Goal: Information Seeking & Learning: Compare options

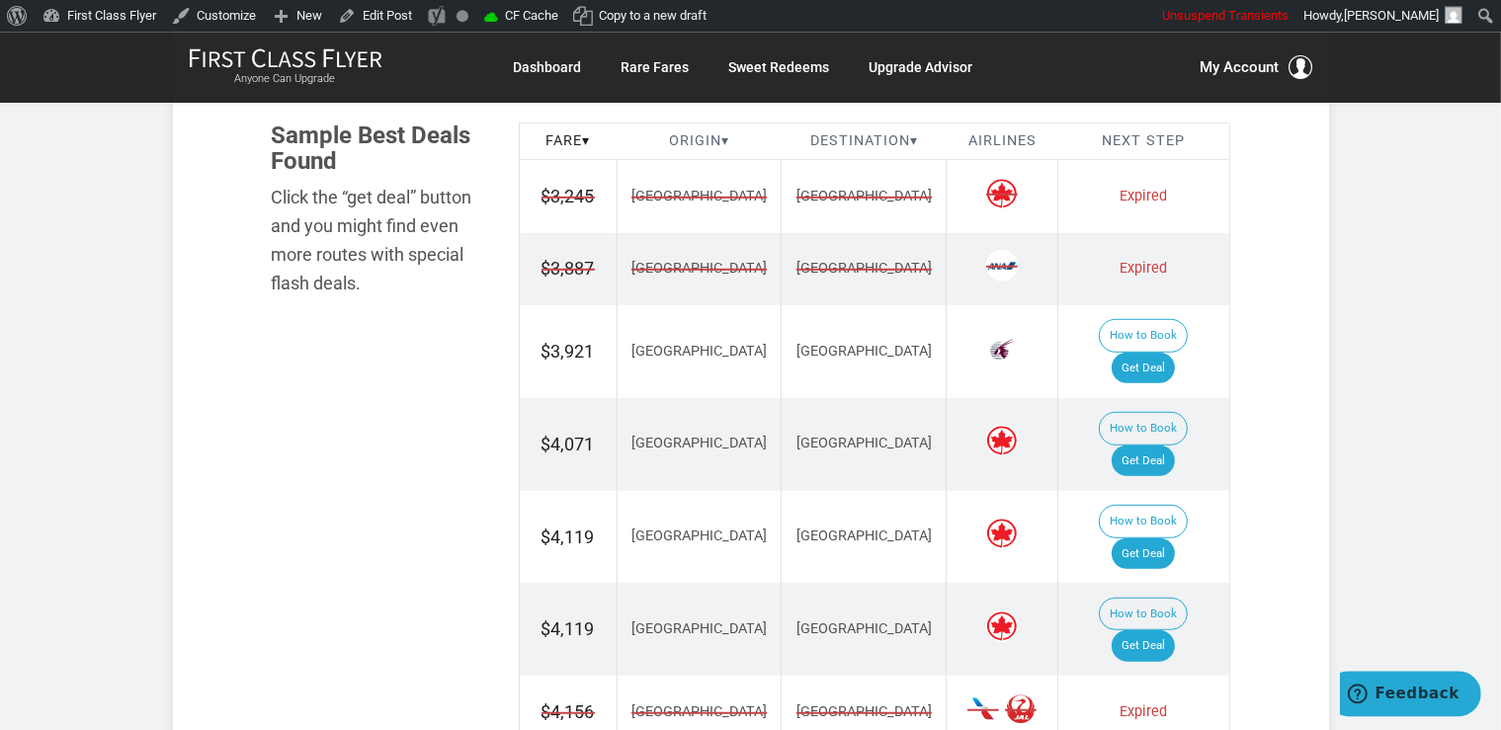
scroll to position [1252, 0]
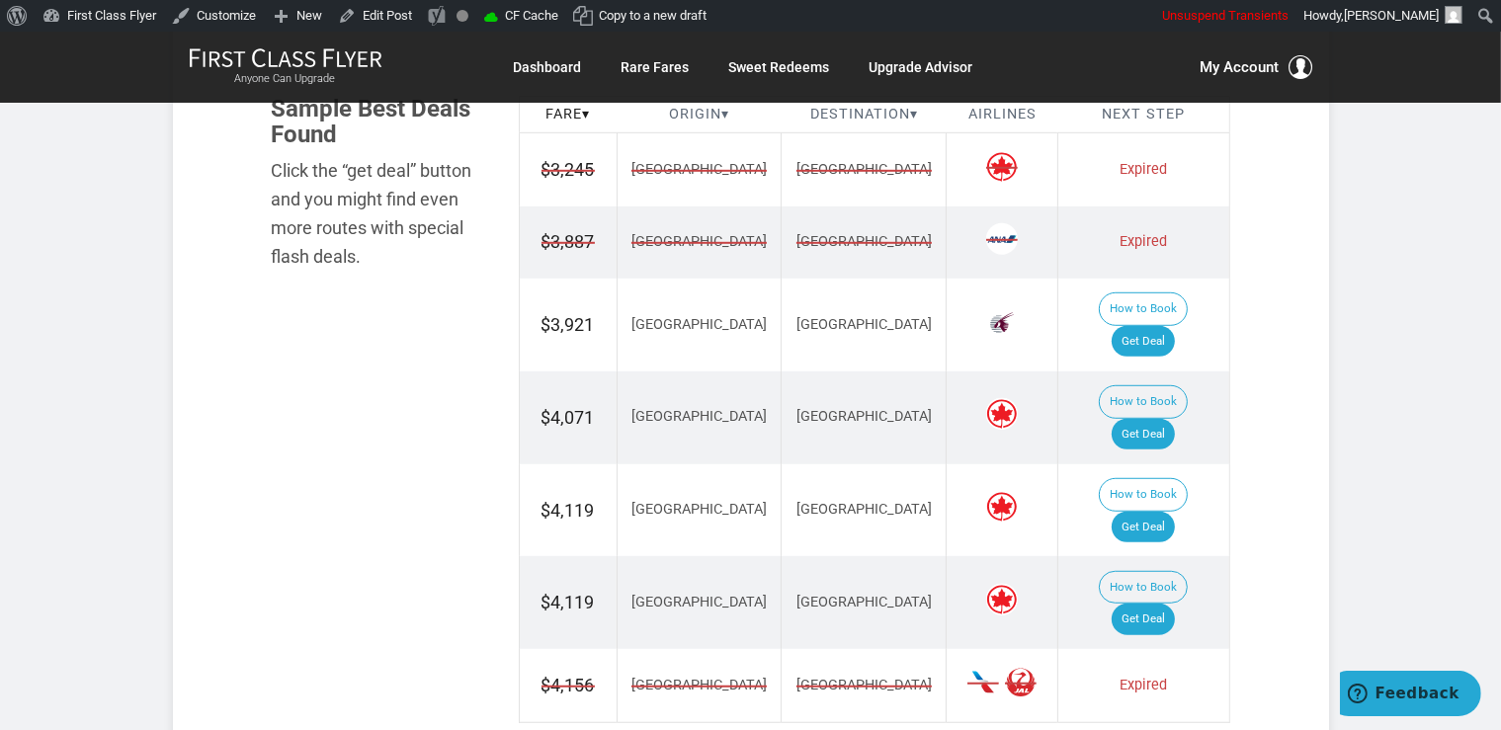
click at [1150, 464] on td "How to Book Get Deal" at bounding box center [1143, 510] width 171 height 93
drag, startPoint x: 1156, startPoint y: 406, endPoint x: 1147, endPoint y: 386, distance: 21.7
click at [1156, 512] on link "Get Deal" at bounding box center [1142, 528] width 63 height 32
click at [1166, 419] on link "Get Deal" at bounding box center [1142, 435] width 63 height 32
click at [1156, 326] on link "Get Deal" at bounding box center [1142, 342] width 63 height 32
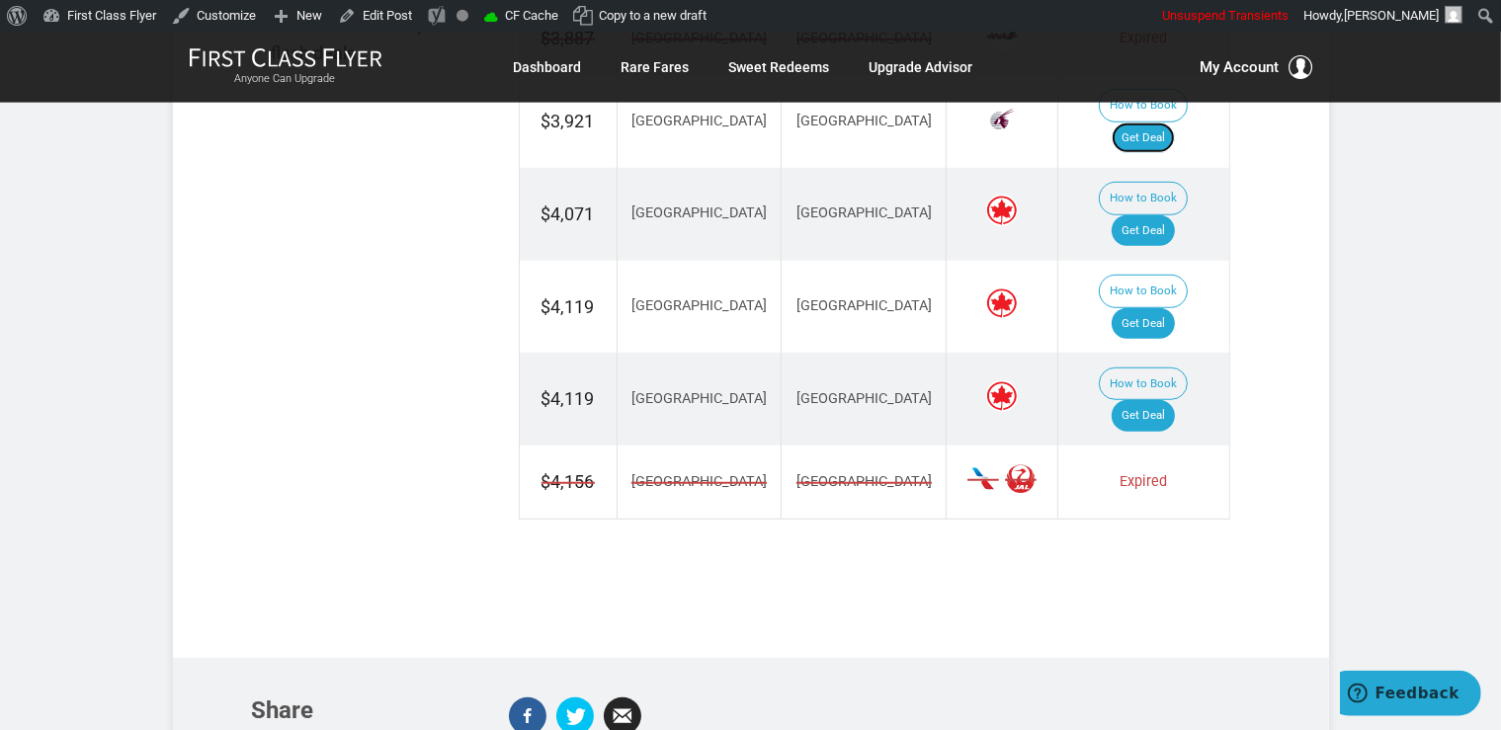
scroll to position [1460, 0]
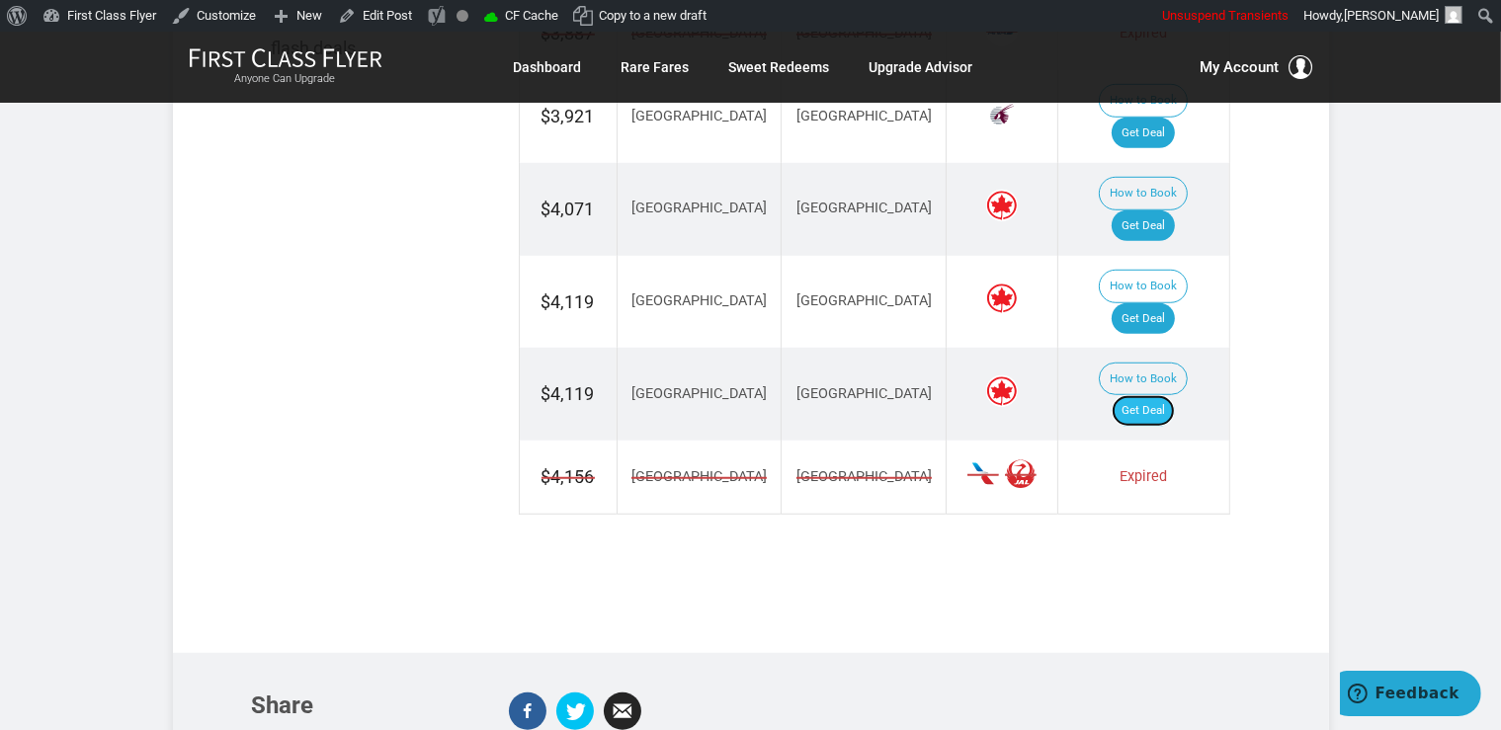
click at [1175, 395] on link "Get Deal" at bounding box center [1142, 411] width 63 height 32
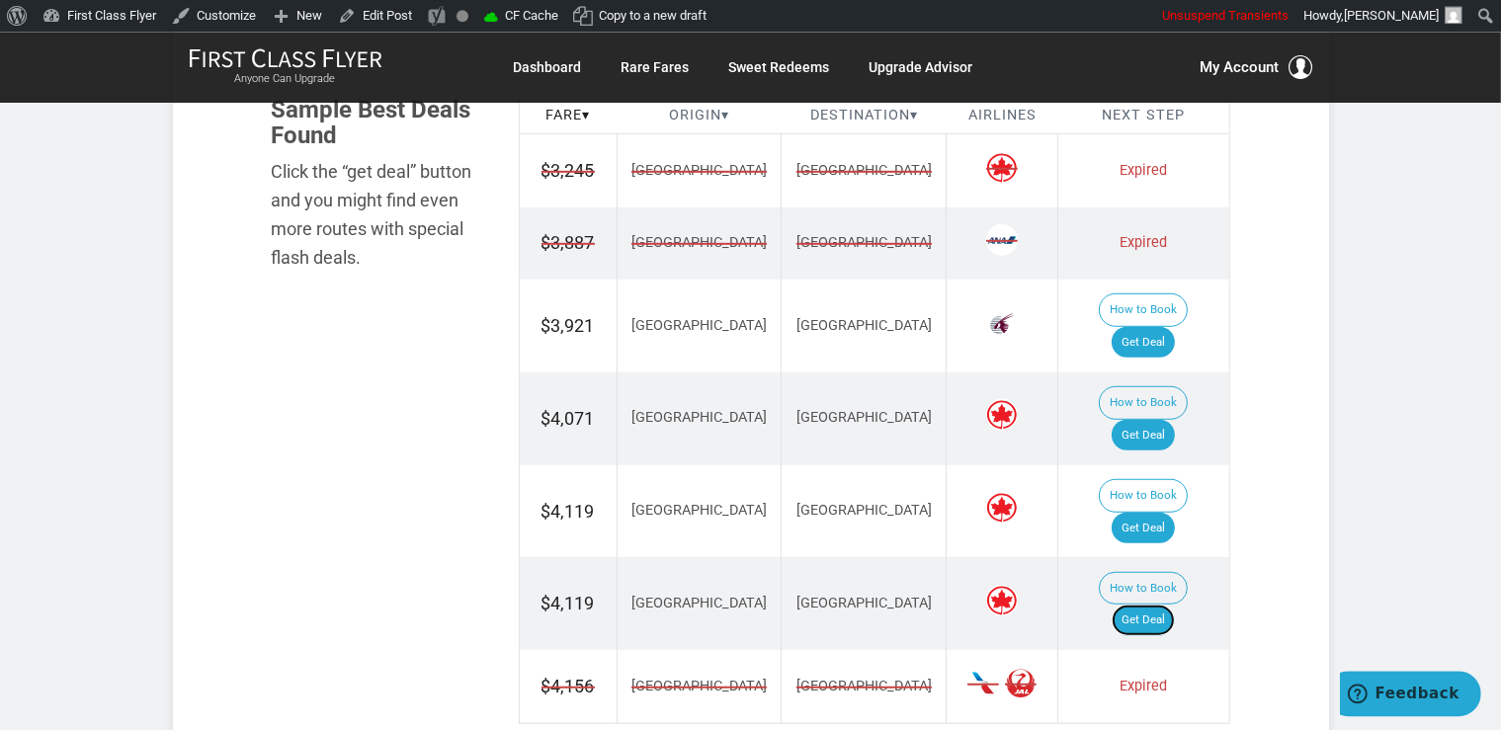
scroll to position [1147, 0]
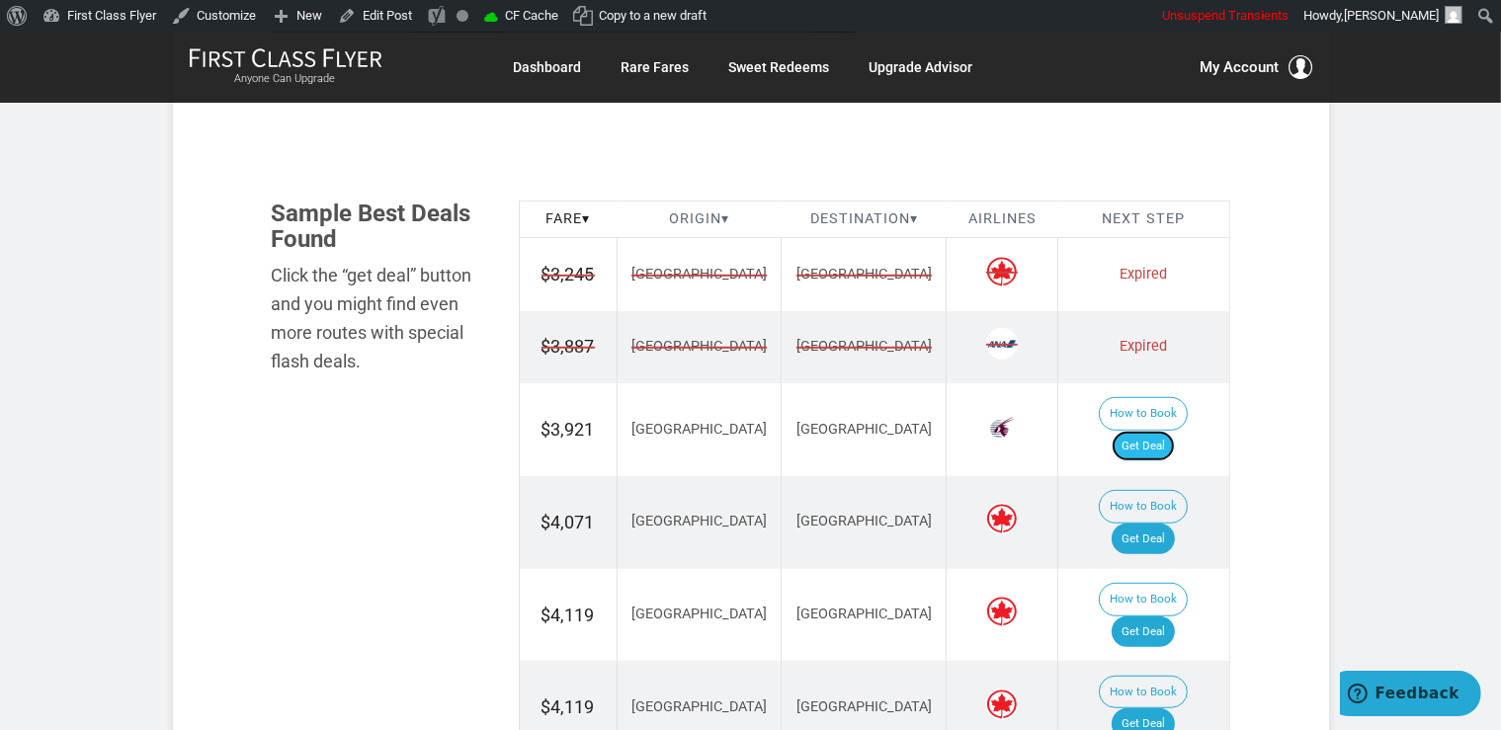
click at [1175, 431] on link "Get Deal" at bounding box center [1142, 447] width 63 height 32
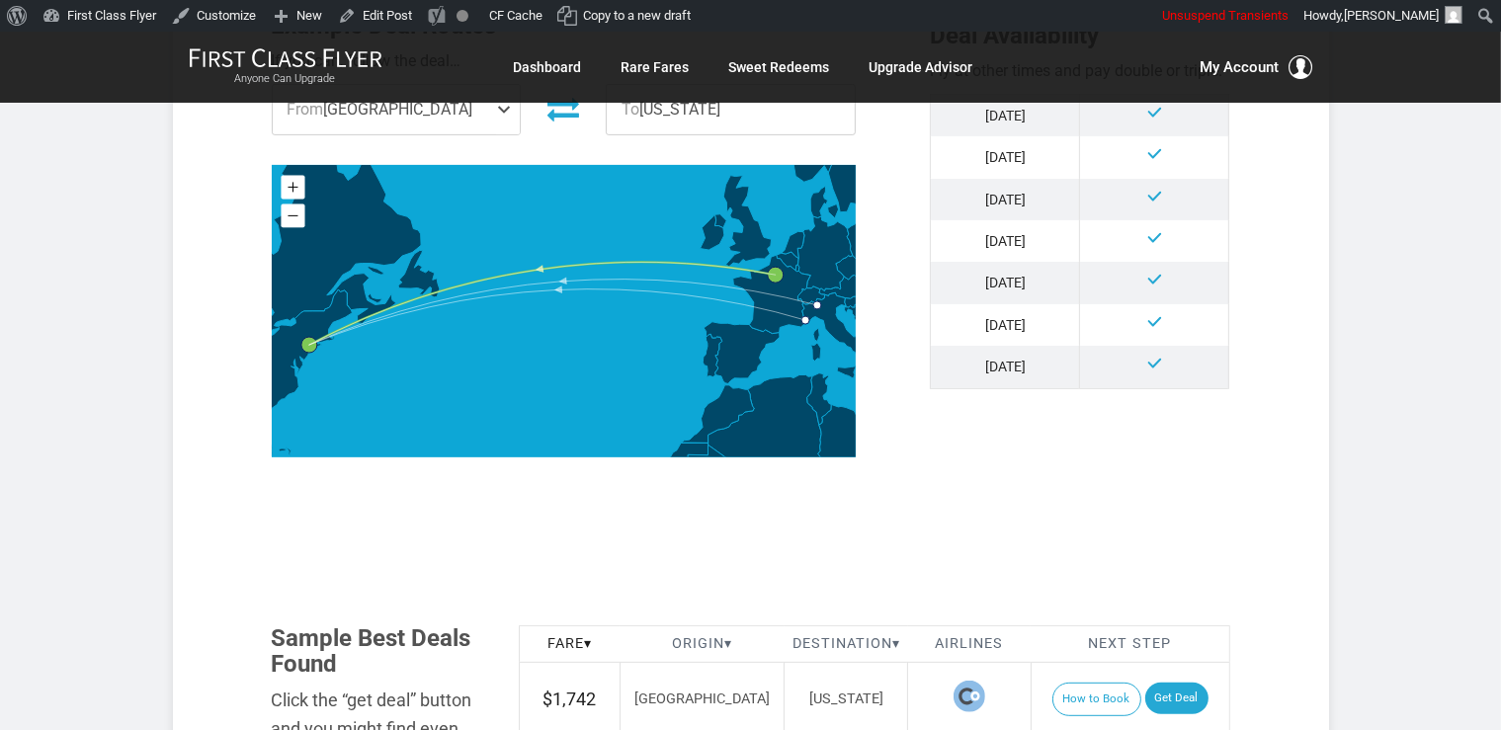
scroll to position [999, 0]
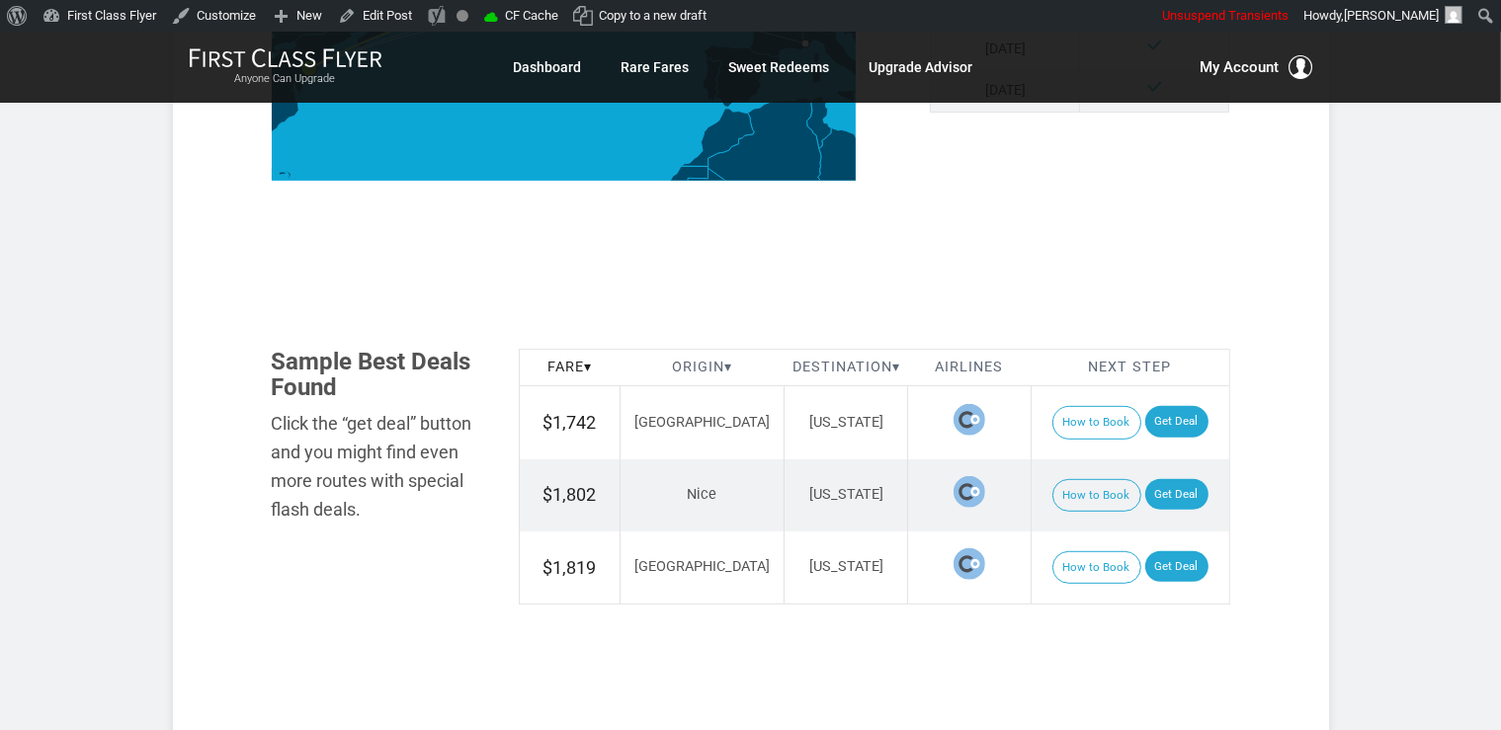
click at [1153, 403] on td "How to Book Get Deal" at bounding box center [1129, 422] width 199 height 73
click at [1148, 431] on link "Get Deal" at bounding box center [1176, 422] width 63 height 32
click at [1156, 479] on link "Get Deal" at bounding box center [1176, 495] width 63 height 32
drag, startPoint x: 1144, startPoint y: 567, endPoint x: 1140, endPoint y: 461, distance: 105.8
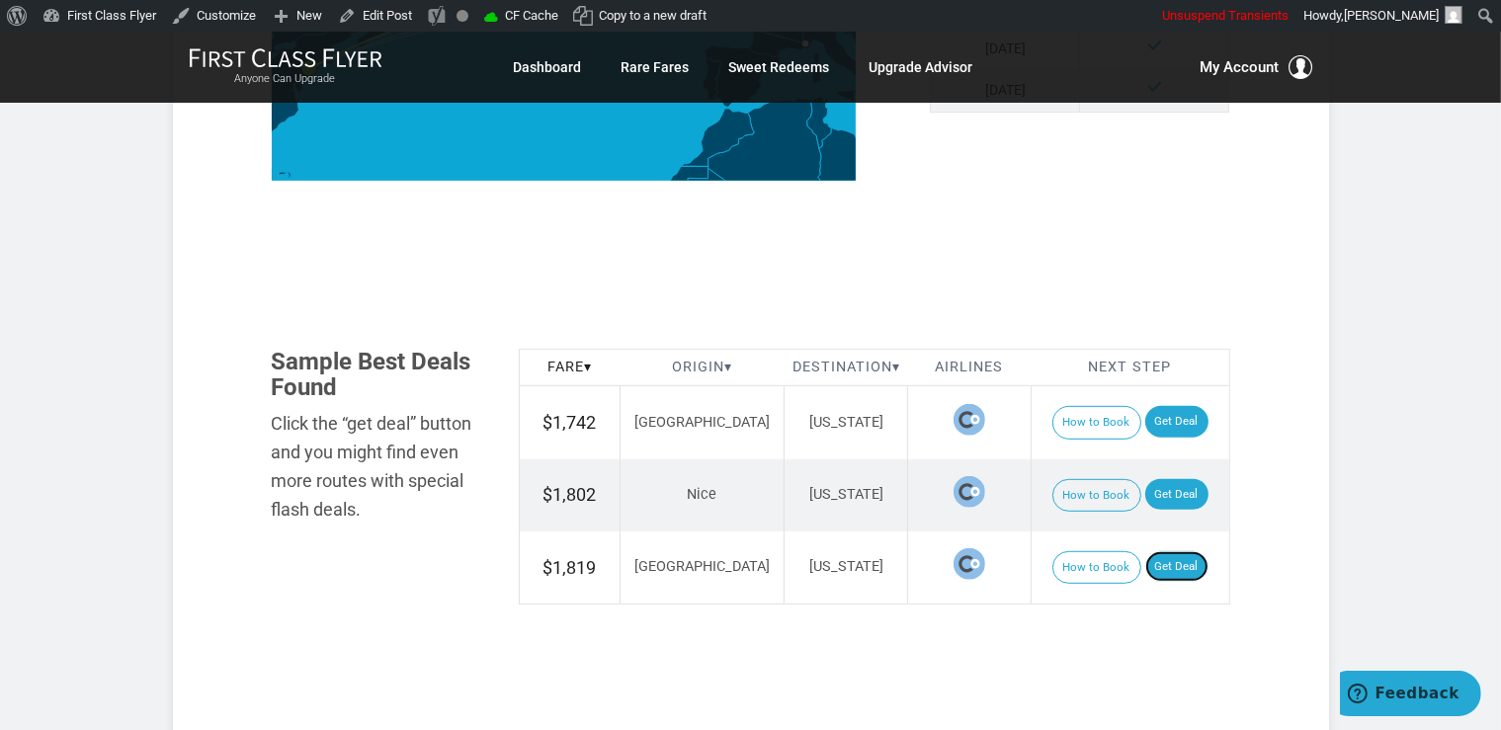
click at [1145, 567] on link "Get Deal" at bounding box center [1176, 567] width 63 height 32
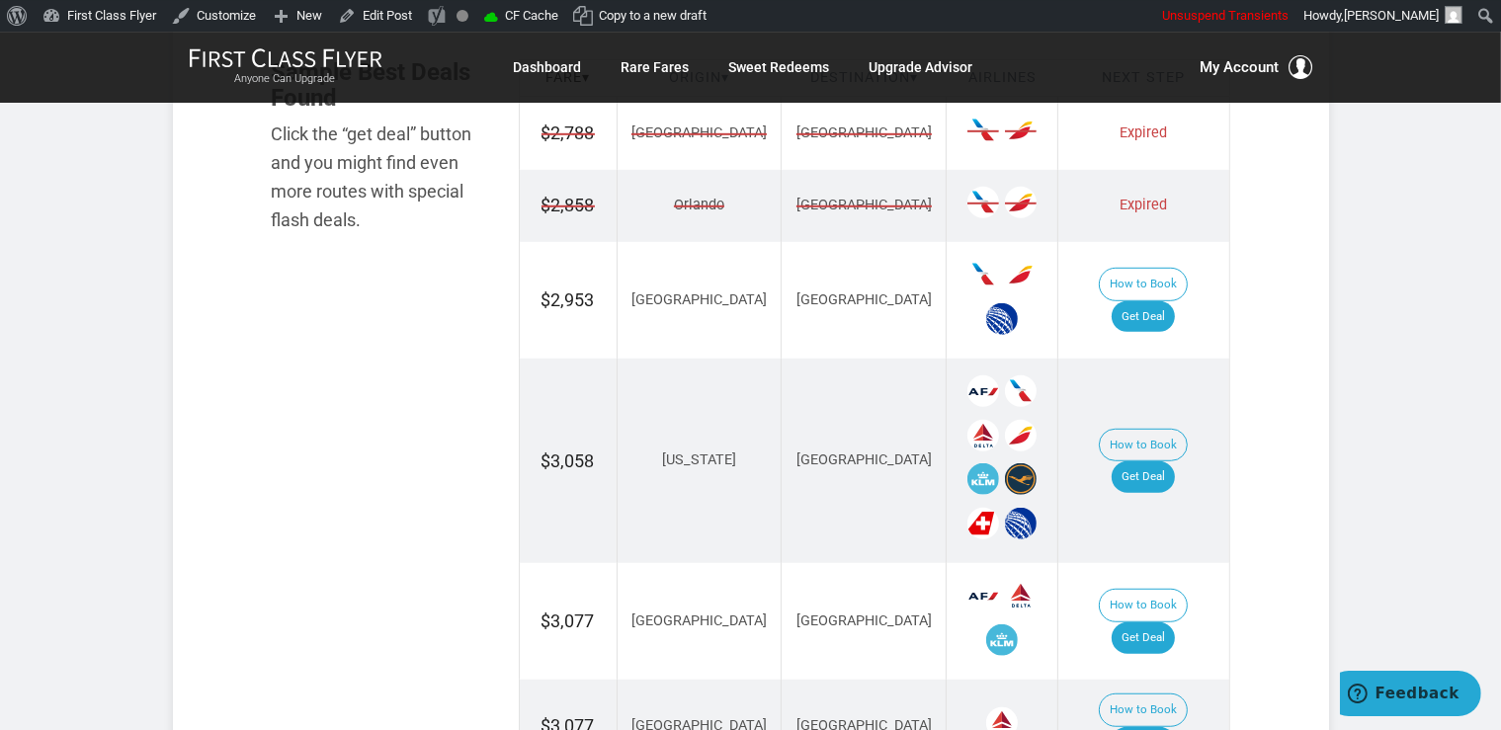
scroll to position [1252, 0]
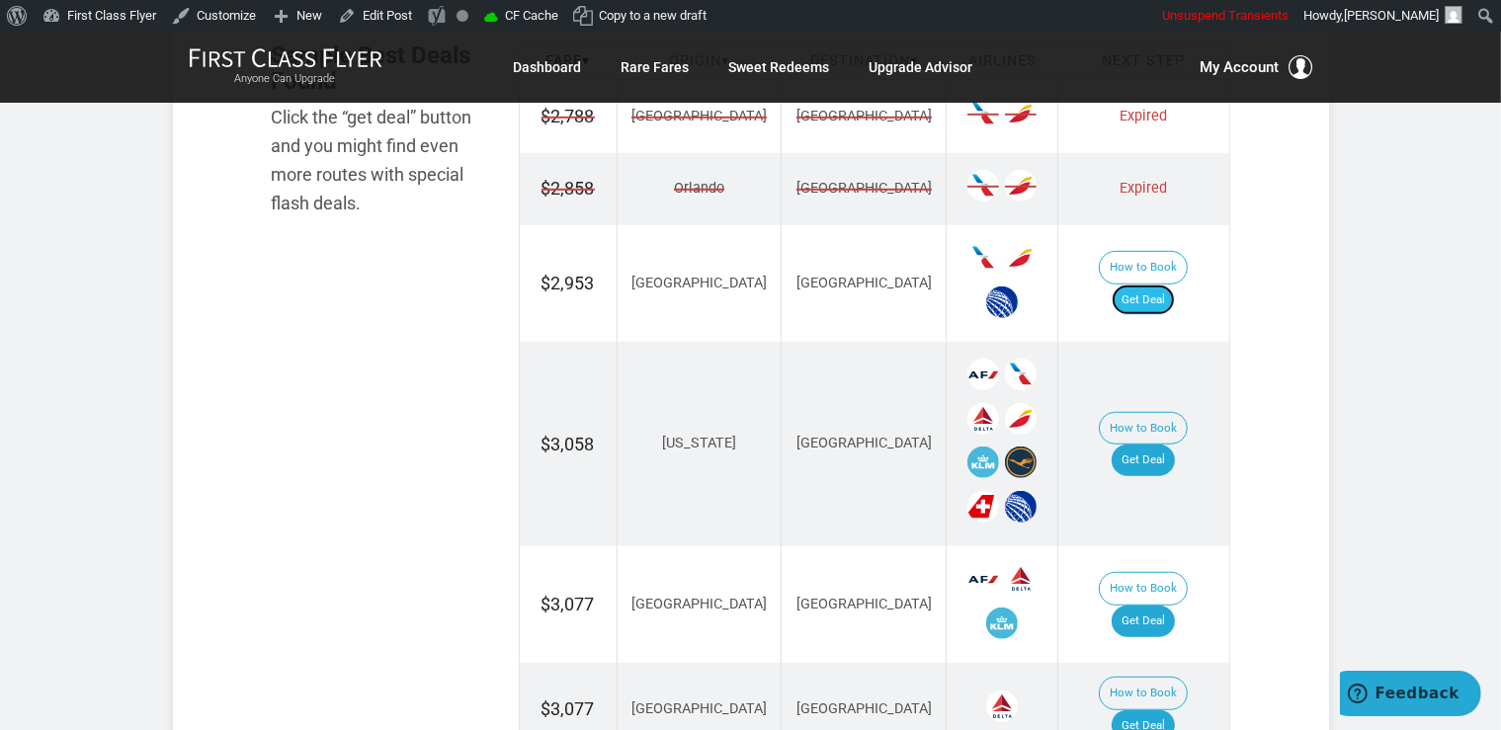
click at [1166, 287] on link "Get Deal" at bounding box center [1142, 300] width 63 height 32
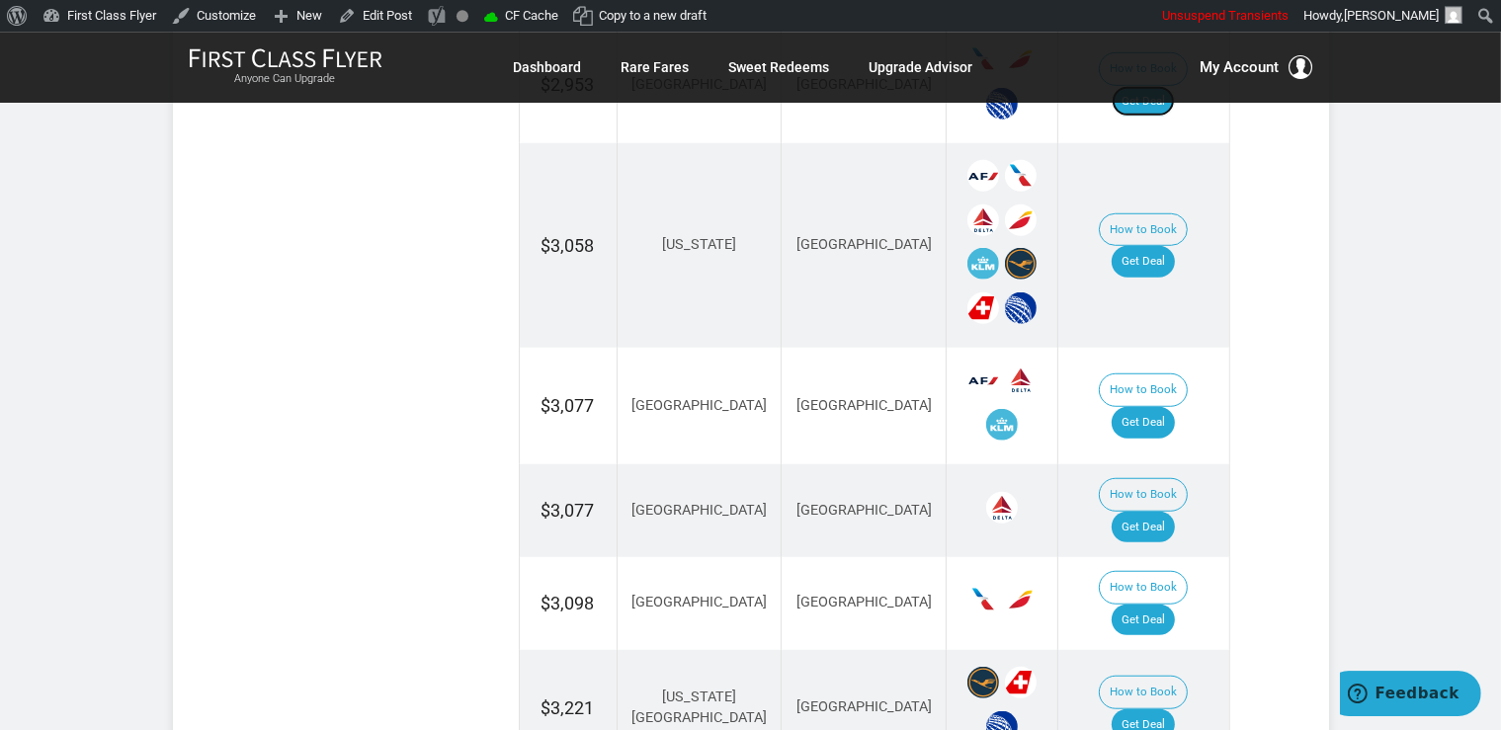
scroll to position [1460, 0]
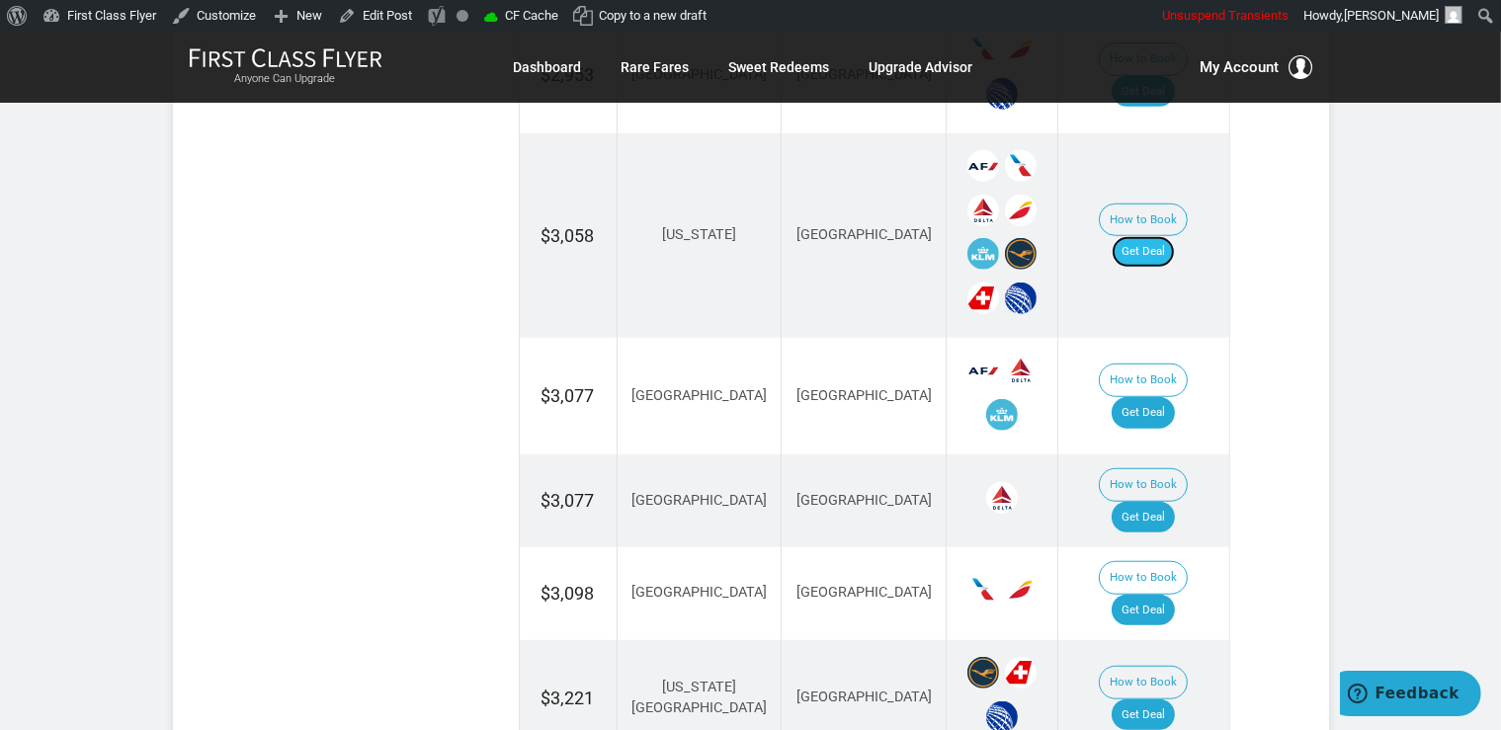
click at [1141, 236] on link "Get Deal" at bounding box center [1142, 252] width 63 height 32
click at [1175, 397] on link "Get Deal" at bounding box center [1142, 413] width 63 height 32
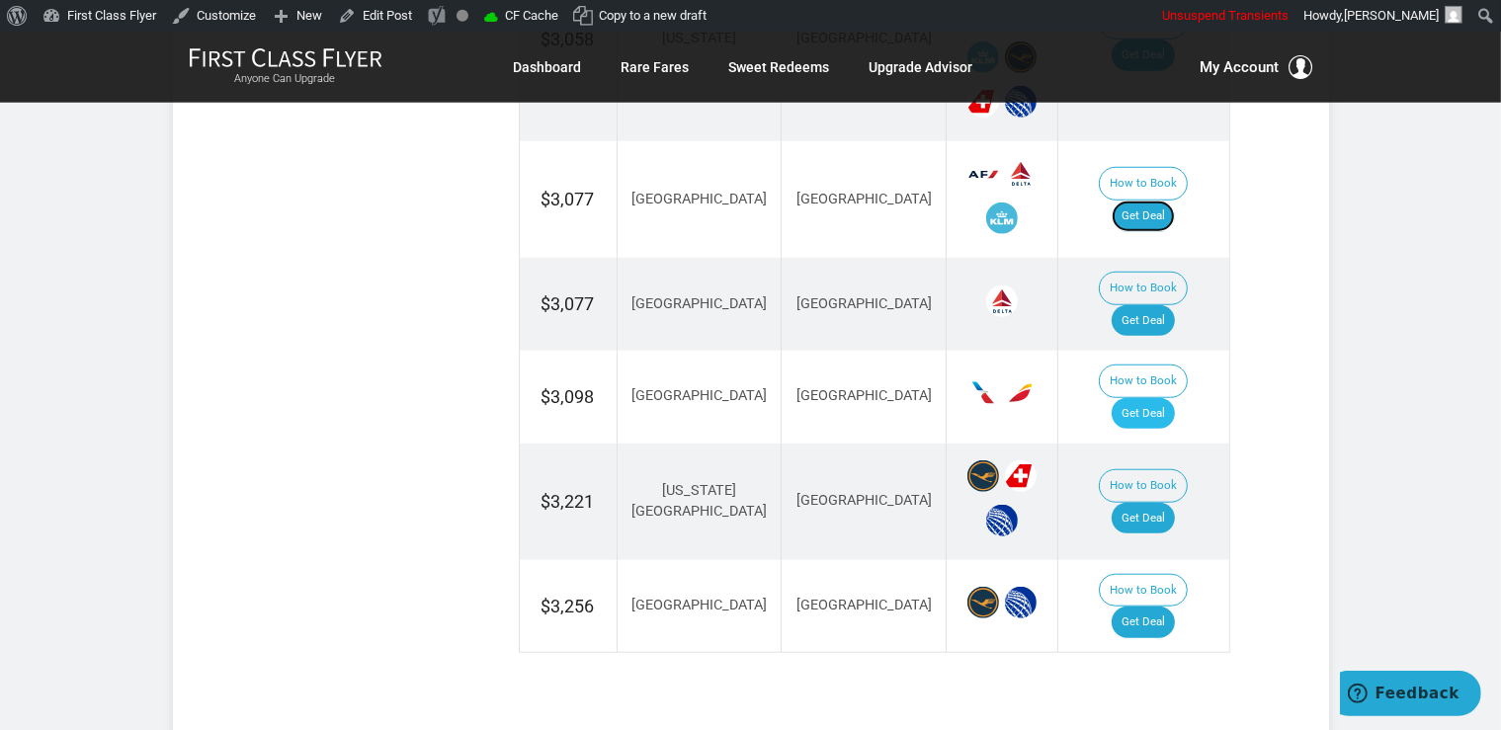
scroll to position [1668, 0]
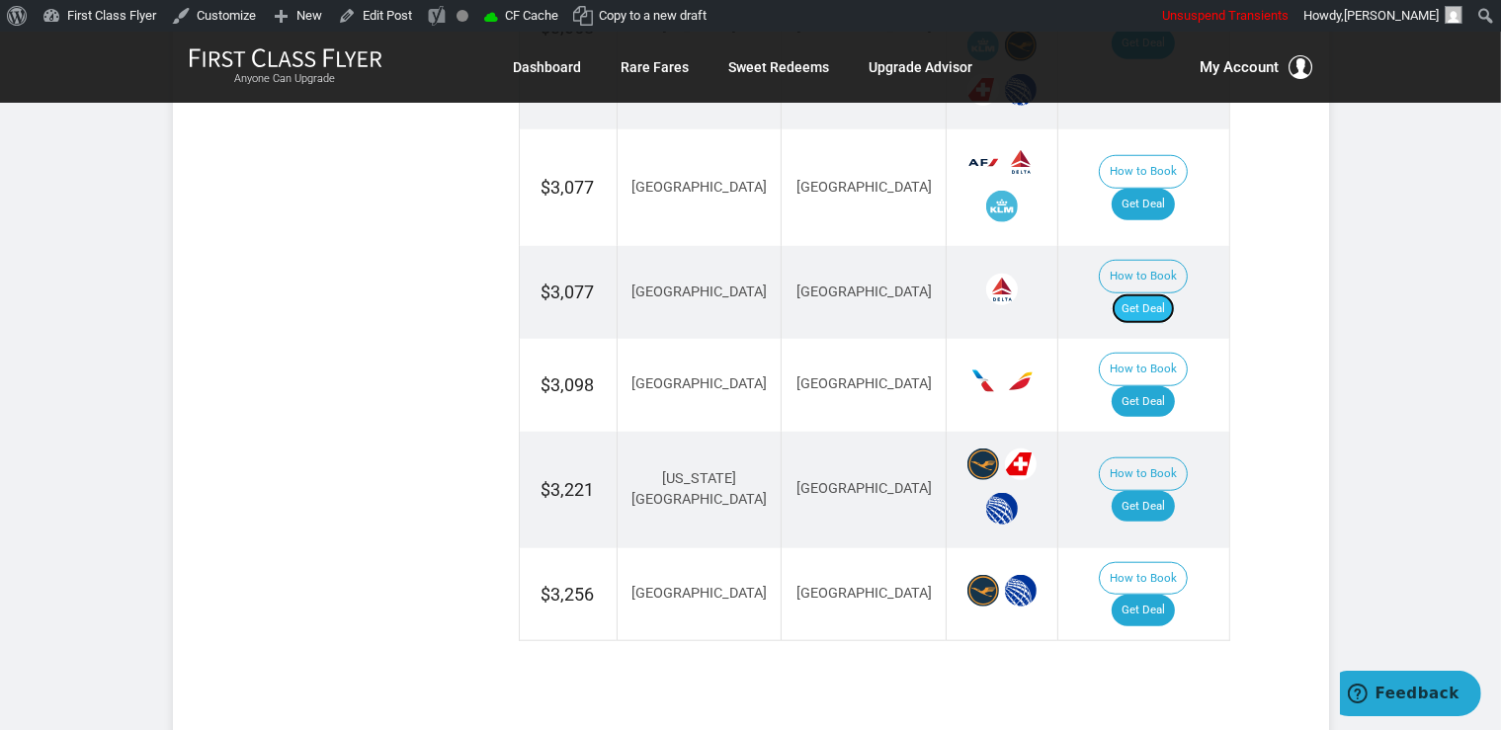
click at [1144, 293] on link "Get Deal" at bounding box center [1142, 309] width 63 height 32
click at [1129, 293] on link "Get Deal" at bounding box center [1142, 309] width 63 height 32
click at [1150, 386] on link "Get Deal" at bounding box center [1142, 402] width 63 height 32
click at [1151, 491] on link "Get Deal" at bounding box center [1142, 507] width 63 height 32
click at [1161, 595] on link "Get Deal" at bounding box center [1142, 611] width 63 height 32
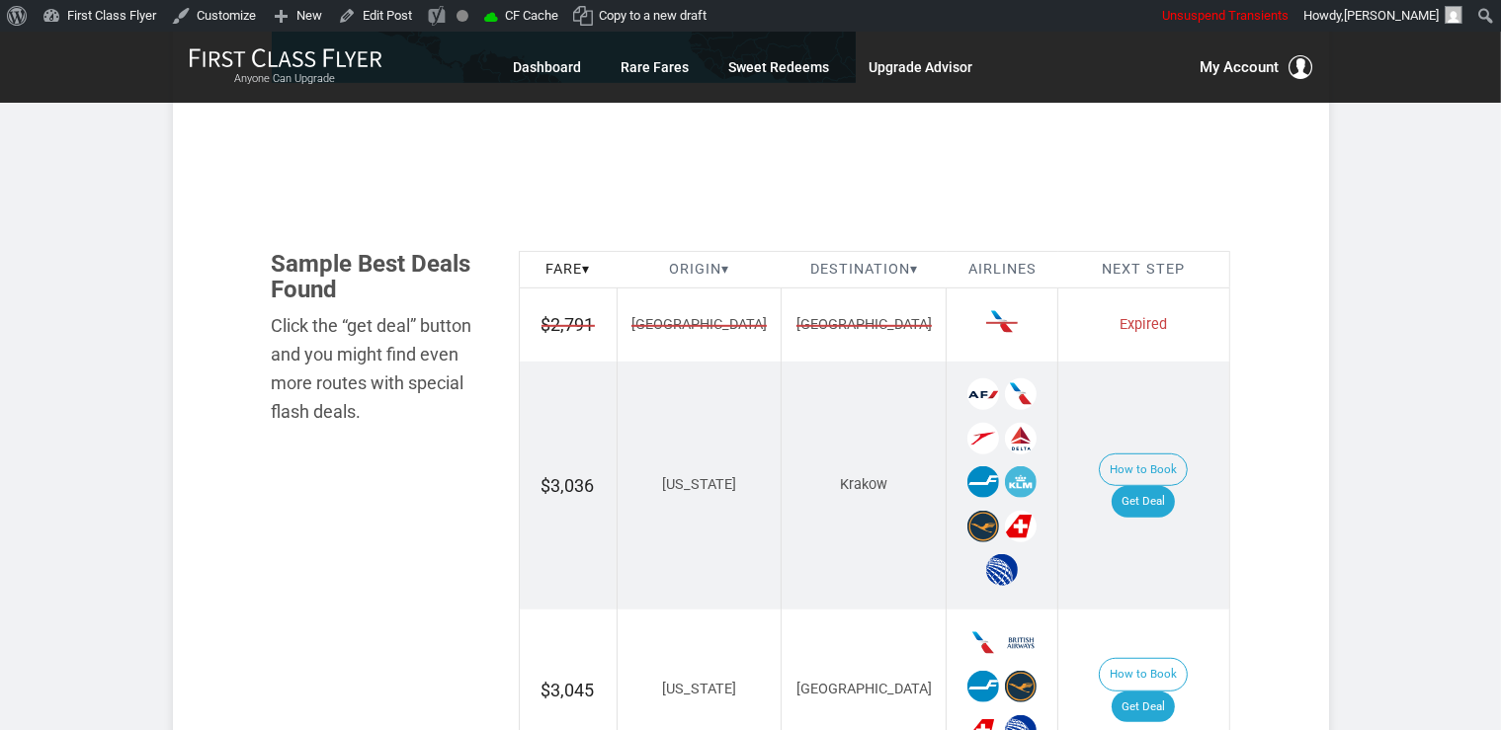
scroll to position [1043, 0]
click at [1149, 486] on link "Get Deal" at bounding box center [1142, 502] width 63 height 32
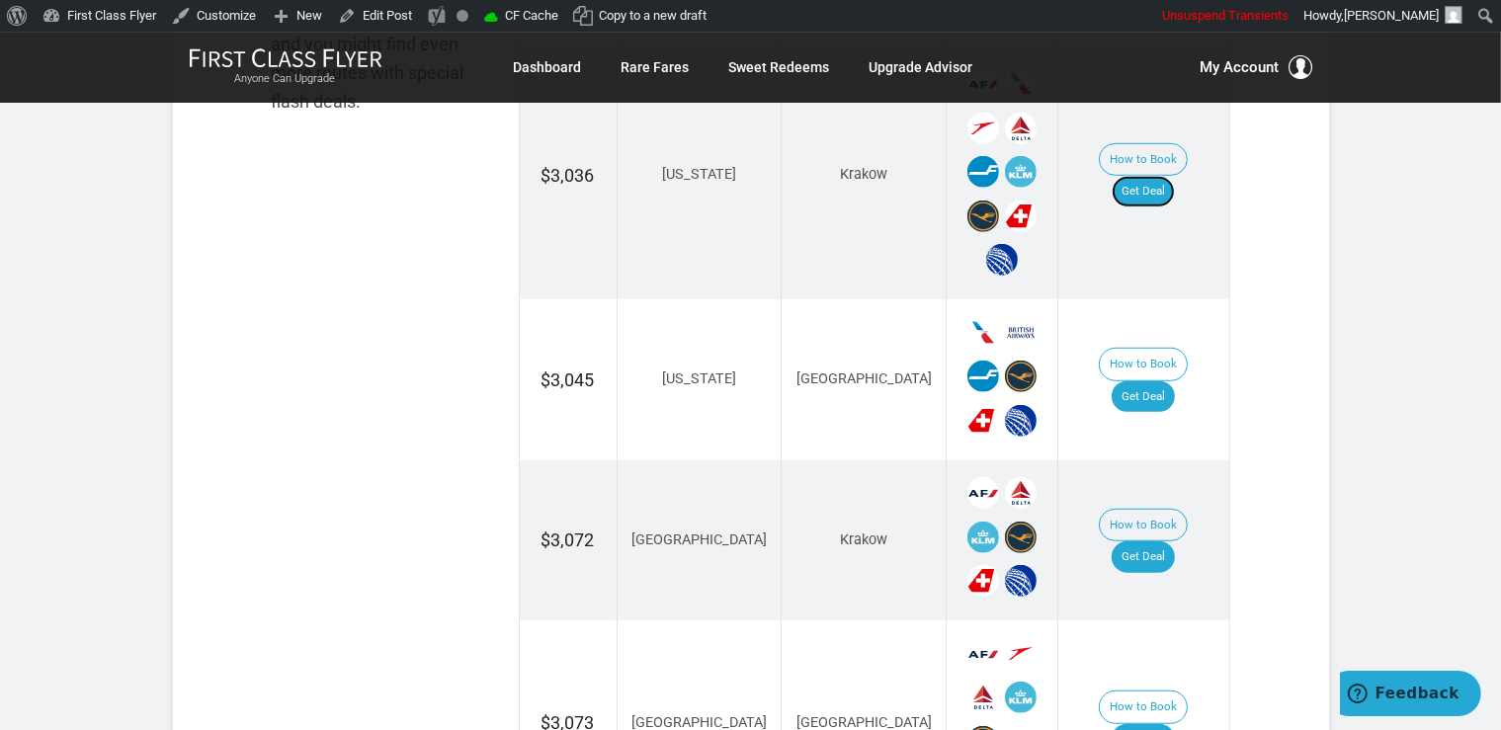
scroll to position [1355, 0]
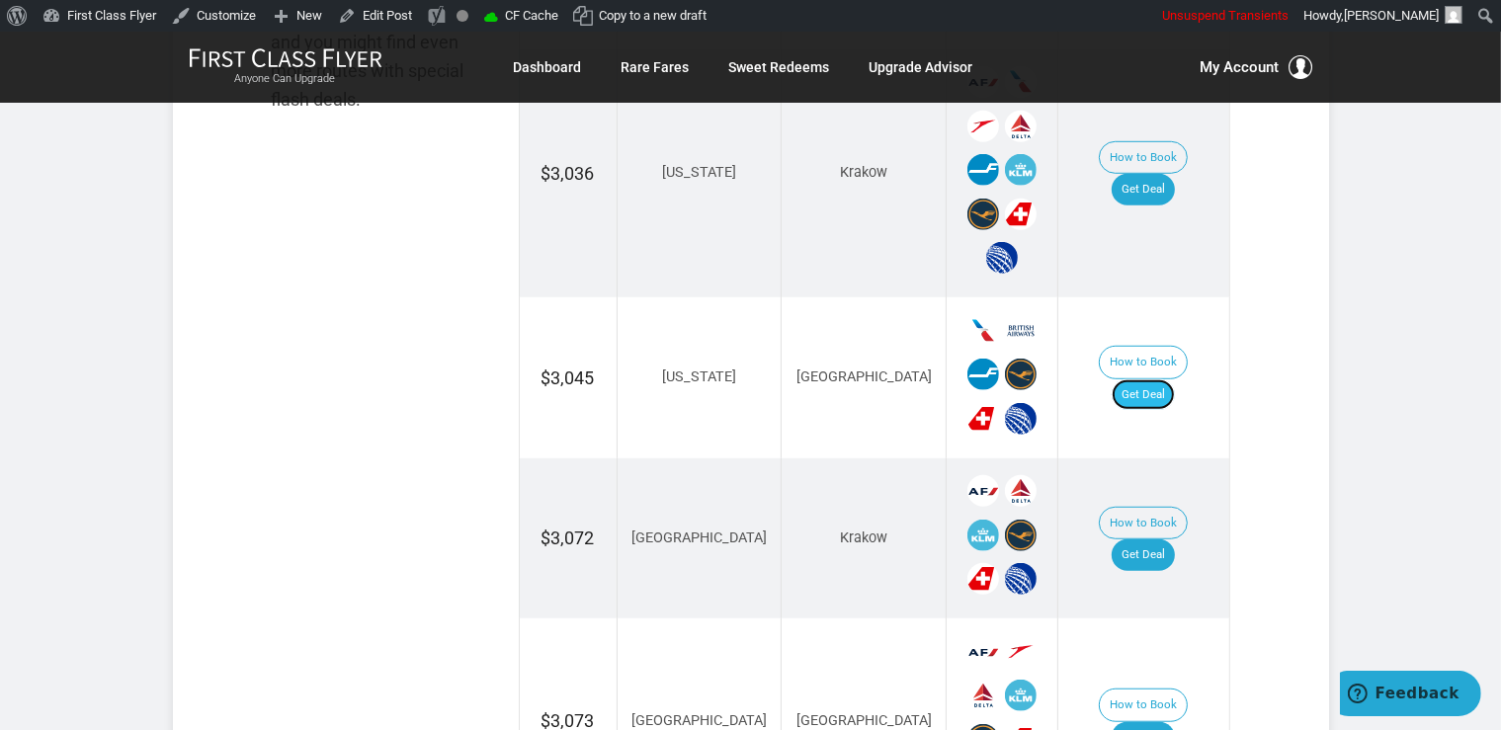
click at [1175, 379] on link "Get Deal" at bounding box center [1142, 395] width 63 height 32
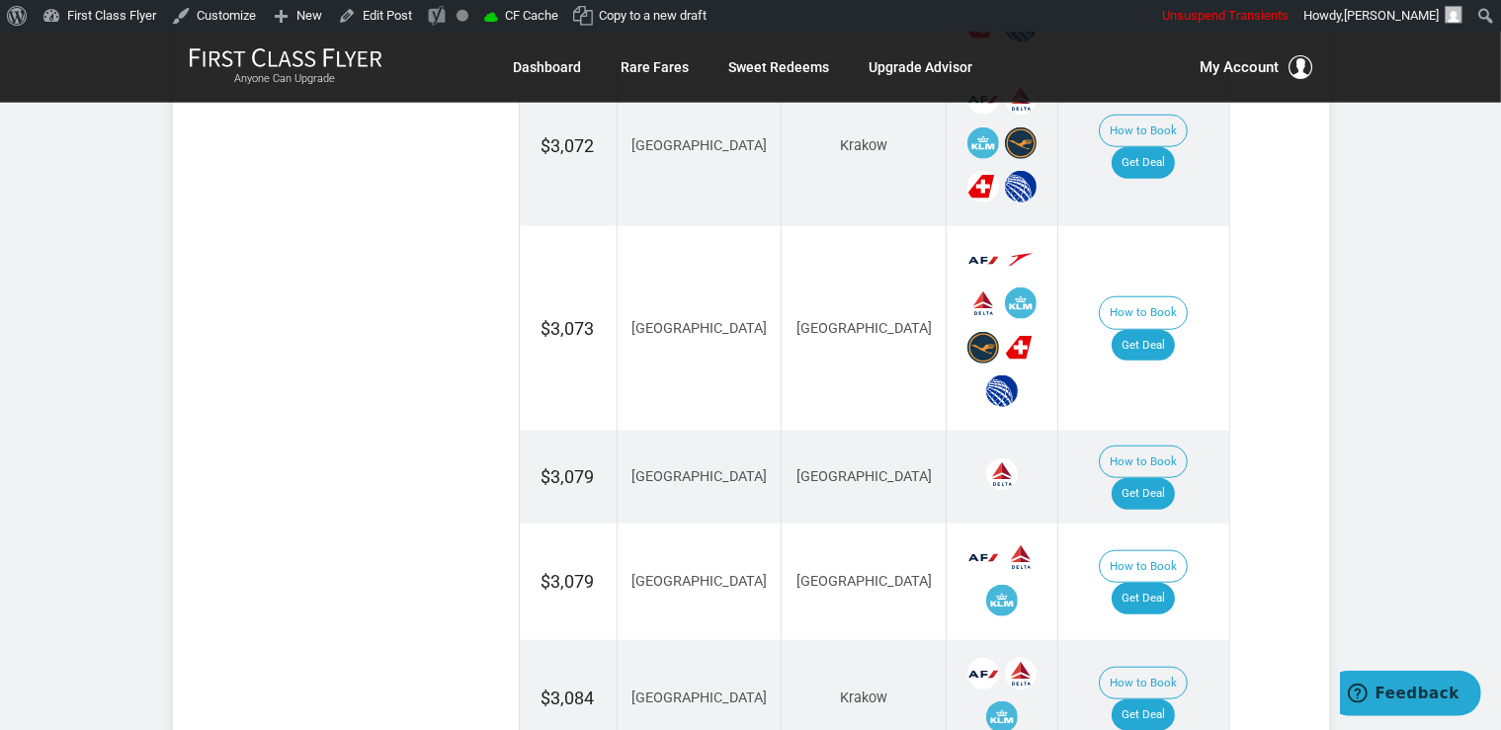
scroll to position [1773, 0]
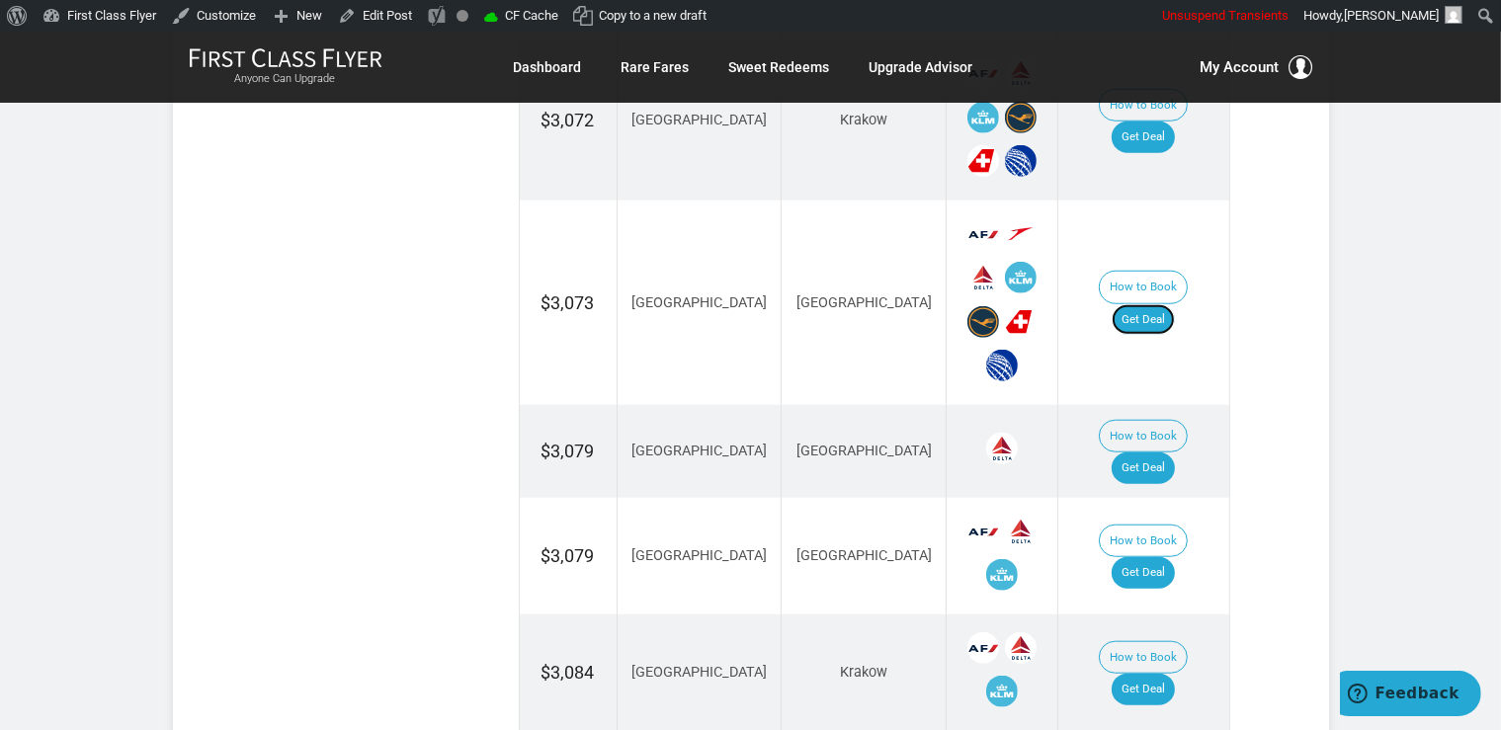
click at [1148, 304] on link "Get Deal" at bounding box center [1142, 320] width 63 height 32
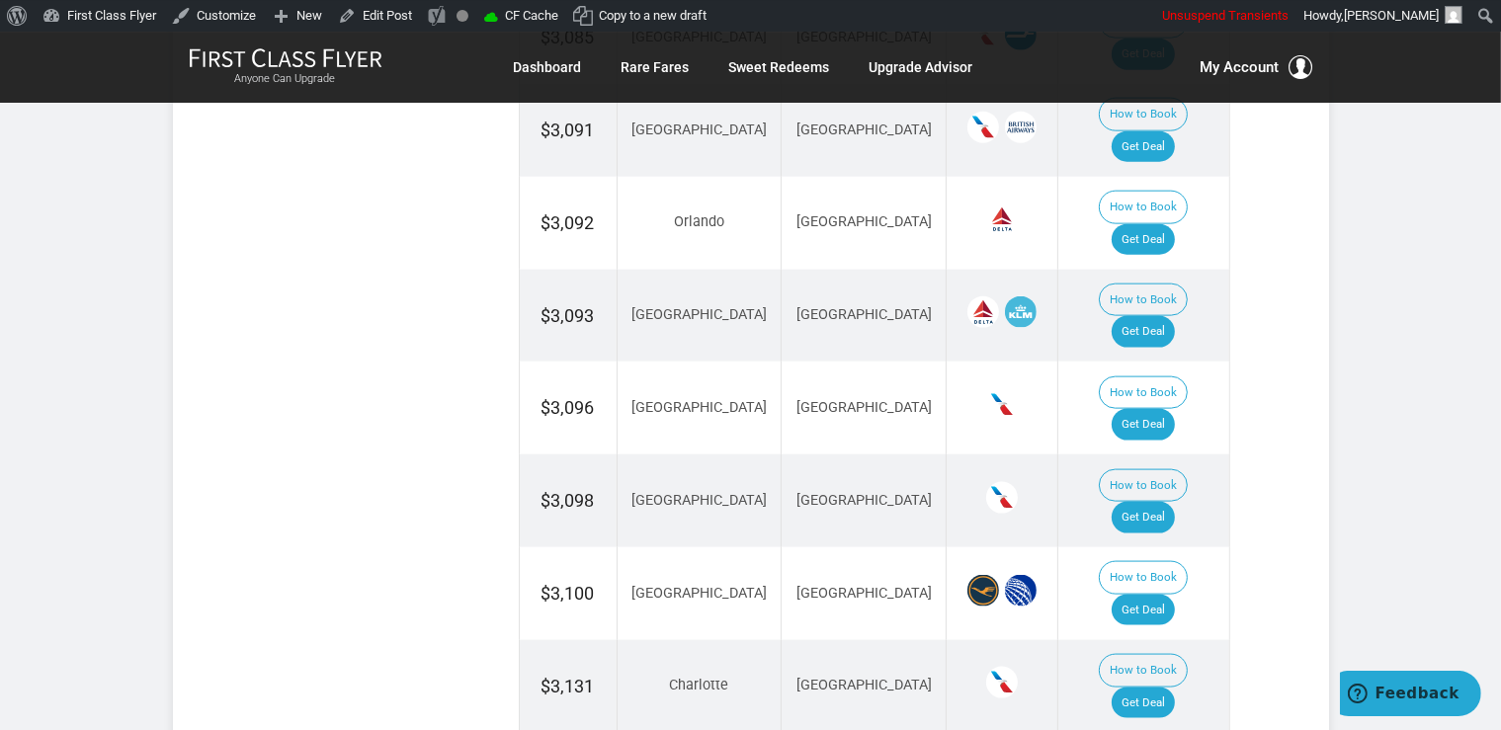
scroll to position [2712, 0]
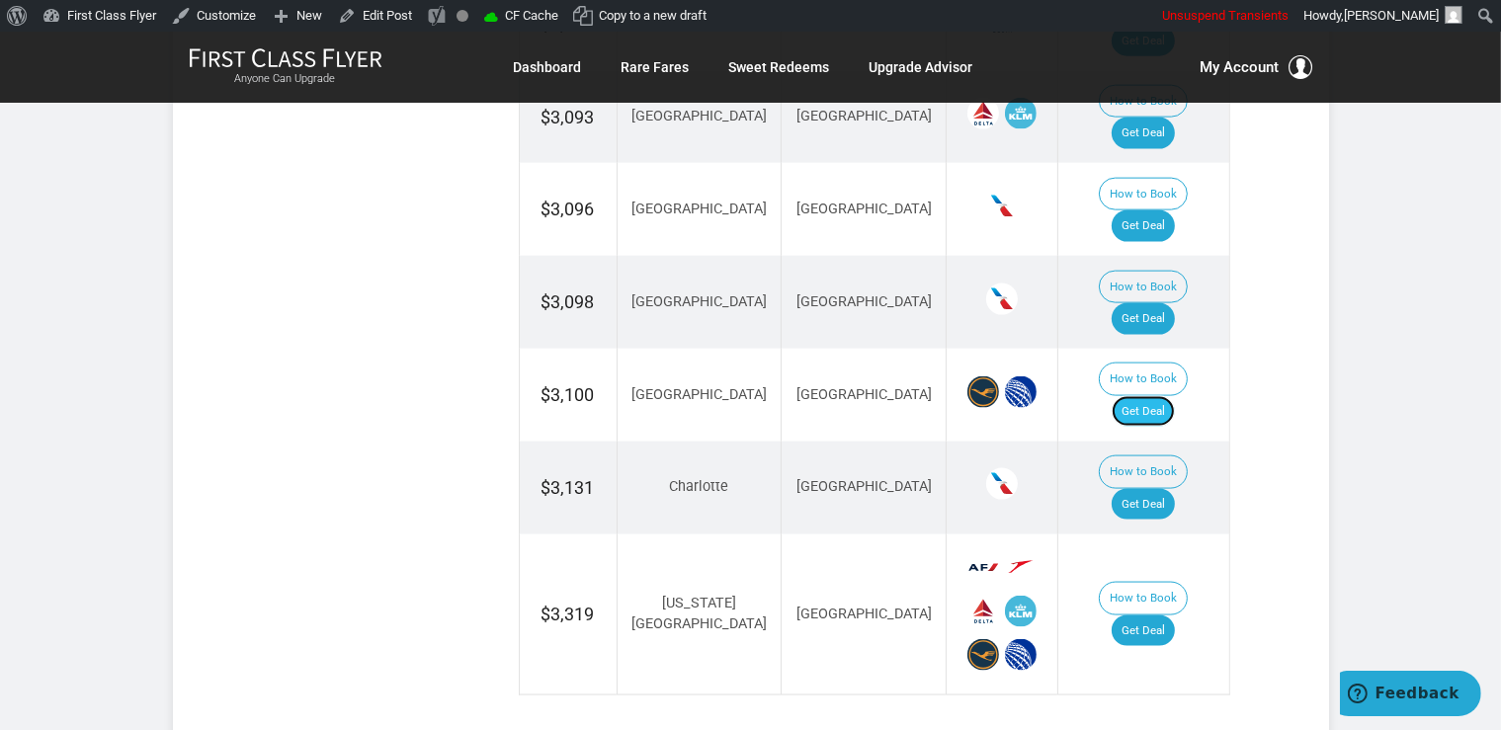
click at [1149, 396] on link "Get Deal" at bounding box center [1142, 412] width 63 height 32
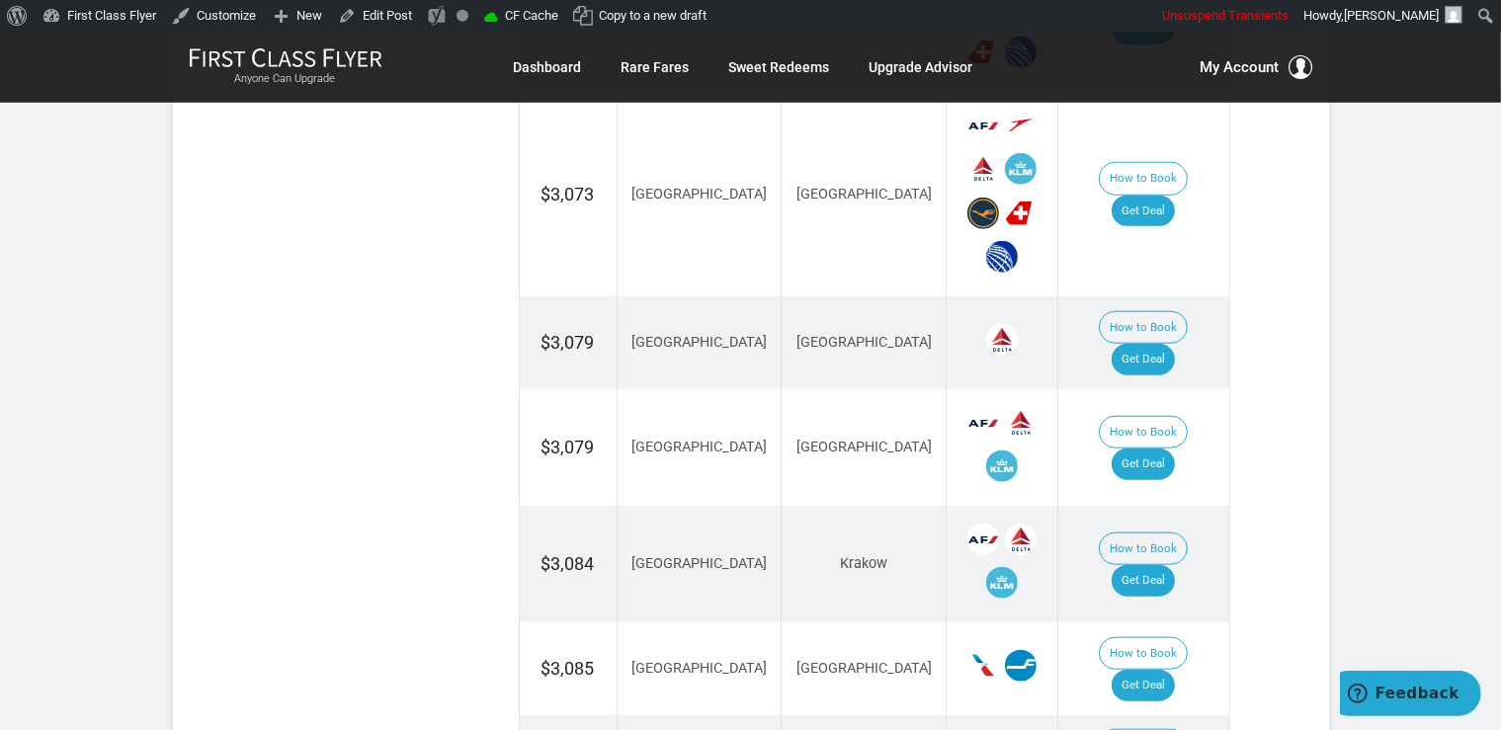
scroll to position [1877, 0]
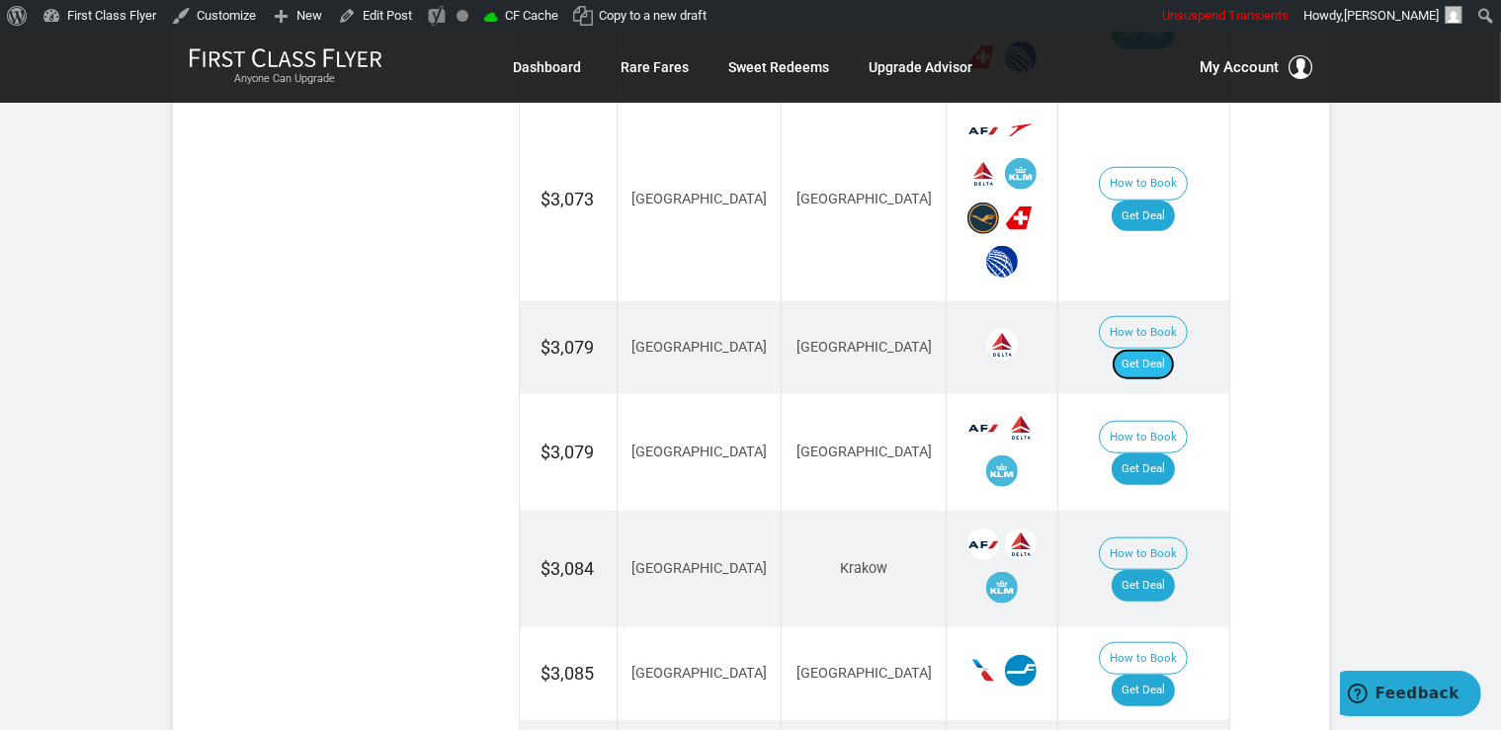
click at [1144, 349] on link "Get Deal" at bounding box center [1142, 365] width 63 height 32
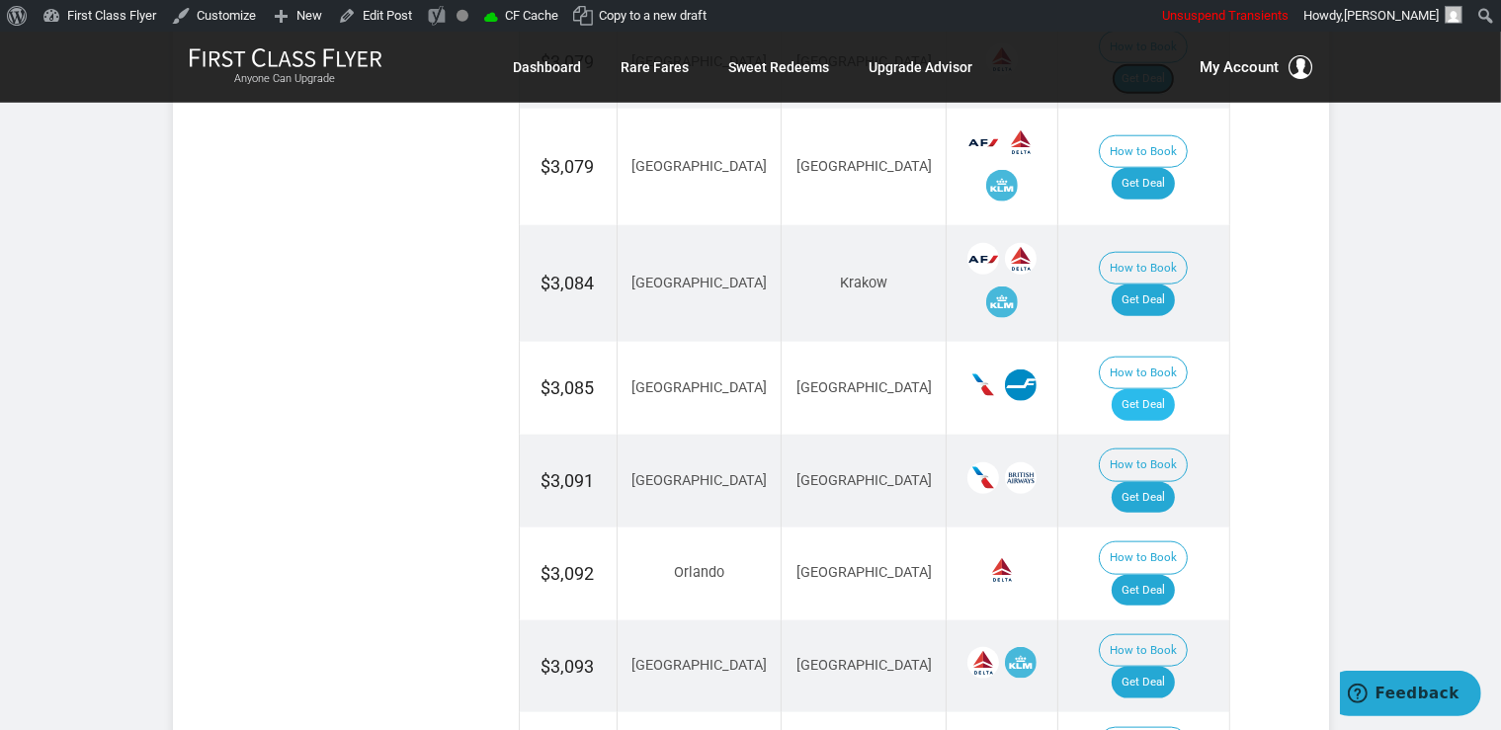
scroll to position [2295, 0]
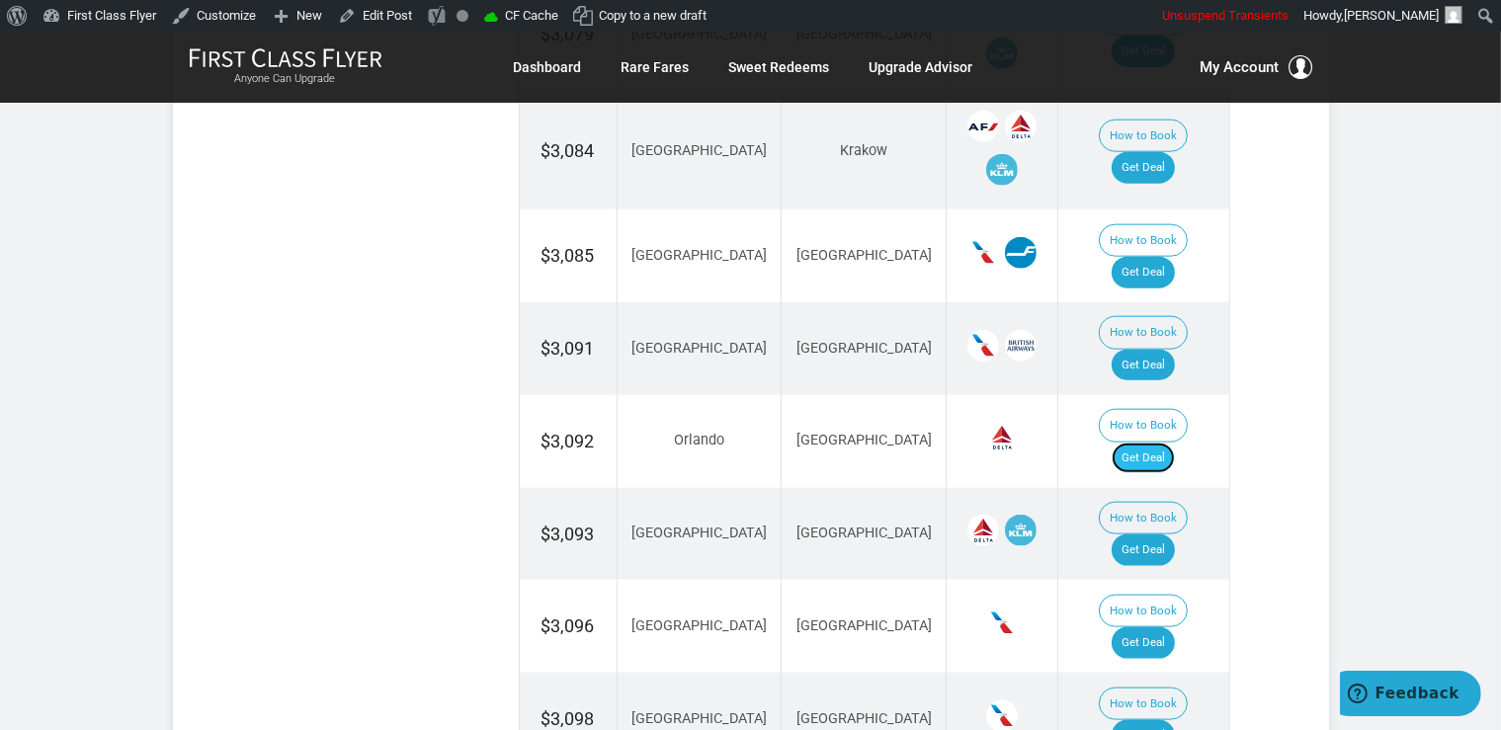
click at [1151, 443] on link "Get Deal" at bounding box center [1142, 459] width 63 height 32
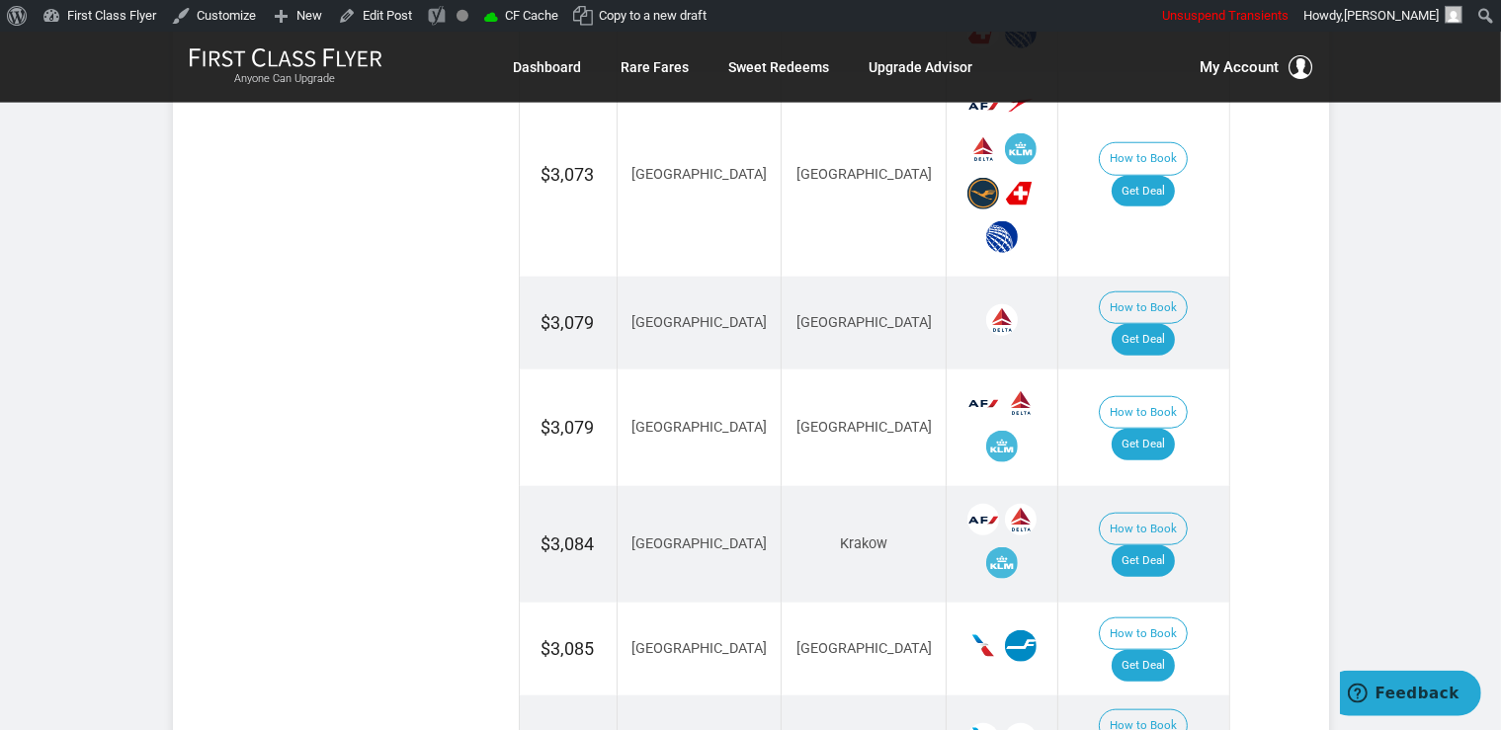
scroll to position [1877, 0]
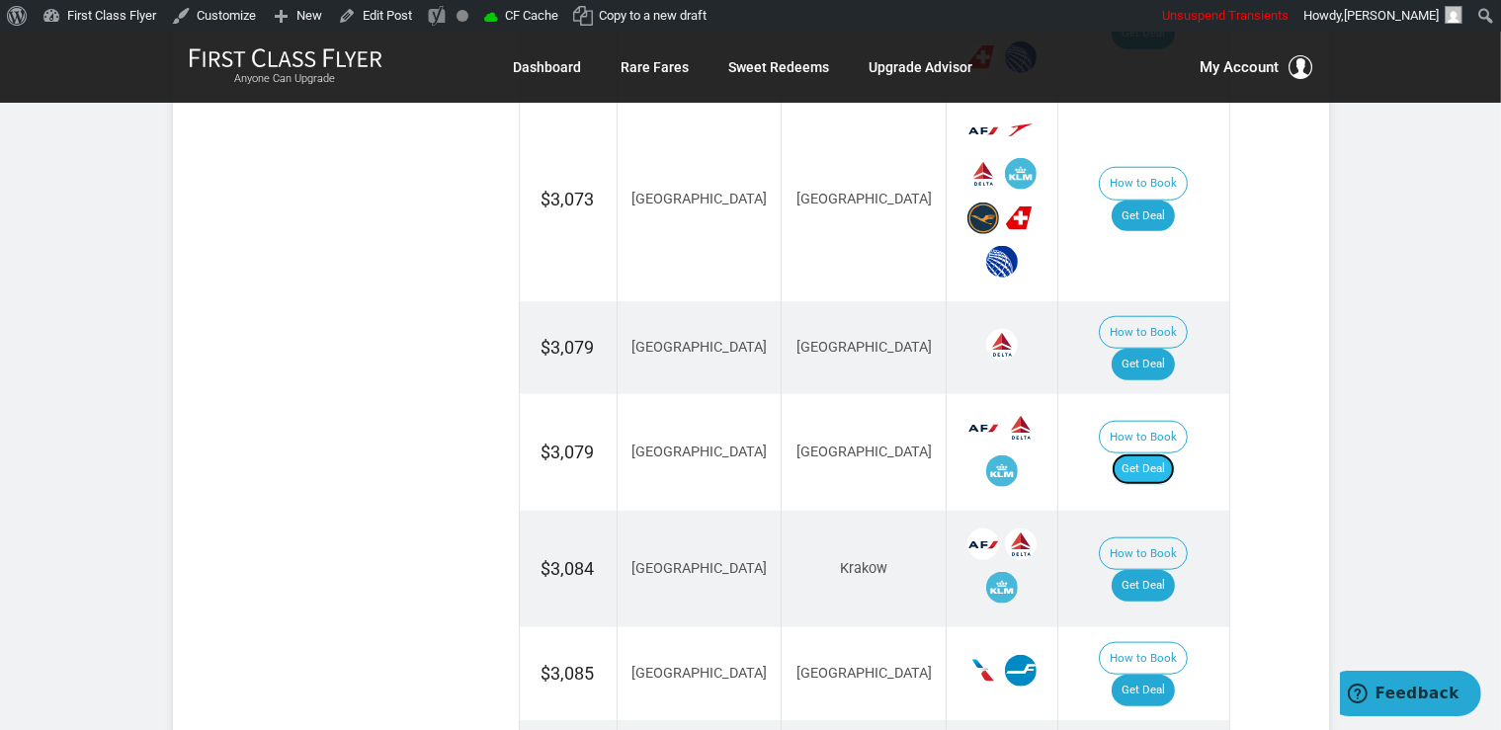
click at [1139, 453] on link "Get Deal" at bounding box center [1142, 469] width 63 height 32
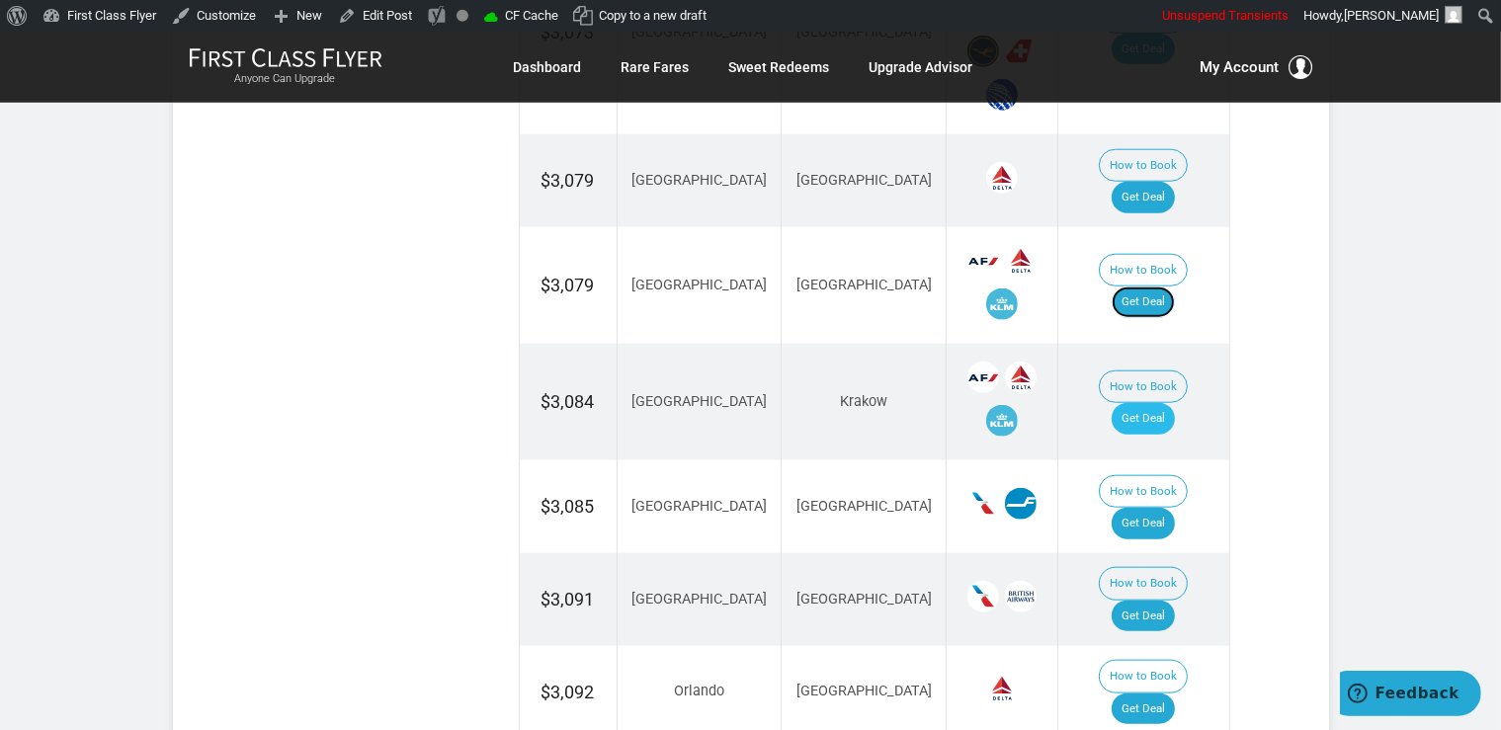
scroll to position [2190, 0]
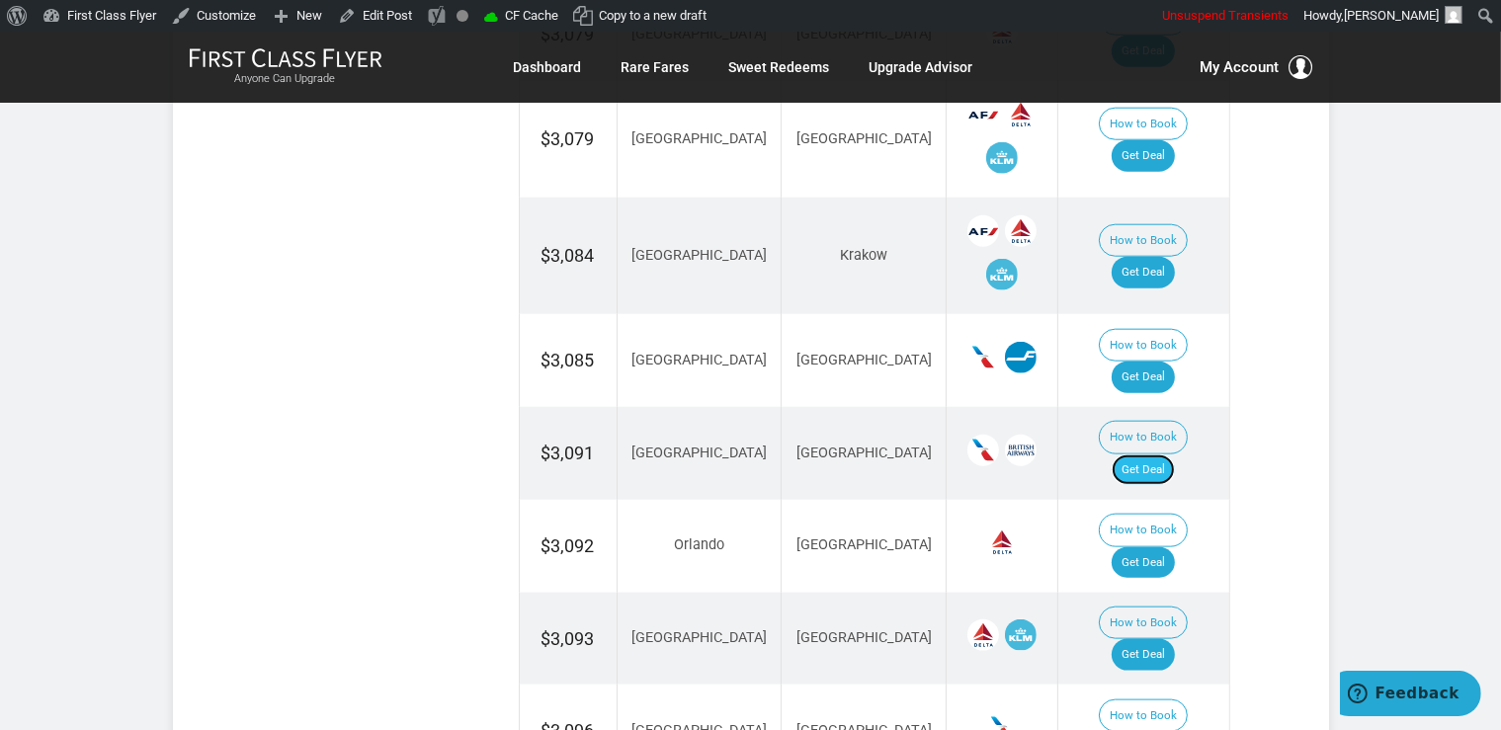
click at [1151, 454] on link "Get Deal" at bounding box center [1142, 470] width 63 height 32
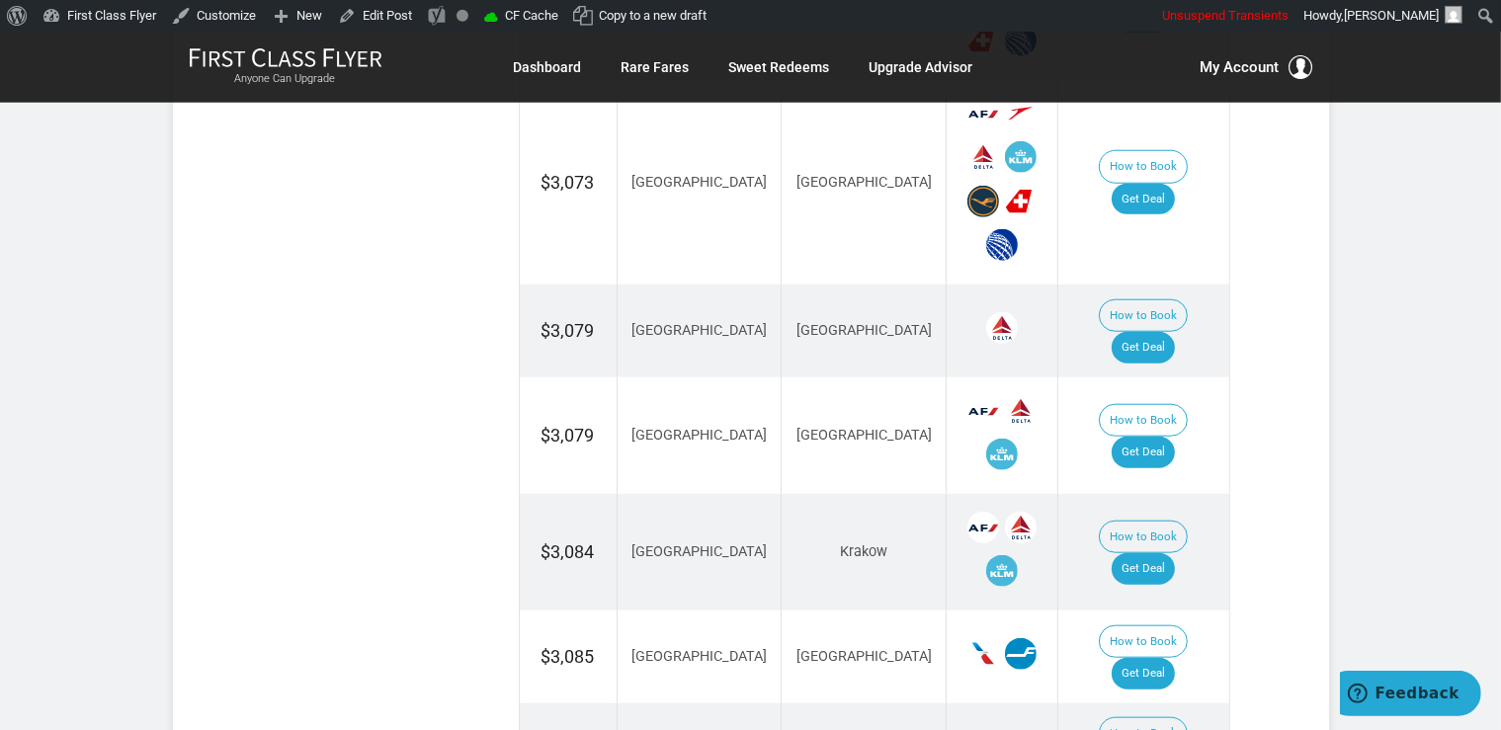
scroll to position [1877, 0]
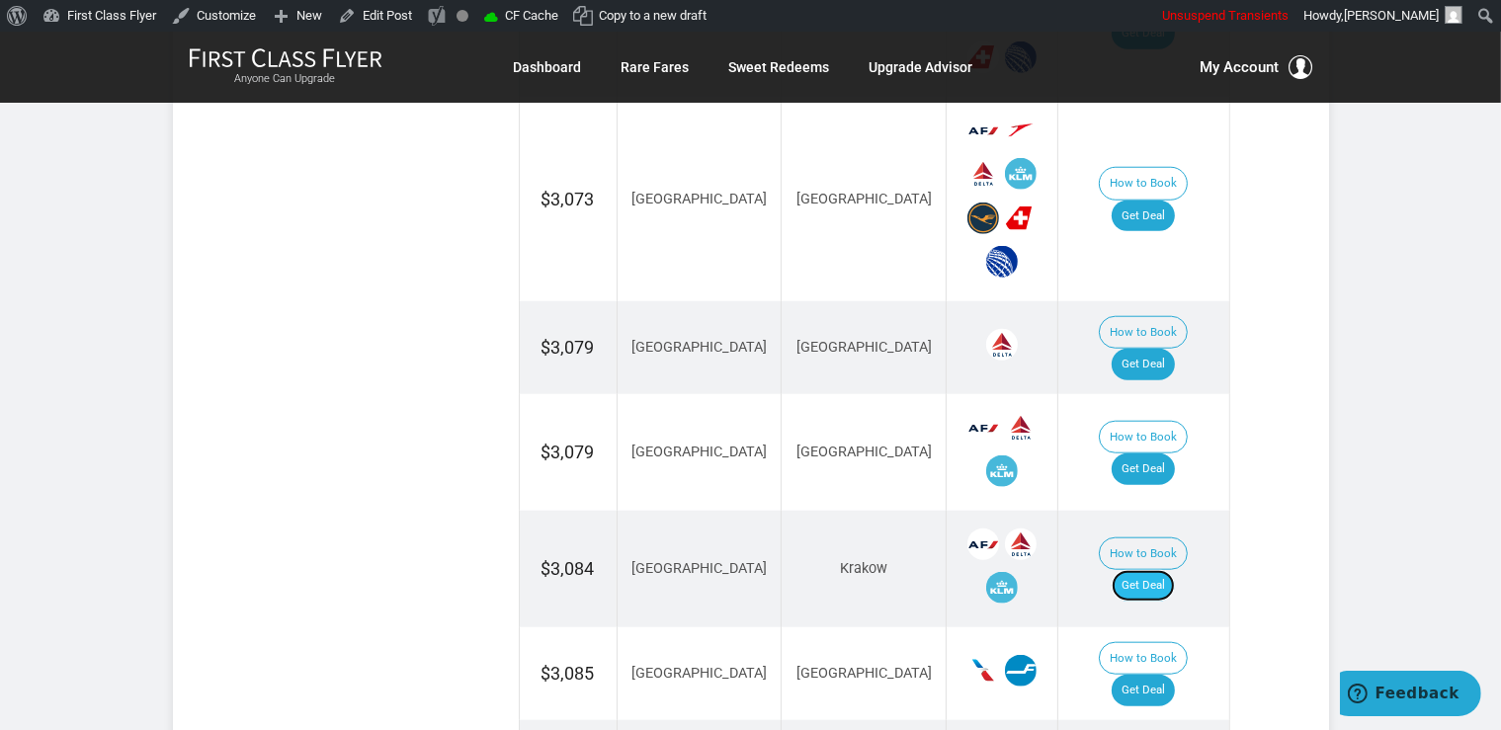
click at [1141, 570] on link "Get Deal" at bounding box center [1142, 586] width 63 height 32
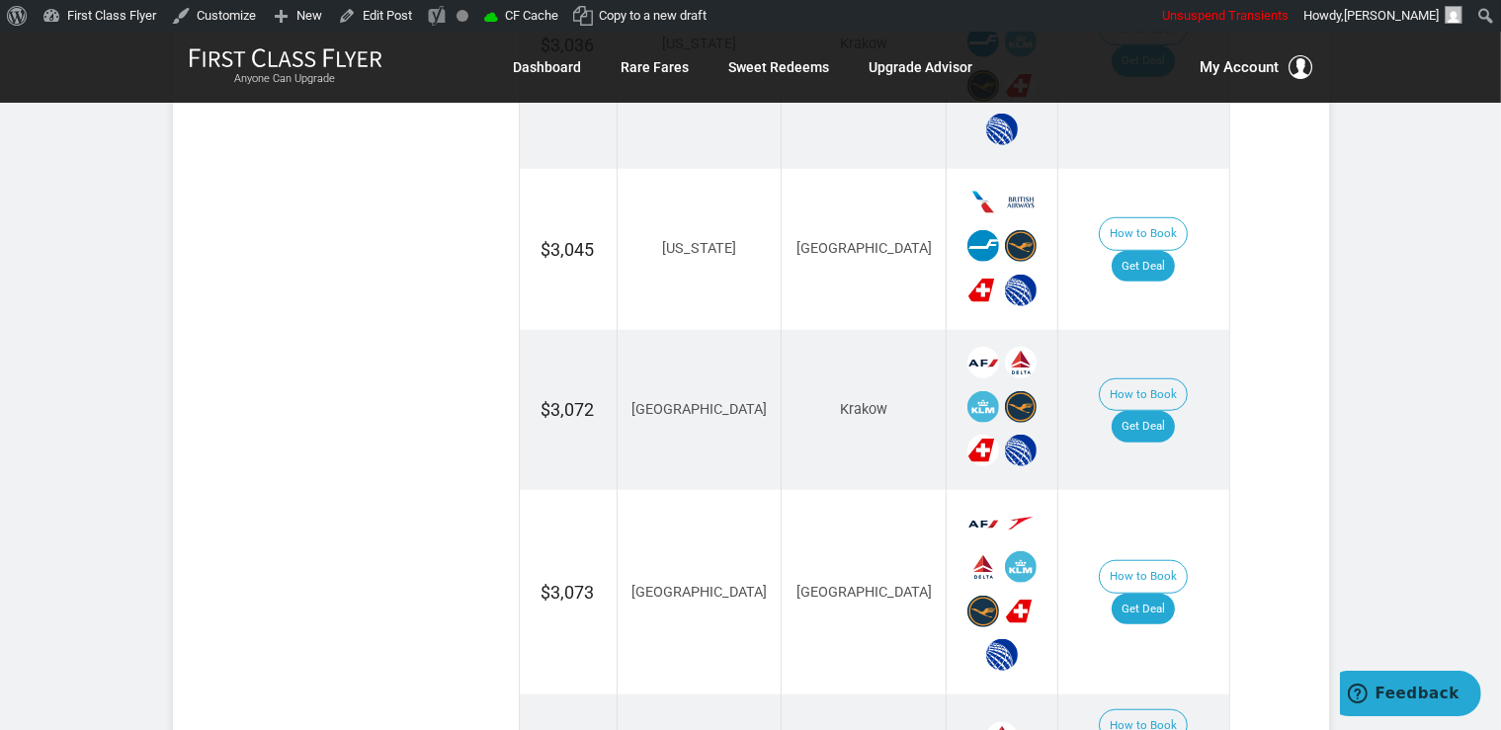
scroll to position [1460, 0]
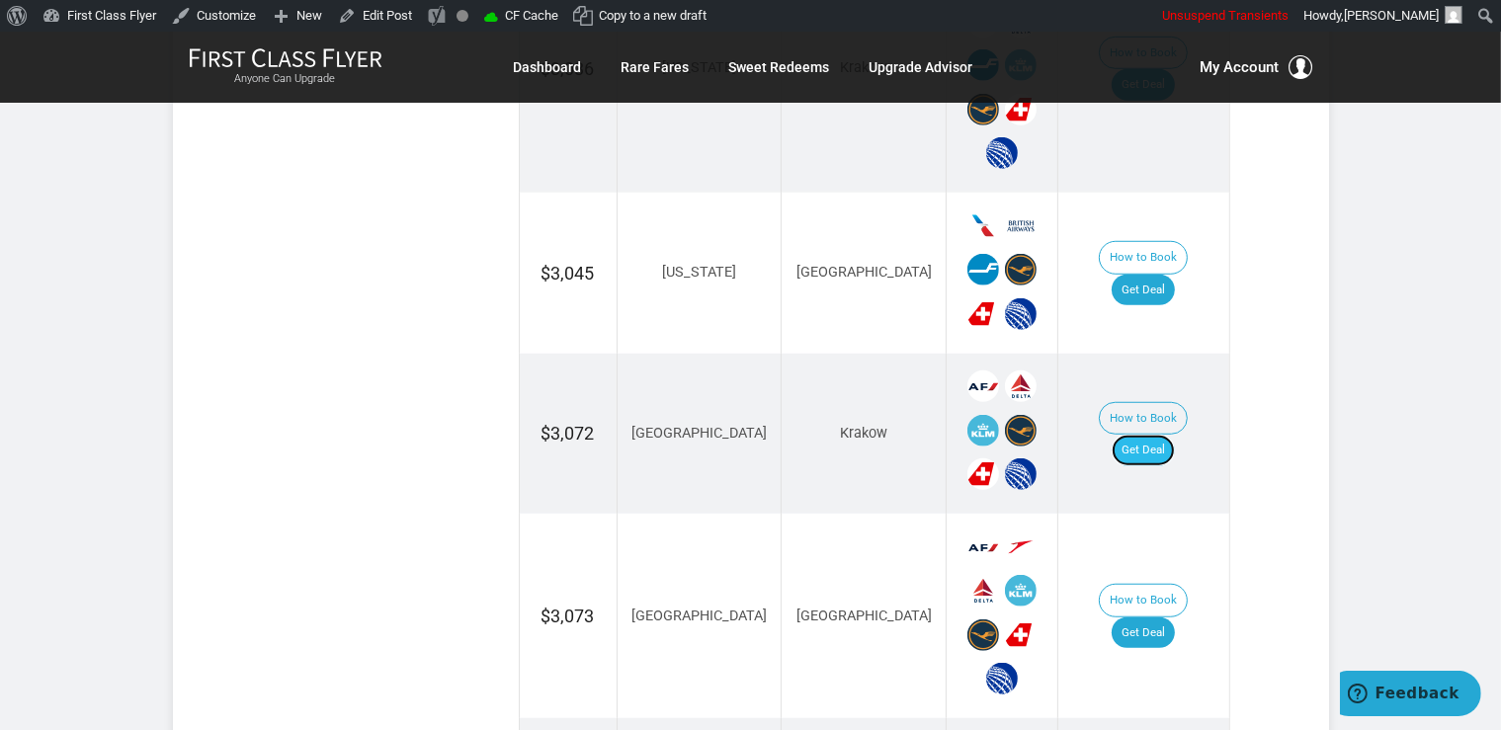
click at [1175, 435] on link "Get Deal" at bounding box center [1142, 451] width 63 height 32
drag, startPoint x: 1148, startPoint y: 265, endPoint x: 1172, endPoint y: 273, distance: 25.0
click at [1148, 275] on link "Get Deal" at bounding box center [1142, 291] width 63 height 32
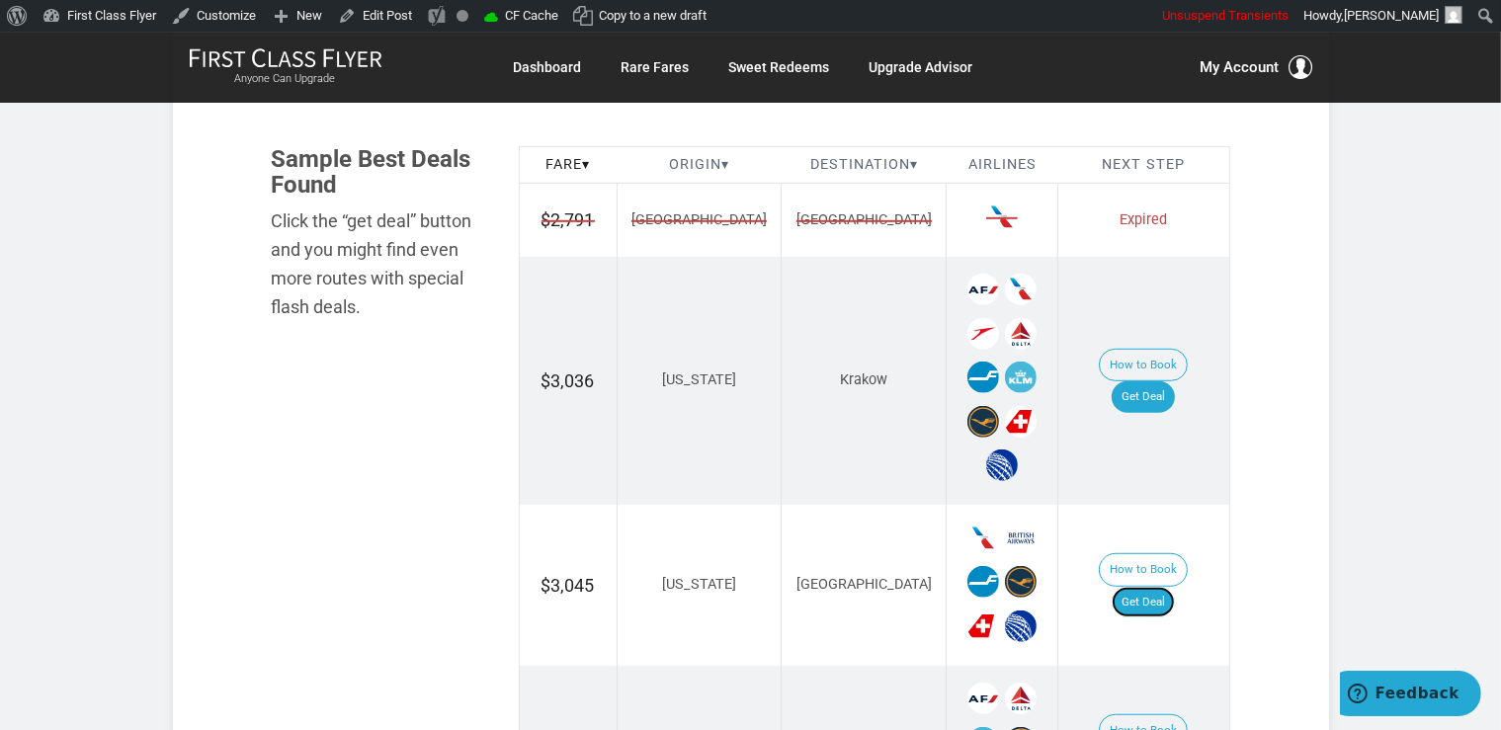
scroll to position [1147, 0]
click at [1156, 382] on link "Get Deal" at bounding box center [1142, 398] width 63 height 32
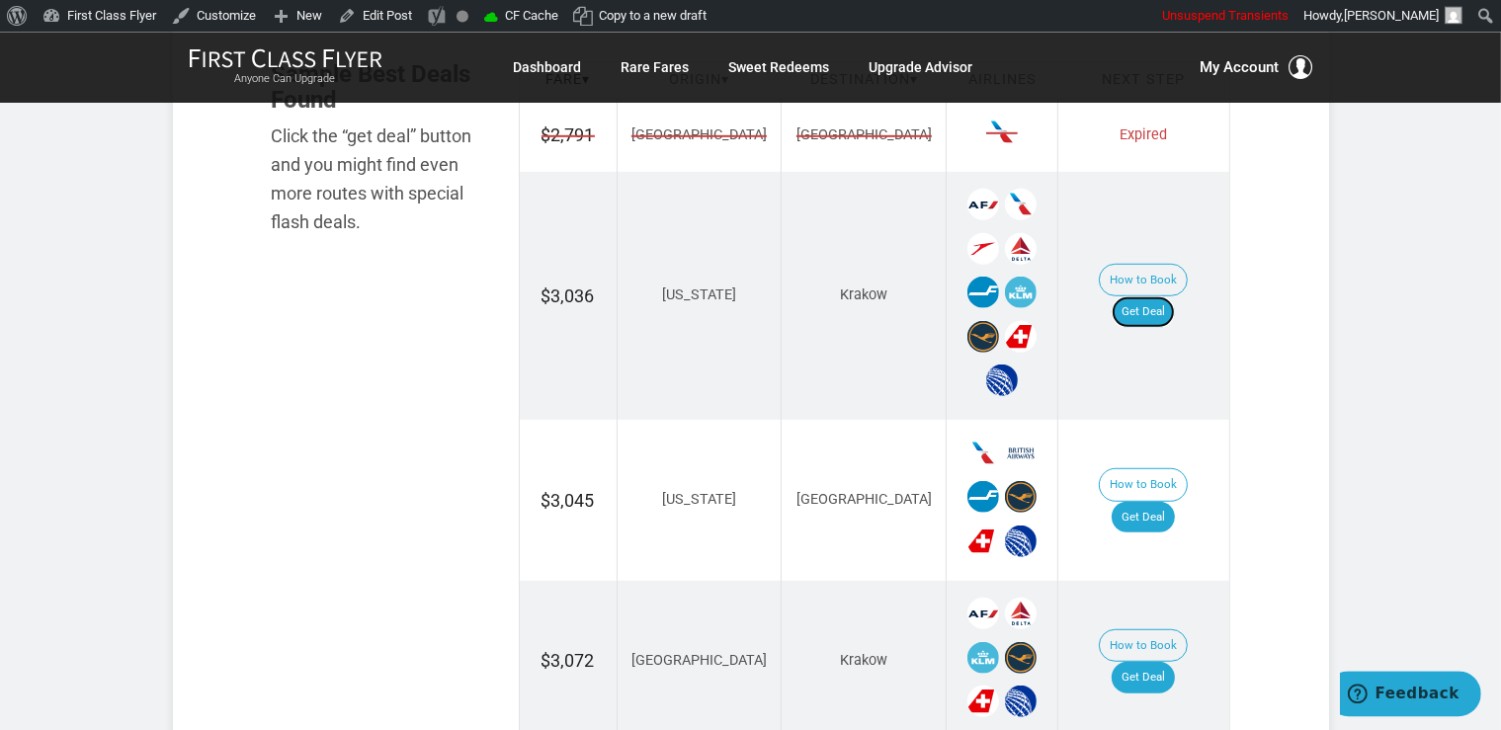
scroll to position [1355, 0]
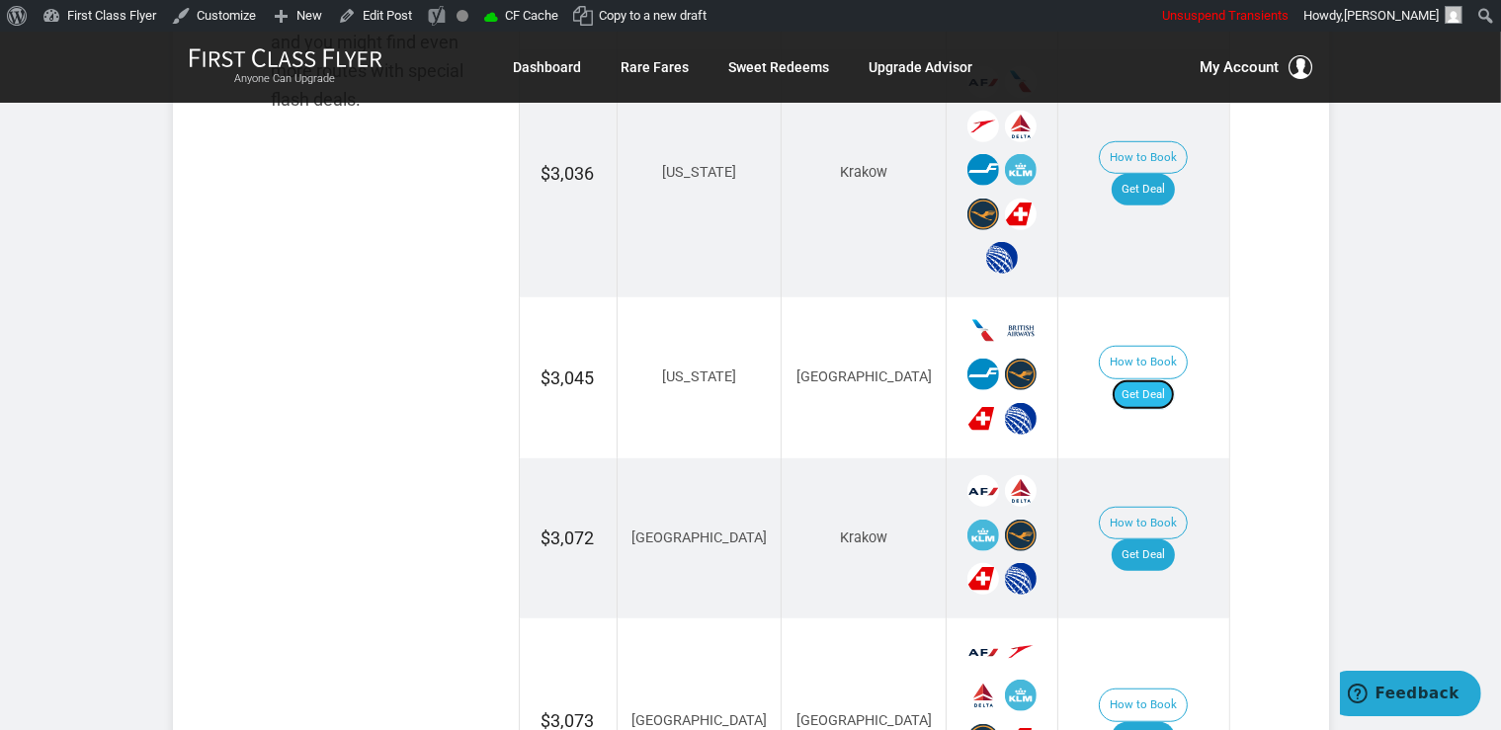
click at [1175, 379] on link "Get Deal" at bounding box center [1142, 395] width 63 height 32
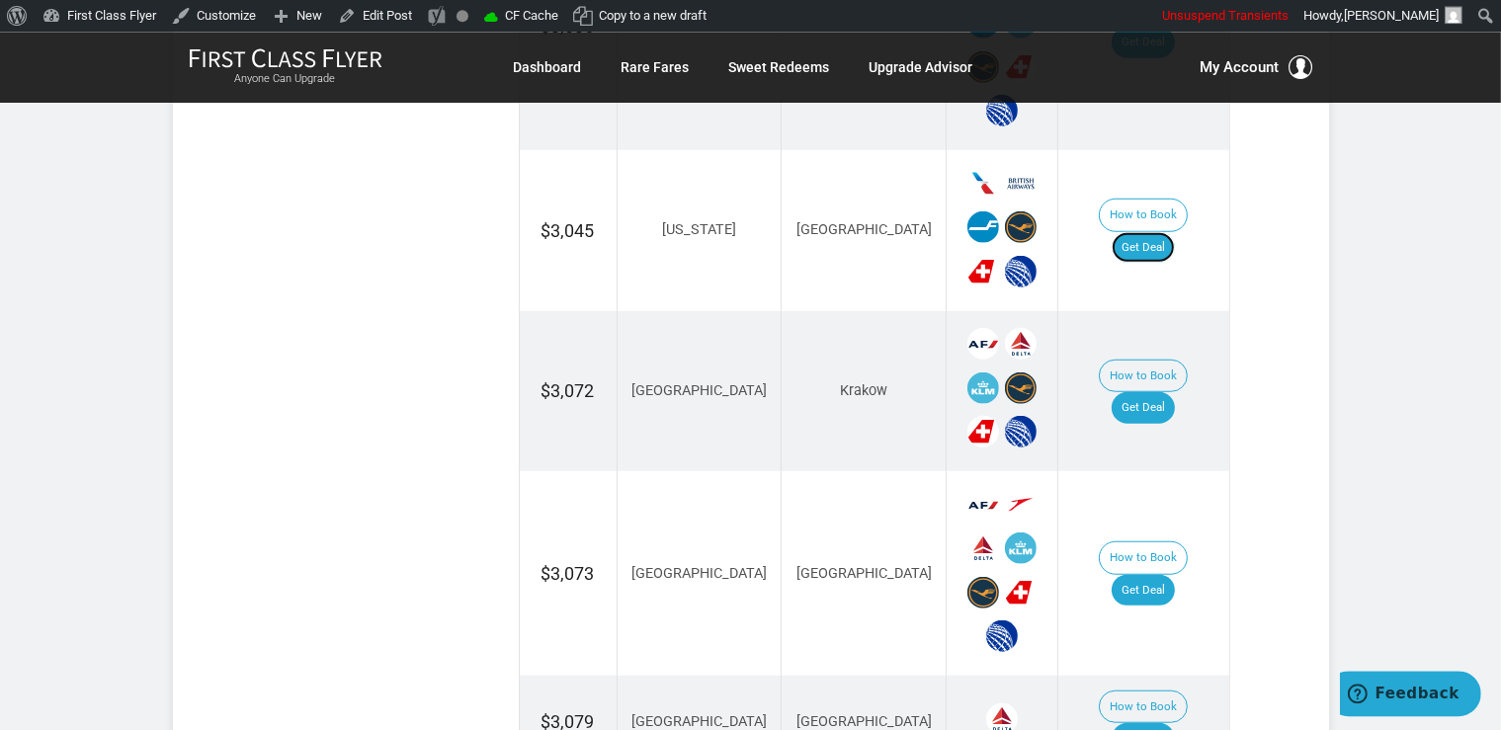
scroll to position [1668, 0]
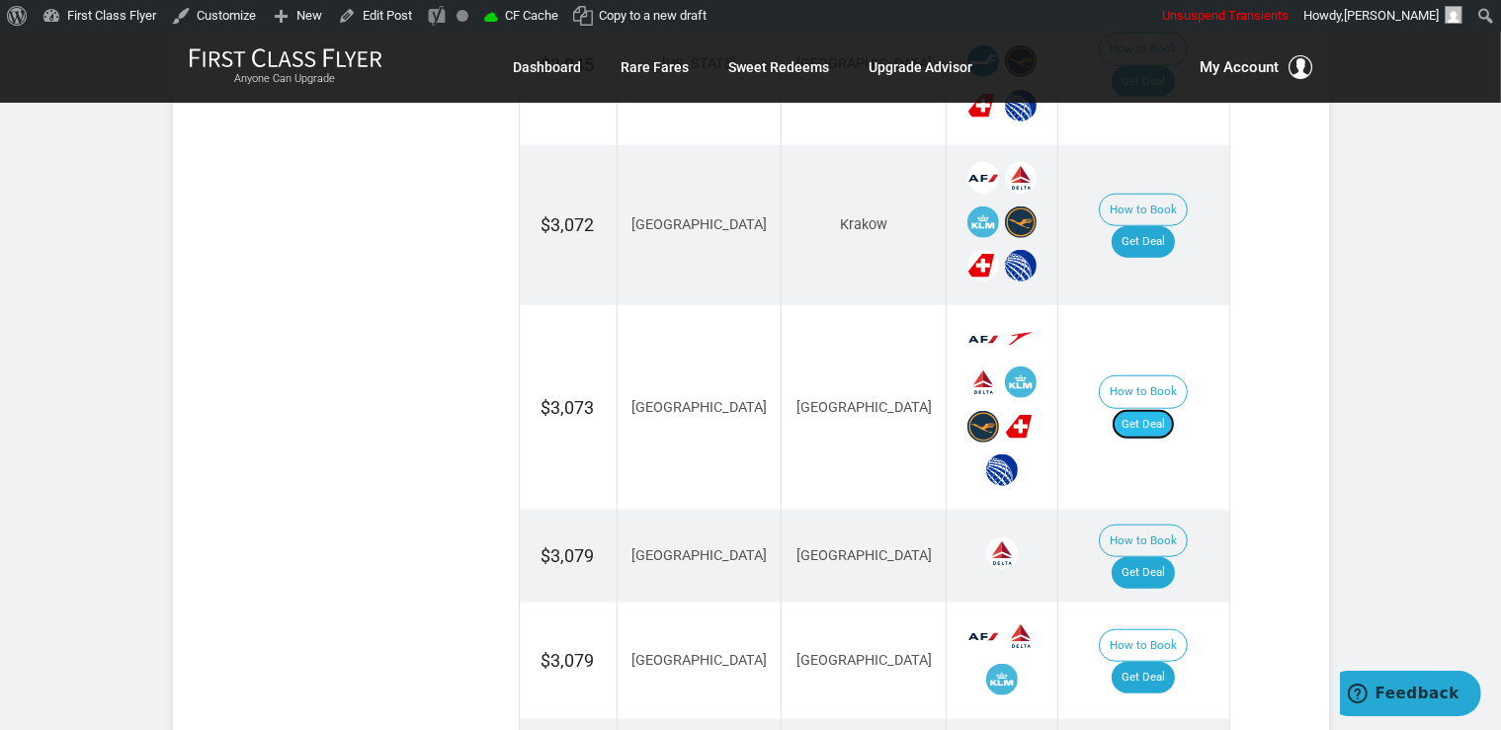
click at [1175, 409] on link "Get Deal" at bounding box center [1142, 425] width 63 height 32
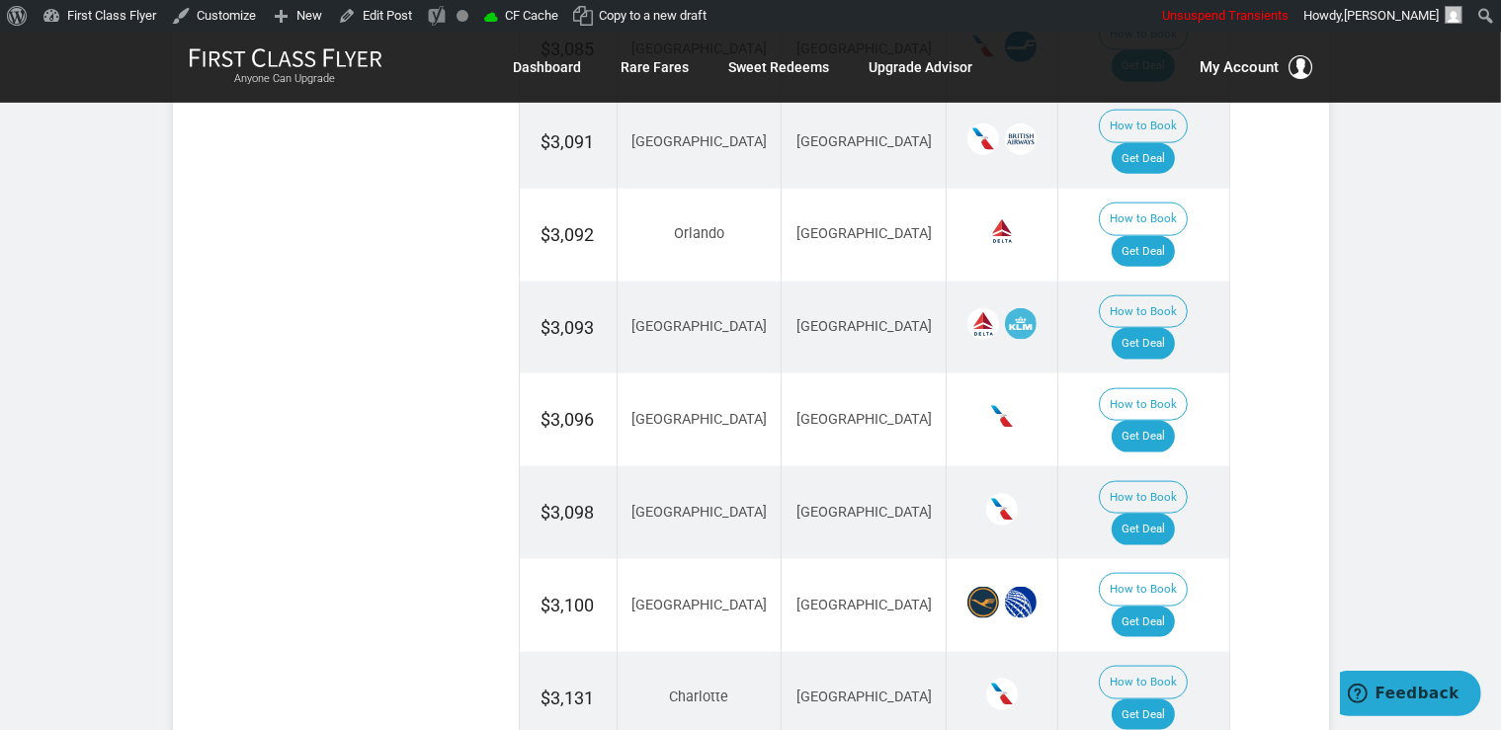
scroll to position [2608, 0]
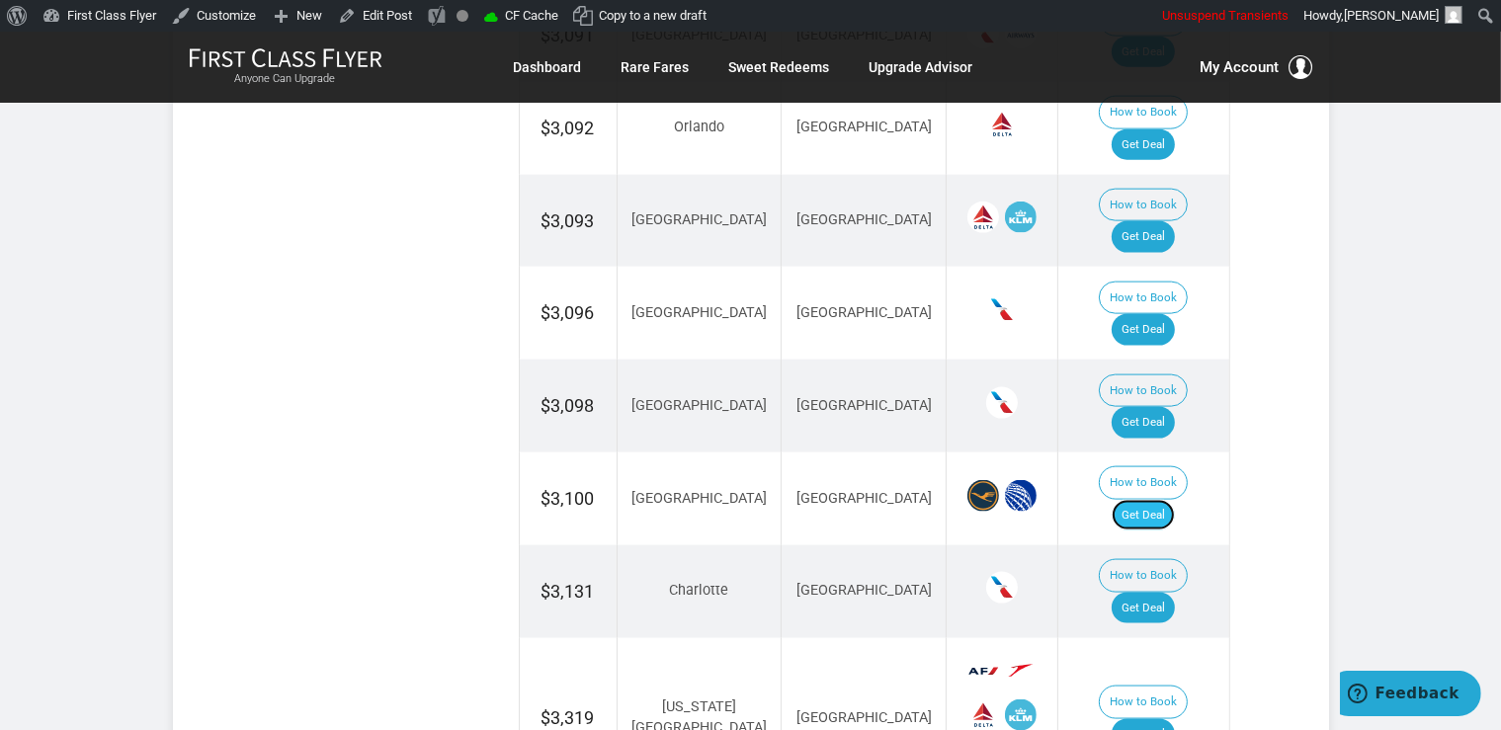
click at [1148, 500] on link "Get Deal" at bounding box center [1142, 516] width 63 height 32
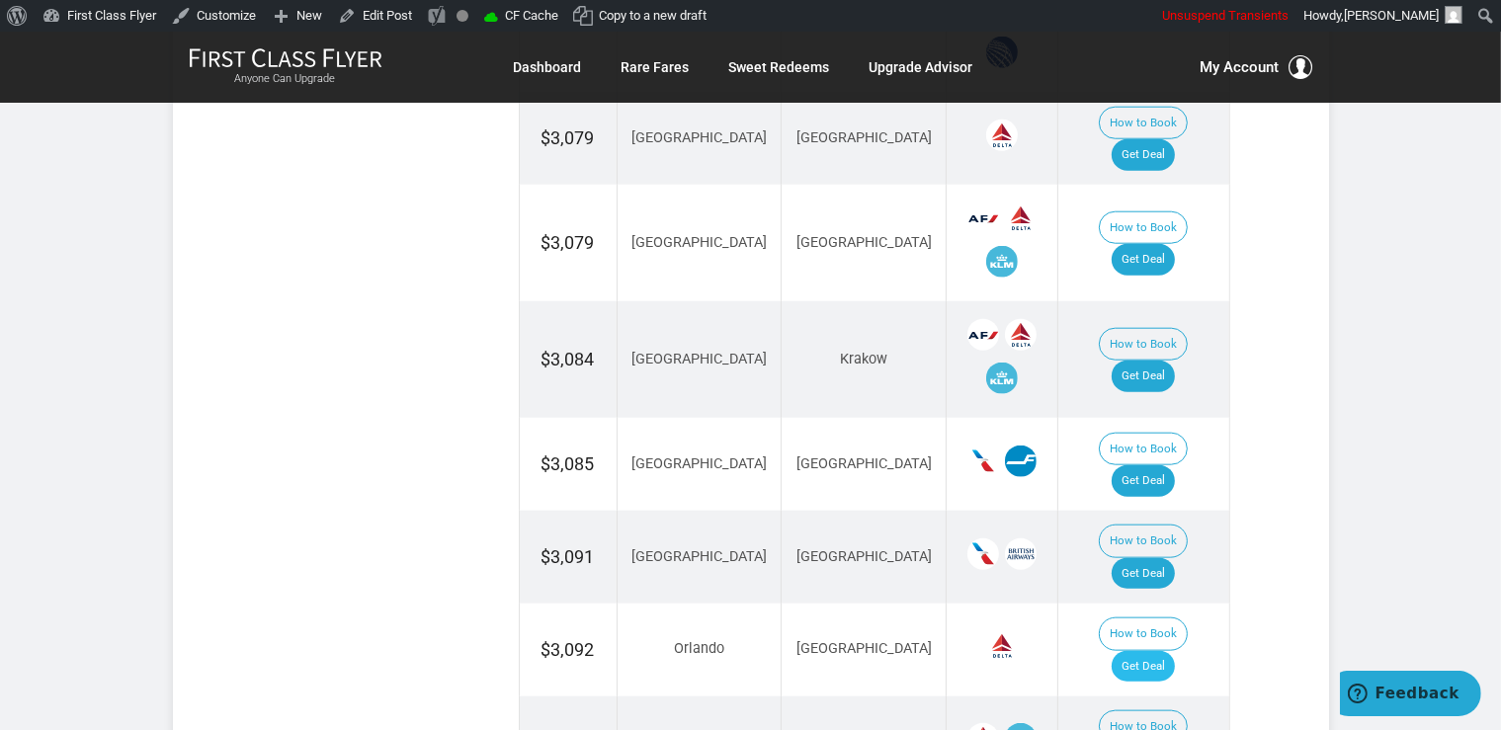
scroll to position [2295, 0]
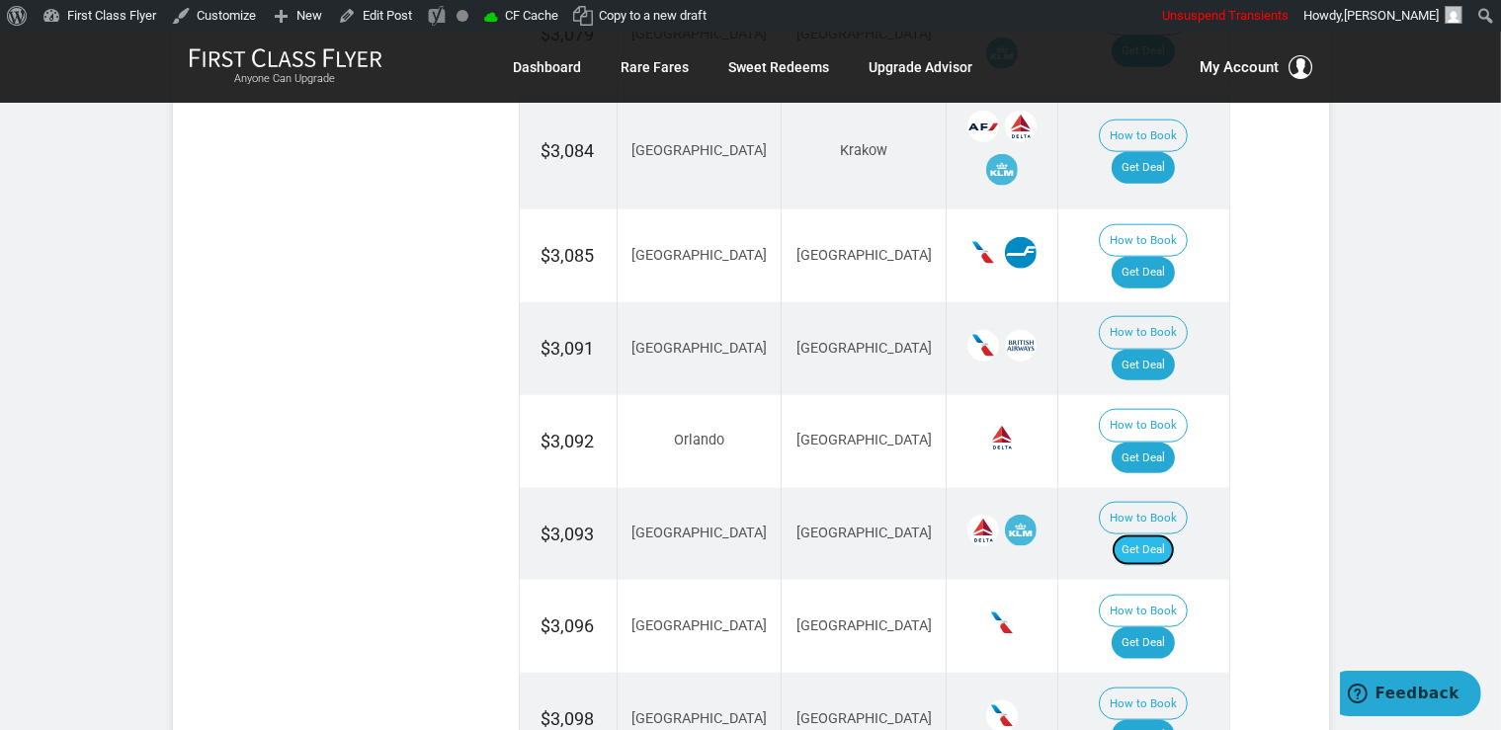
click at [1162, 534] on link "Get Deal" at bounding box center [1142, 550] width 63 height 32
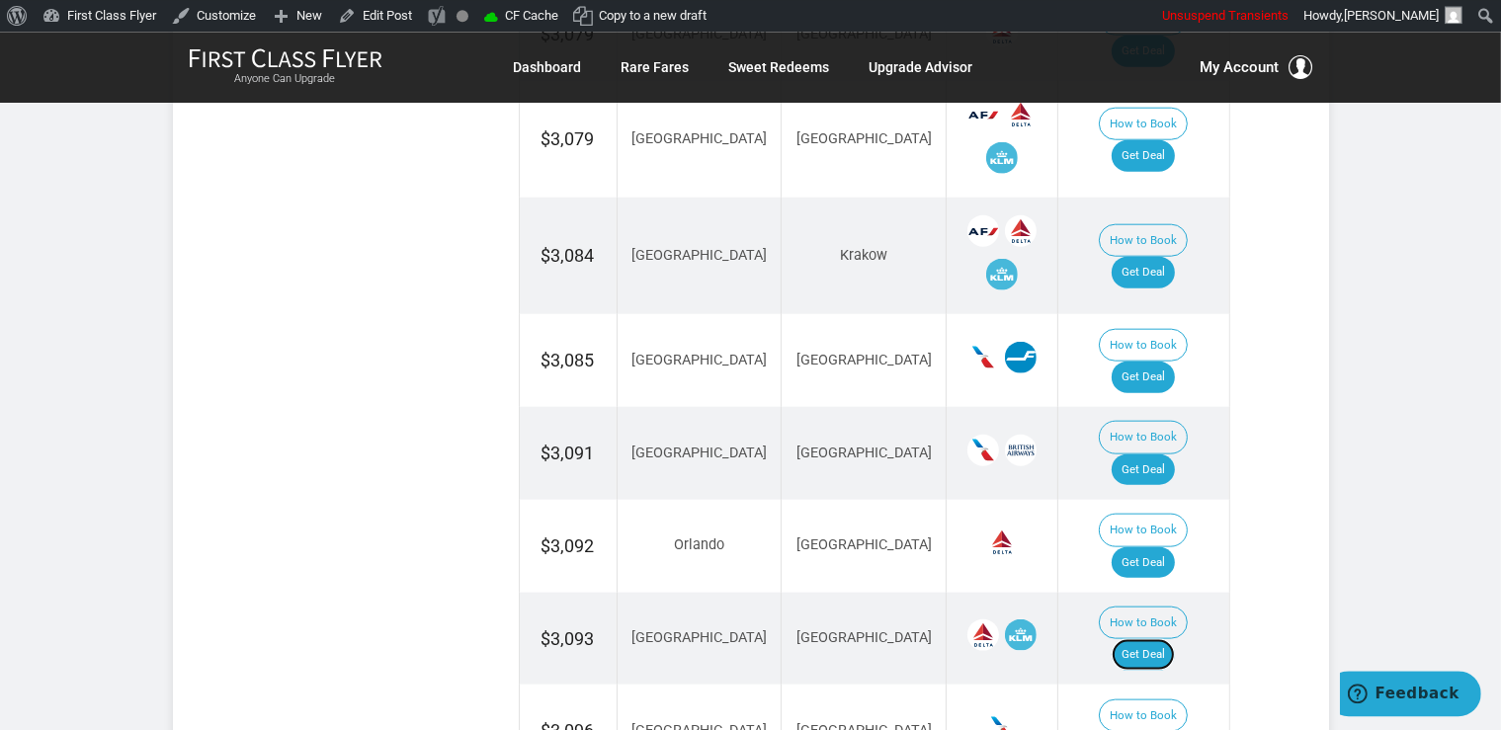
scroll to position [2190, 0]
click at [1148, 362] on link "Get Deal" at bounding box center [1142, 378] width 63 height 32
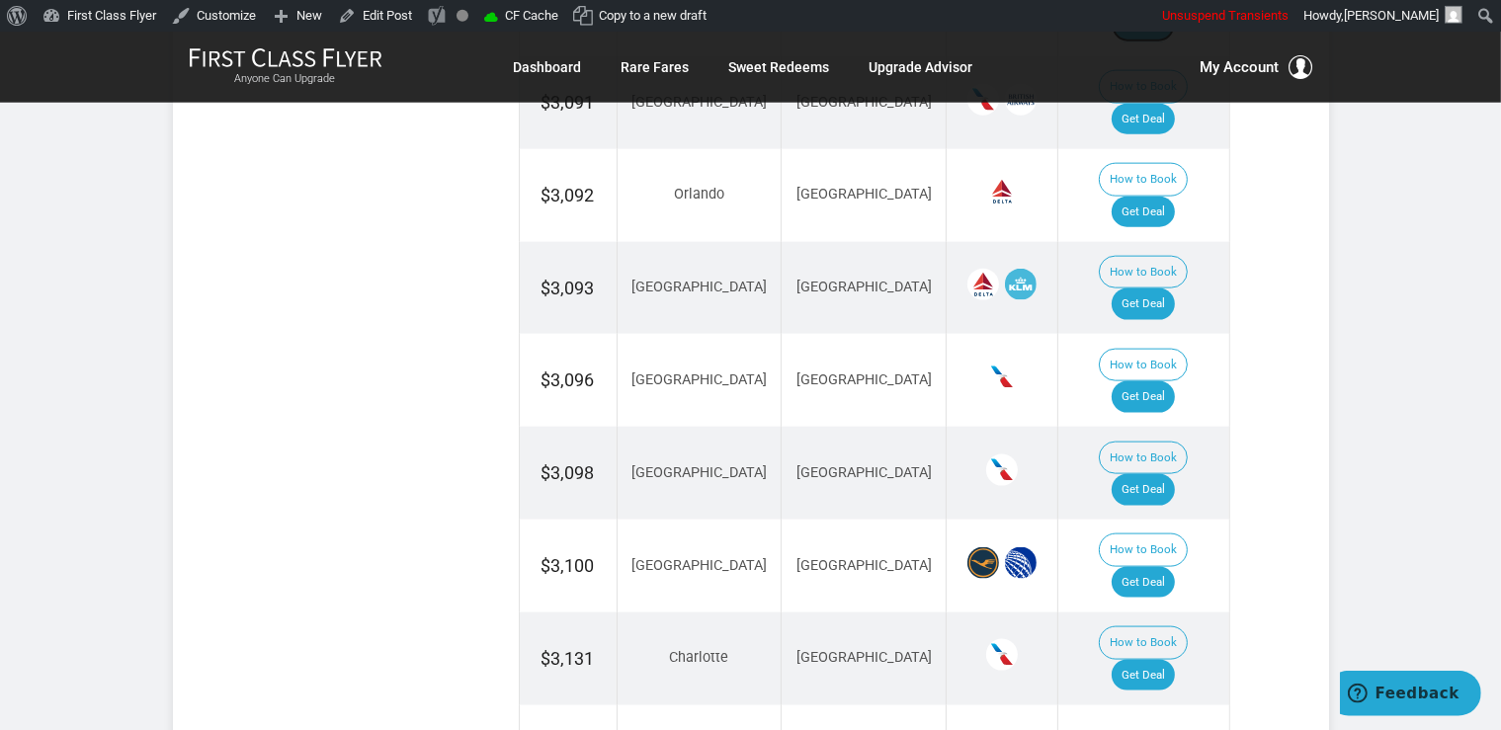
scroll to position [2608, 0]
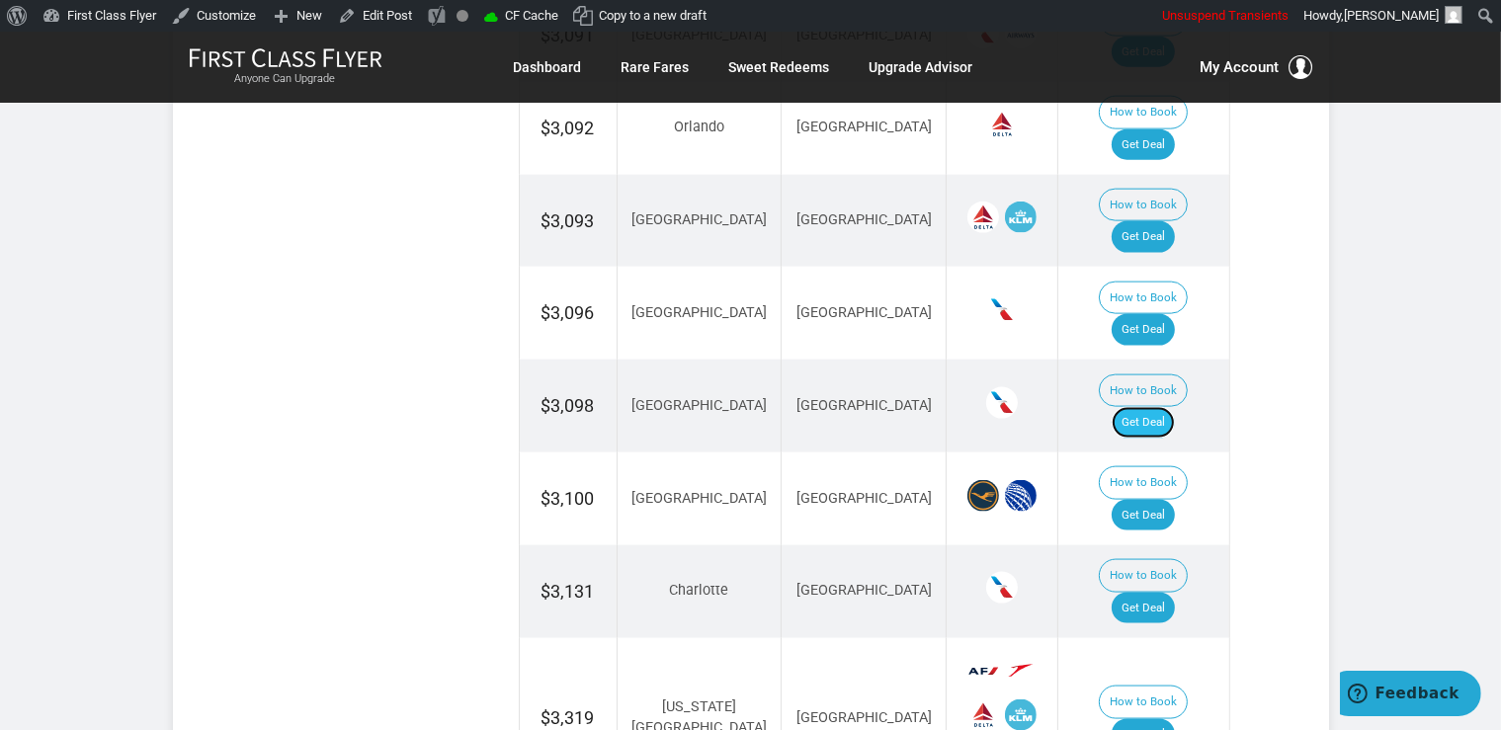
click at [1172, 407] on link "Get Deal" at bounding box center [1142, 423] width 63 height 32
click at [1168, 593] on link "Get Deal" at bounding box center [1142, 609] width 63 height 32
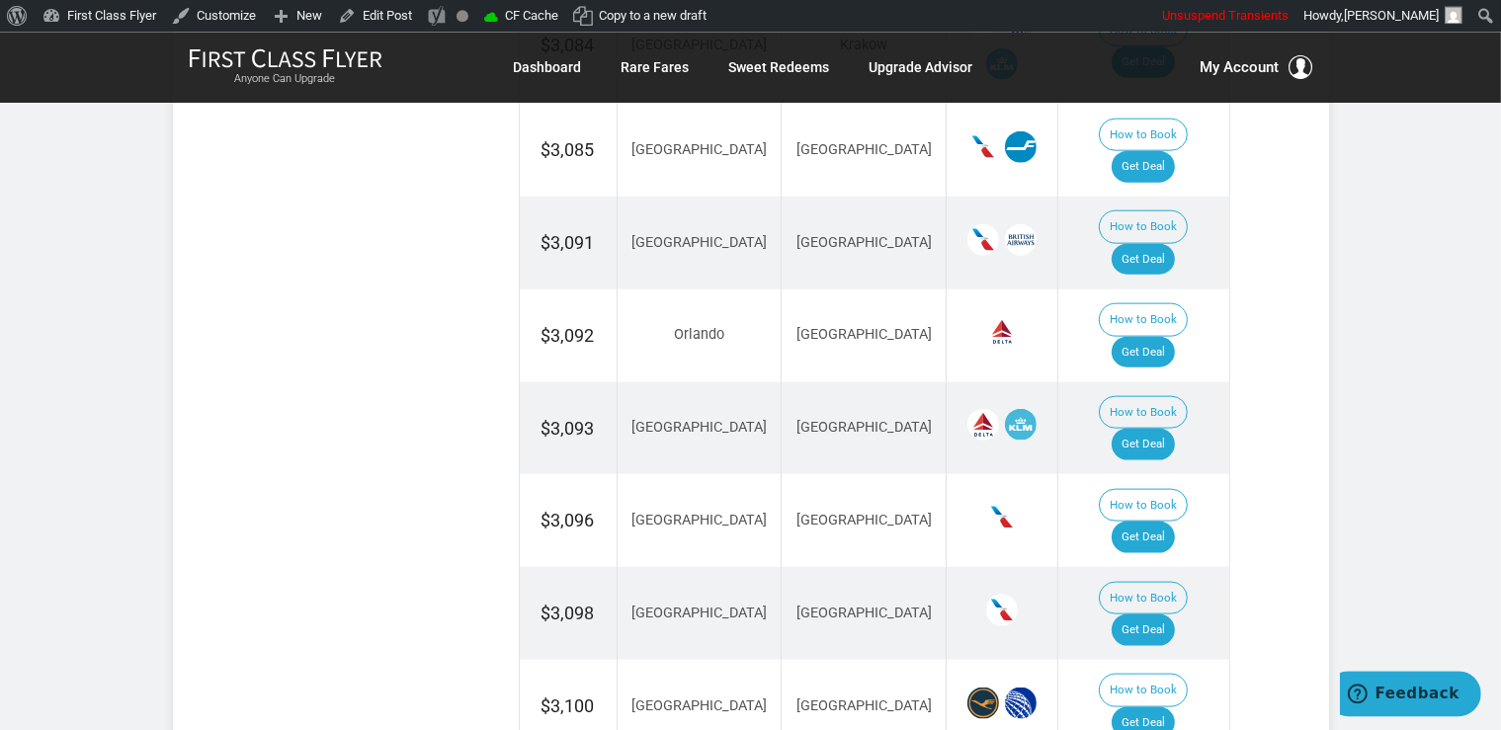
scroll to position [2398, 0]
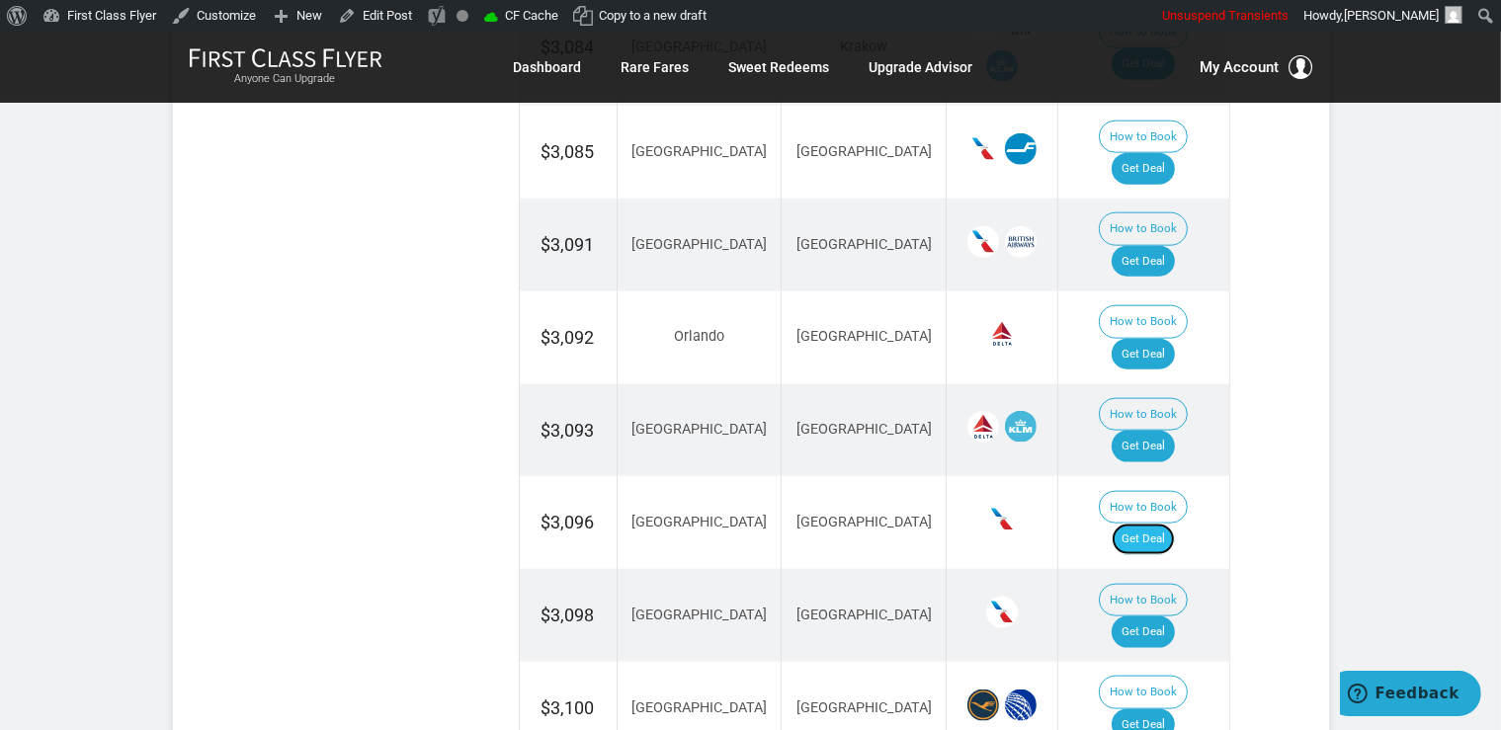
click at [1171, 524] on link "Get Deal" at bounding box center [1142, 540] width 63 height 32
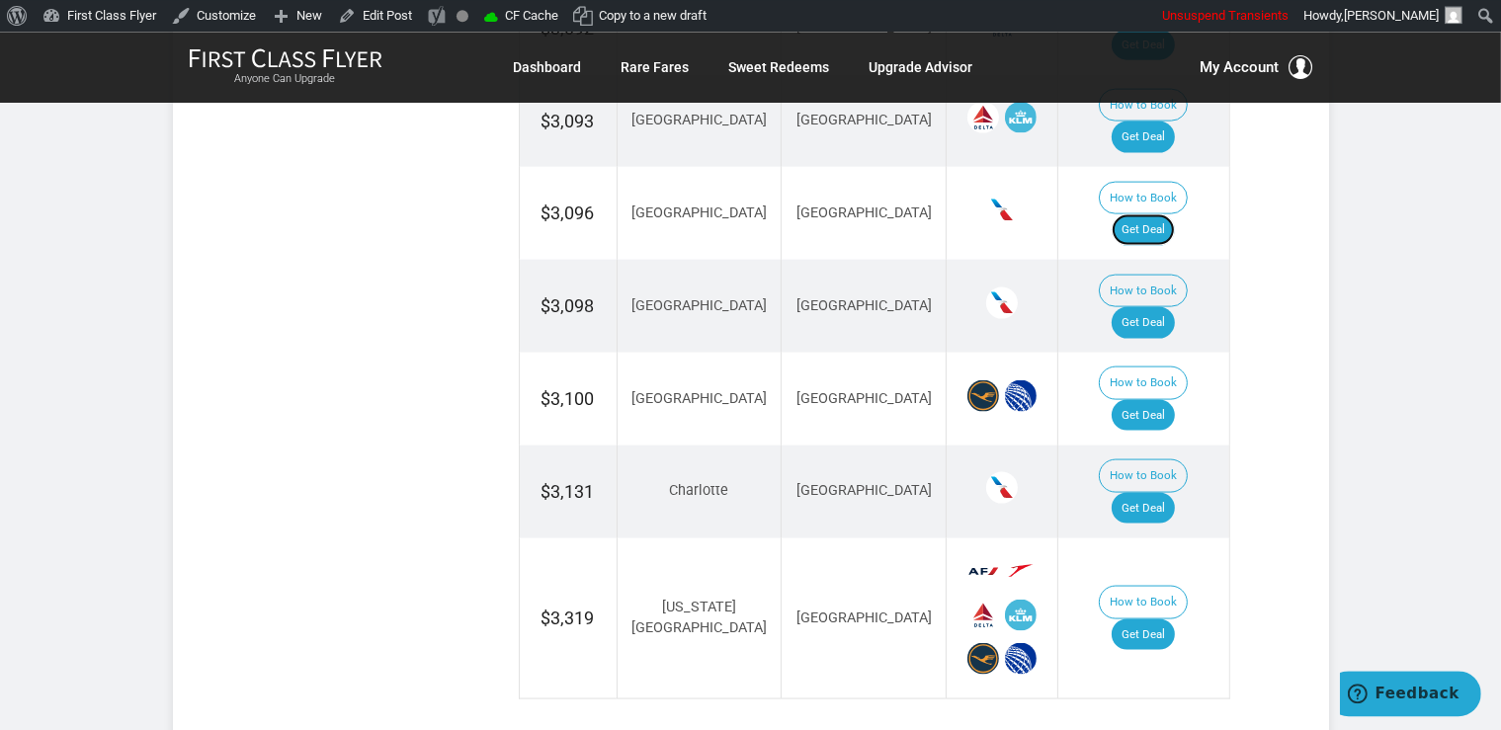
scroll to position [2712, 0]
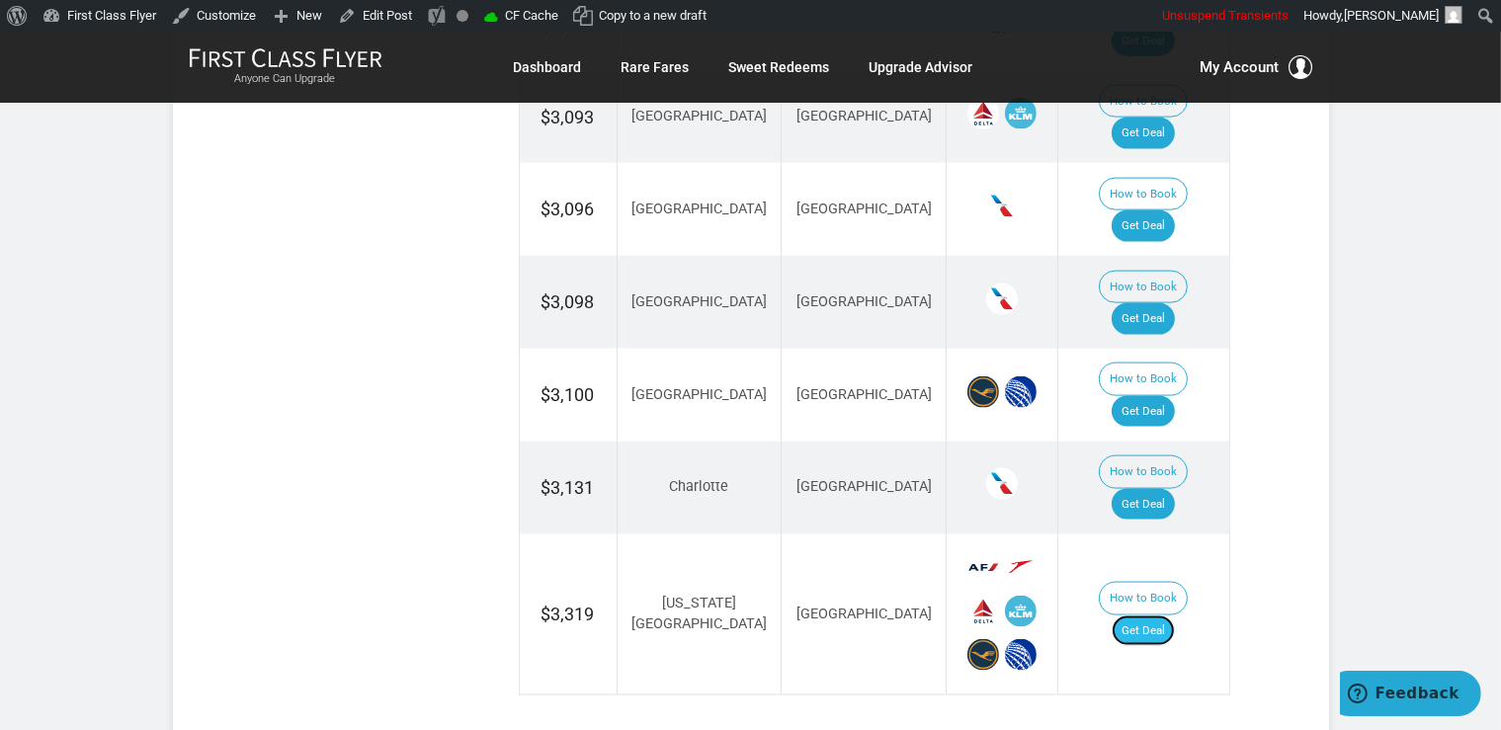
click at [1148, 615] on link "Get Deal" at bounding box center [1142, 631] width 63 height 32
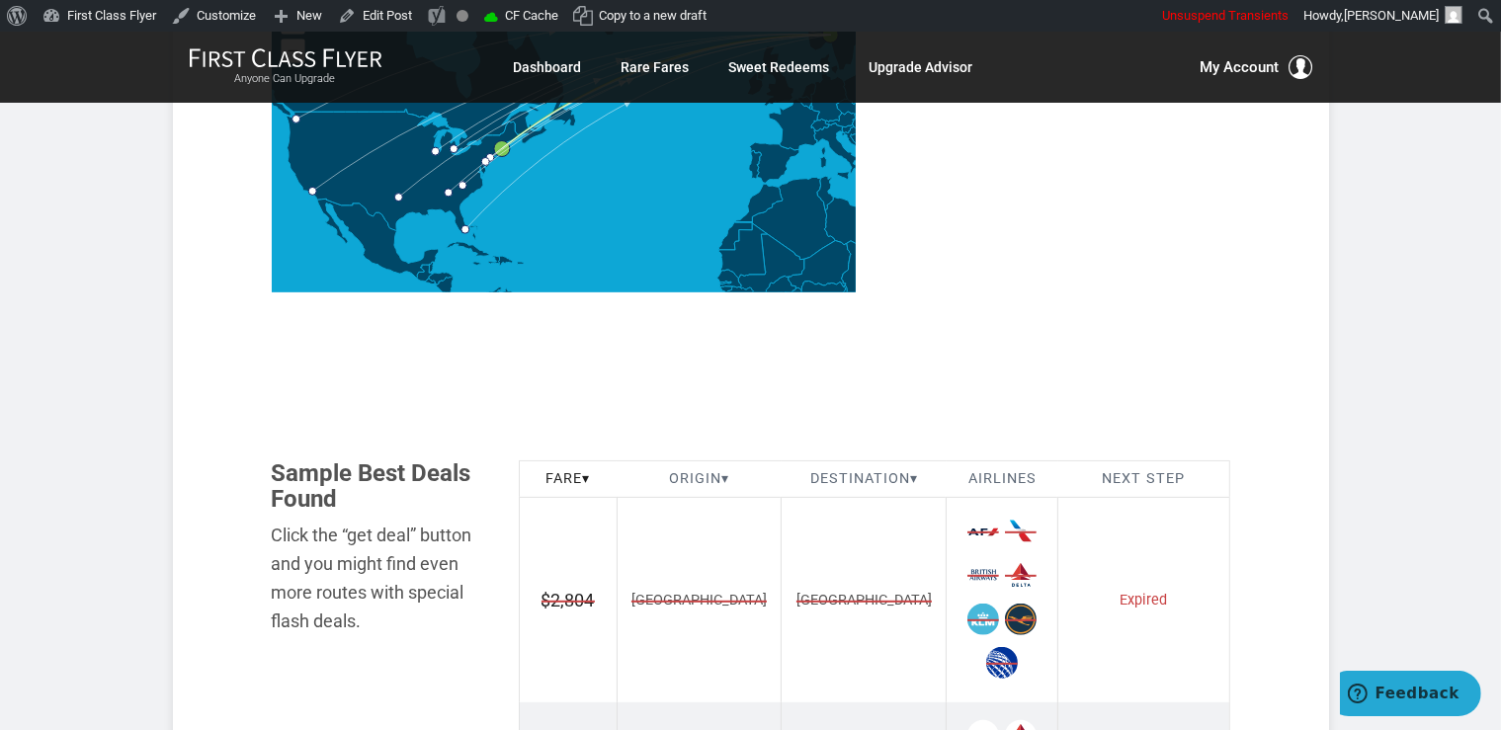
scroll to position [1147, 0]
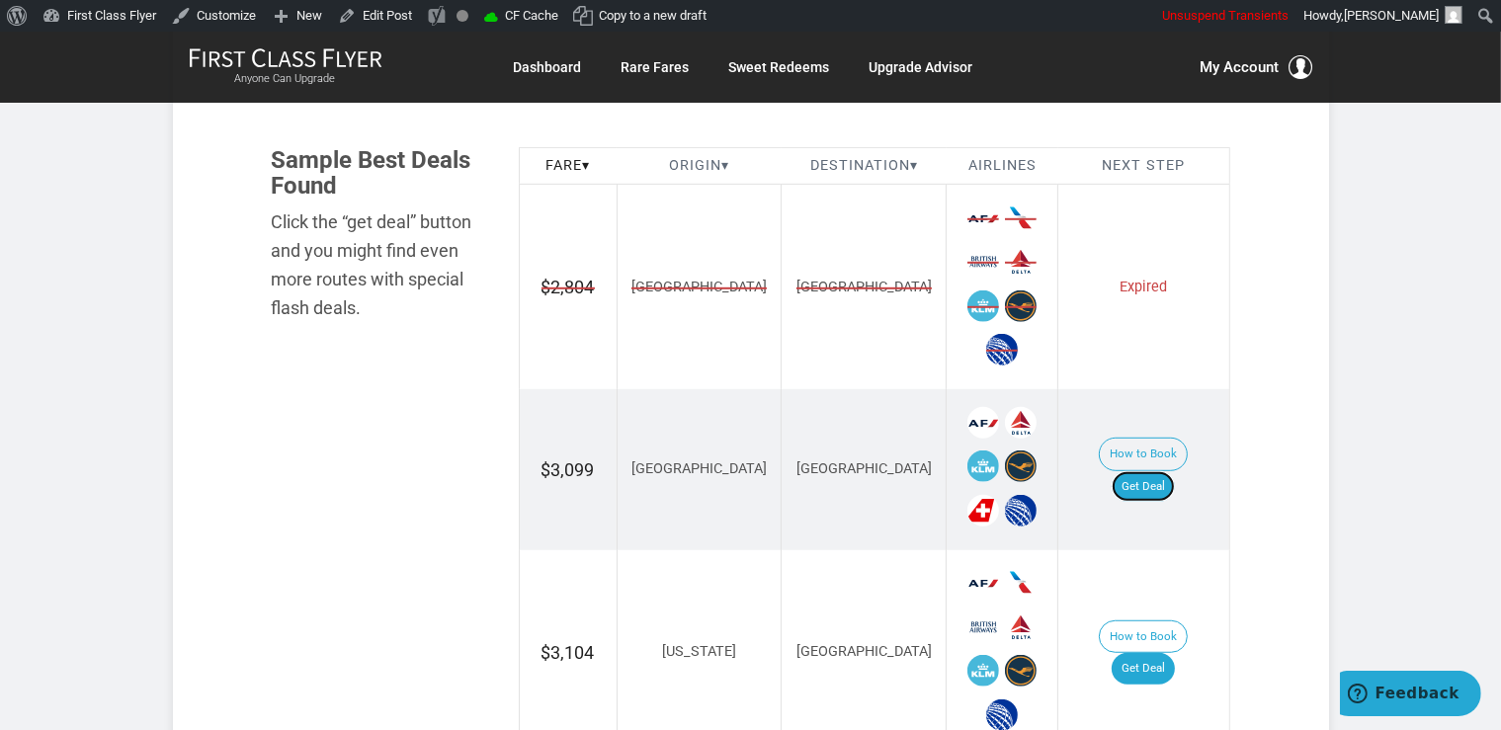
drag, startPoint x: 1153, startPoint y: 447, endPoint x: 1168, endPoint y: 444, distance: 15.1
click at [1154, 471] on link "Get Deal" at bounding box center [1142, 487] width 63 height 32
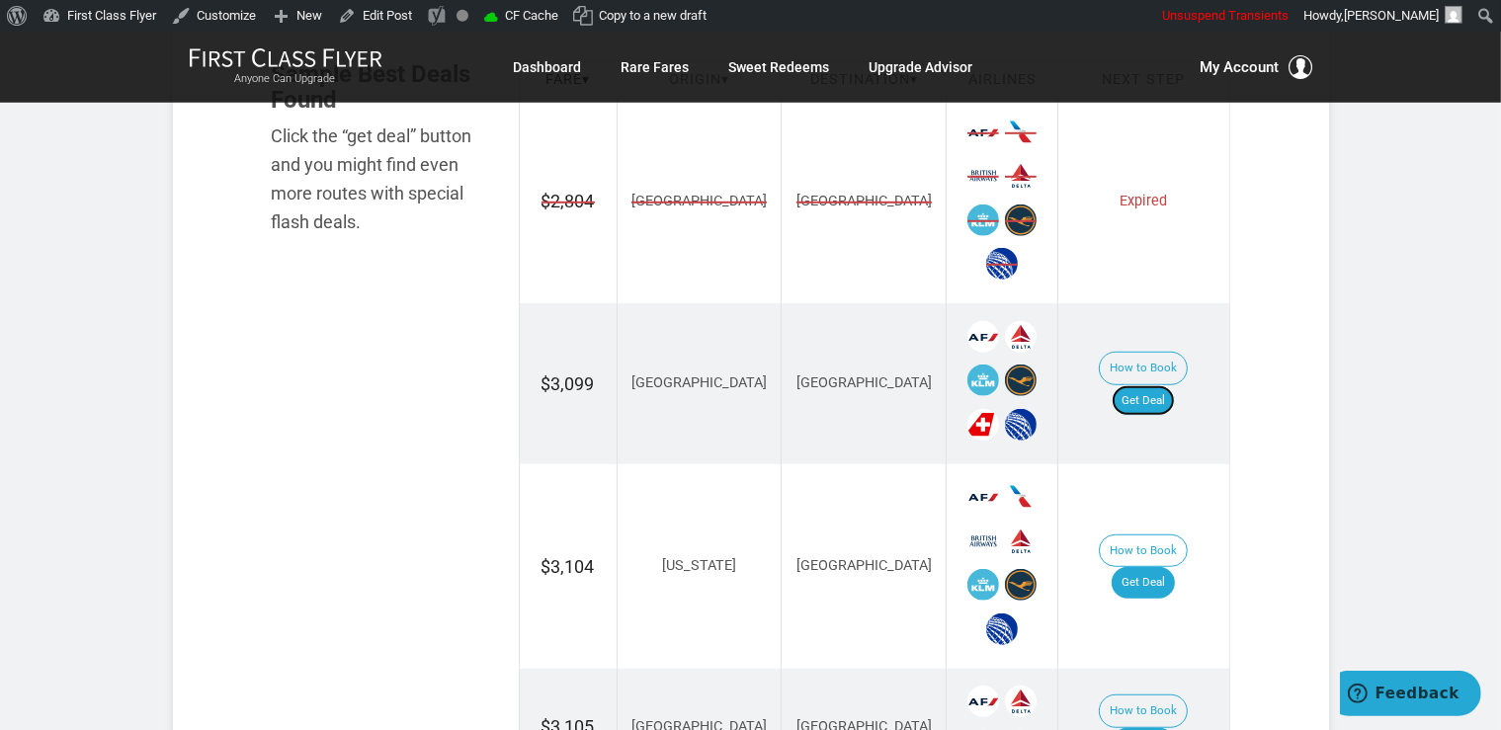
scroll to position [1355, 0]
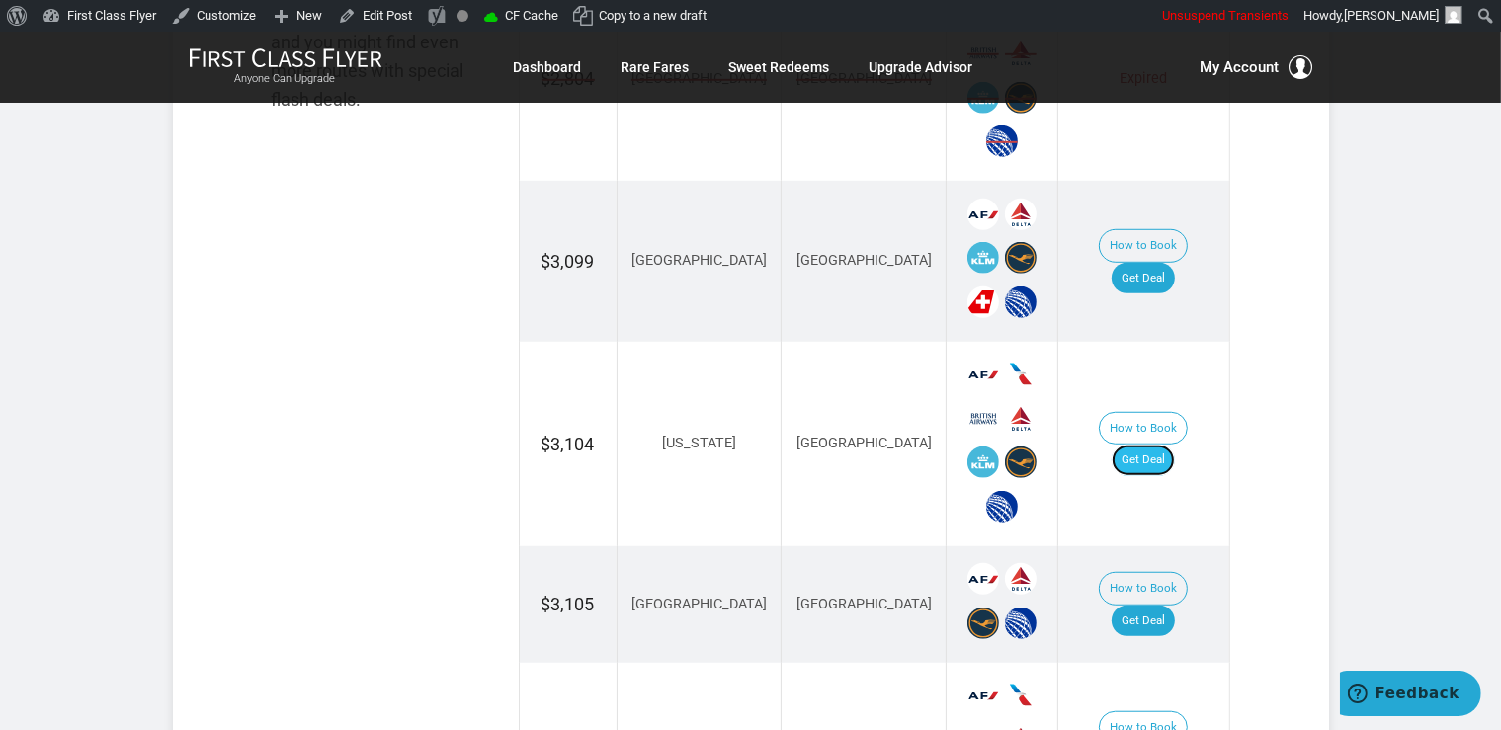
click at [1171, 445] on link "Get Deal" at bounding box center [1142, 461] width 63 height 32
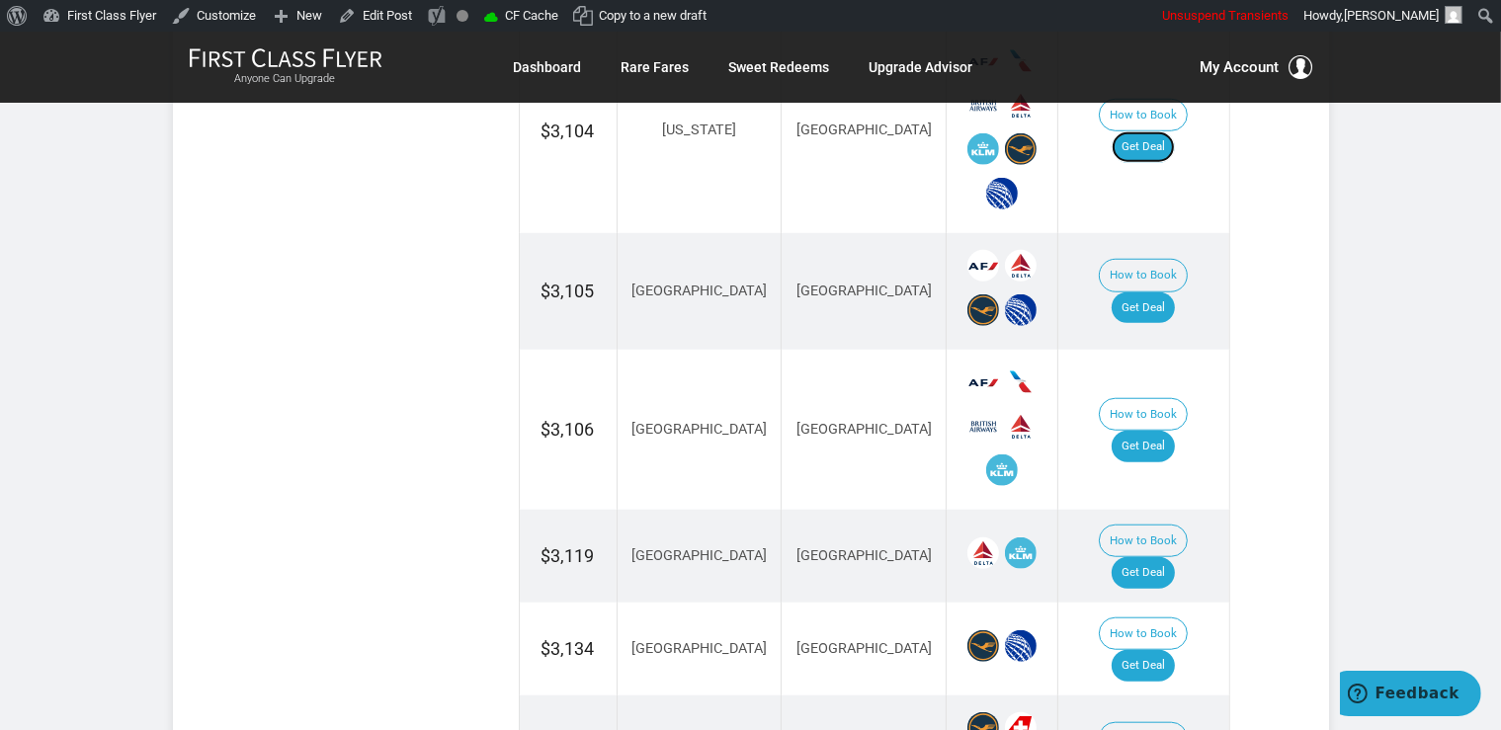
scroll to position [1982, 0]
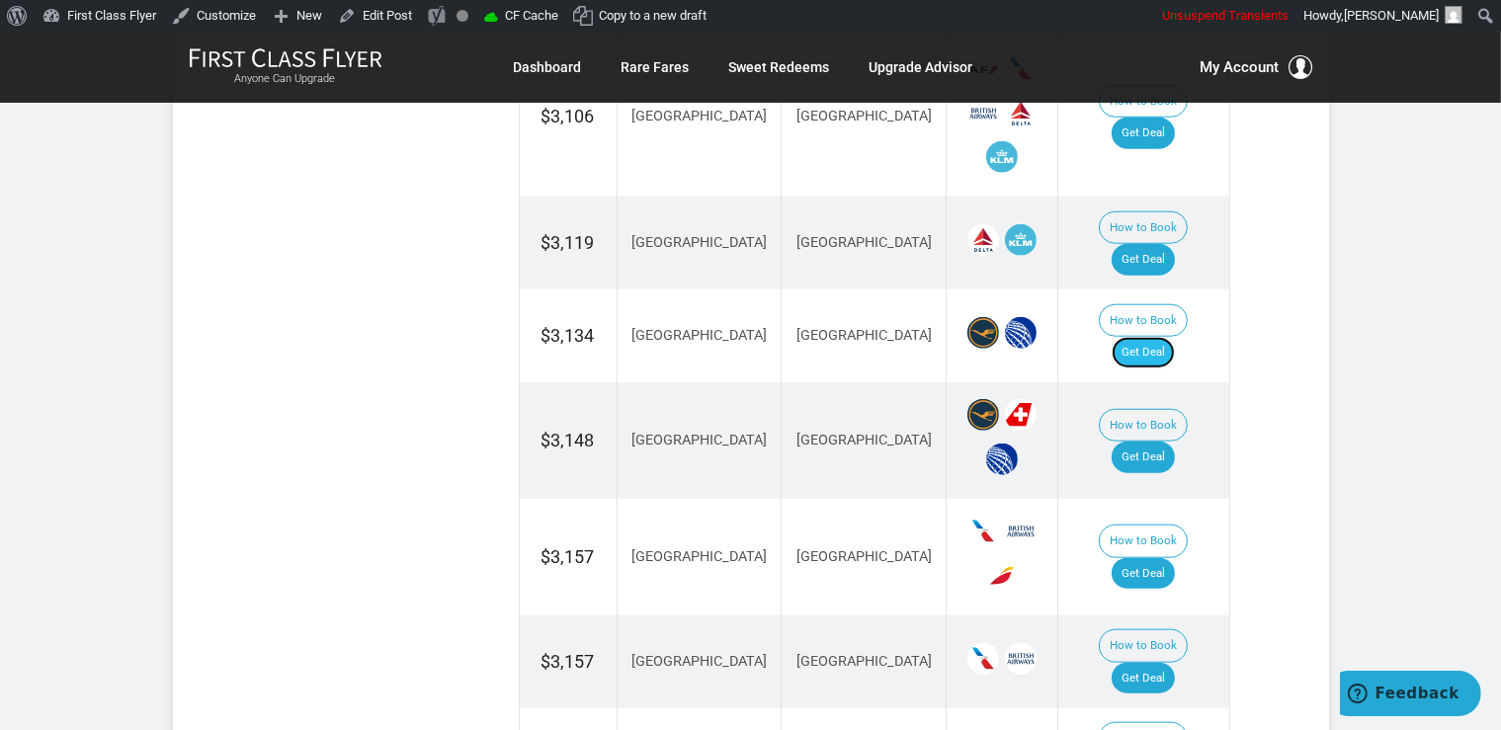
click at [1175, 337] on link "Get Deal" at bounding box center [1142, 353] width 63 height 32
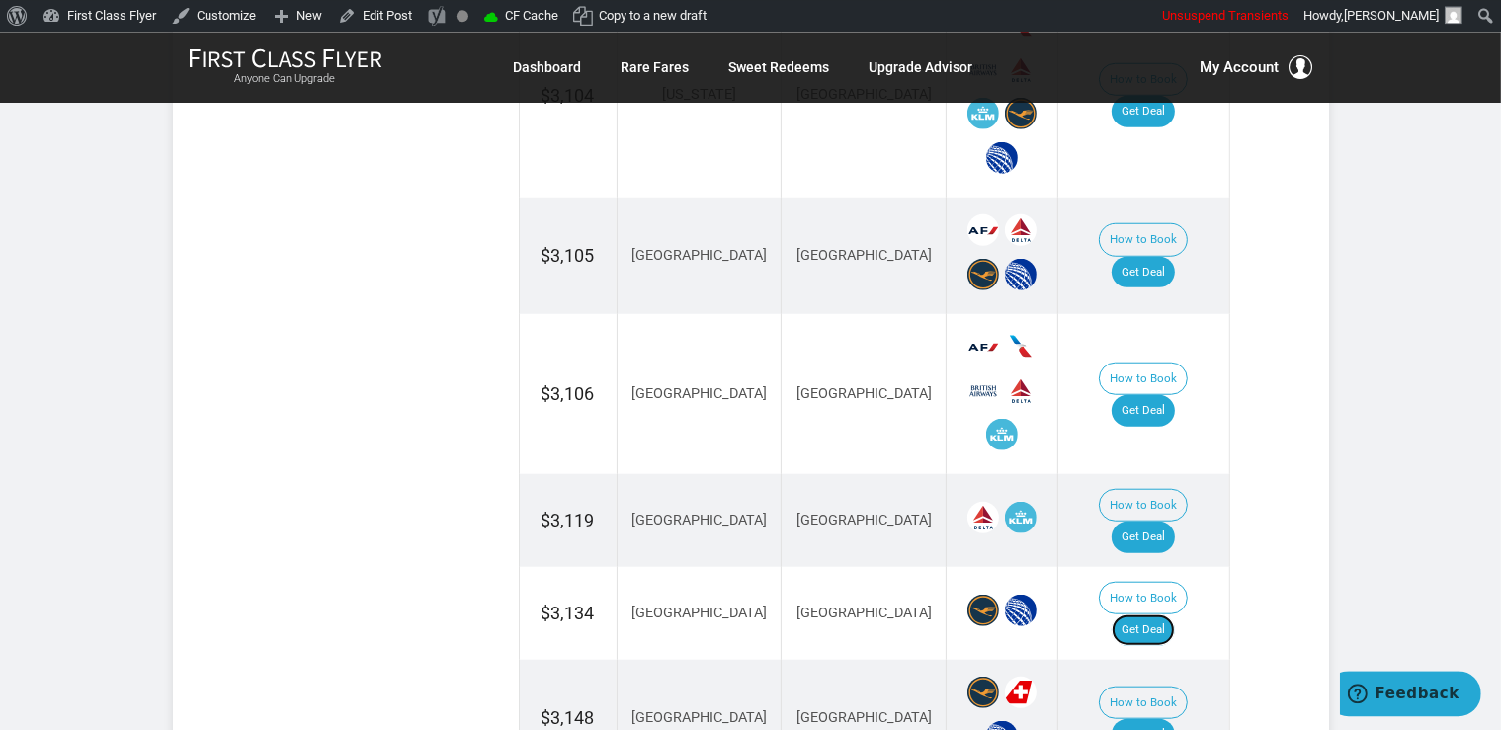
scroll to position [1668, 0]
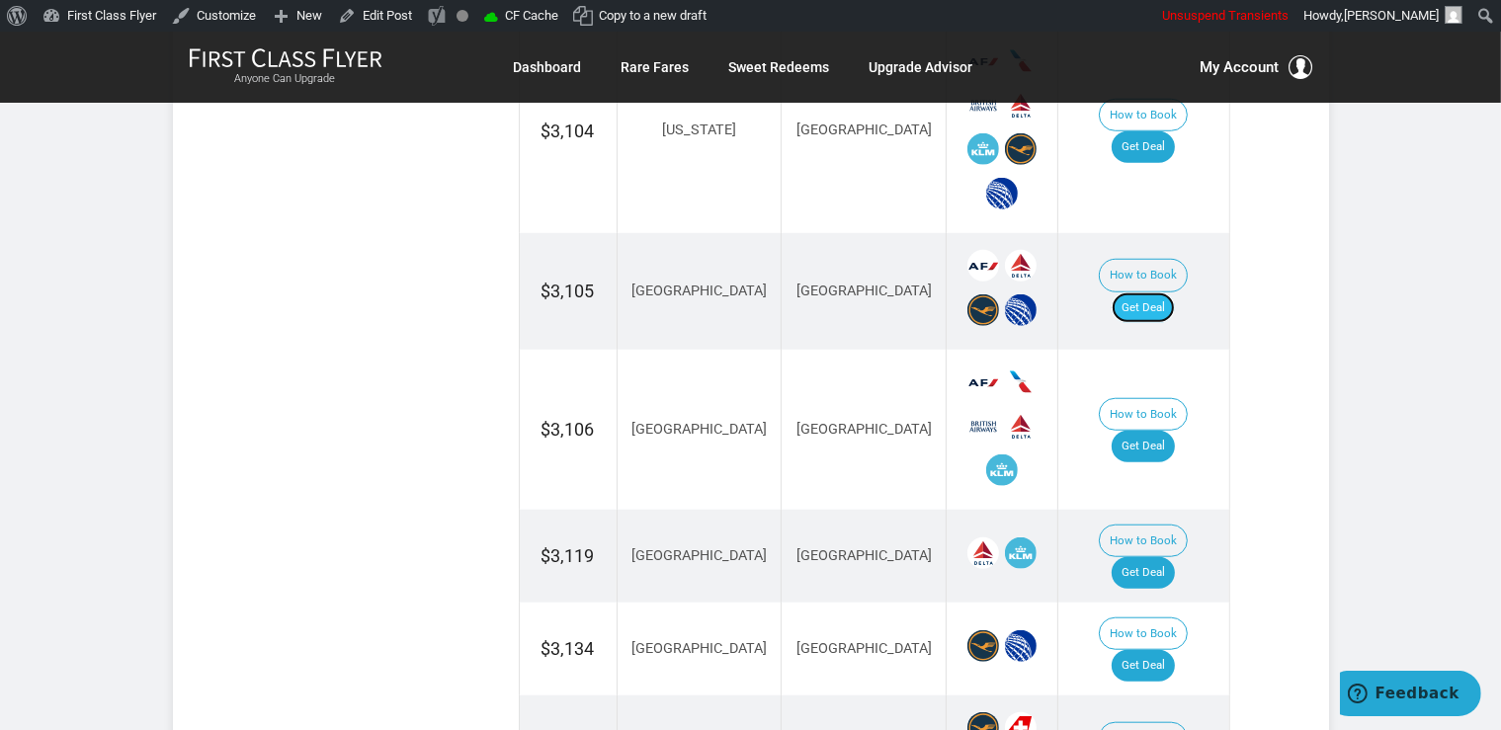
click at [1157, 292] on link "Get Deal" at bounding box center [1142, 308] width 63 height 32
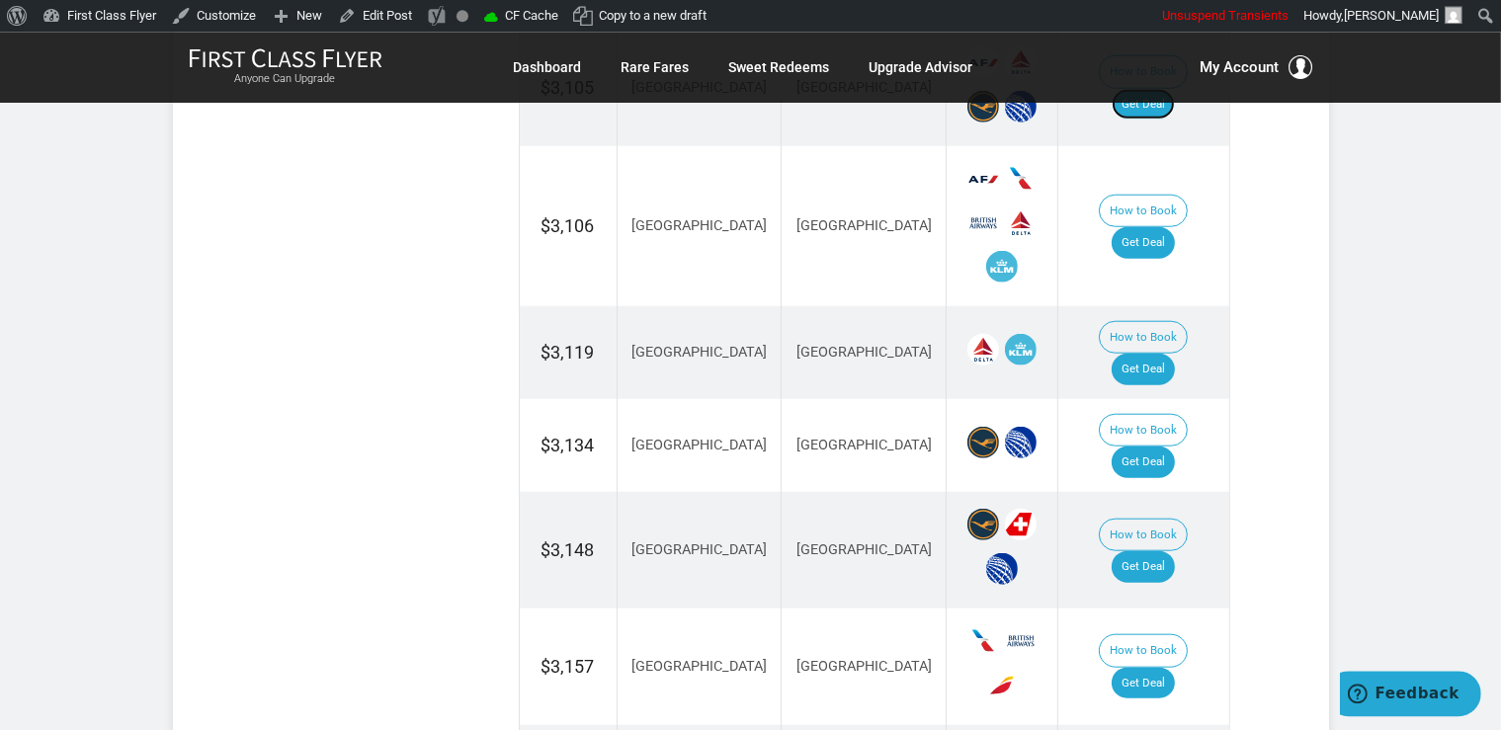
scroll to position [1877, 0]
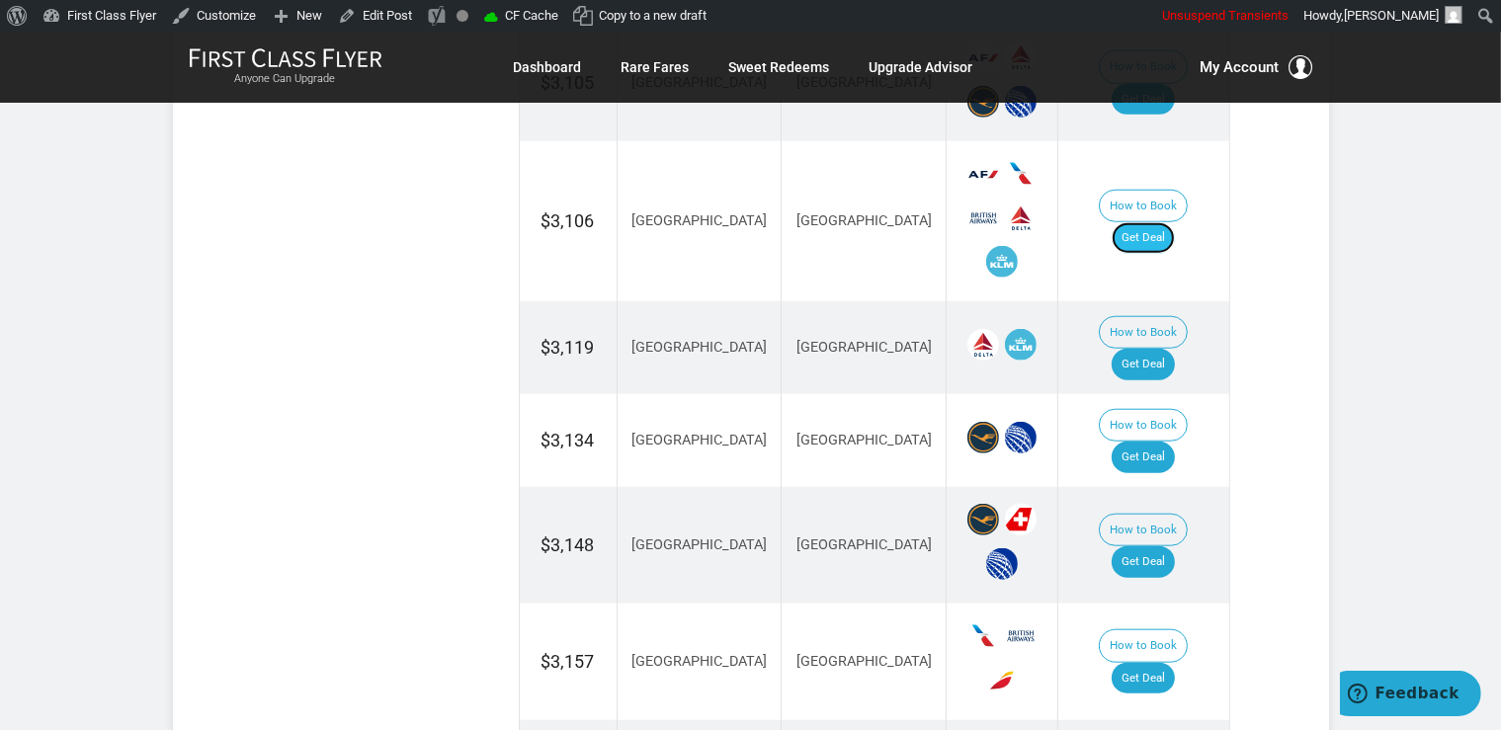
click at [1169, 222] on link "Get Deal" at bounding box center [1142, 238] width 63 height 32
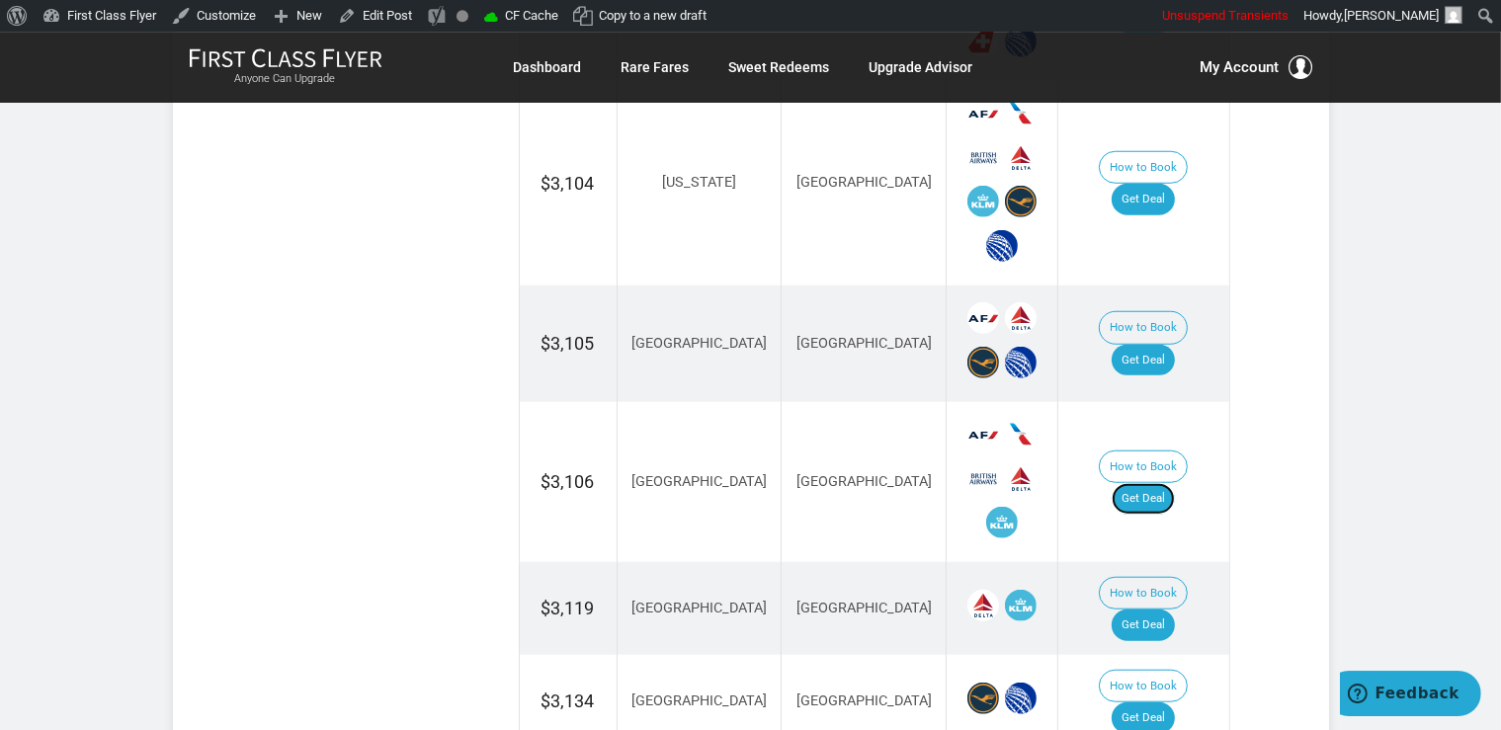
scroll to position [1668, 0]
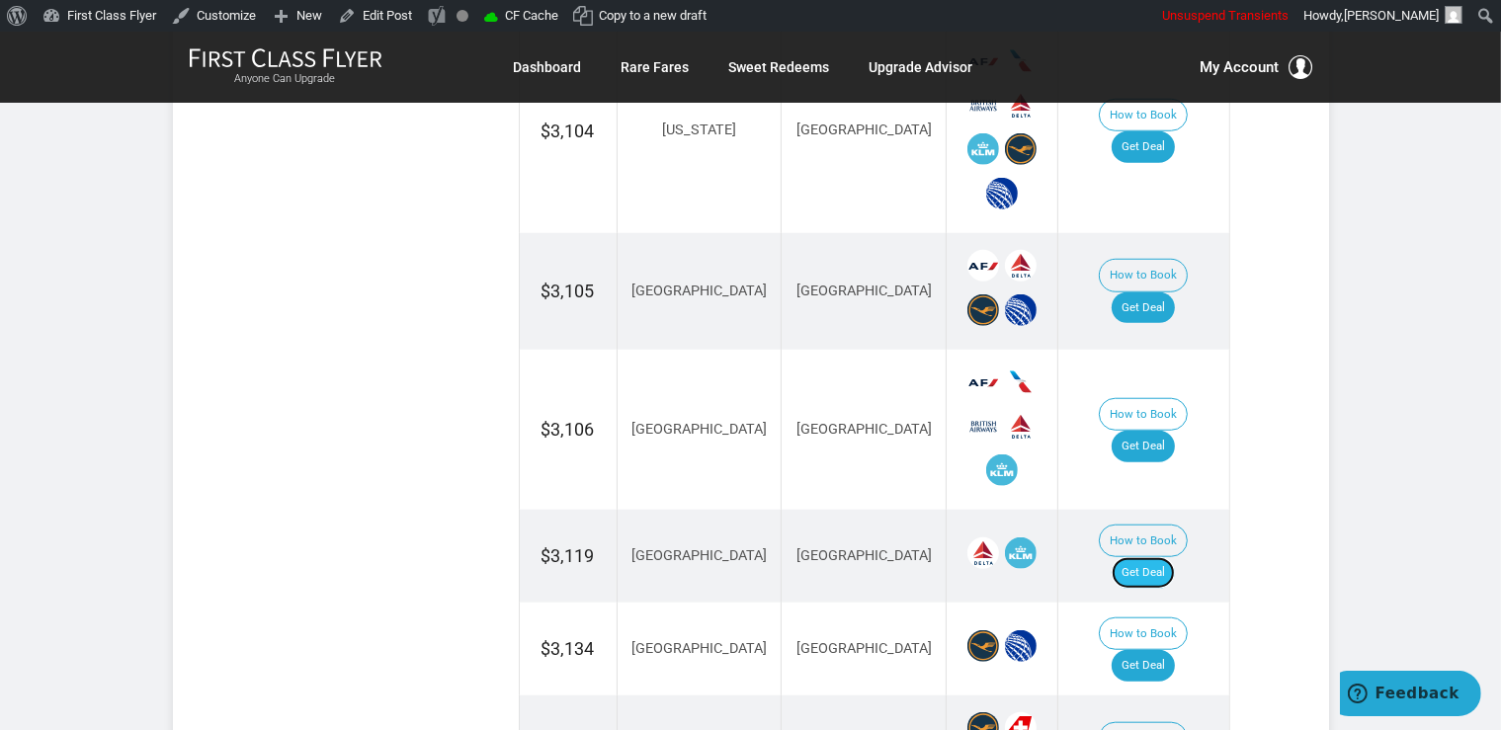
click at [1155, 557] on link "Get Deal" at bounding box center [1142, 573] width 63 height 32
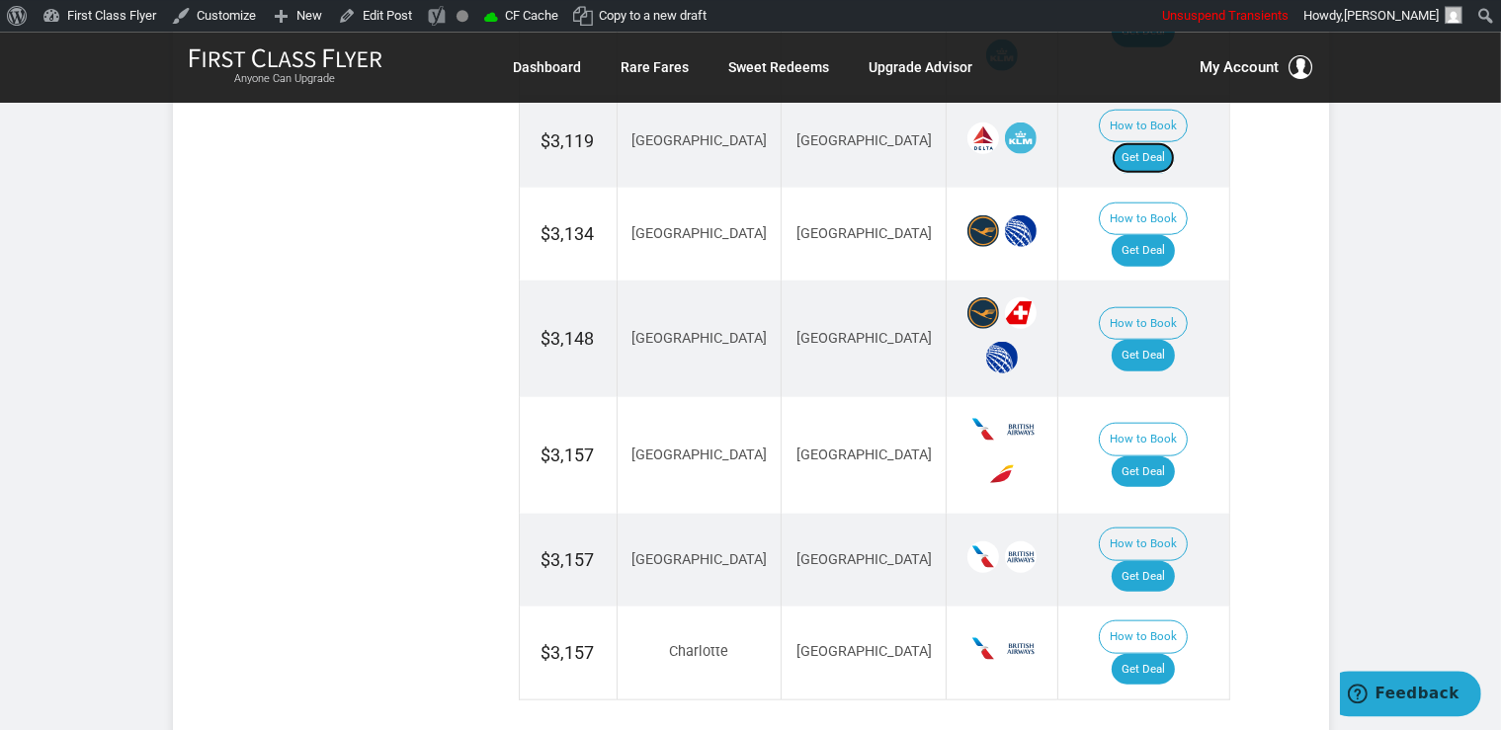
scroll to position [2086, 0]
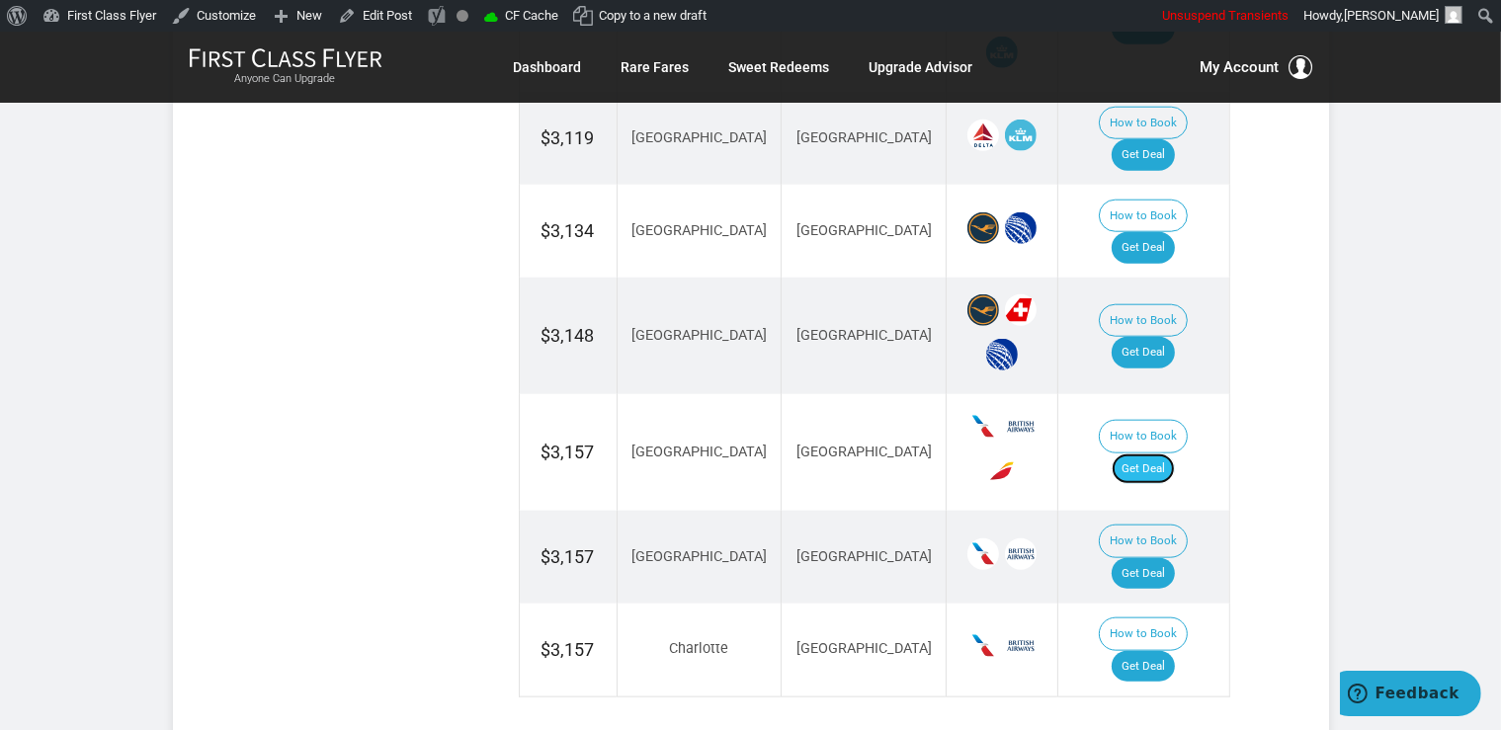
click at [1160, 453] on link "Get Deal" at bounding box center [1142, 469] width 63 height 32
click at [1142, 337] on link "Get Deal" at bounding box center [1142, 353] width 63 height 32
click at [1150, 558] on link "Get Deal" at bounding box center [1142, 574] width 63 height 32
click at [1159, 651] on link "Get Deal" at bounding box center [1142, 667] width 63 height 32
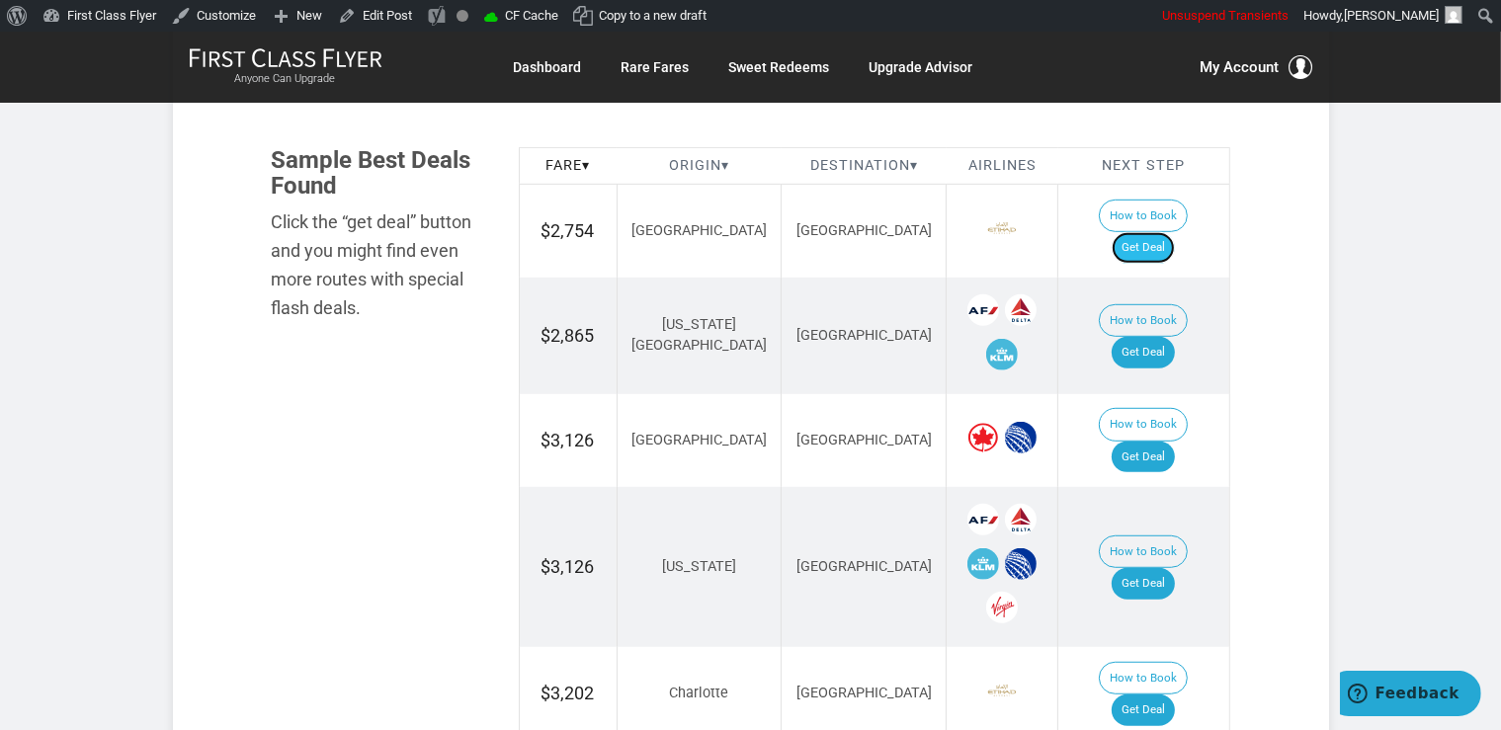
click at [1173, 232] on link "Get Deal" at bounding box center [1142, 248] width 63 height 32
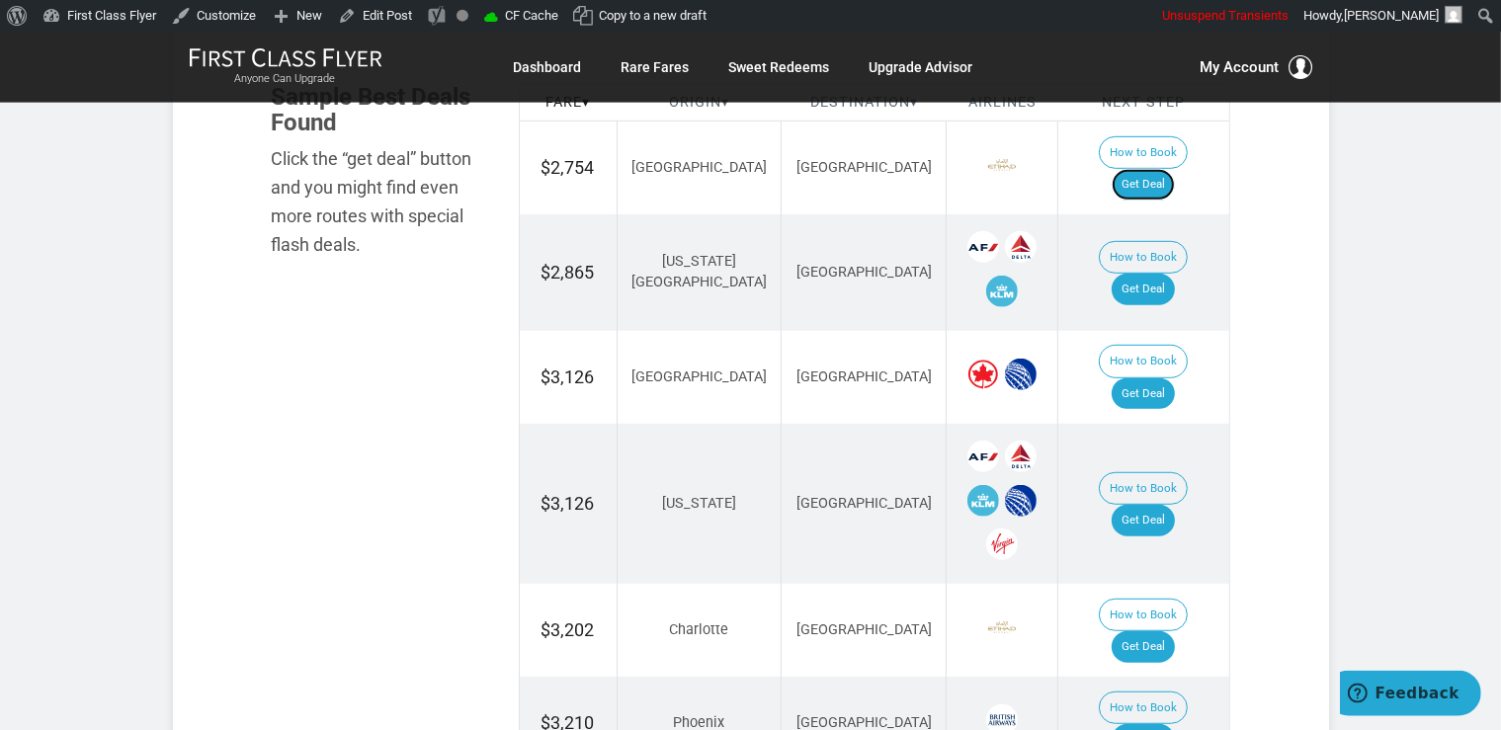
scroll to position [1252, 0]
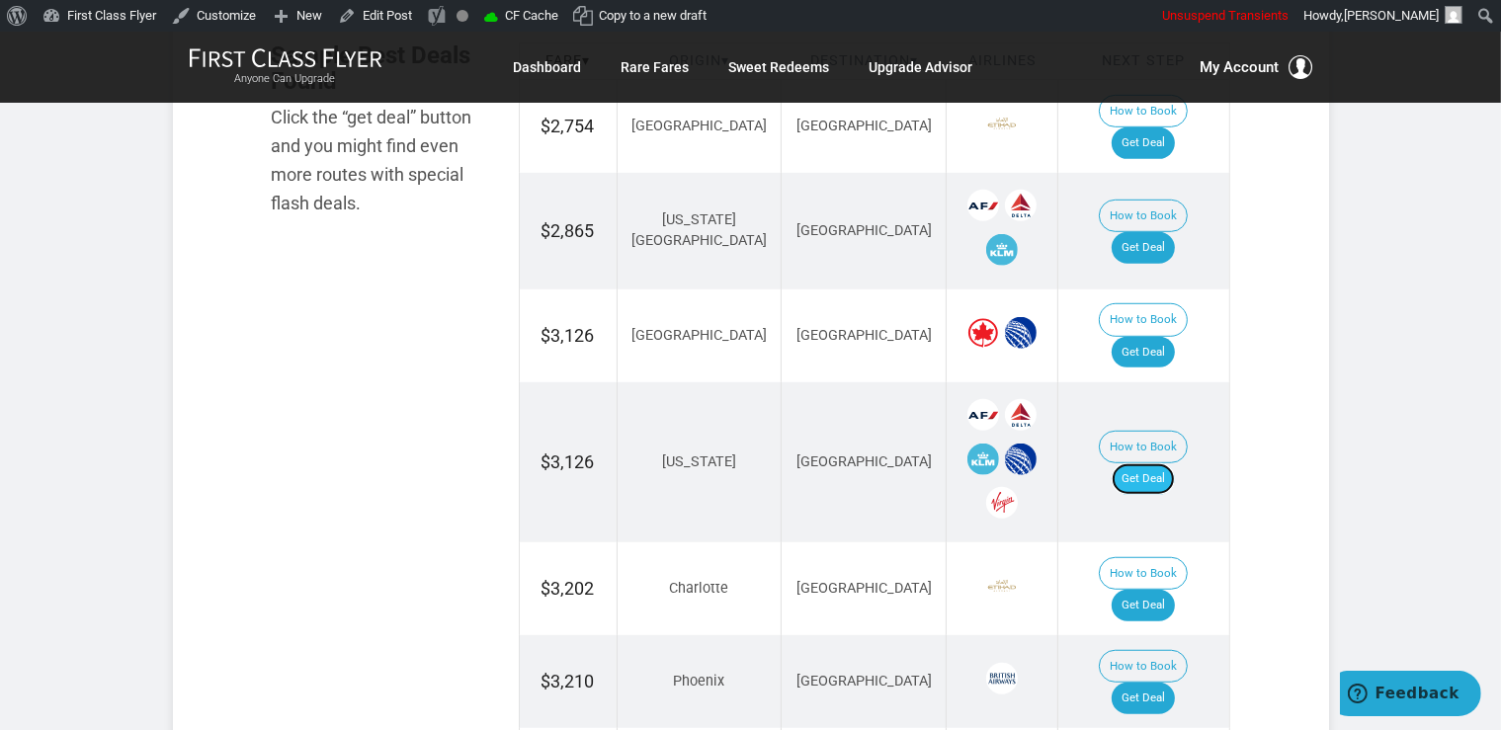
click at [1157, 463] on link "Get Deal" at bounding box center [1142, 479] width 63 height 32
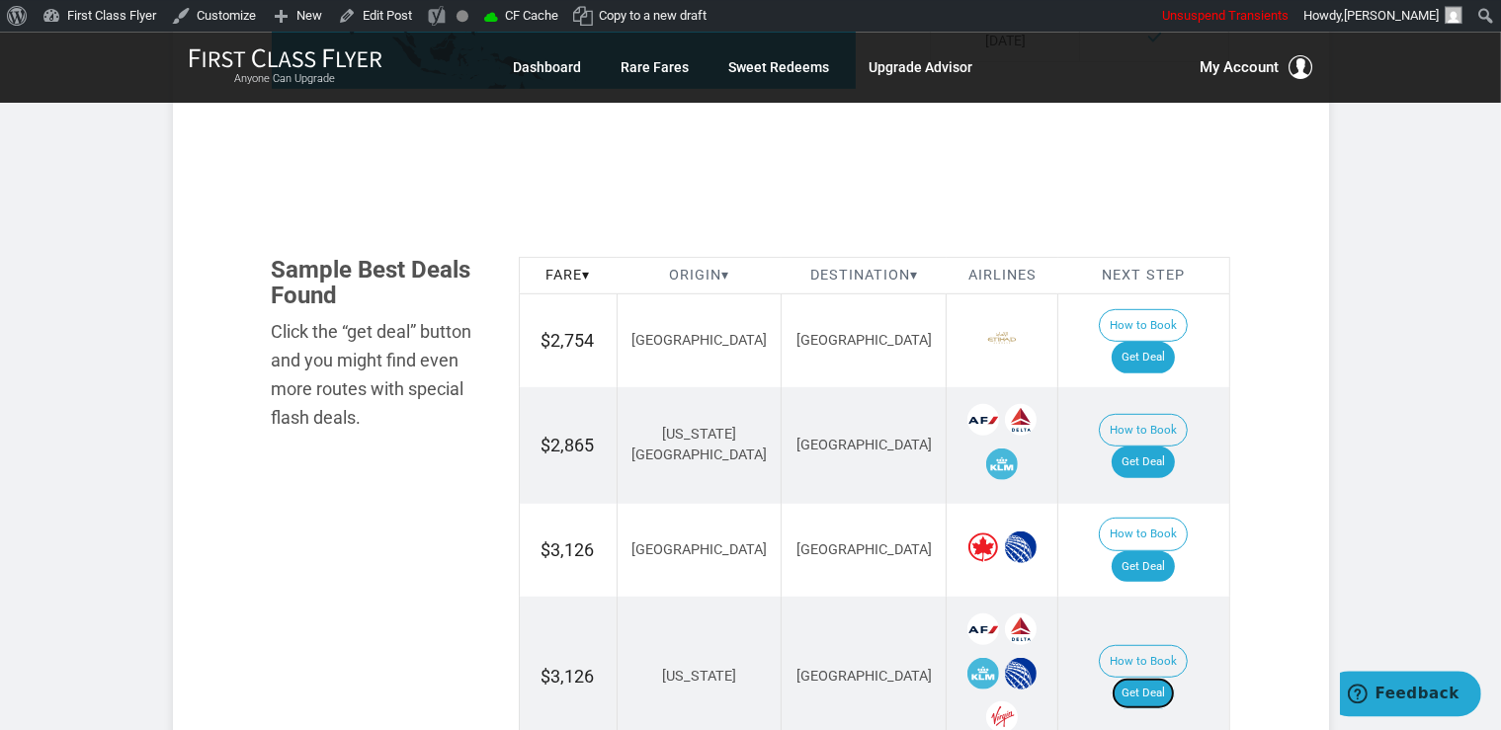
scroll to position [1147, 0]
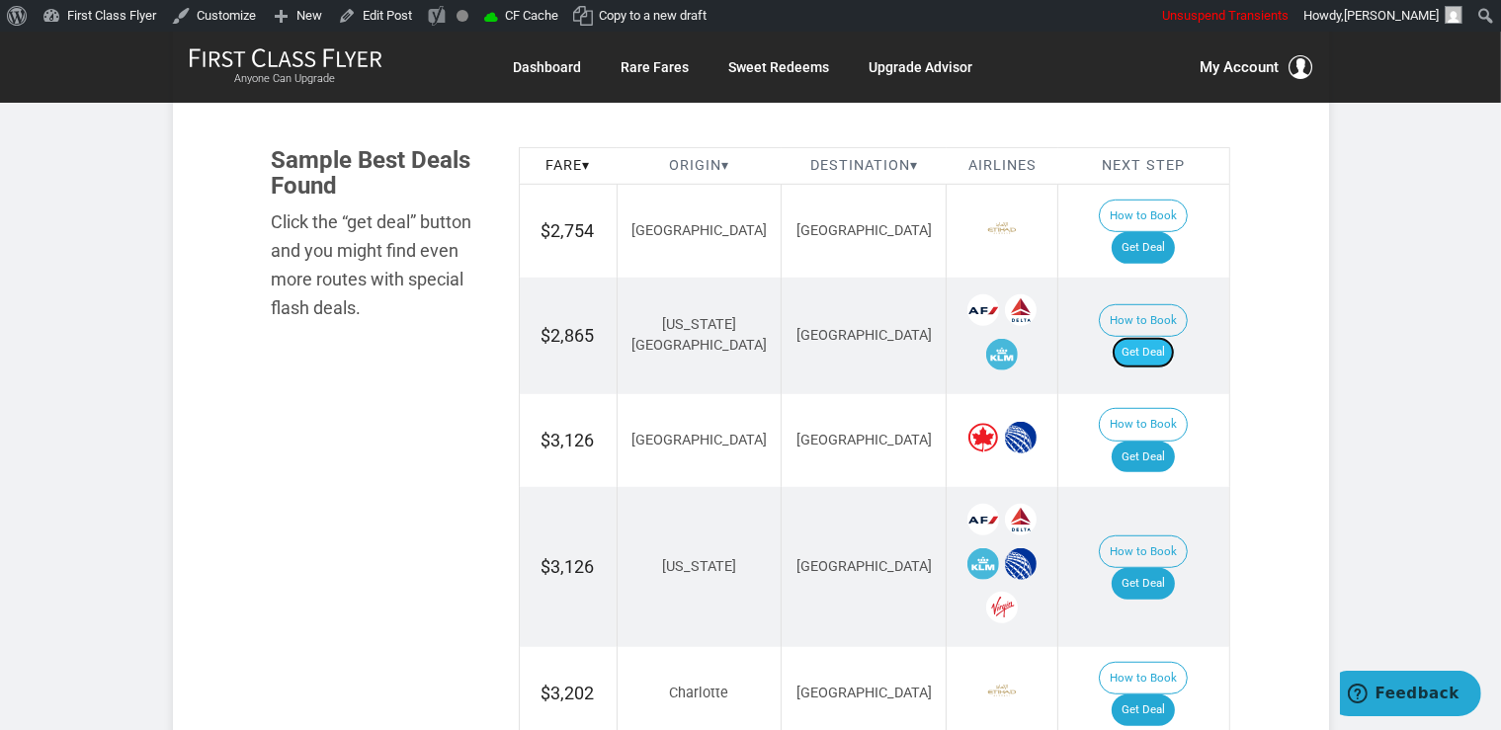
click at [1166, 337] on link "Get Deal" at bounding box center [1142, 353] width 63 height 32
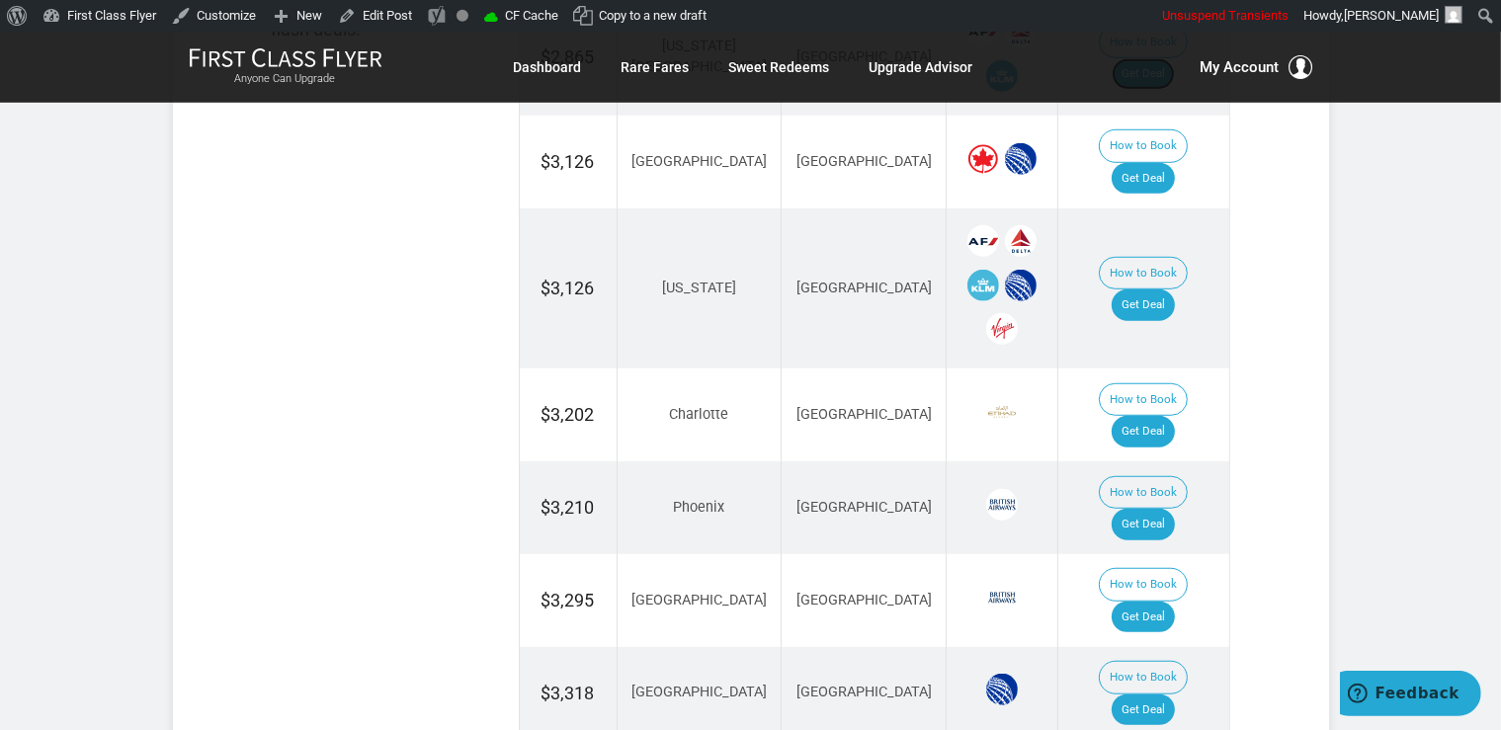
scroll to position [1565, 0]
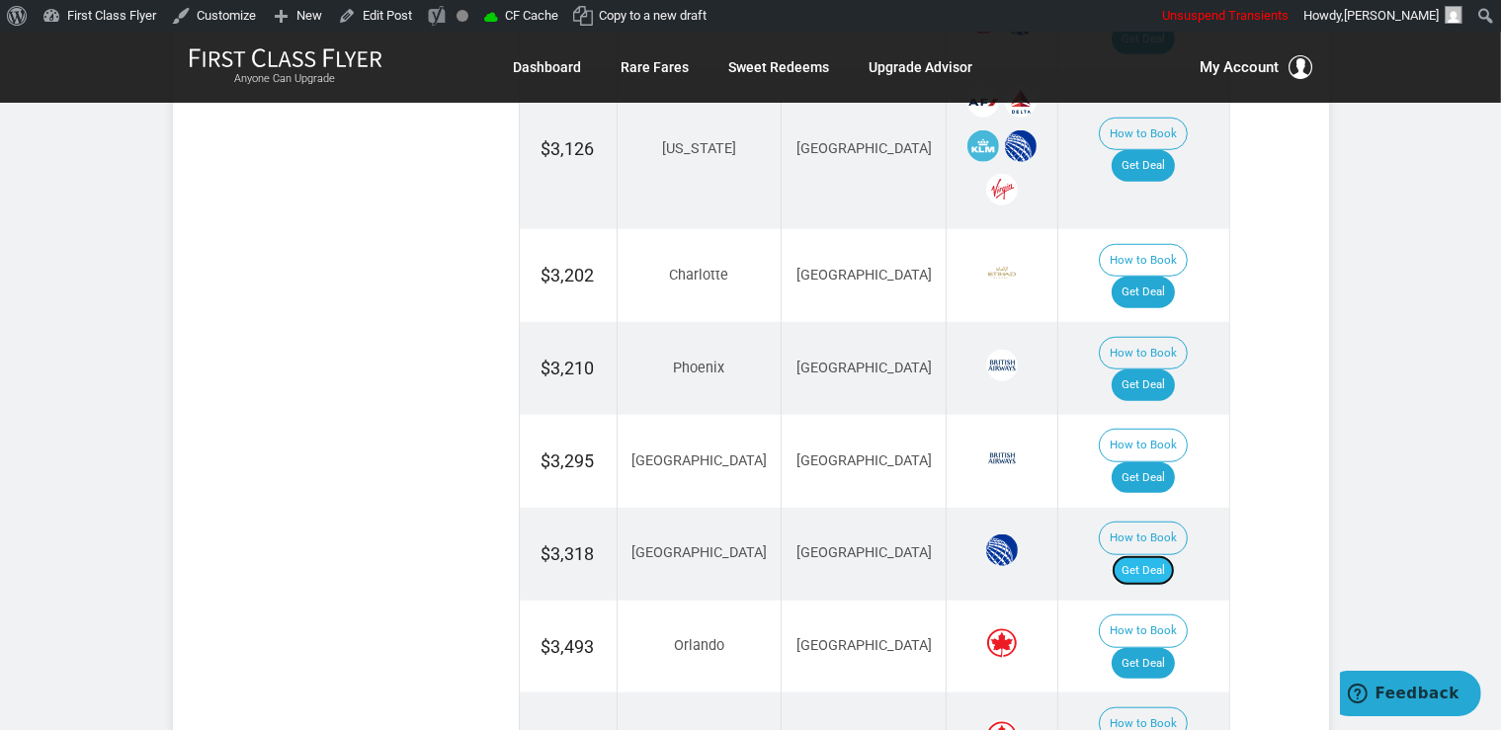
click at [1158, 555] on link "Get Deal" at bounding box center [1142, 571] width 63 height 32
click at [1158, 462] on link "Get Deal" at bounding box center [1142, 478] width 63 height 32
click at [1168, 277] on link "Get Deal" at bounding box center [1142, 293] width 63 height 32
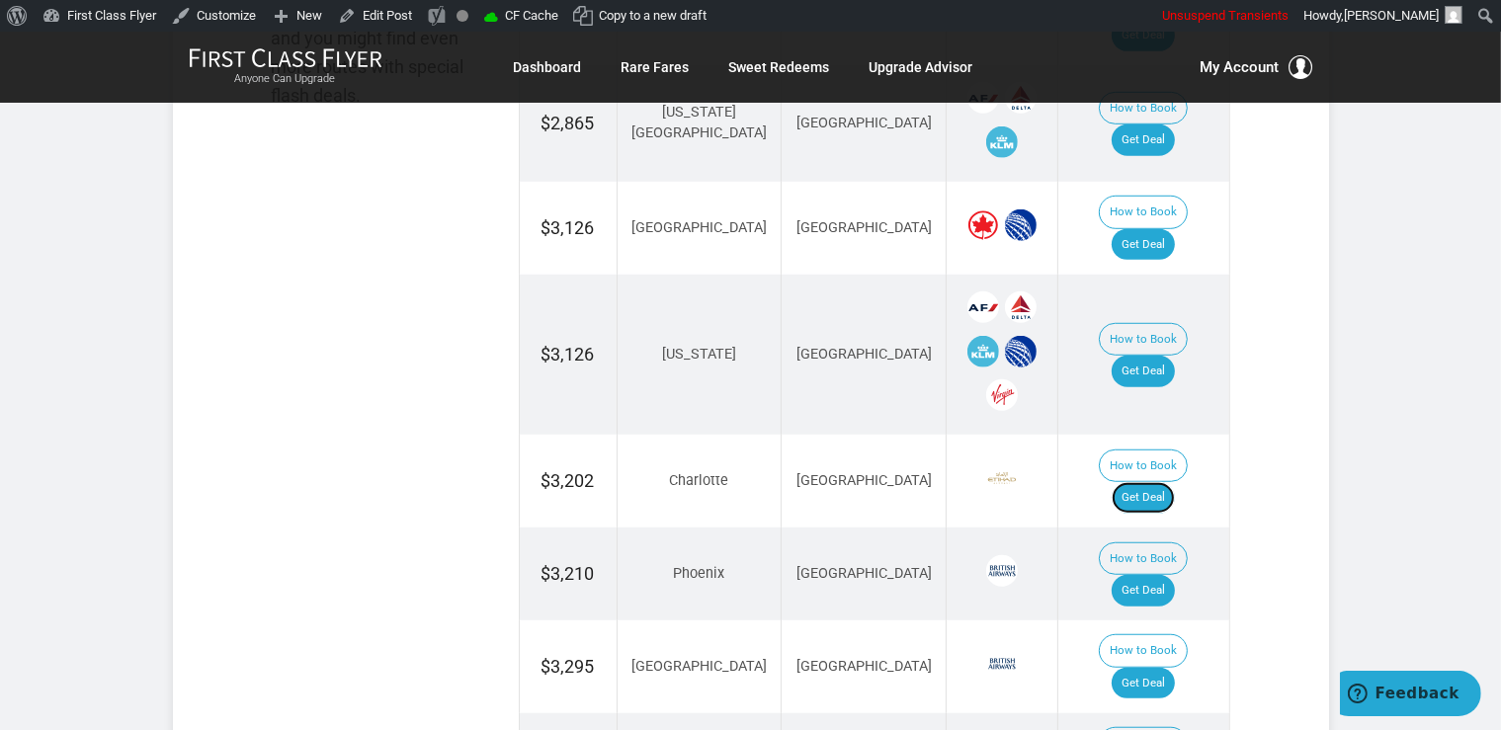
scroll to position [1355, 0]
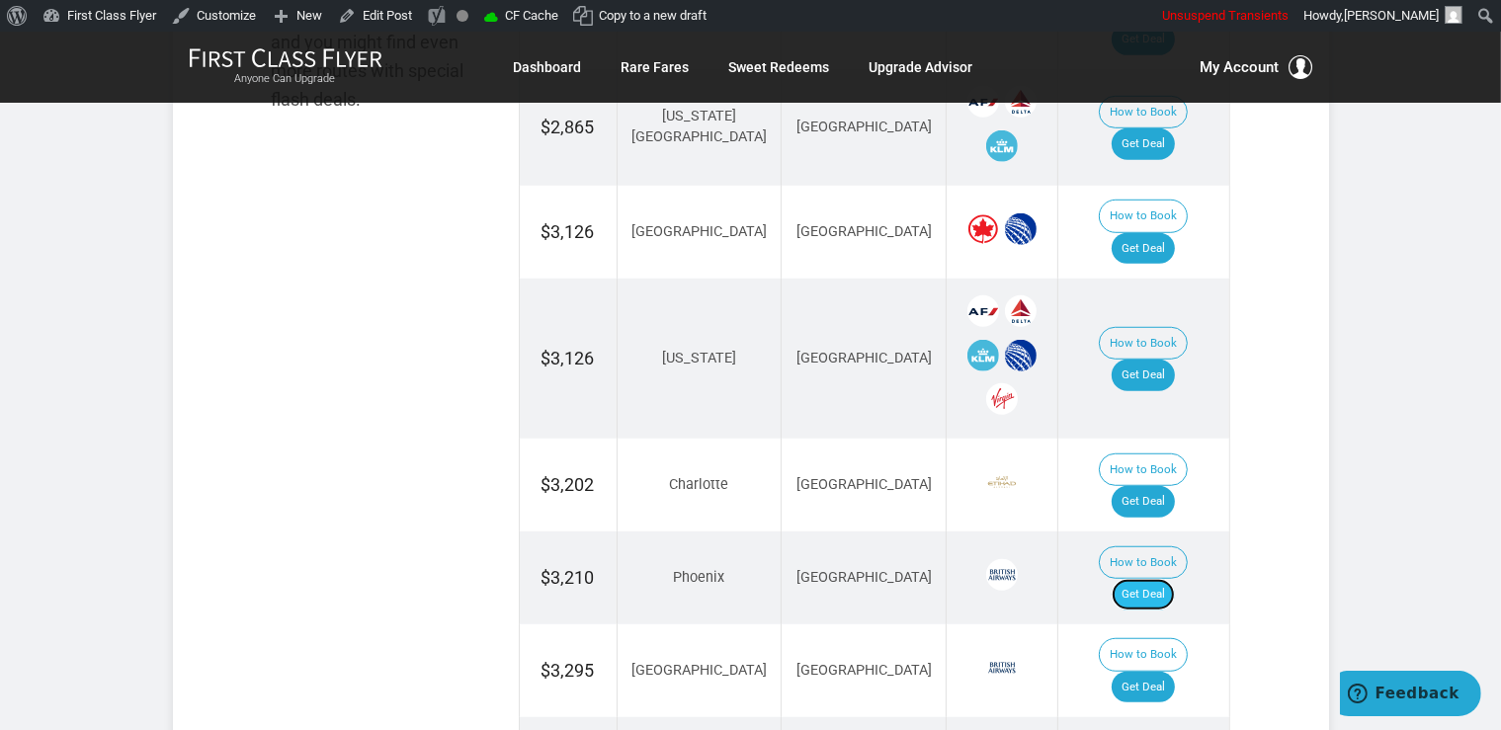
click at [1142, 579] on link "Get Deal" at bounding box center [1142, 595] width 63 height 32
click at [1161, 579] on link "Get Deal" at bounding box center [1142, 595] width 63 height 32
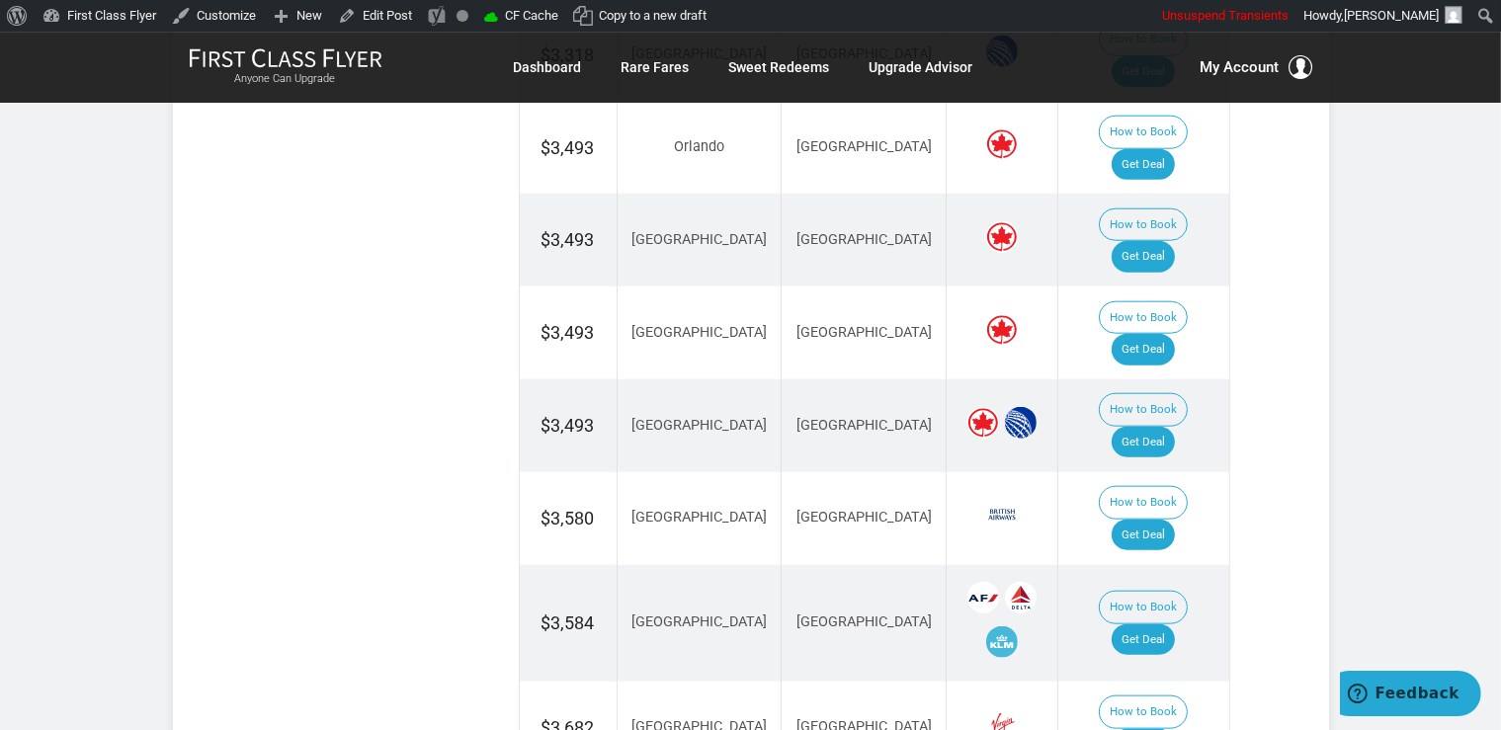
scroll to position [2086, 0]
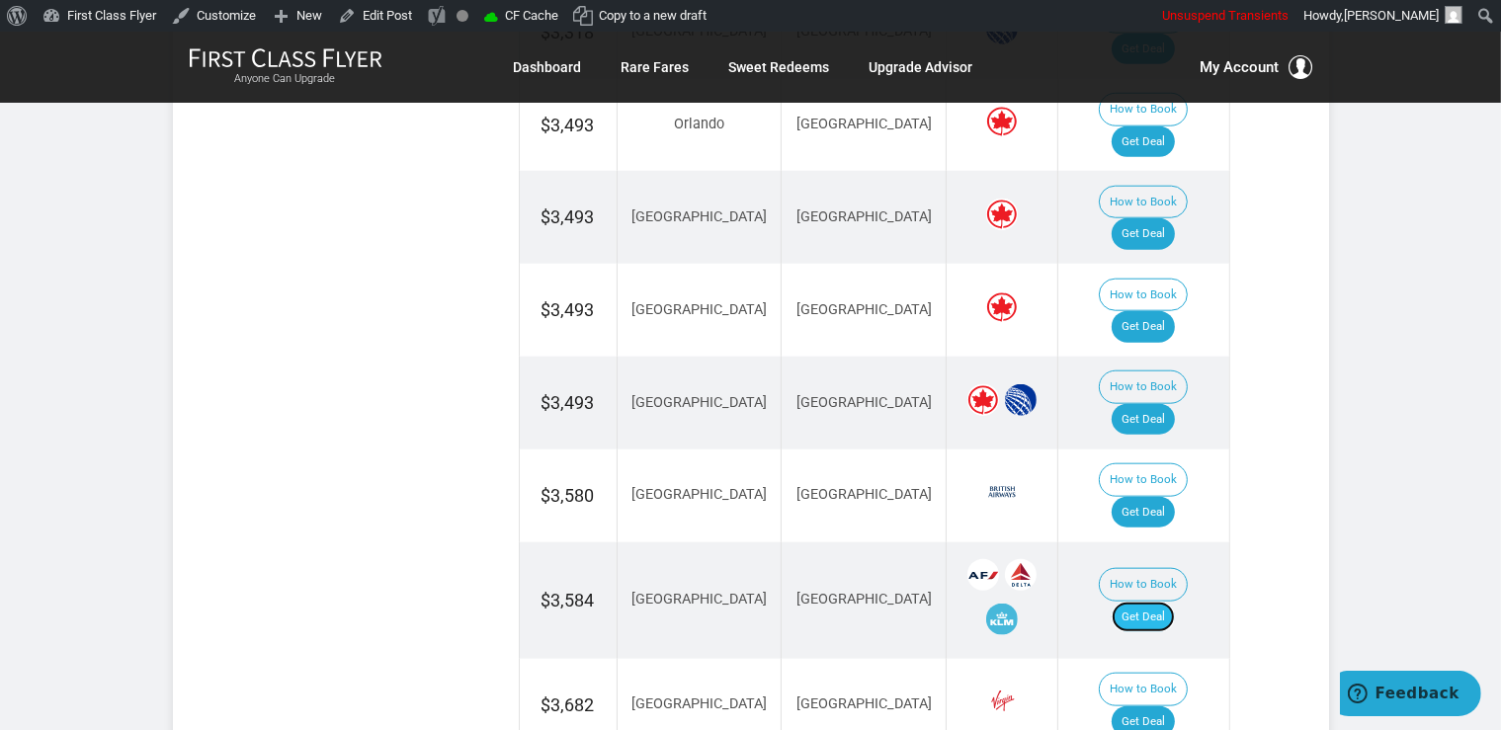
click at [1169, 602] on link "Get Deal" at bounding box center [1142, 618] width 63 height 32
click at [1175, 497] on link "Get Deal" at bounding box center [1142, 513] width 63 height 32
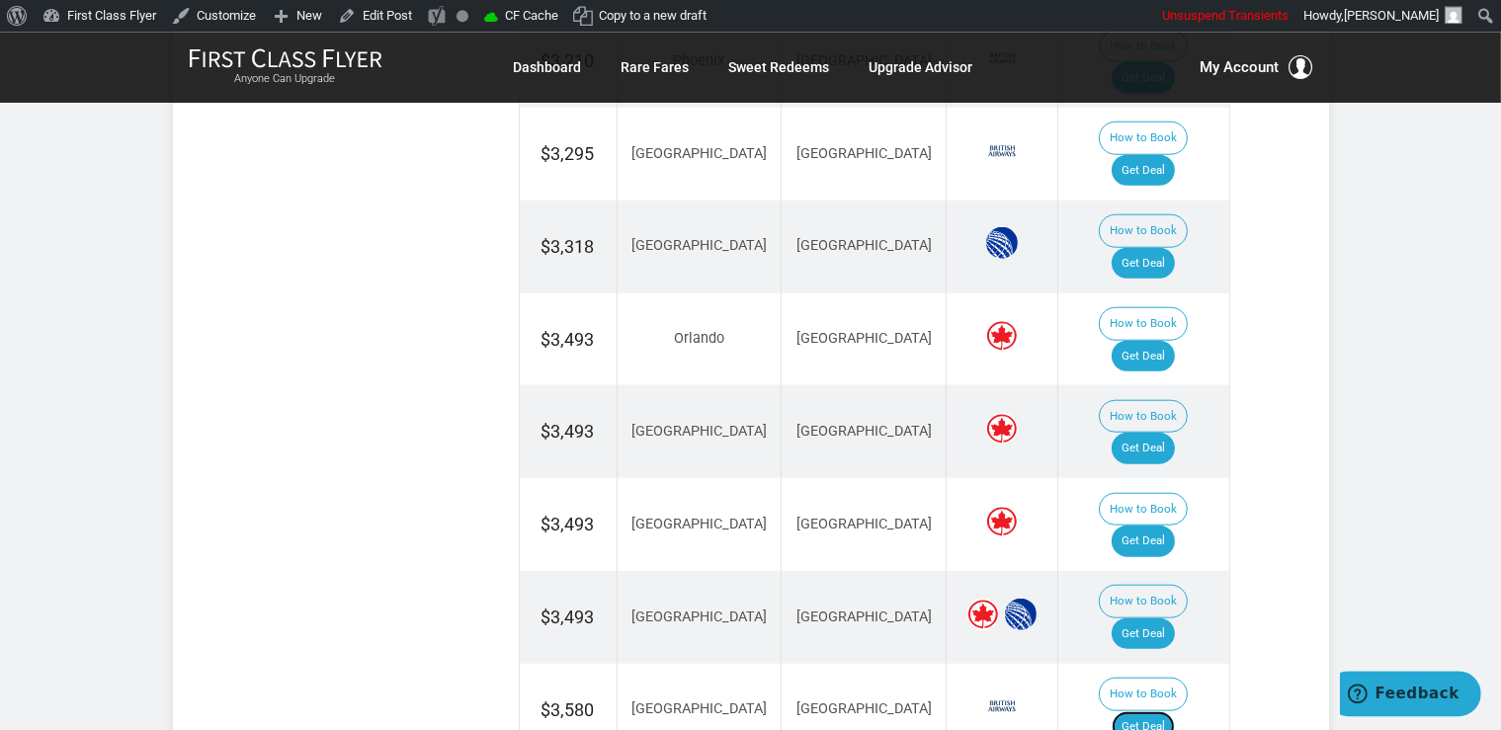
scroll to position [1877, 0]
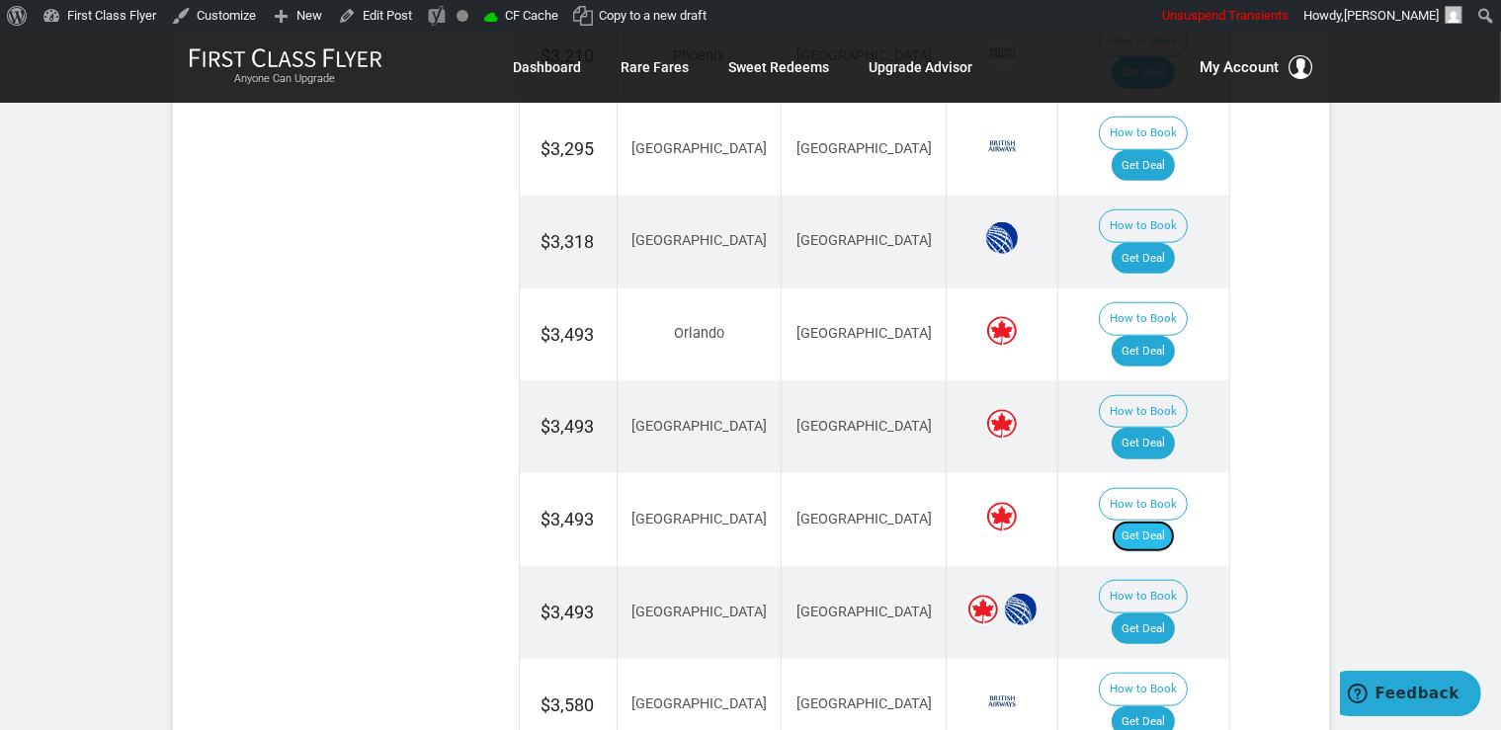
click at [1168, 521] on link "Get Deal" at bounding box center [1142, 537] width 63 height 32
click at [1170, 613] on link "Get Deal" at bounding box center [1142, 629] width 63 height 32
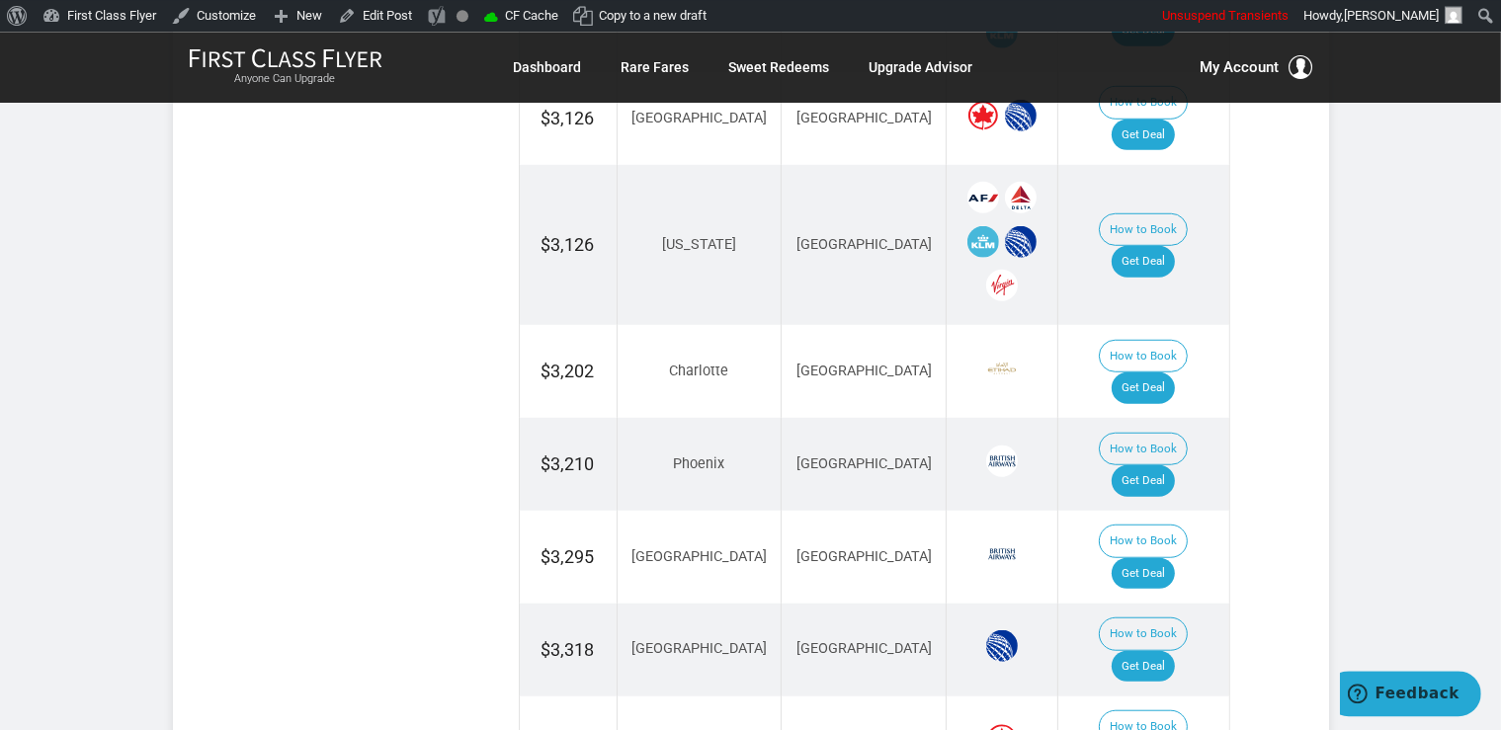
scroll to position [1460, 0]
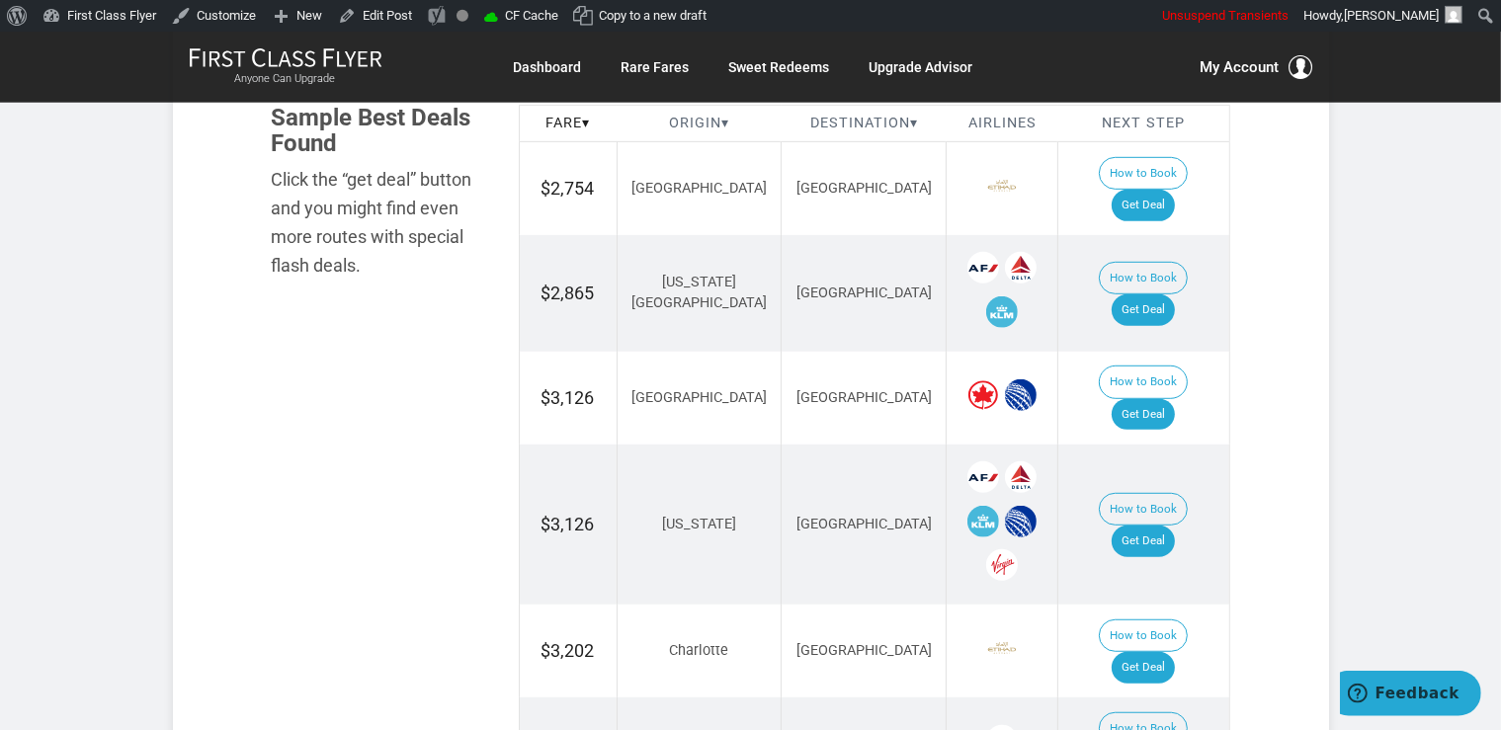
scroll to position [1147, 0]
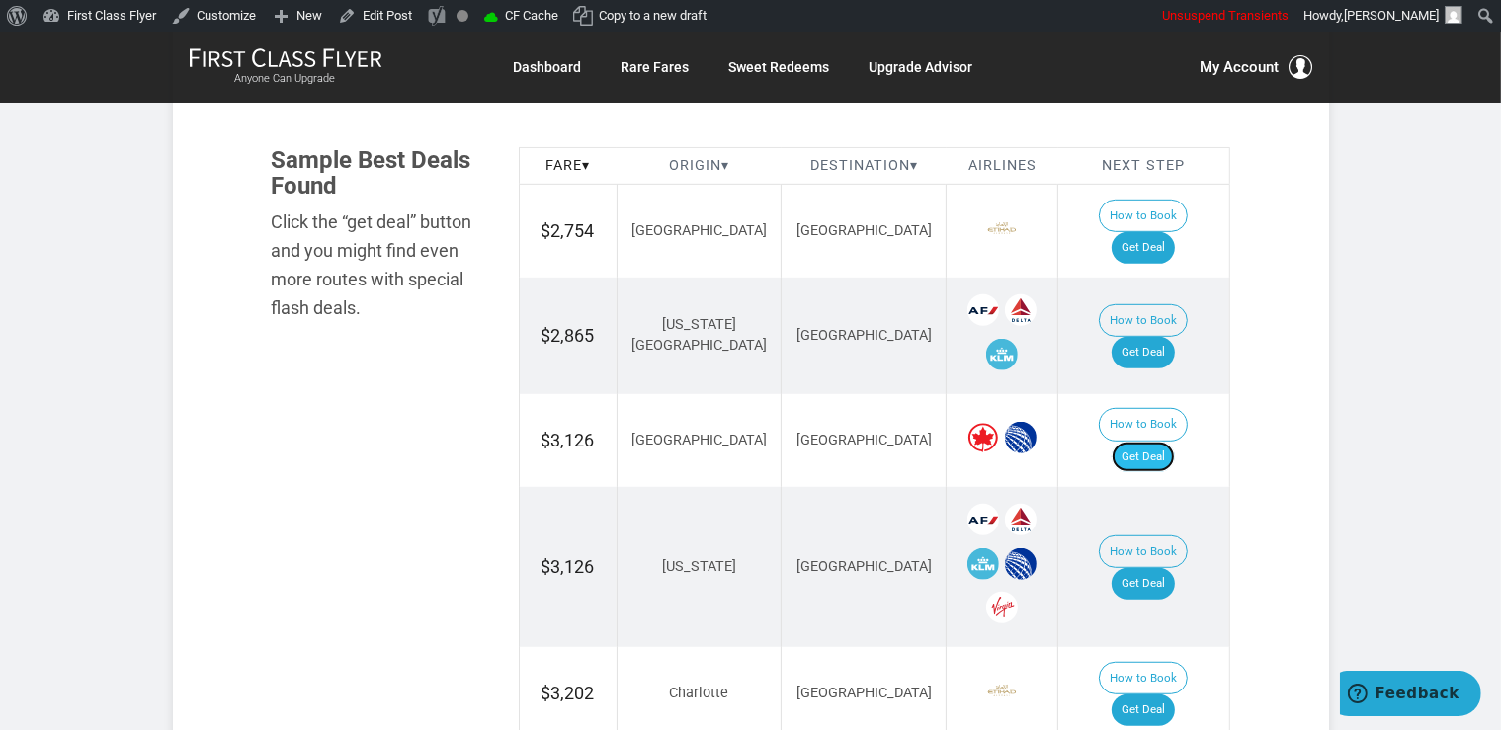
click at [1175, 442] on link "Get Deal" at bounding box center [1142, 458] width 63 height 32
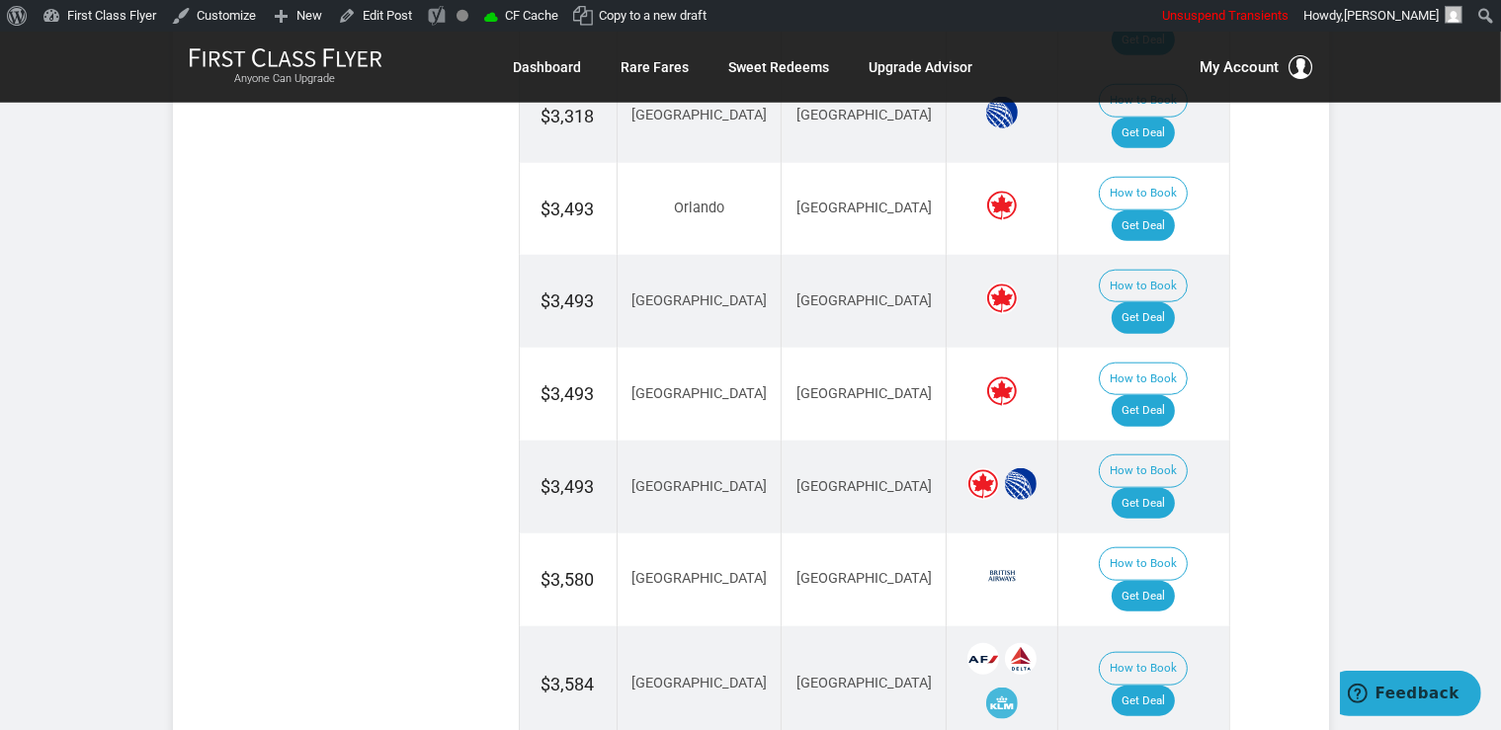
scroll to position [2086, 0]
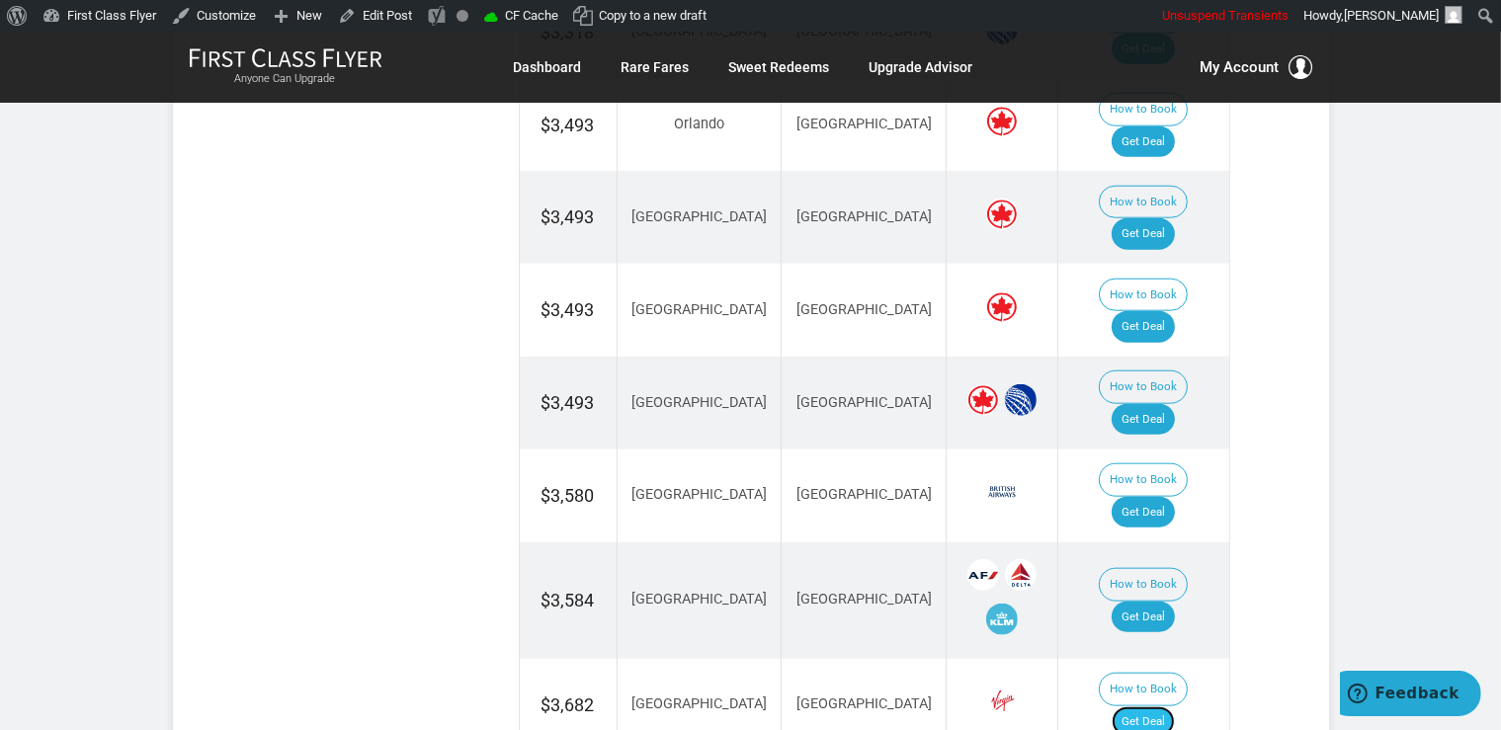
click at [1163, 706] on link "Get Deal" at bounding box center [1142, 722] width 63 height 32
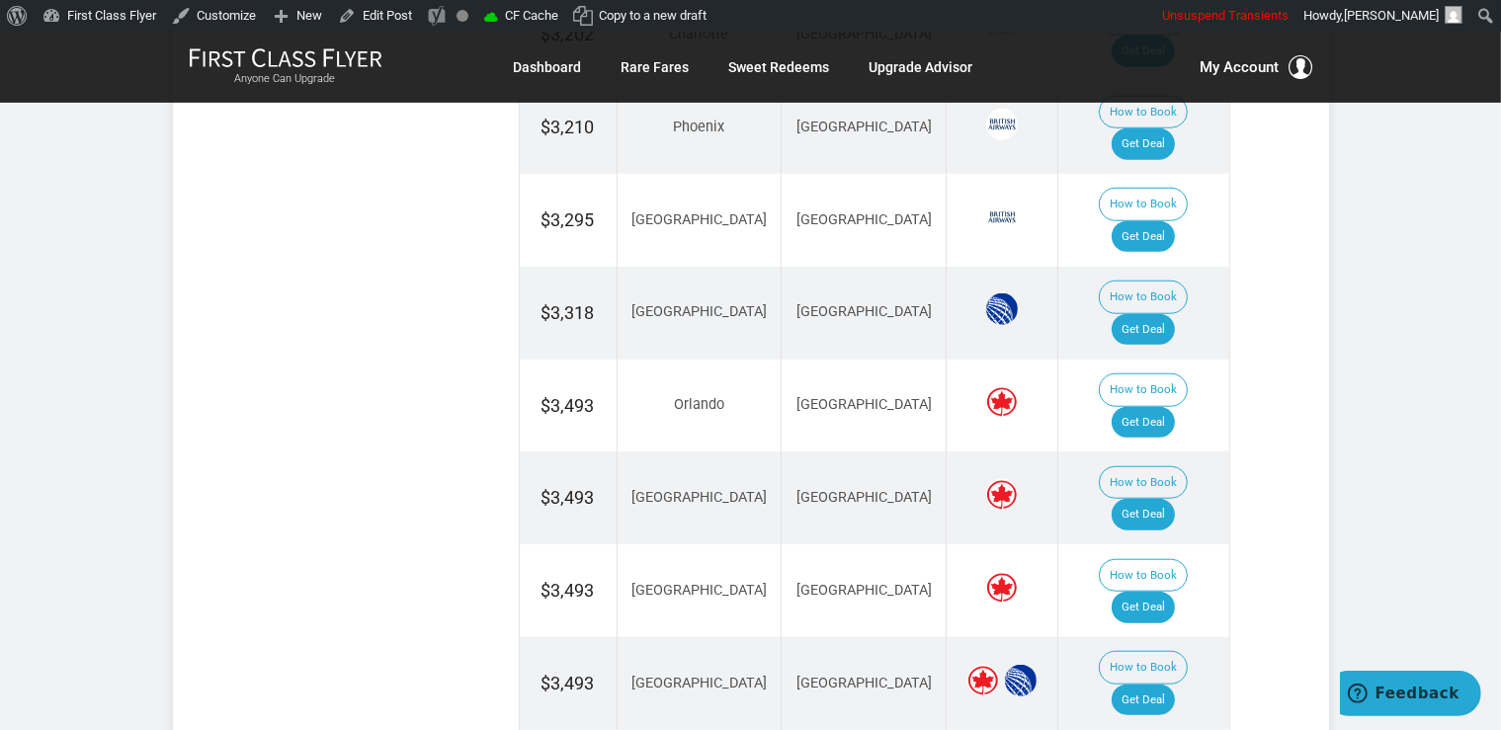
scroll to position [1773, 0]
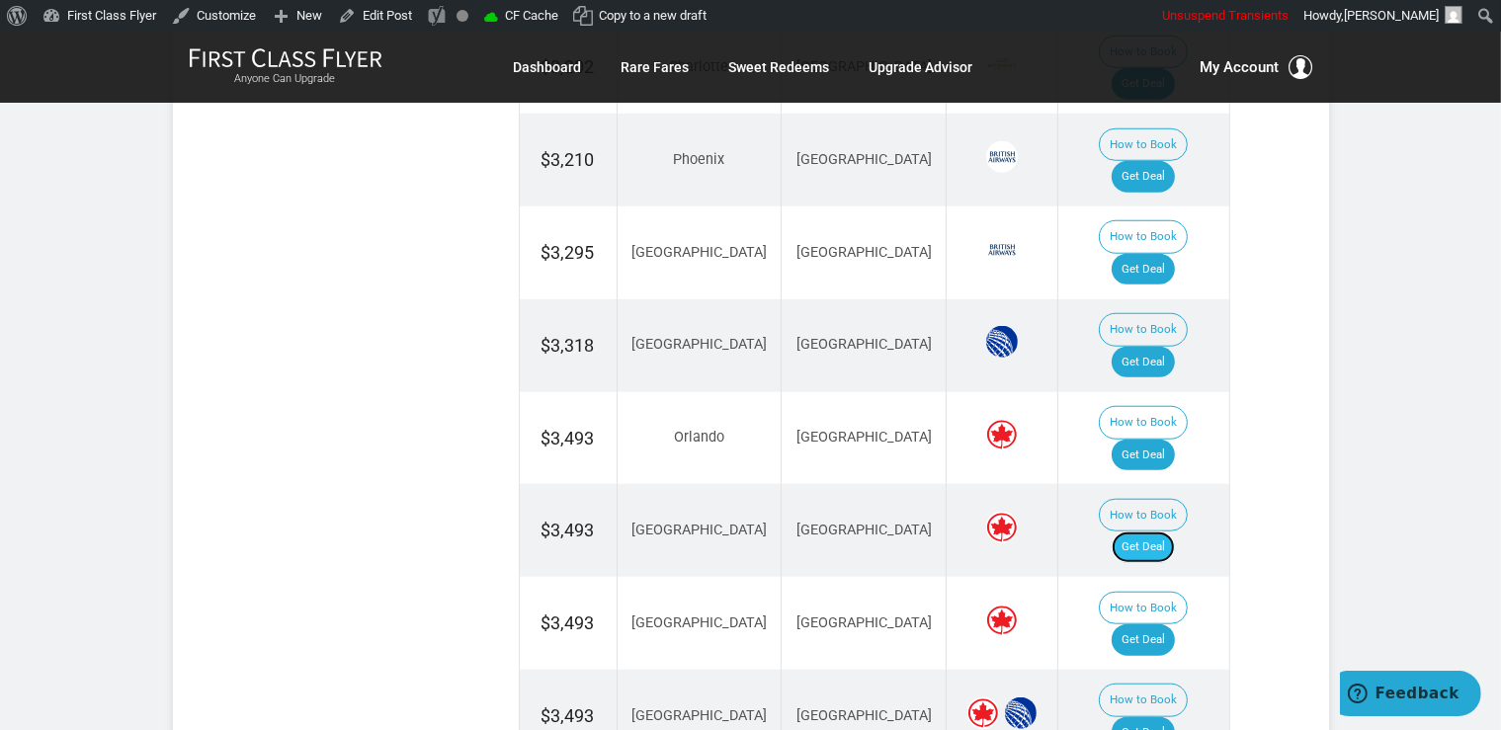
click at [1152, 531] on link "Get Deal" at bounding box center [1142, 547] width 63 height 32
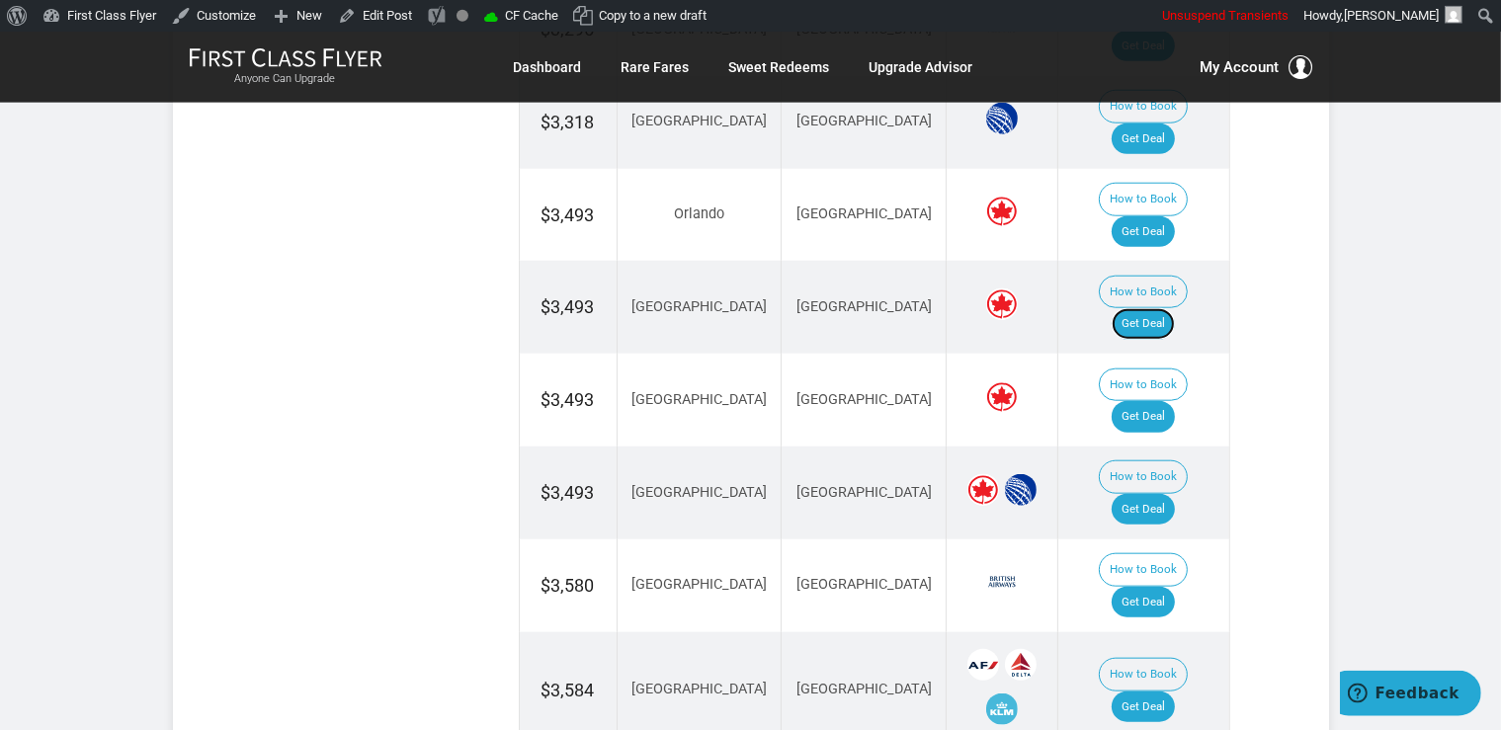
scroll to position [2190, 0]
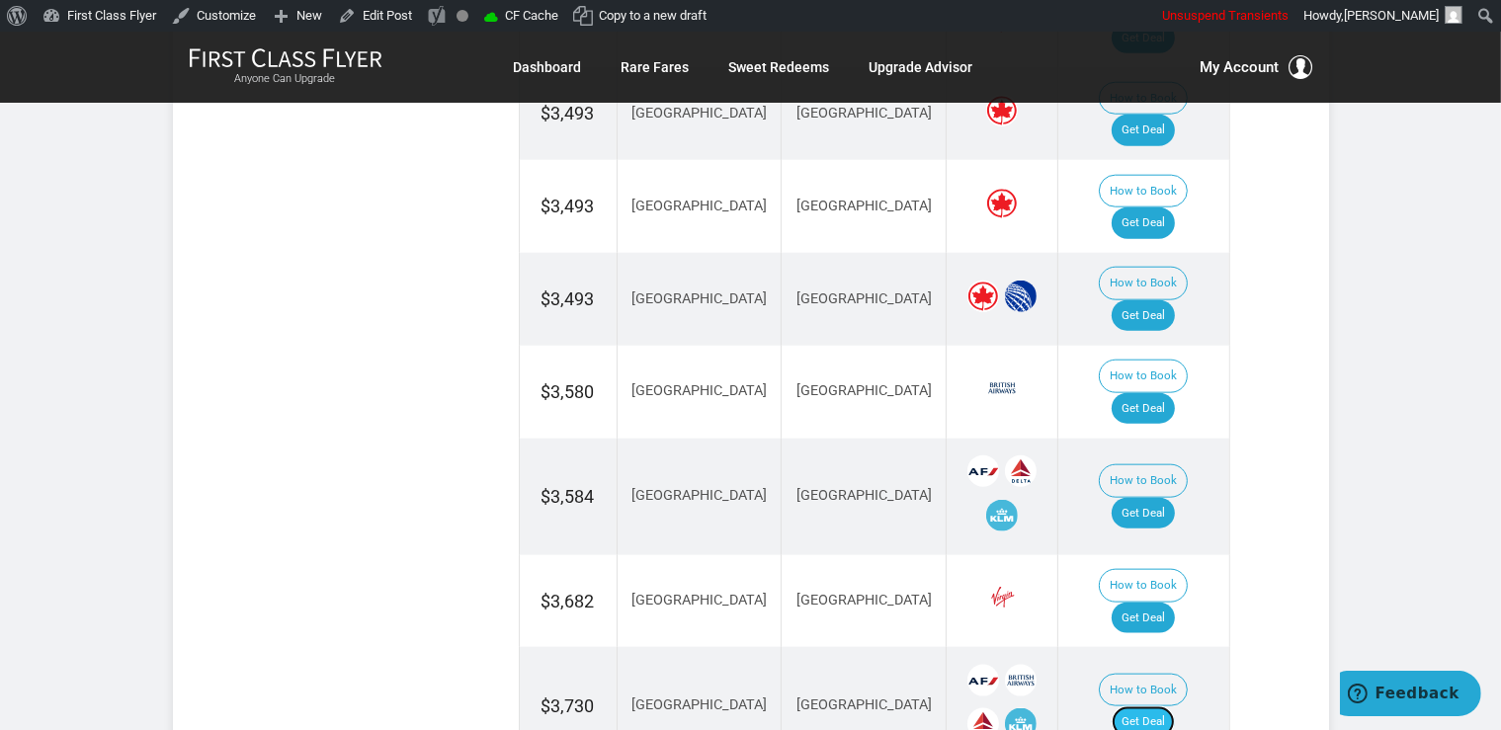
click at [1156, 706] on link "Get Deal" at bounding box center [1142, 722] width 63 height 32
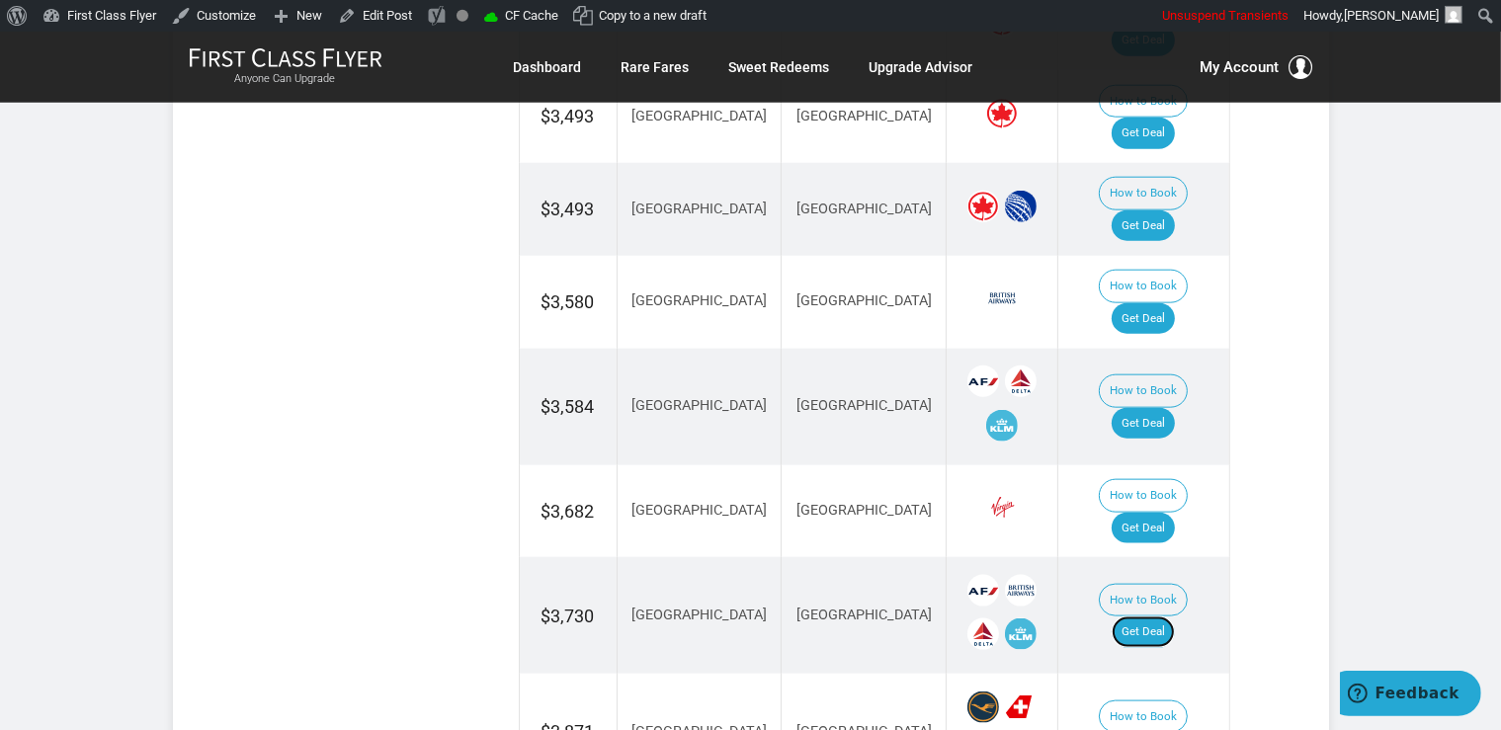
scroll to position [2398, 0]
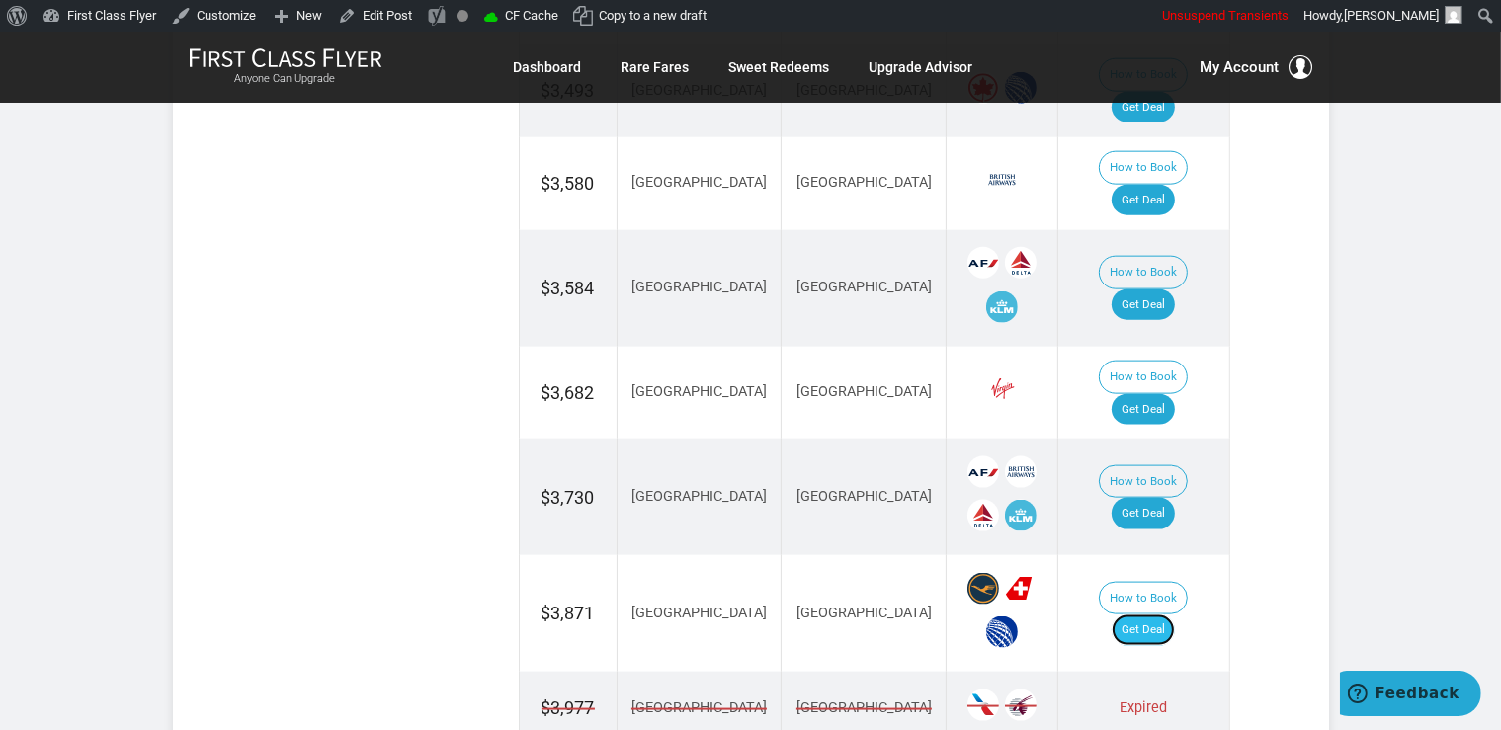
click at [1154, 614] on link "Get Deal" at bounding box center [1142, 630] width 63 height 32
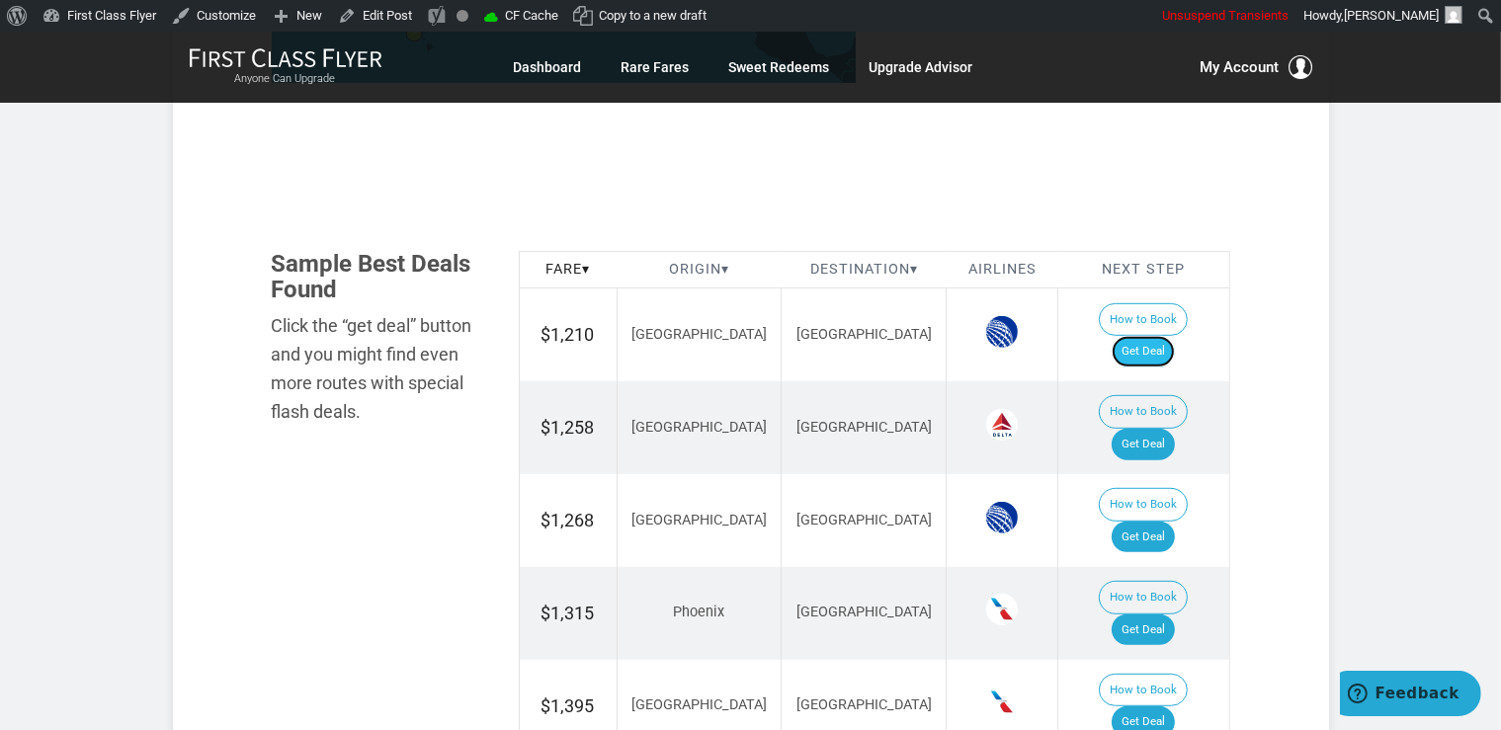
click at [1159, 336] on link "Get Deal" at bounding box center [1142, 352] width 63 height 32
click at [1154, 522] on link "Get Deal" at bounding box center [1142, 538] width 63 height 32
click at [1164, 429] on link "Get Deal" at bounding box center [1142, 445] width 63 height 32
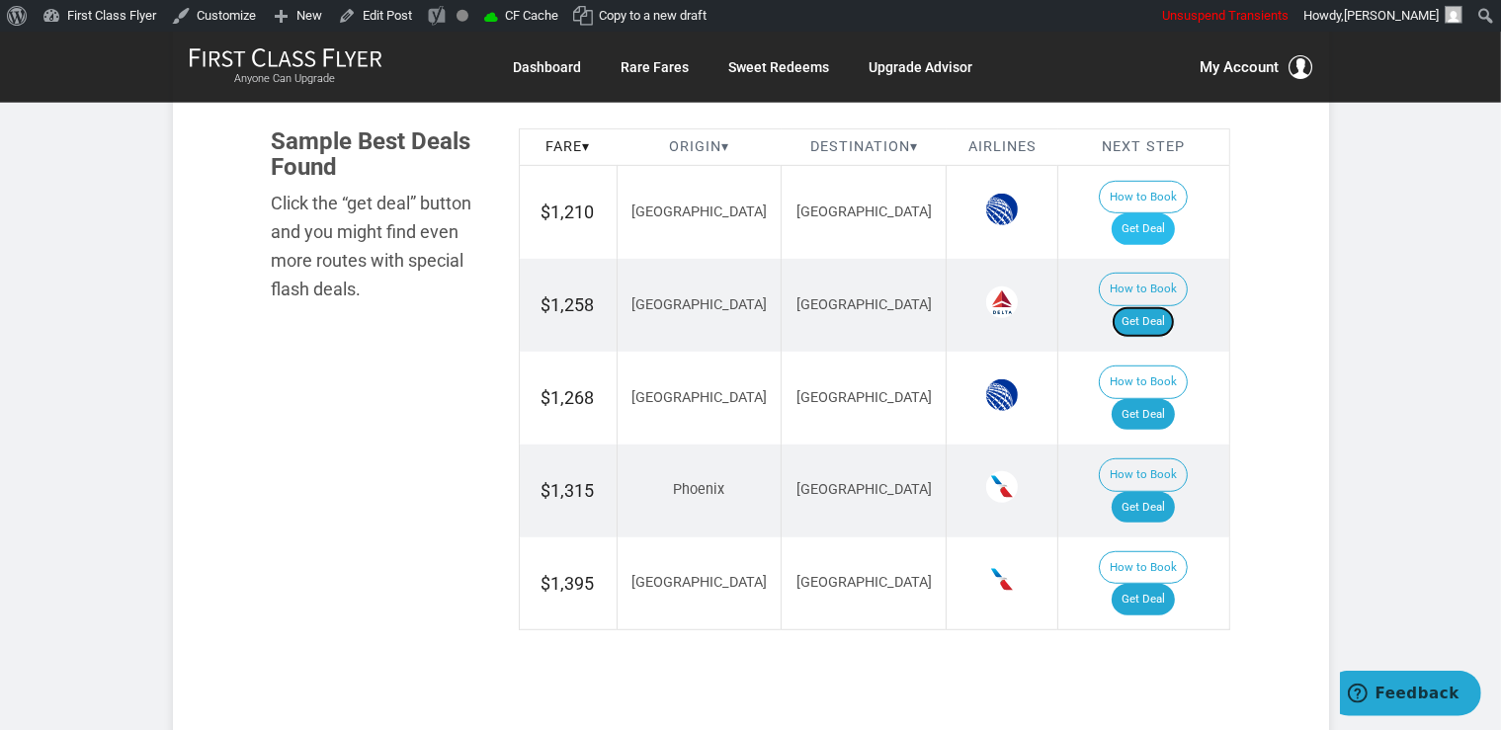
scroll to position [1252, 0]
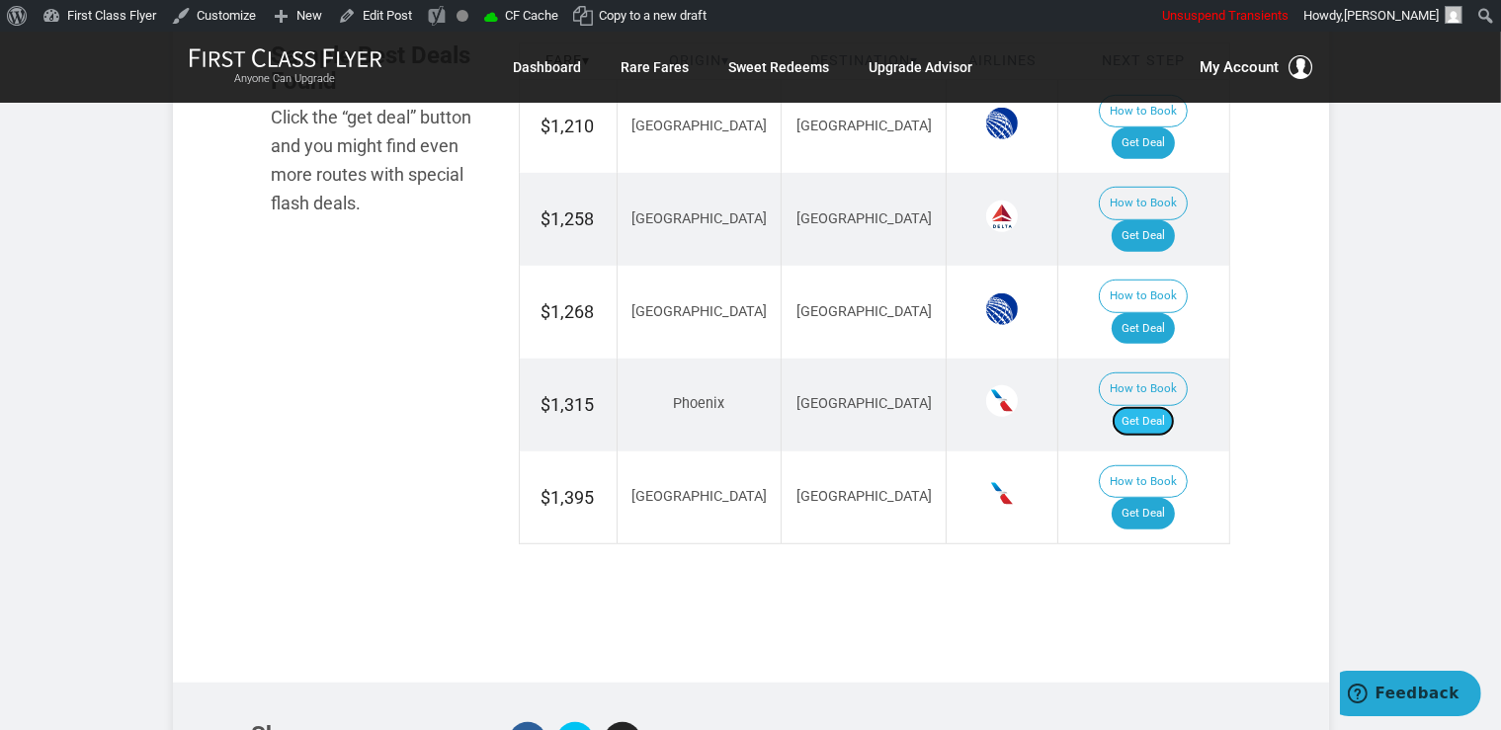
drag, startPoint x: 1139, startPoint y: 334, endPoint x: 1152, endPoint y: 330, distance: 13.4
click at [1140, 406] on link "Get Deal" at bounding box center [1142, 422] width 63 height 32
click at [1173, 498] on link "Get Deal" at bounding box center [1142, 514] width 63 height 32
click at [1175, 498] on link "Get Deal" at bounding box center [1142, 514] width 63 height 32
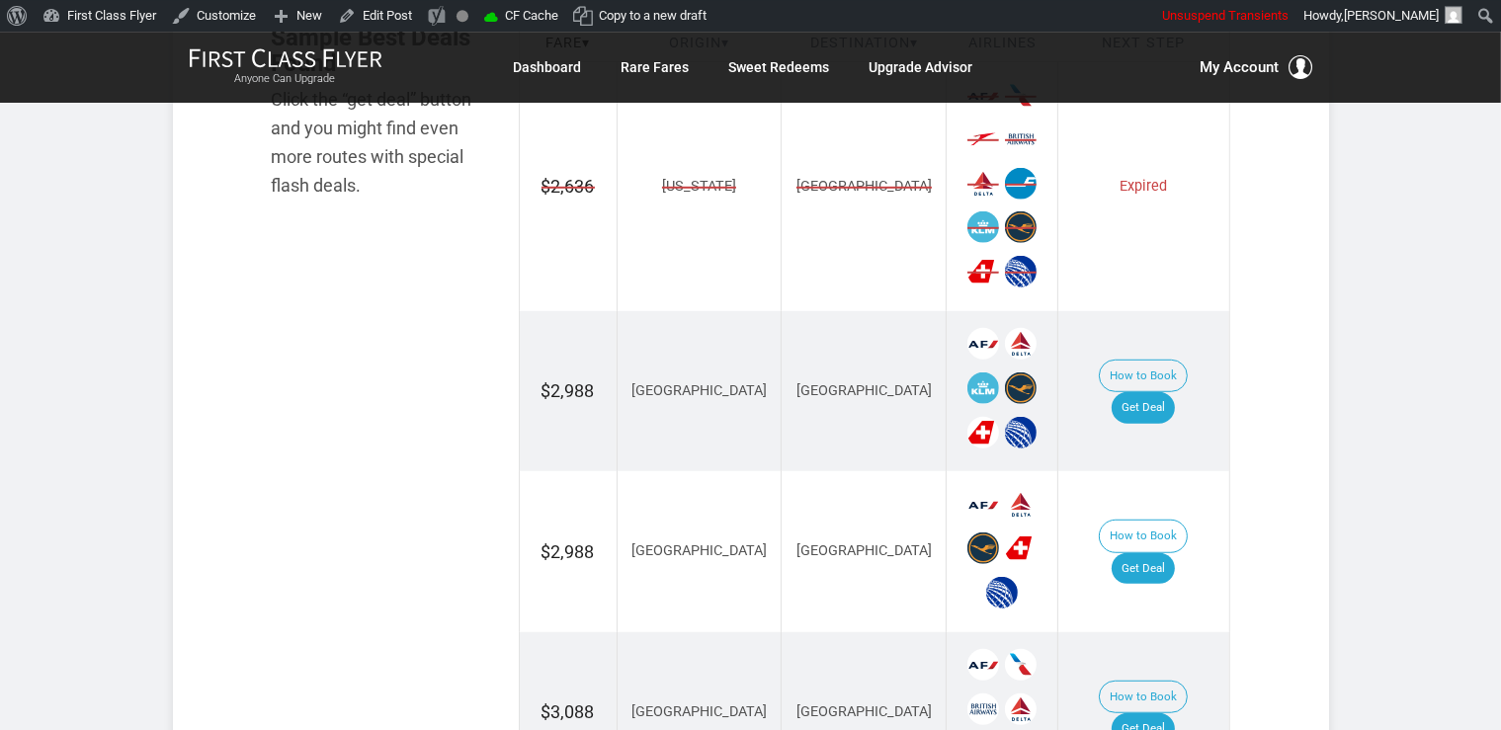
scroll to position [1284, 0]
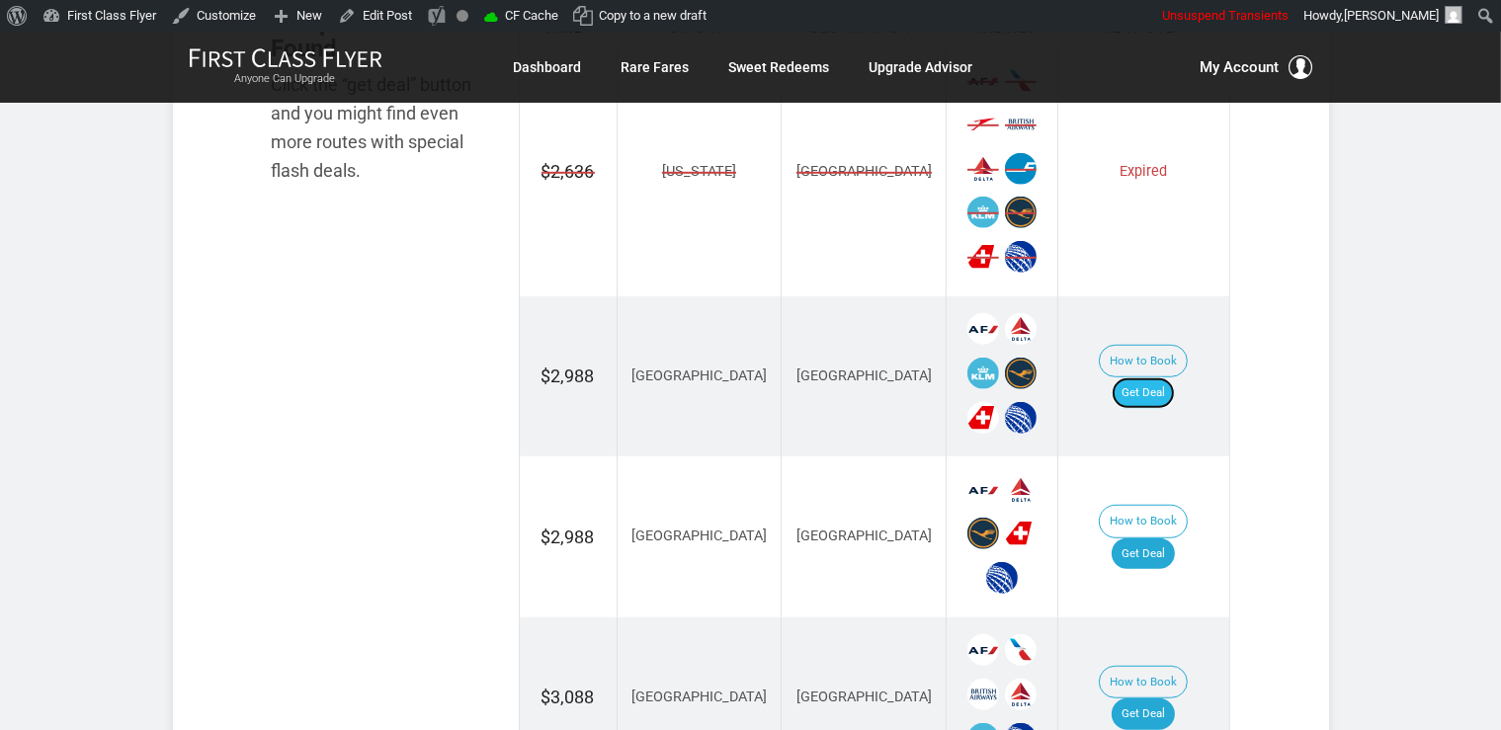
click at [1157, 377] on link "Get Deal" at bounding box center [1142, 393] width 63 height 32
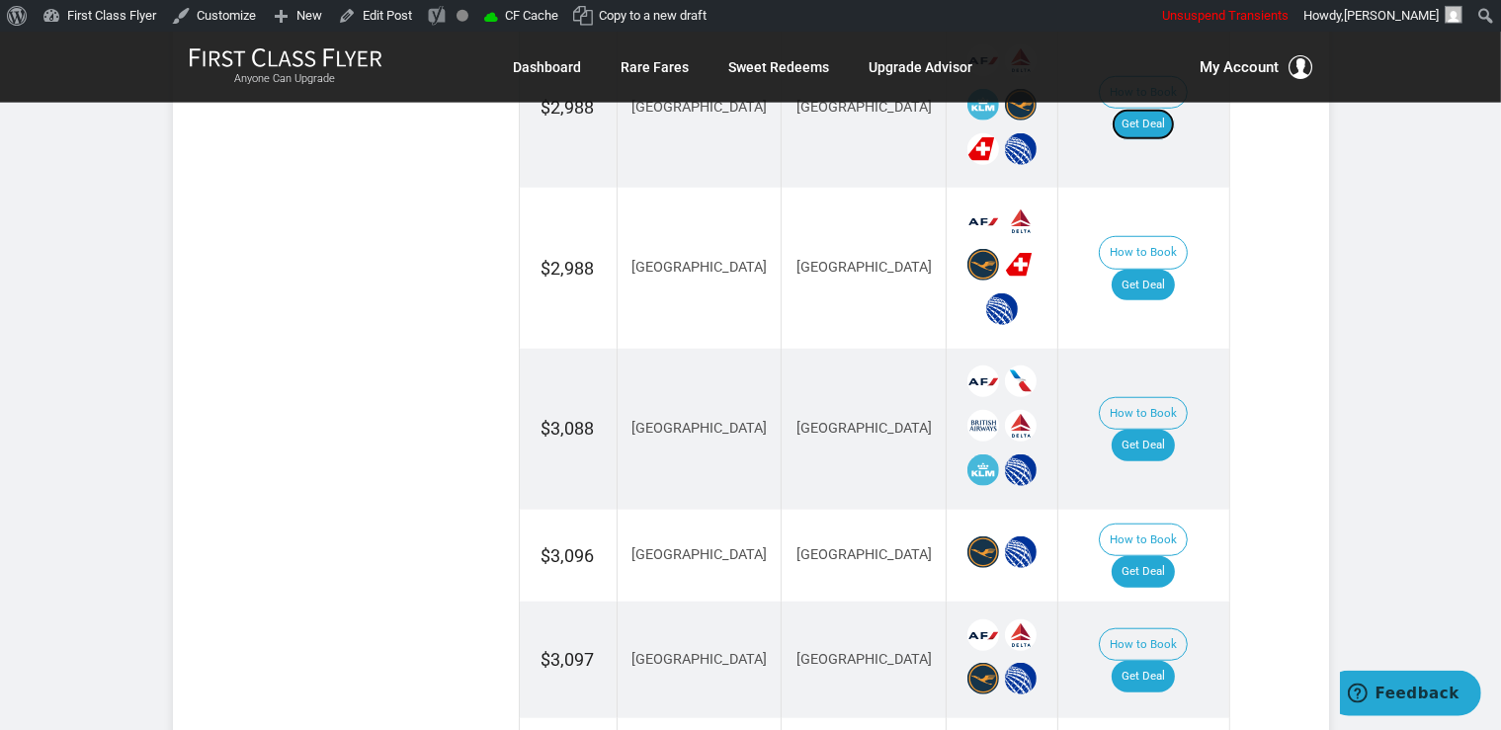
scroll to position [1596, 0]
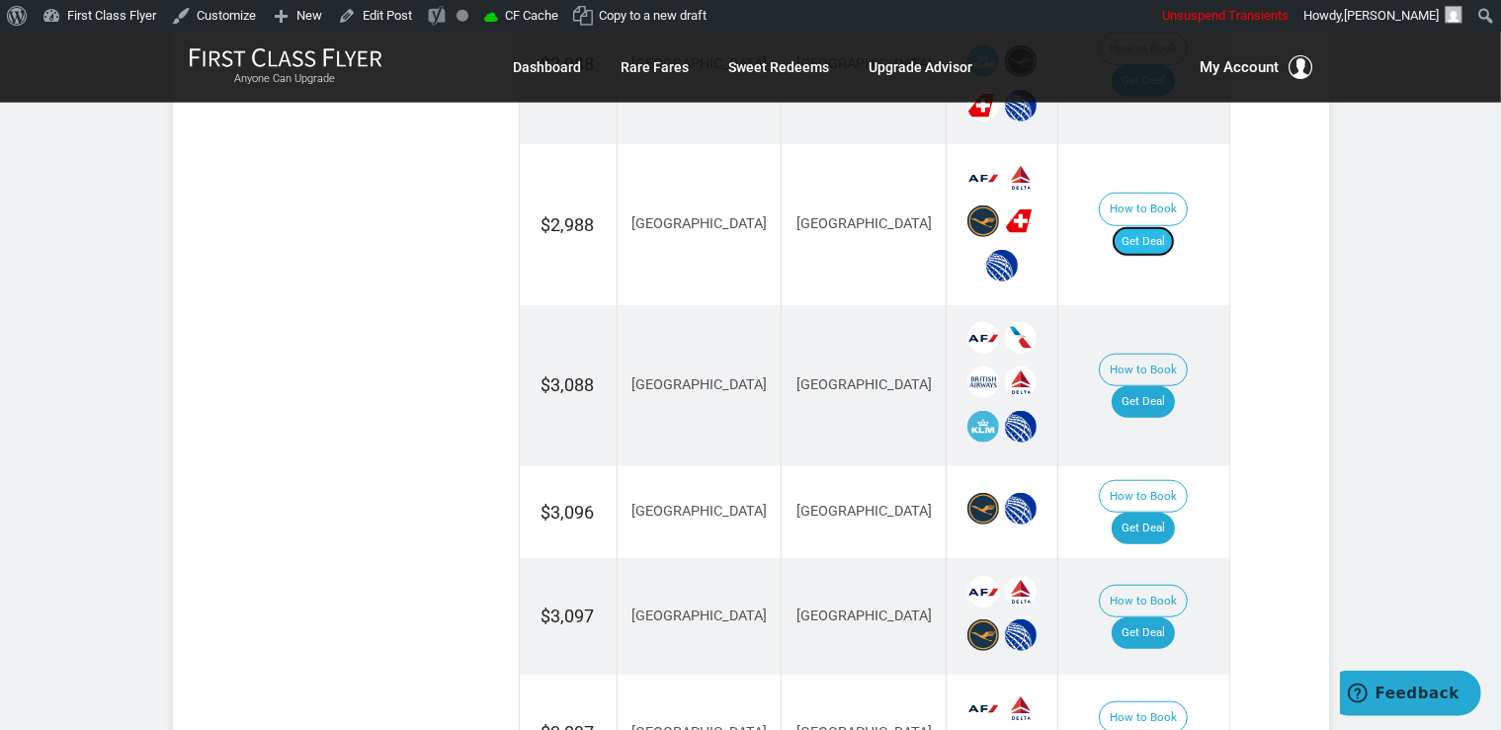
click at [1175, 226] on link "Get Deal" at bounding box center [1142, 242] width 63 height 32
click at [1165, 226] on link "Get Deal" at bounding box center [1142, 242] width 63 height 32
click at [1175, 386] on link "Get Deal" at bounding box center [1142, 402] width 63 height 32
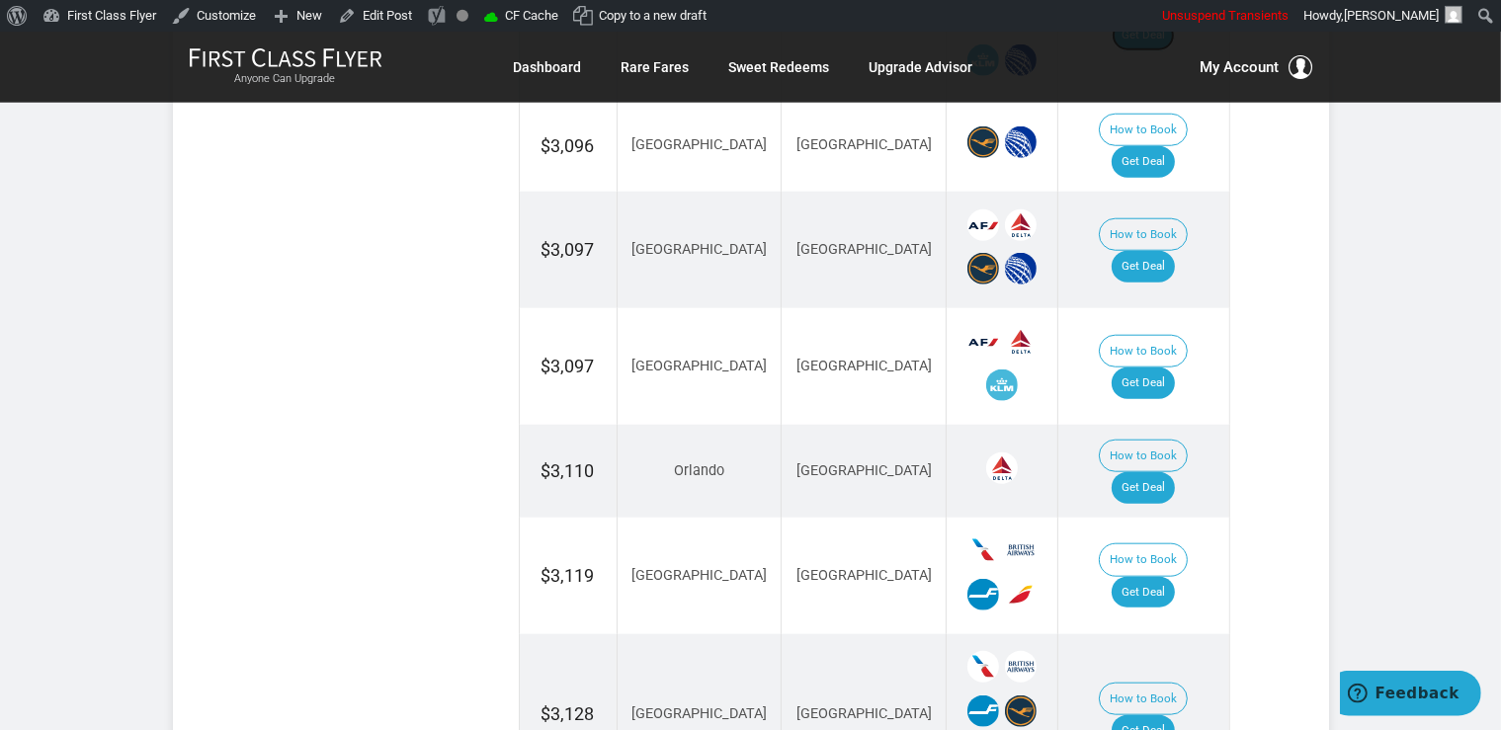
scroll to position [2014, 0]
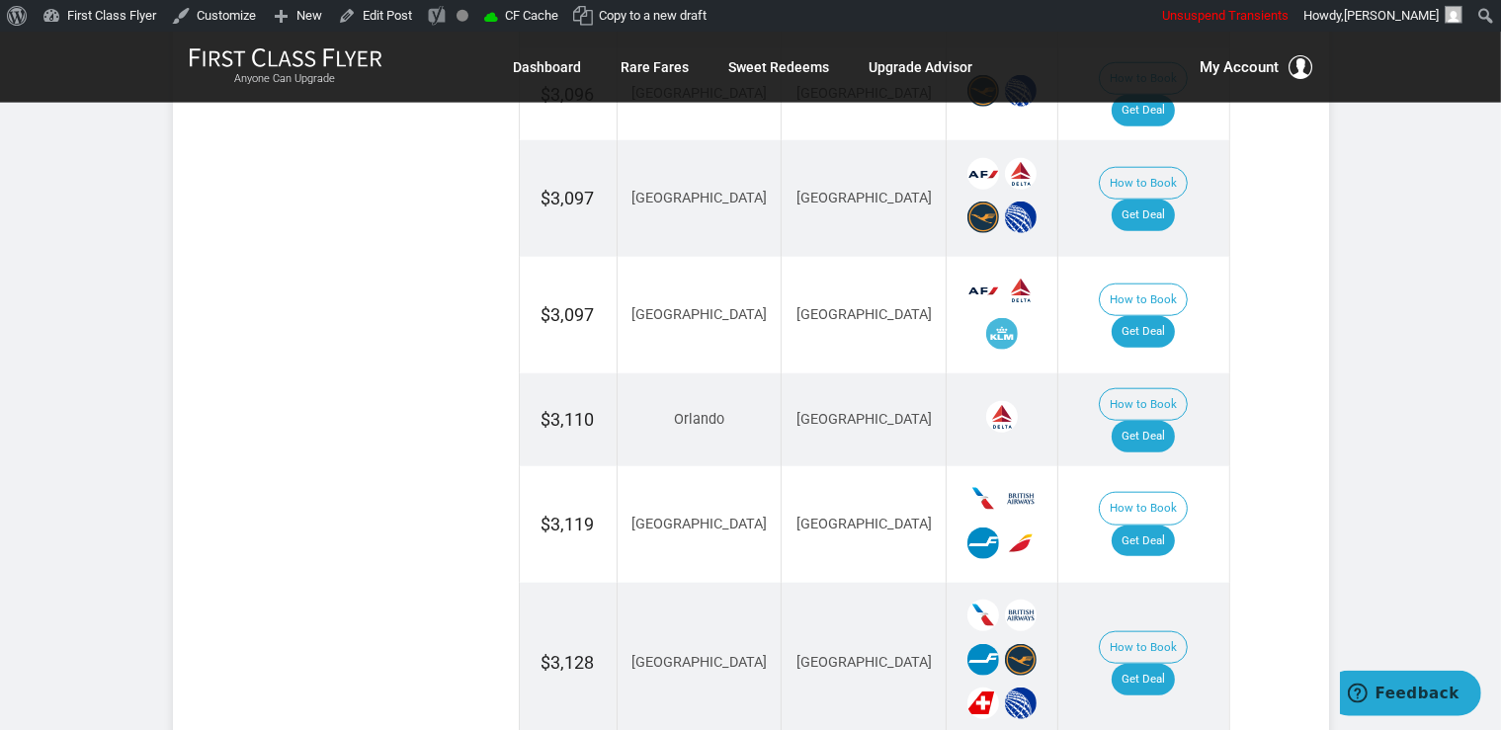
click at [1148, 373] on td "How to Book Get Deal" at bounding box center [1143, 419] width 171 height 93
click at [1175, 421] on link "Get Deal" at bounding box center [1142, 437] width 63 height 32
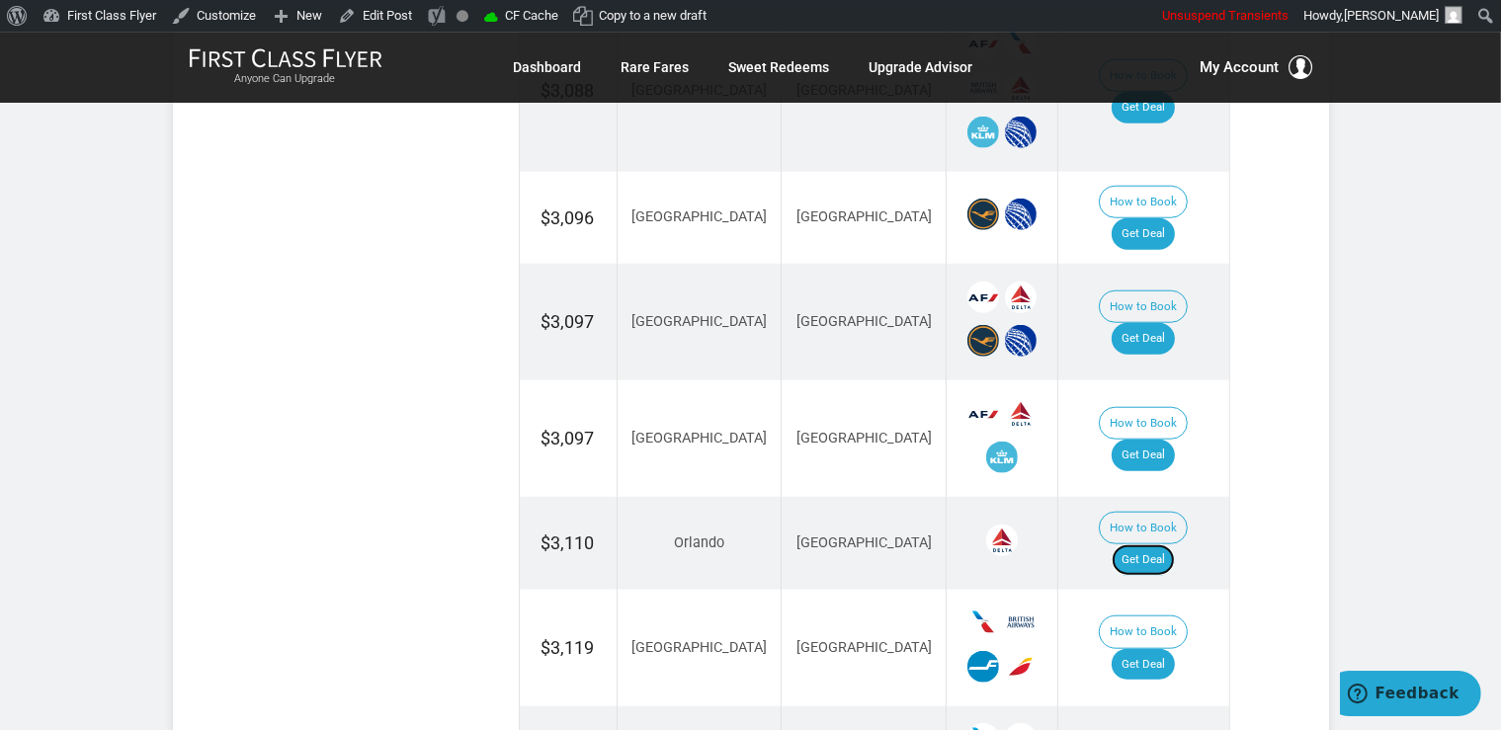
scroll to position [1806, 0]
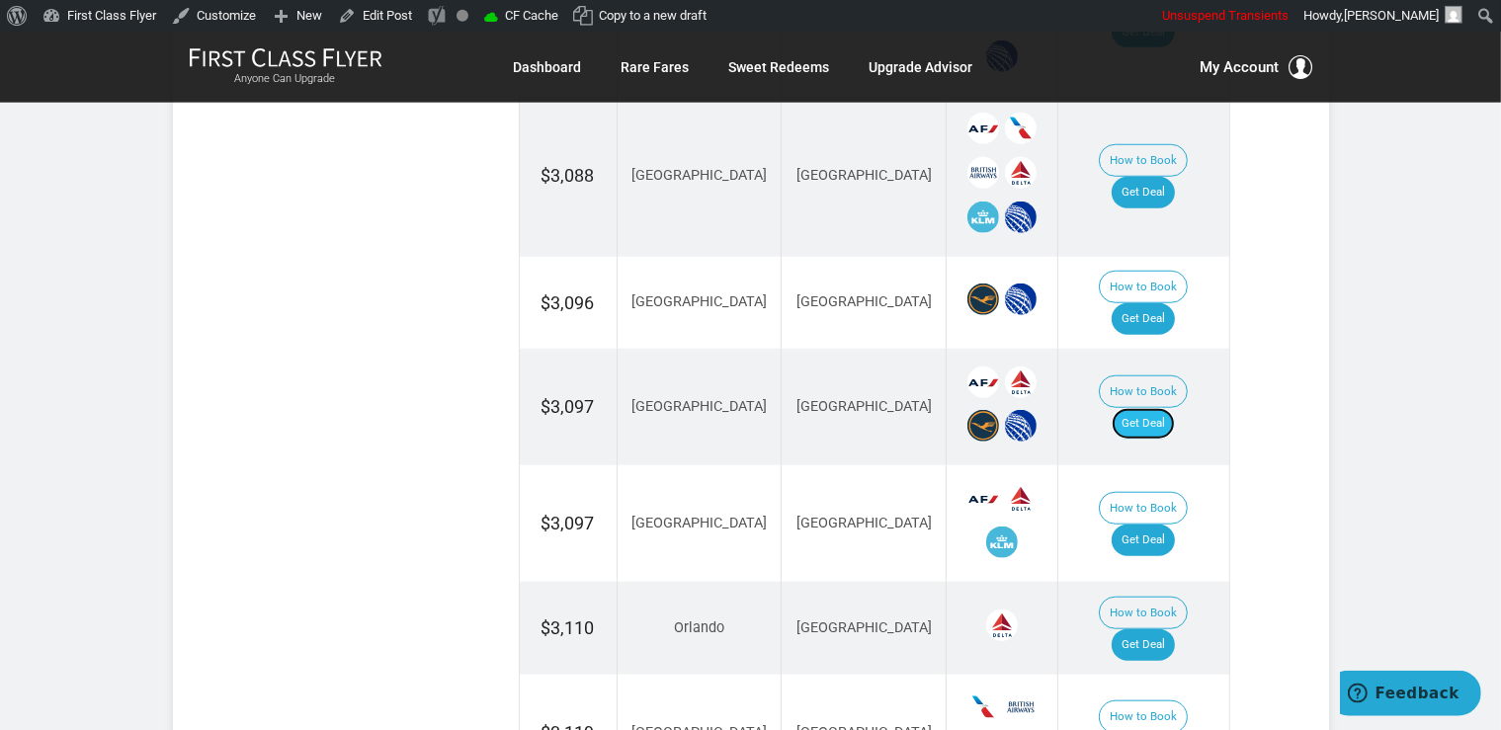
click at [1152, 408] on link "Get Deal" at bounding box center [1142, 424] width 63 height 32
click at [1162, 525] on link "Get Deal" at bounding box center [1142, 541] width 63 height 32
click at [1153, 303] on link "Get Deal" at bounding box center [1142, 319] width 63 height 32
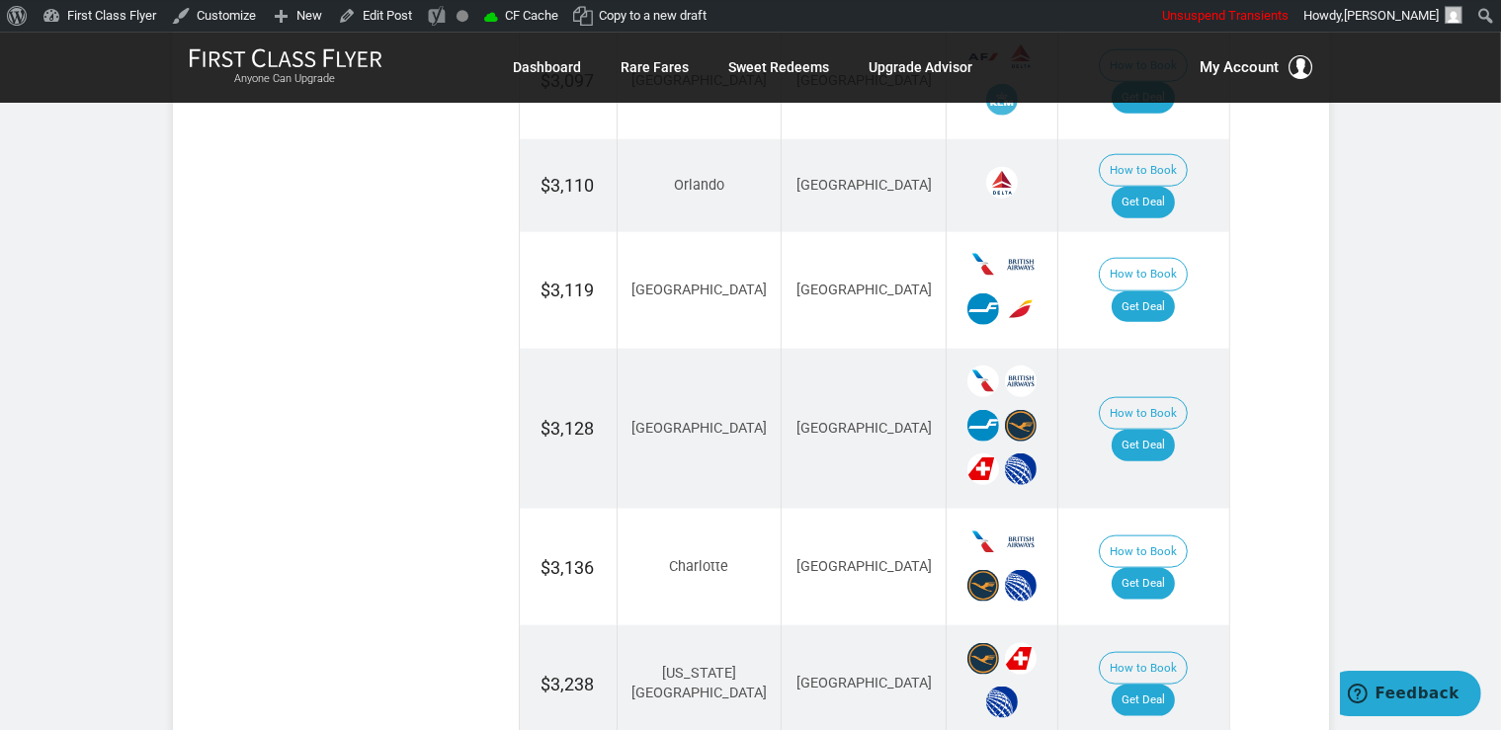
scroll to position [2536, 0]
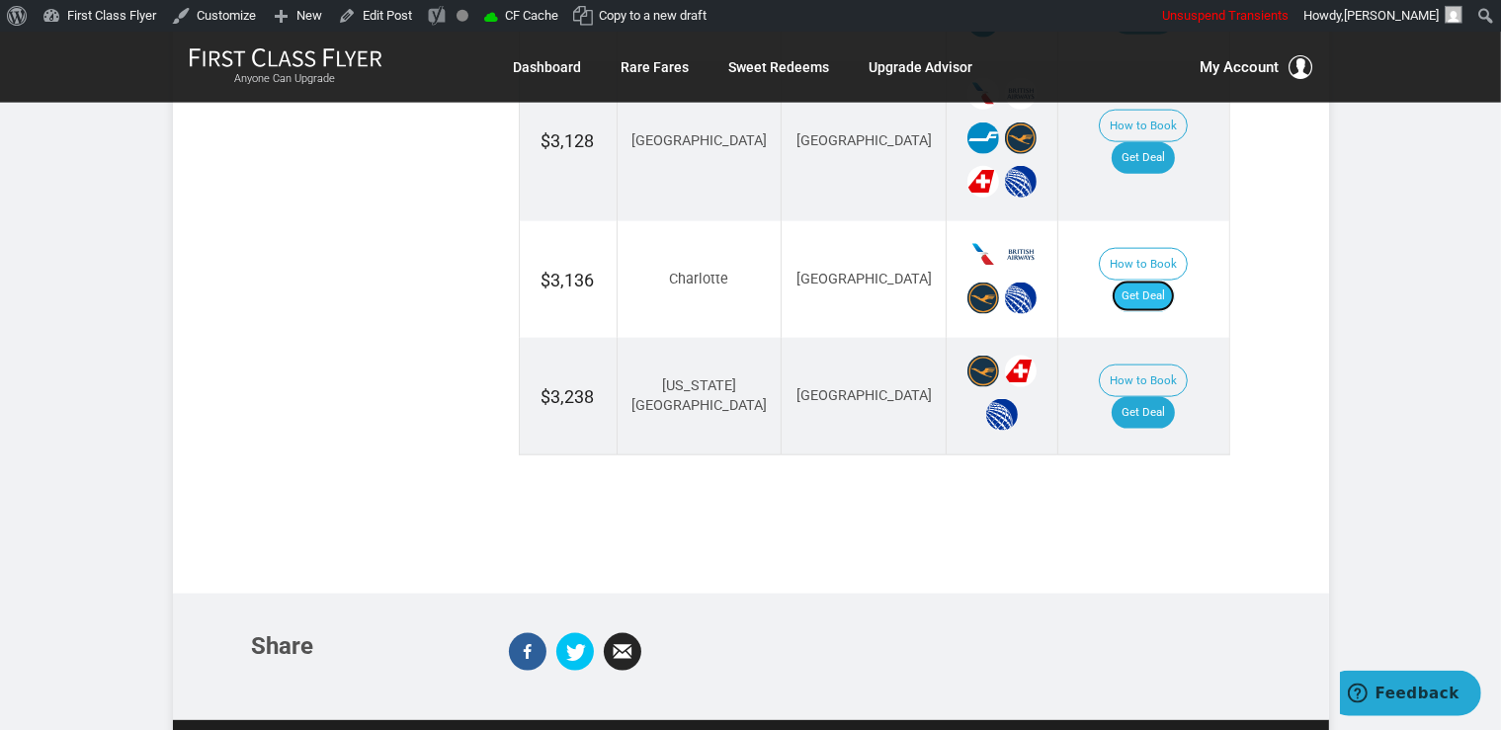
click at [1135, 281] on link "Get Deal" at bounding box center [1142, 297] width 63 height 32
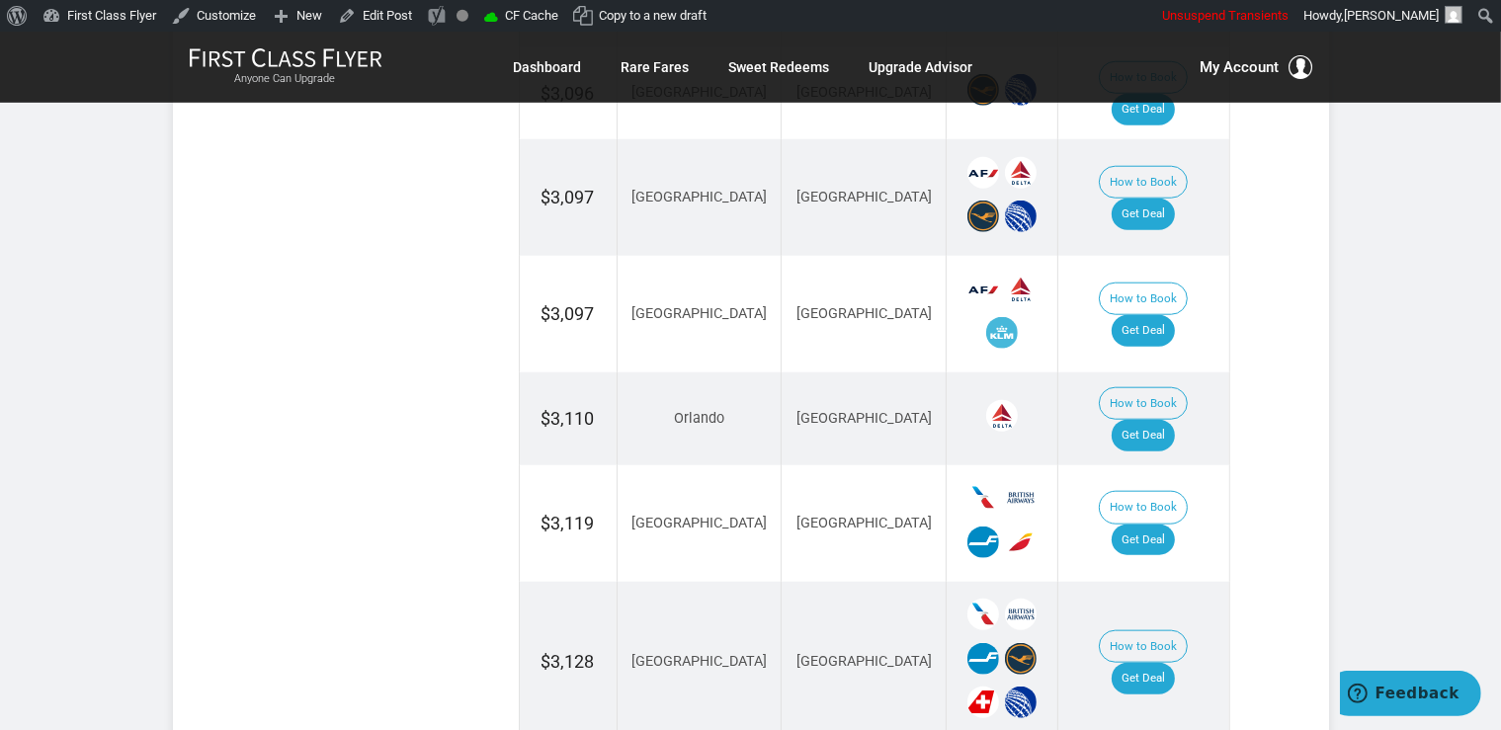
scroll to position [2014, 0]
click at [1168, 526] on link "Get Deal" at bounding box center [1142, 542] width 63 height 32
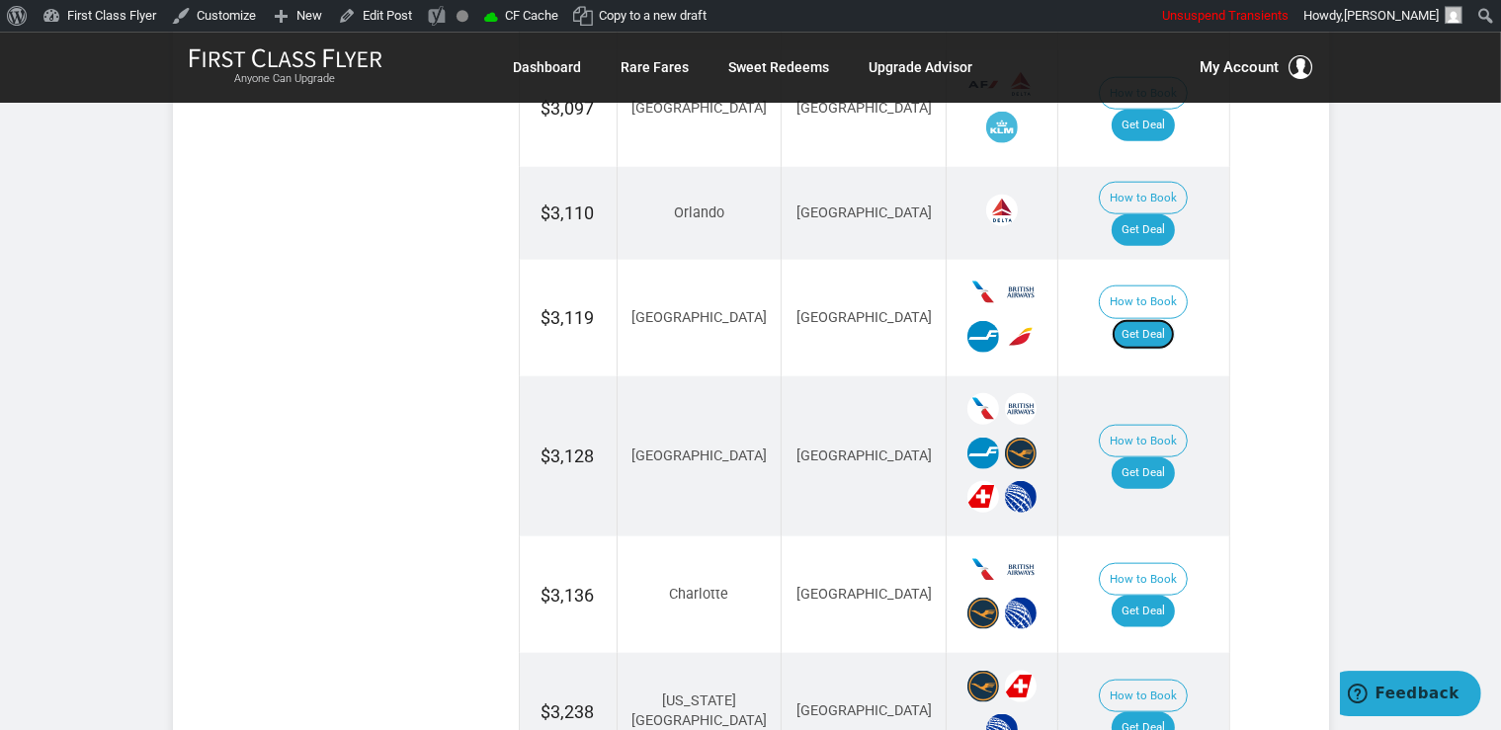
scroll to position [2223, 0]
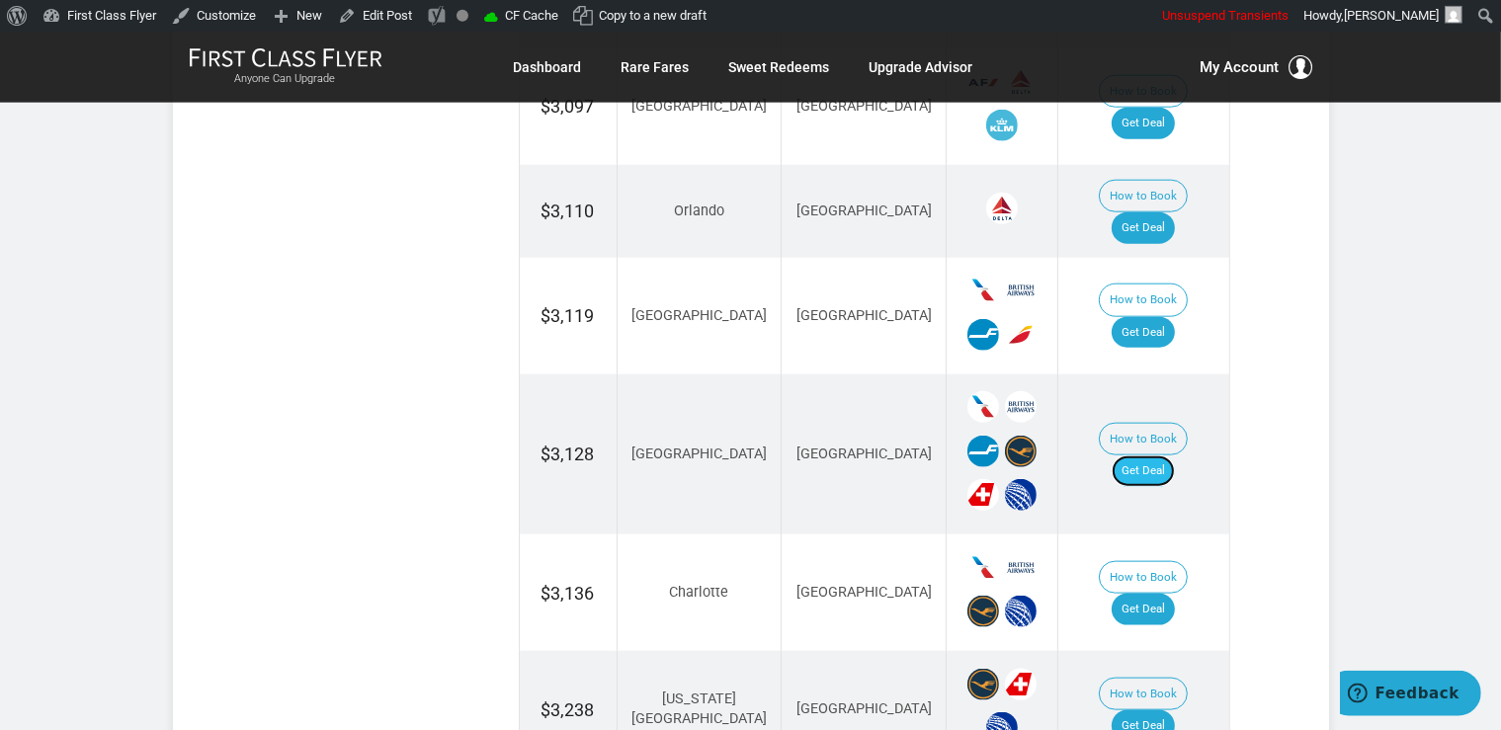
click at [1138, 455] on link "Get Deal" at bounding box center [1142, 471] width 63 height 32
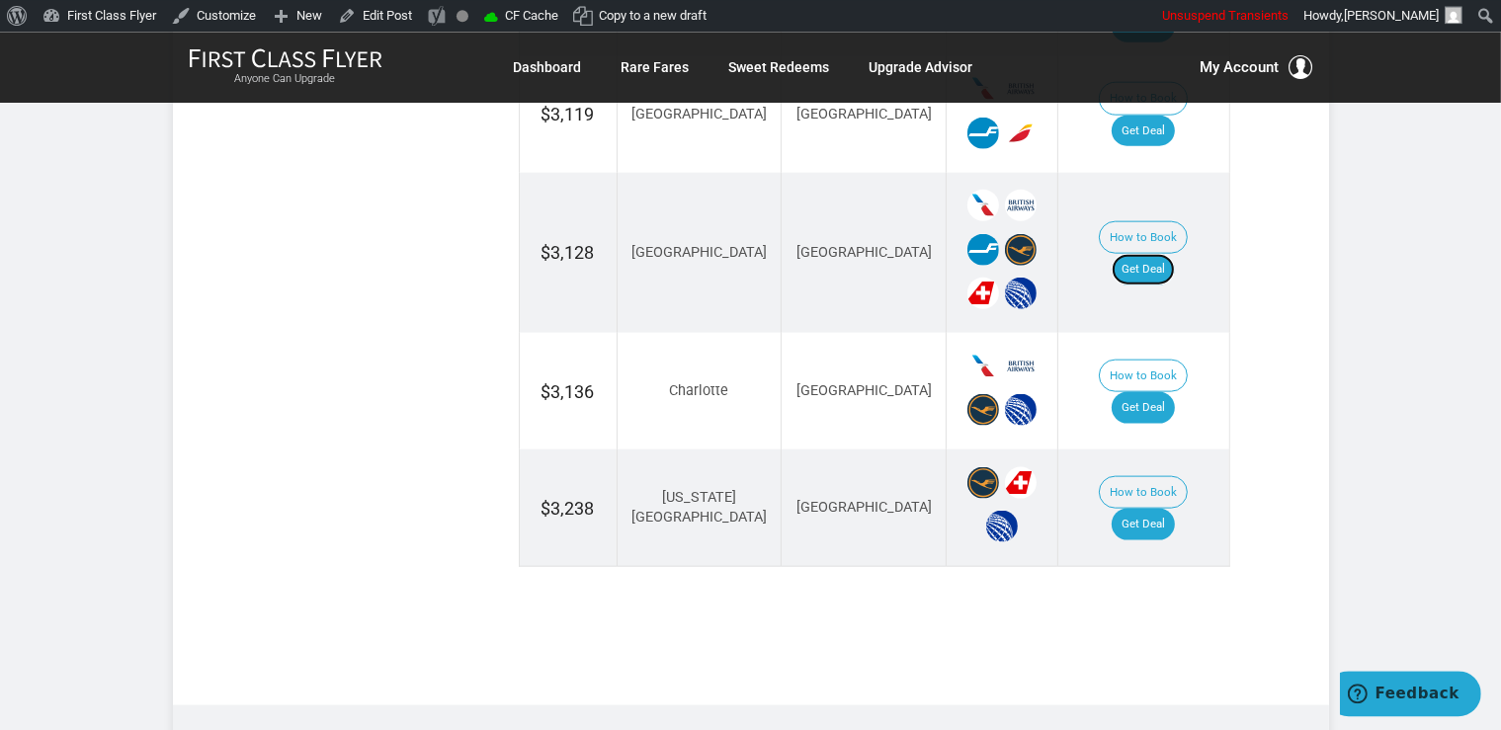
scroll to position [2431, 0]
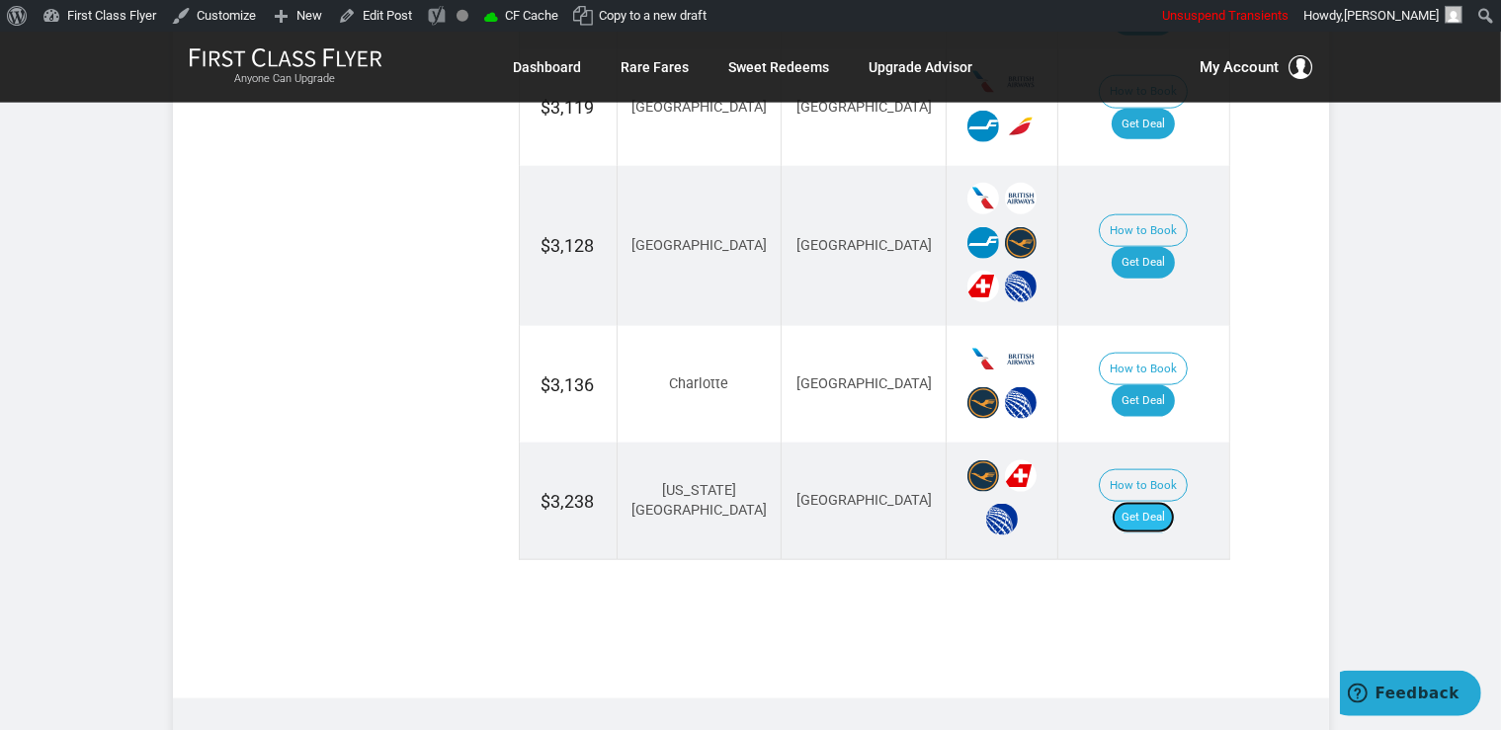
click at [1175, 502] on link "Get Deal" at bounding box center [1142, 518] width 63 height 32
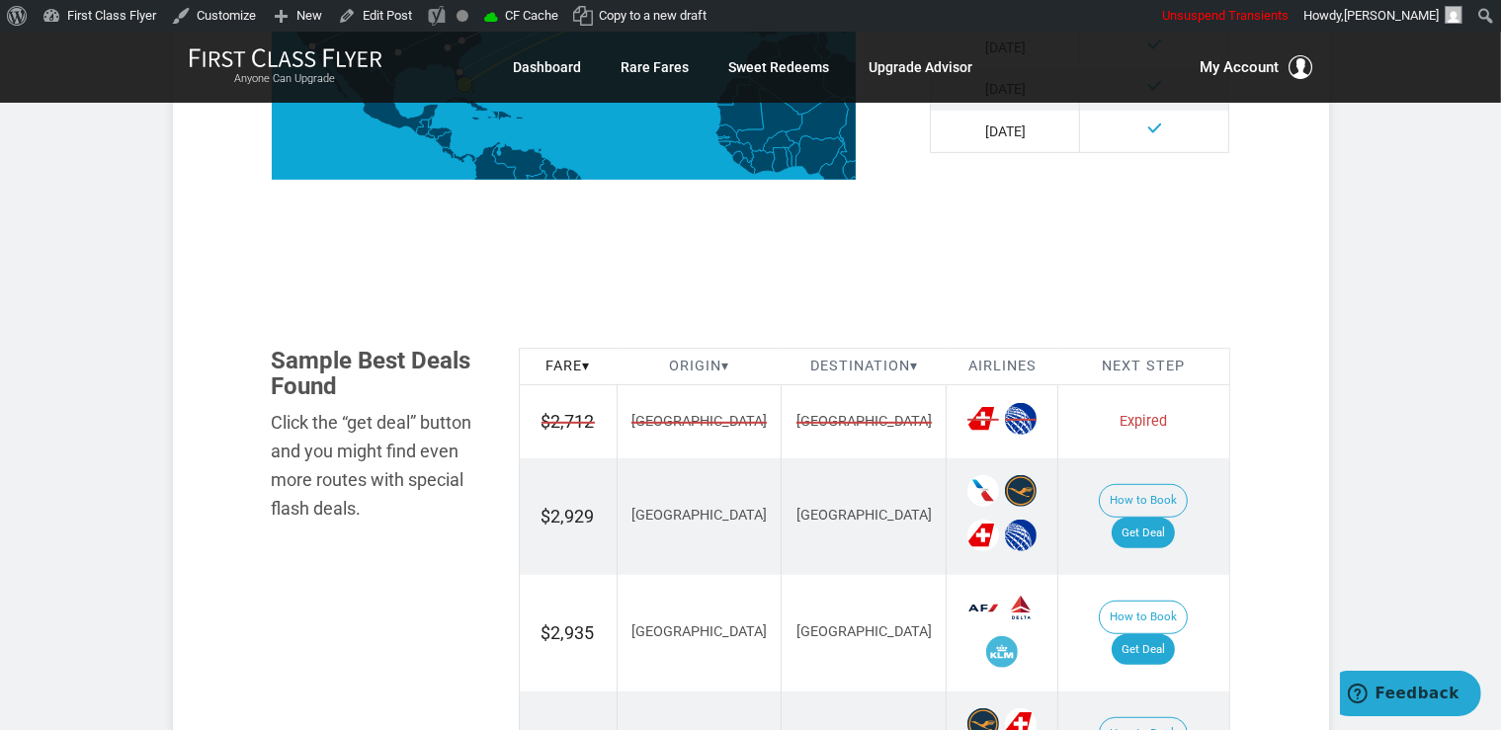
scroll to position [1147, 0]
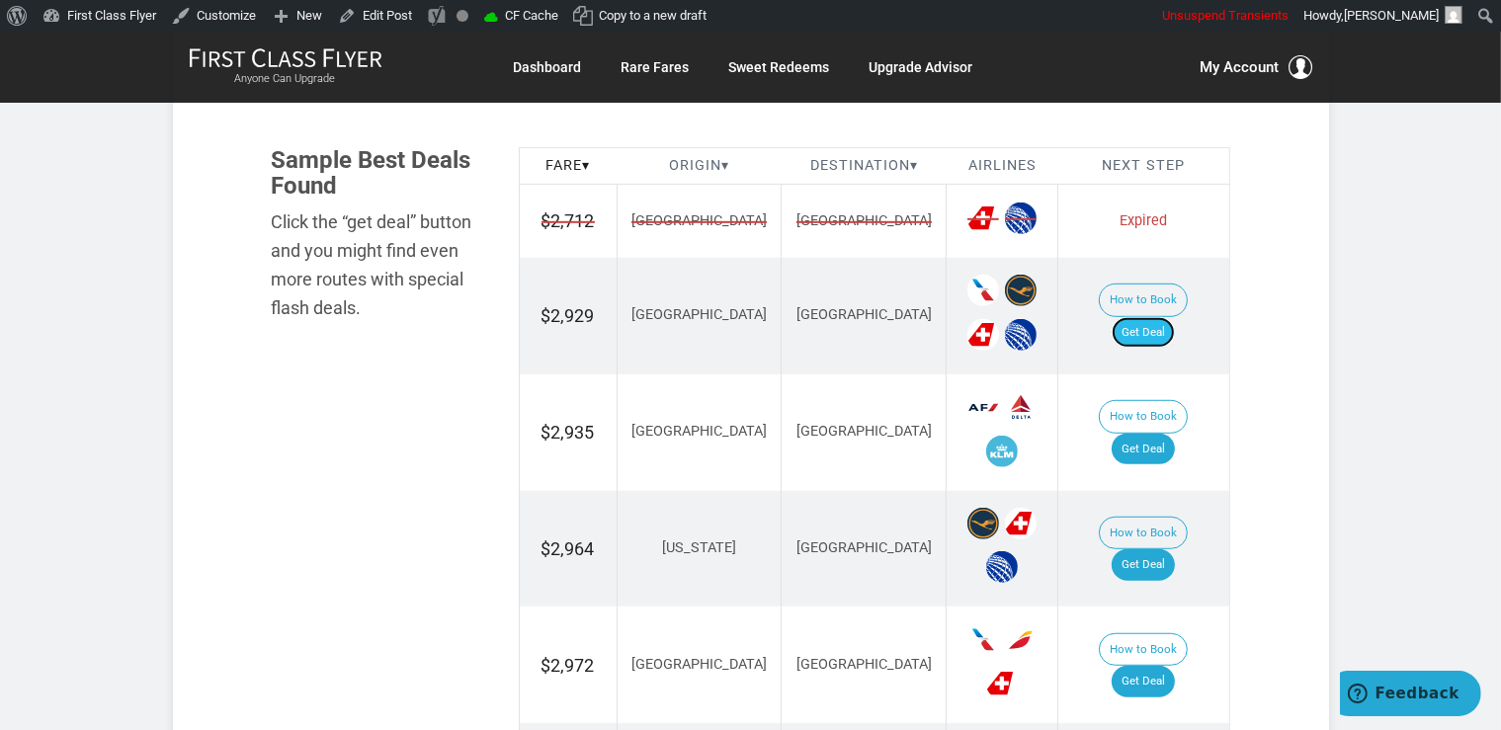
click at [1169, 322] on link "Get Deal" at bounding box center [1142, 333] width 63 height 32
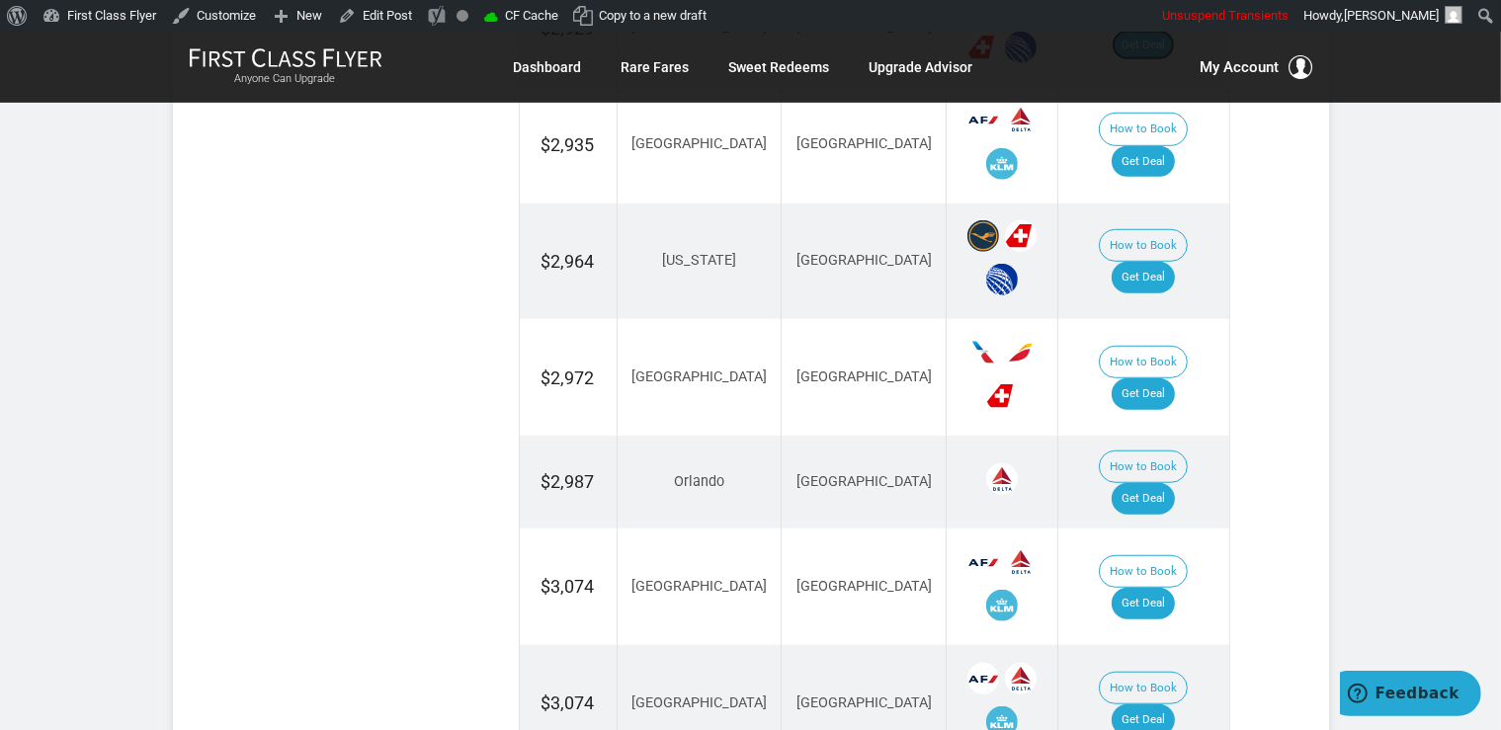
scroll to position [1460, 0]
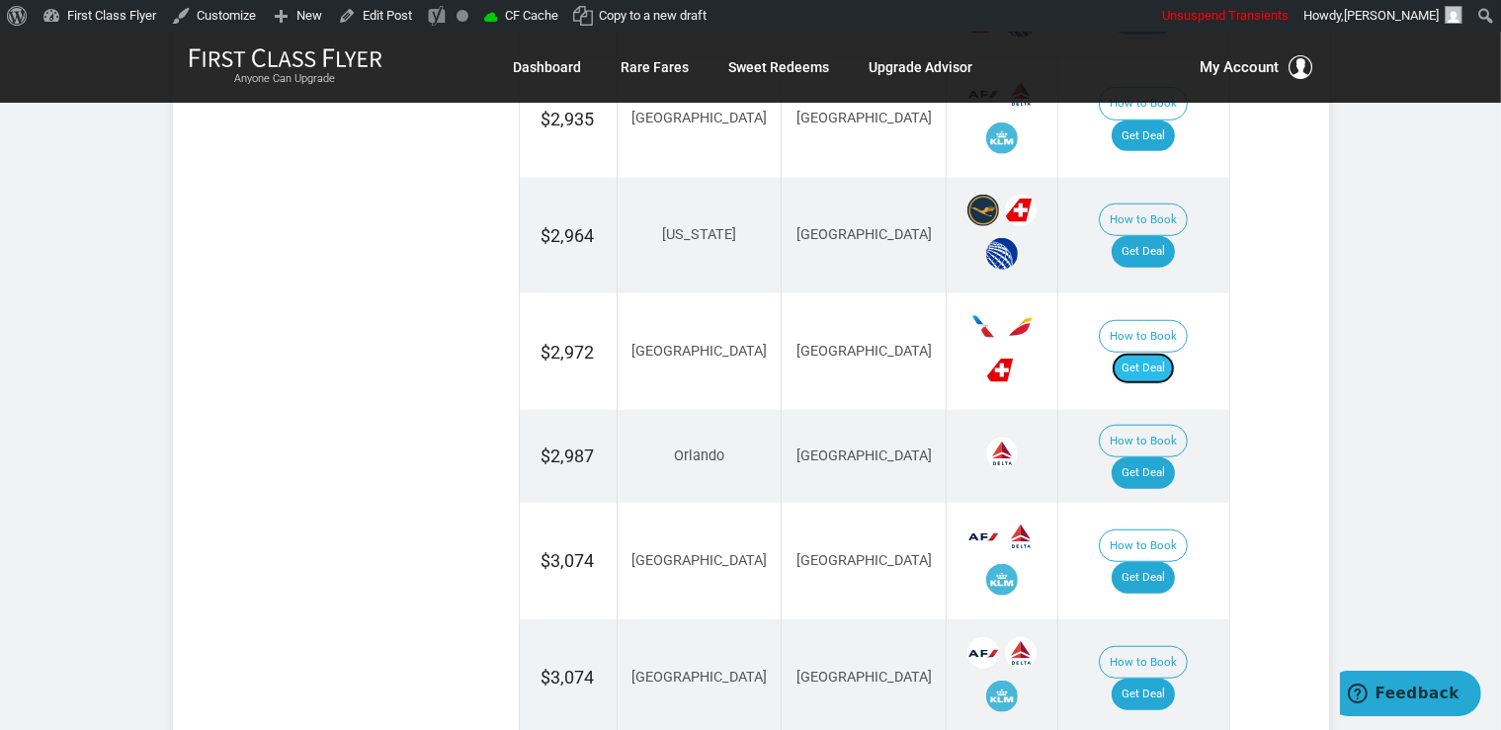
click at [1163, 354] on link "Get Deal" at bounding box center [1142, 369] width 63 height 32
click at [1151, 353] on link "Get Deal" at bounding box center [1142, 369] width 63 height 32
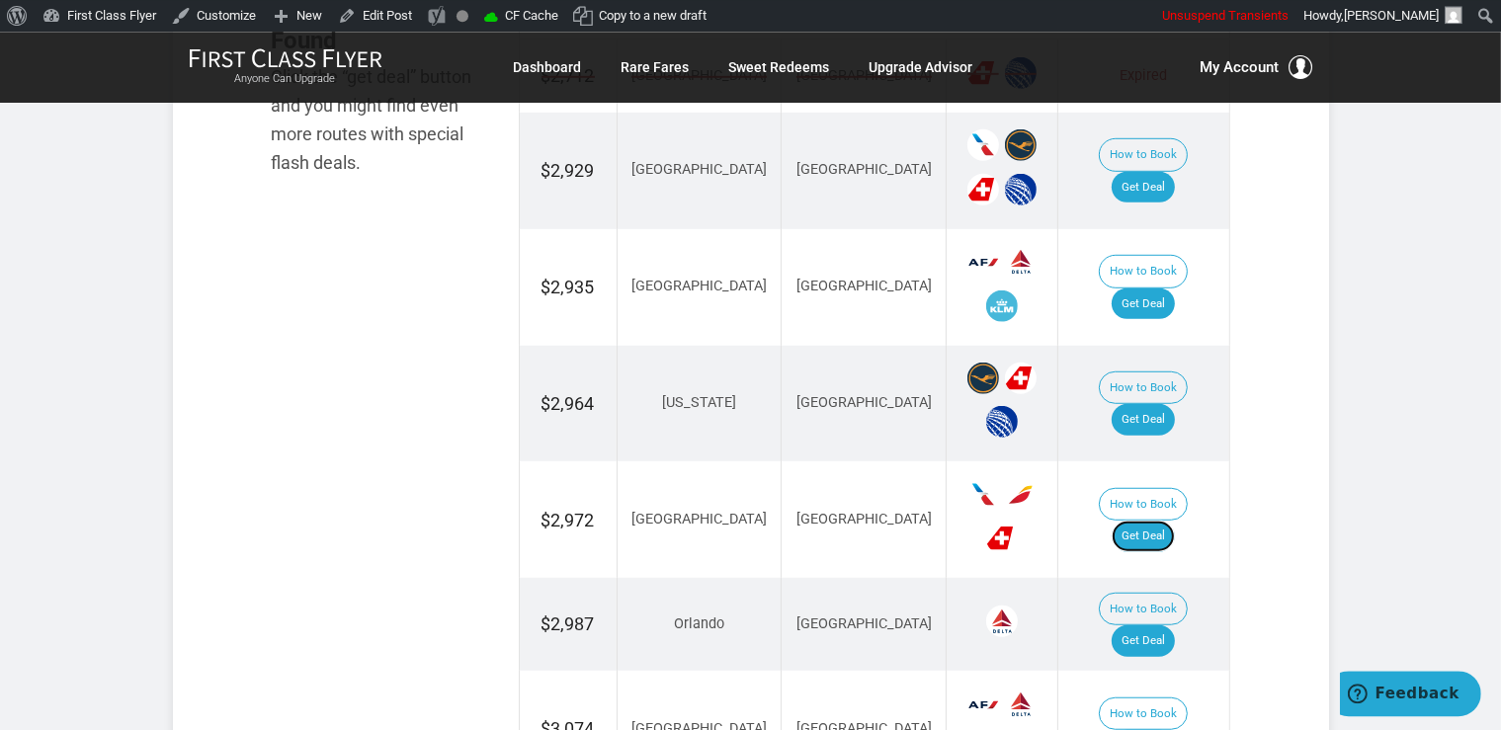
scroll to position [1252, 0]
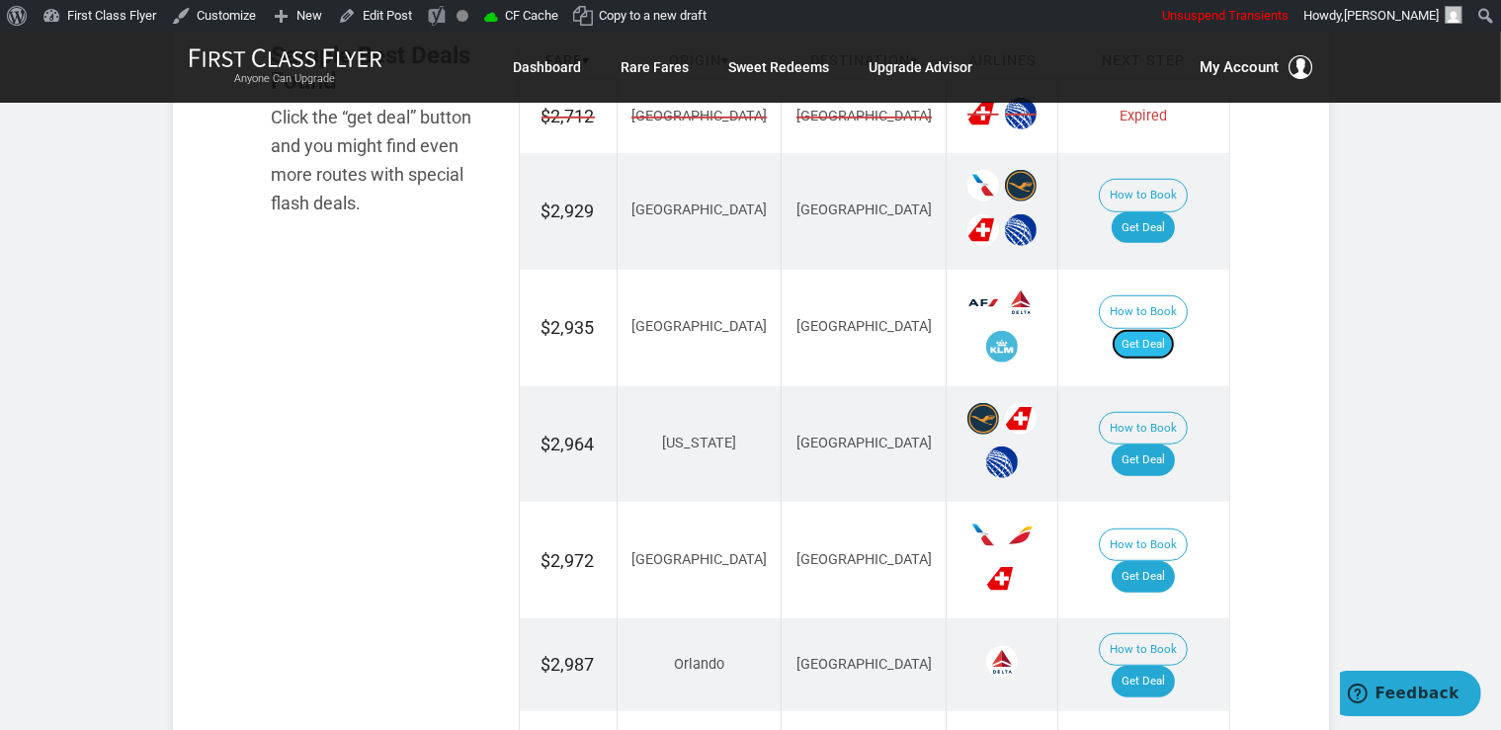
click at [1158, 329] on link "Get Deal" at bounding box center [1142, 345] width 63 height 32
click at [1145, 445] on link "Get Deal" at bounding box center [1142, 461] width 63 height 32
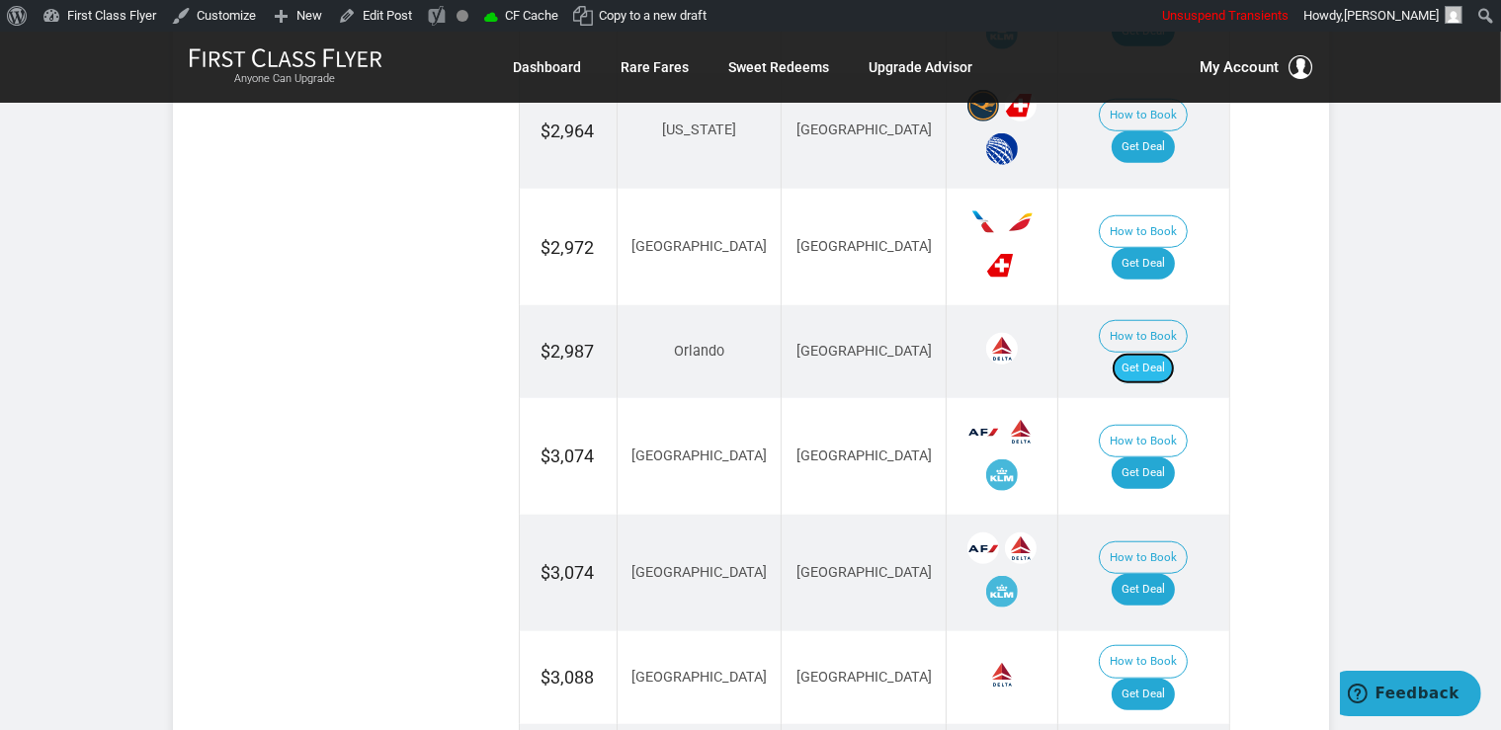
click at [1168, 353] on link "Get Deal" at bounding box center [1142, 369] width 63 height 32
click at [1152, 457] on link "Get Deal" at bounding box center [1142, 473] width 63 height 32
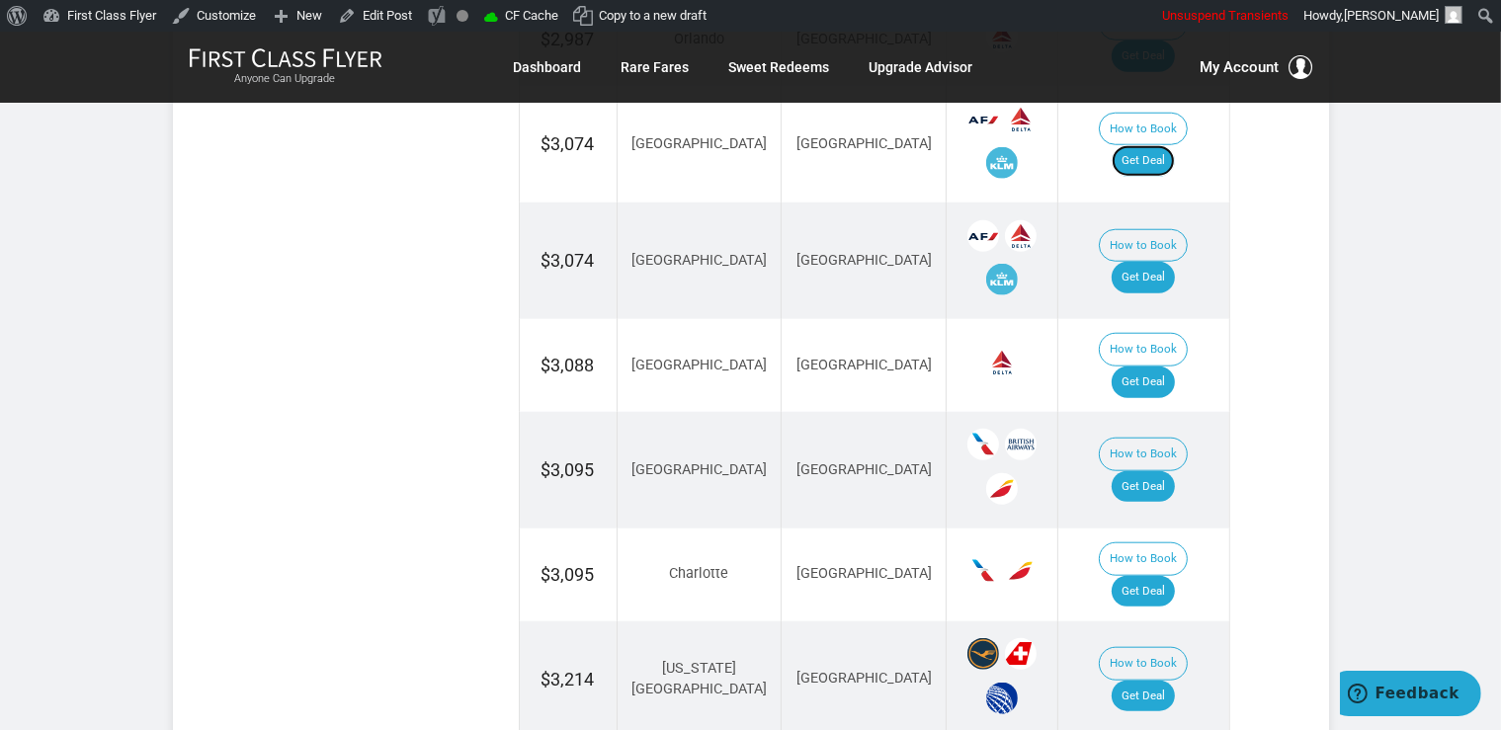
scroll to position [2086, 0]
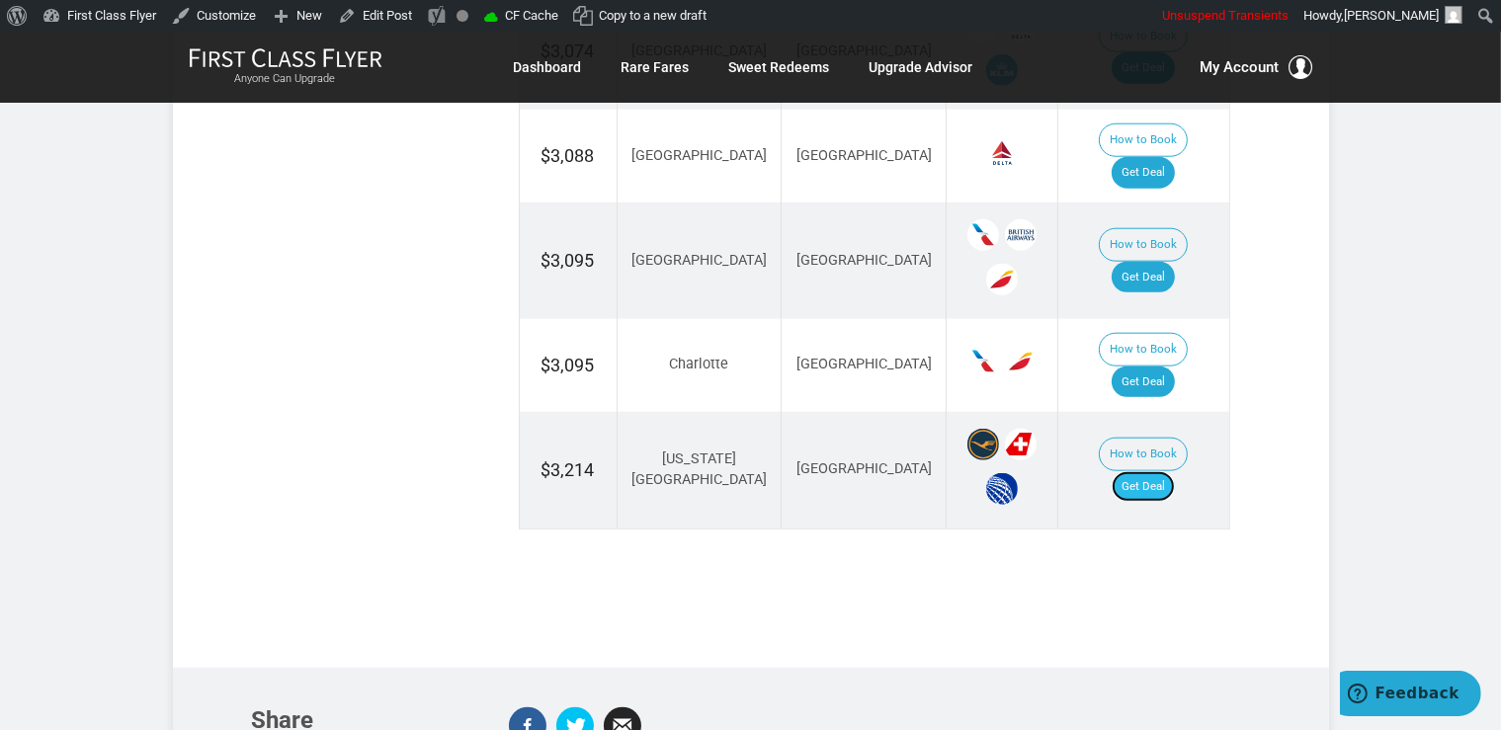
click at [1155, 471] on link "Get Deal" at bounding box center [1142, 487] width 63 height 32
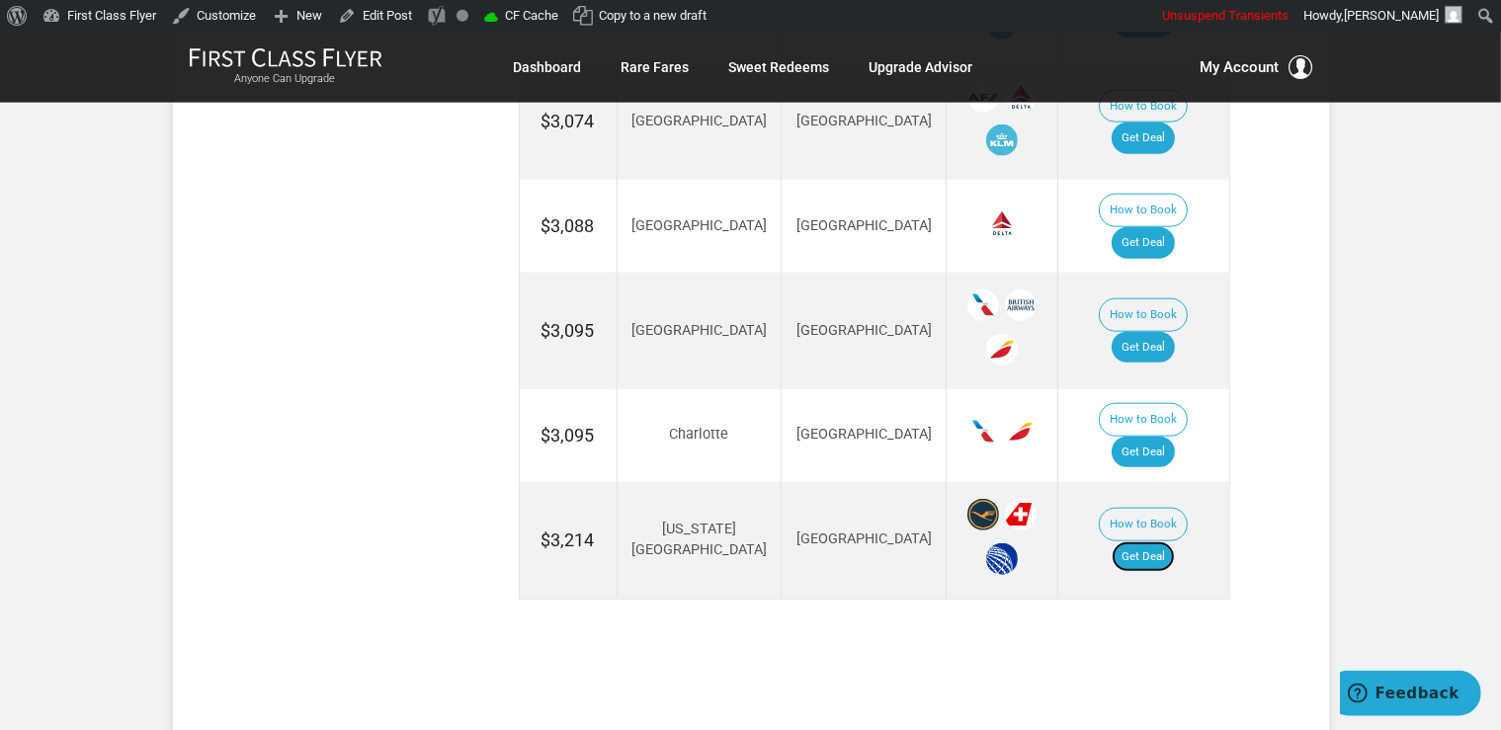
scroll to position [1982, 0]
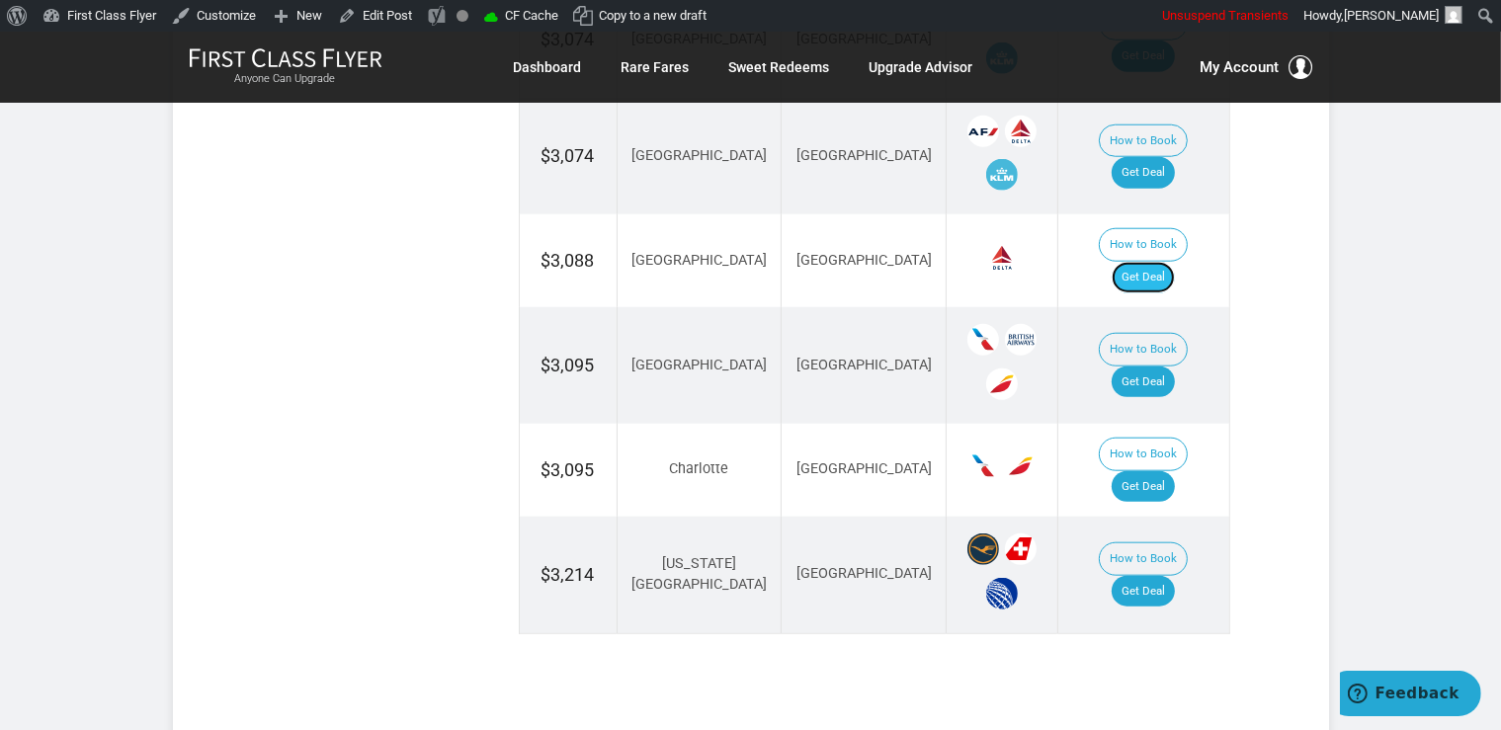
click at [1149, 262] on link "Get Deal" at bounding box center [1142, 278] width 63 height 32
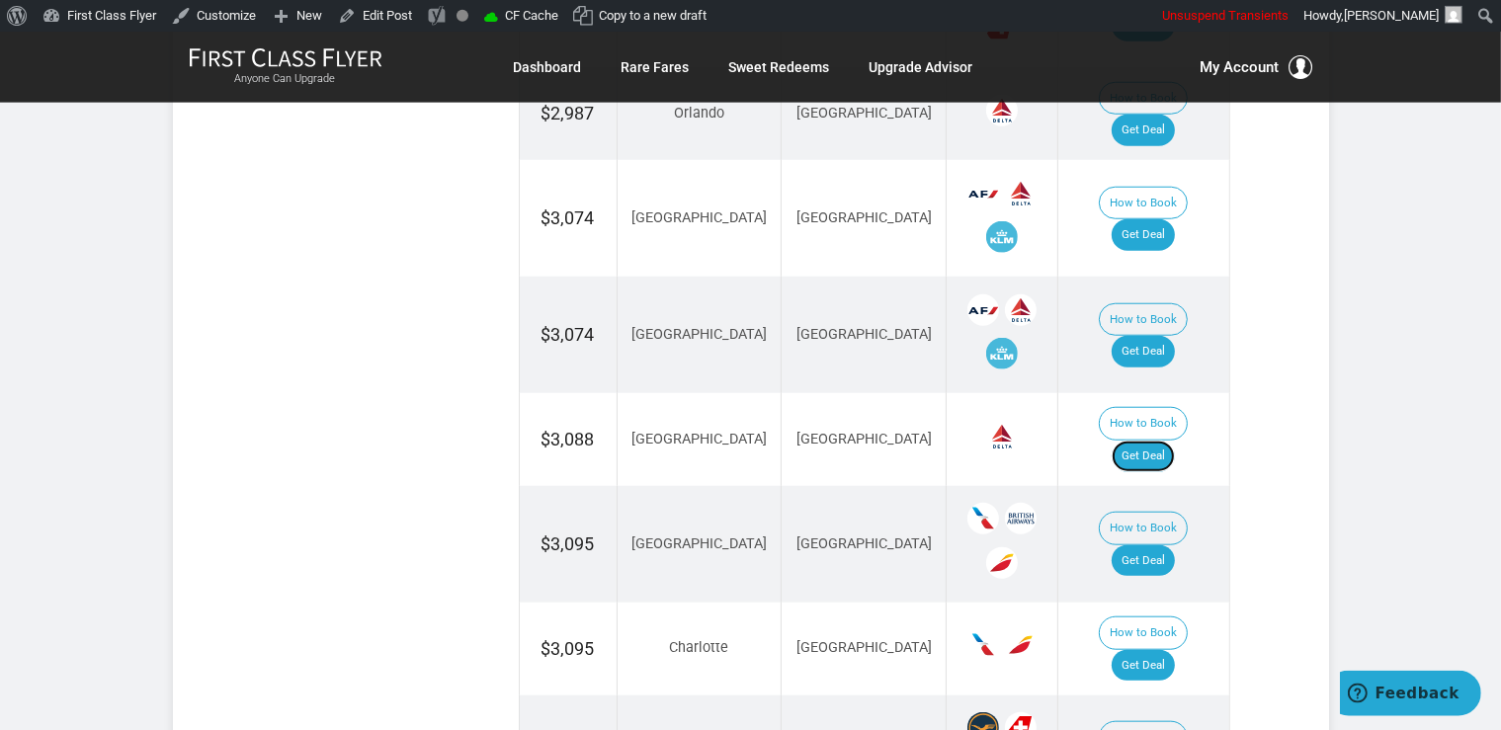
scroll to position [1773, 0]
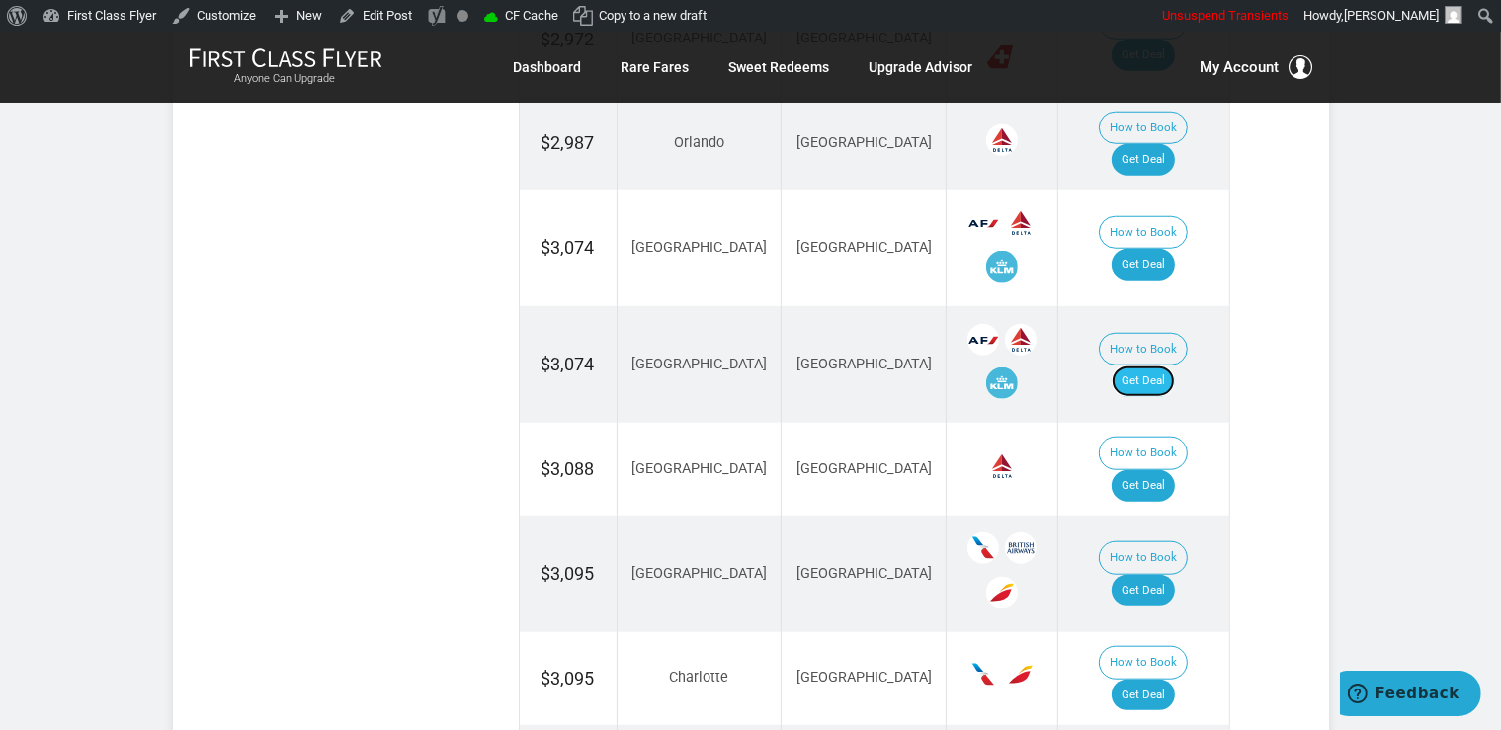
click at [1156, 365] on link "Get Deal" at bounding box center [1142, 381] width 63 height 32
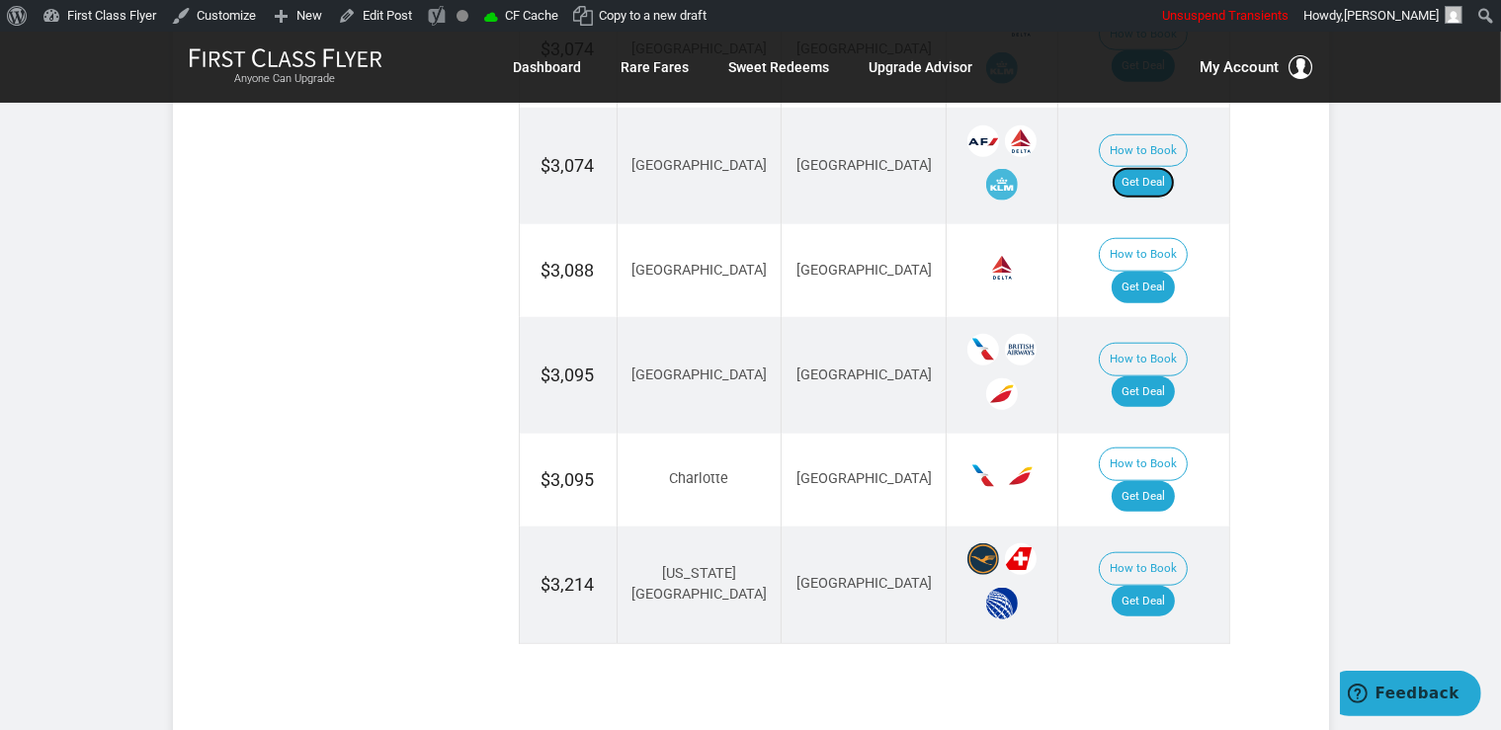
scroll to position [1982, 0]
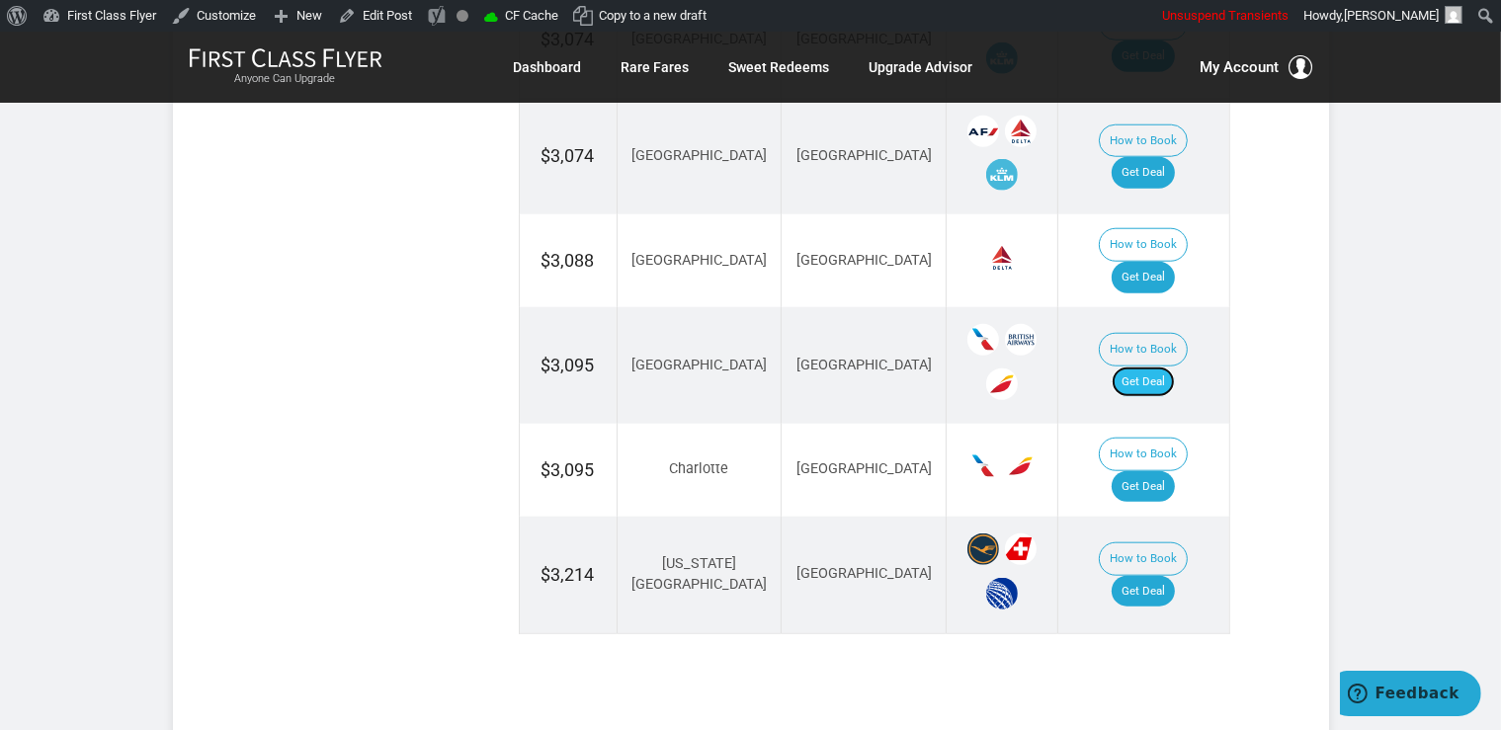
click at [1166, 366] on link "Get Deal" at bounding box center [1142, 382] width 63 height 32
click at [1175, 471] on link "Get Deal" at bounding box center [1142, 487] width 63 height 32
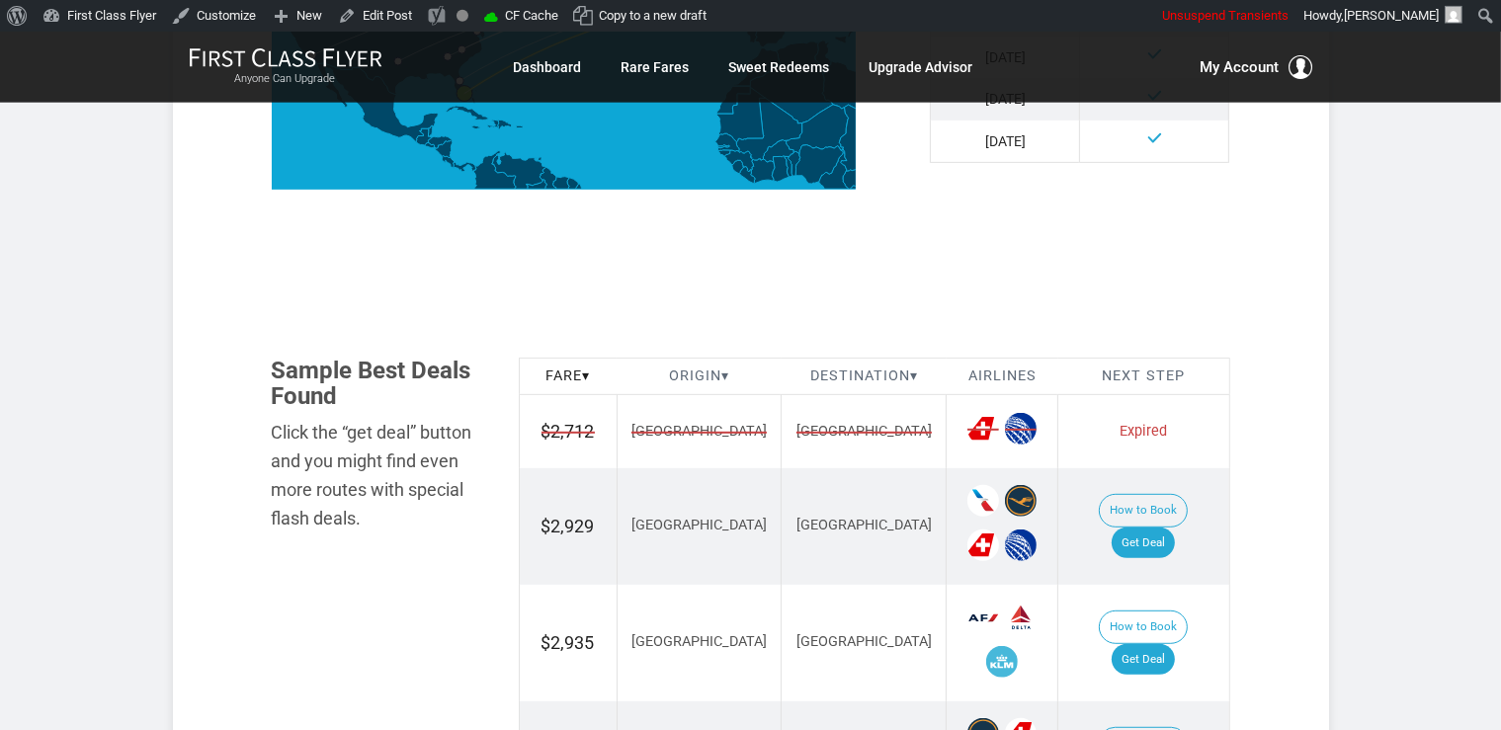
scroll to position [1043, 0]
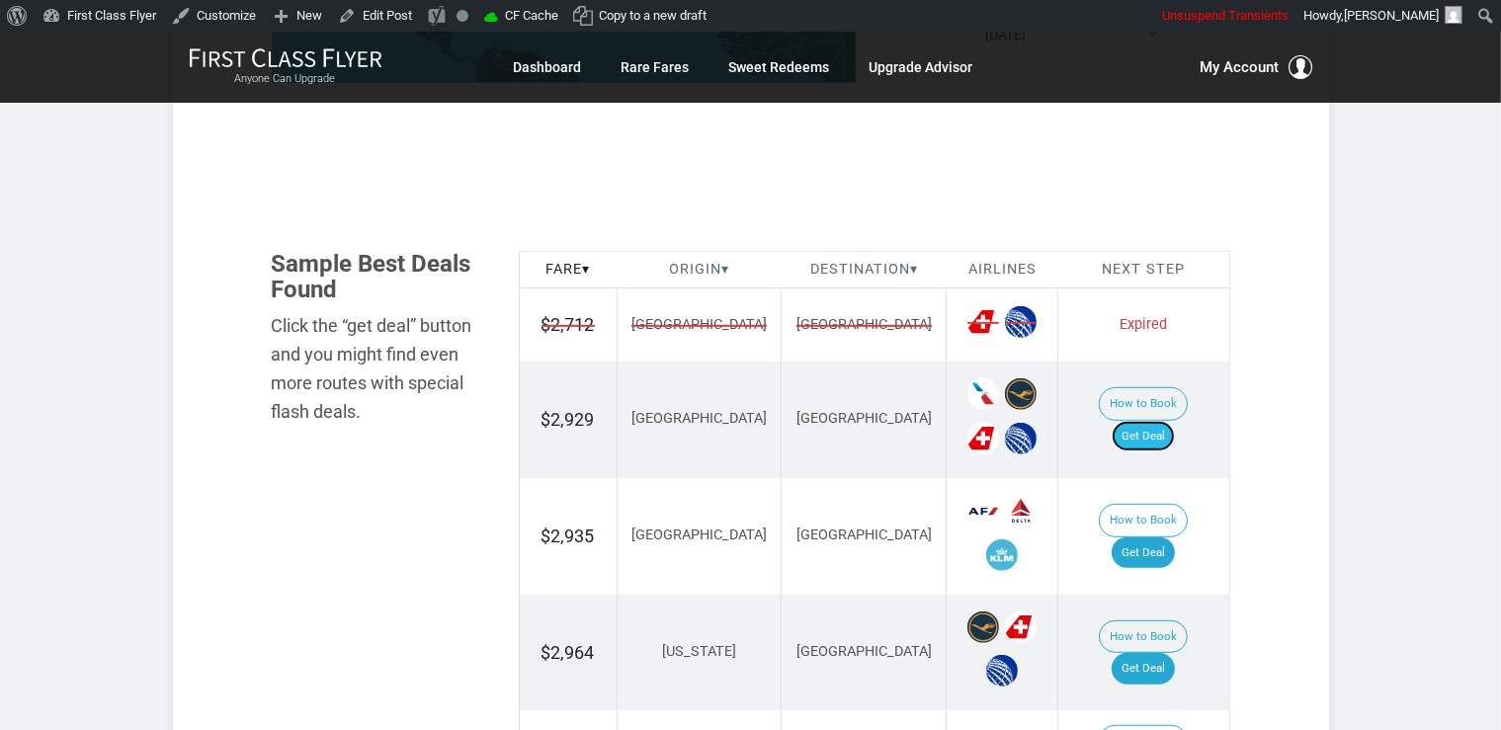
click at [1175, 421] on link "Get Deal" at bounding box center [1142, 437] width 63 height 32
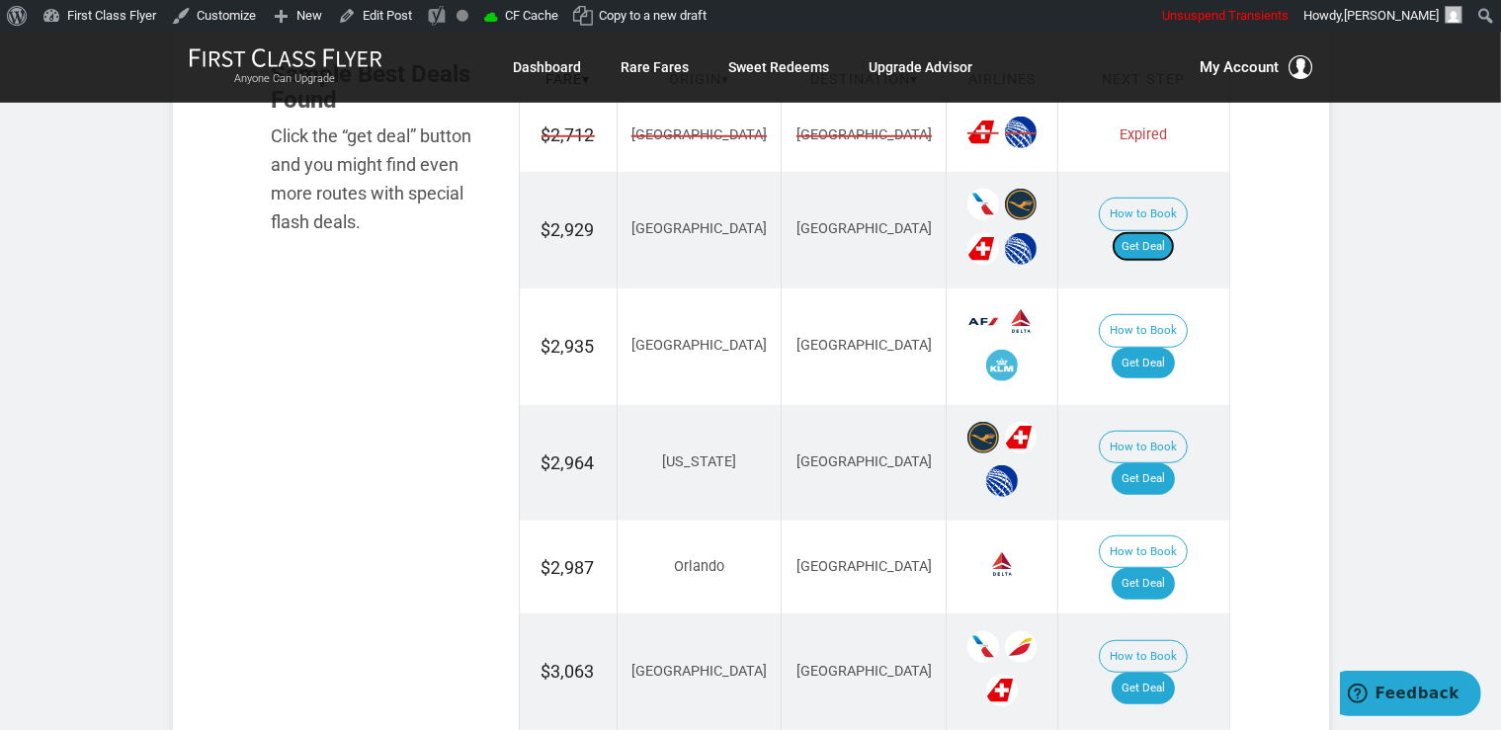
scroll to position [1565, 0]
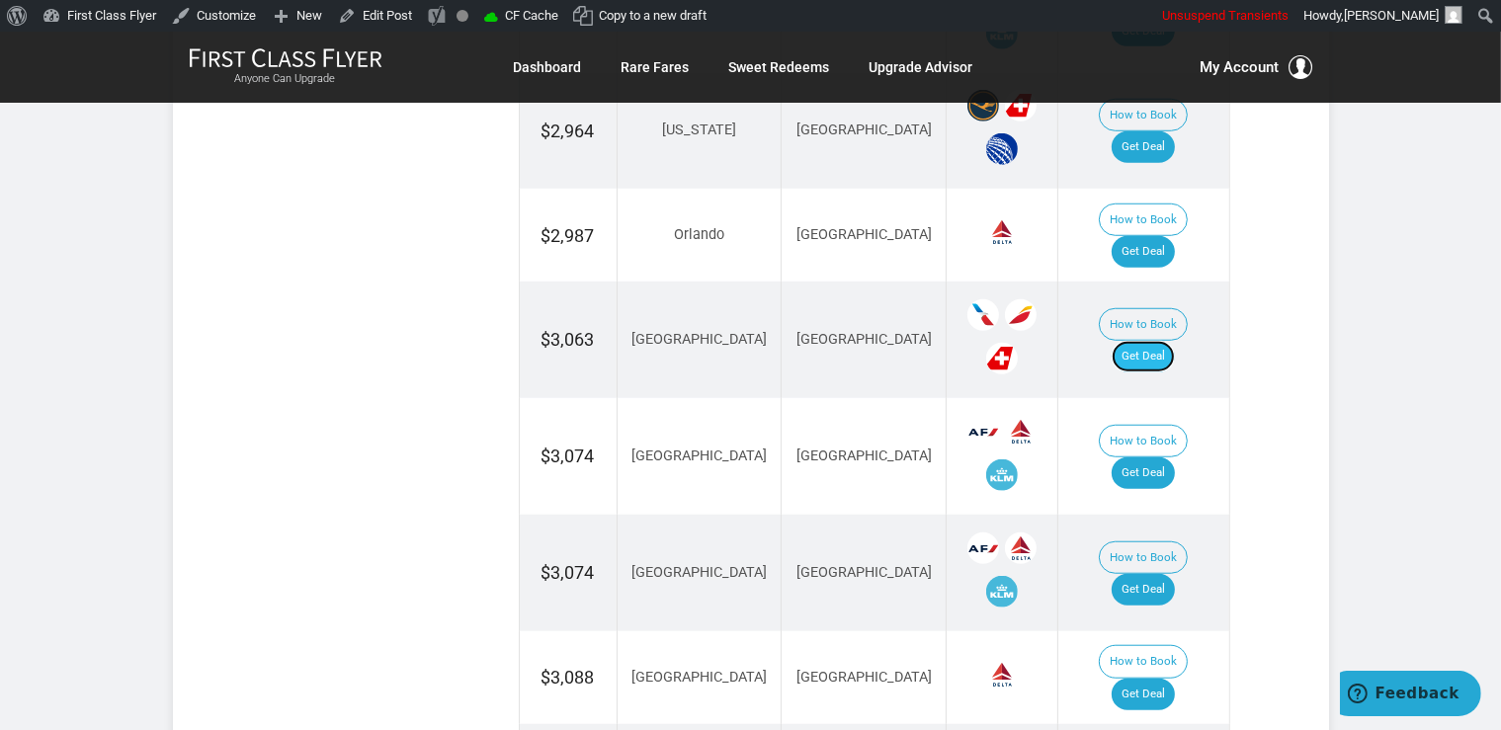
click at [1154, 341] on link "Get Deal" at bounding box center [1142, 357] width 63 height 32
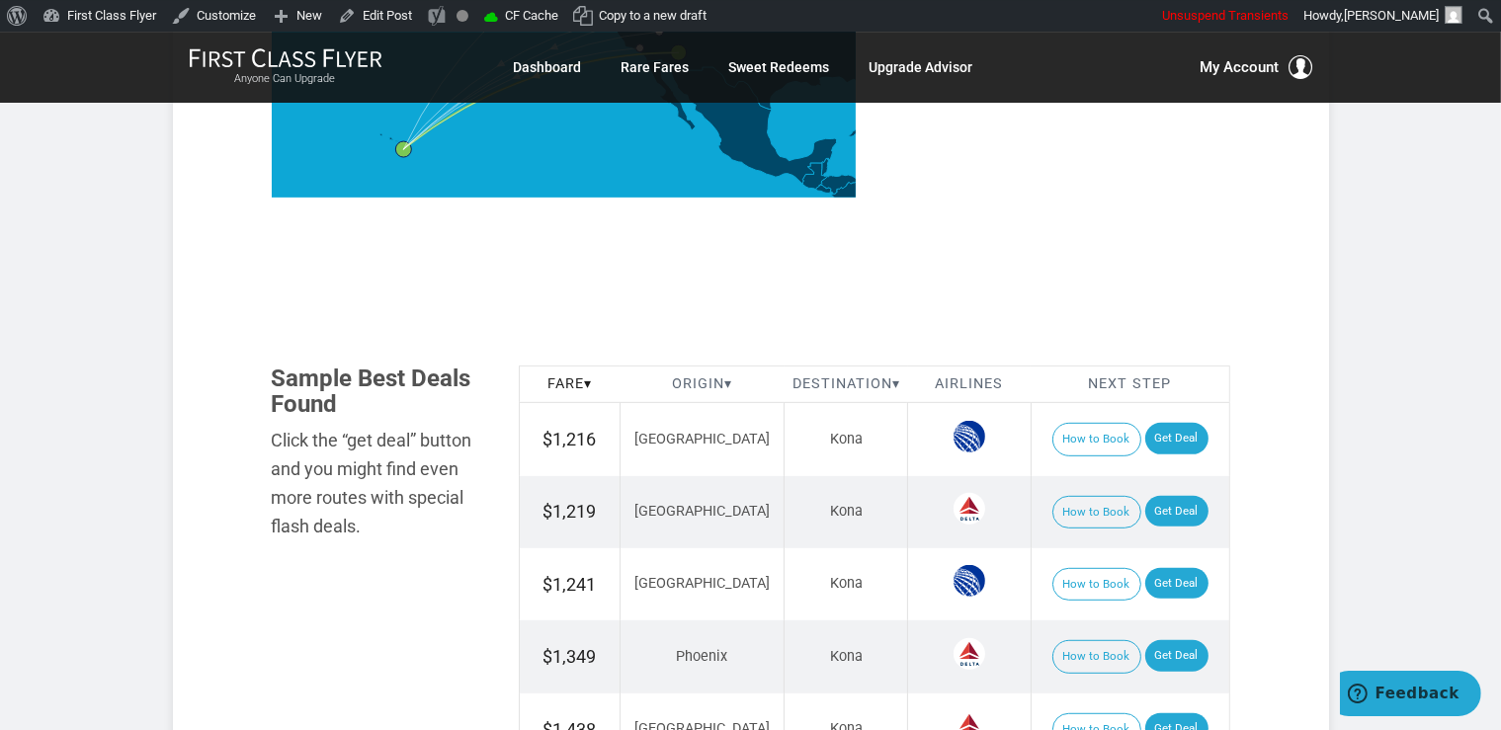
scroll to position [1043, 0]
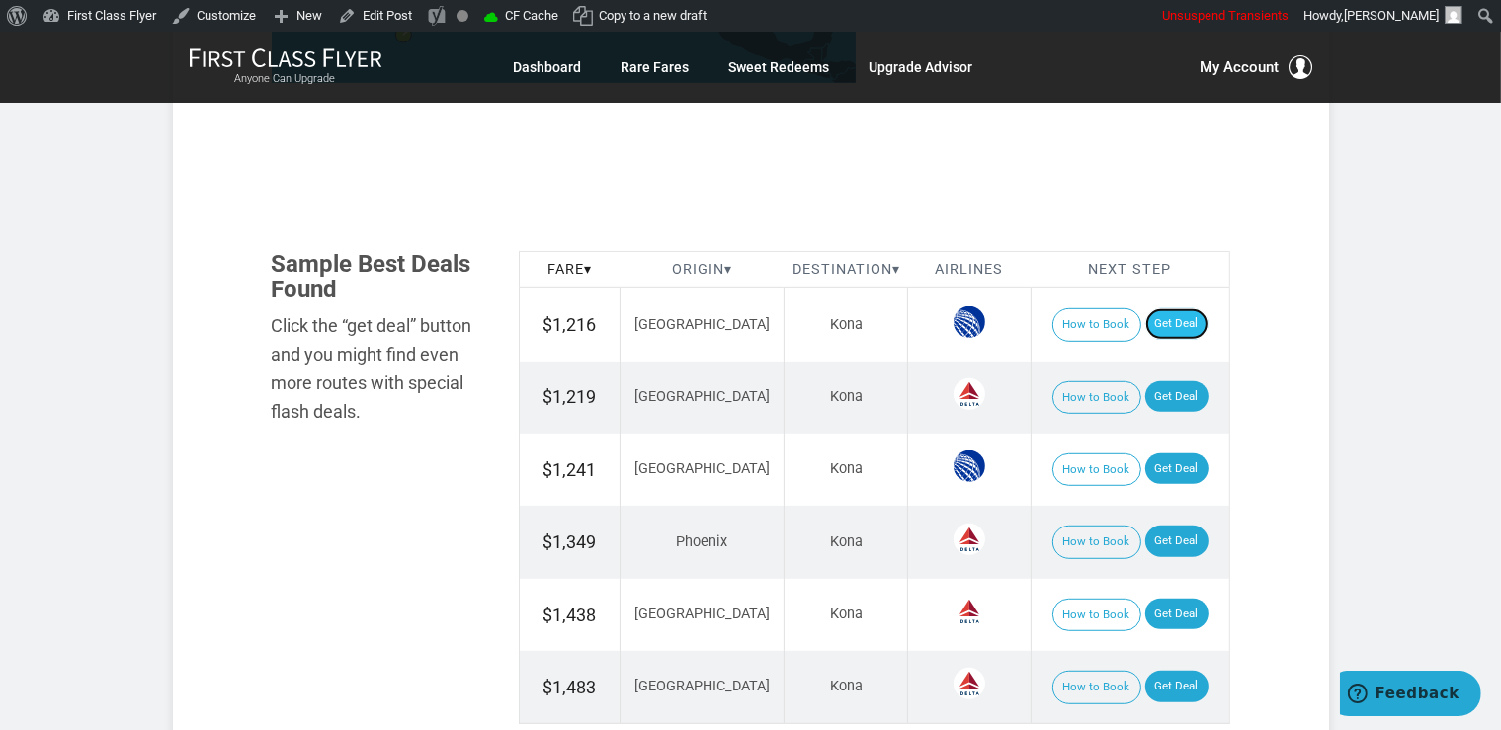
click at [1154, 324] on link "Get Deal" at bounding box center [1176, 324] width 63 height 32
click at [1145, 398] on link "Get Deal" at bounding box center [1176, 397] width 63 height 32
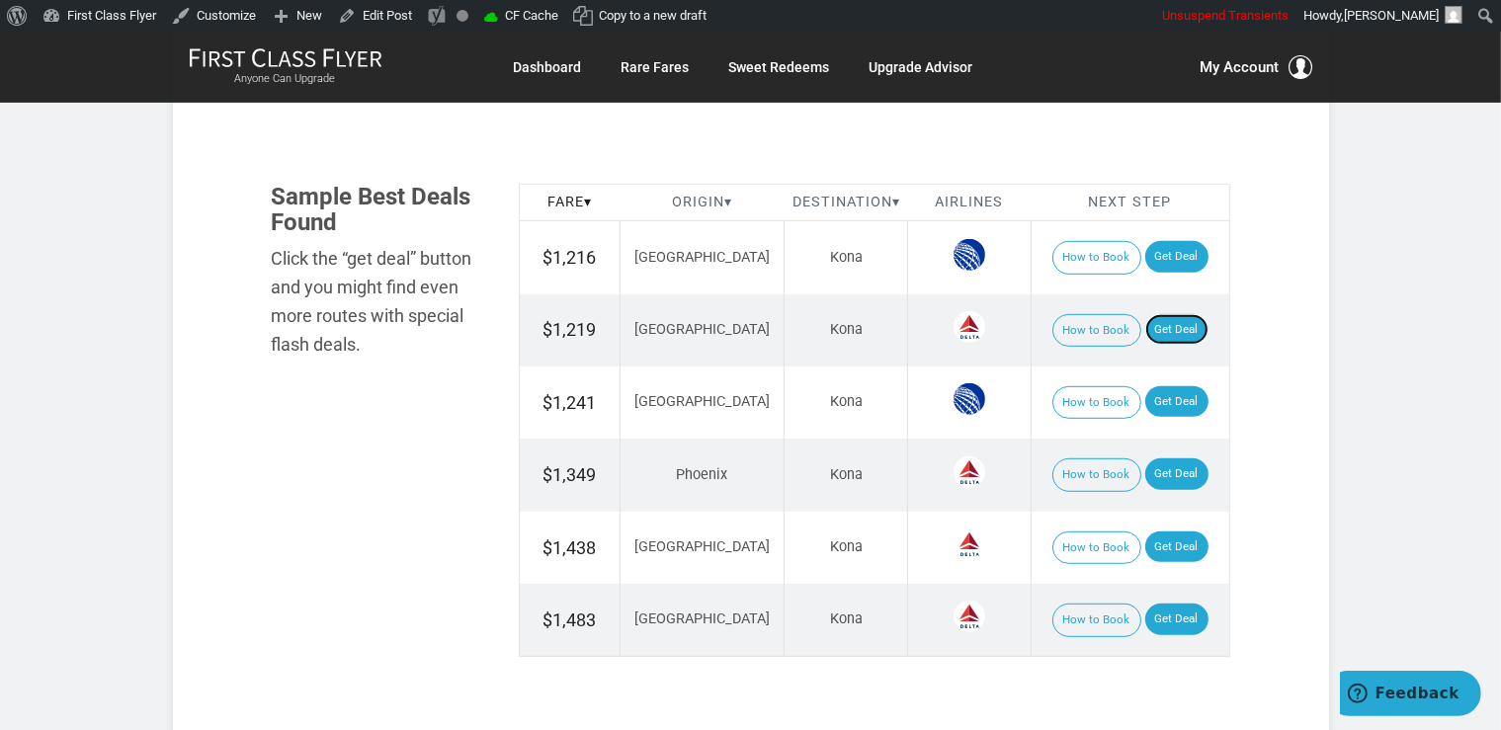
scroll to position [1147, 0]
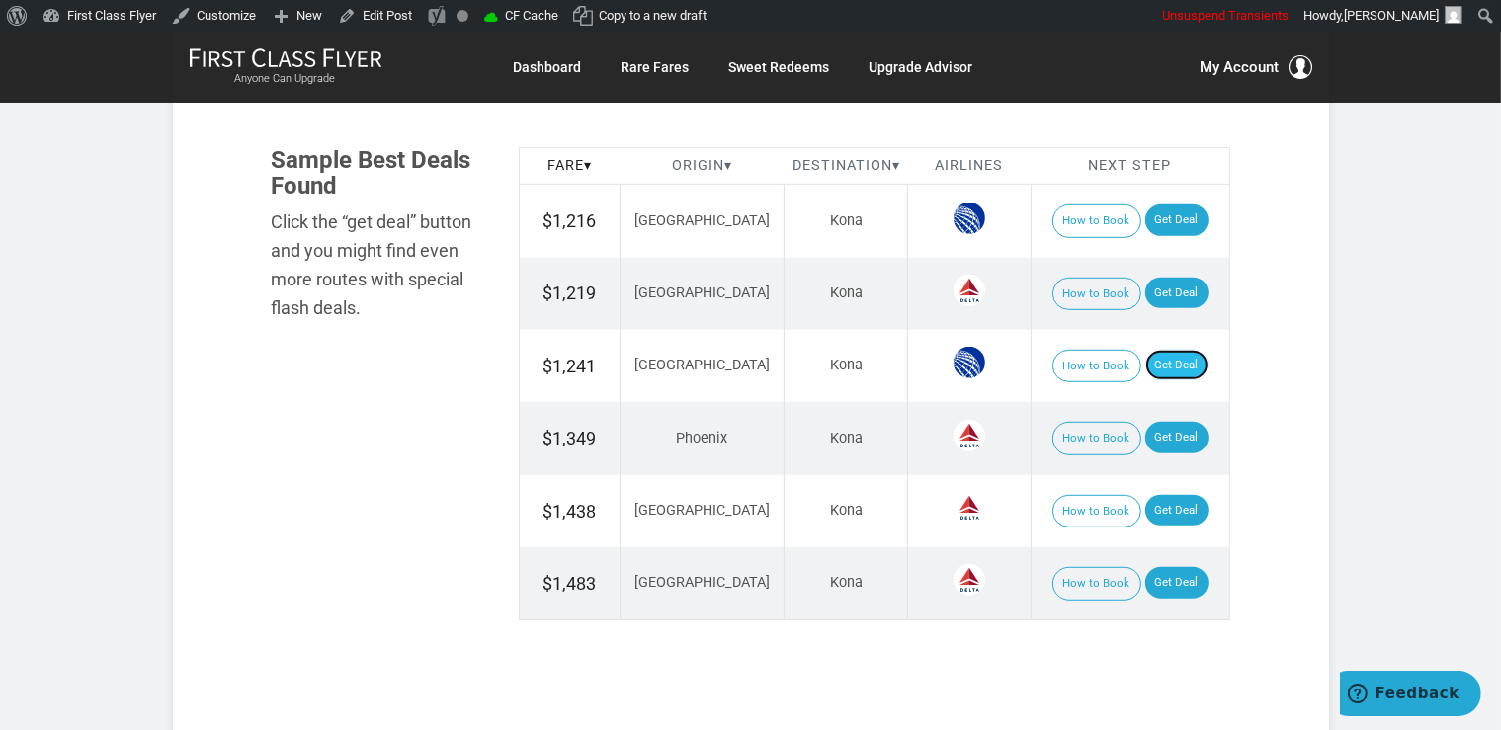
click at [1164, 362] on link "Get Deal" at bounding box center [1176, 366] width 63 height 32
click at [1161, 429] on link "Get Deal" at bounding box center [1176, 438] width 63 height 32
click at [1171, 496] on link "Get Deal" at bounding box center [1176, 511] width 63 height 32
click at [1146, 572] on link "Get Deal" at bounding box center [1176, 583] width 63 height 32
click at [1163, 582] on link "Get Deal" at bounding box center [1176, 583] width 63 height 32
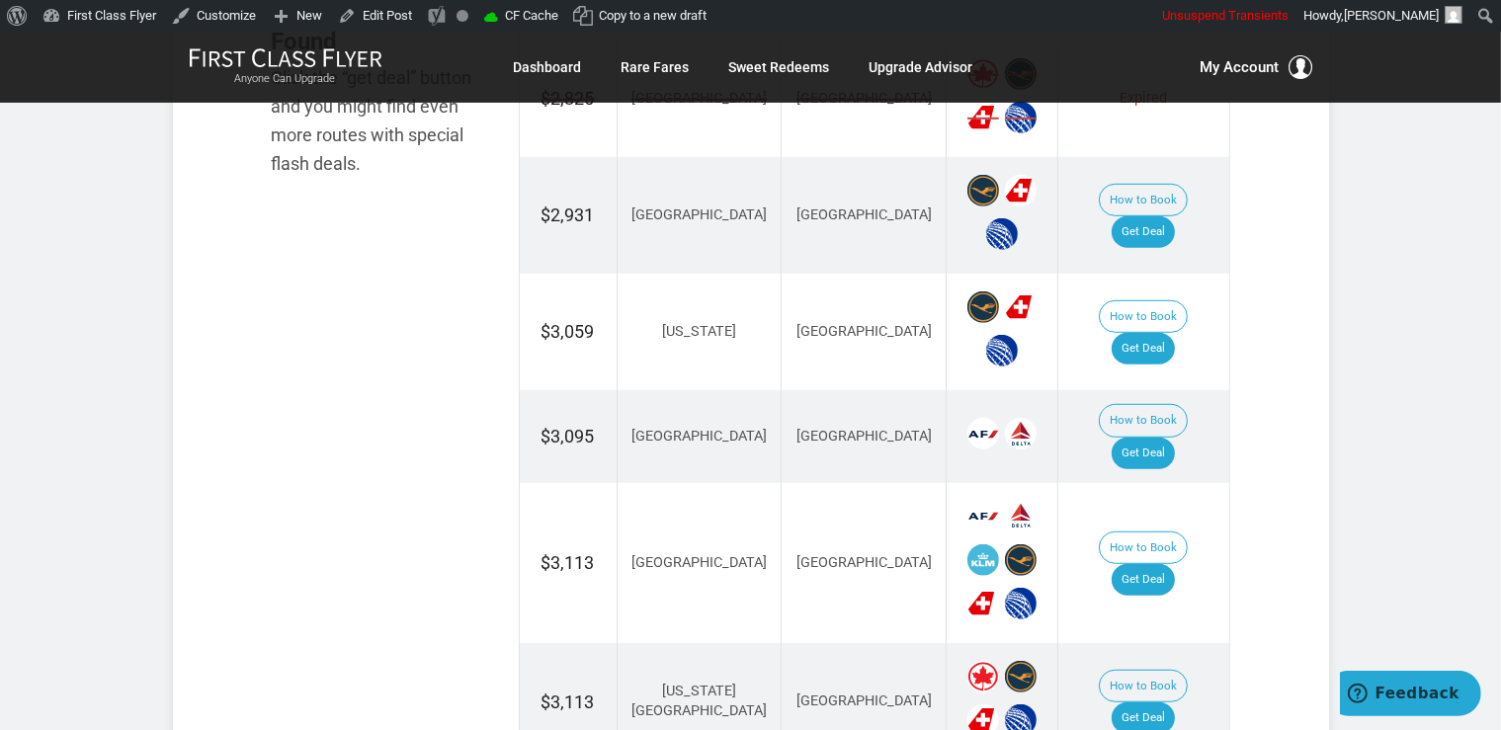
scroll to position [1355, 0]
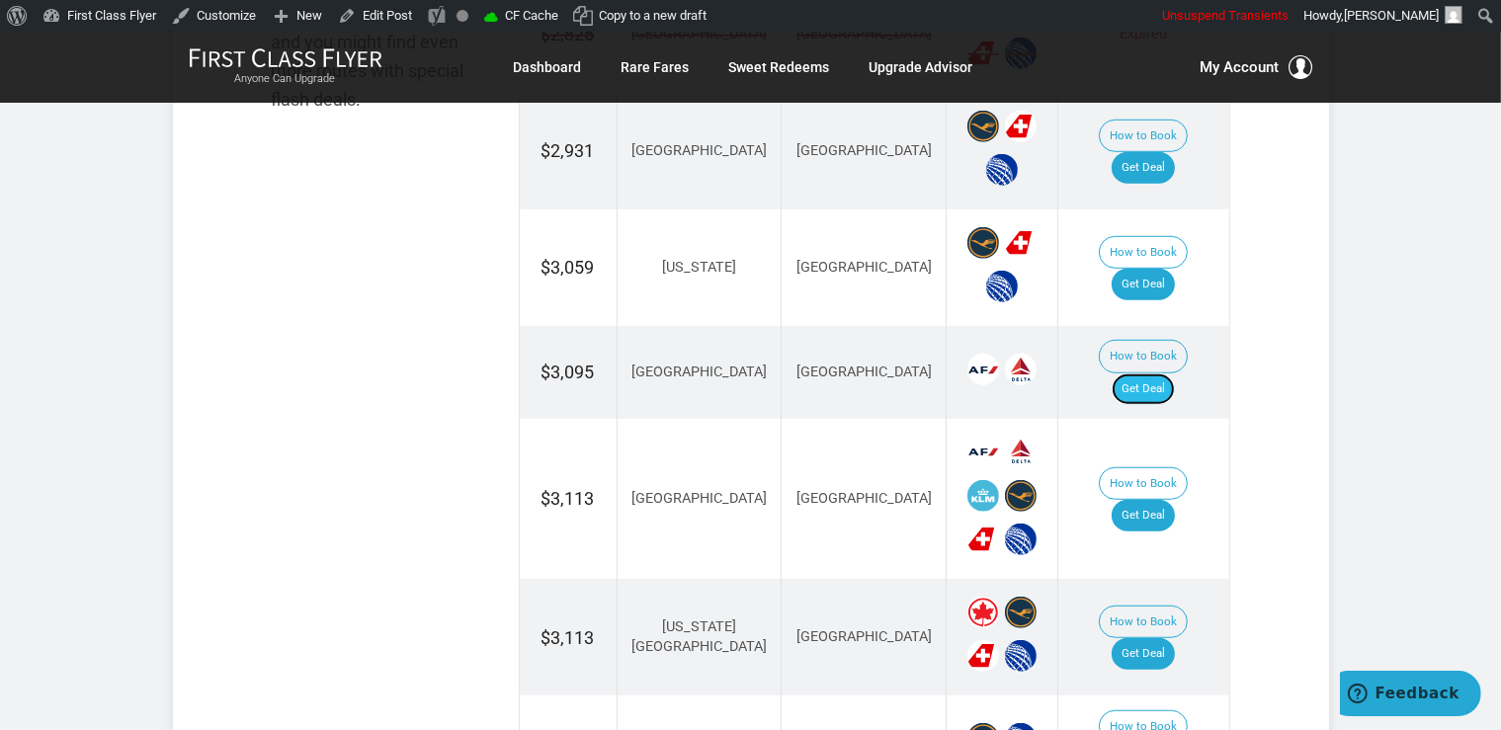
click at [1149, 373] on link "Get Deal" at bounding box center [1142, 389] width 63 height 32
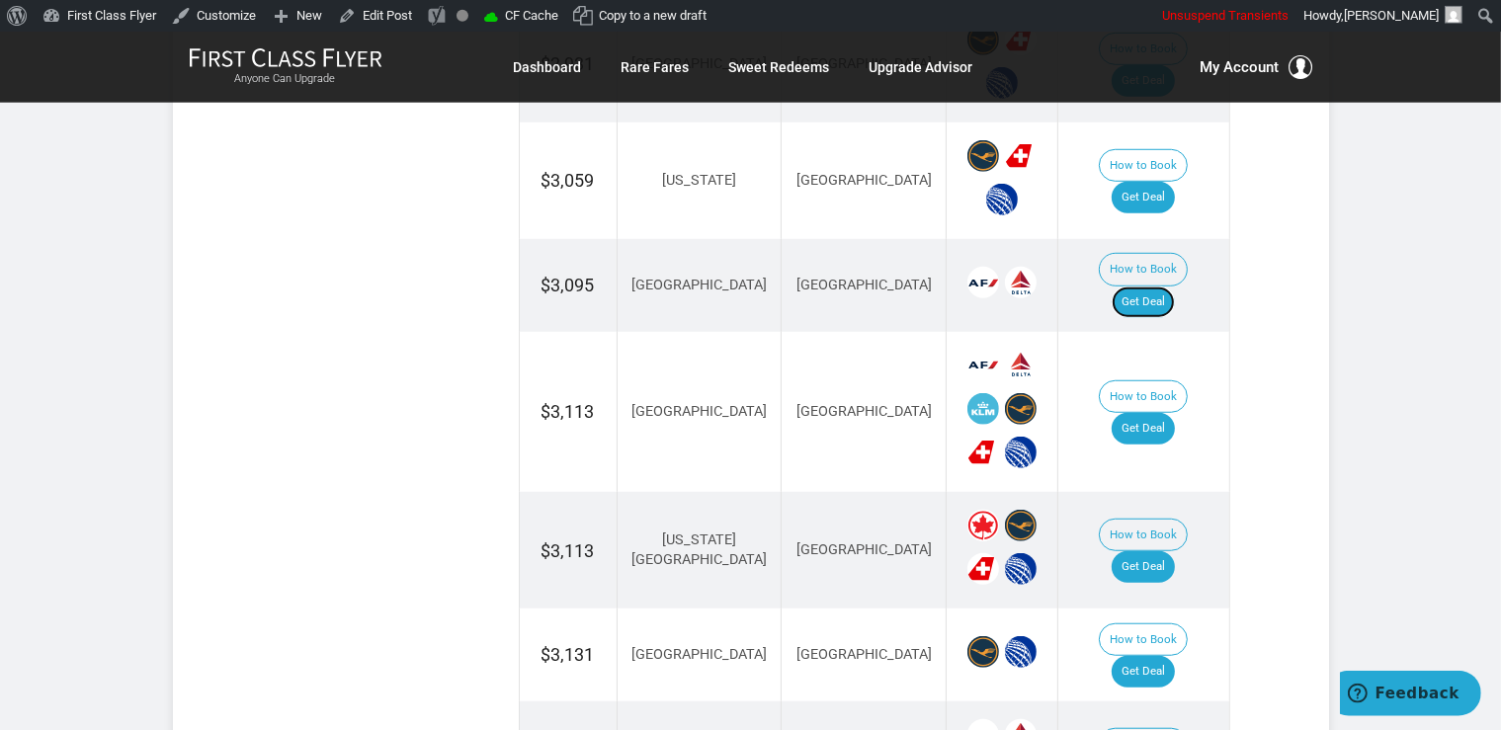
scroll to position [1565, 0]
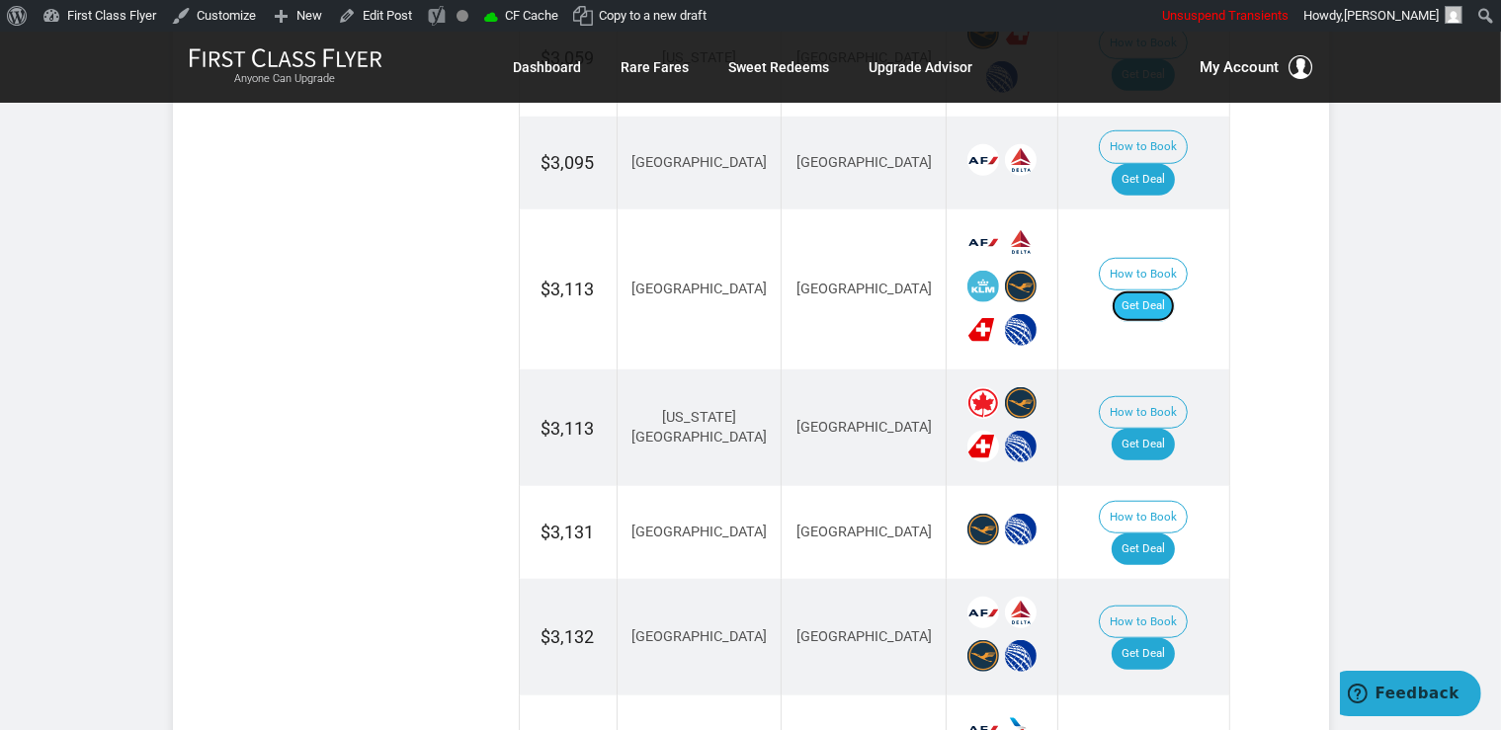
click at [1172, 290] on link "Get Deal" at bounding box center [1142, 306] width 63 height 32
click at [1168, 429] on link "Get Deal" at bounding box center [1142, 445] width 63 height 32
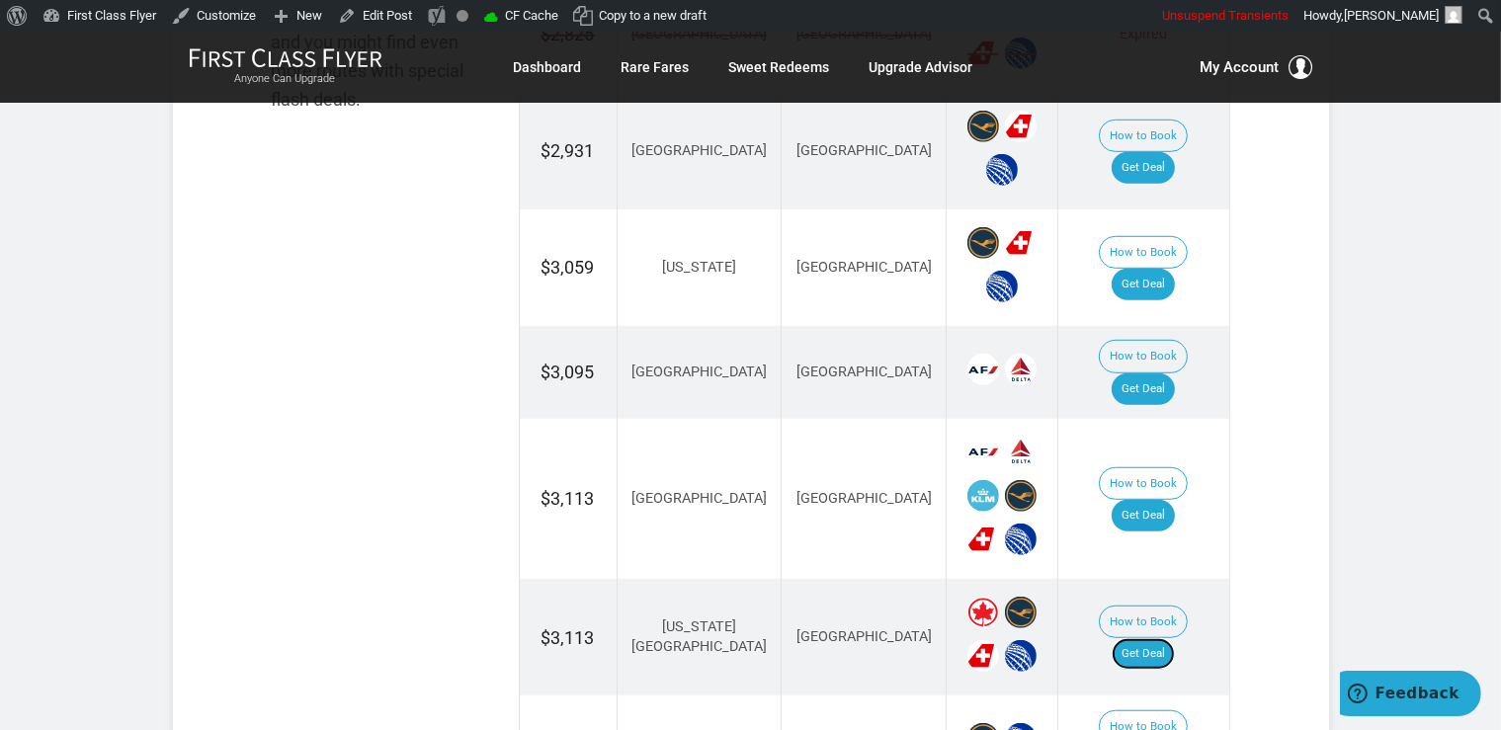
scroll to position [1147, 0]
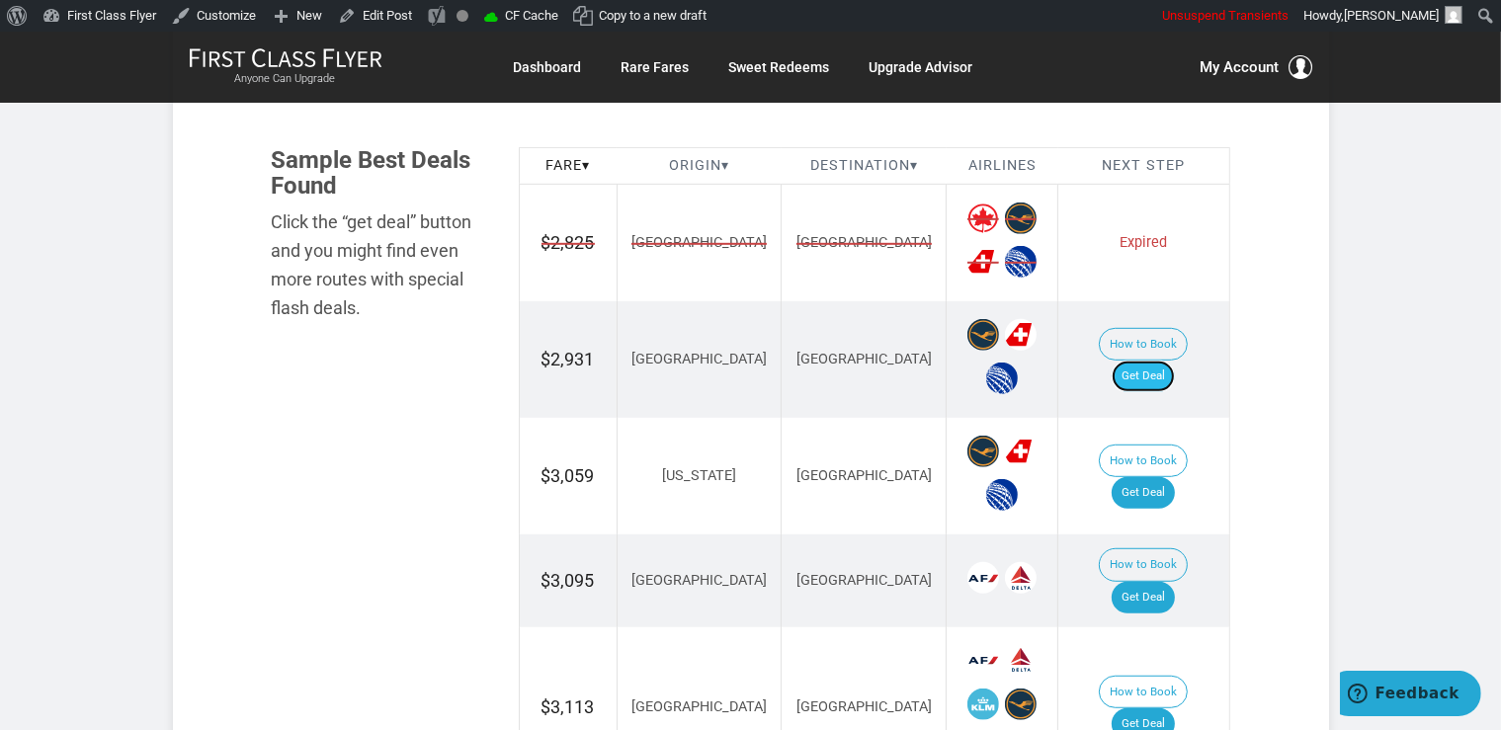
click at [1173, 361] on link "Get Deal" at bounding box center [1142, 377] width 63 height 32
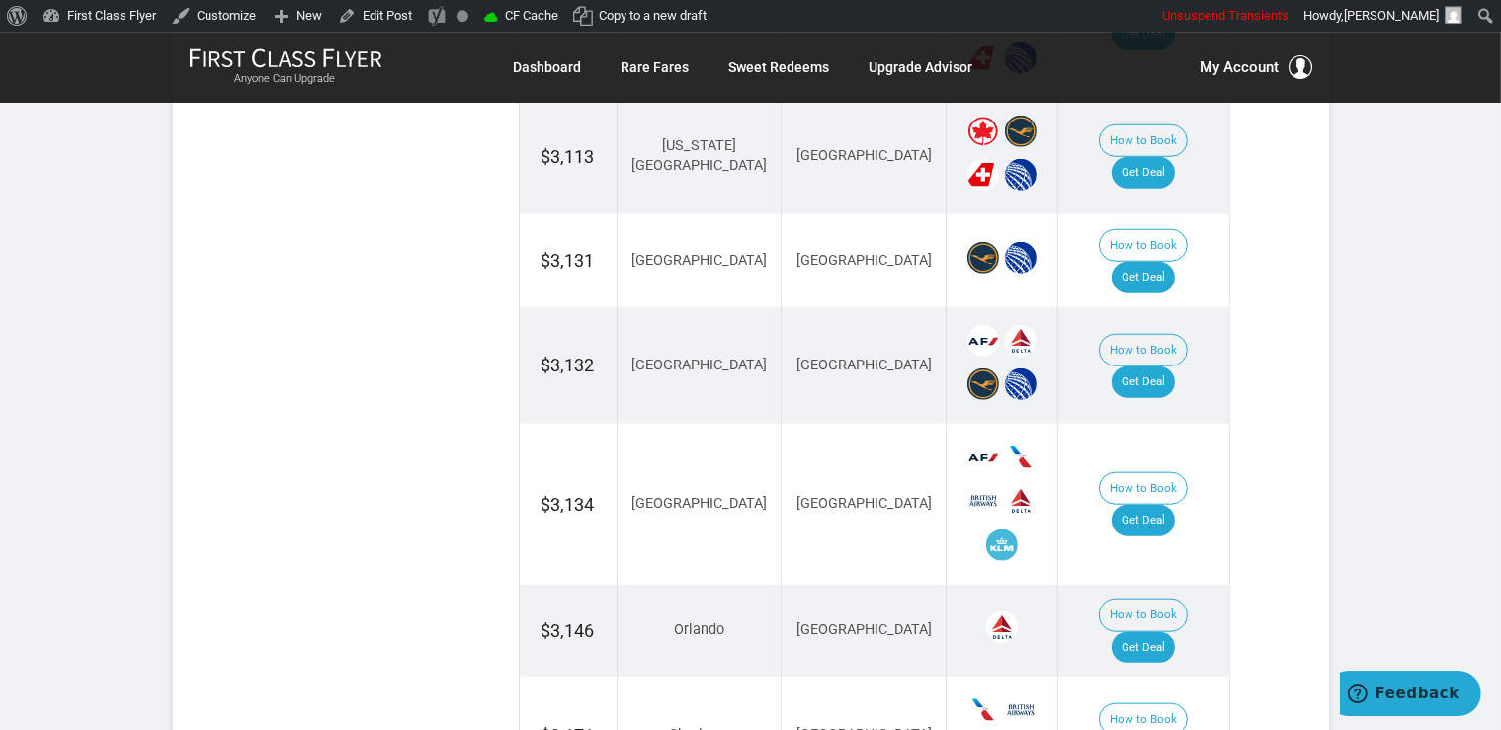
scroll to position [1877, 0]
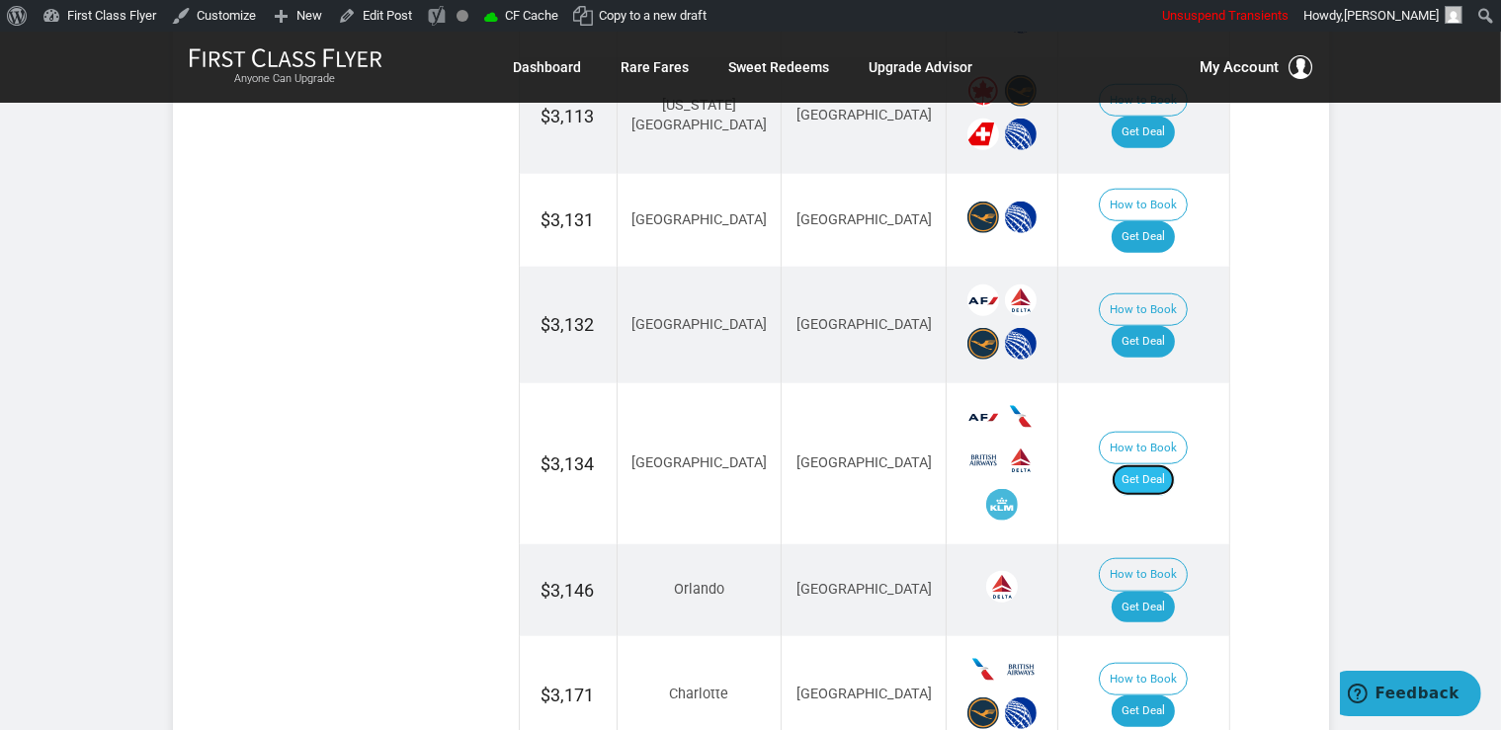
click at [1166, 464] on link "Get Deal" at bounding box center [1142, 480] width 63 height 32
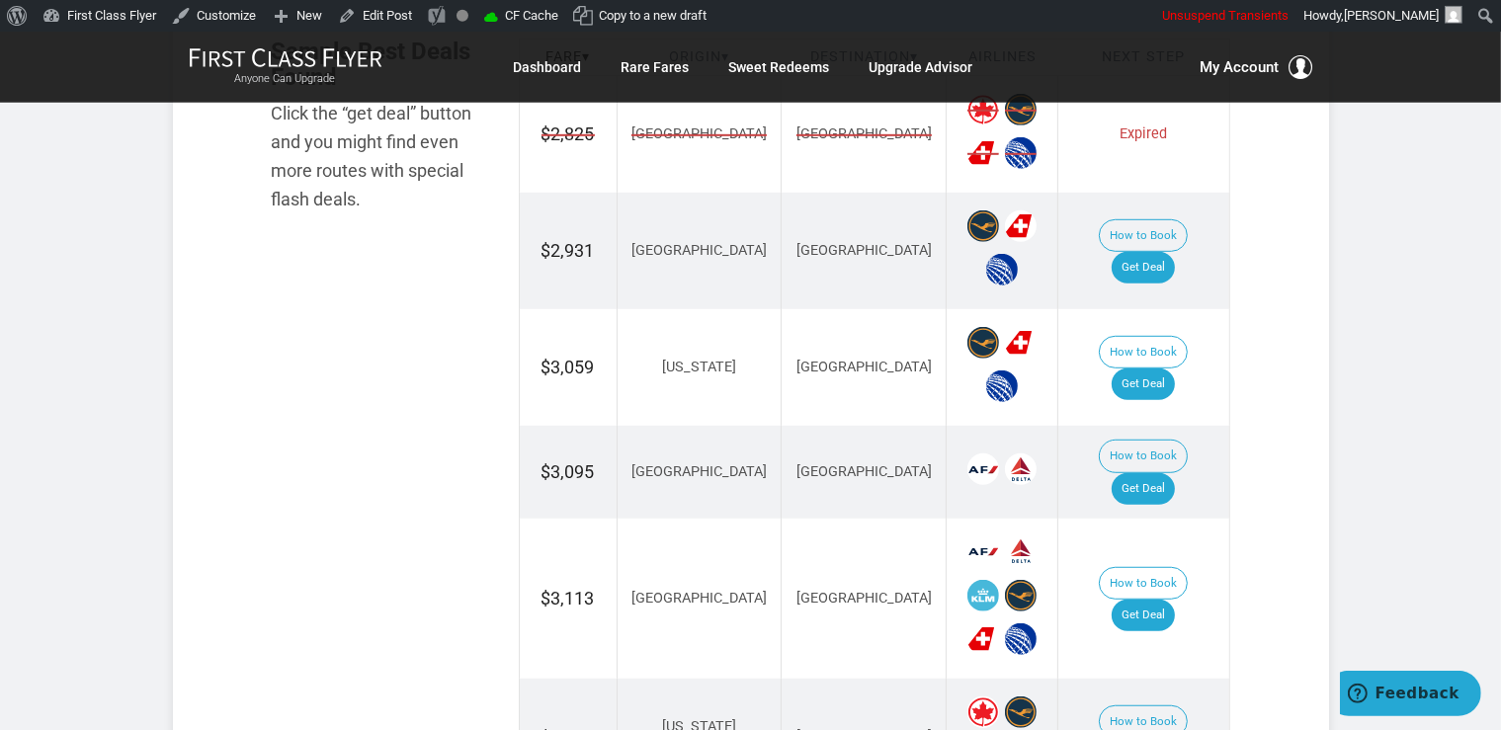
scroll to position [1252, 0]
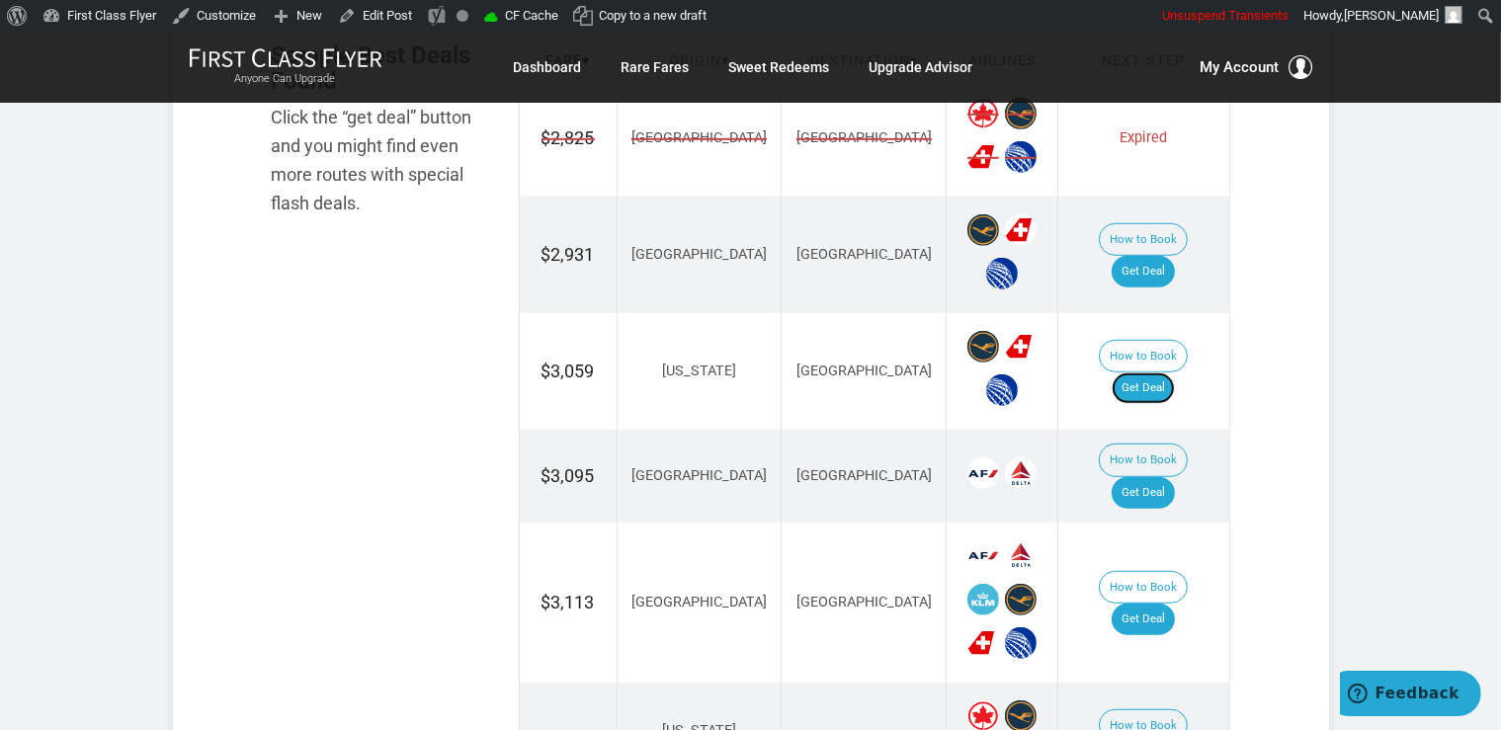
click at [1164, 373] on link "Get Deal" at bounding box center [1142, 388] width 63 height 32
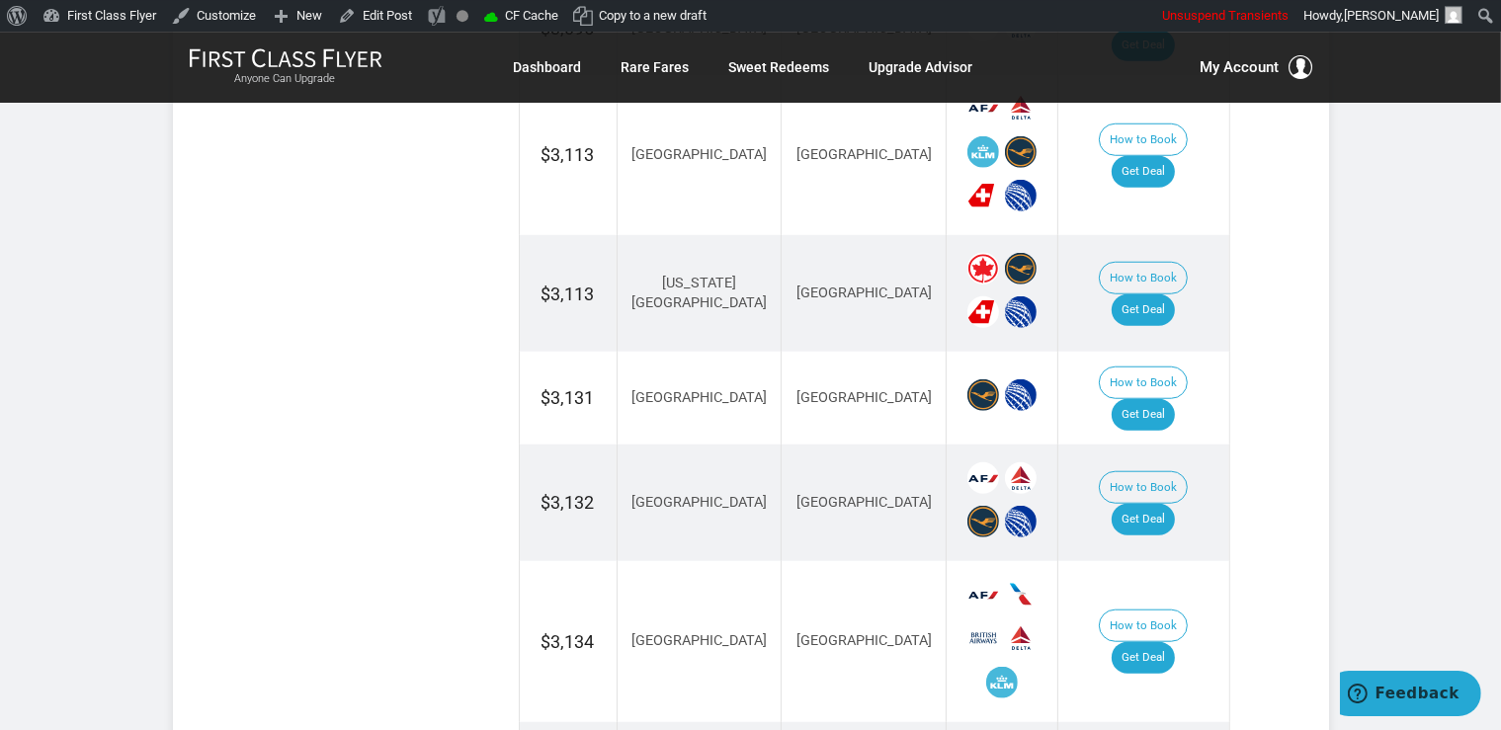
scroll to position [1668, 0]
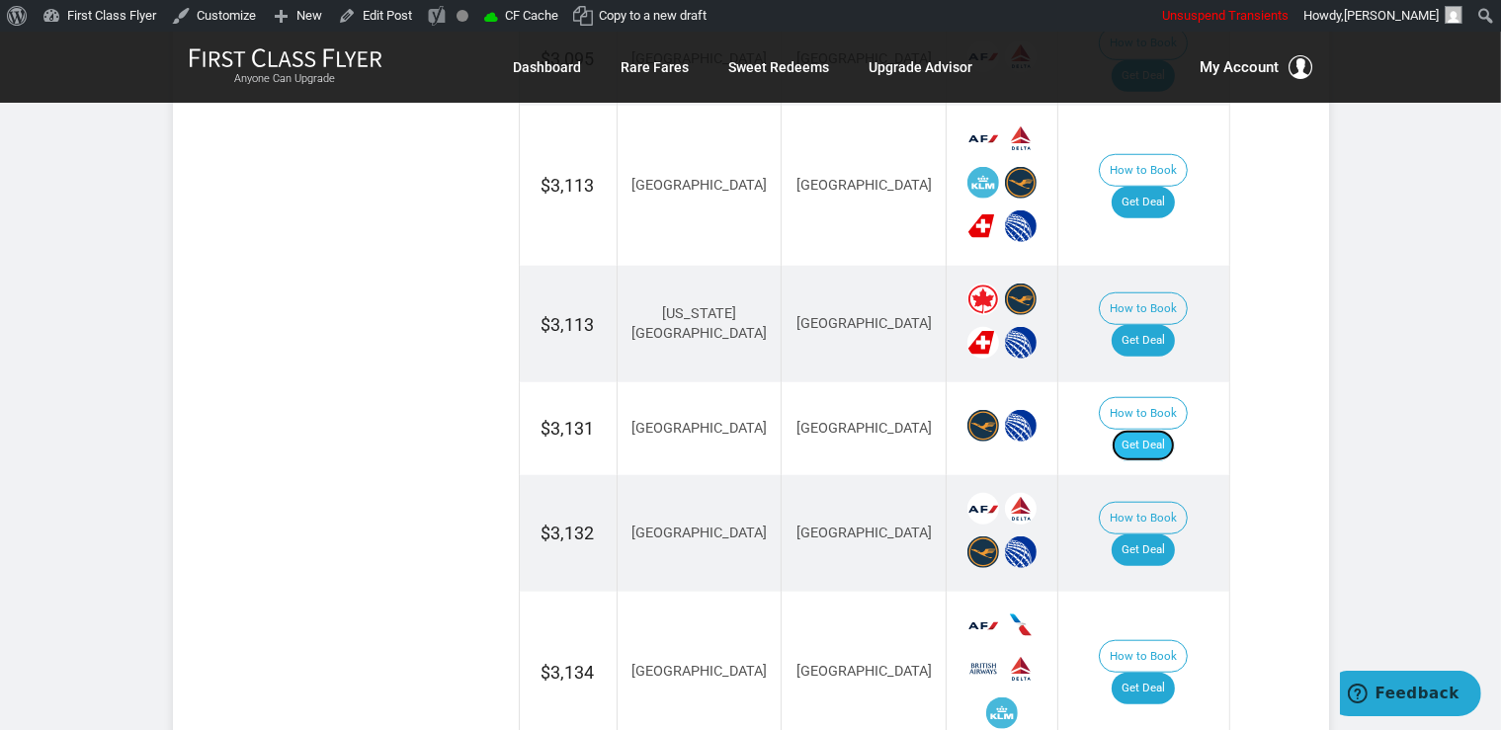
click at [1164, 430] on link "Get Deal" at bounding box center [1142, 446] width 63 height 32
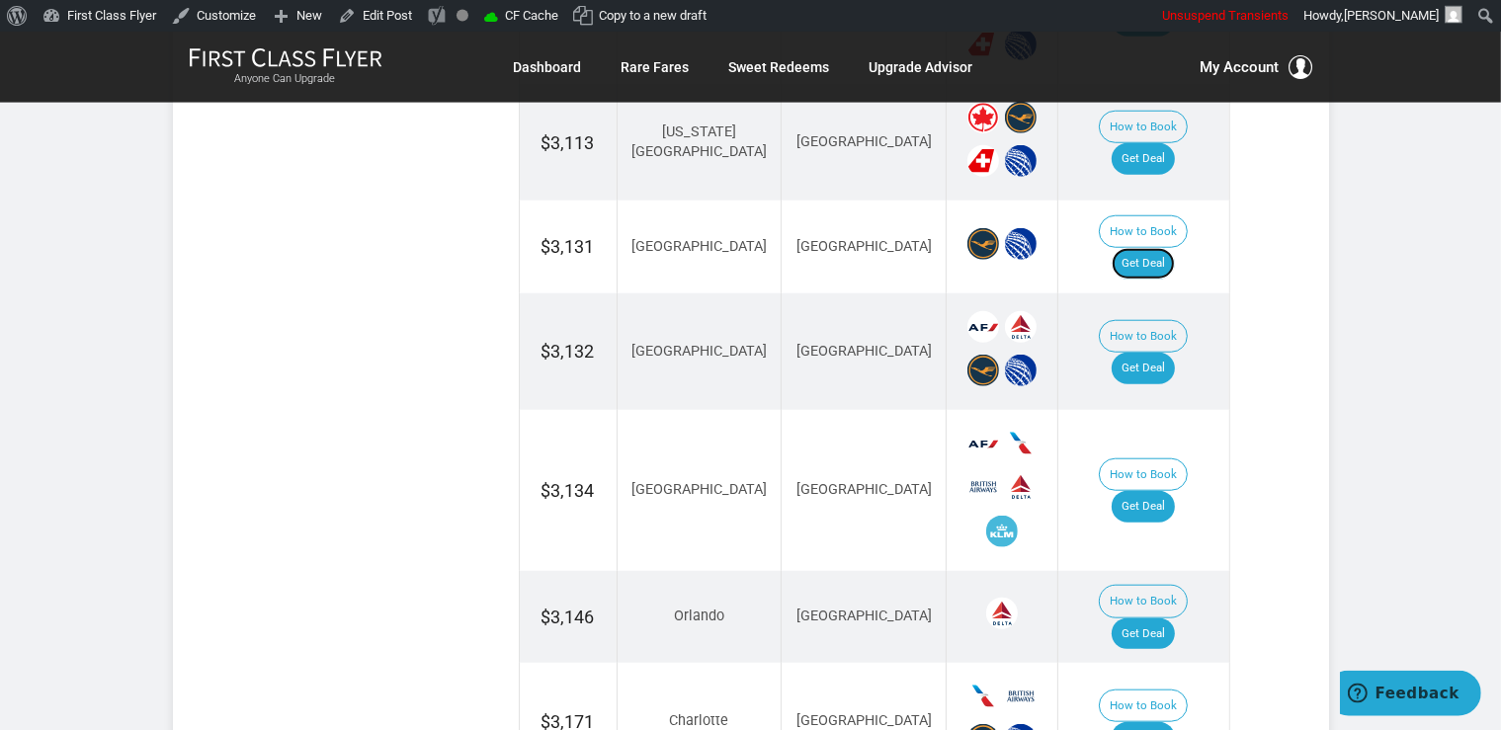
scroll to position [1877, 0]
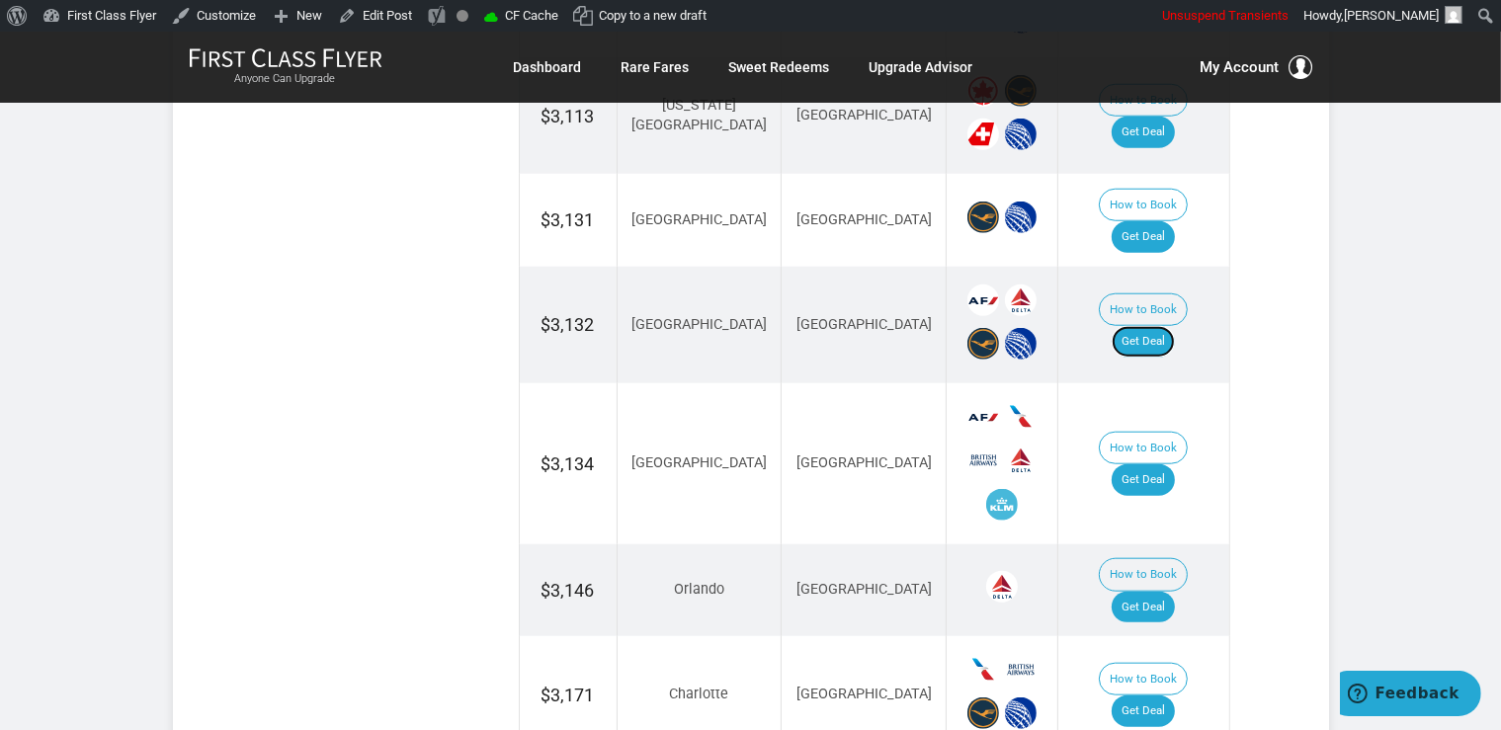
drag, startPoint x: 1177, startPoint y: 275, endPoint x: 1225, endPoint y: 318, distance: 64.3
click at [1175, 326] on link "Get Deal" at bounding box center [1142, 342] width 63 height 32
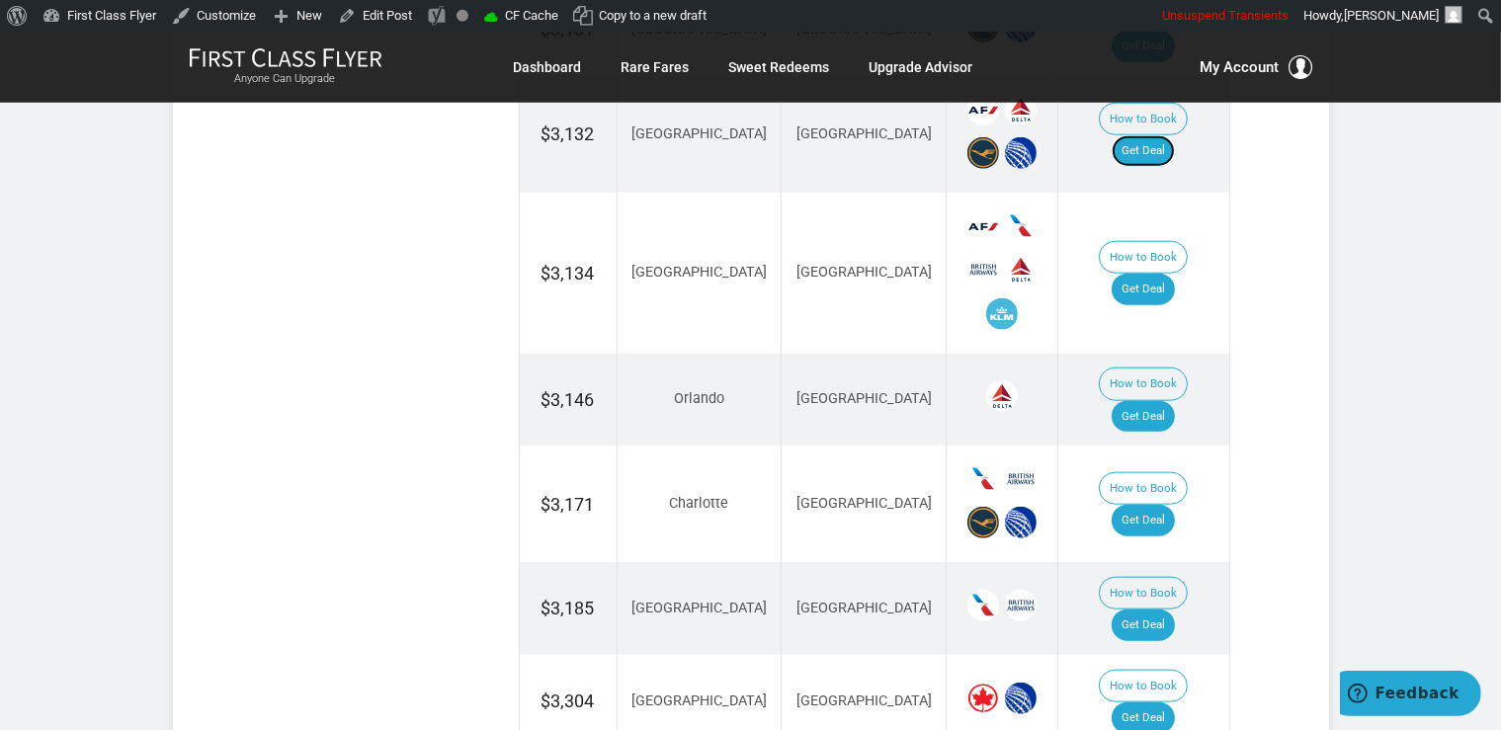
scroll to position [2086, 0]
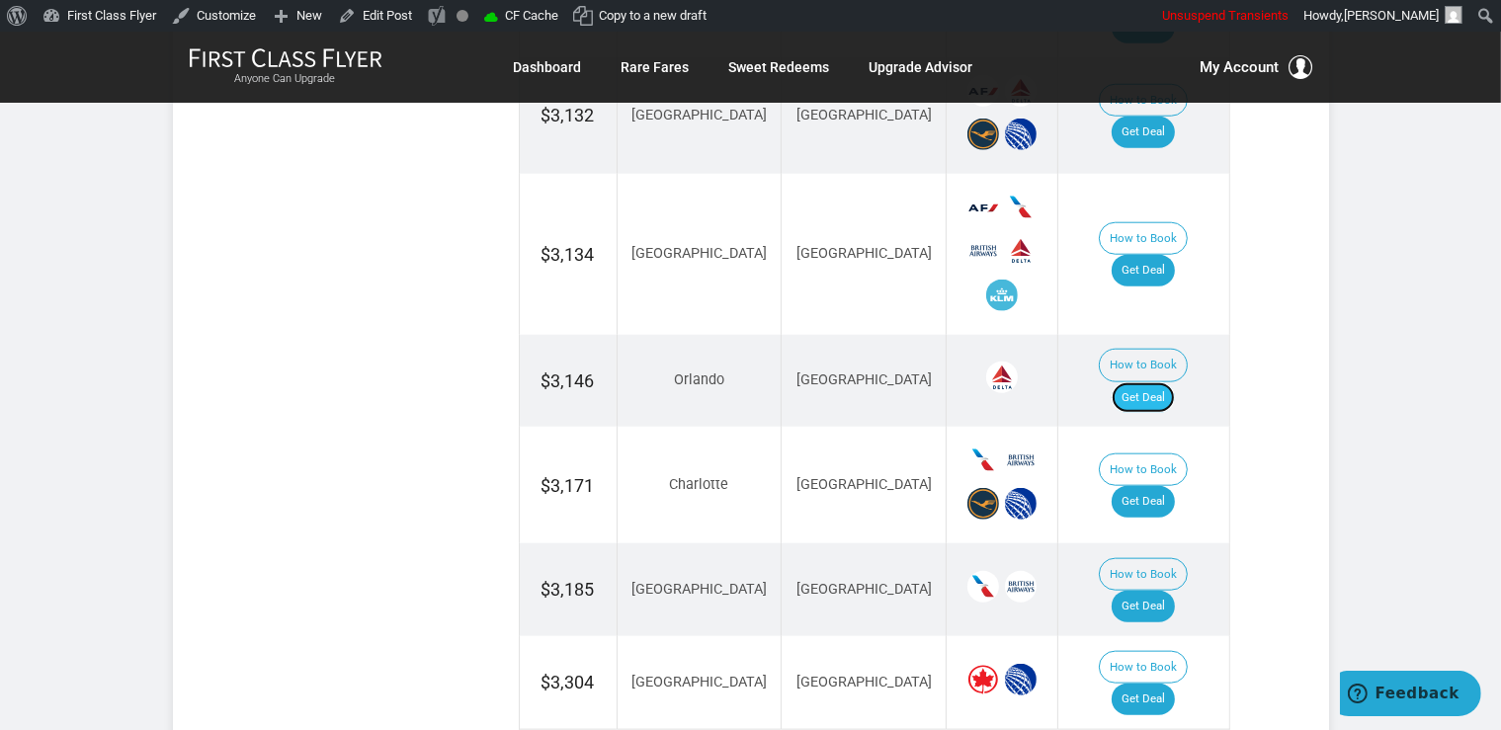
click at [1168, 382] on link "Get Deal" at bounding box center [1142, 398] width 63 height 32
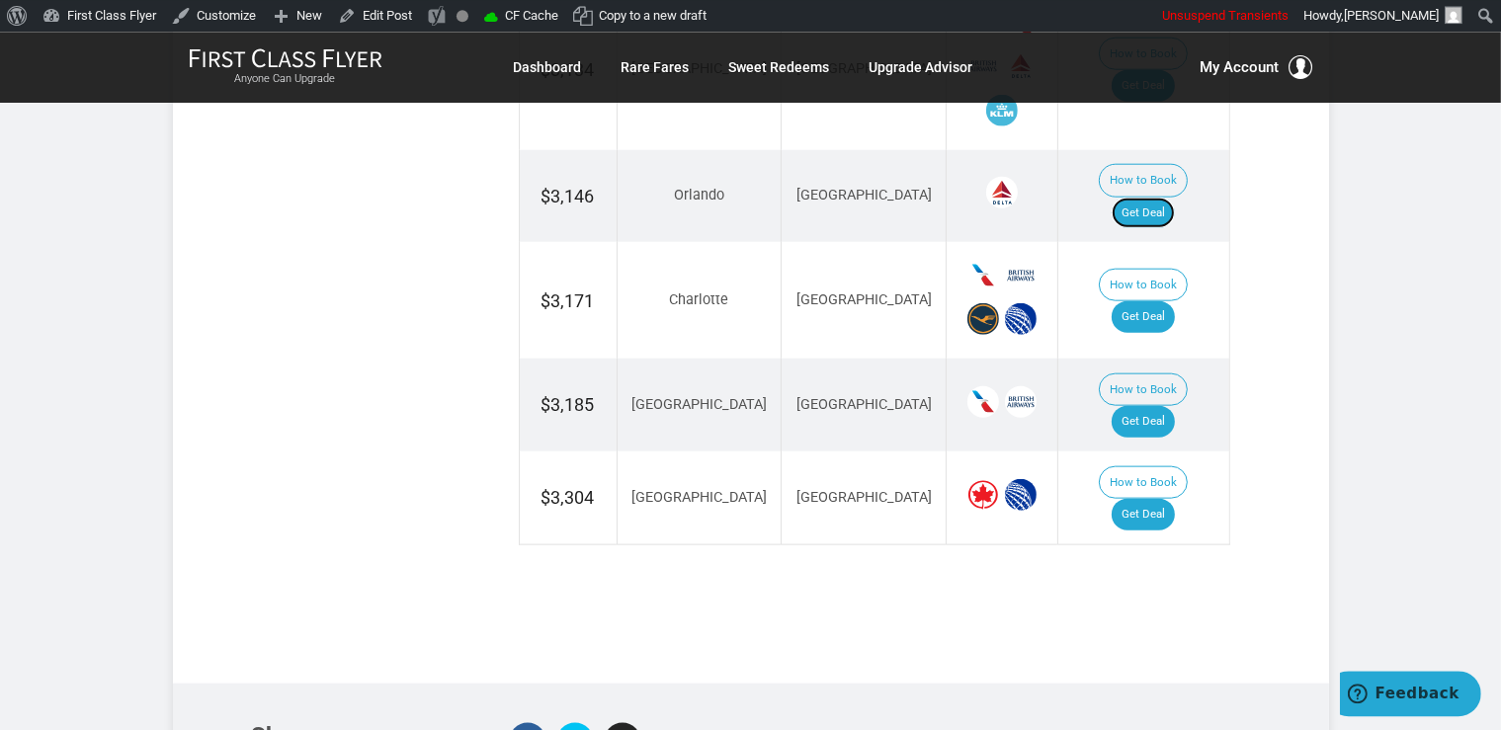
scroll to position [2295, 0]
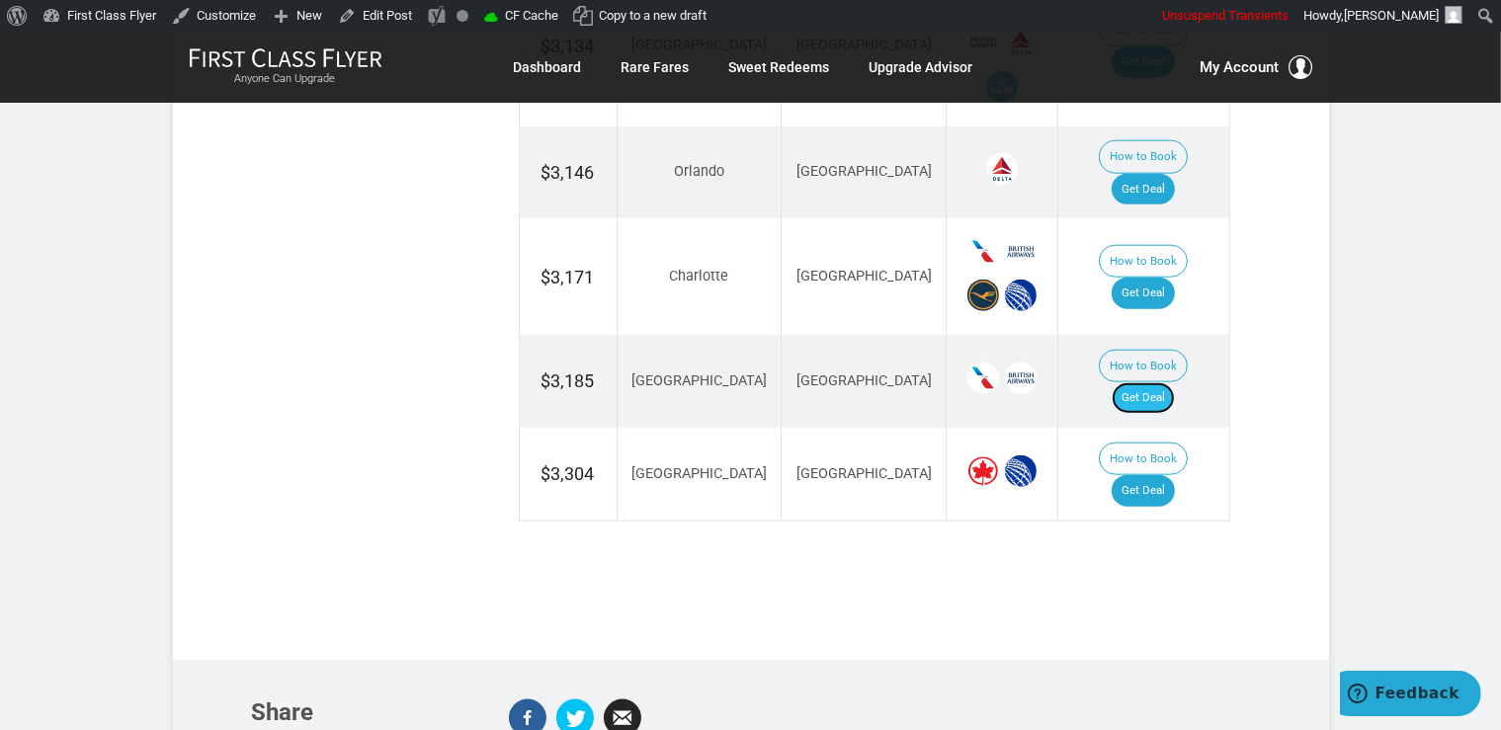
click at [1175, 382] on link "Get Deal" at bounding box center [1142, 398] width 63 height 32
drag, startPoint x: 1148, startPoint y: 363, endPoint x: 1169, endPoint y: 352, distance: 23.4
click at [1150, 475] on link "Get Deal" at bounding box center [1142, 491] width 63 height 32
click at [1152, 278] on link "Get Deal" at bounding box center [1142, 294] width 63 height 32
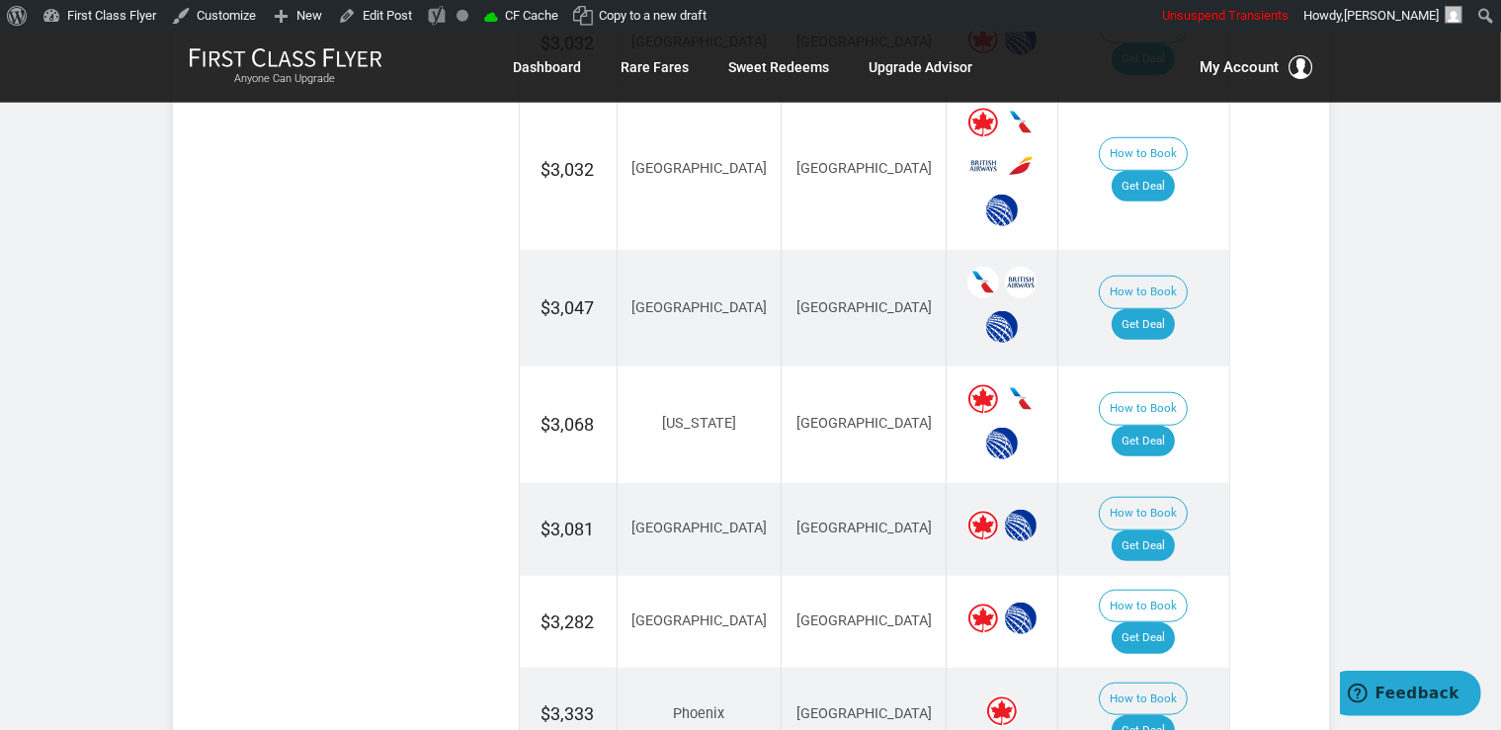
scroll to position [1668, 0]
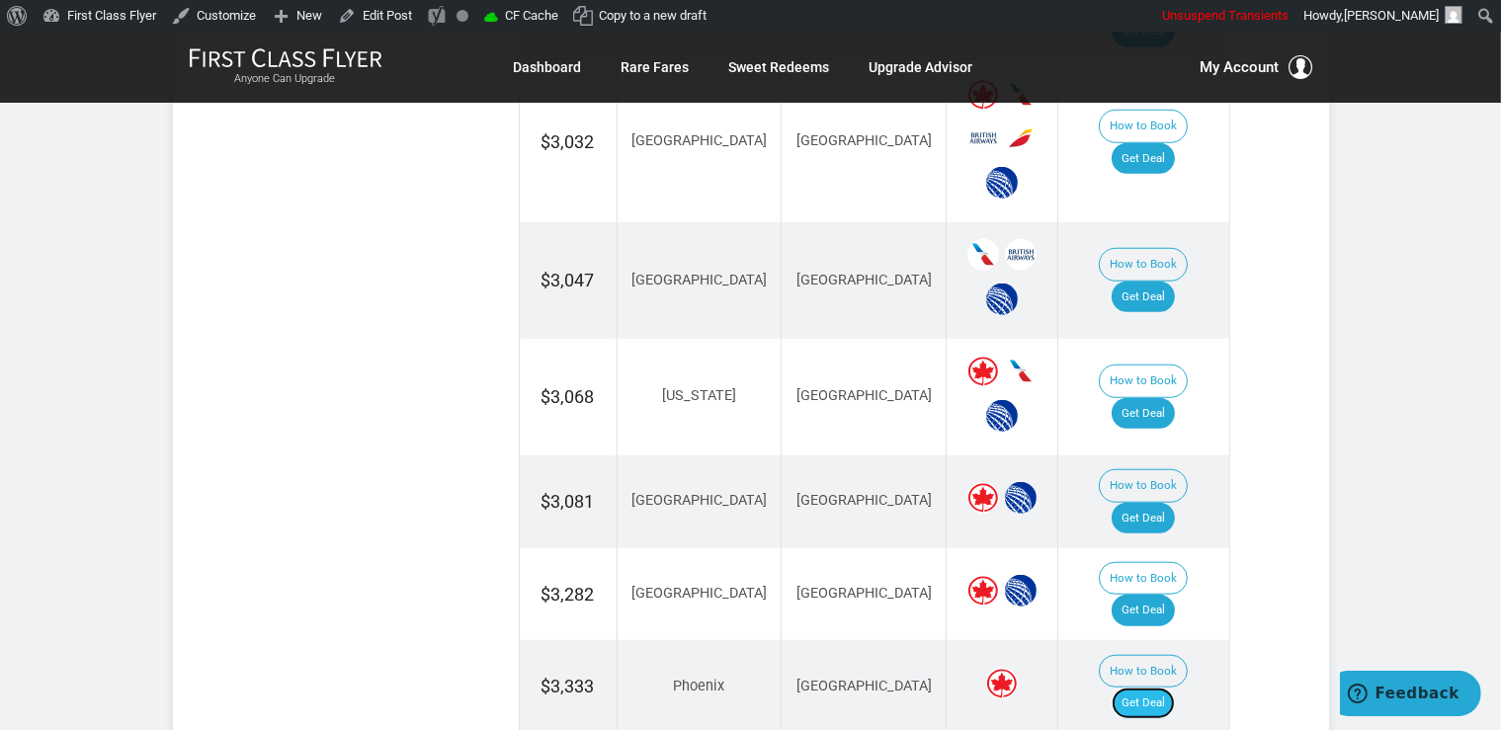
click at [1168, 688] on link "Get Deal" at bounding box center [1142, 704] width 63 height 32
click at [1161, 398] on link "Get Deal" at bounding box center [1142, 414] width 63 height 32
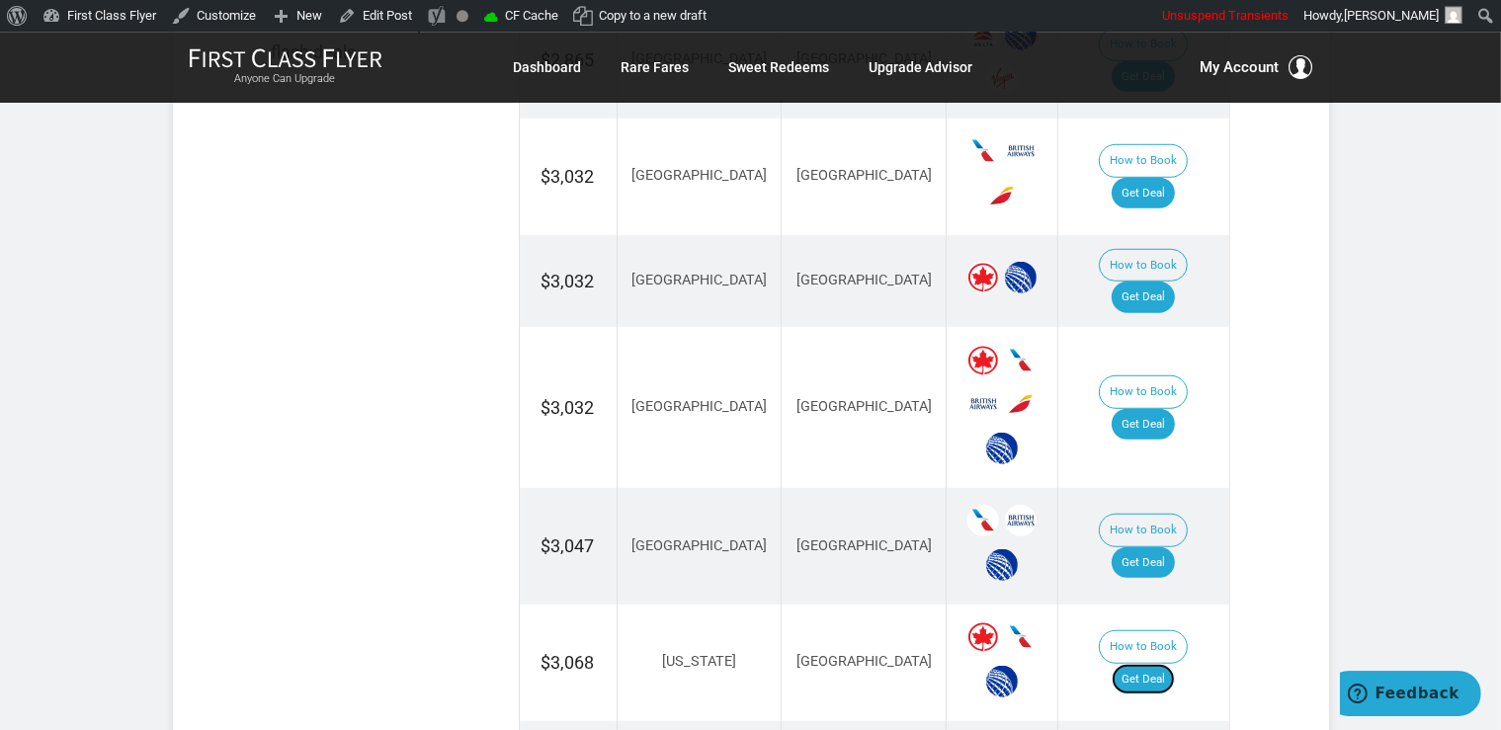
scroll to position [1355, 0]
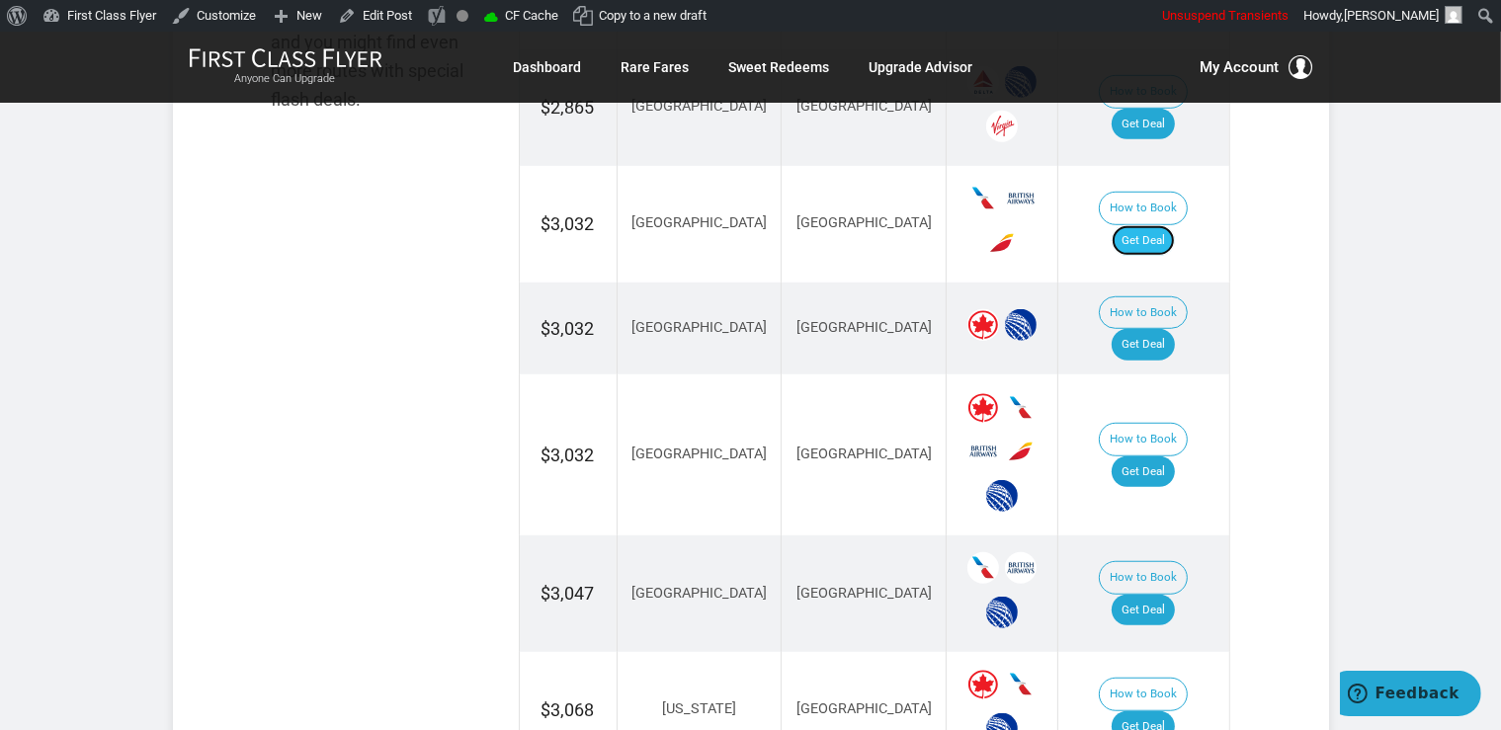
click at [1169, 226] on link "Get Deal" at bounding box center [1142, 241] width 63 height 32
click at [1166, 225] on link "Get Deal" at bounding box center [1142, 241] width 63 height 32
click at [1135, 329] on link "Get Deal" at bounding box center [1142, 345] width 63 height 32
click at [1168, 329] on link "Get Deal" at bounding box center [1142, 345] width 63 height 32
click at [1155, 456] on link "Get Deal" at bounding box center [1142, 472] width 63 height 32
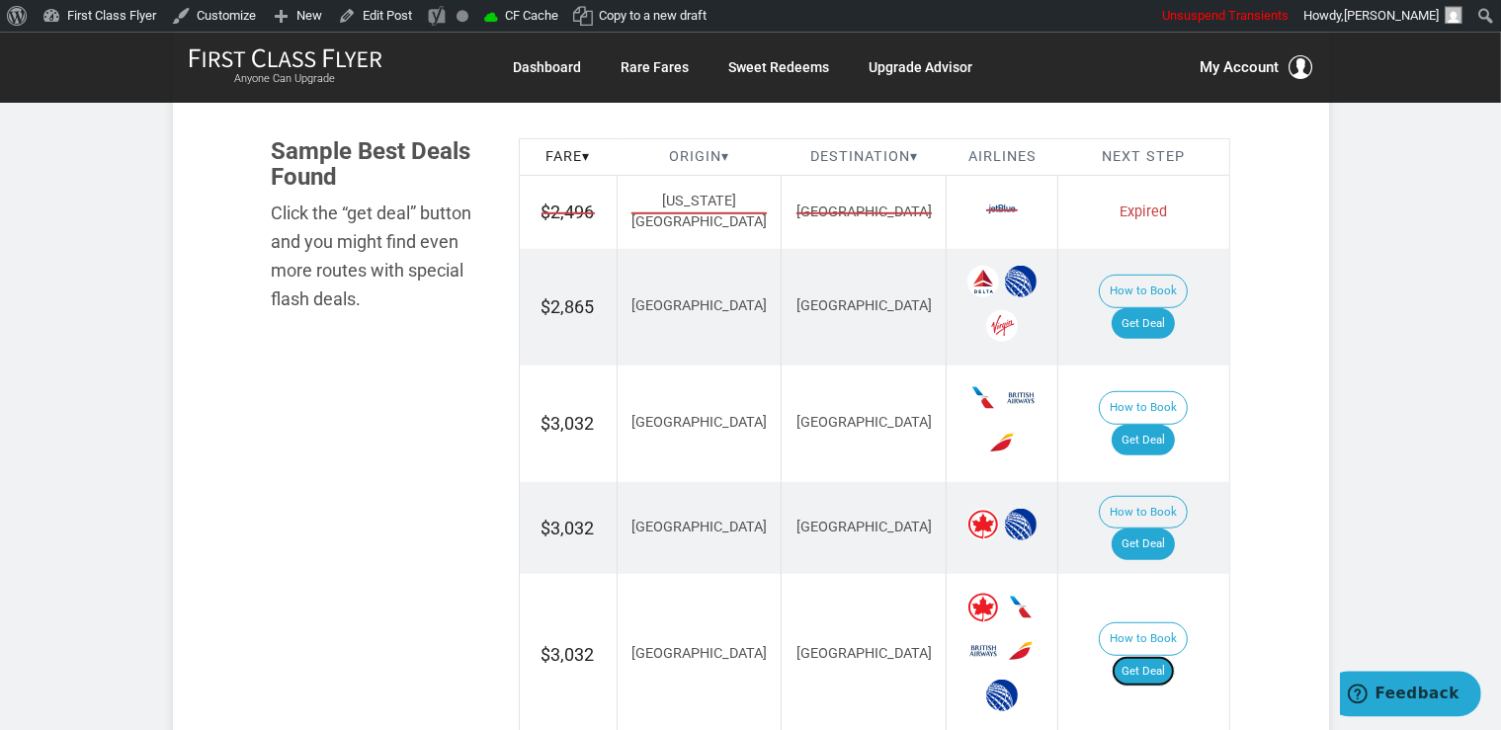
scroll to position [1043, 0]
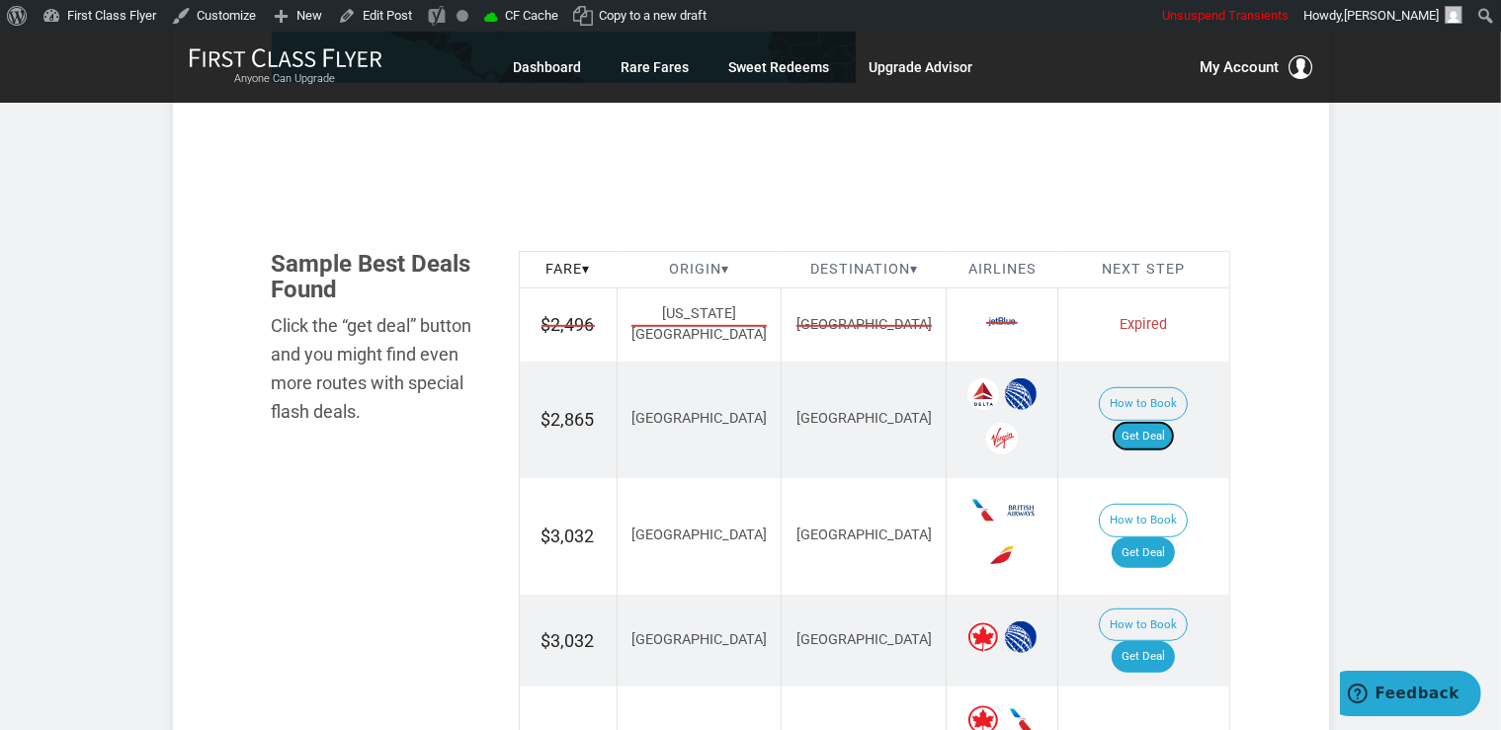
click at [1167, 426] on link "Get Deal" at bounding box center [1142, 437] width 63 height 32
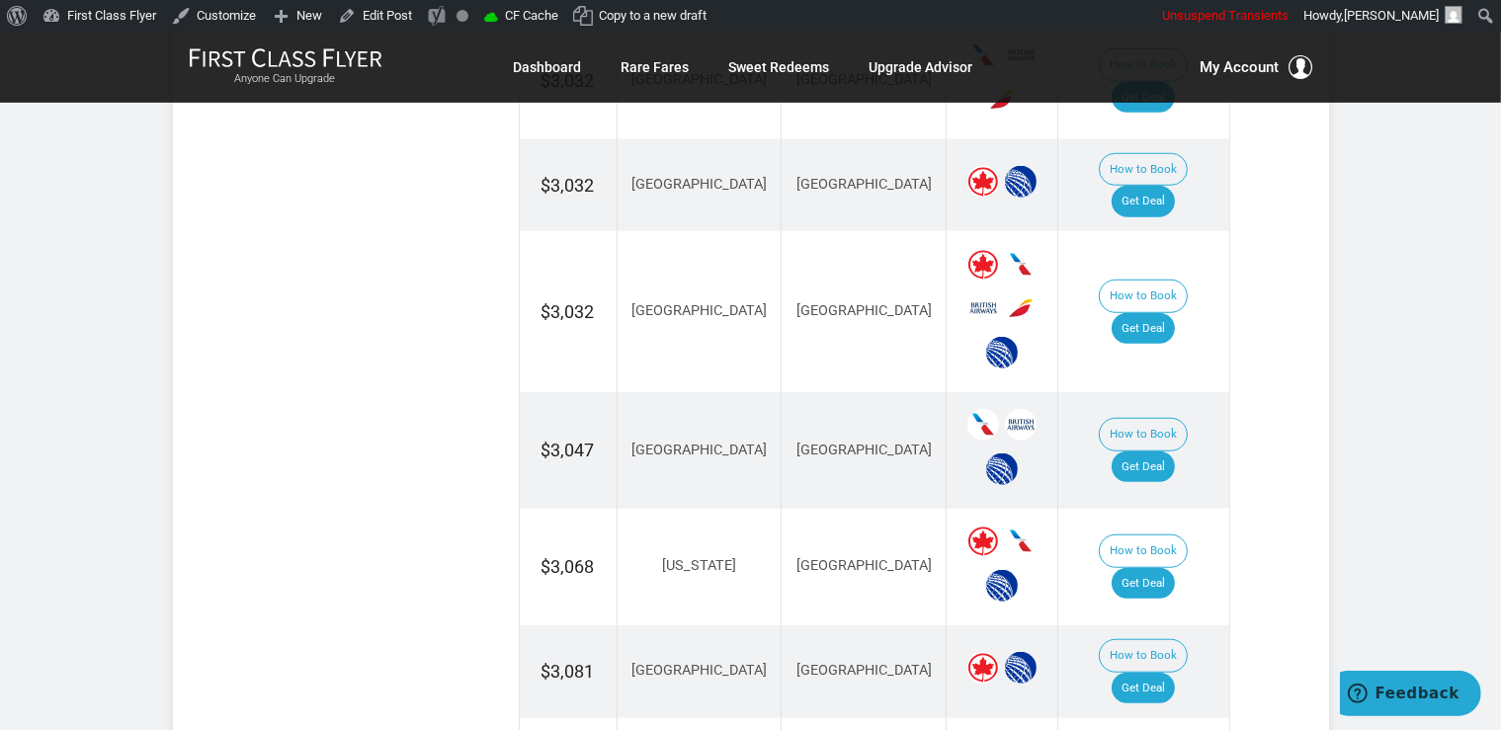
scroll to position [1565, 0]
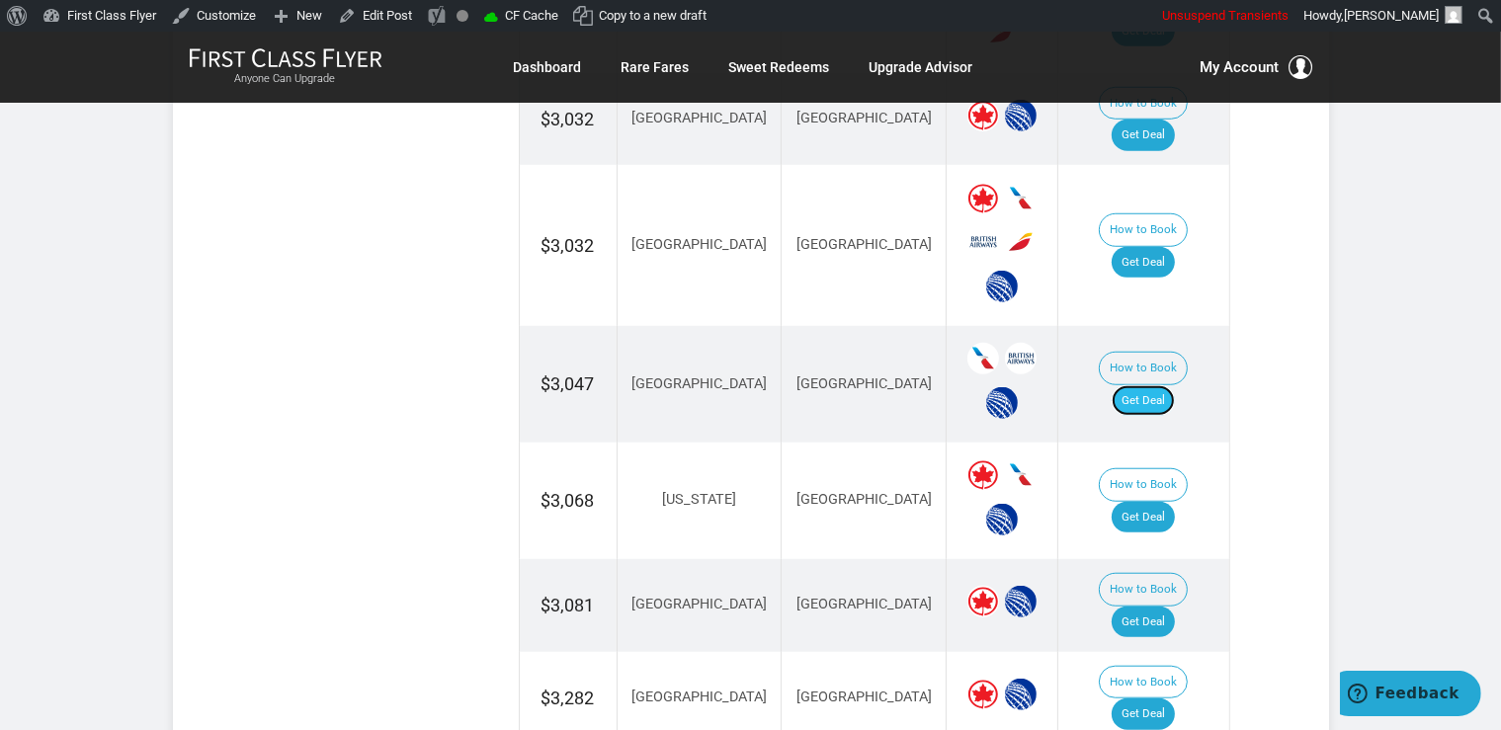
click at [1151, 385] on link "Get Deal" at bounding box center [1142, 401] width 63 height 32
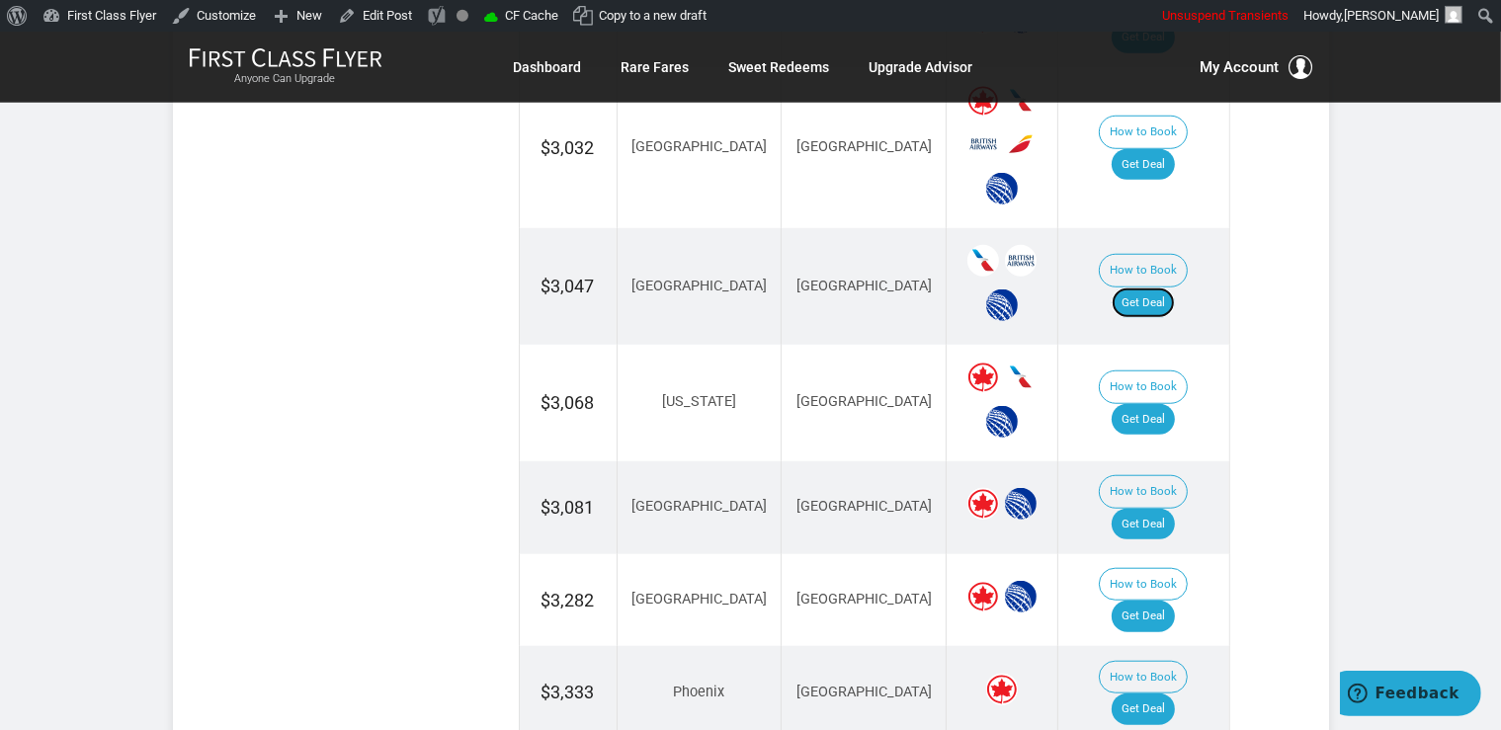
scroll to position [1773, 0]
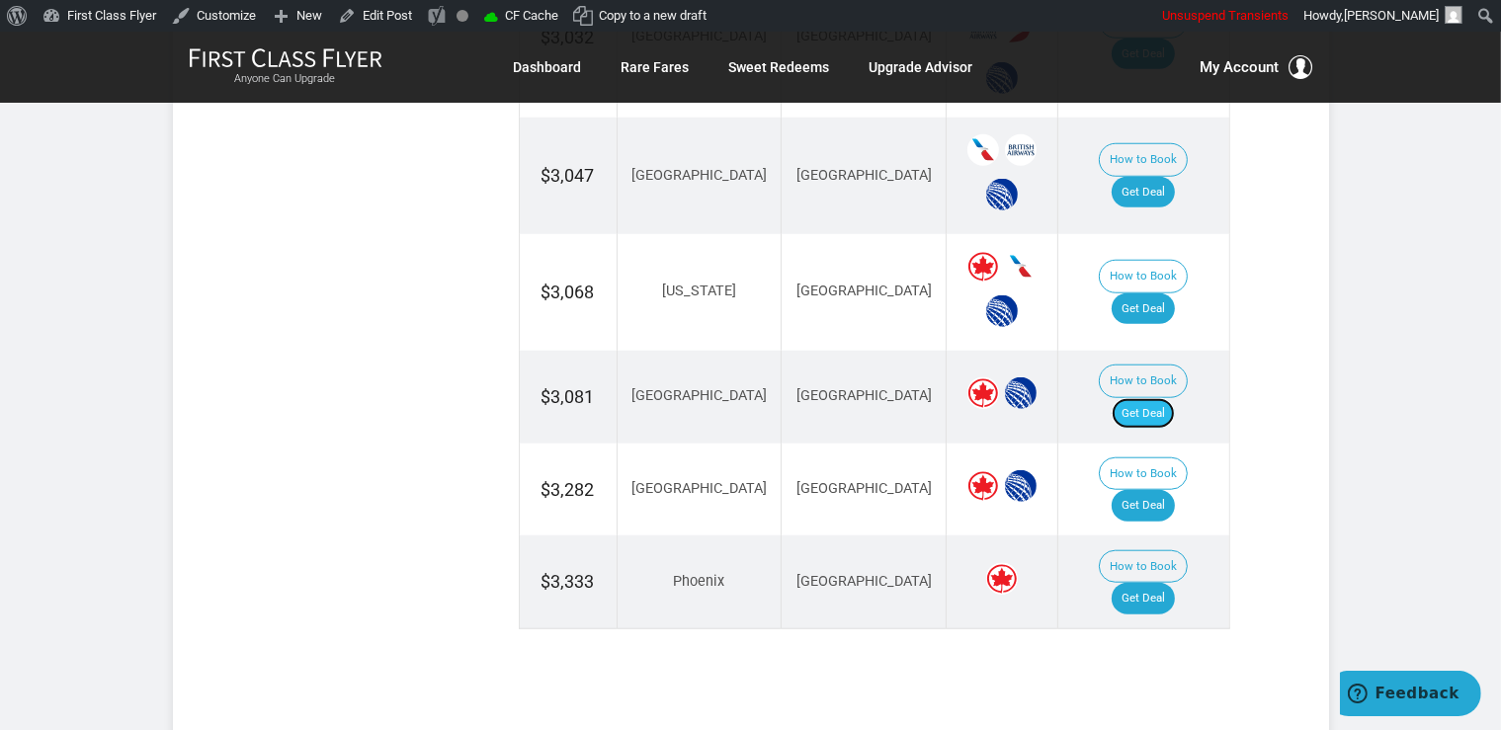
click at [1167, 398] on link "Get Deal" at bounding box center [1142, 414] width 63 height 32
click at [1175, 490] on link "Get Deal" at bounding box center [1142, 506] width 63 height 32
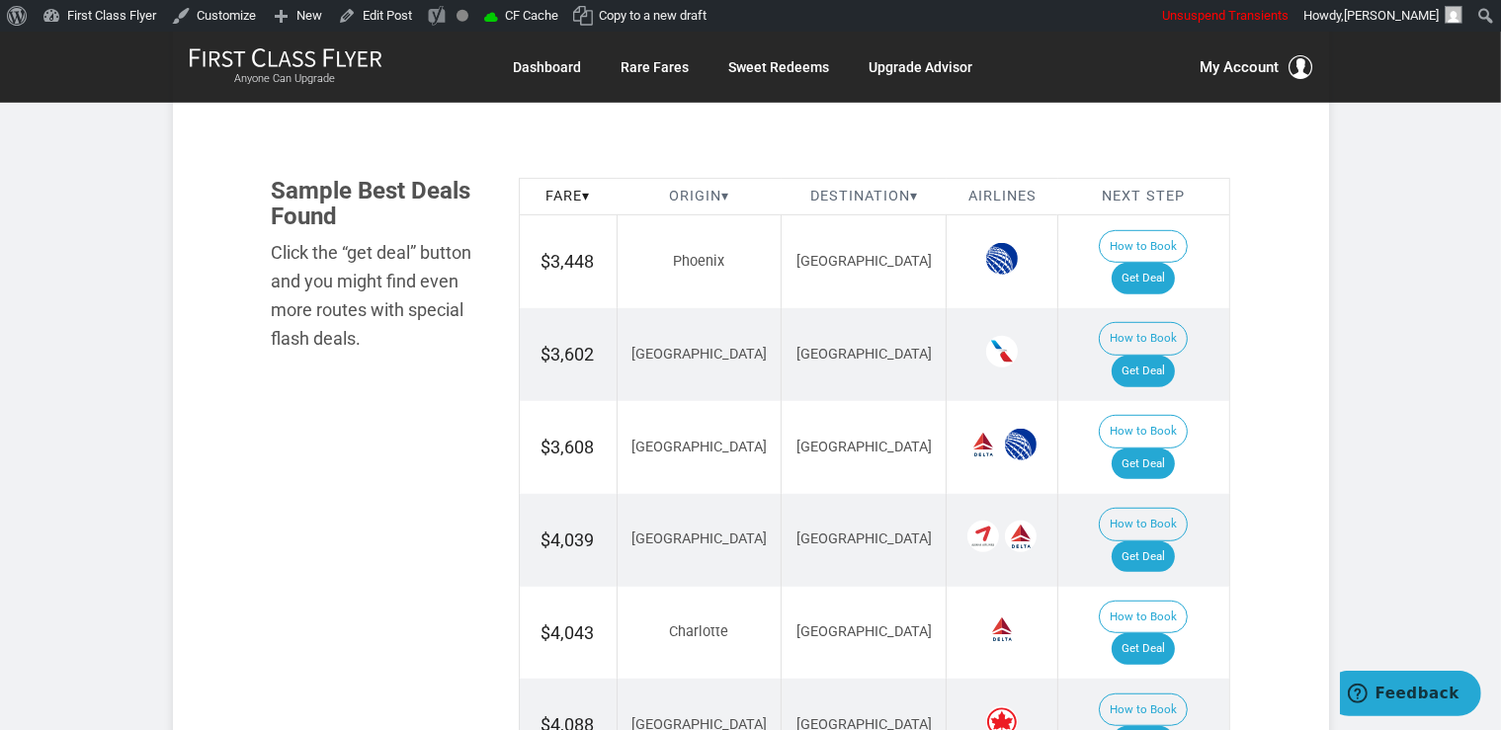
scroll to position [1180, 0]
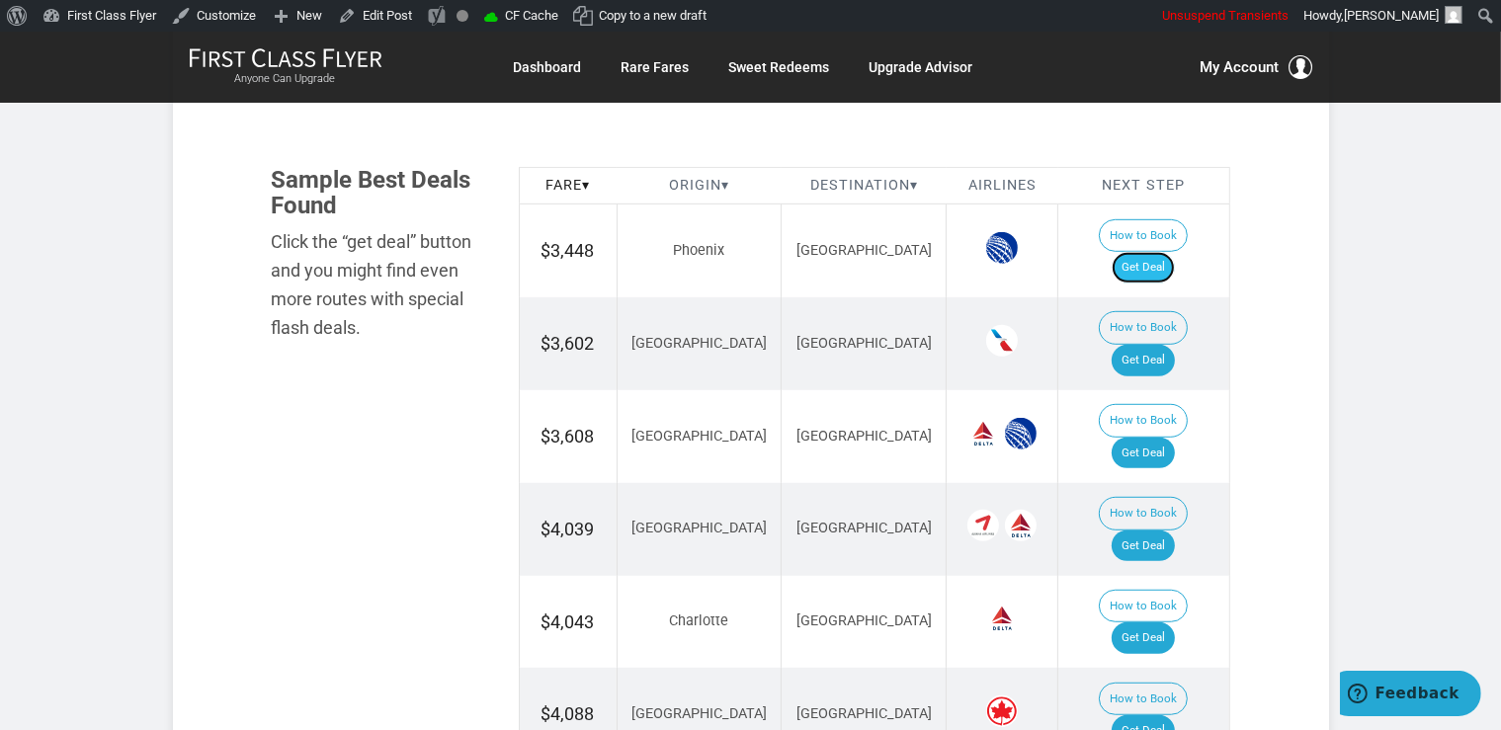
click at [1152, 252] on link "Get Deal" at bounding box center [1142, 268] width 63 height 32
click at [1175, 345] on link "Get Deal" at bounding box center [1142, 361] width 63 height 32
click at [1175, 438] on link "Get Deal" at bounding box center [1142, 454] width 63 height 32
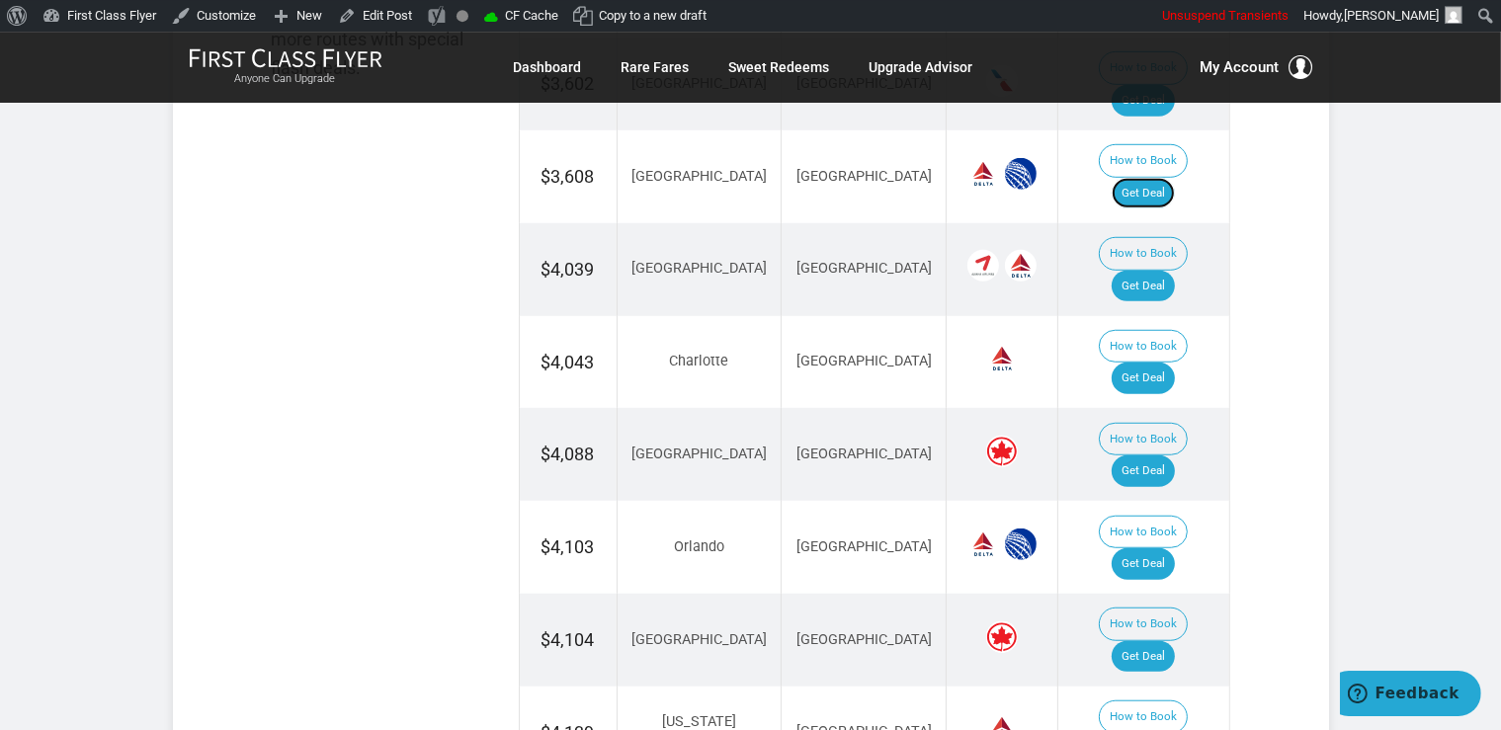
scroll to position [1494, 0]
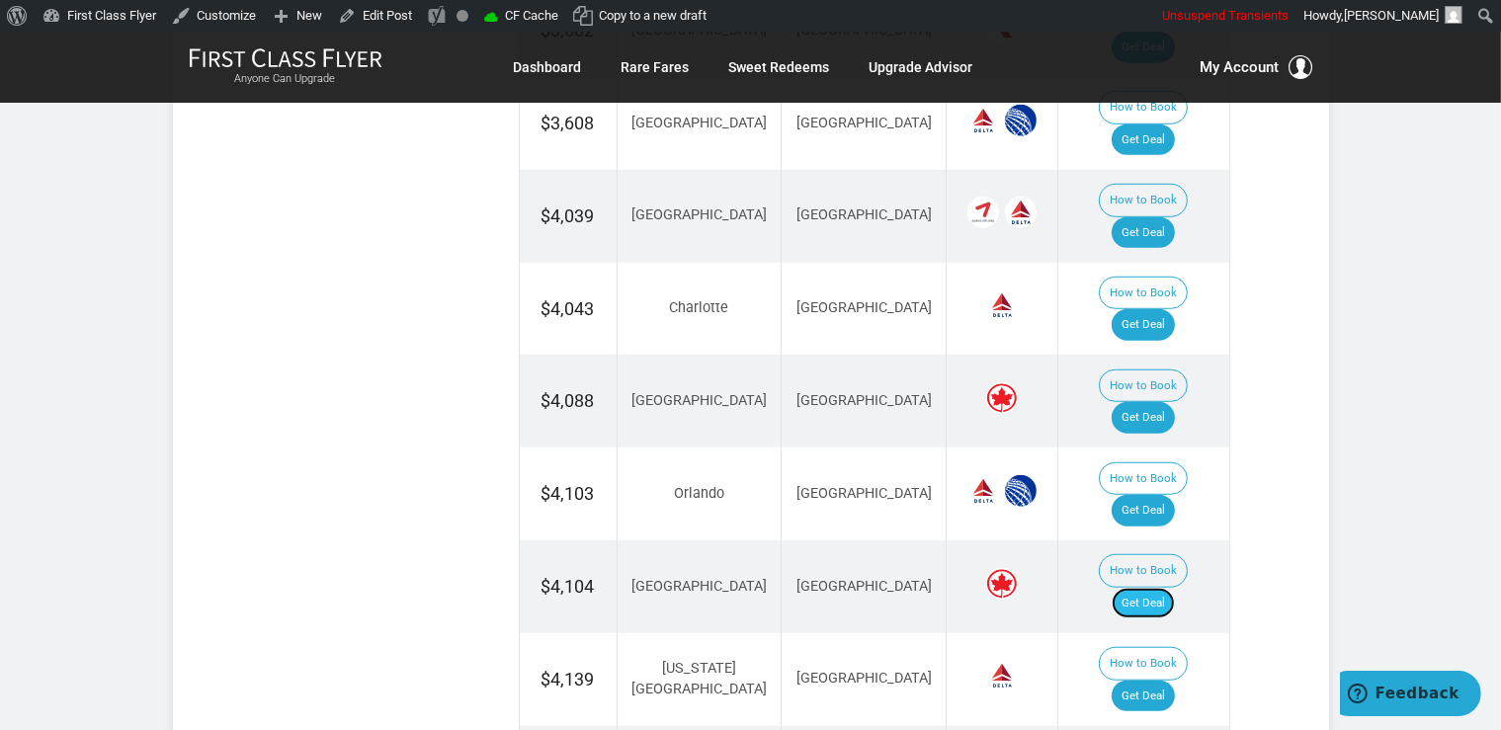
drag, startPoint x: 1148, startPoint y: 378, endPoint x: 1156, endPoint y: 364, distance: 16.8
click at [1149, 588] on link "Get Deal" at bounding box center [1142, 604] width 63 height 32
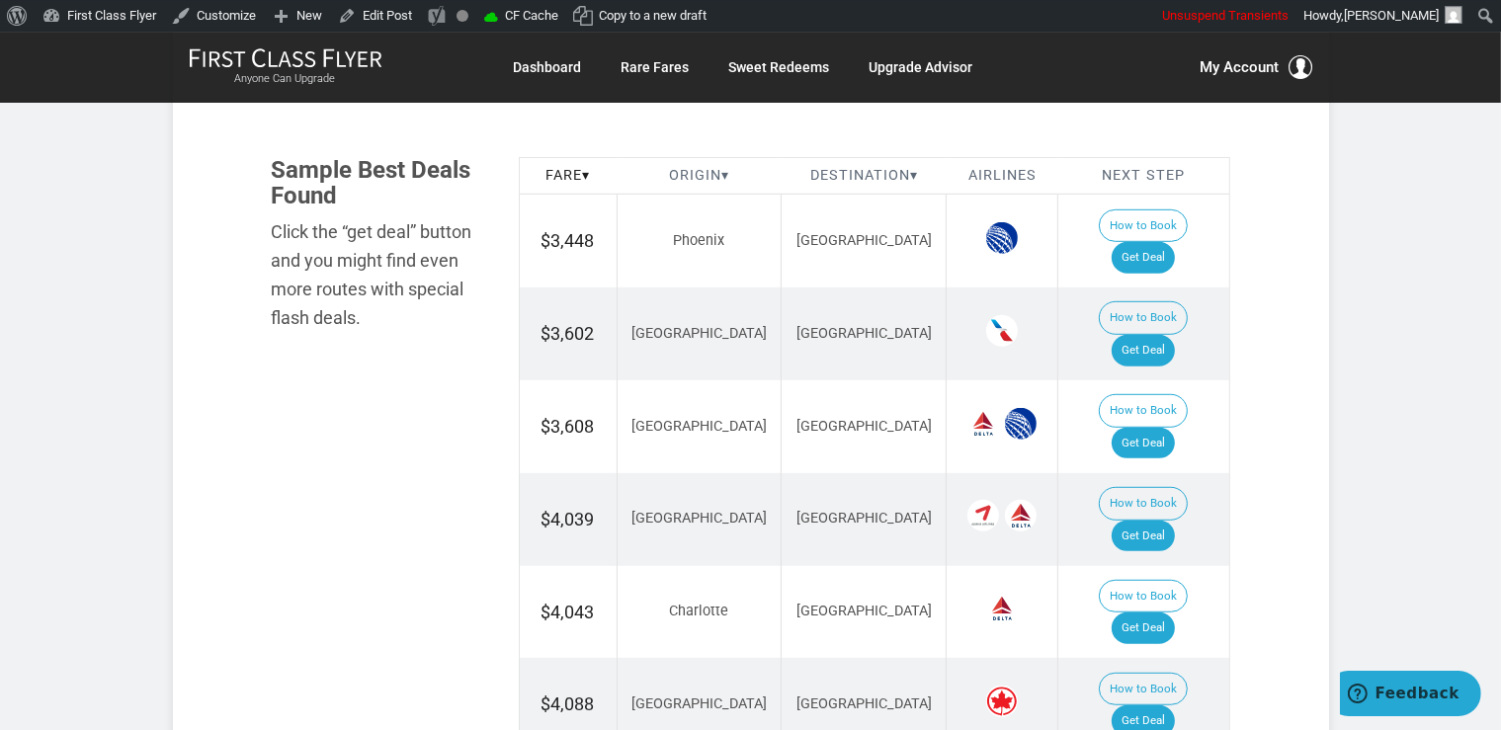
scroll to position [1180, 0]
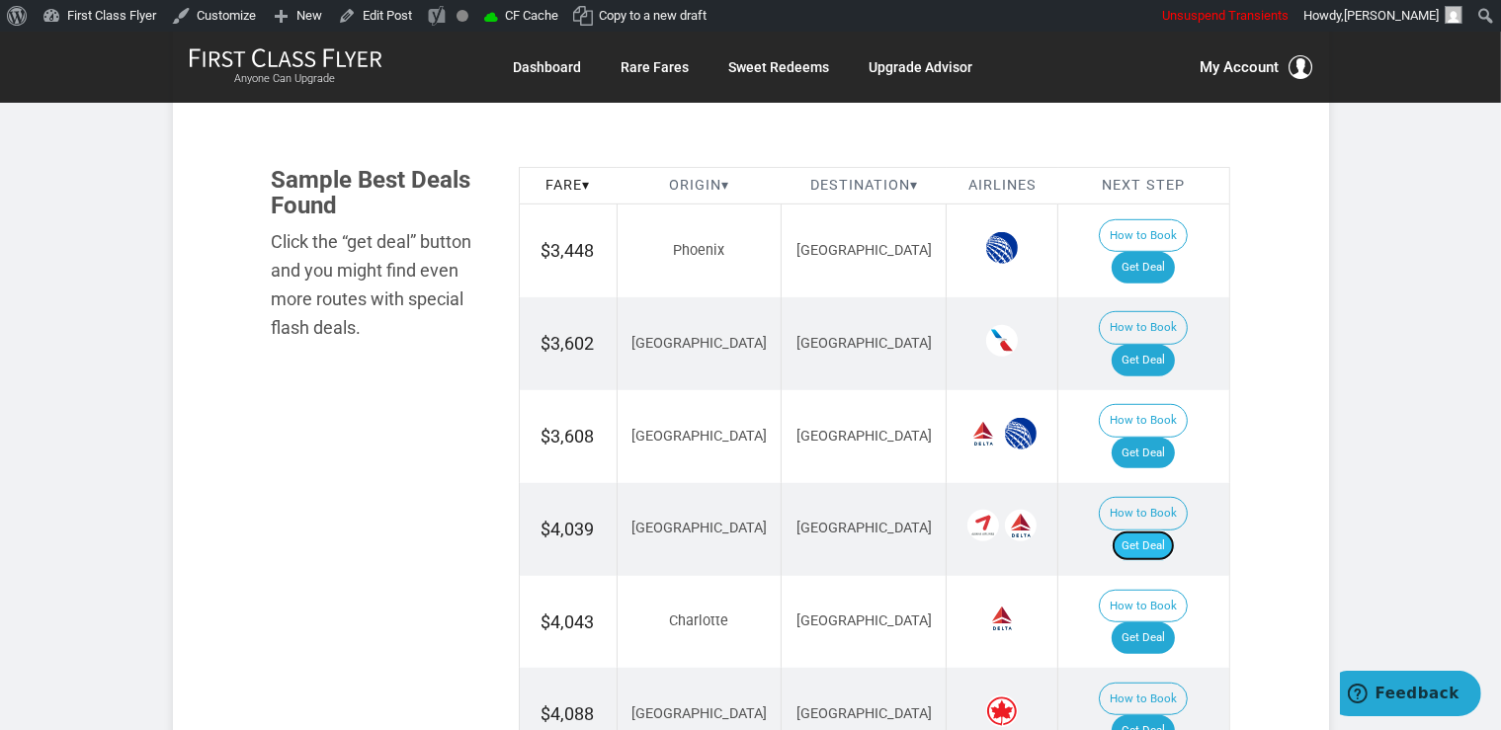
click at [1146, 530] on link "Get Deal" at bounding box center [1142, 546] width 63 height 32
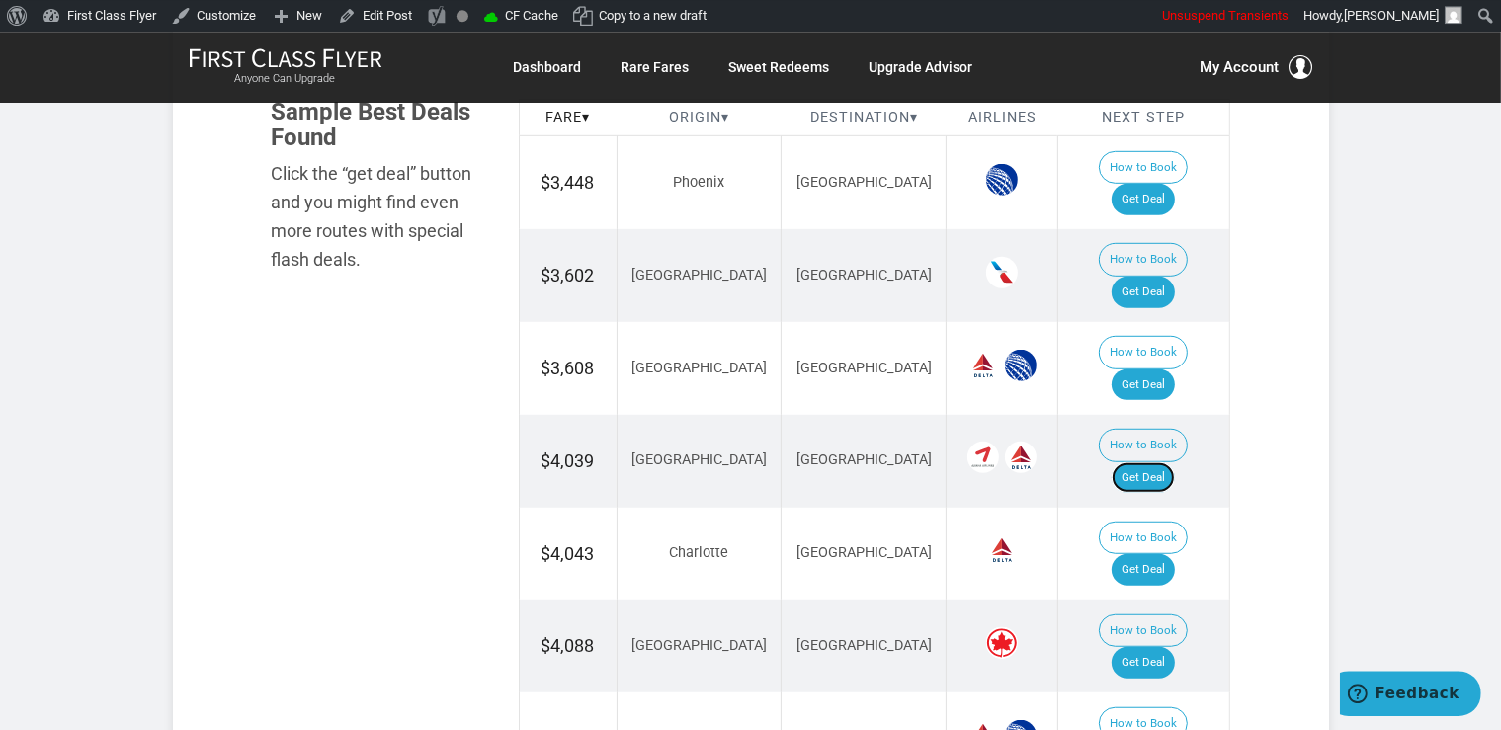
scroll to position [1284, 0]
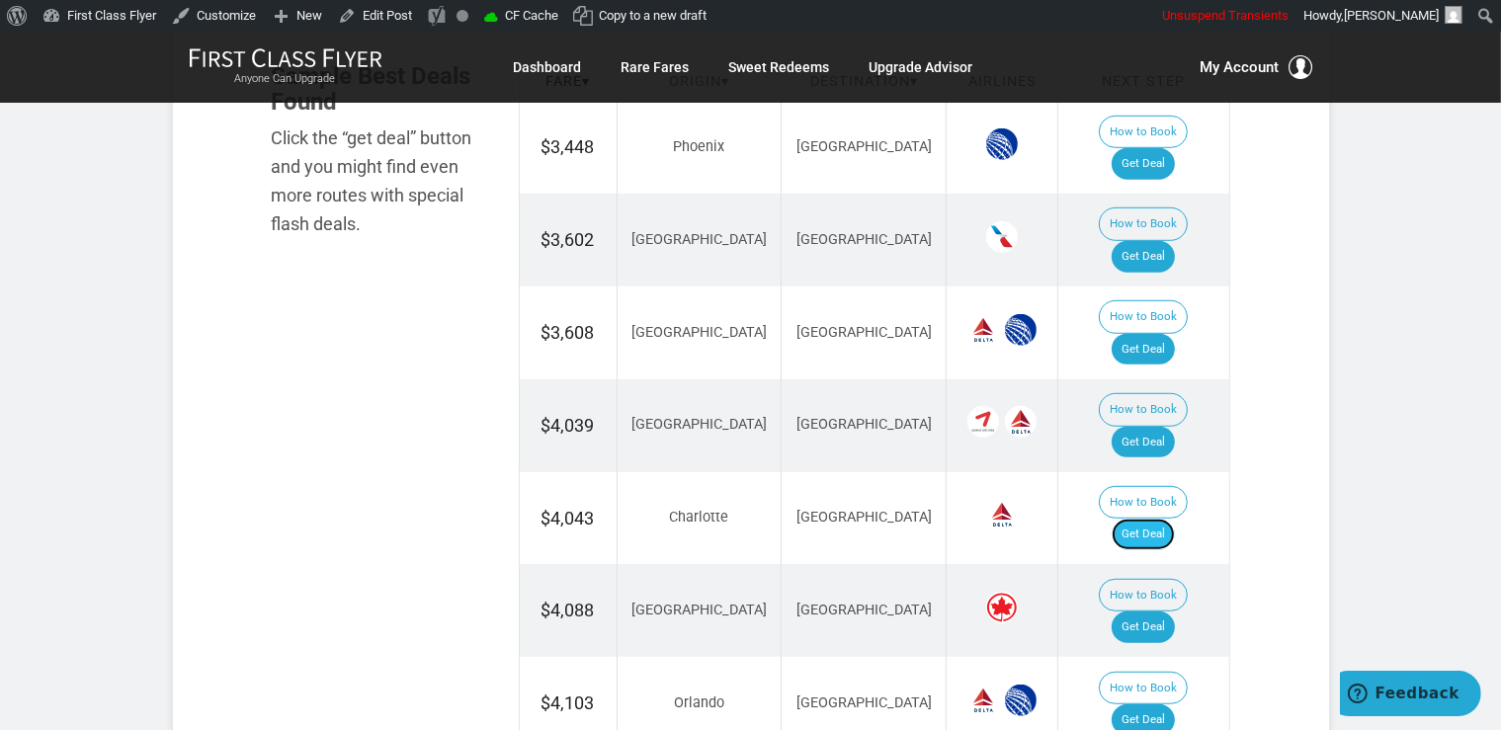
click at [1149, 519] on link "Get Deal" at bounding box center [1142, 535] width 63 height 32
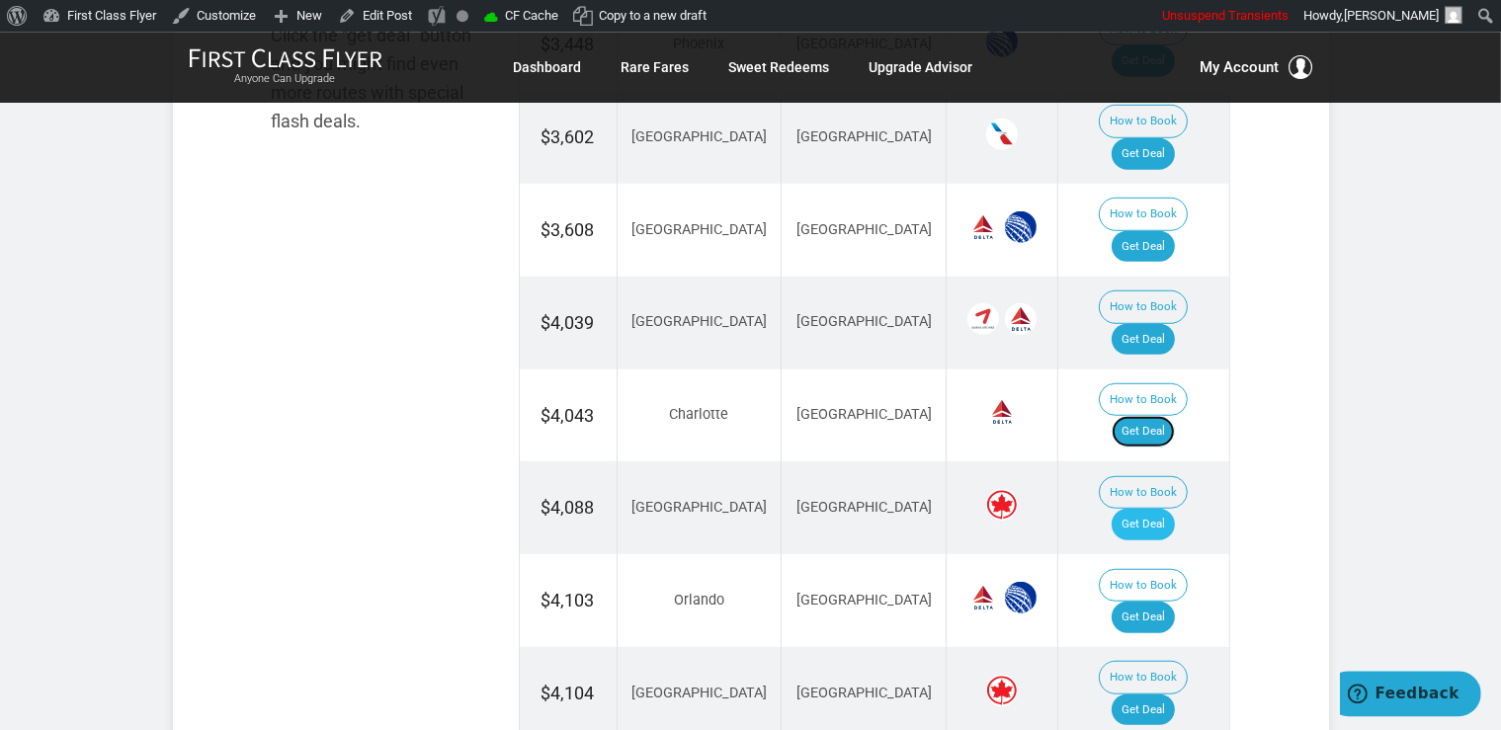
scroll to position [1389, 0]
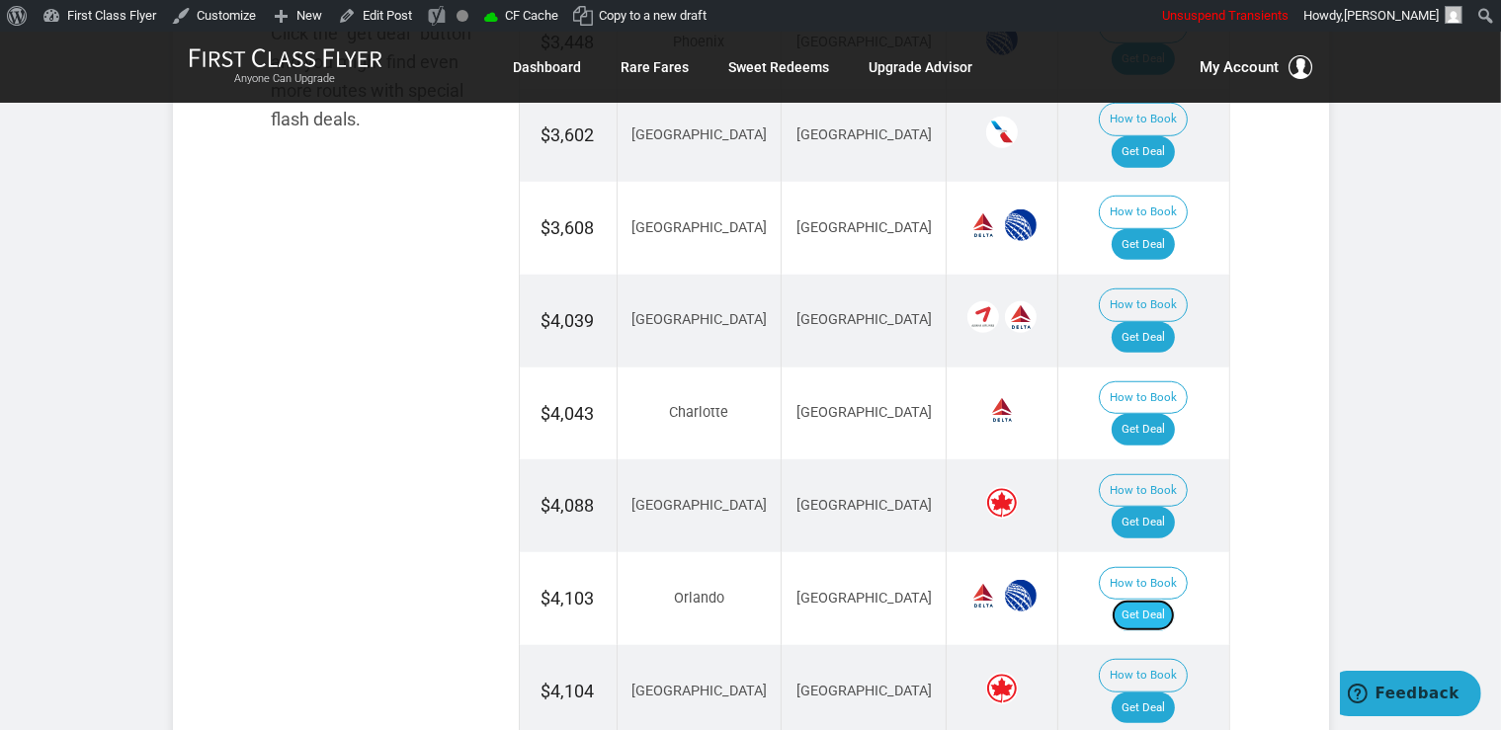
click at [1140, 600] on link "Get Deal" at bounding box center [1142, 616] width 63 height 32
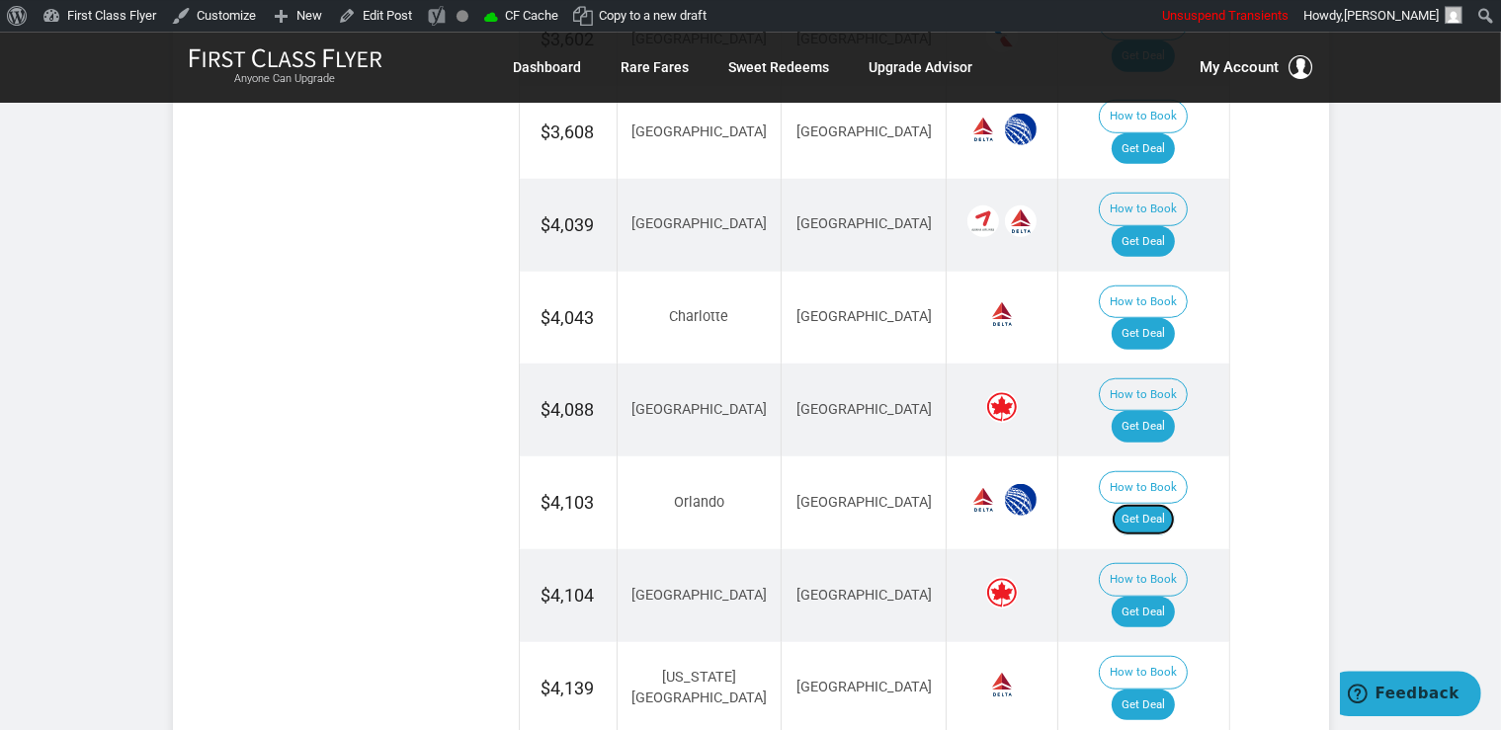
scroll to position [1597, 0]
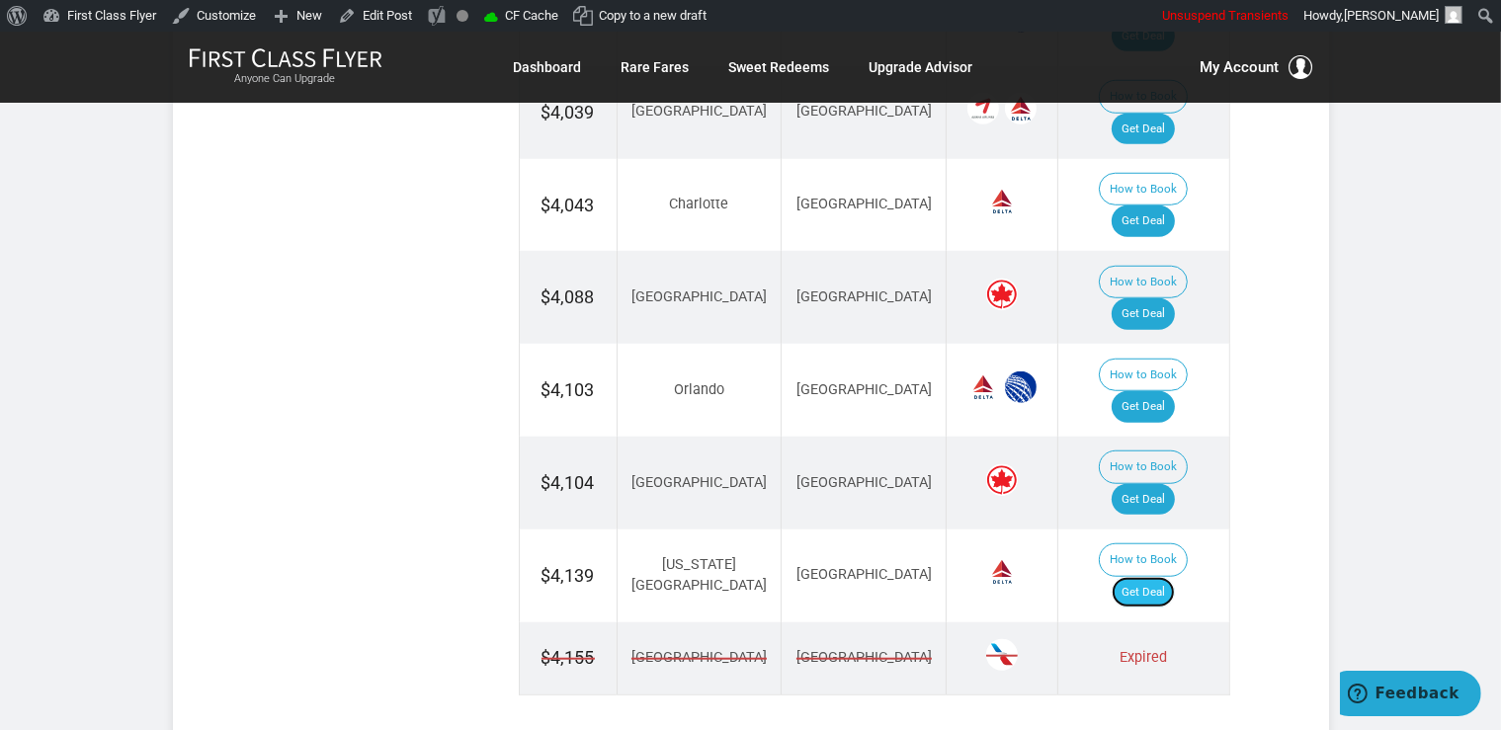
click at [1152, 577] on link "Get Deal" at bounding box center [1142, 593] width 63 height 32
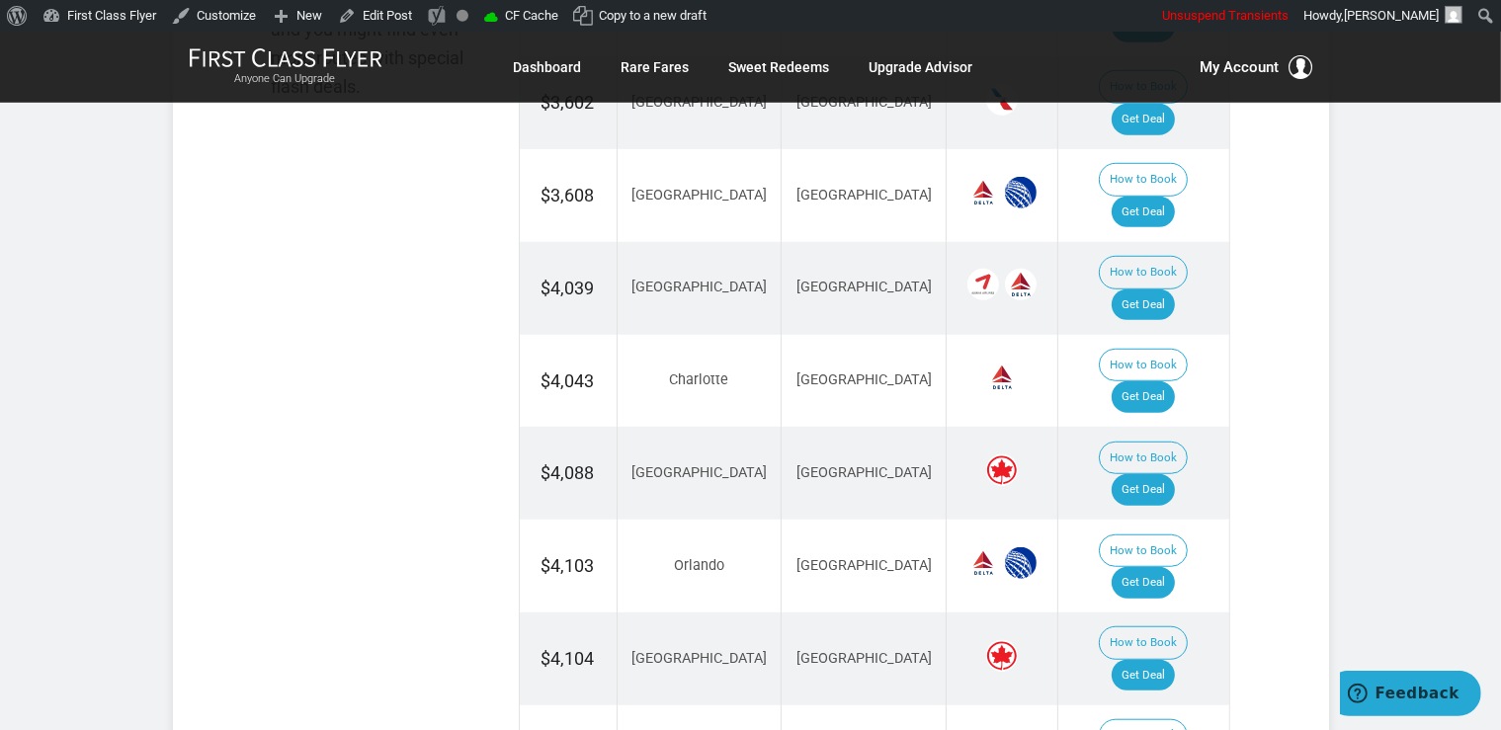
scroll to position [1389, 0]
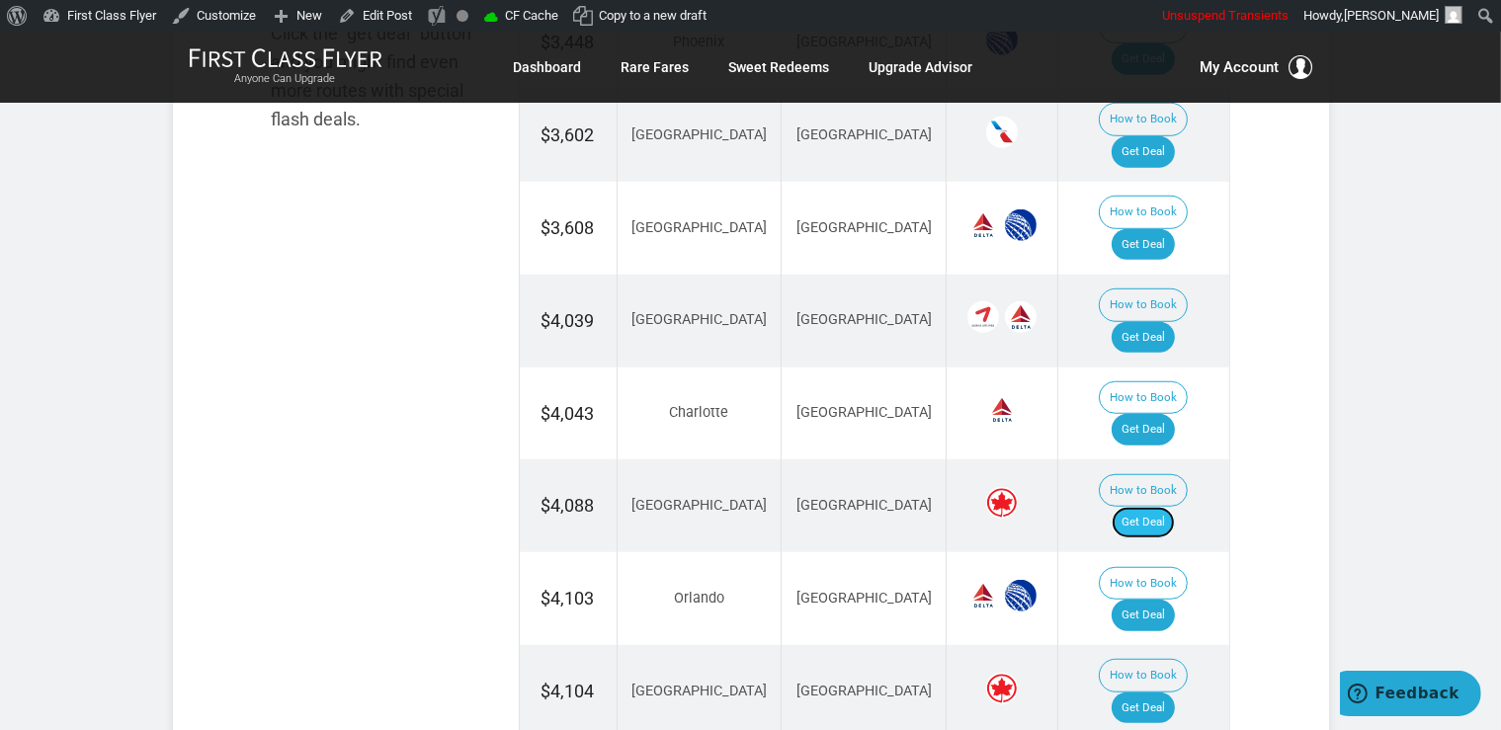
click at [1164, 507] on link "Get Deal" at bounding box center [1142, 523] width 63 height 32
click at [1175, 507] on link "Get Deal" at bounding box center [1142, 523] width 63 height 32
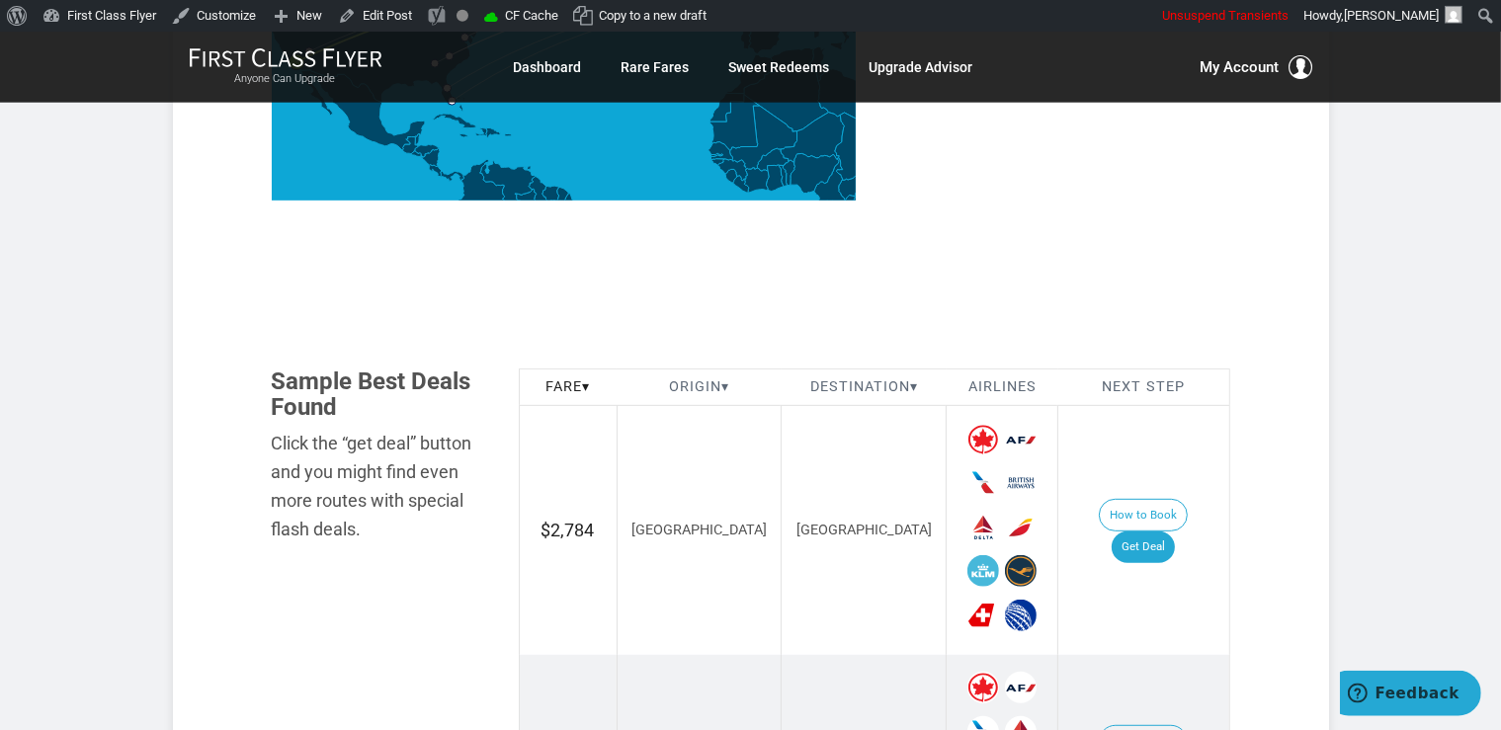
scroll to position [1147, 0]
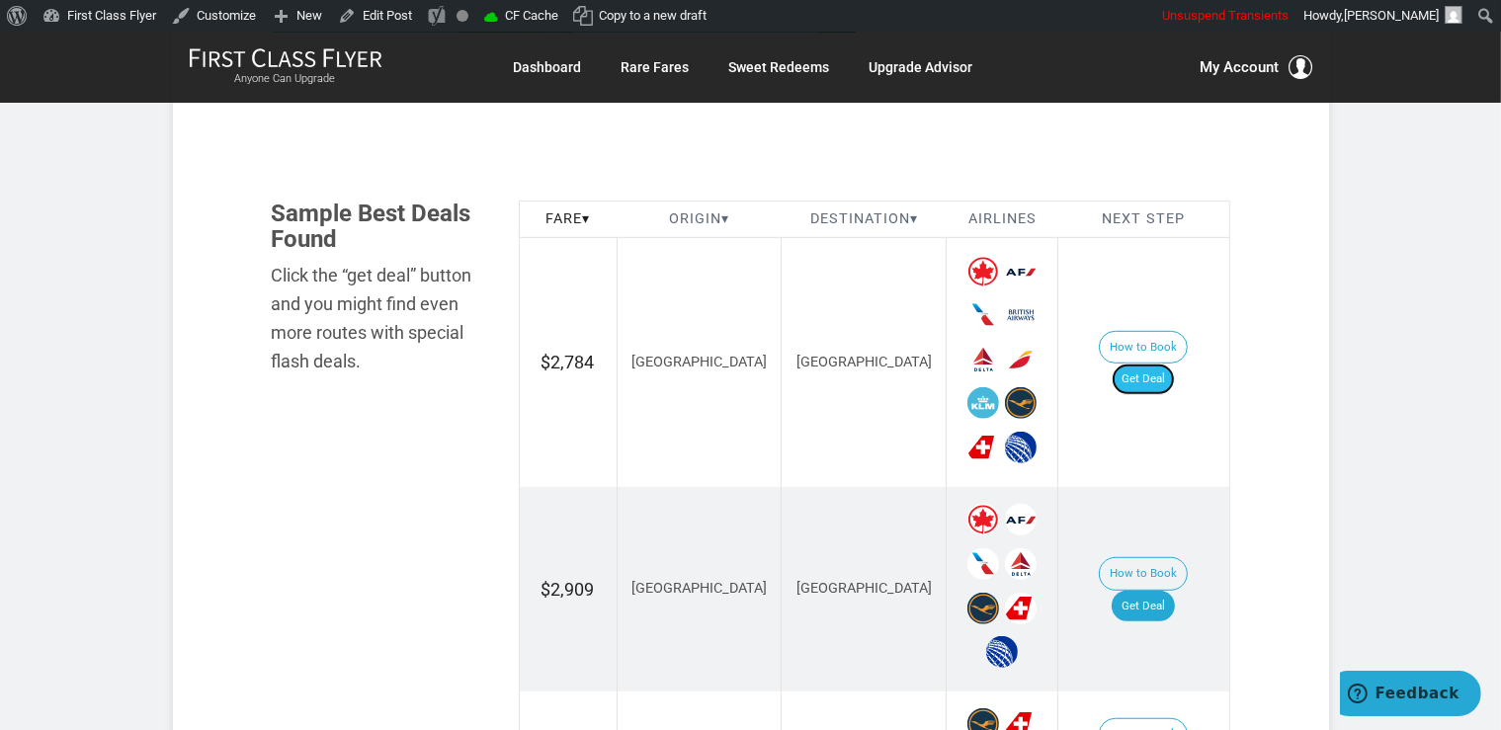
click at [1175, 364] on link "Get Deal" at bounding box center [1142, 380] width 63 height 32
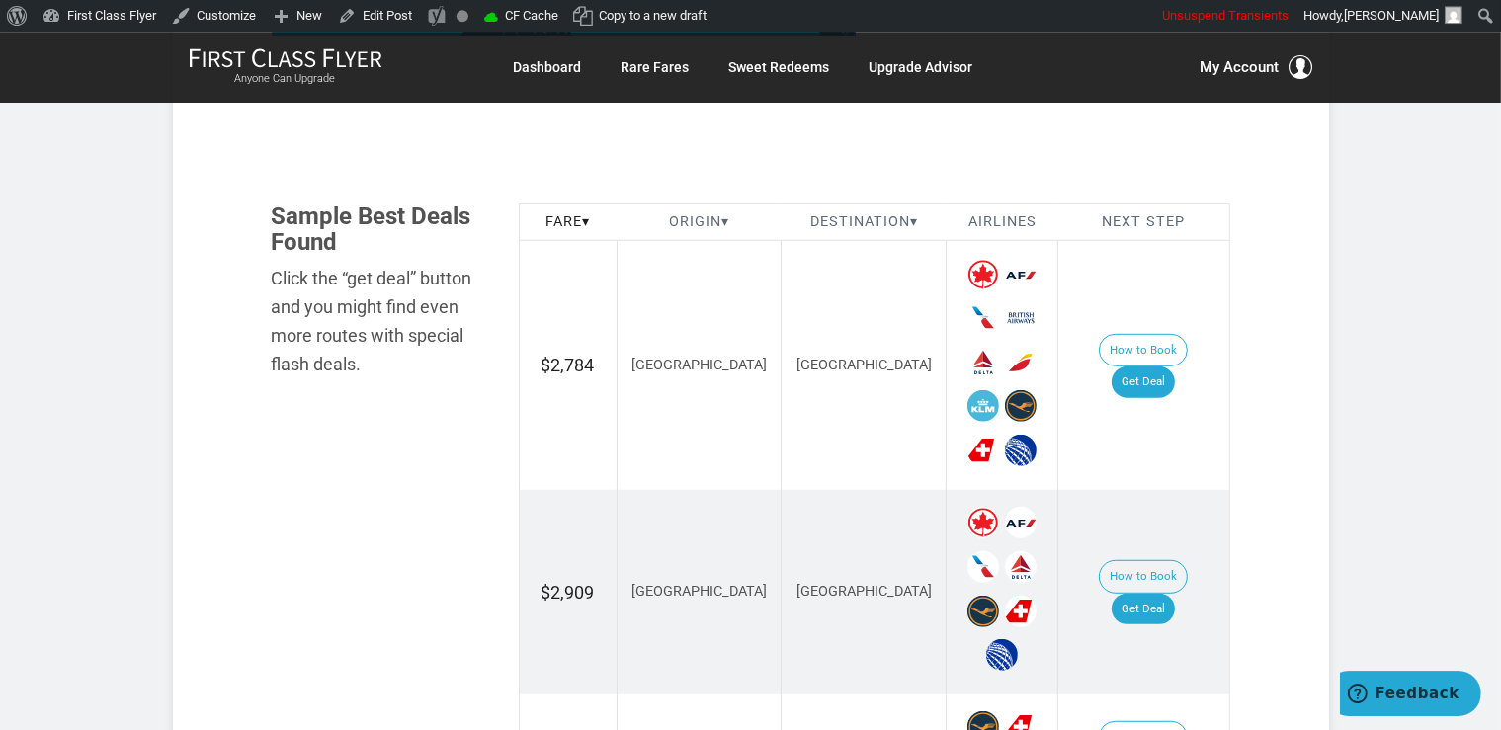
scroll to position [1147, 0]
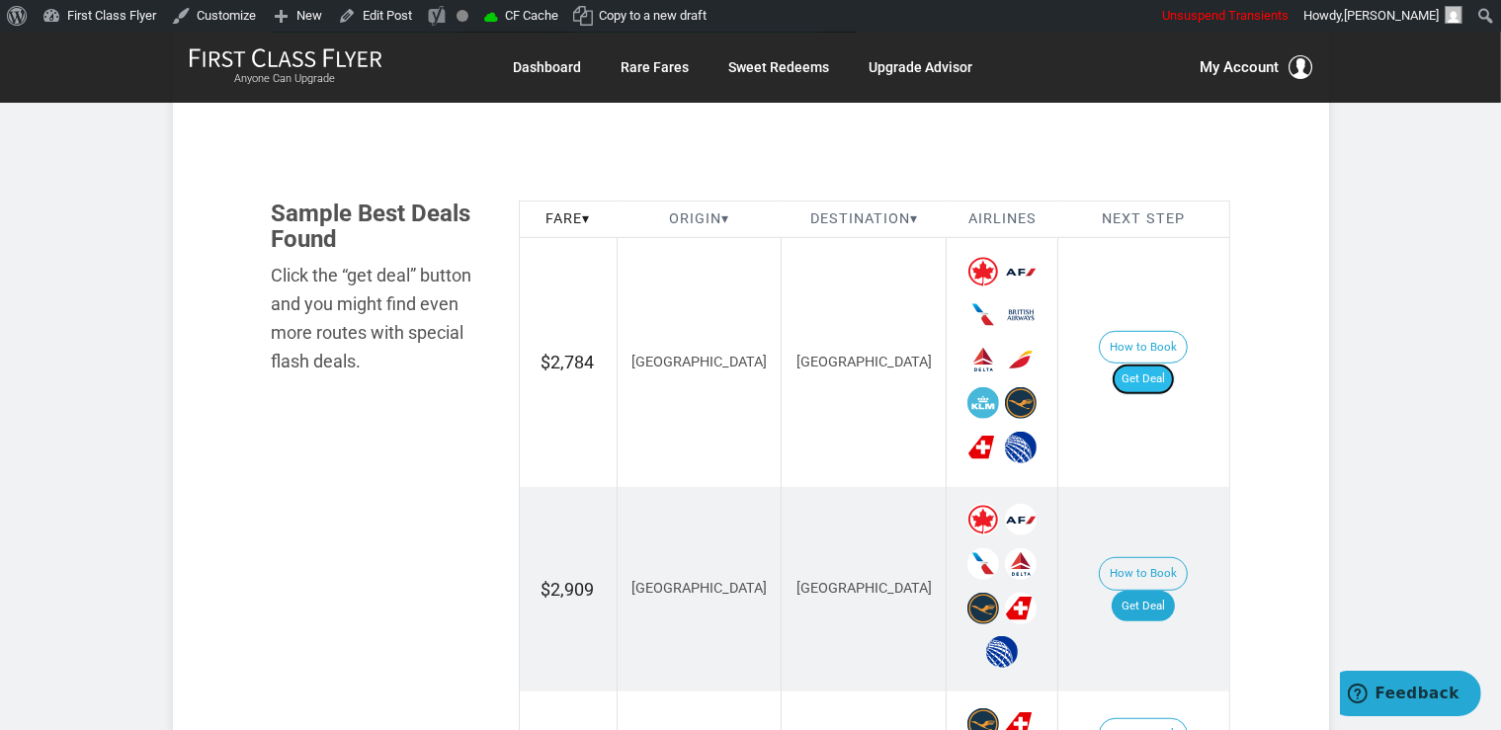
click at [1171, 364] on link "Get Deal" at bounding box center [1142, 380] width 63 height 32
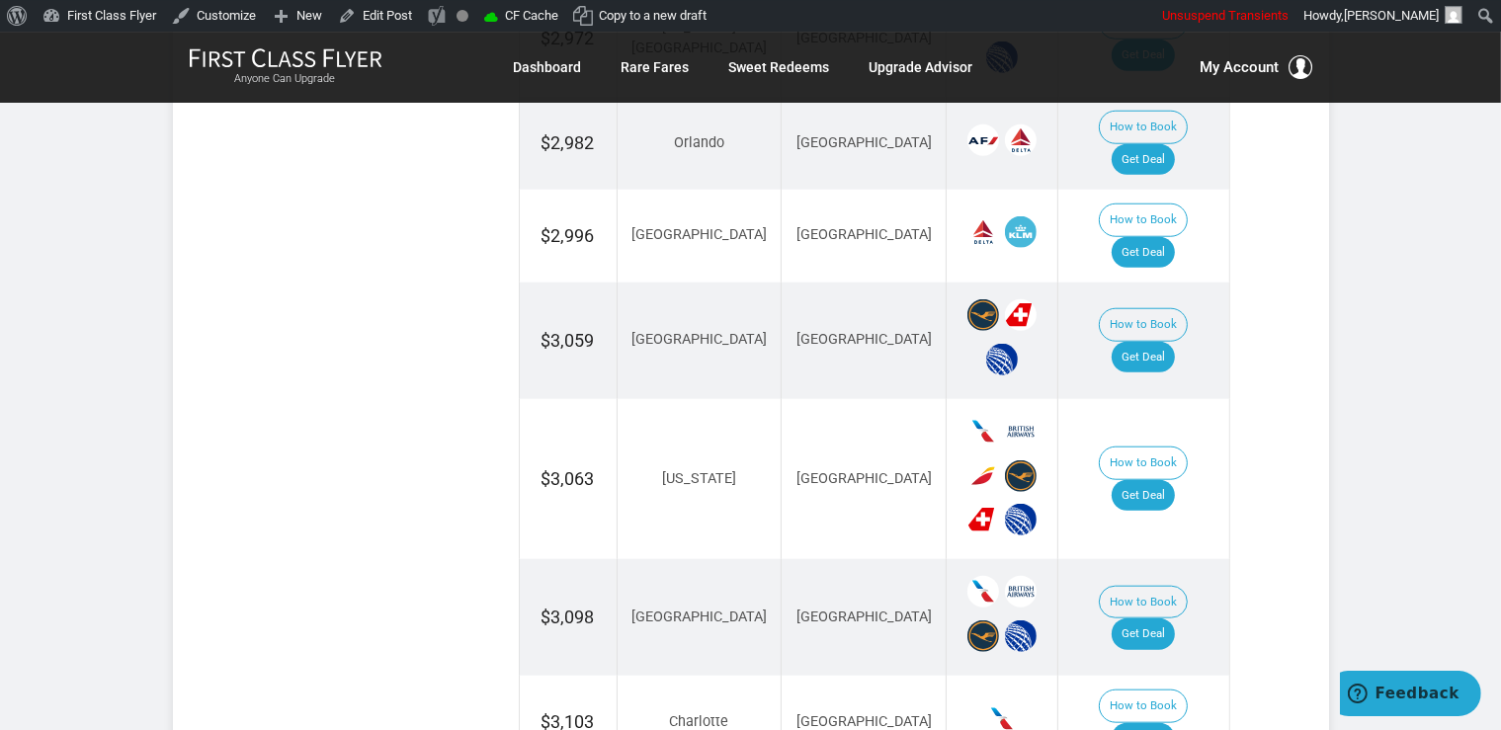
scroll to position [1982, 0]
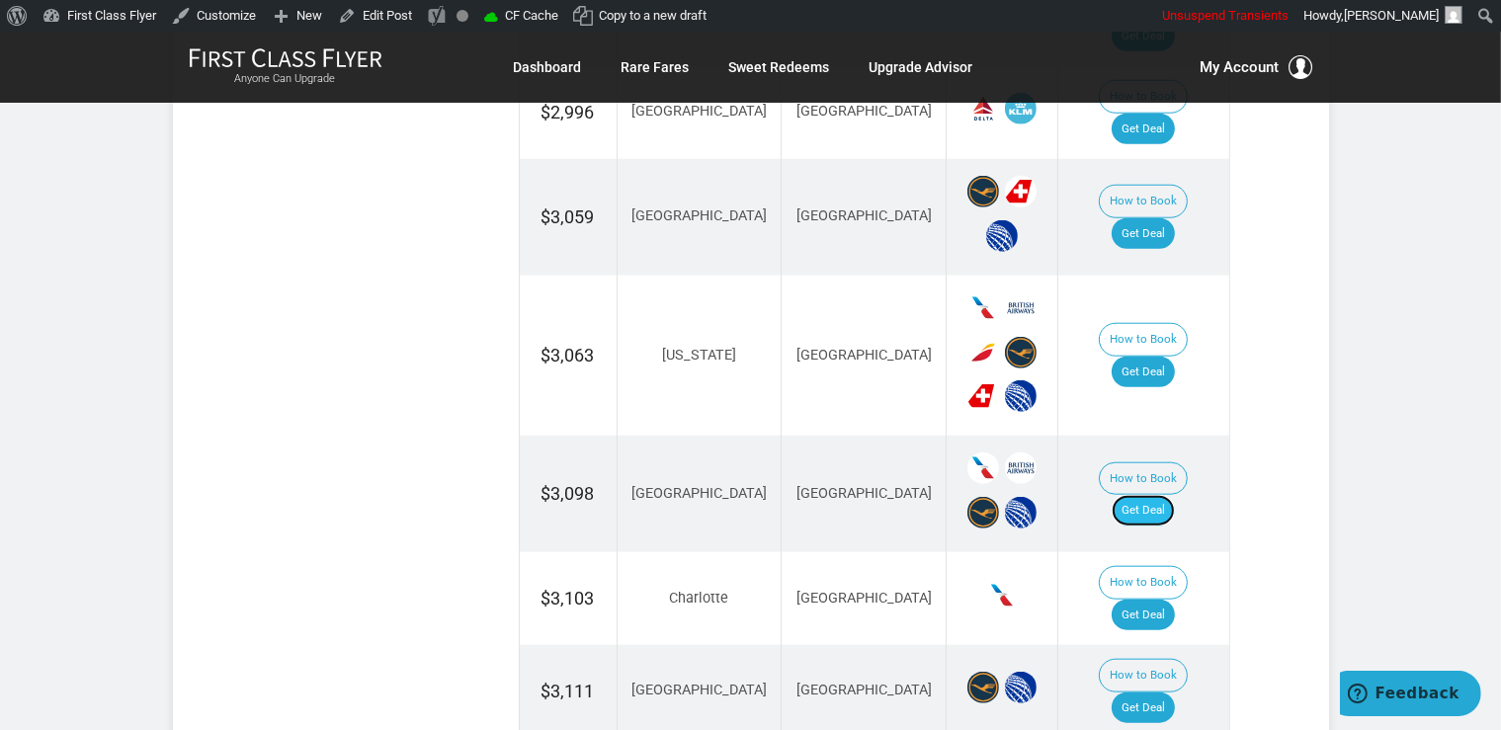
click at [1167, 495] on link "Get Deal" at bounding box center [1142, 511] width 63 height 32
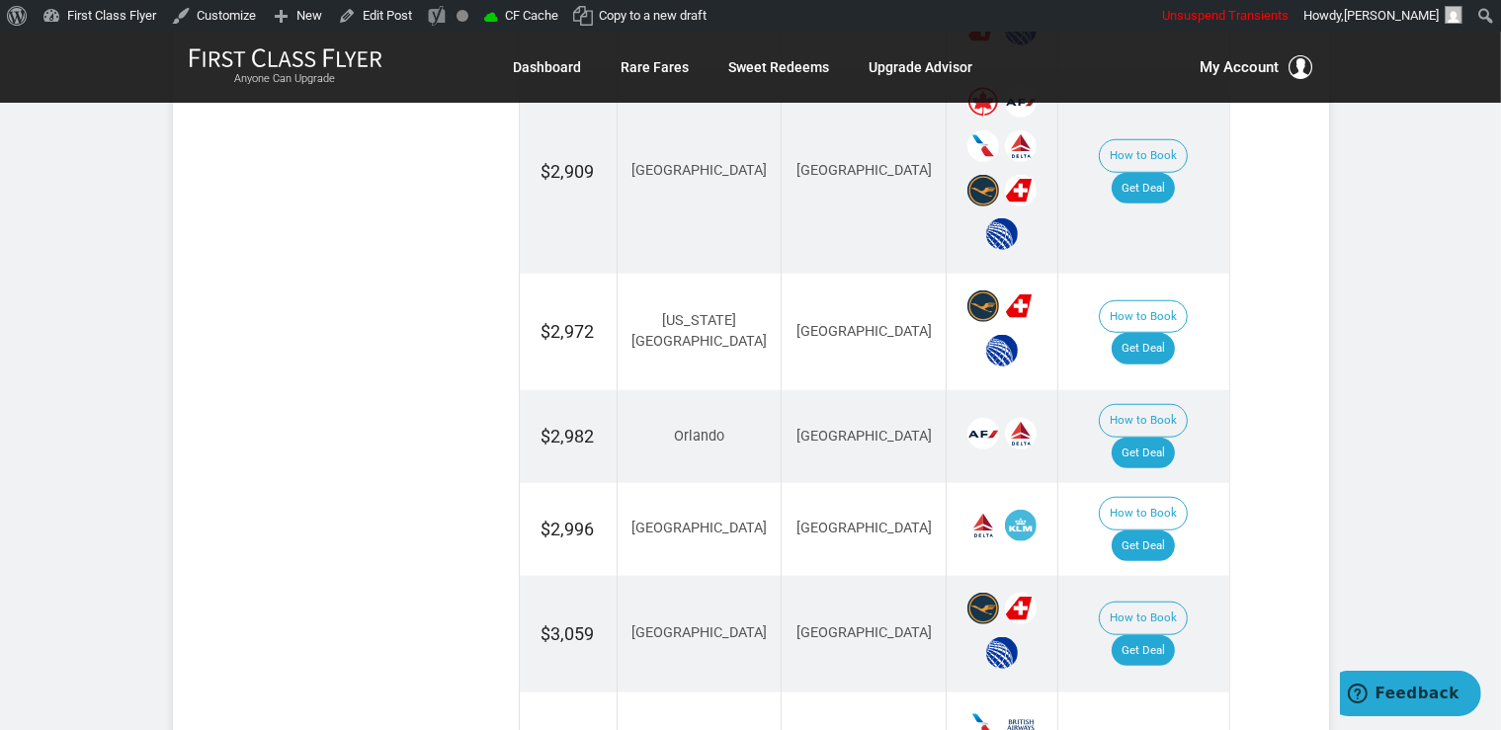
scroll to position [1355, 0]
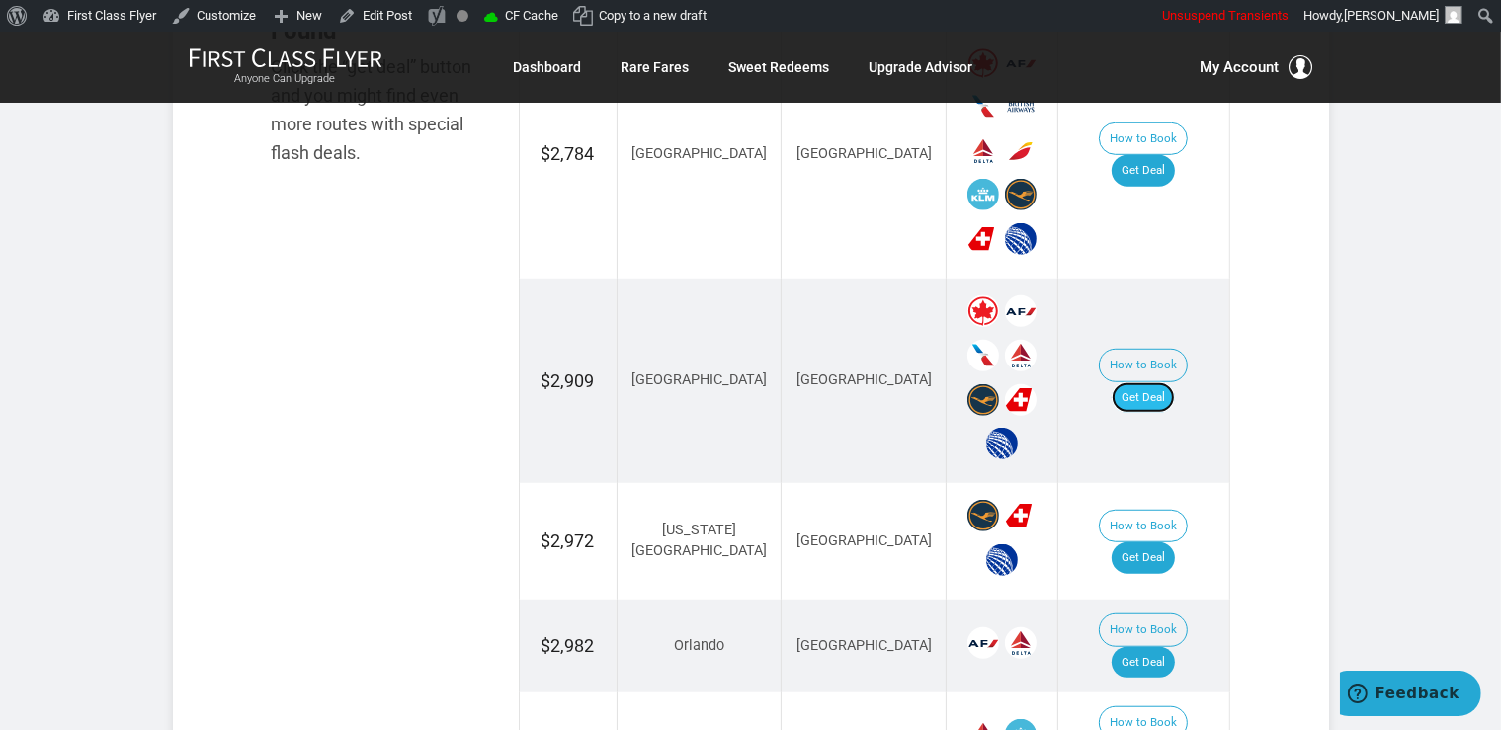
click at [1155, 382] on link "Get Deal" at bounding box center [1142, 398] width 63 height 32
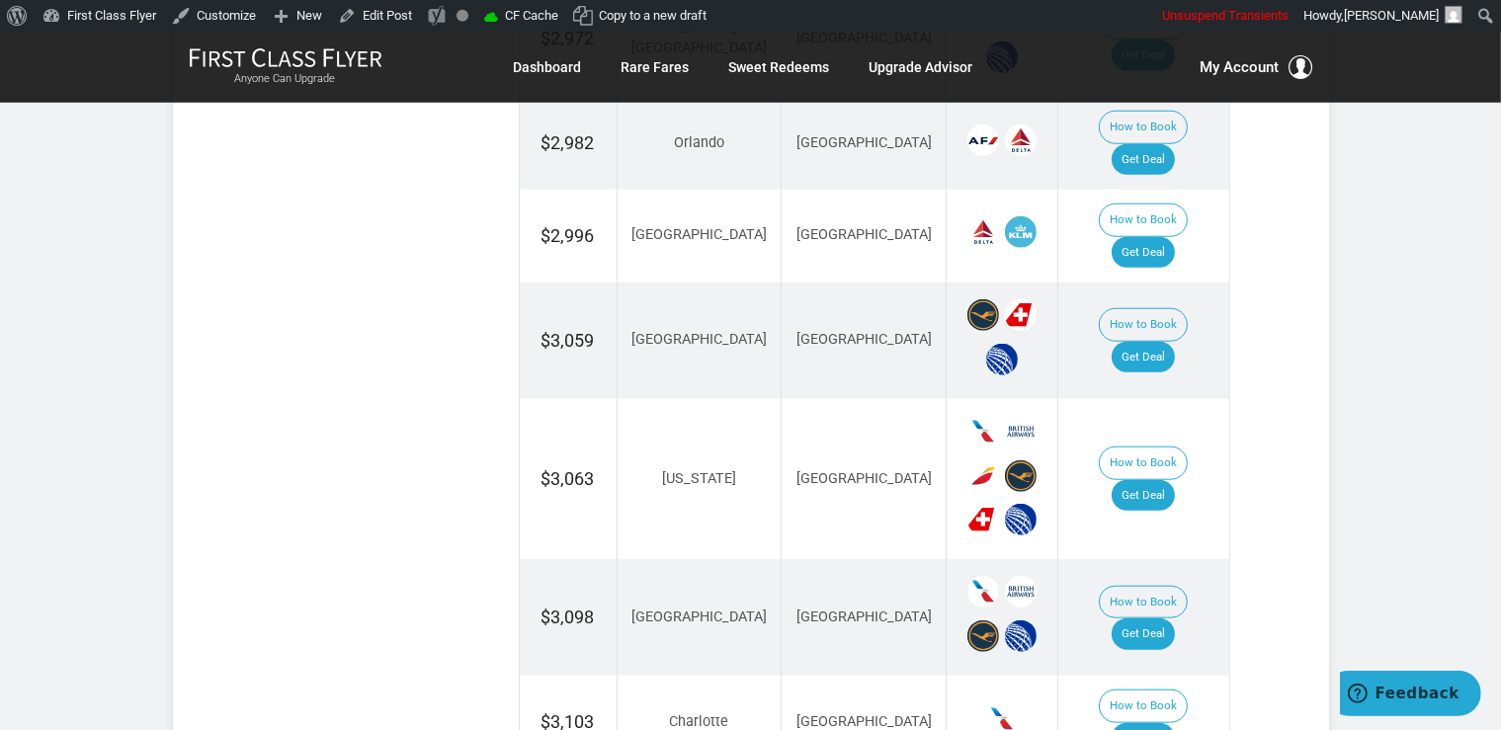
scroll to position [1859, 0]
click at [1171, 341] on link "Get Deal" at bounding box center [1142, 357] width 63 height 32
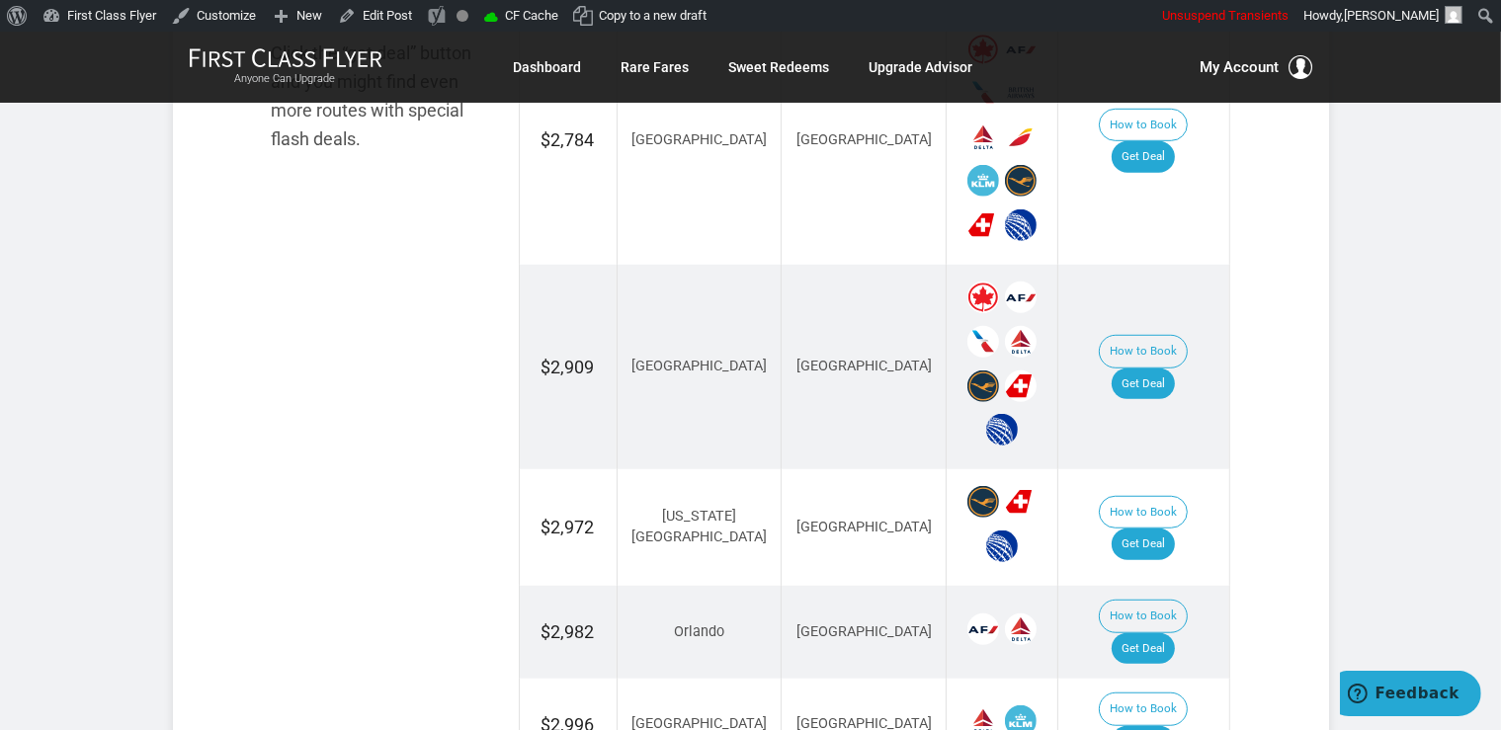
scroll to position [1338, 0]
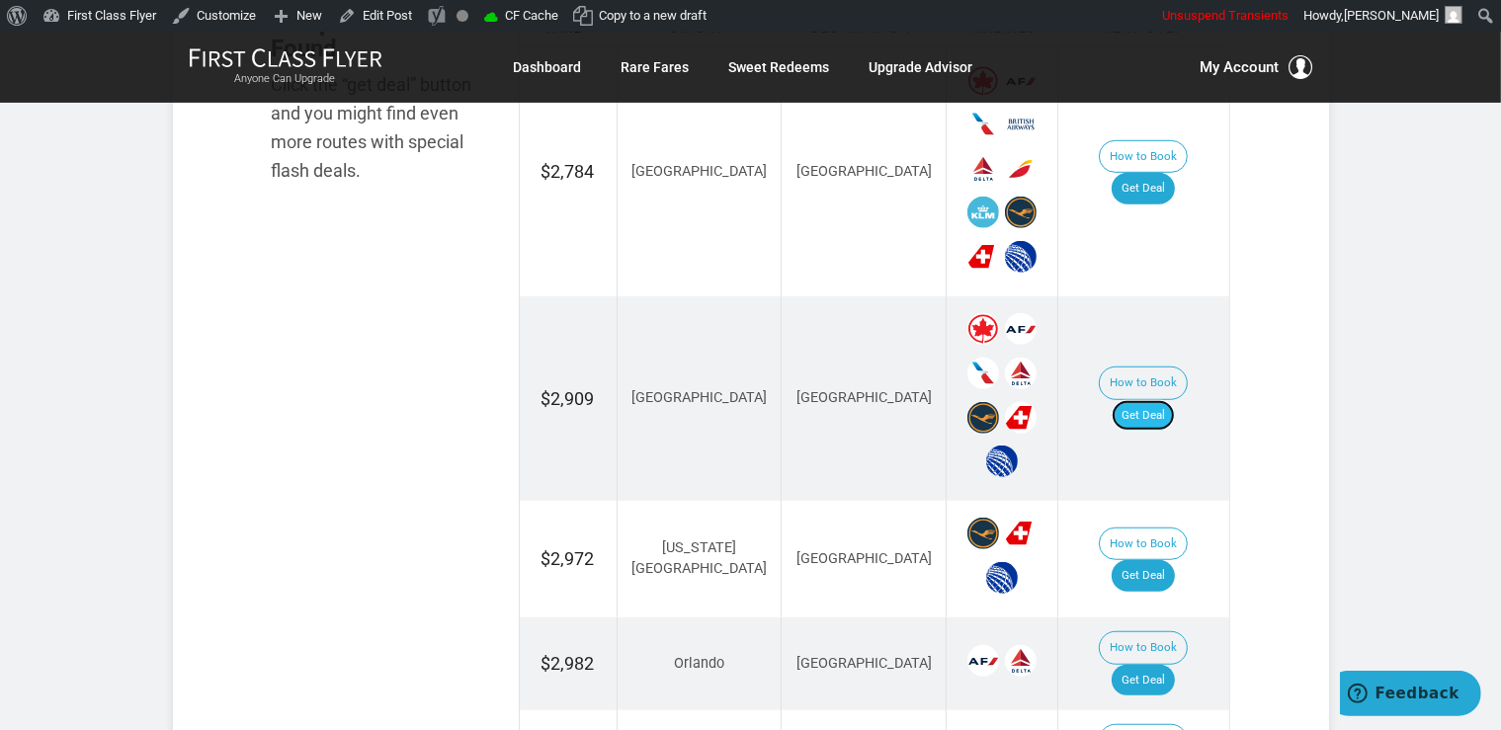
click at [1163, 400] on link "Get Deal" at bounding box center [1142, 416] width 63 height 32
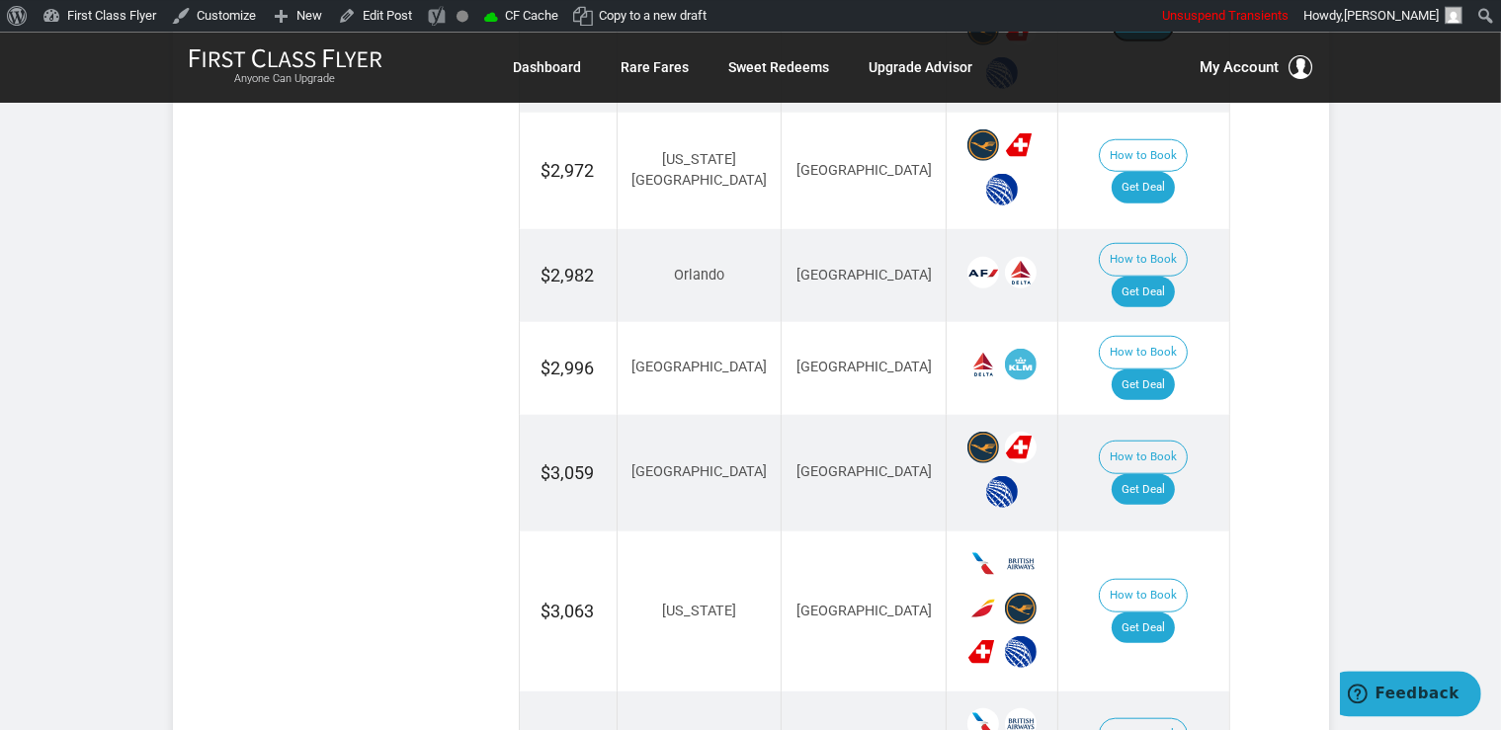
scroll to position [1754, 0]
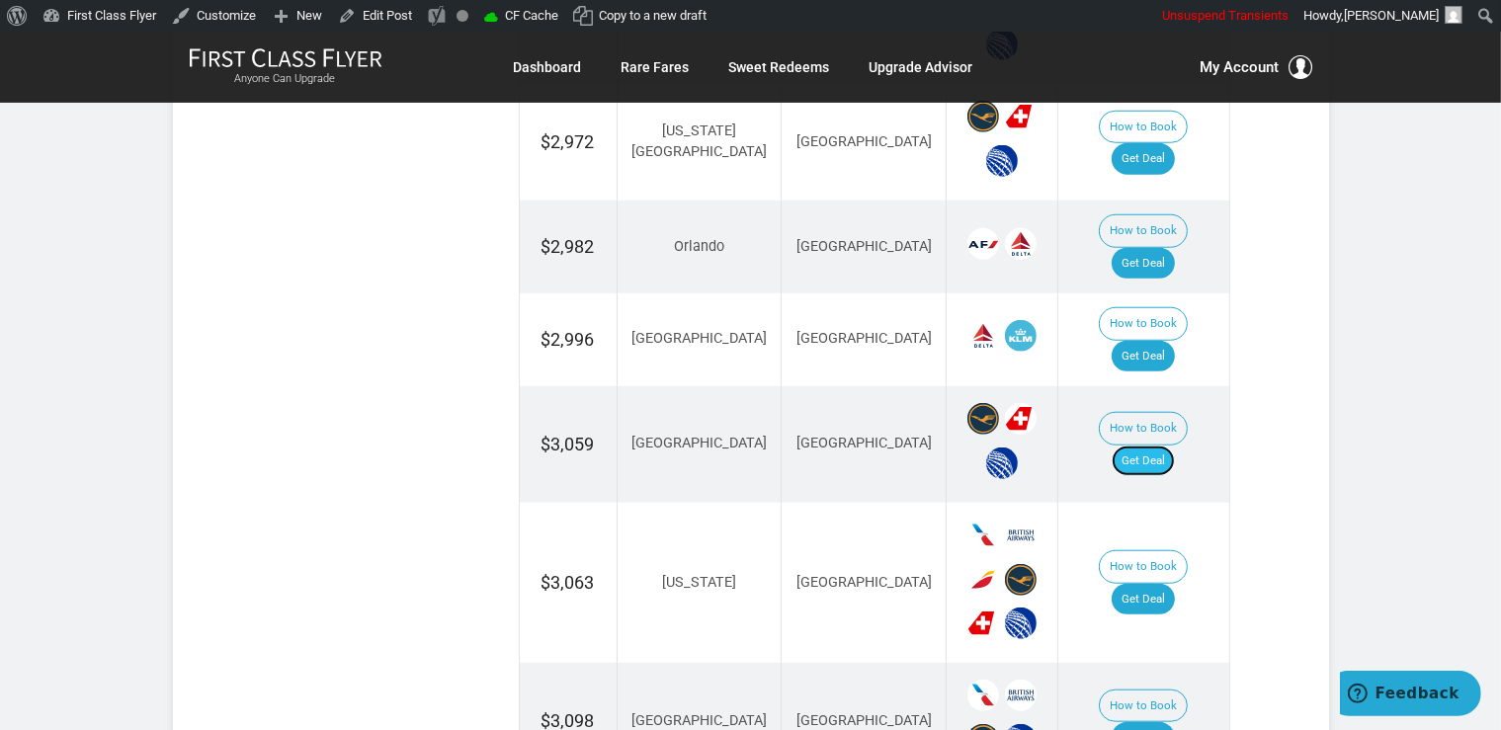
click at [1157, 446] on link "Get Deal" at bounding box center [1142, 462] width 63 height 32
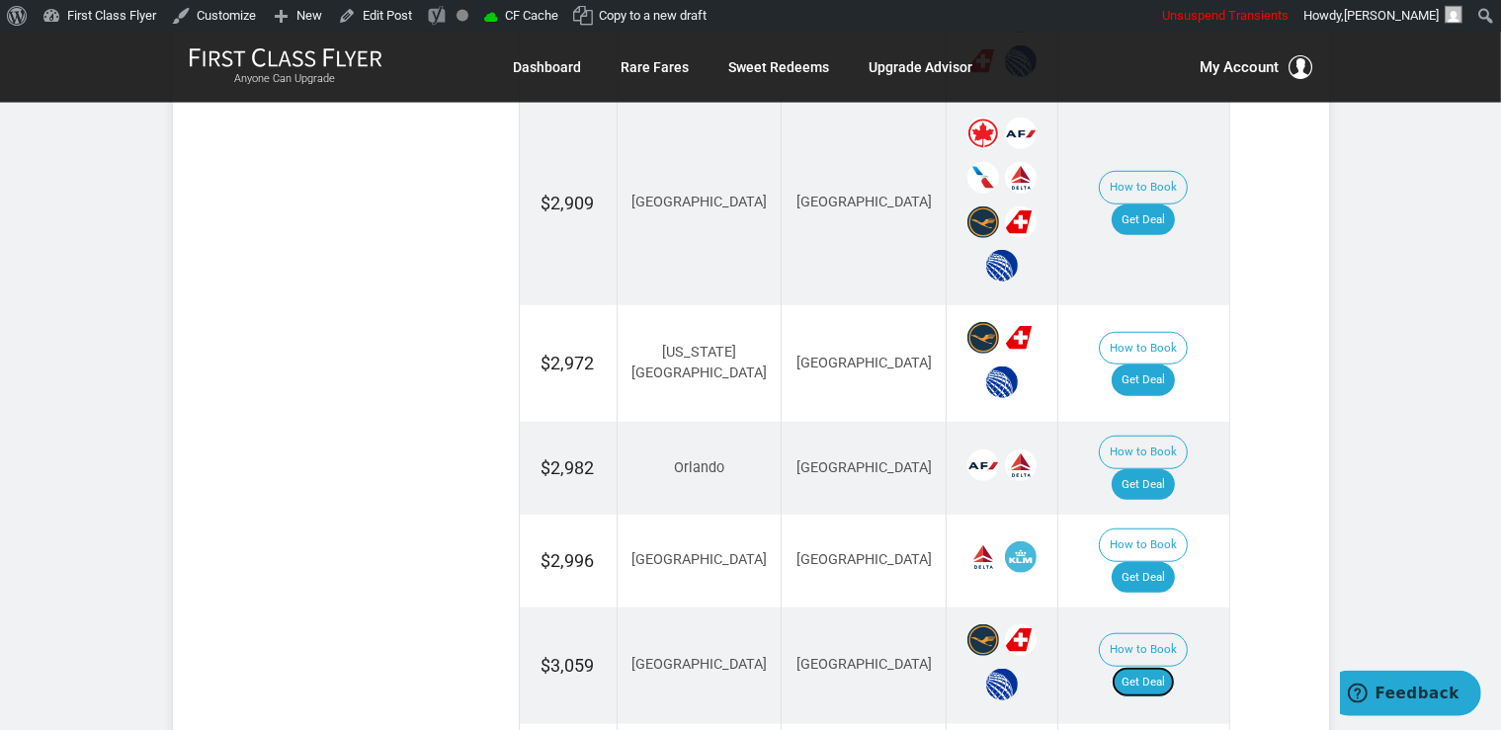
scroll to position [1546, 0]
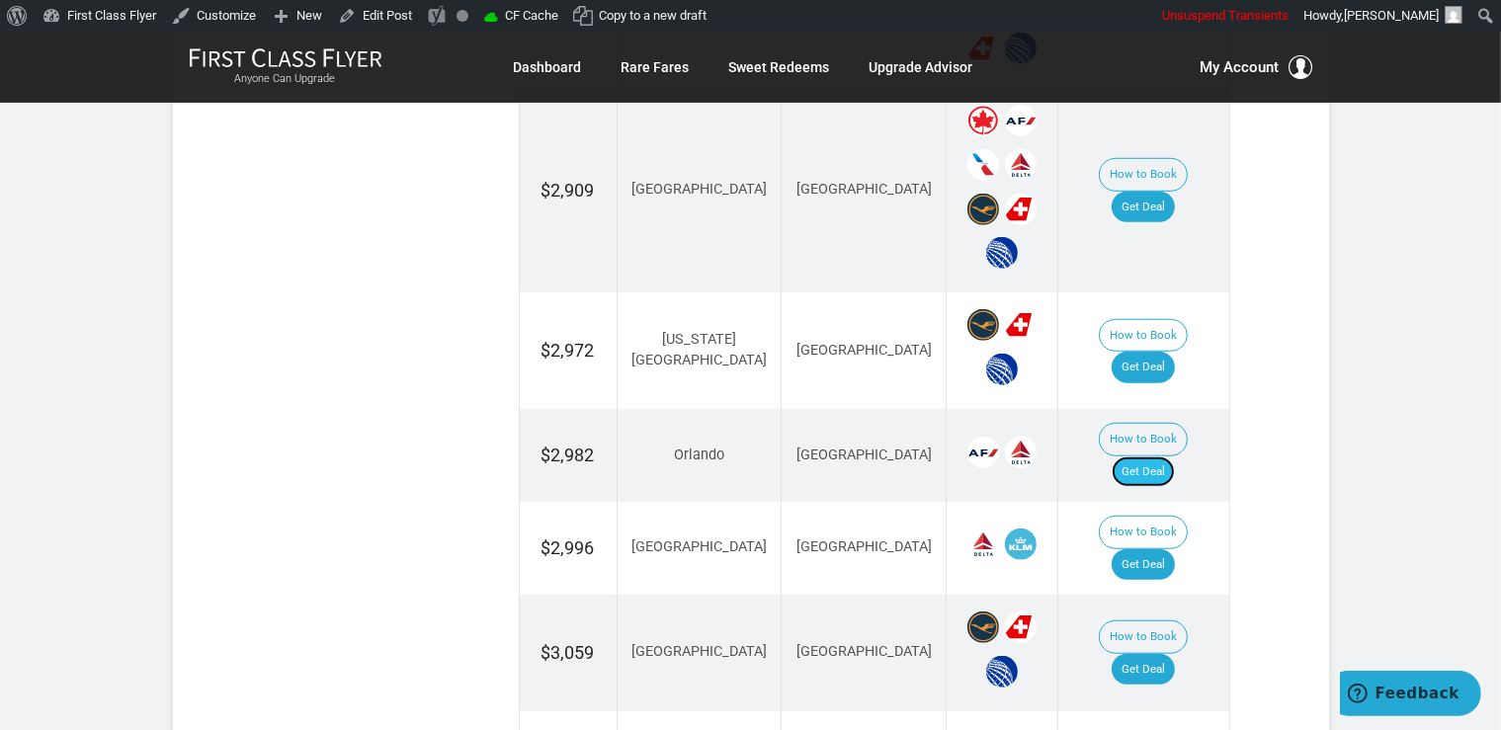
click at [1173, 456] on link "Get Deal" at bounding box center [1142, 472] width 63 height 32
click at [1175, 549] on link "Get Deal" at bounding box center [1142, 565] width 63 height 32
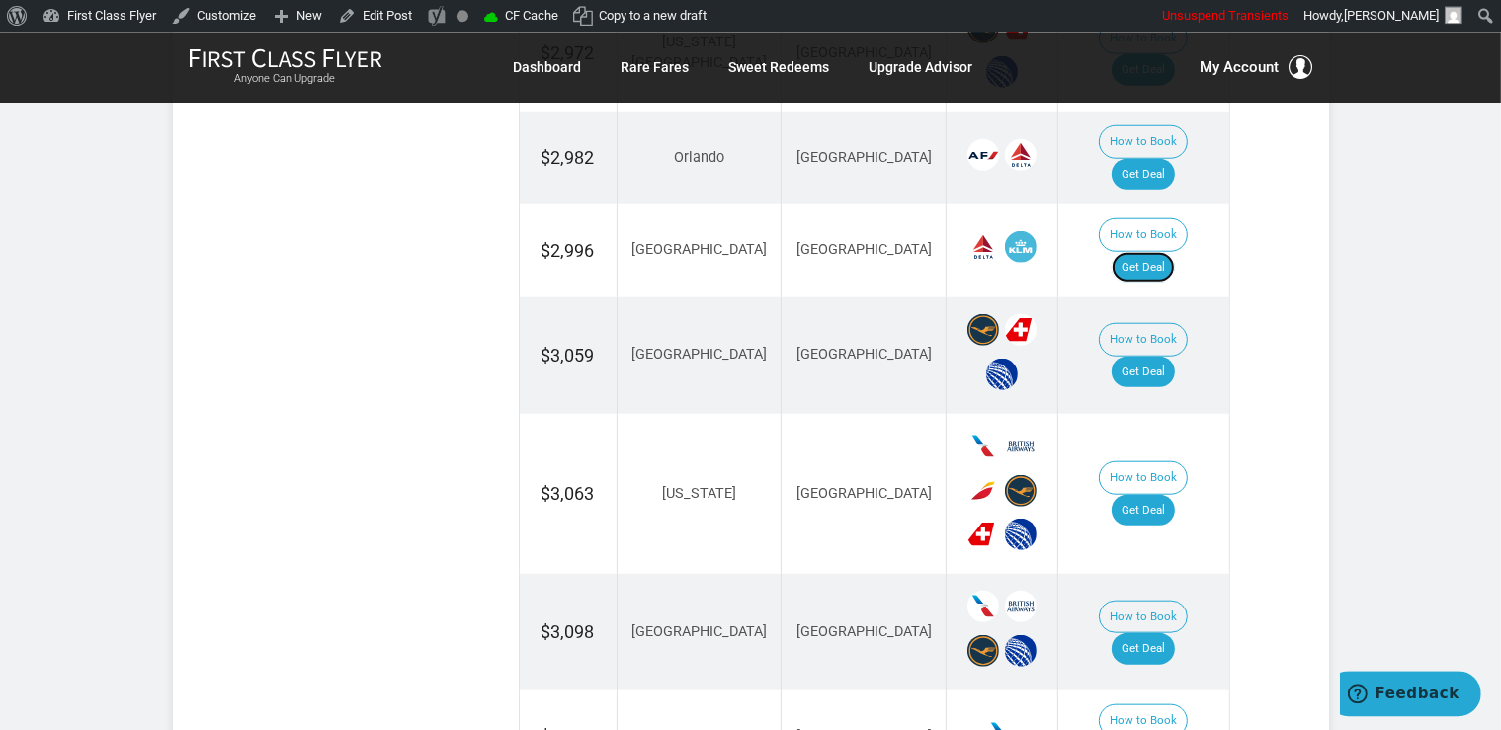
scroll to position [1859, 0]
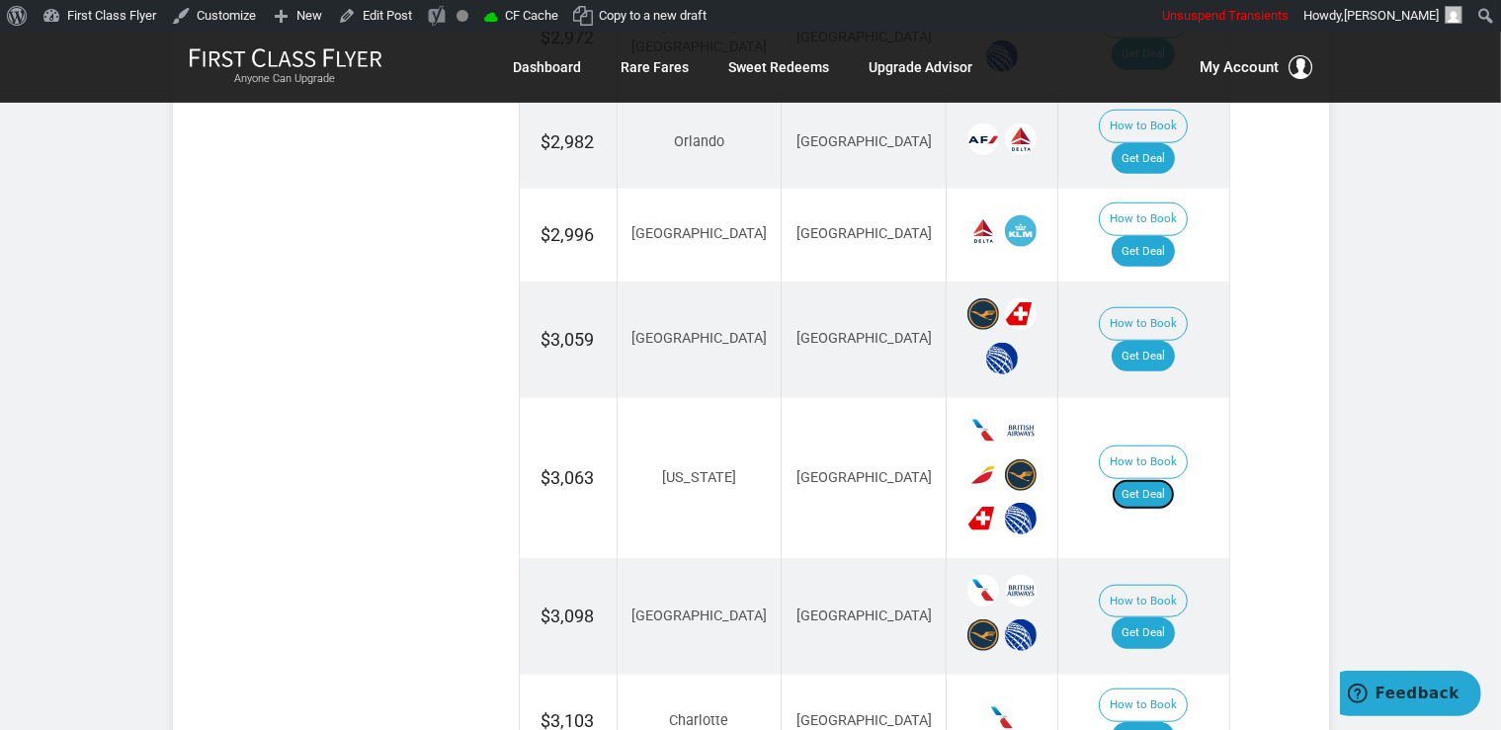
drag, startPoint x: 1154, startPoint y: 363, endPoint x: 1192, endPoint y: 367, distance: 38.8
click at [1154, 479] on link "Get Deal" at bounding box center [1142, 495] width 63 height 32
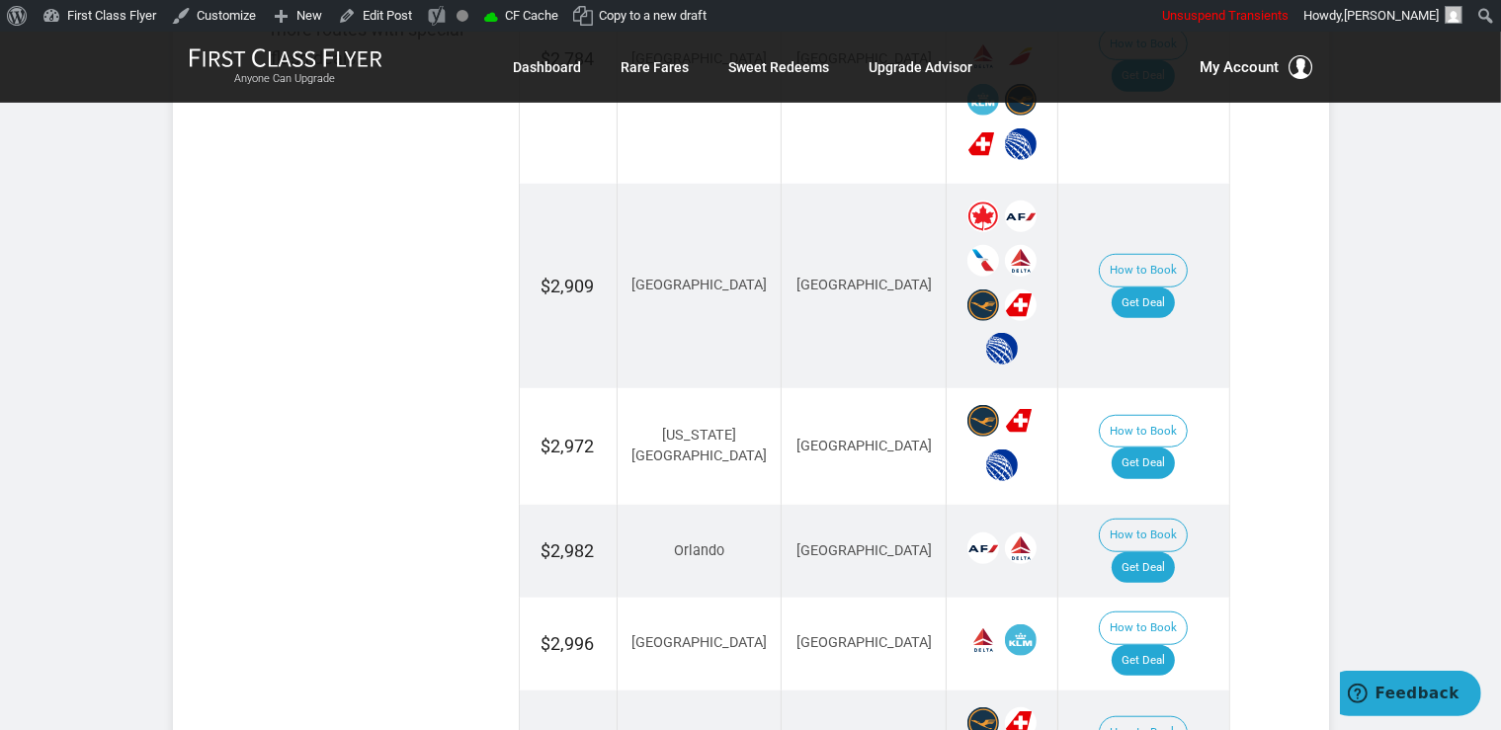
scroll to position [1442, 0]
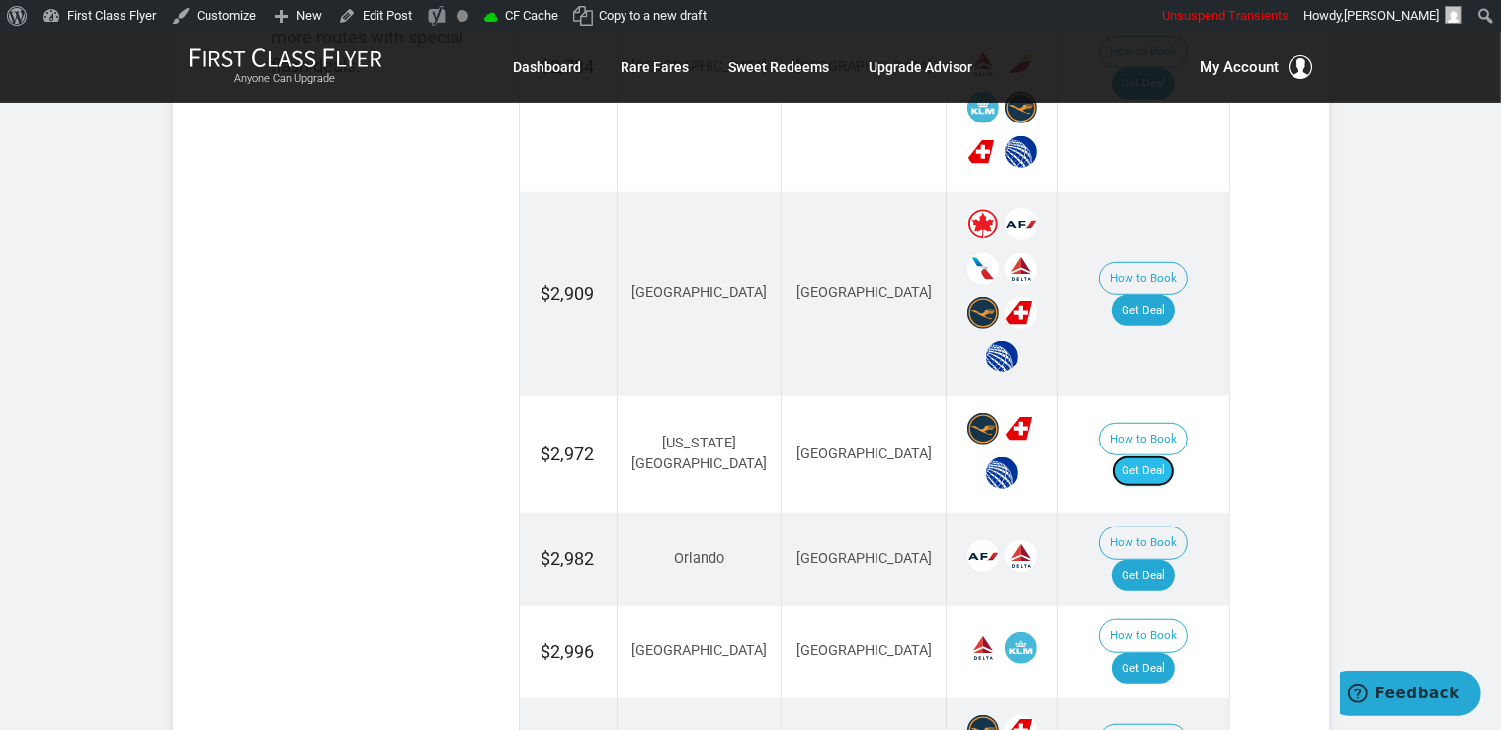
click at [1174, 455] on link "Get Deal" at bounding box center [1142, 471] width 63 height 32
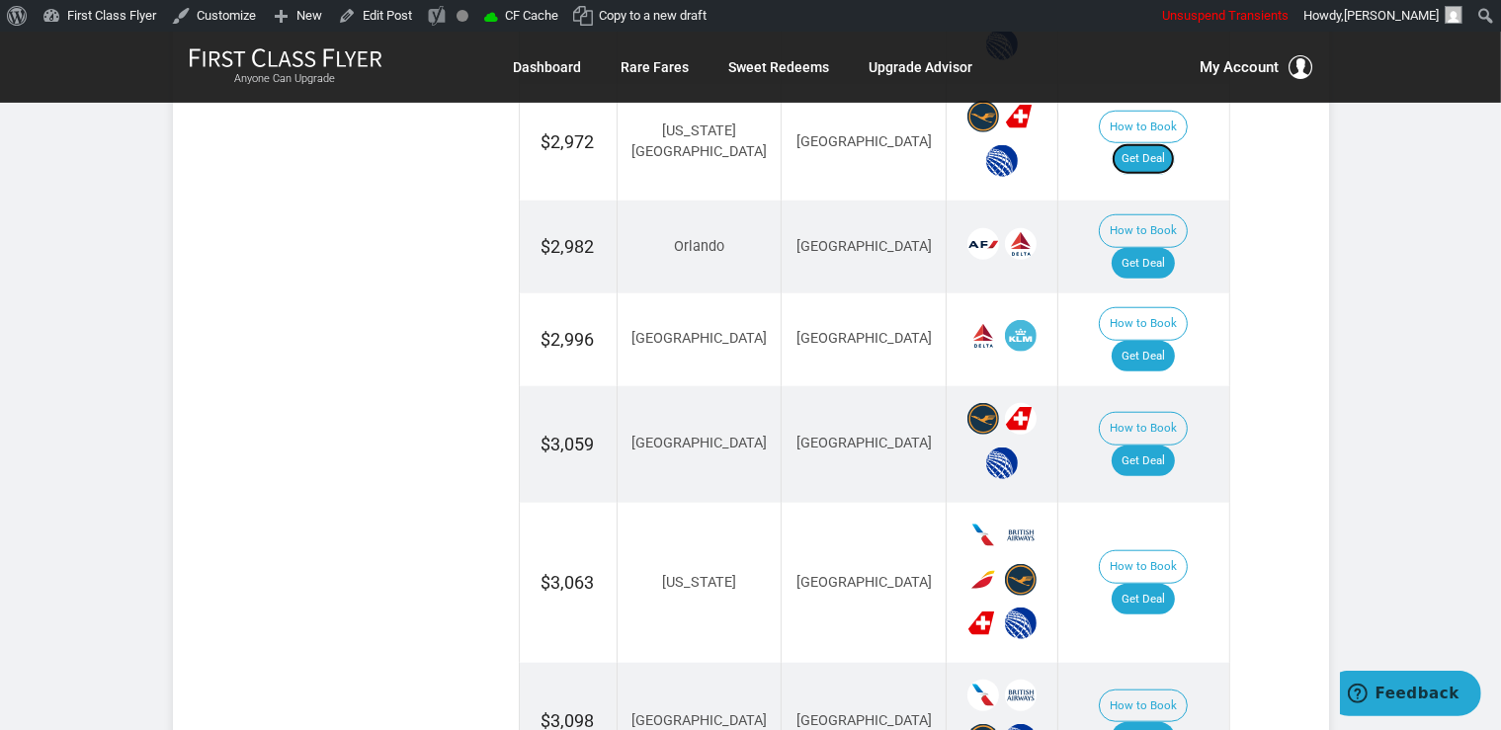
scroll to position [1964, 0]
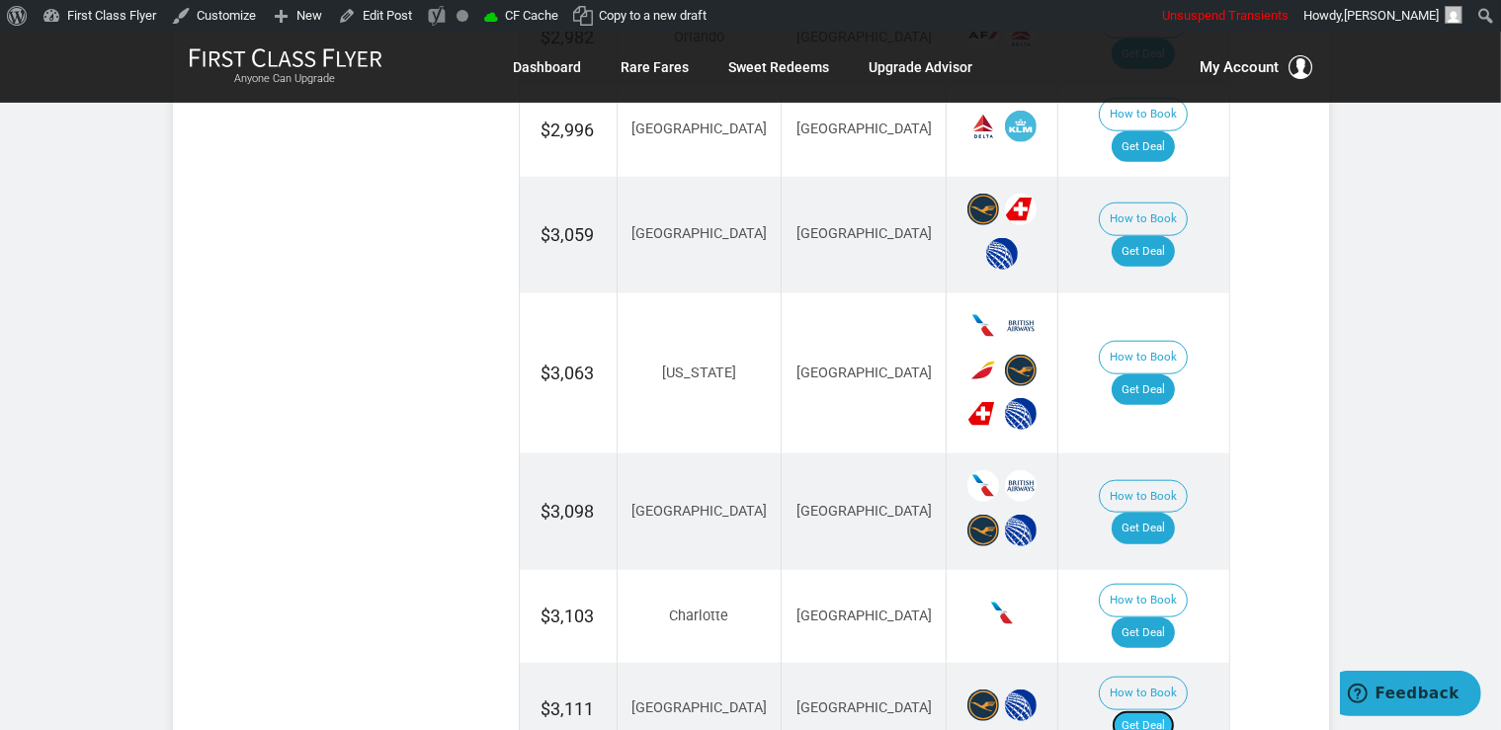
click at [1168, 710] on link "Get Deal" at bounding box center [1142, 726] width 63 height 32
click at [1160, 617] on link "Get Deal" at bounding box center [1142, 633] width 63 height 32
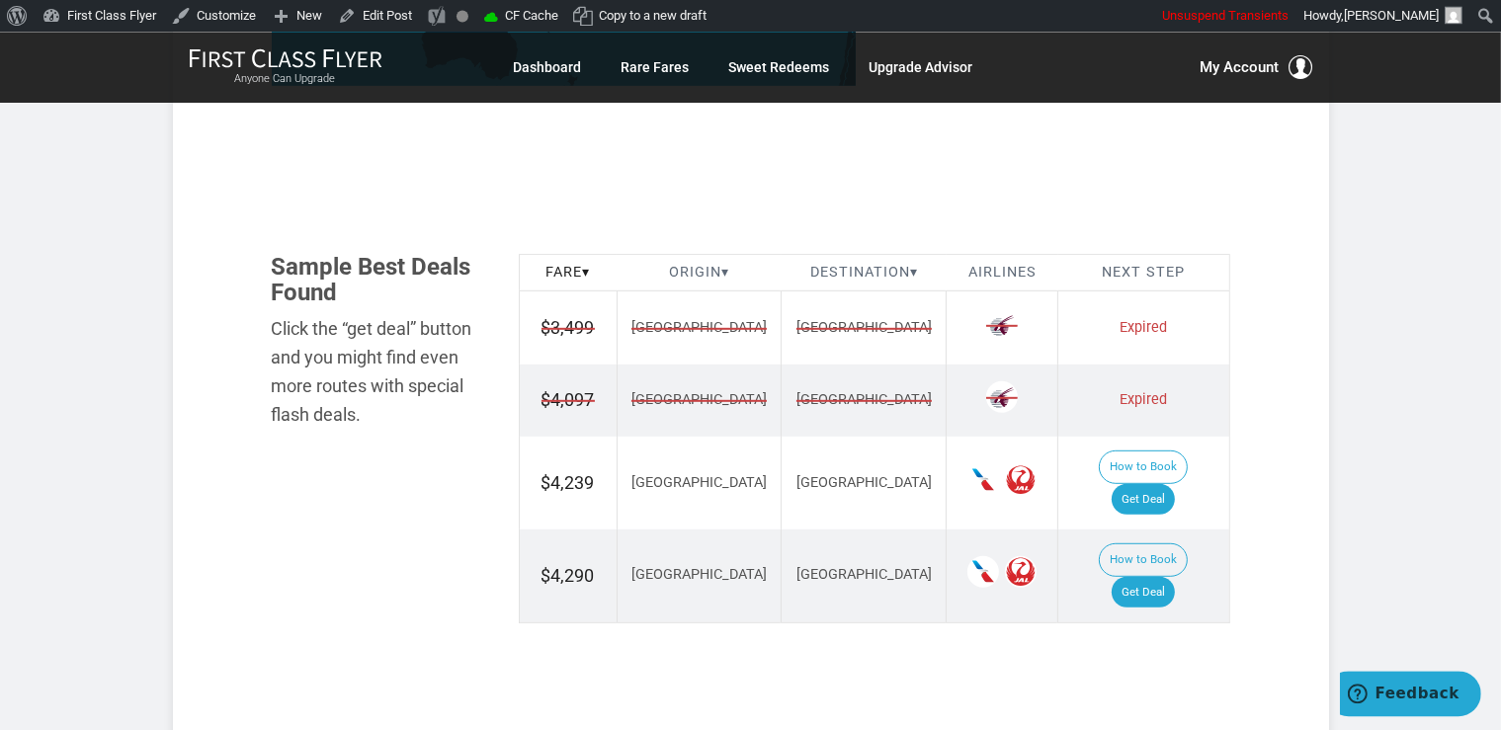
scroll to position [1252, 0]
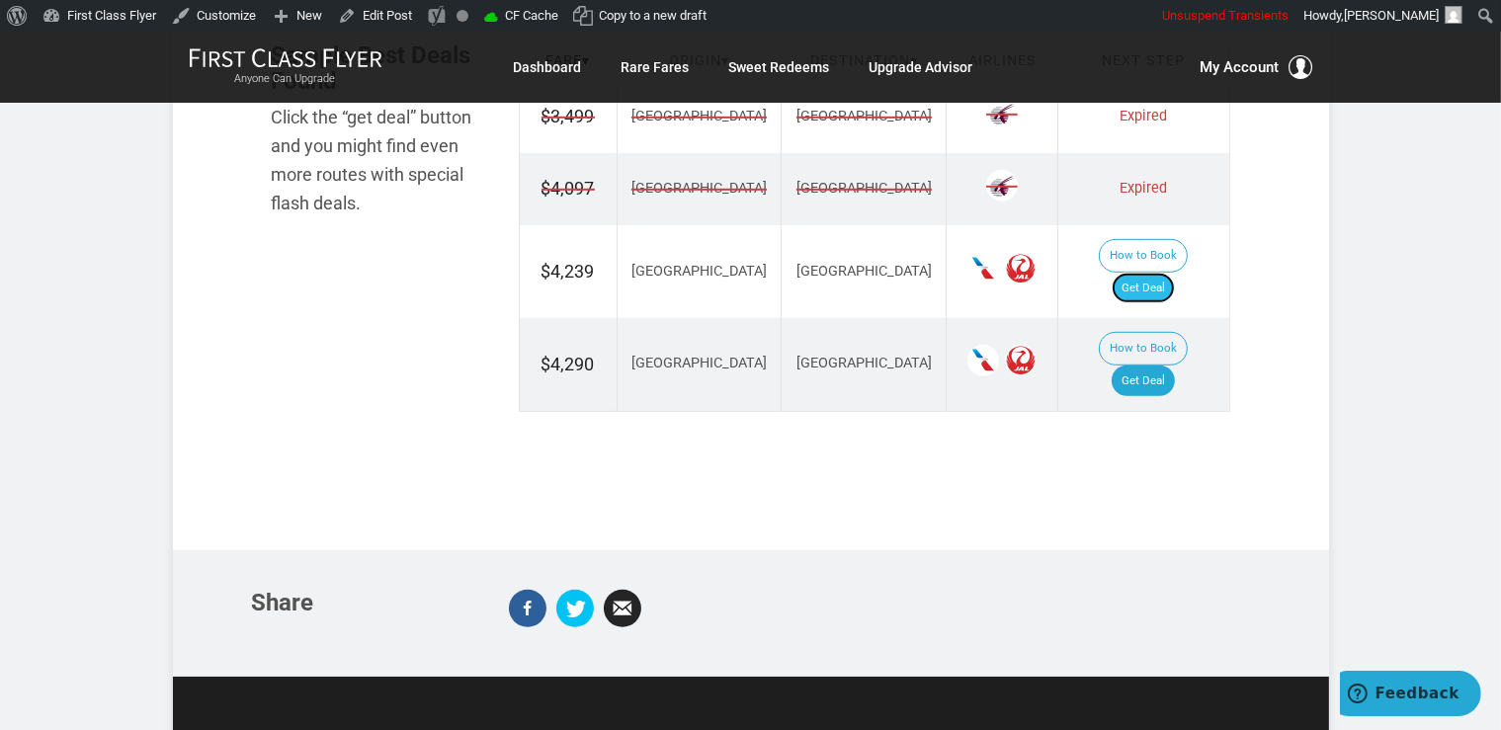
click at [1175, 273] on link "Get Deal" at bounding box center [1142, 289] width 63 height 32
click at [1136, 365] on link "Get Deal" at bounding box center [1142, 381] width 63 height 32
click at [1151, 365] on link "Get Deal" at bounding box center [1142, 381] width 63 height 32
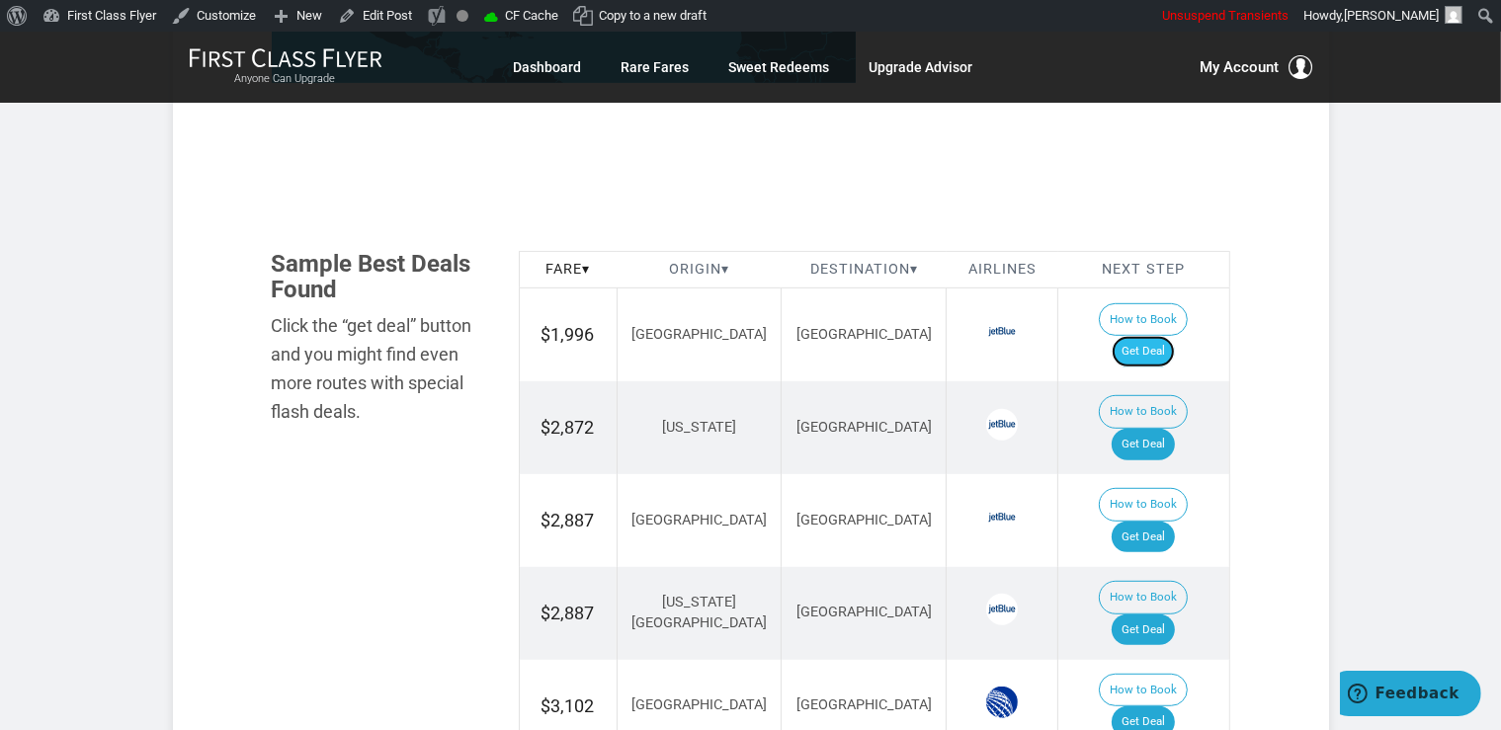
click at [1163, 336] on link "Get Deal" at bounding box center [1142, 352] width 63 height 32
drag, startPoint x: 1174, startPoint y: 392, endPoint x: 1176, endPoint y: 411, distance: 18.9
click at [1174, 429] on link "Get Deal" at bounding box center [1142, 445] width 63 height 32
click at [1144, 522] on link "Get Deal" at bounding box center [1142, 538] width 63 height 32
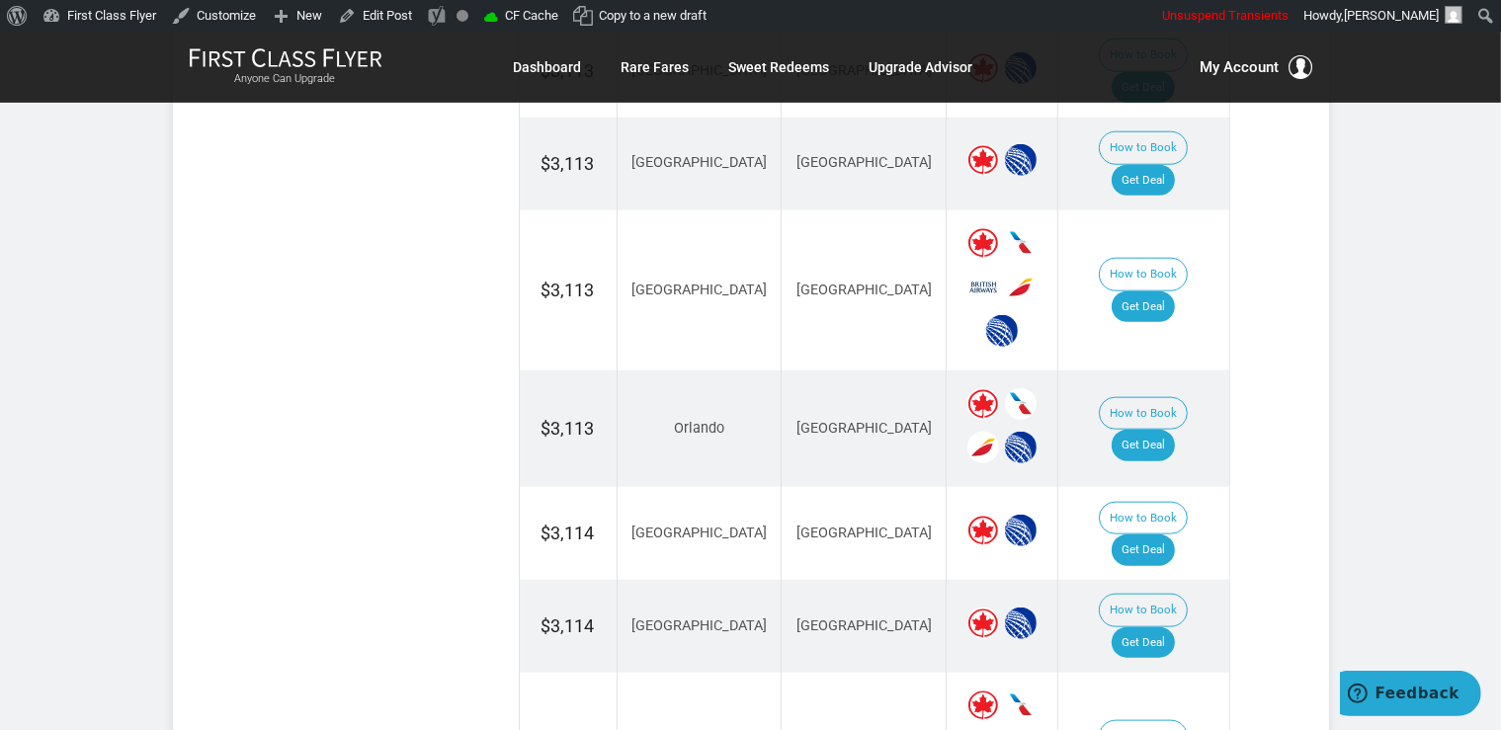
scroll to position [2190, 0]
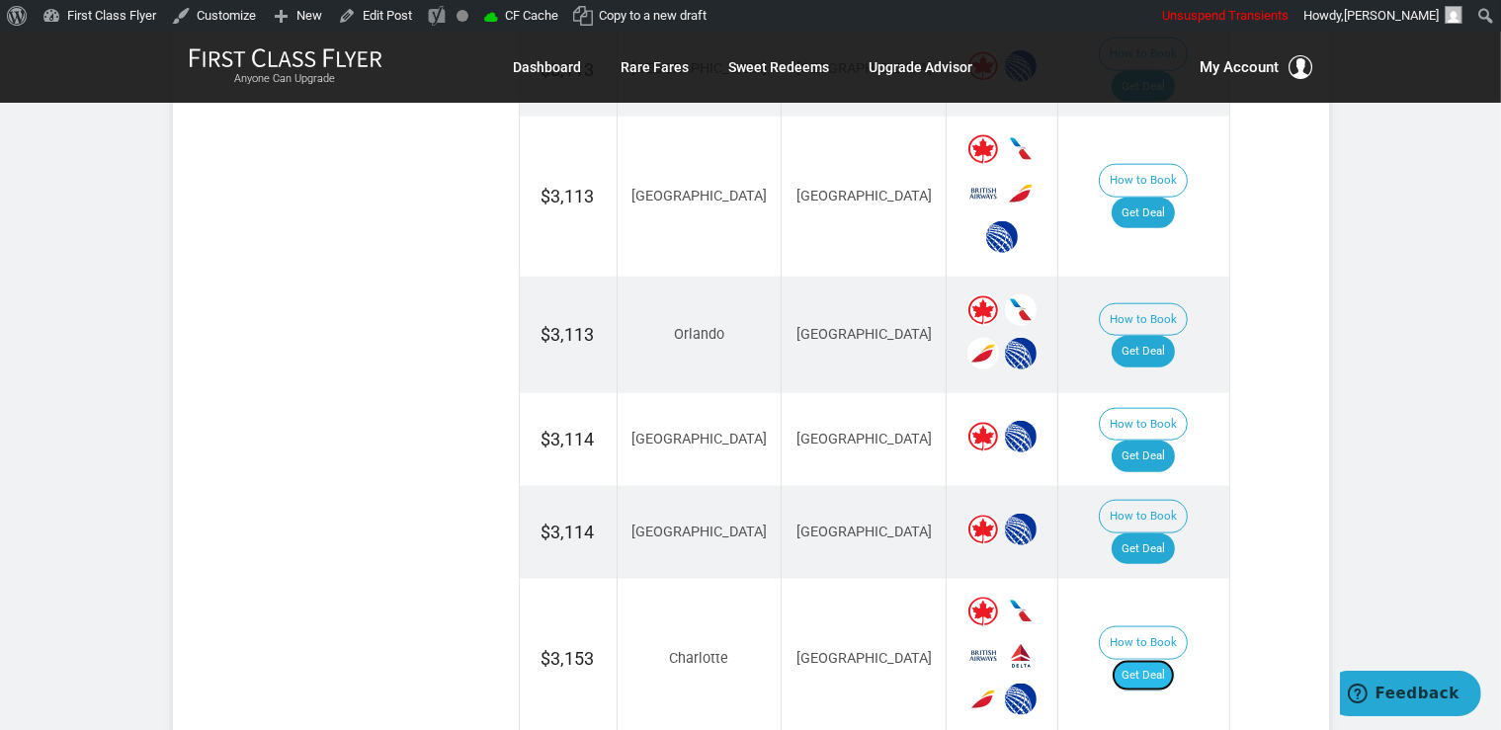
click at [1148, 660] on link "Get Deal" at bounding box center [1142, 676] width 63 height 32
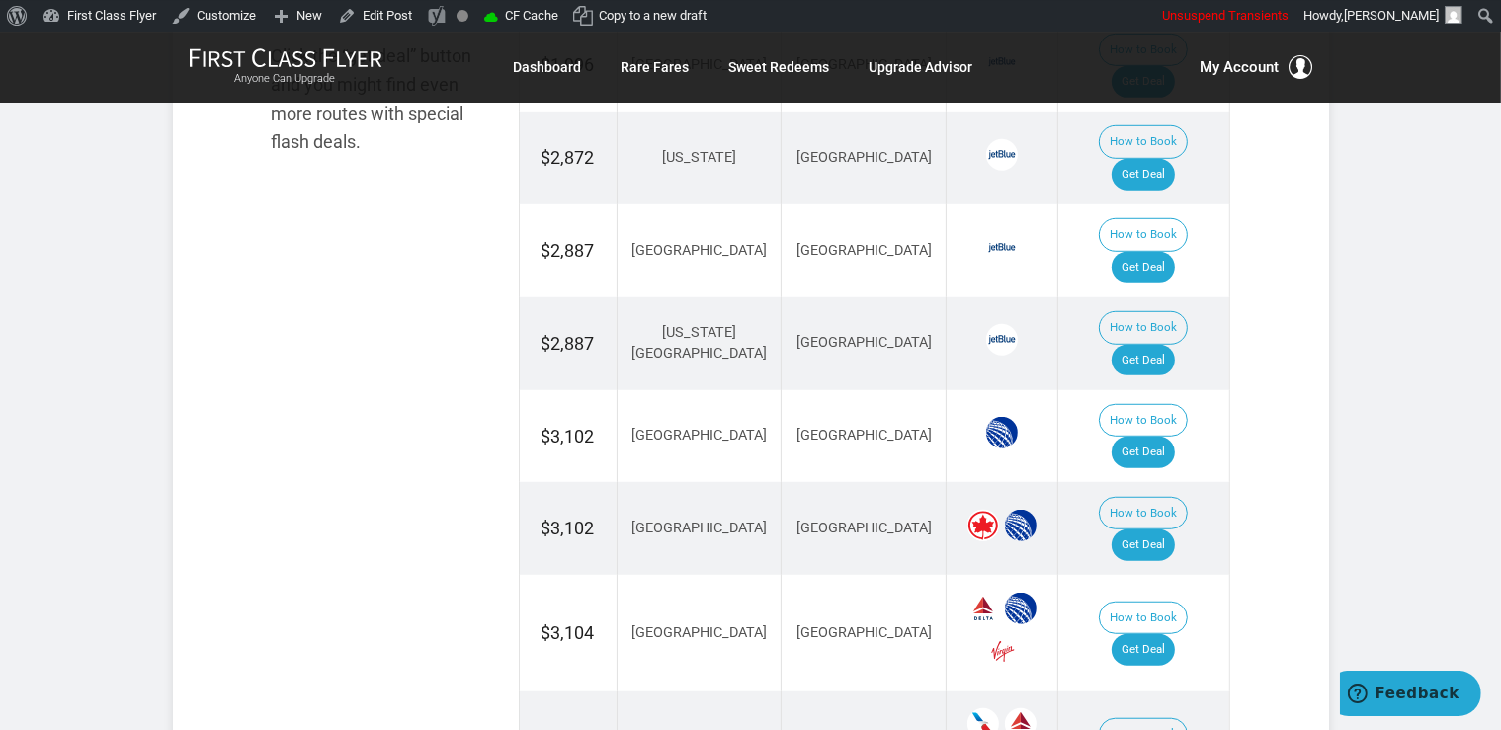
scroll to position [1252, 0]
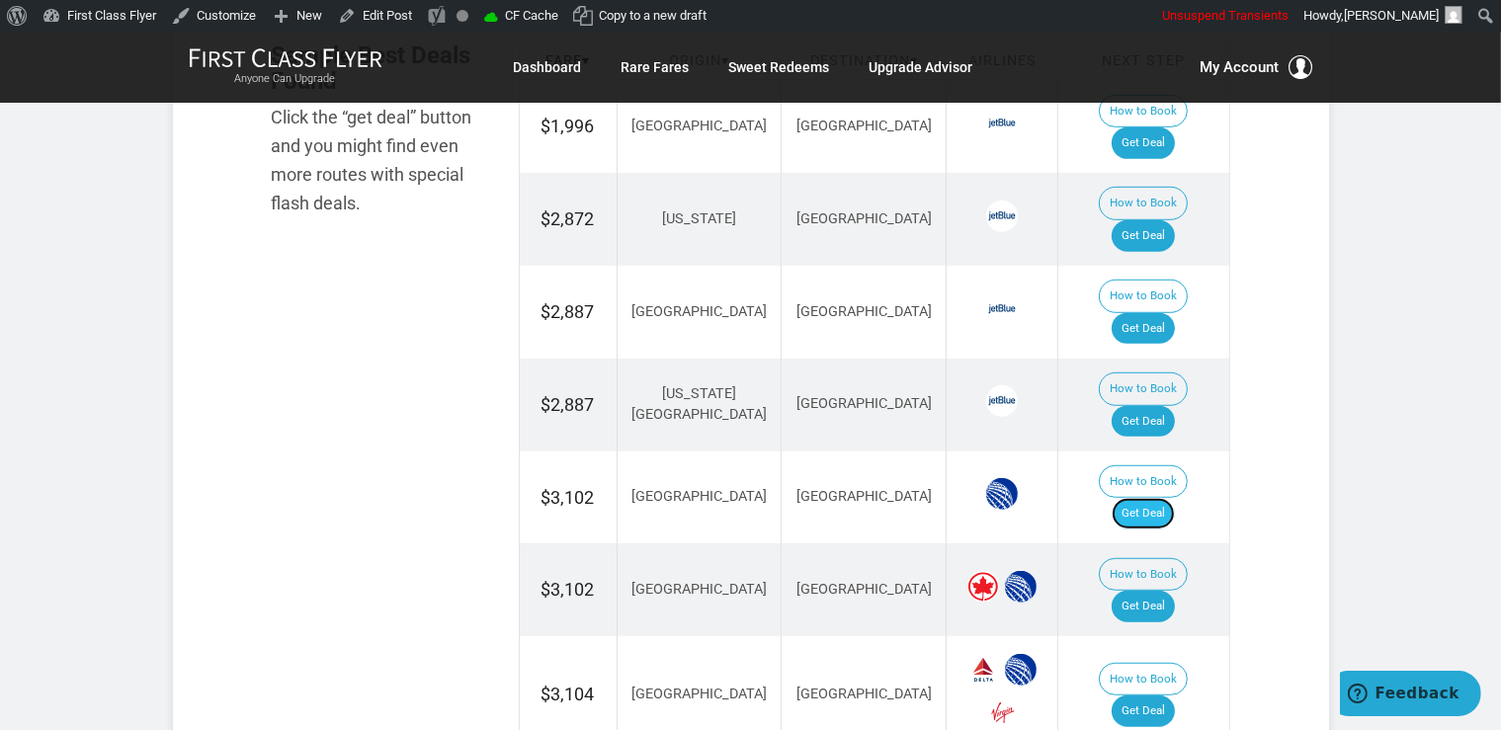
click at [1174, 498] on link "Get Deal" at bounding box center [1142, 514] width 63 height 32
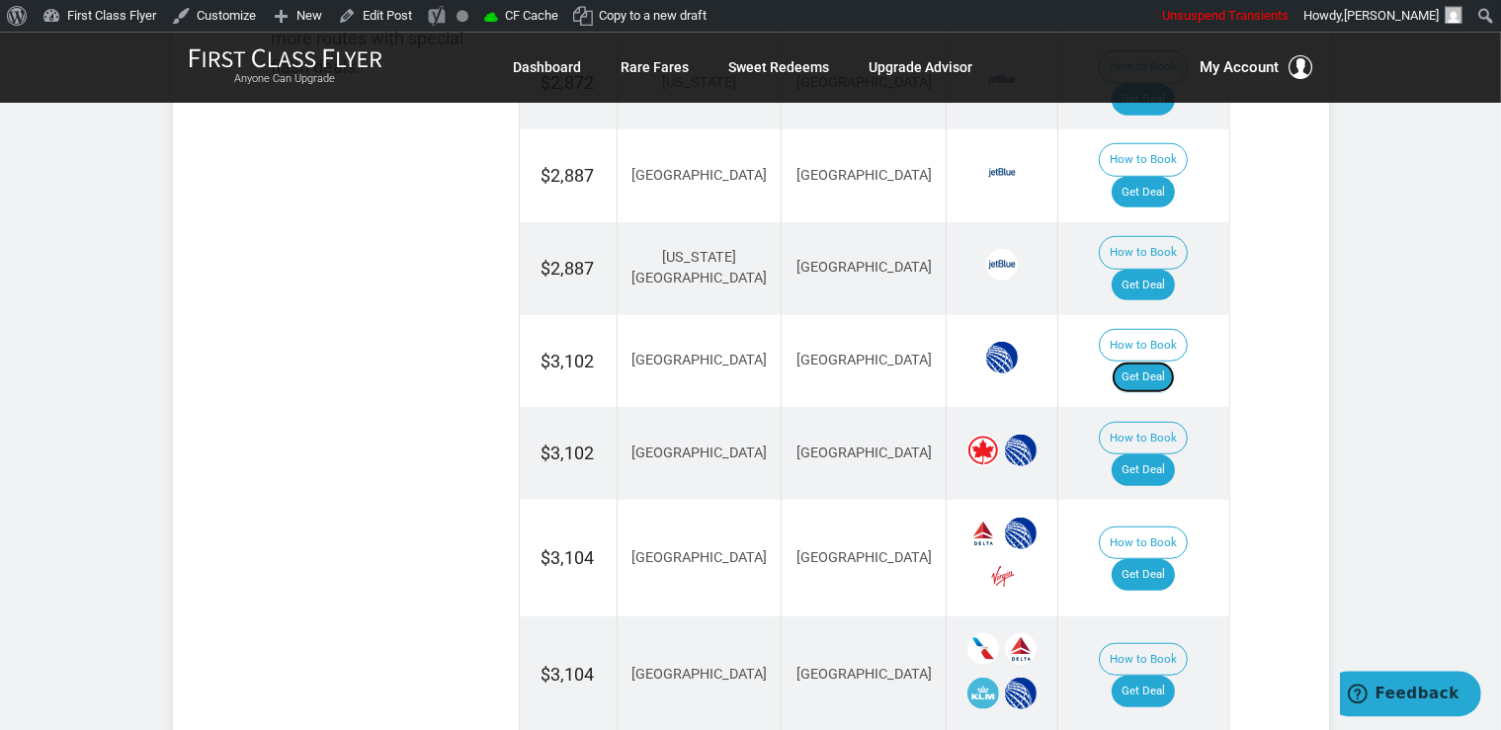
scroll to position [1460, 0]
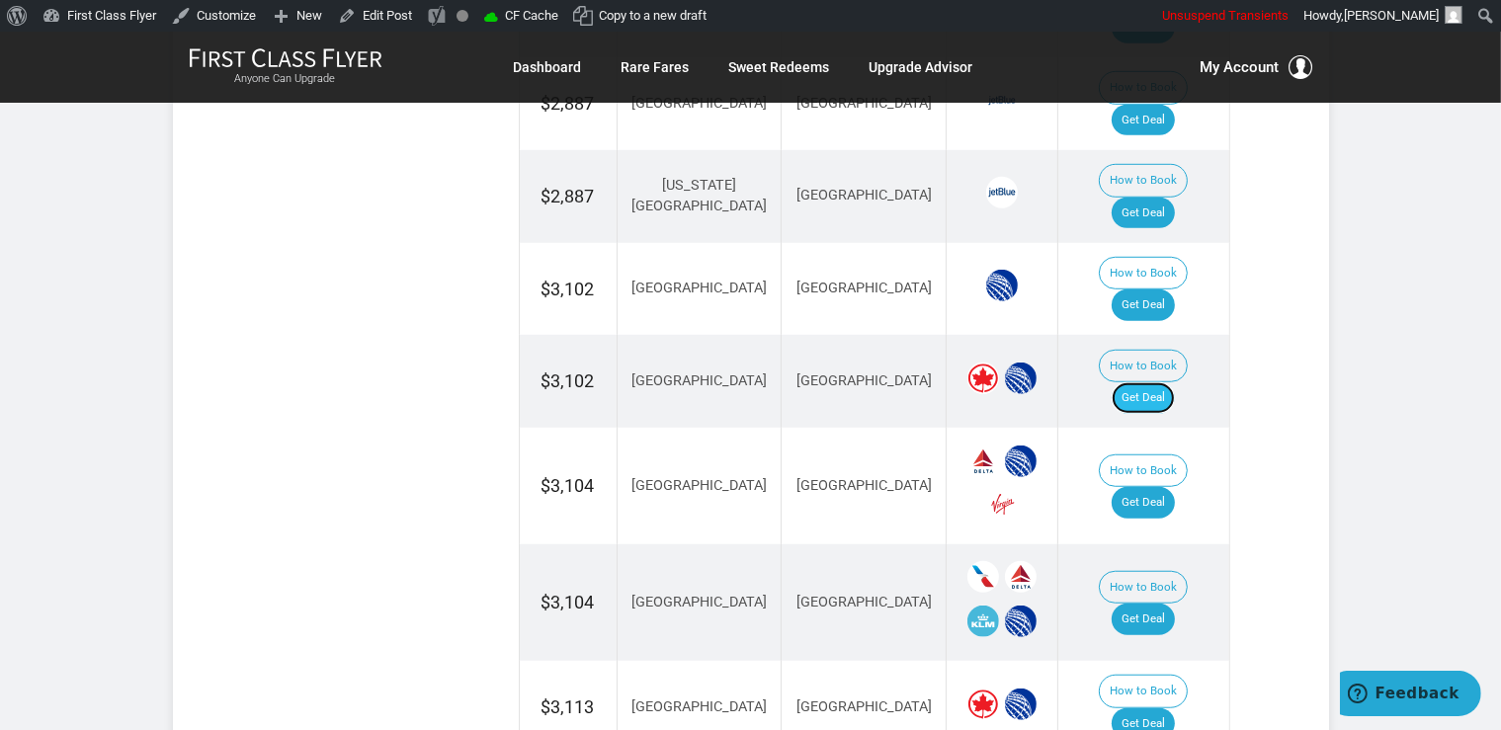
click at [1168, 382] on link "Get Deal" at bounding box center [1142, 398] width 63 height 32
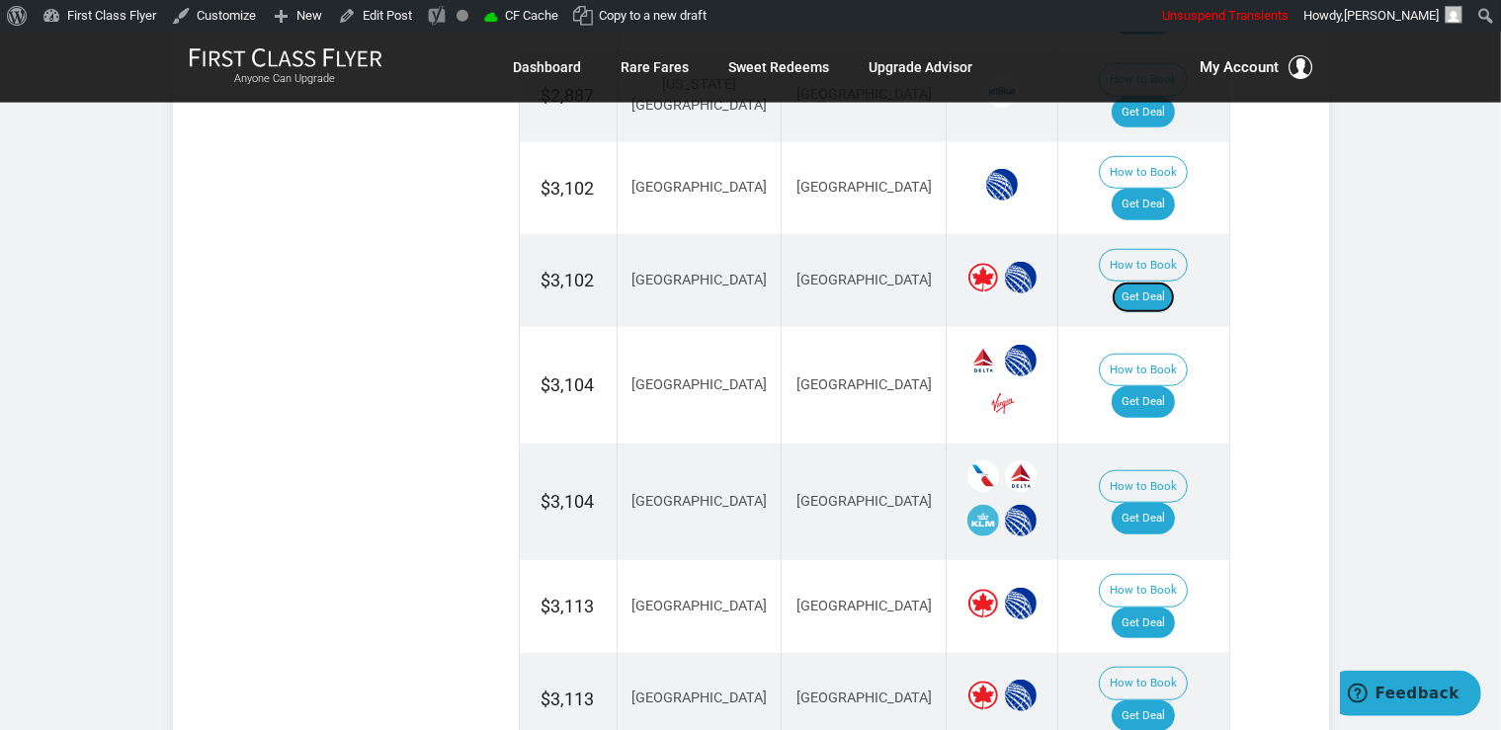
scroll to position [1565, 0]
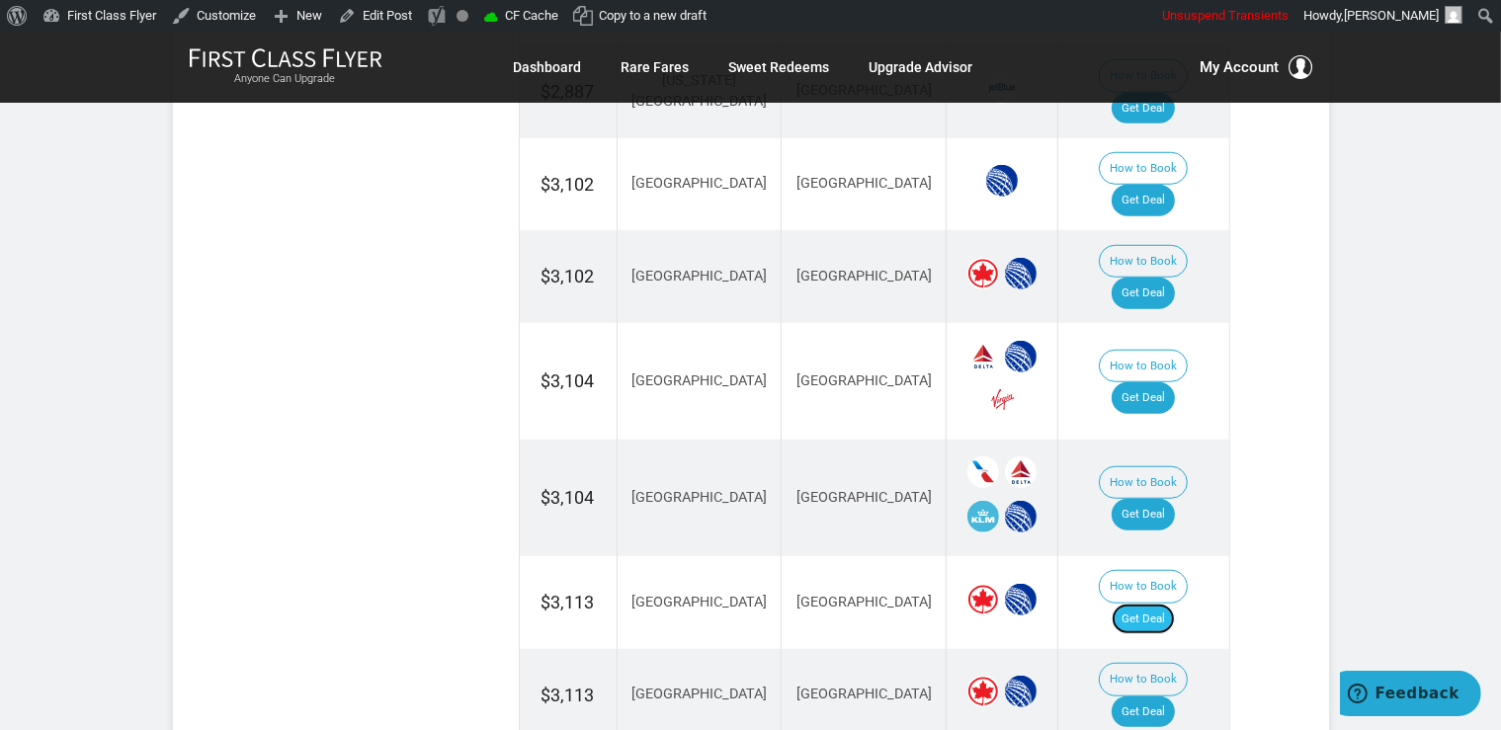
click at [1171, 604] on link "Get Deal" at bounding box center [1142, 620] width 63 height 32
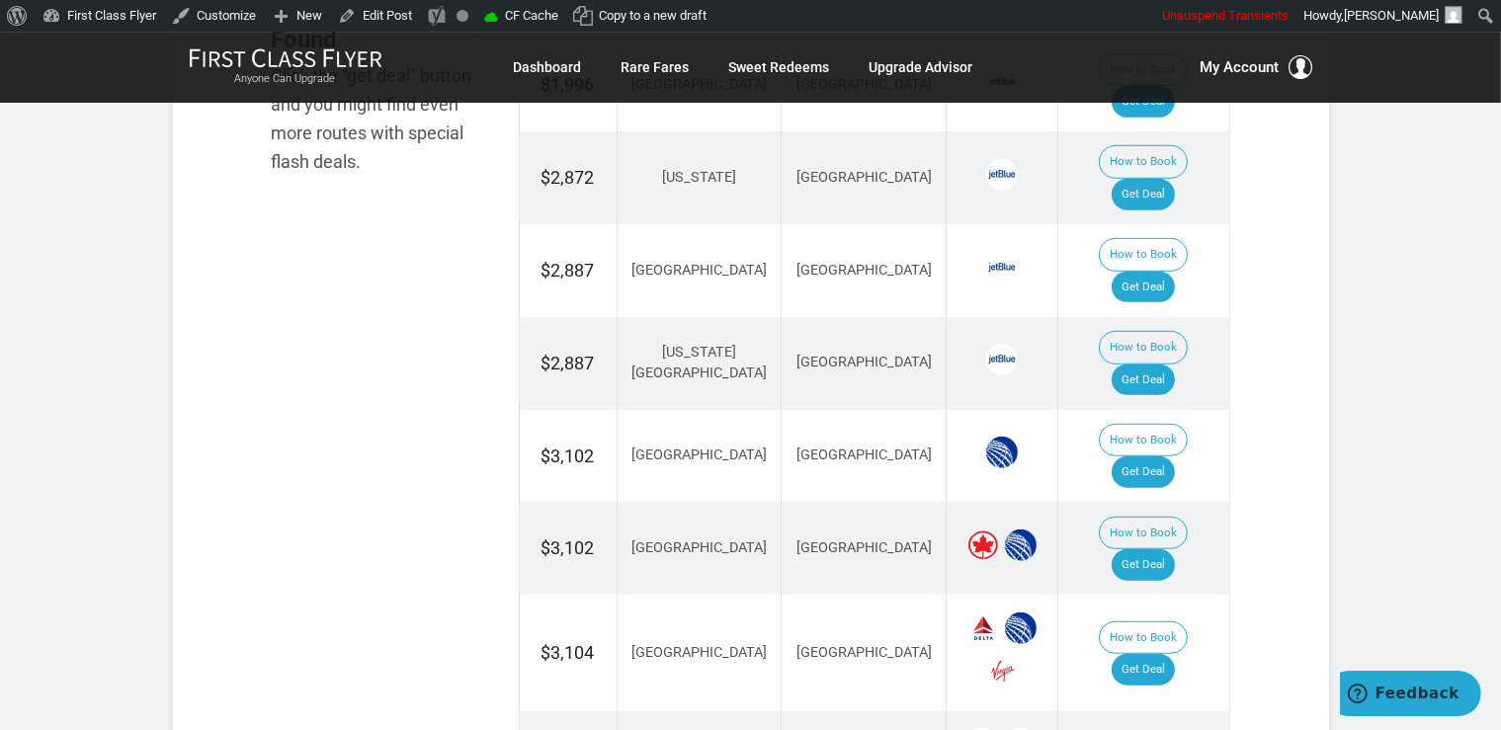
scroll to position [1252, 0]
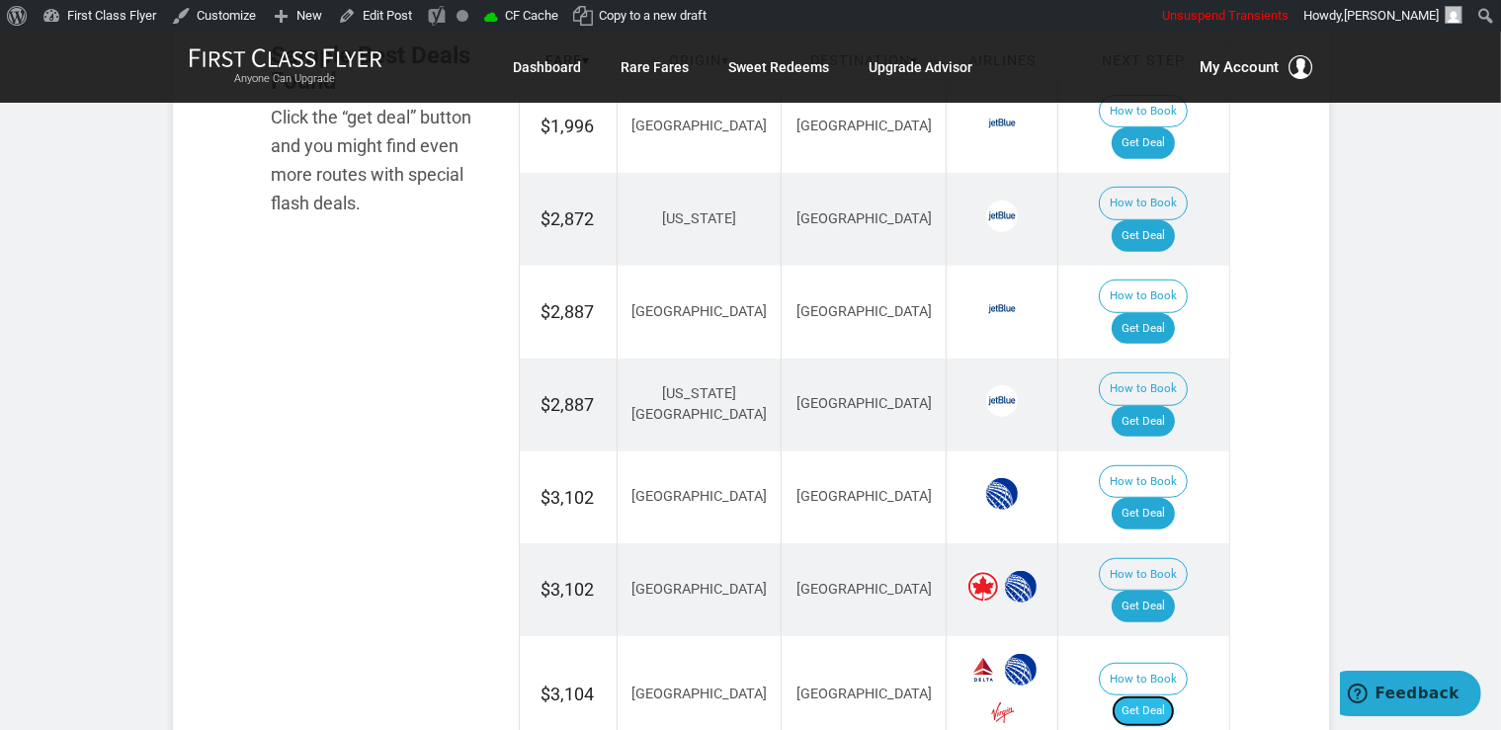
click at [1175, 695] on link "Get Deal" at bounding box center [1142, 711] width 63 height 32
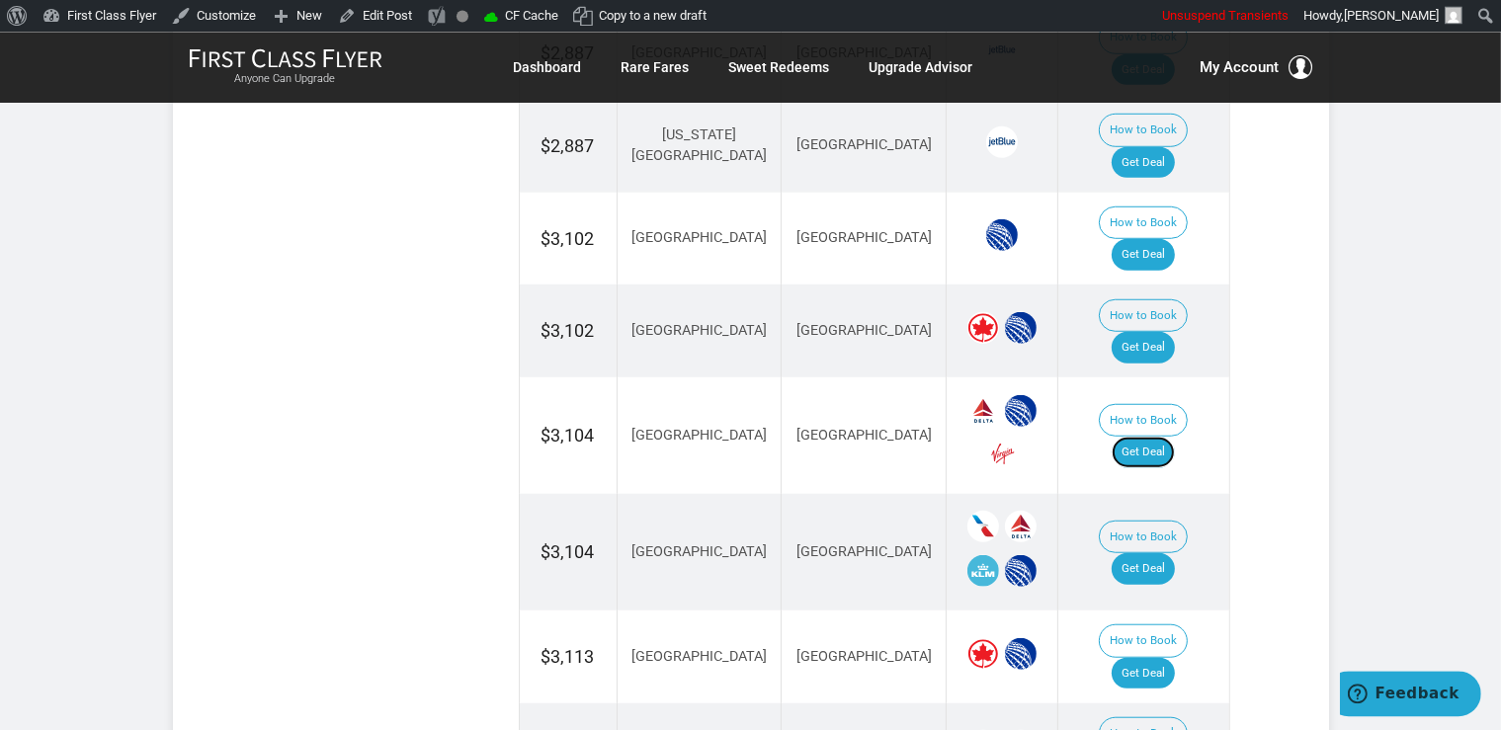
scroll to position [1565, 0]
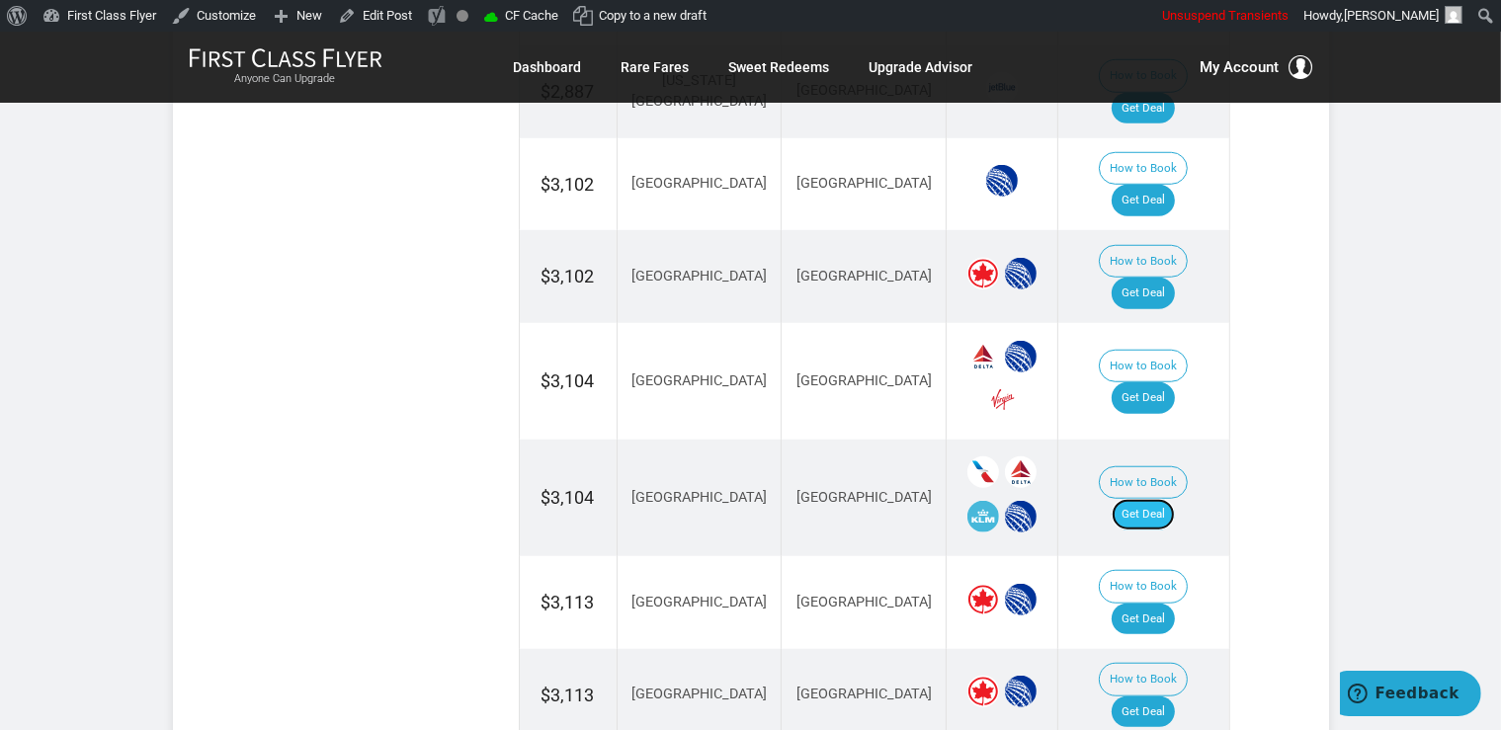
click at [1163, 499] on link "Get Deal" at bounding box center [1142, 515] width 63 height 32
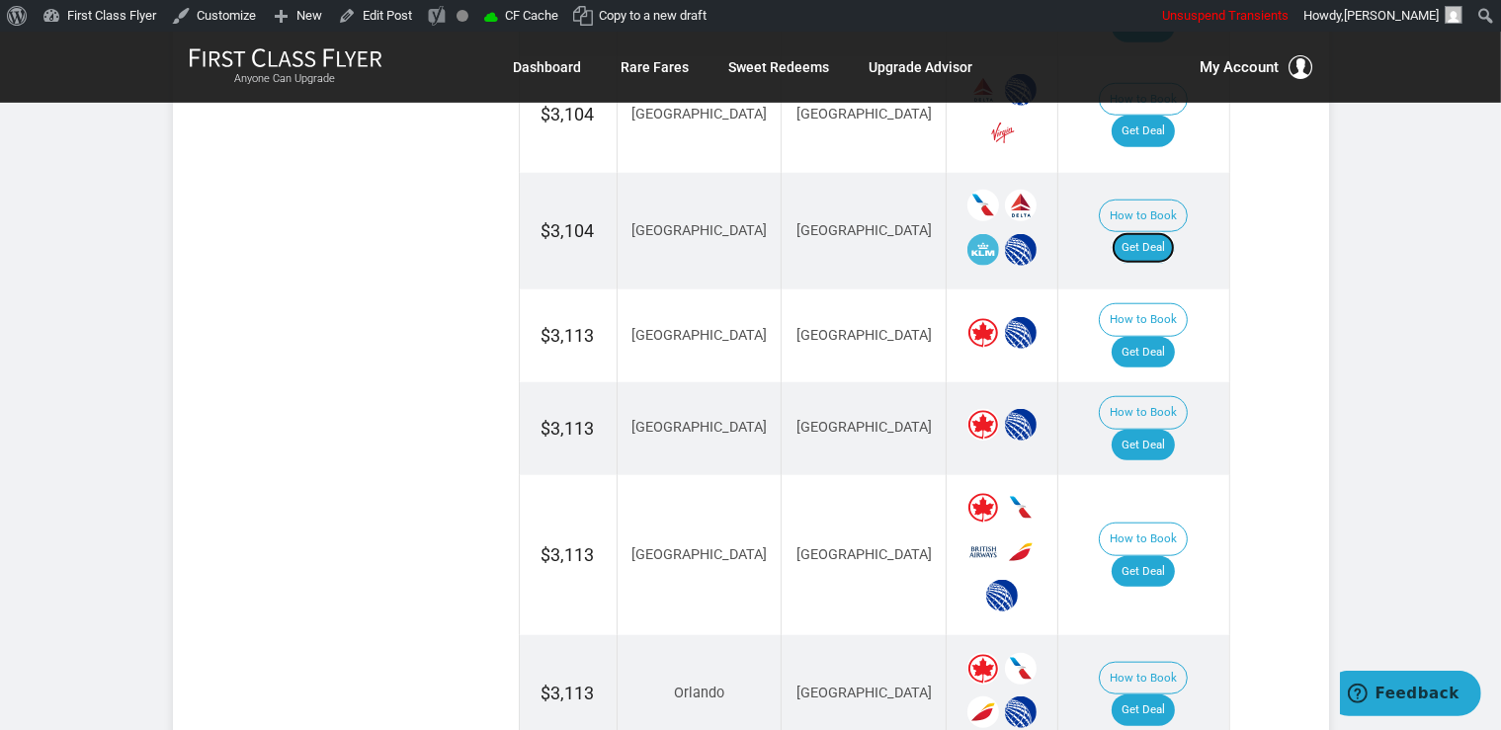
scroll to position [1877, 0]
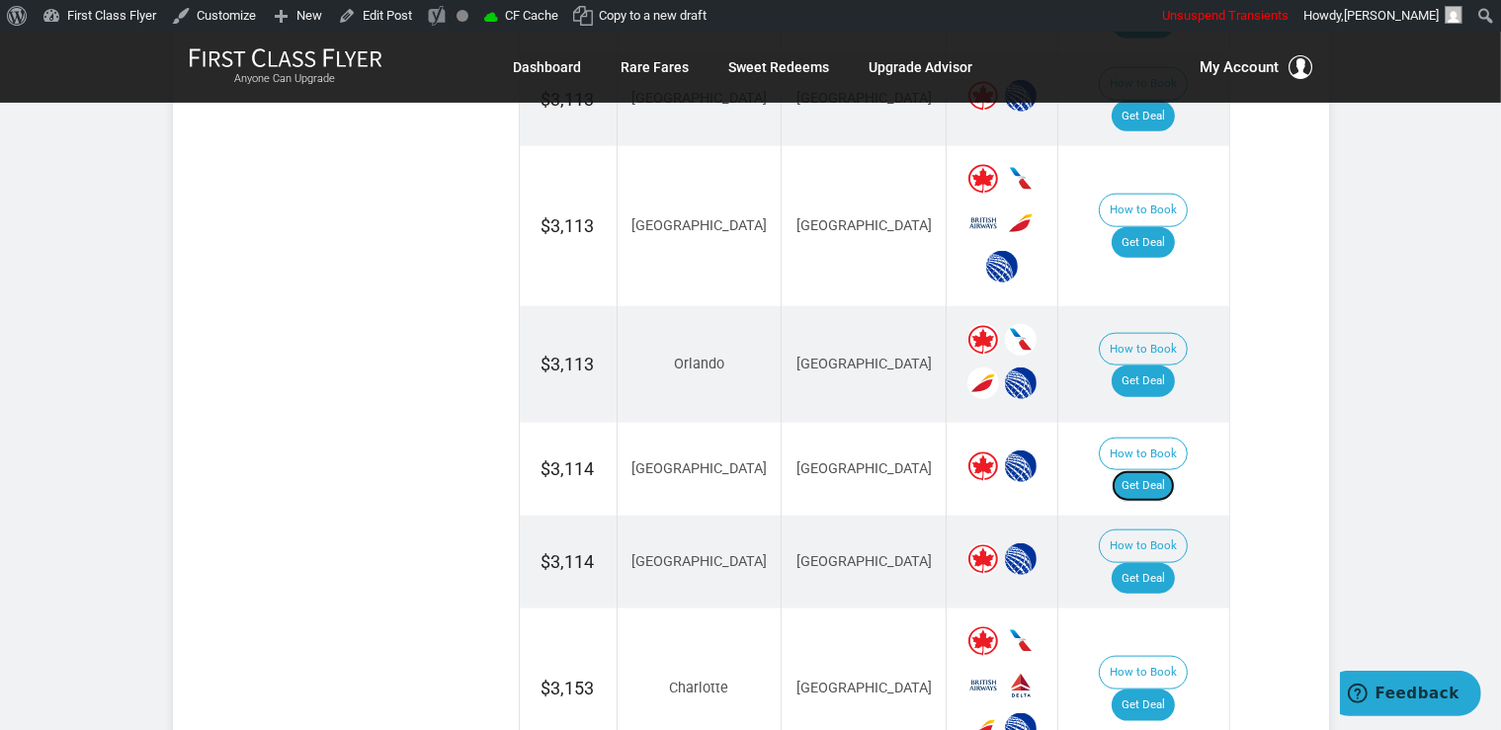
scroll to position [2190, 0]
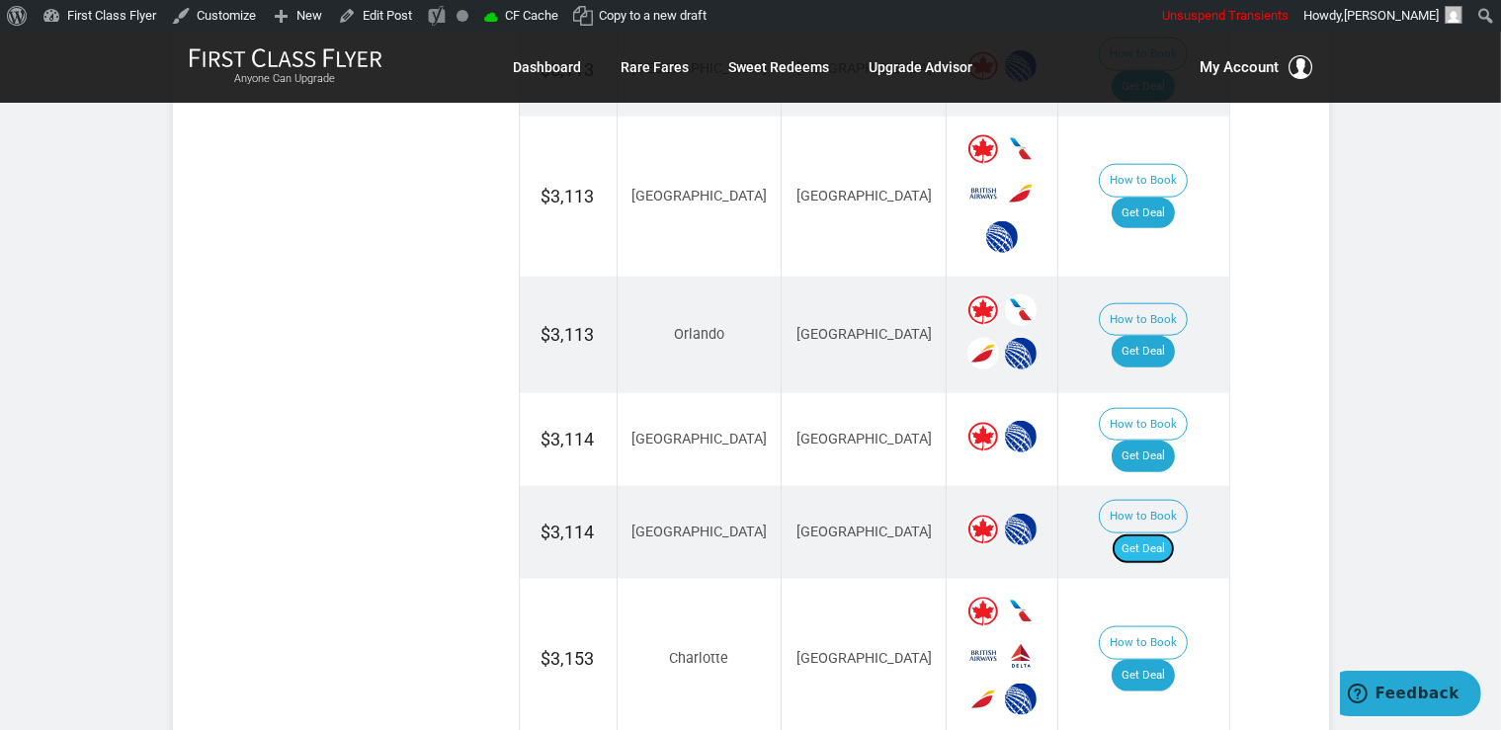
click at [1148, 533] on link "Get Deal" at bounding box center [1142, 549] width 63 height 32
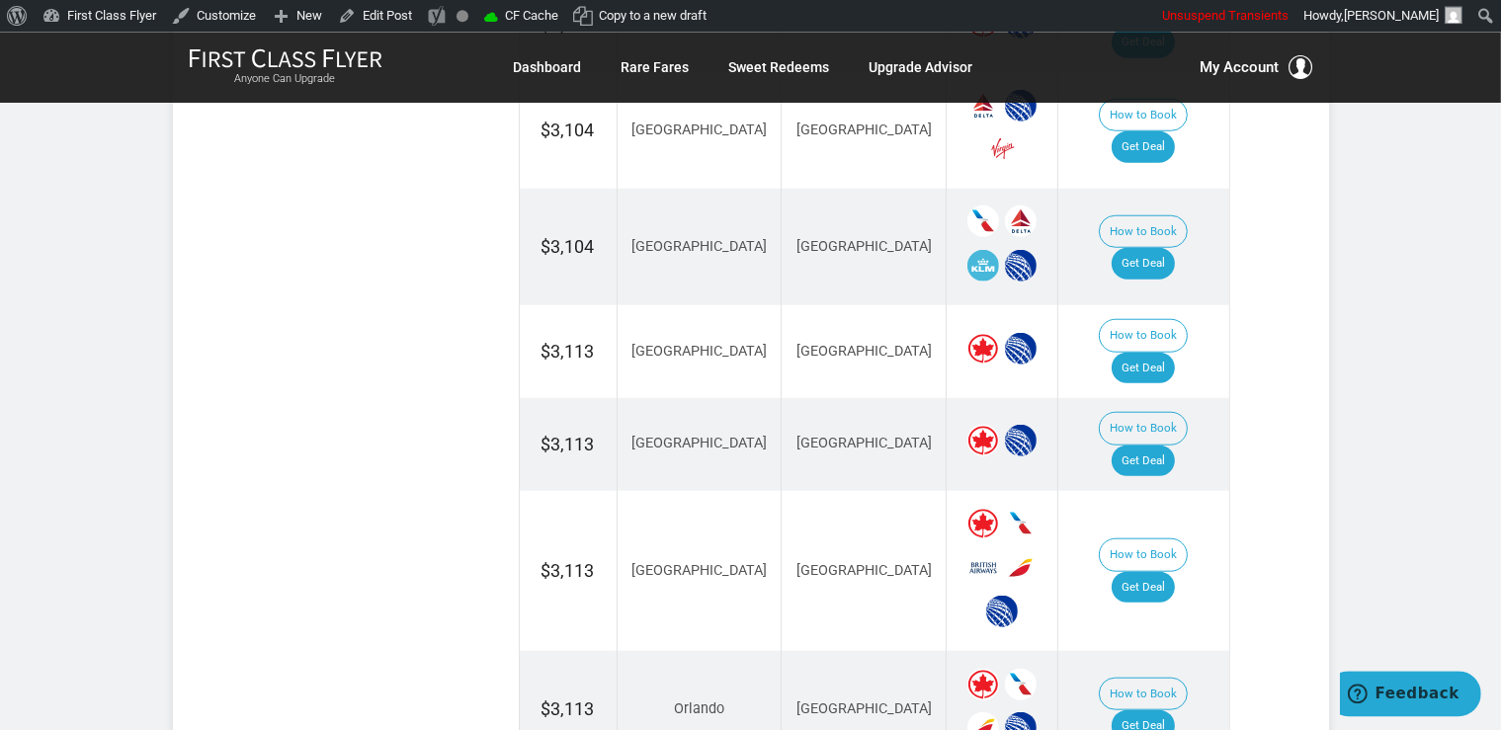
scroll to position [1773, 0]
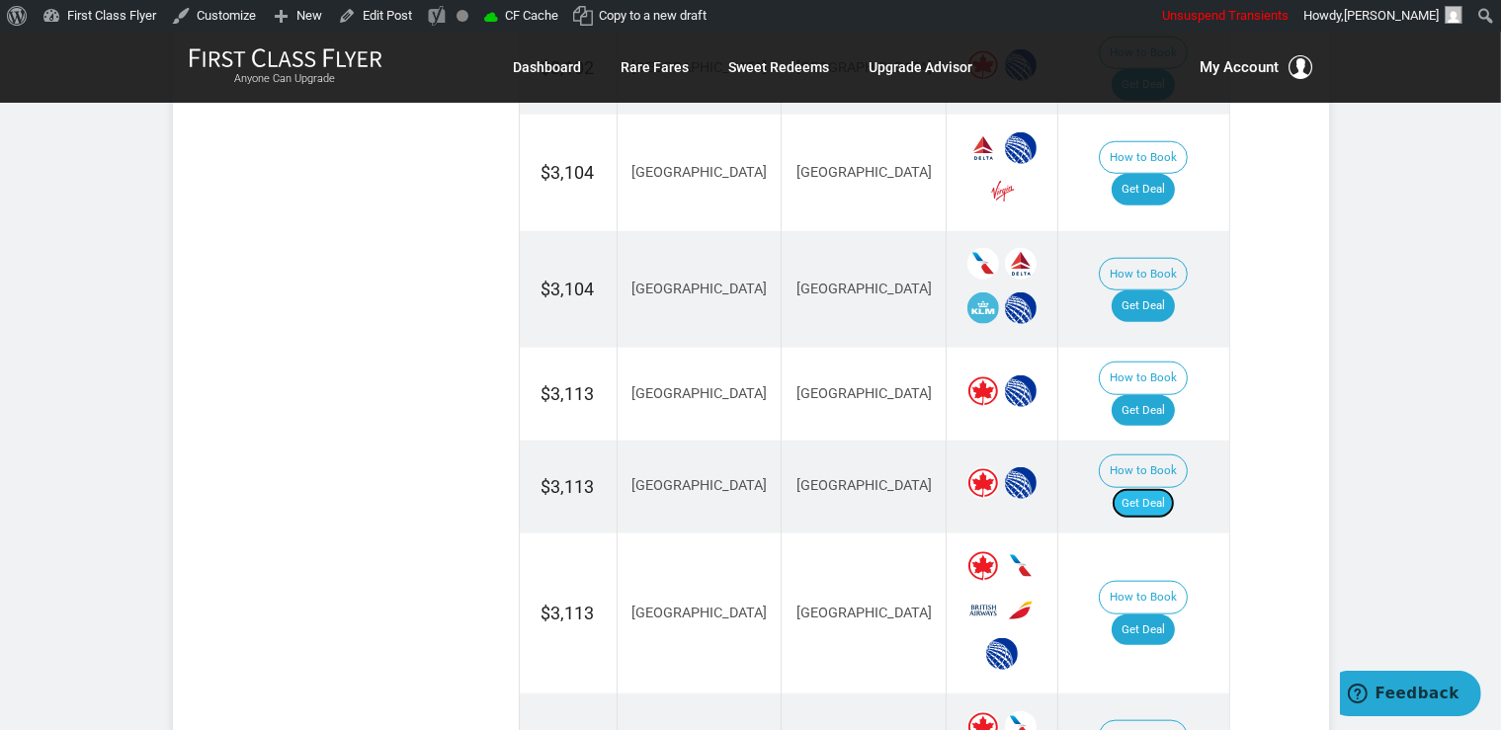
click at [1160, 488] on link "Get Deal" at bounding box center [1142, 504] width 63 height 32
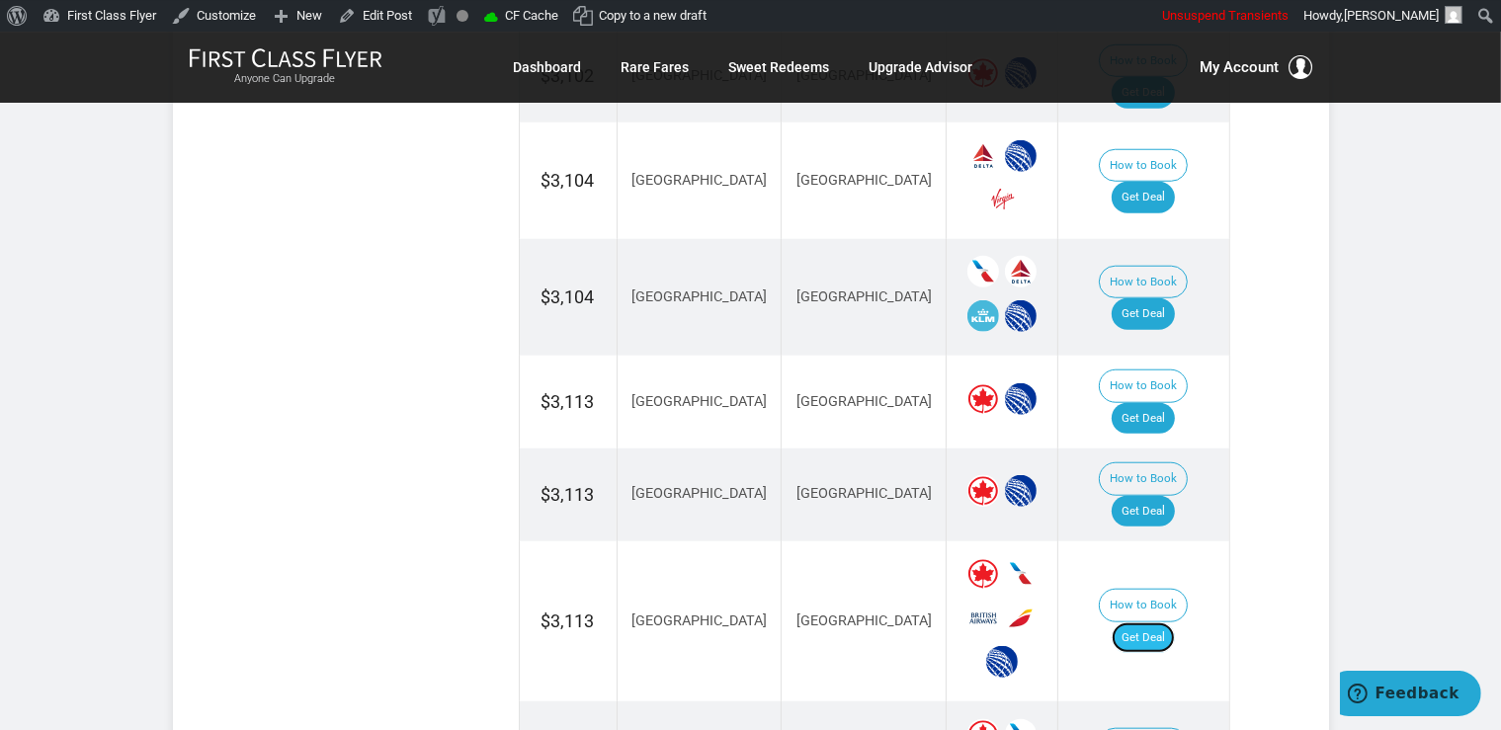
click at [1169, 622] on link "Get Deal" at bounding box center [1142, 638] width 63 height 32
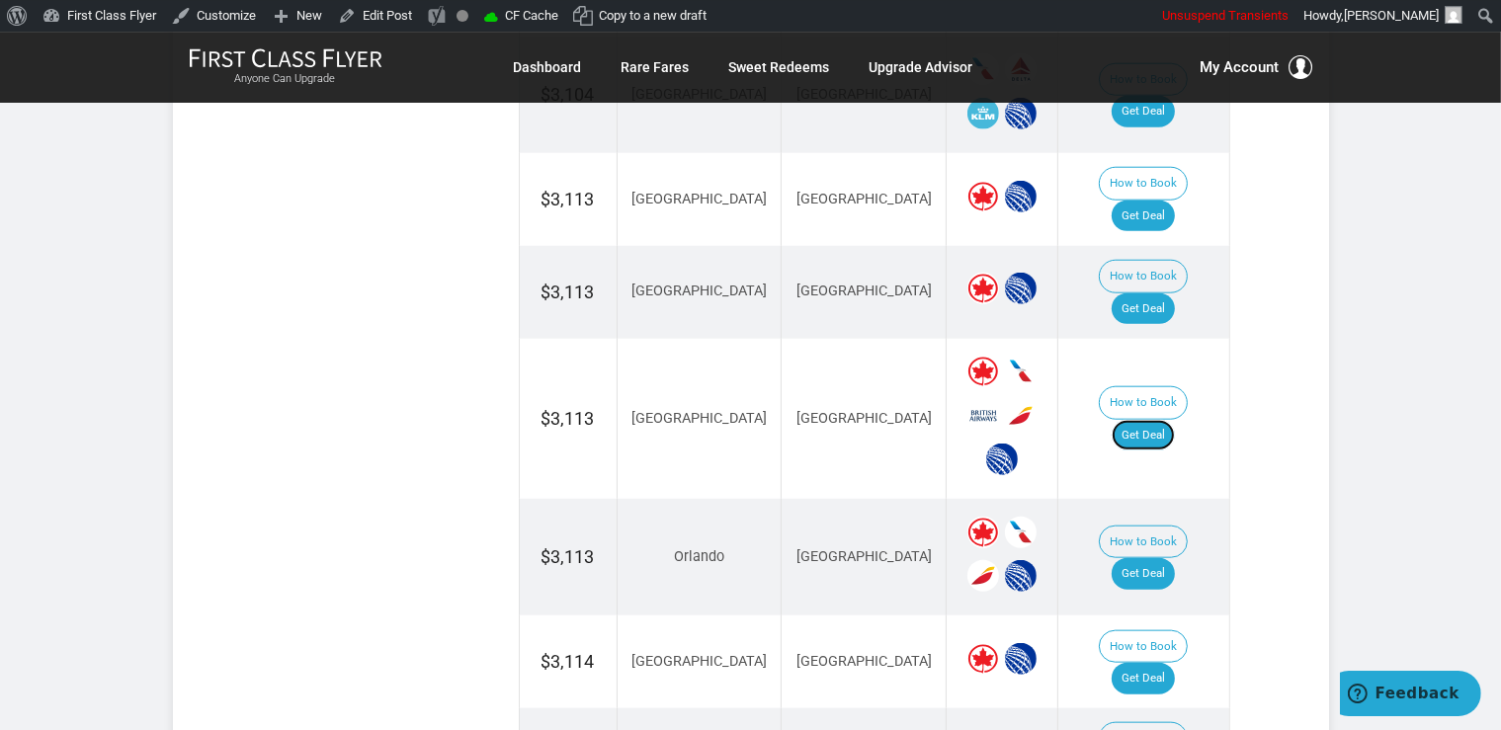
scroll to position [1974, 0]
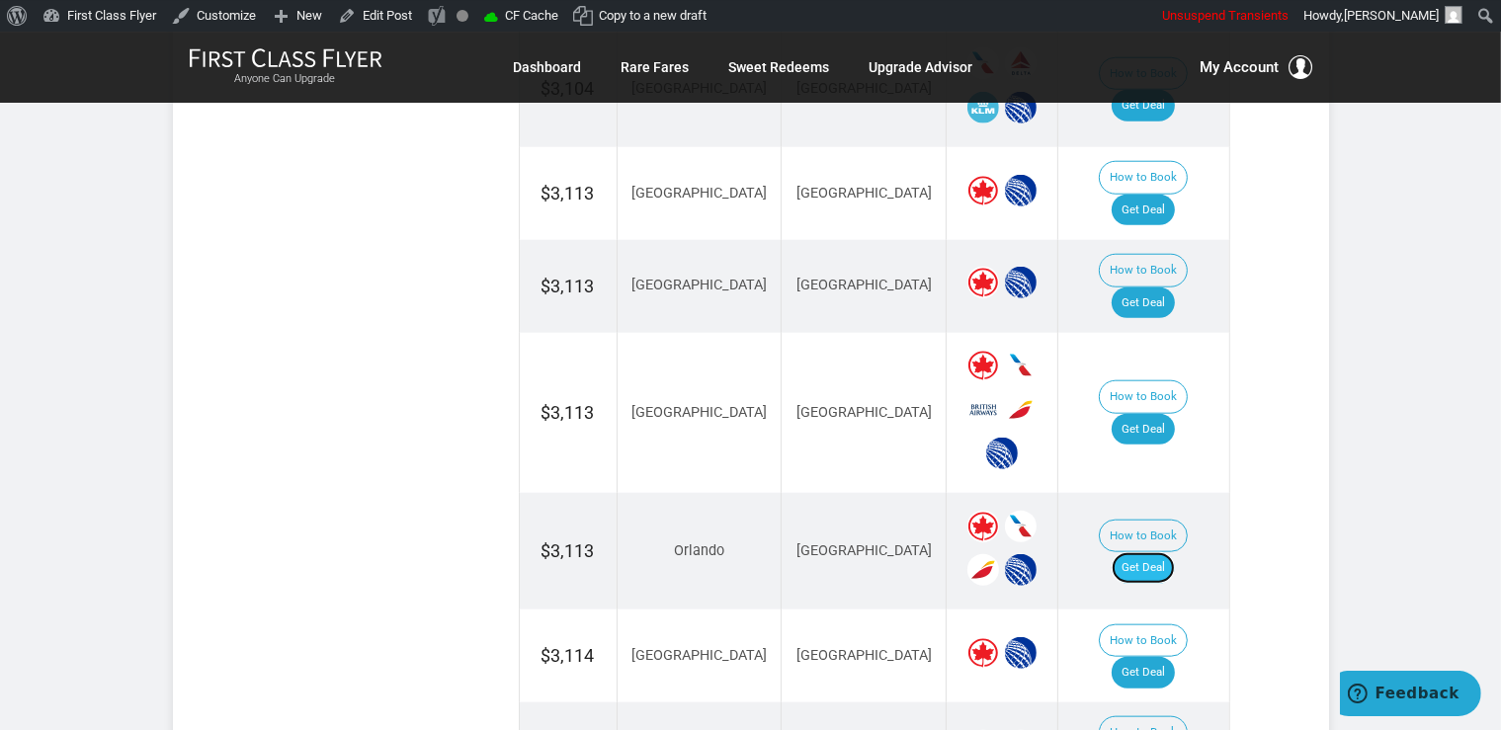
click at [1145, 552] on link "Get Deal" at bounding box center [1142, 568] width 63 height 32
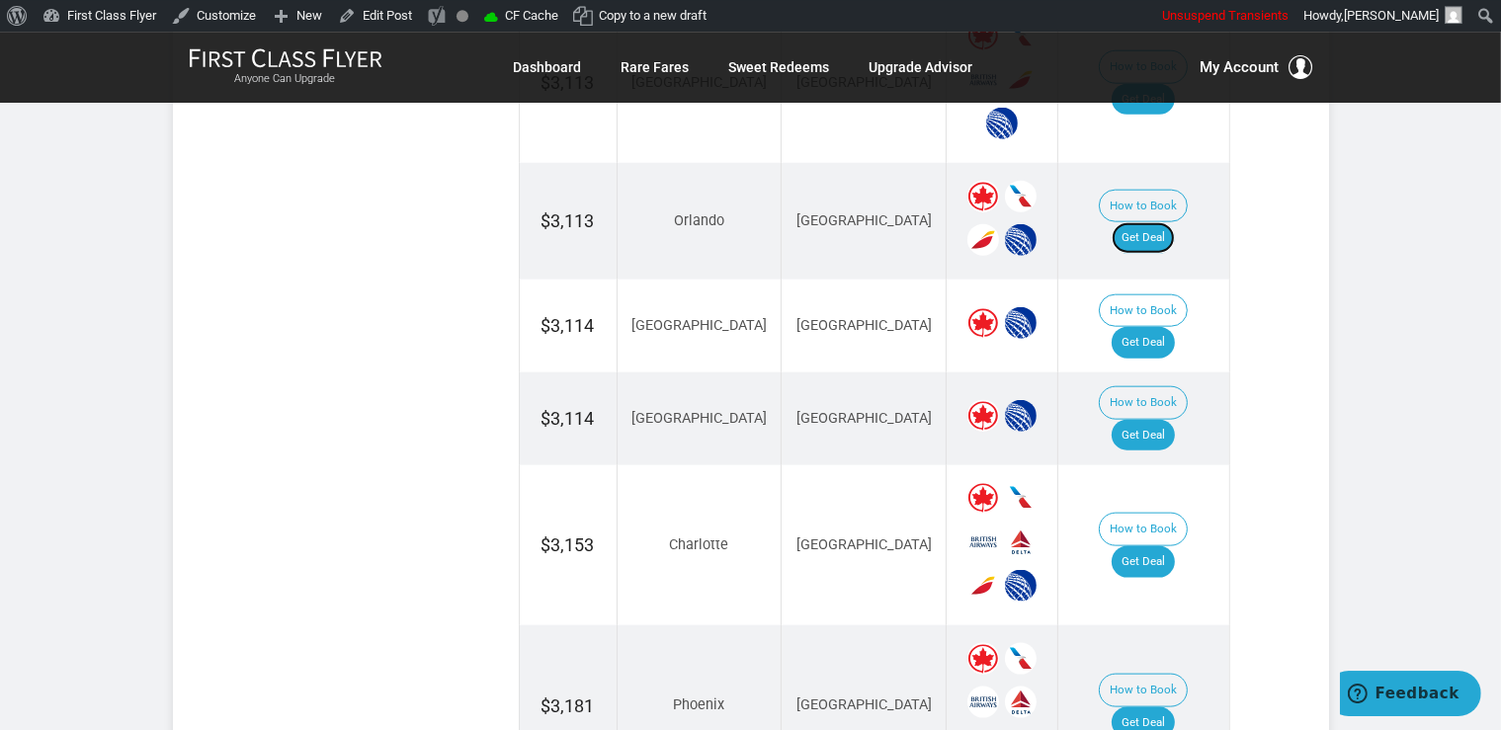
scroll to position [2391, 0]
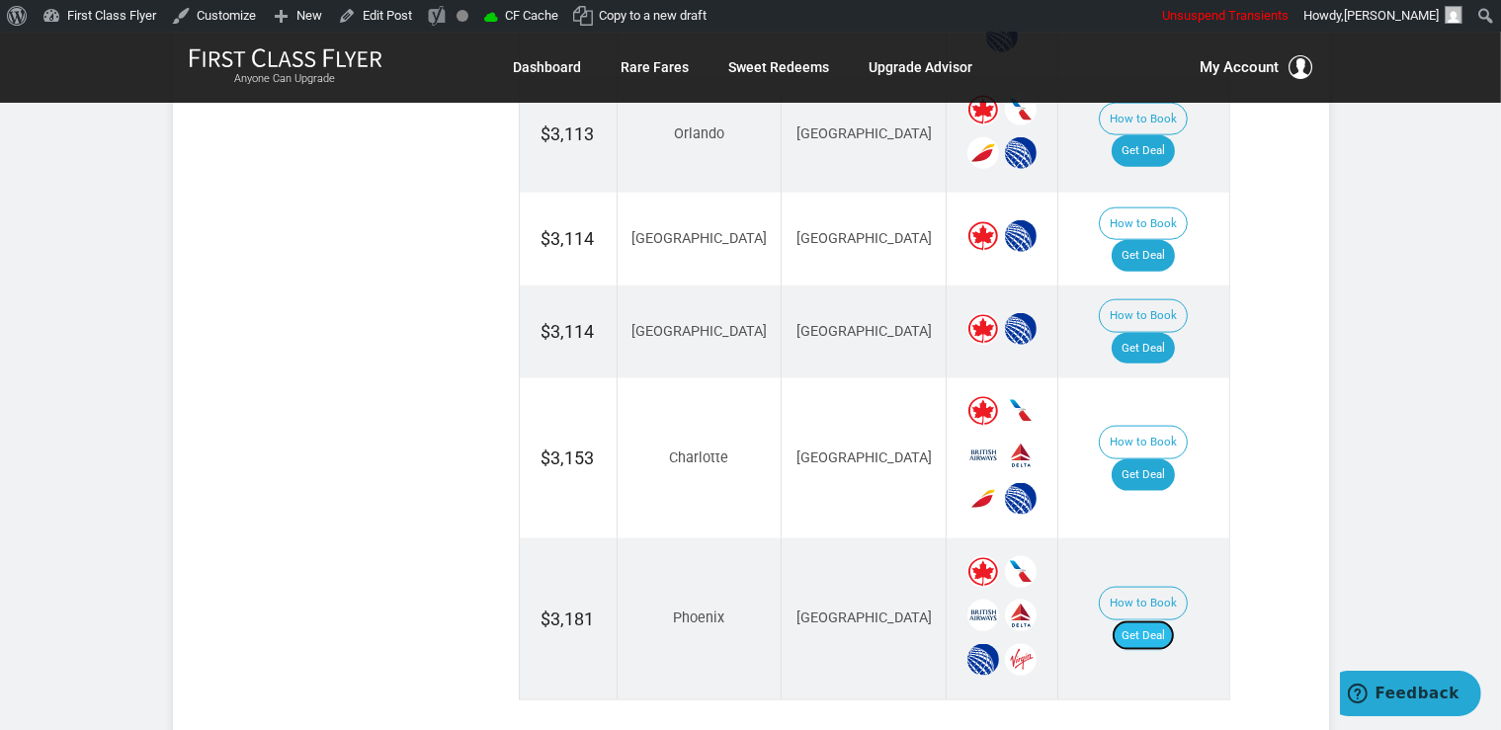
click at [1156, 620] on link "Get Deal" at bounding box center [1142, 636] width 63 height 32
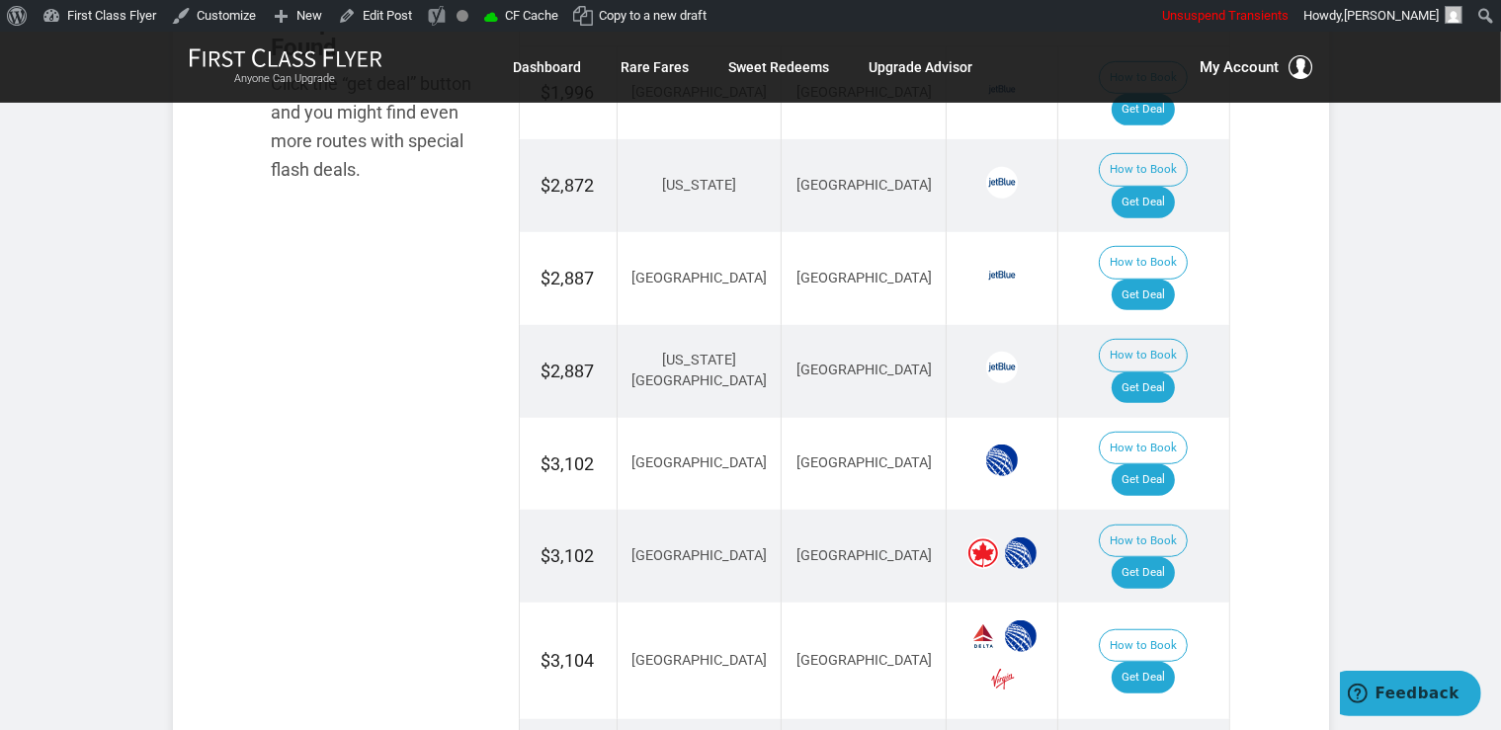
scroll to position [1244, 0]
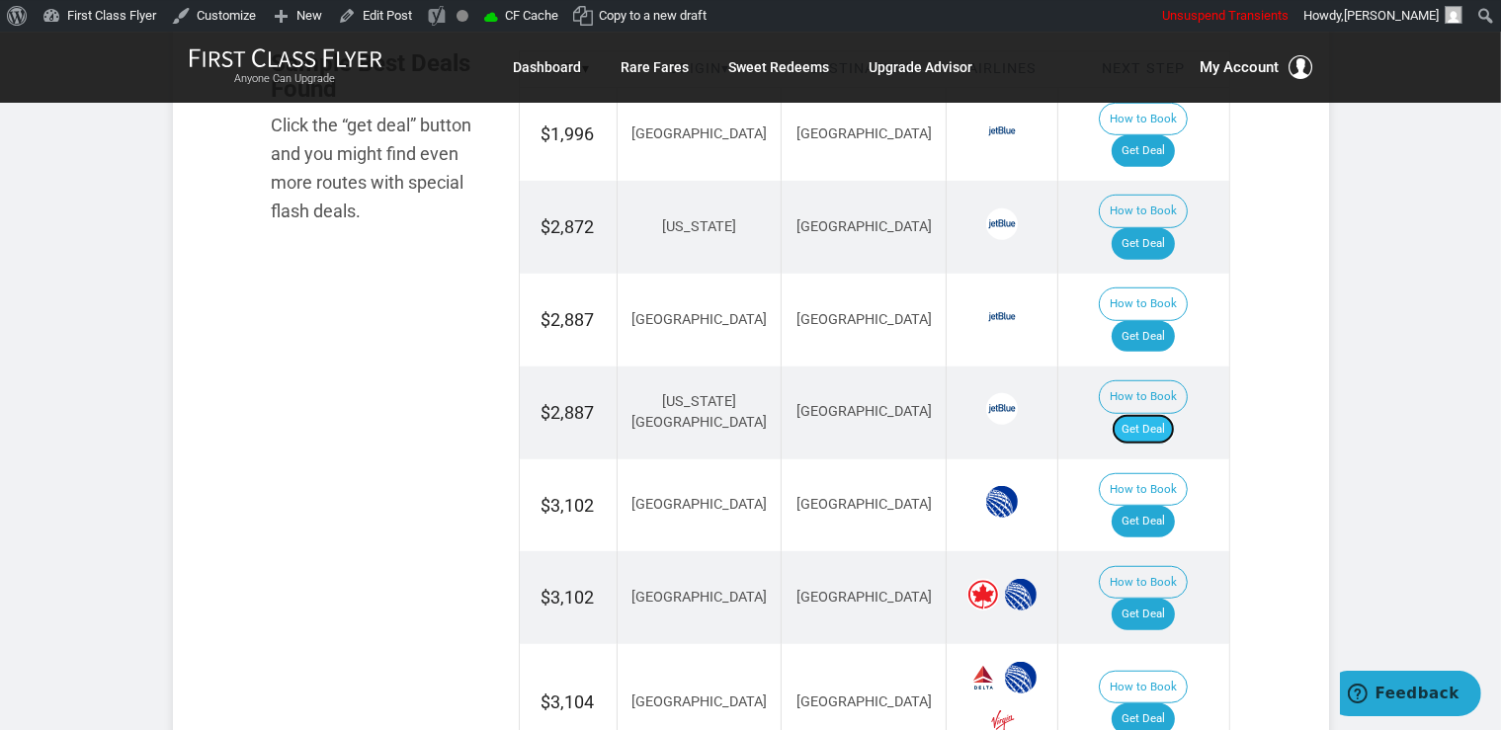
click at [1173, 414] on link "Get Deal" at bounding box center [1142, 430] width 63 height 32
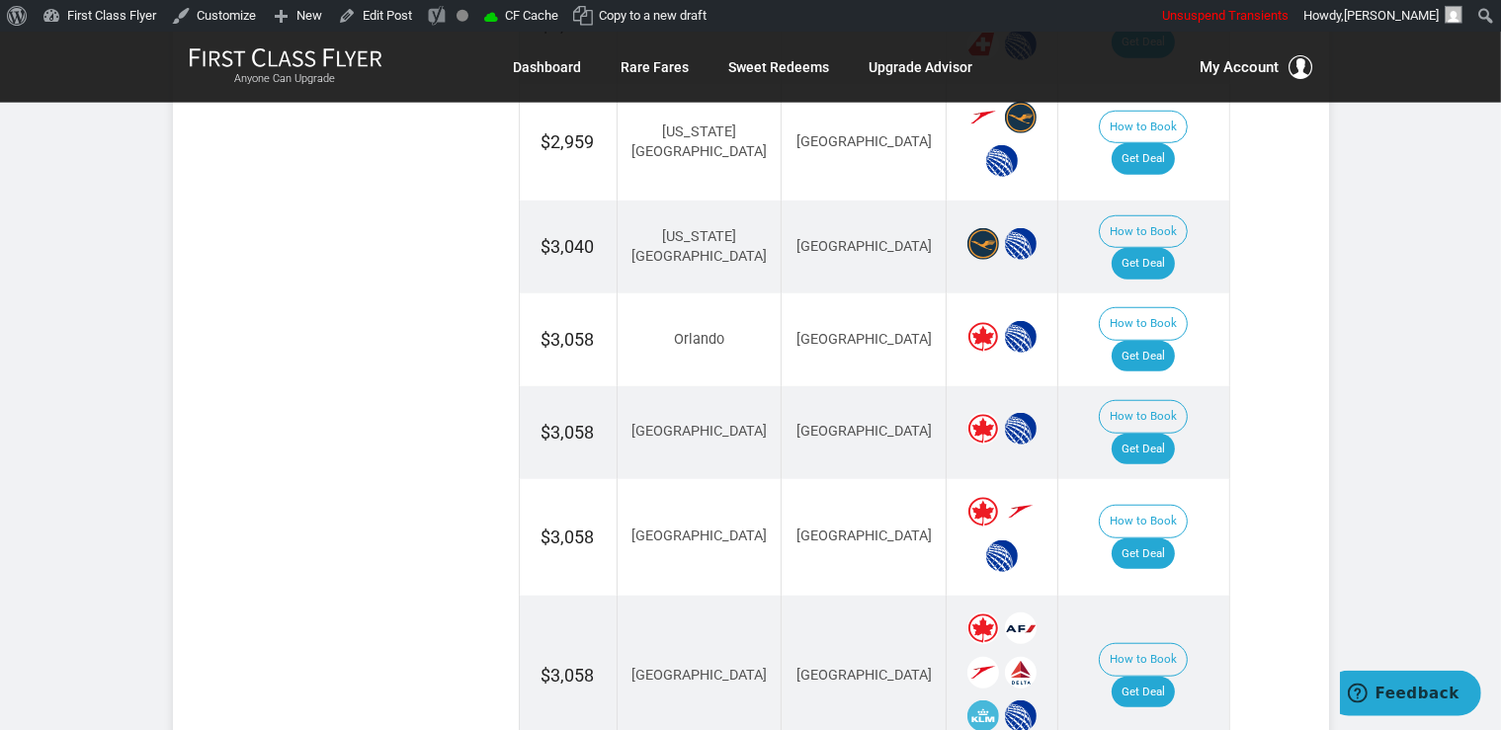
scroll to position [1668, 0]
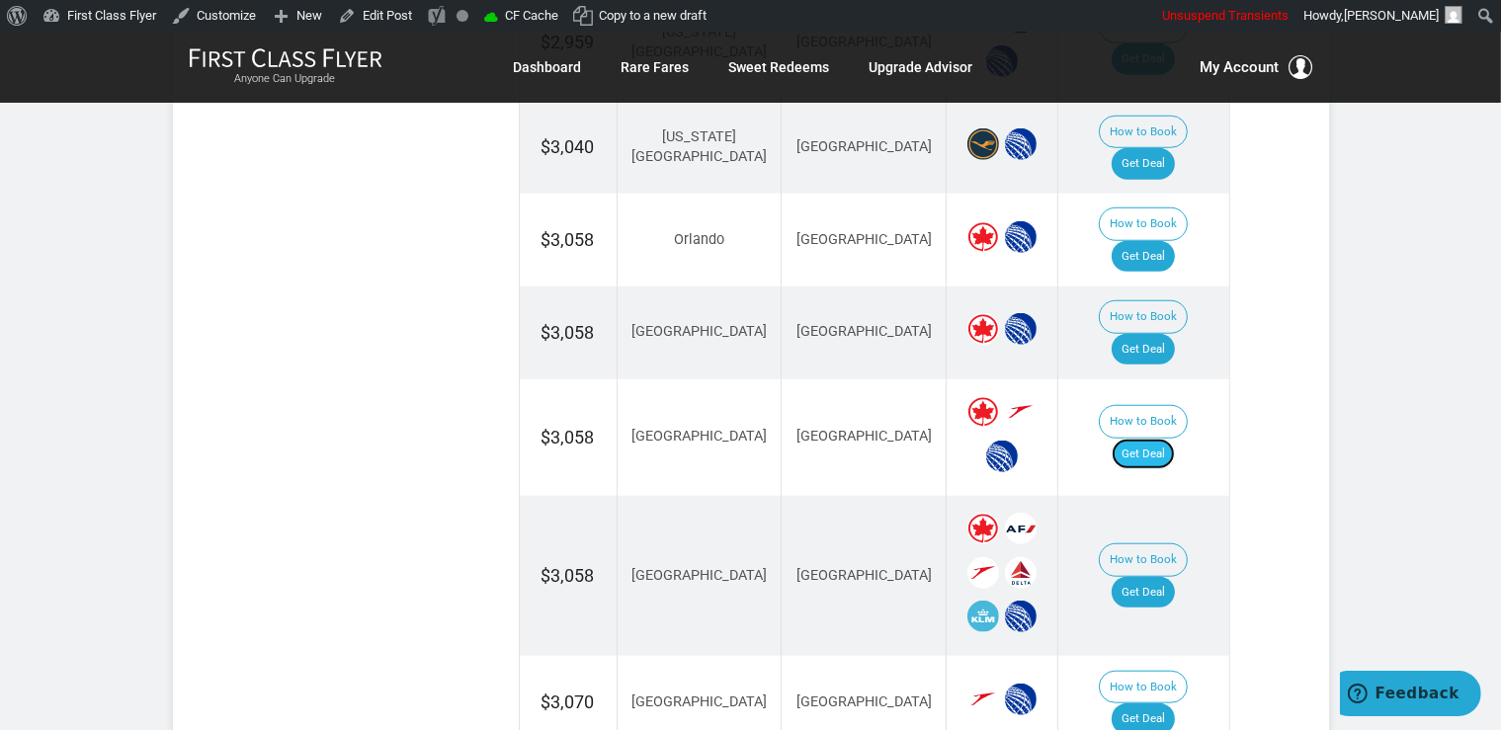
click at [1173, 439] on link "Get Deal" at bounding box center [1142, 455] width 63 height 32
click at [1144, 334] on link "Get Deal" at bounding box center [1142, 350] width 63 height 32
click at [1149, 241] on link "Get Deal" at bounding box center [1142, 257] width 63 height 32
click at [1164, 439] on link "Get Deal" at bounding box center [1142, 455] width 63 height 32
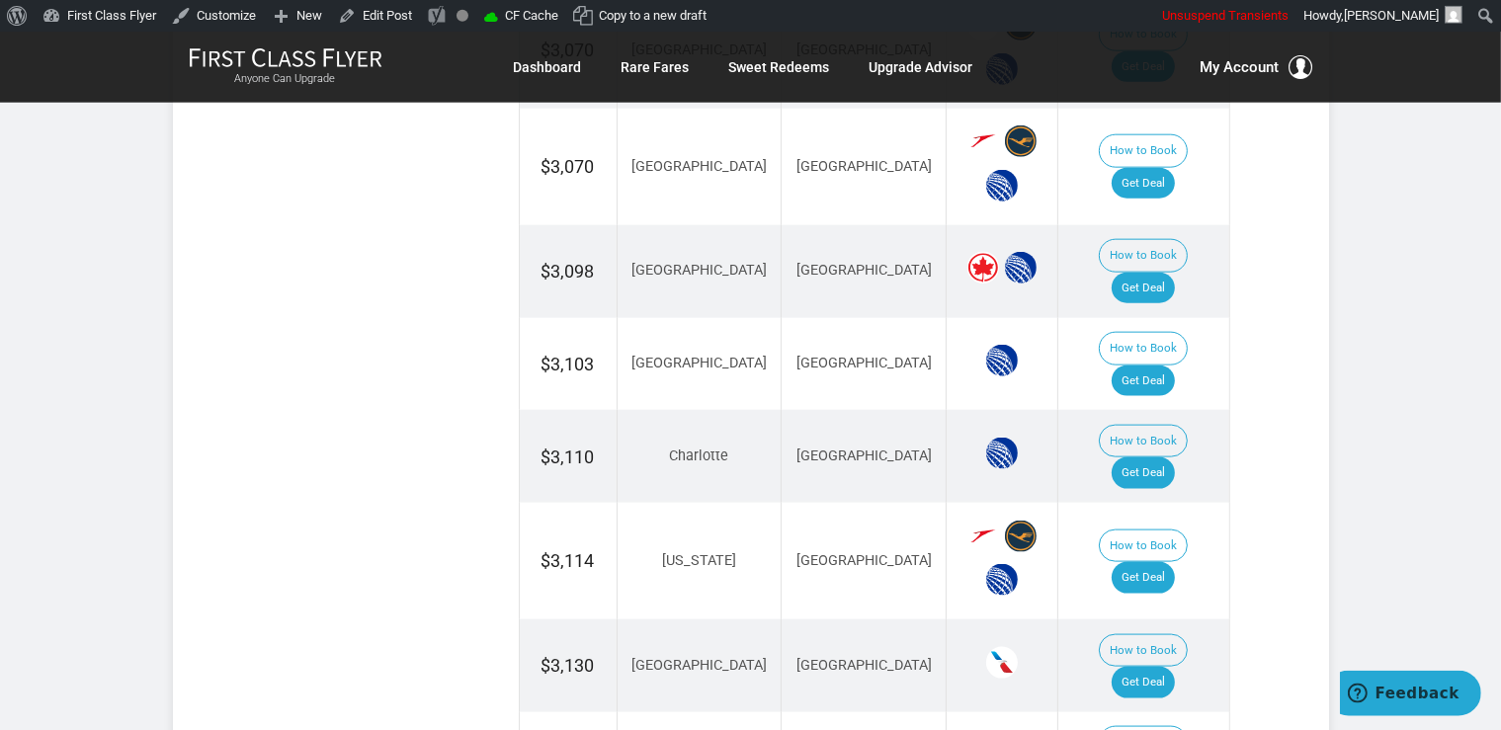
scroll to position [2398, 0]
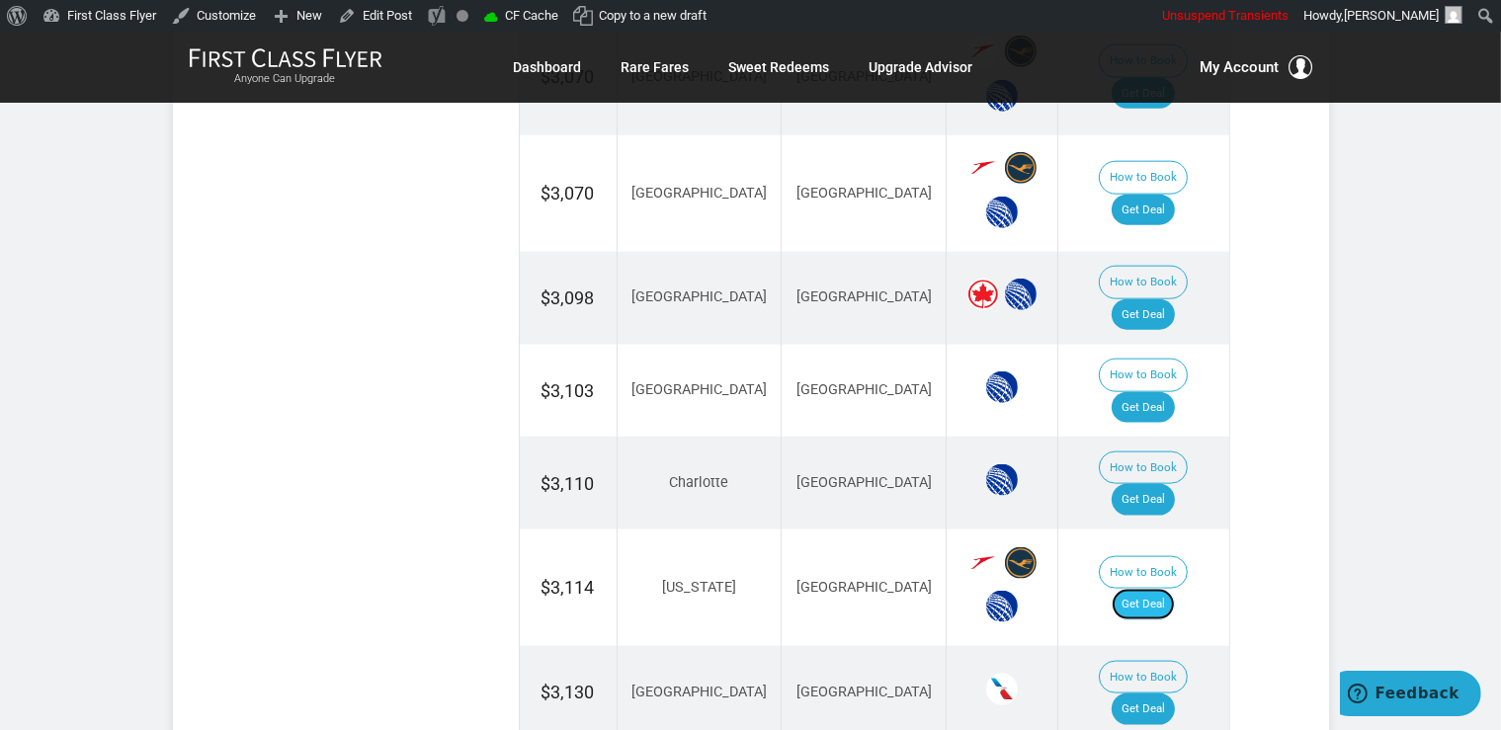
click at [1152, 589] on link "Get Deal" at bounding box center [1142, 605] width 63 height 32
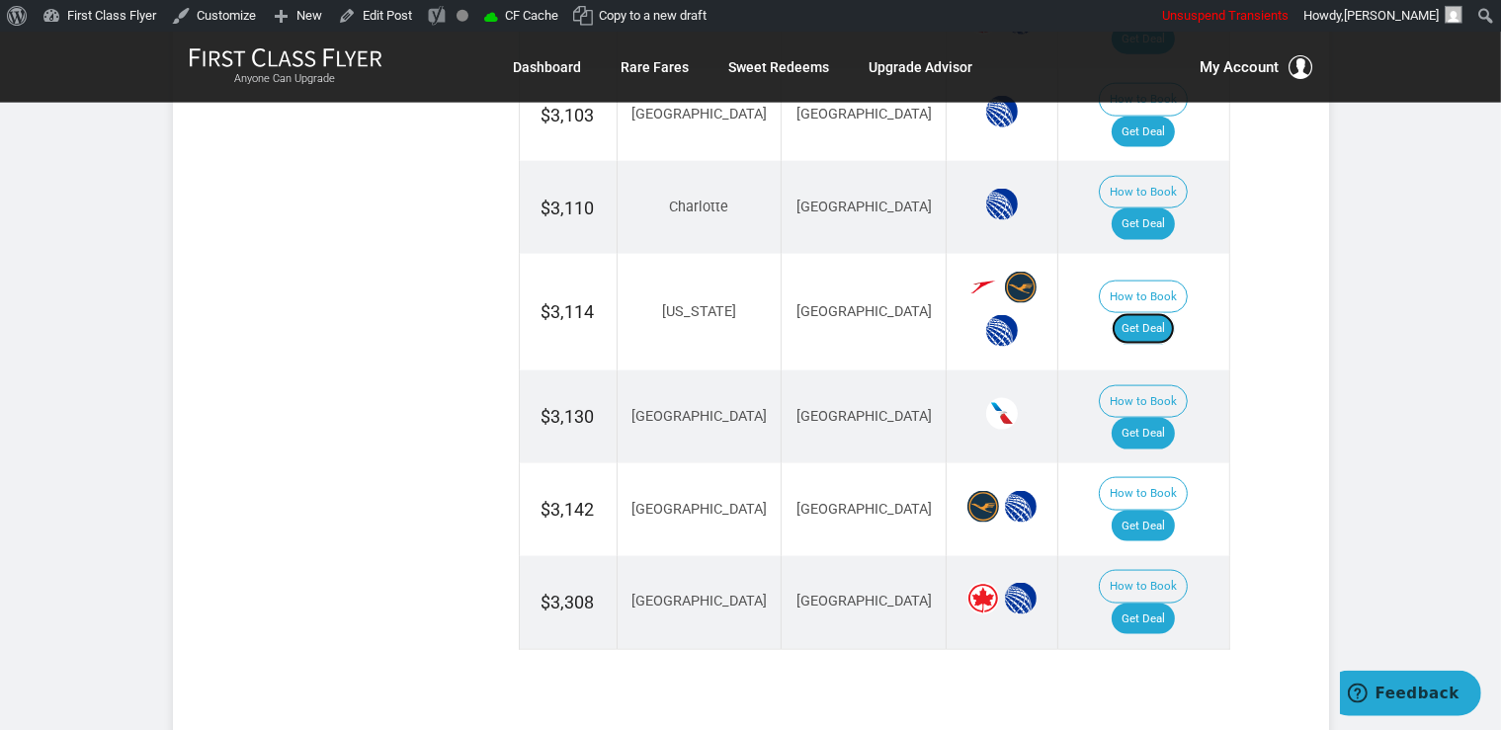
scroll to position [2712, 0]
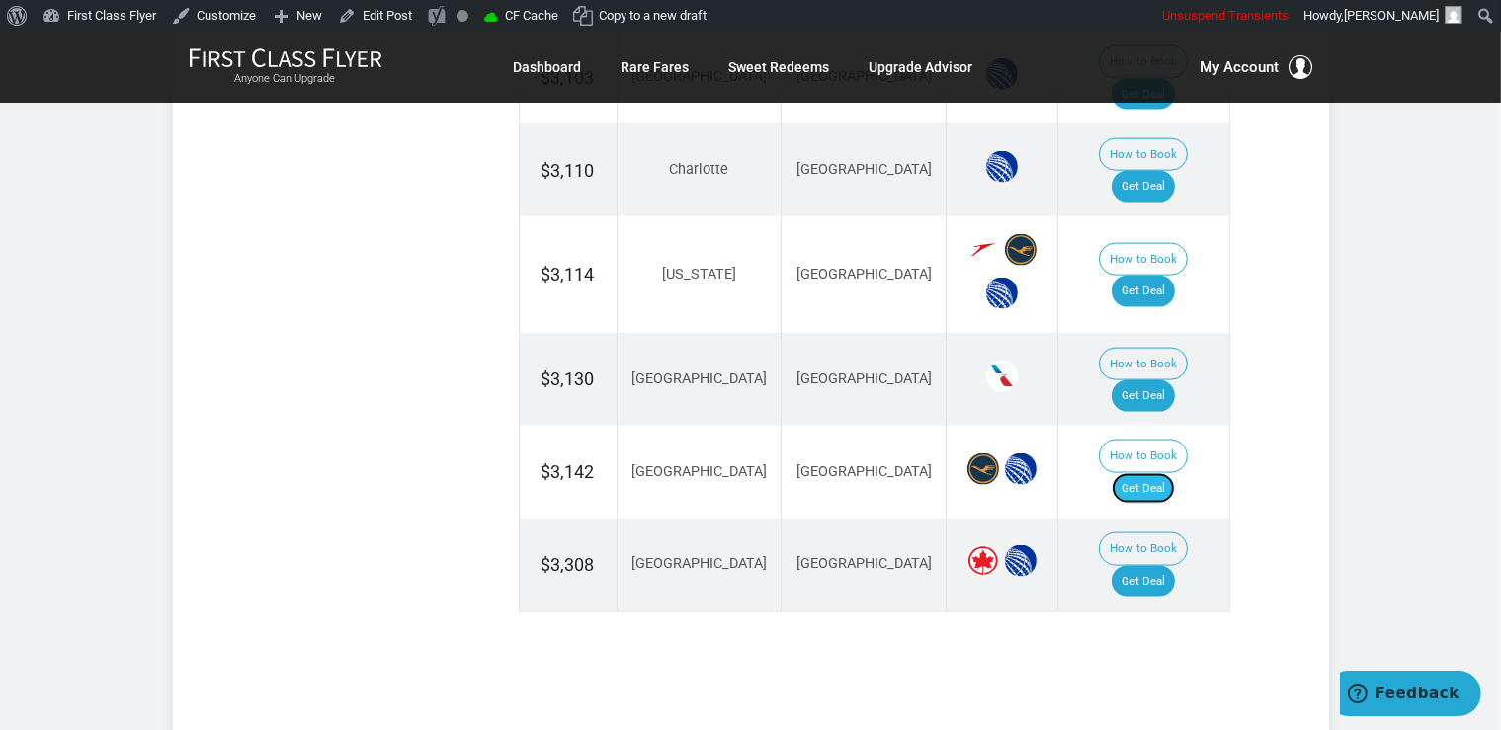
click at [1159, 473] on link "Get Deal" at bounding box center [1142, 489] width 63 height 32
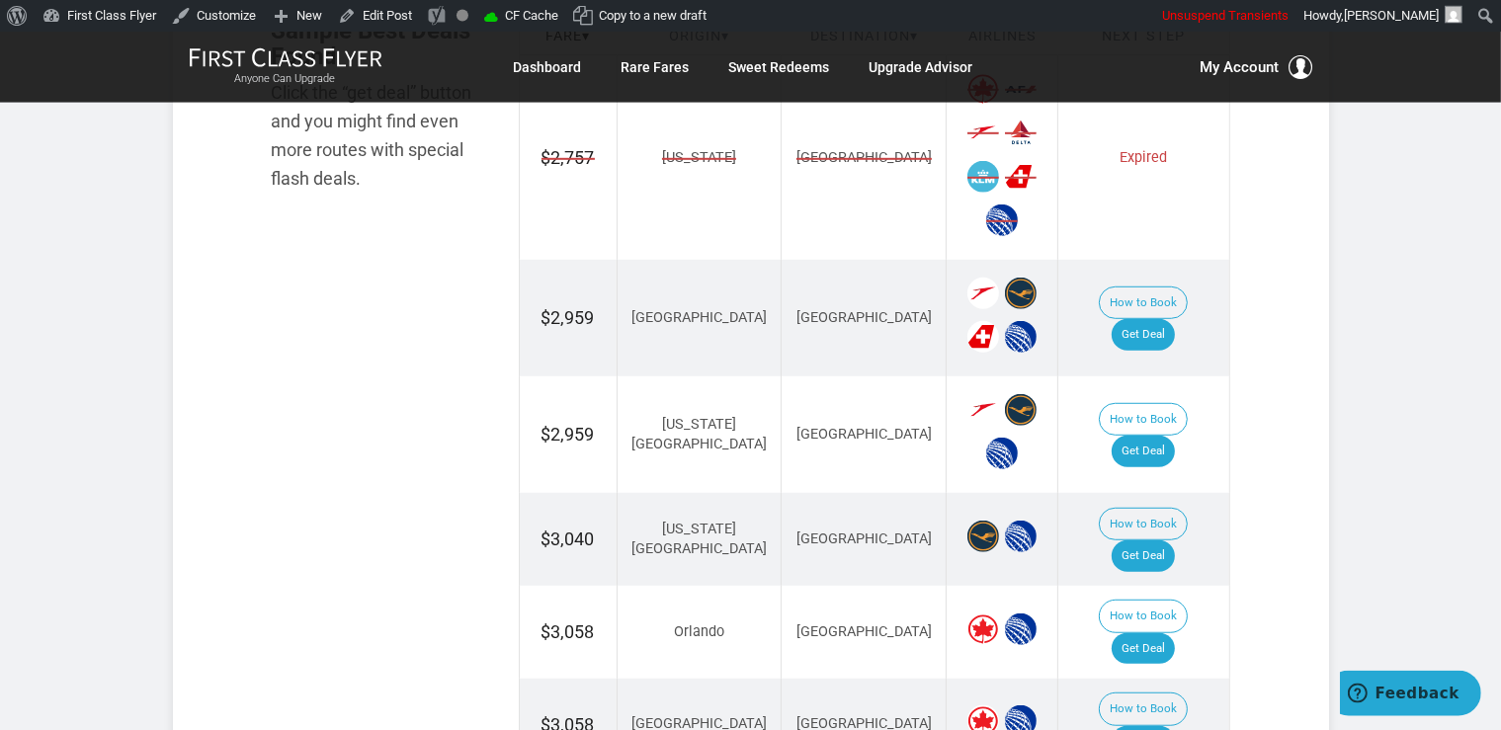
scroll to position [1252, 0]
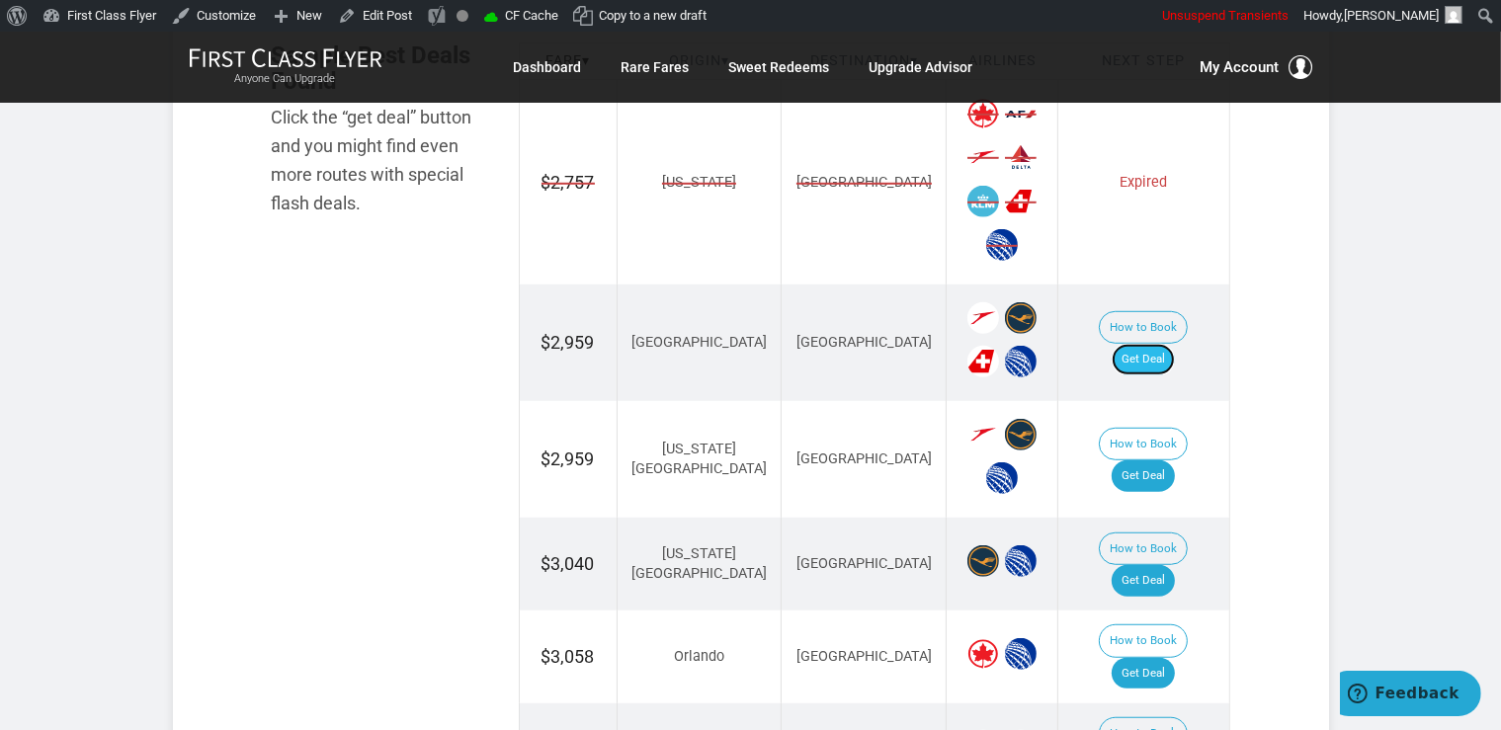
click at [1165, 344] on link "Get Deal" at bounding box center [1142, 360] width 63 height 32
click at [1162, 460] on link "Get Deal" at bounding box center [1142, 476] width 63 height 32
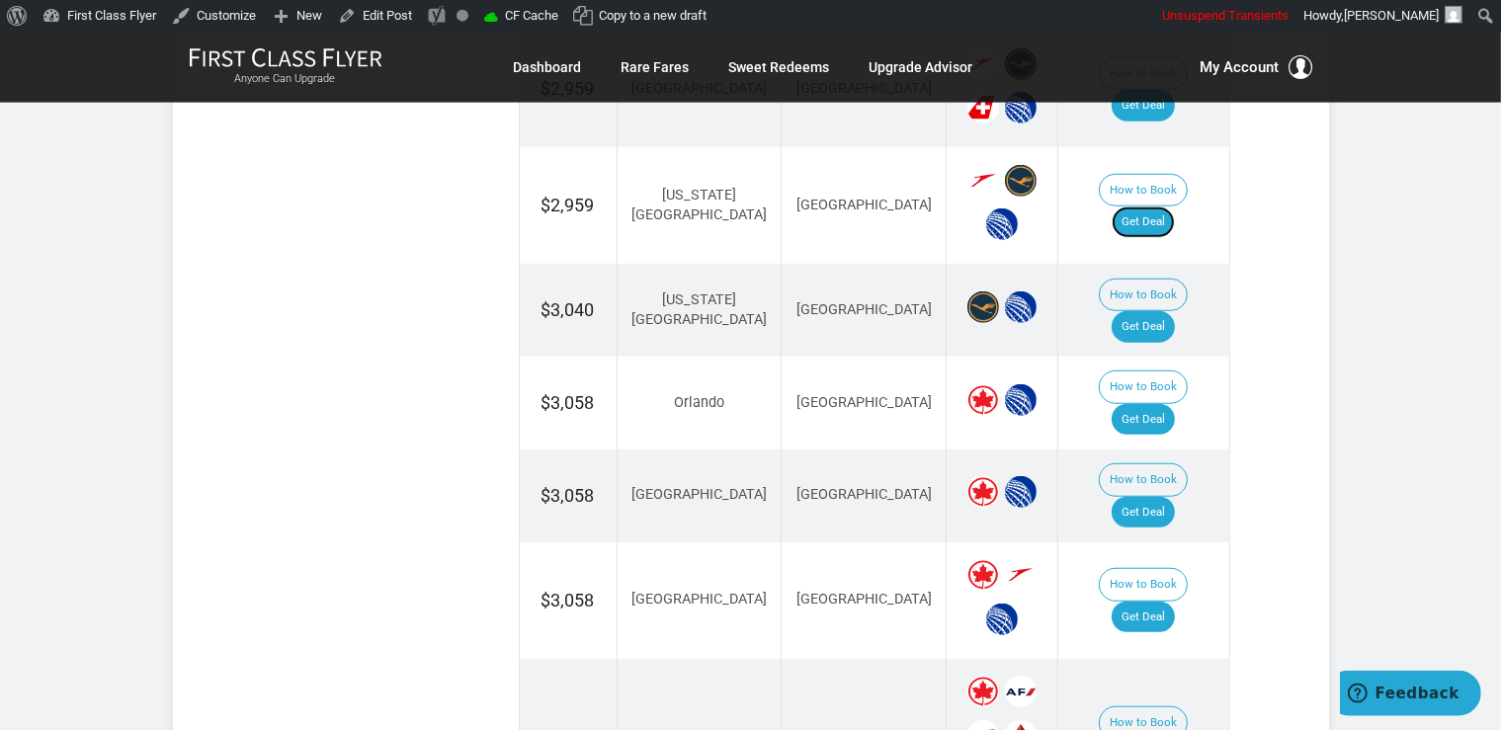
scroll to position [1565, 0]
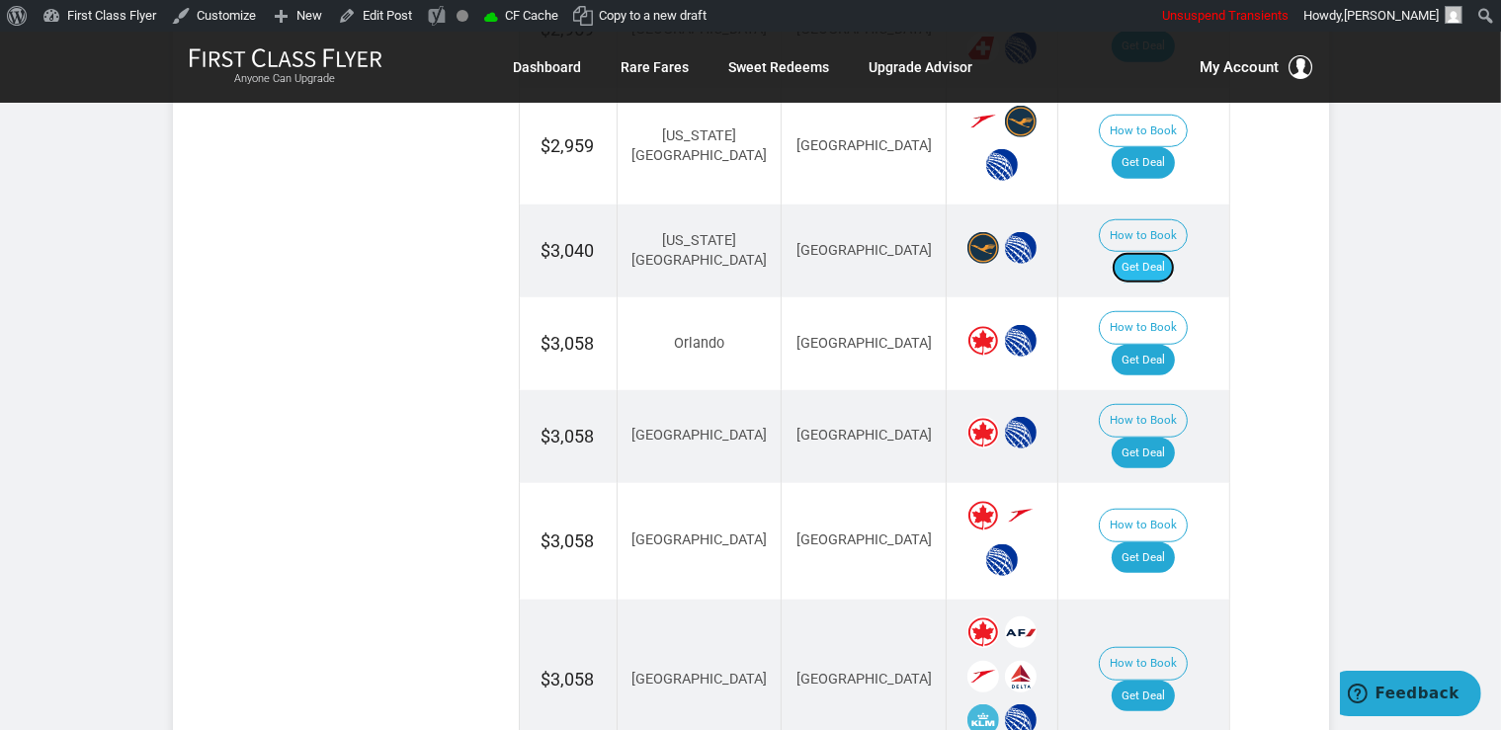
click at [1163, 252] on link "Get Deal" at bounding box center [1142, 268] width 63 height 32
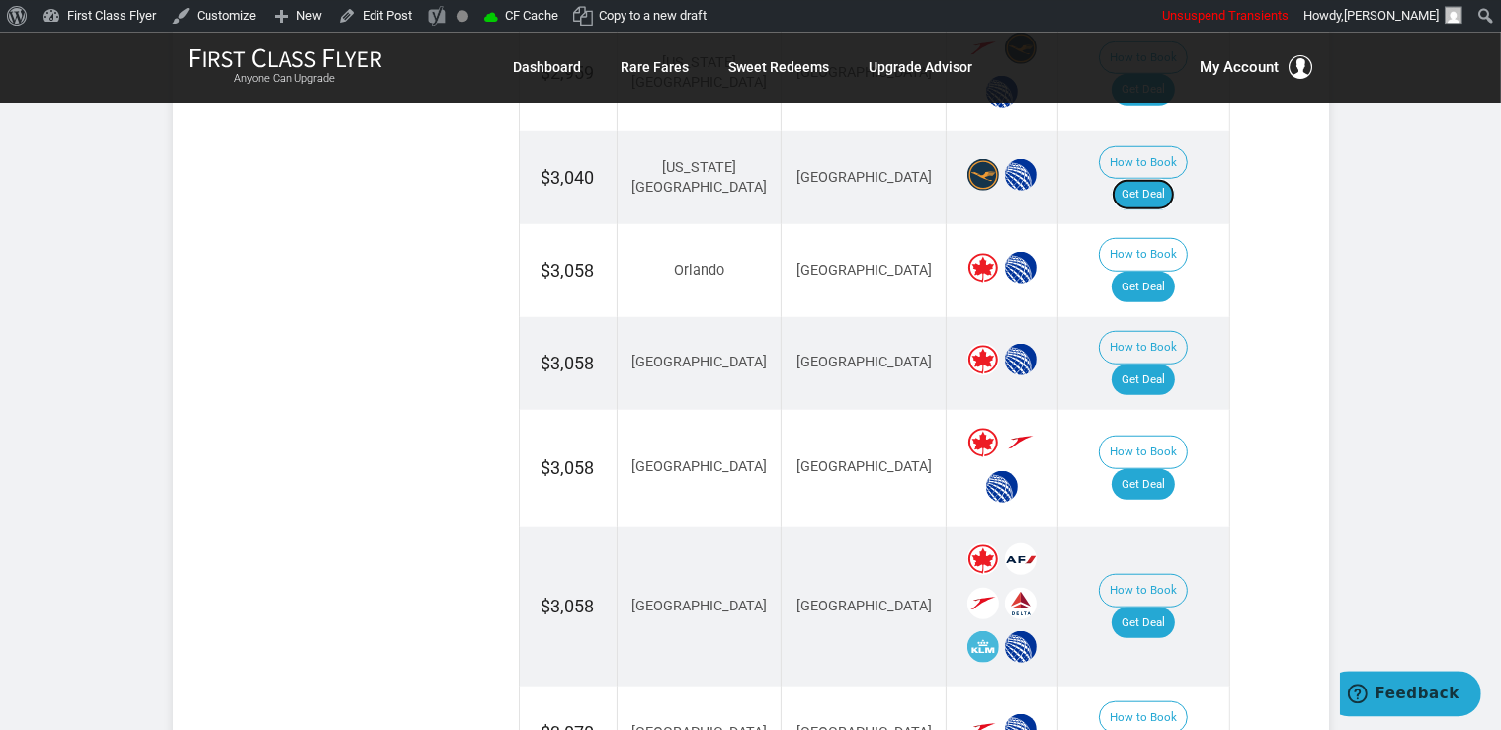
scroll to position [1773, 0]
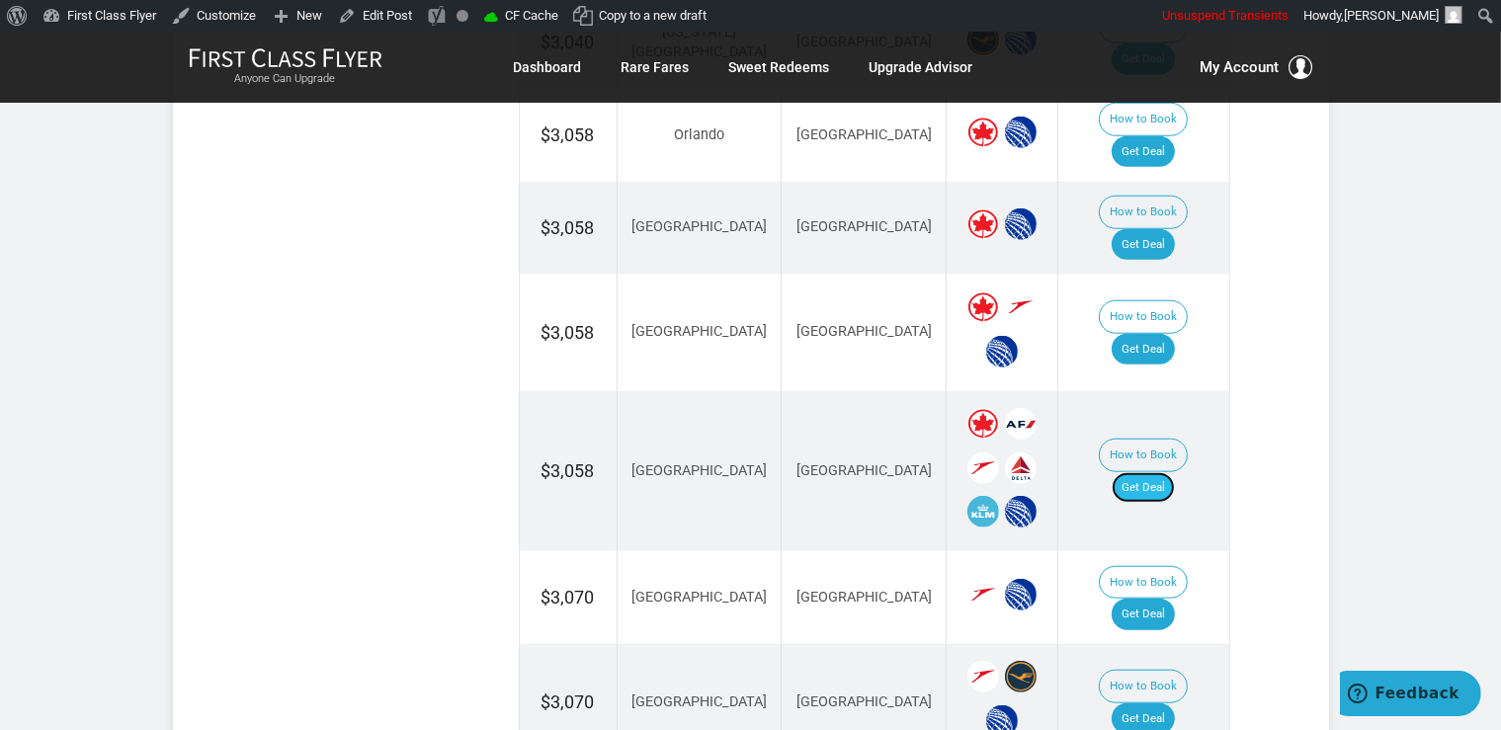
click at [1142, 472] on link "Get Deal" at bounding box center [1142, 488] width 63 height 32
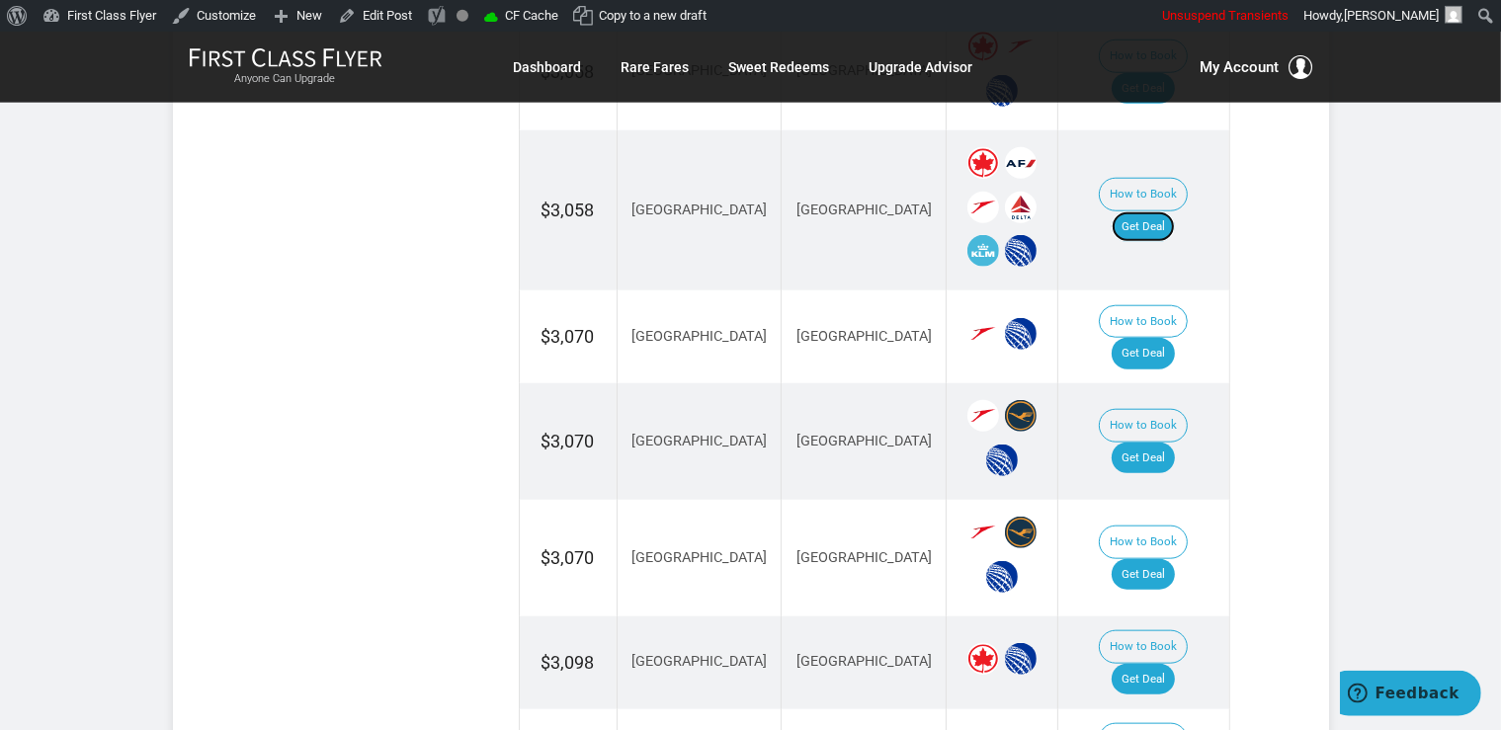
scroll to position [2086, 0]
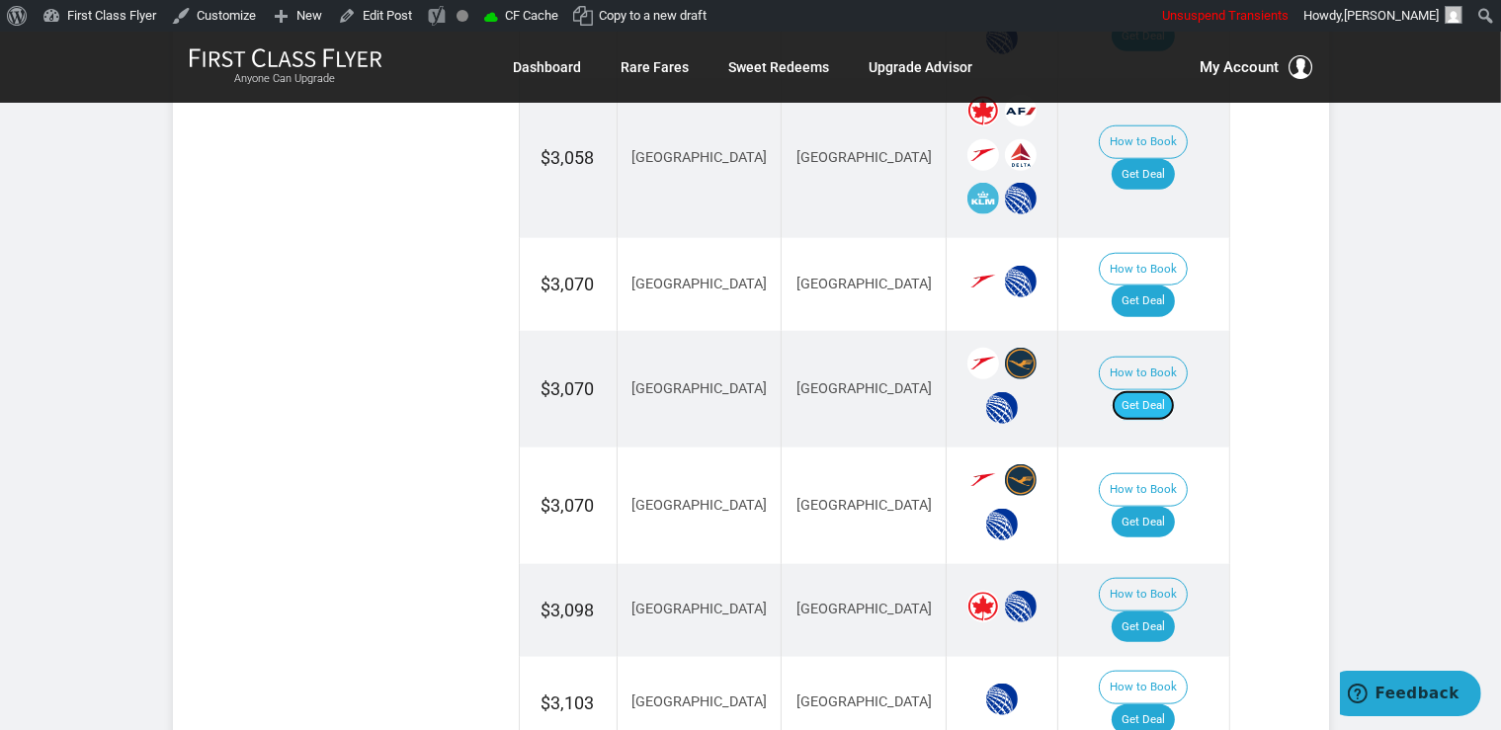
click at [1153, 390] on link "Get Deal" at bounding box center [1142, 406] width 63 height 32
click at [1167, 507] on link "Get Deal" at bounding box center [1142, 523] width 63 height 32
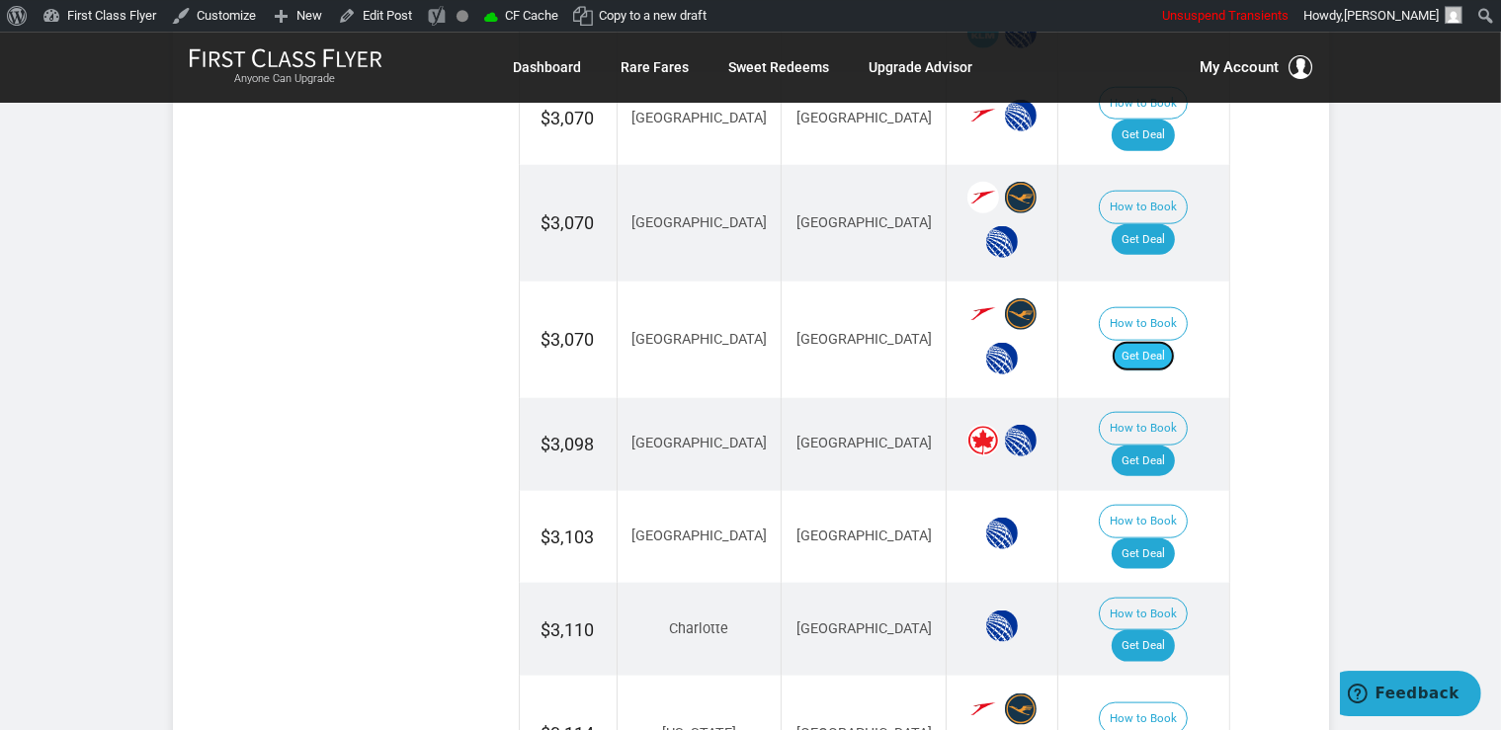
scroll to position [2295, 0]
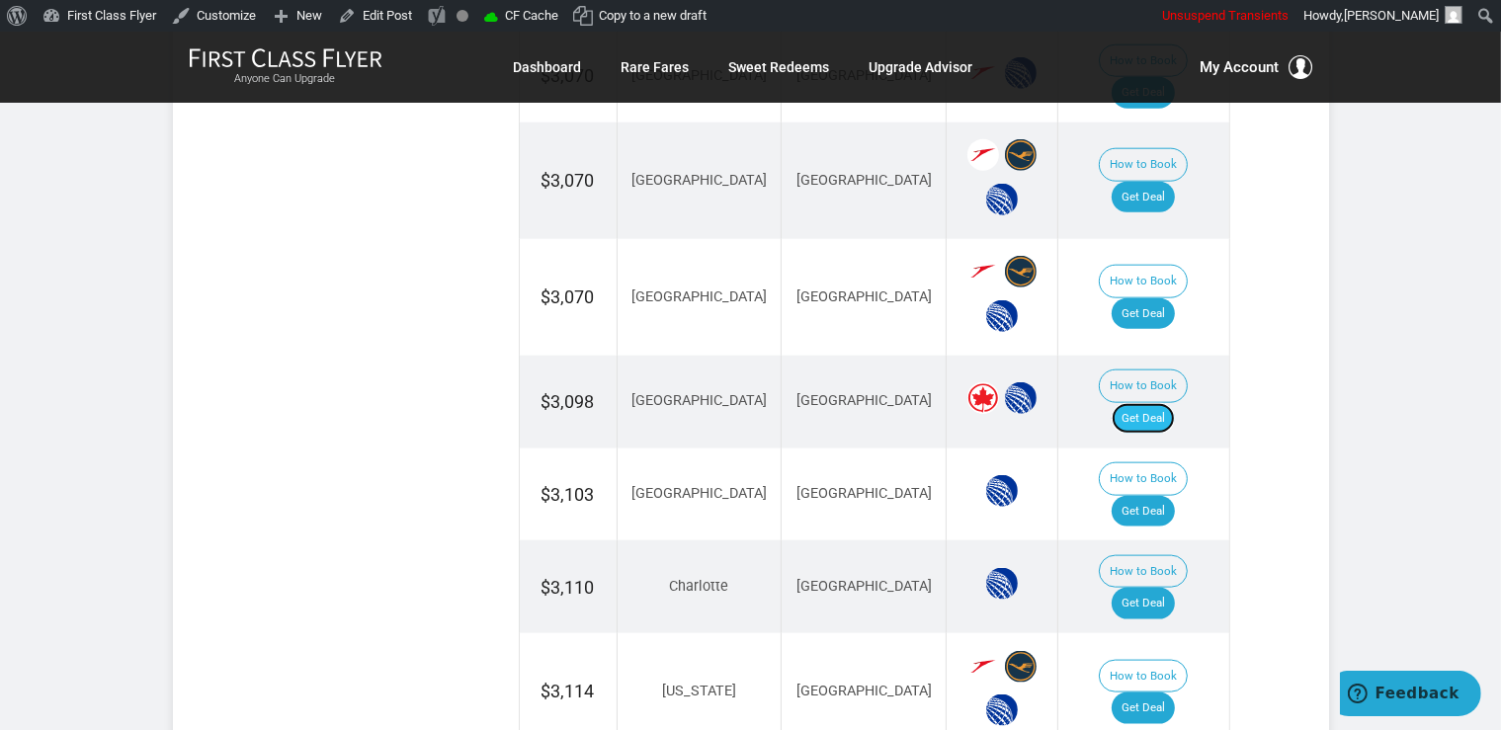
click at [1159, 403] on link "Get Deal" at bounding box center [1142, 419] width 63 height 32
click at [1163, 496] on link "Get Deal" at bounding box center [1142, 512] width 63 height 32
click at [1171, 588] on link "Get Deal" at bounding box center [1142, 604] width 63 height 32
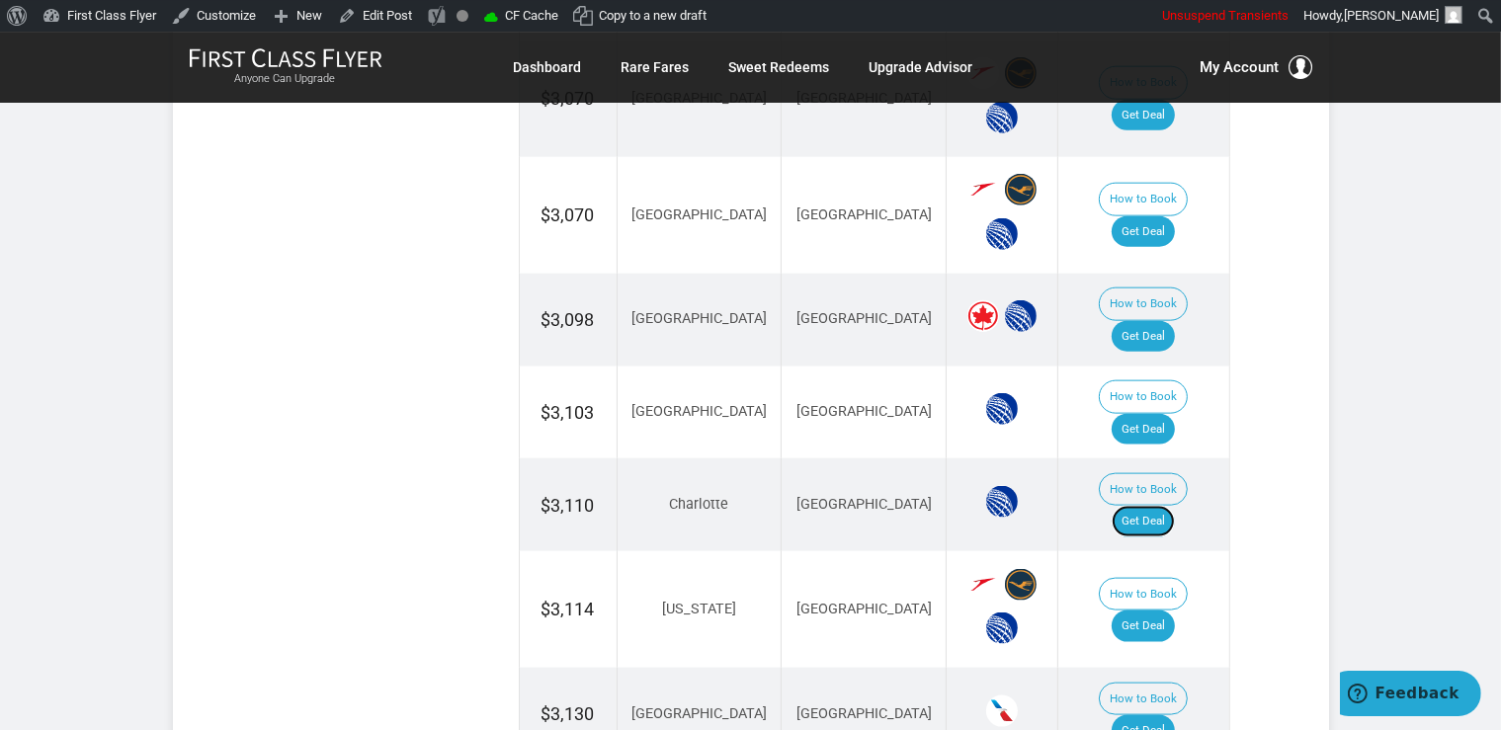
scroll to position [2503, 0]
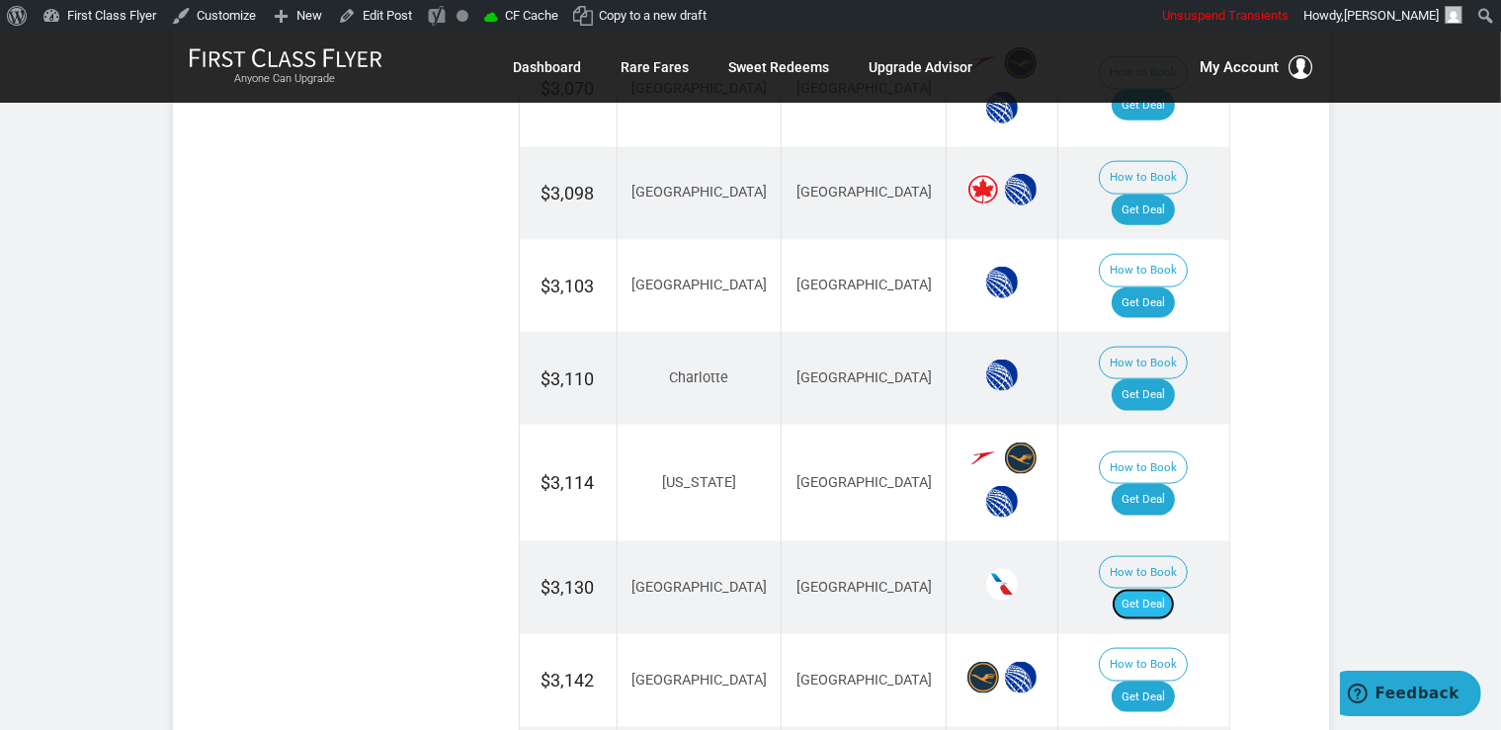
click at [1170, 589] on link "Get Deal" at bounding box center [1142, 605] width 63 height 32
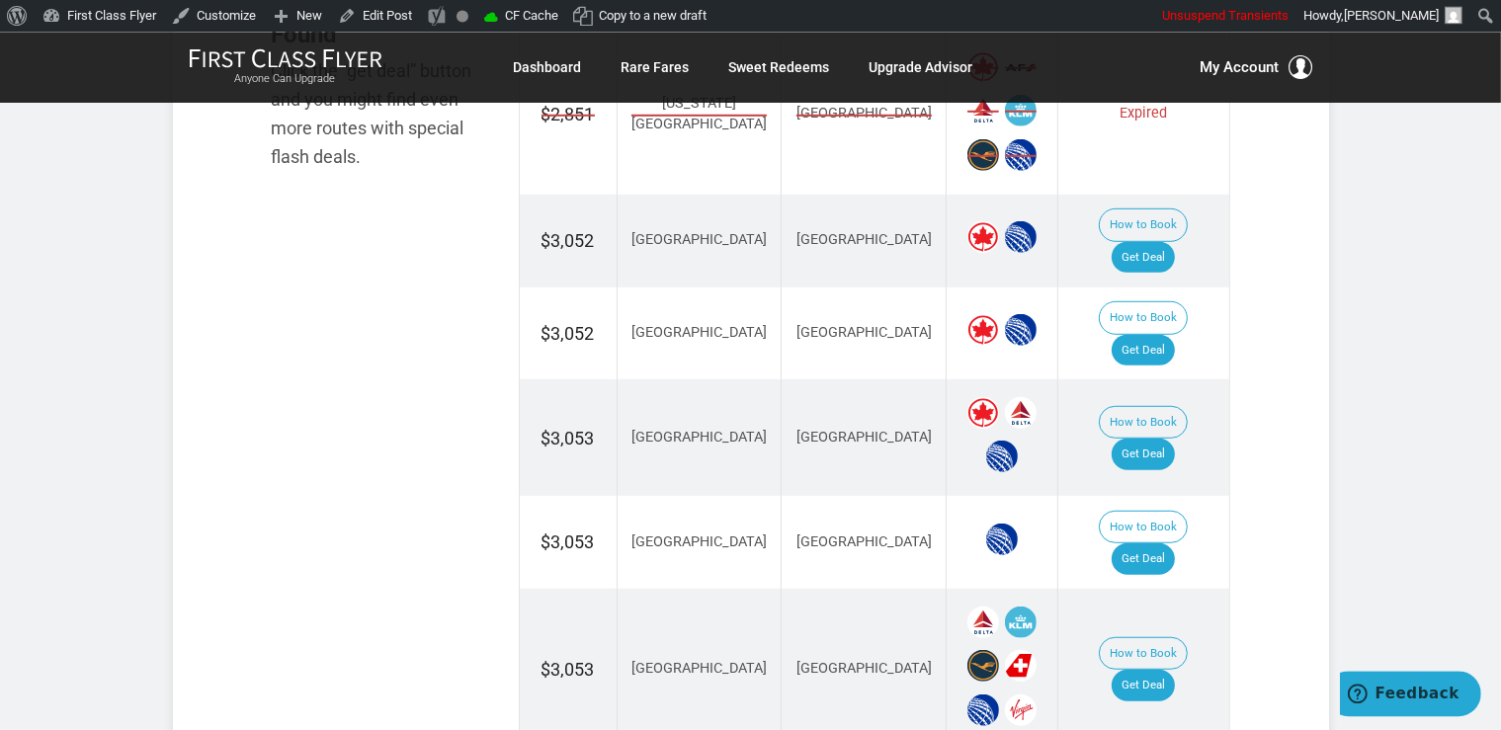
scroll to position [1311, 0]
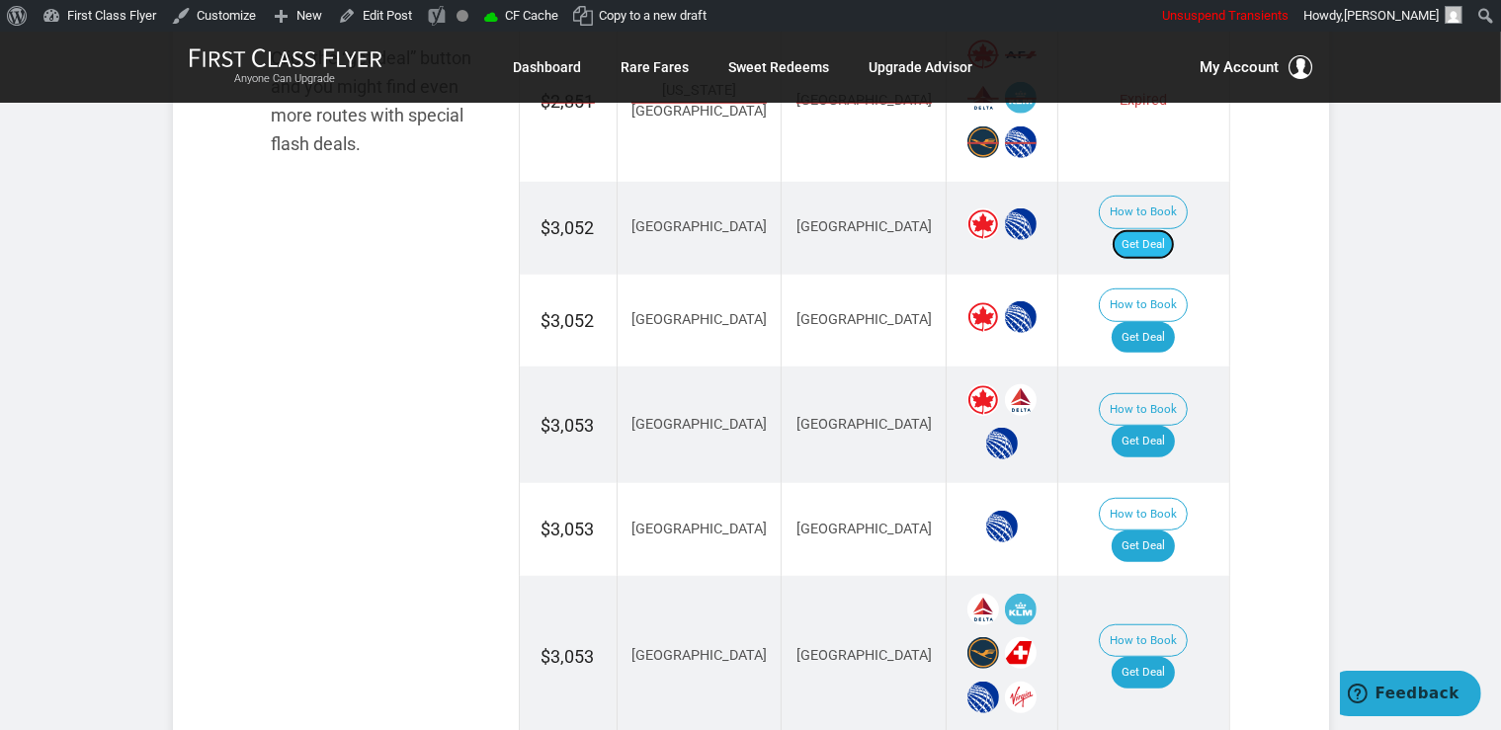
click at [1161, 229] on link "Get Deal" at bounding box center [1142, 245] width 63 height 32
click at [1140, 426] on link "Get Deal" at bounding box center [1142, 442] width 63 height 32
click at [1163, 322] on link "Get Deal" at bounding box center [1142, 338] width 63 height 32
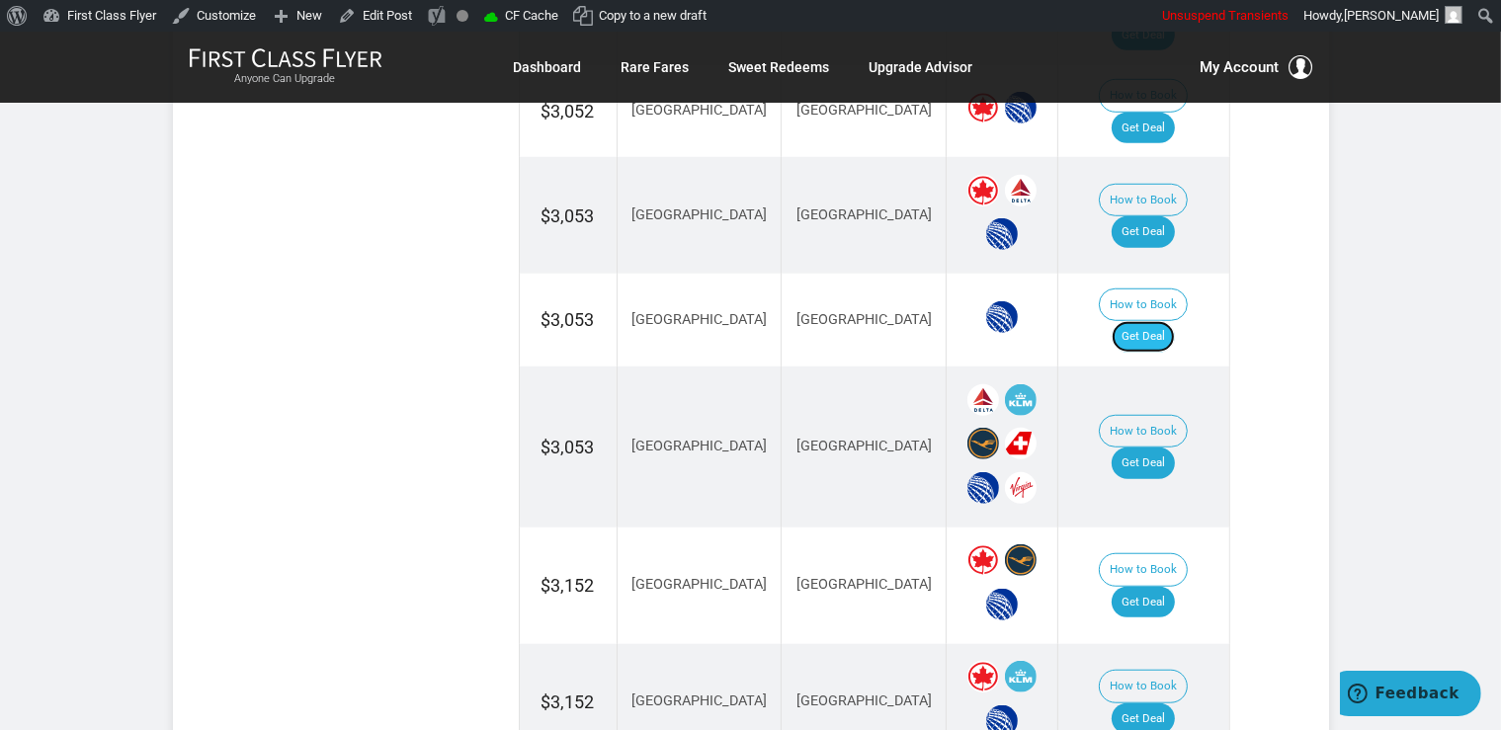
click at [1153, 321] on link "Get Deal" at bounding box center [1142, 337] width 63 height 32
click at [1142, 366] on td "How to Book Get Deal" at bounding box center [1143, 446] width 171 height 161
click at [1155, 447] on link "Get Deal" at bounding box center [1142, 463] width 63 height 32
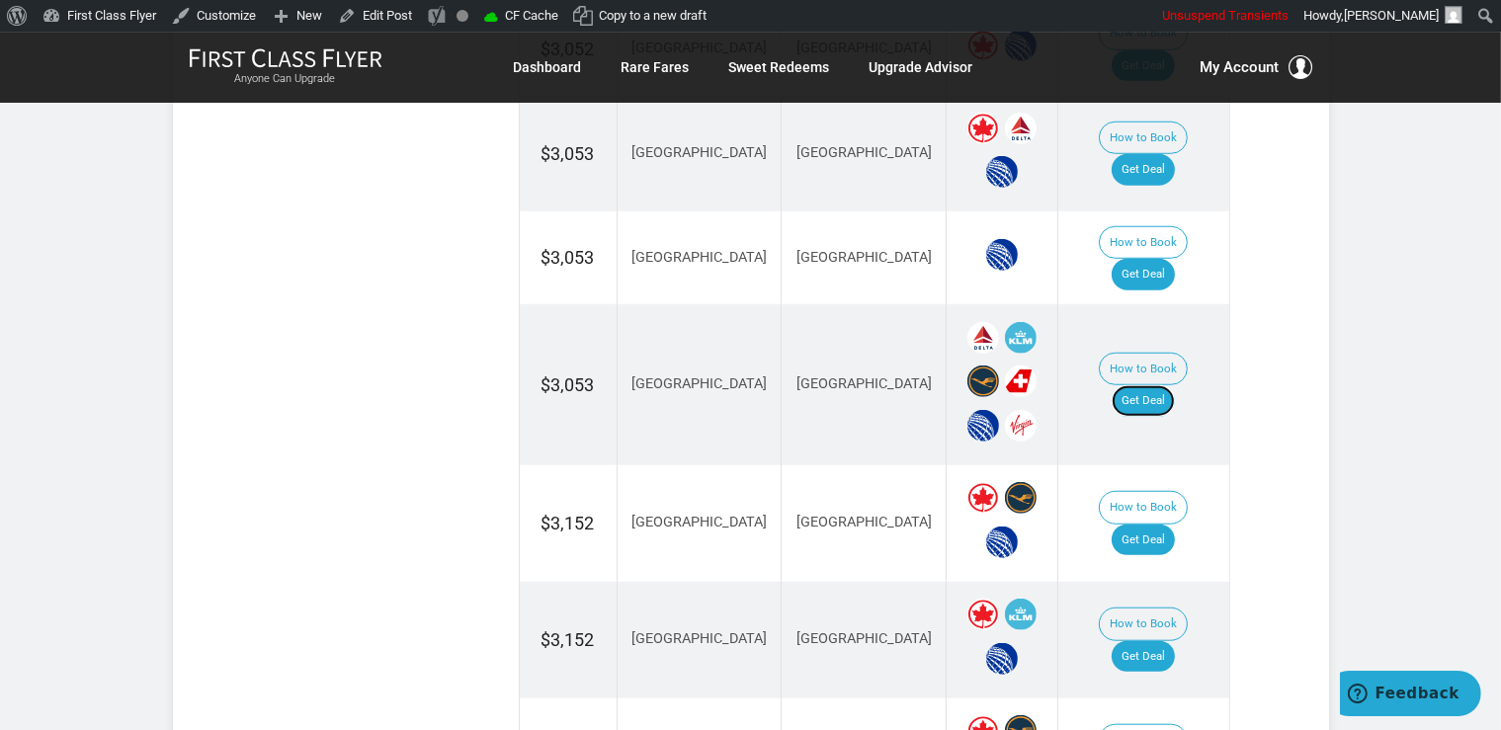
scroll to position [1624, 0]
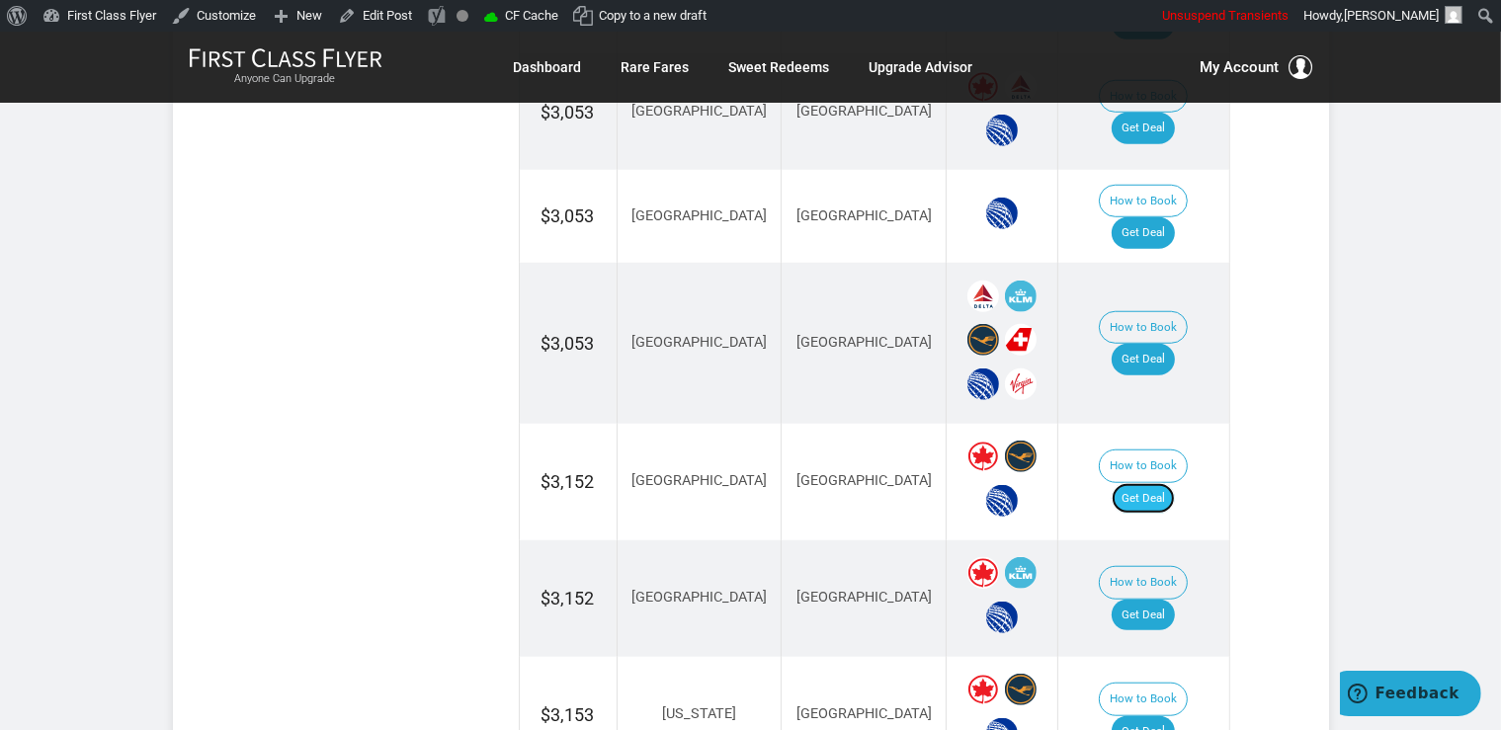
click at [1175, 483] on link "Get Deal" at bounding box center [1142, 499] width 63 height 32
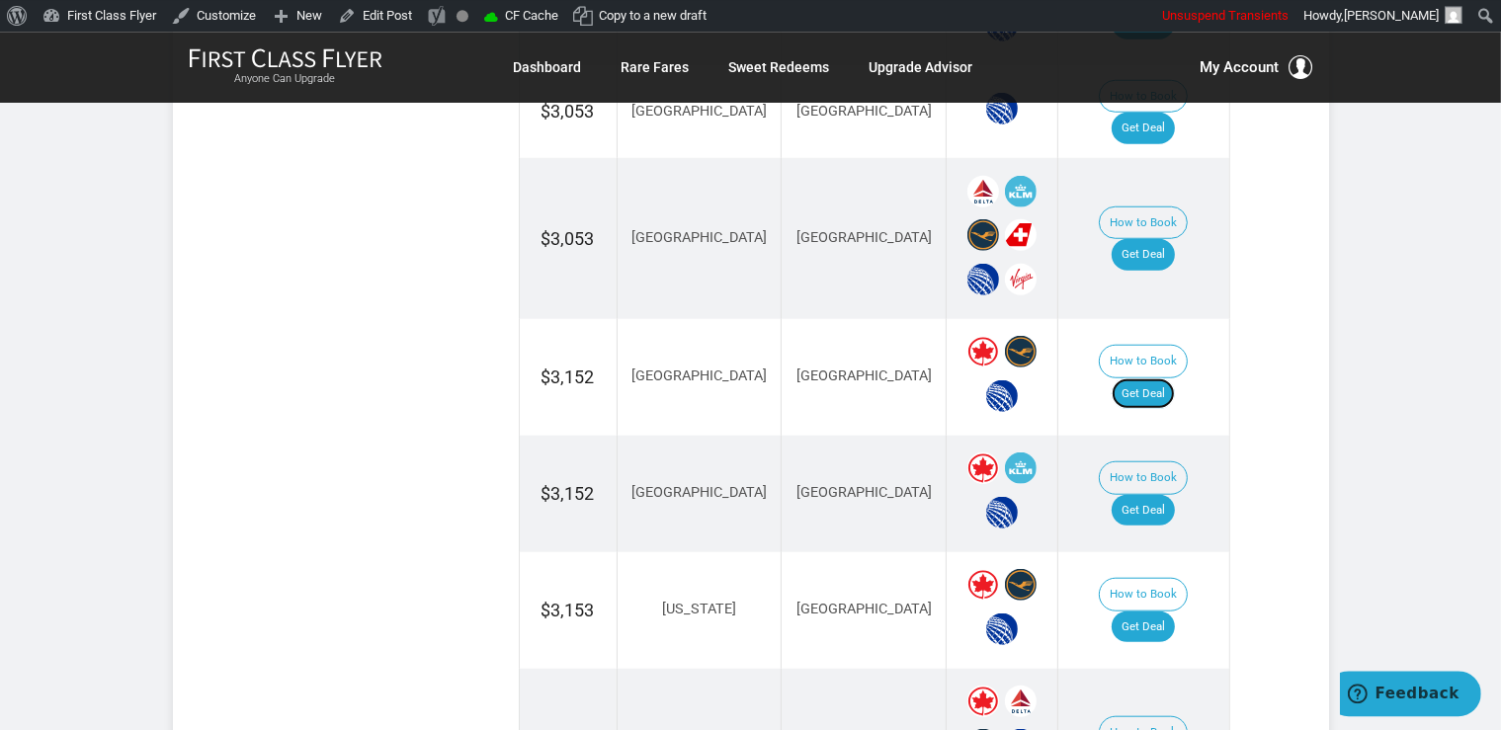
scroll to position [1832, 0]
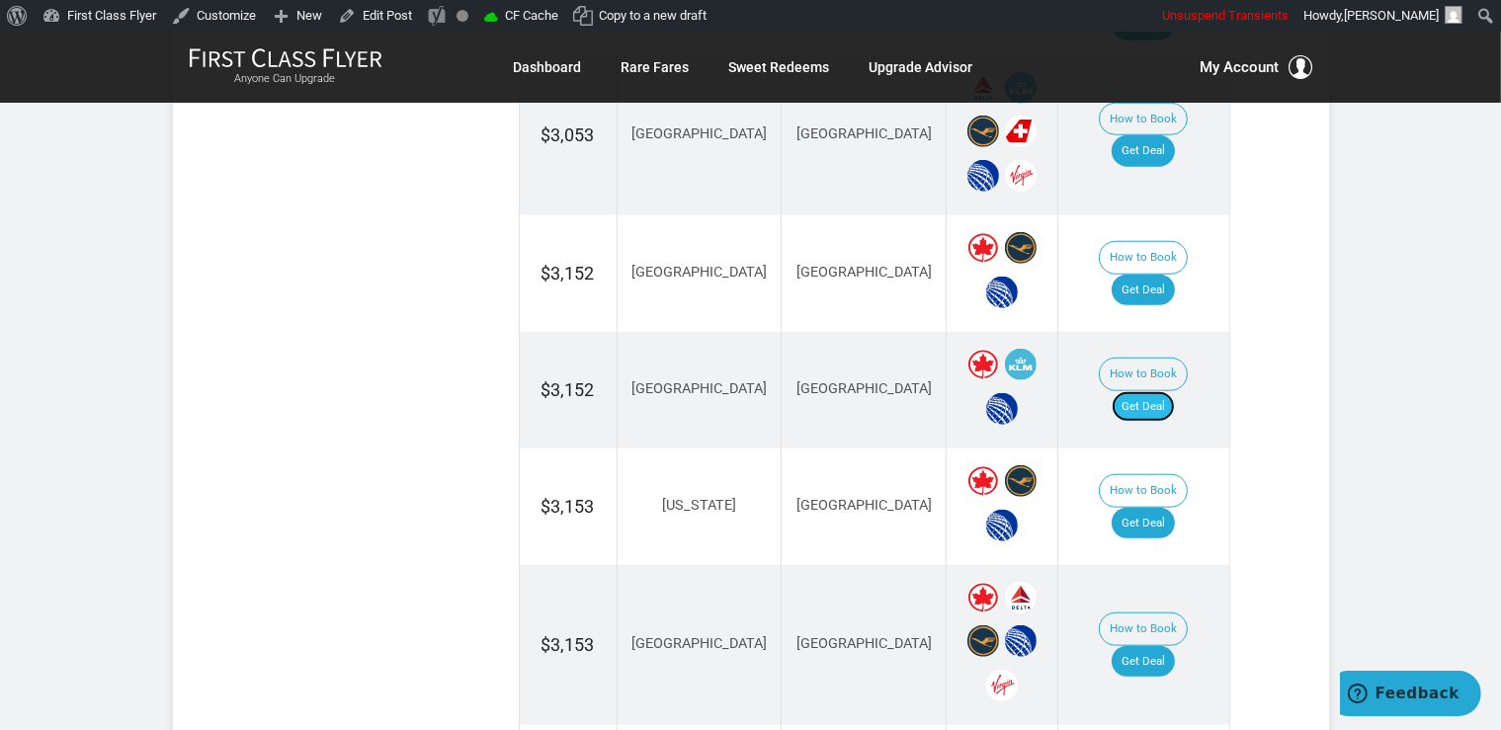
click at [1139, 391] on link "Get Deal" at bounding box center [1142, 407] width 63 height 32
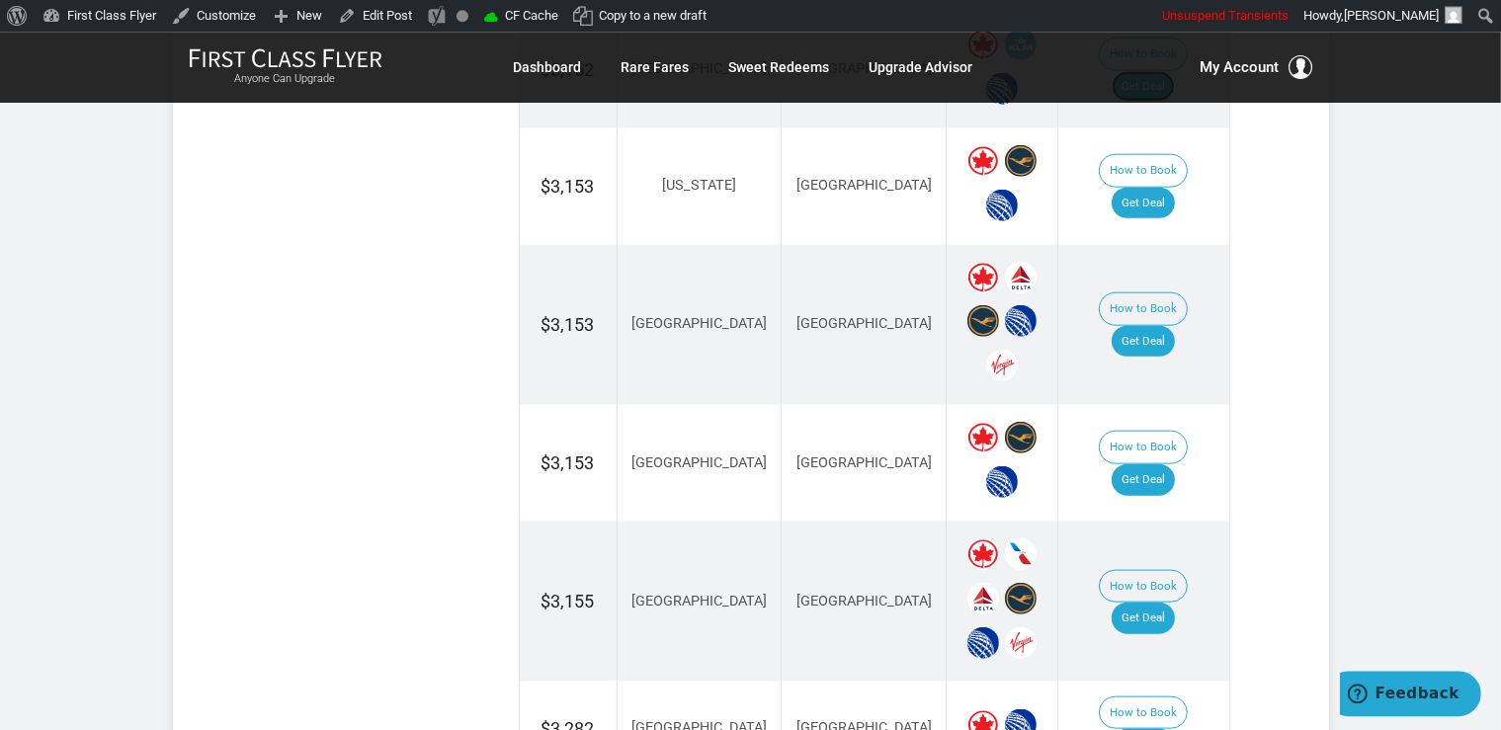
scroll to position [2250, 0]
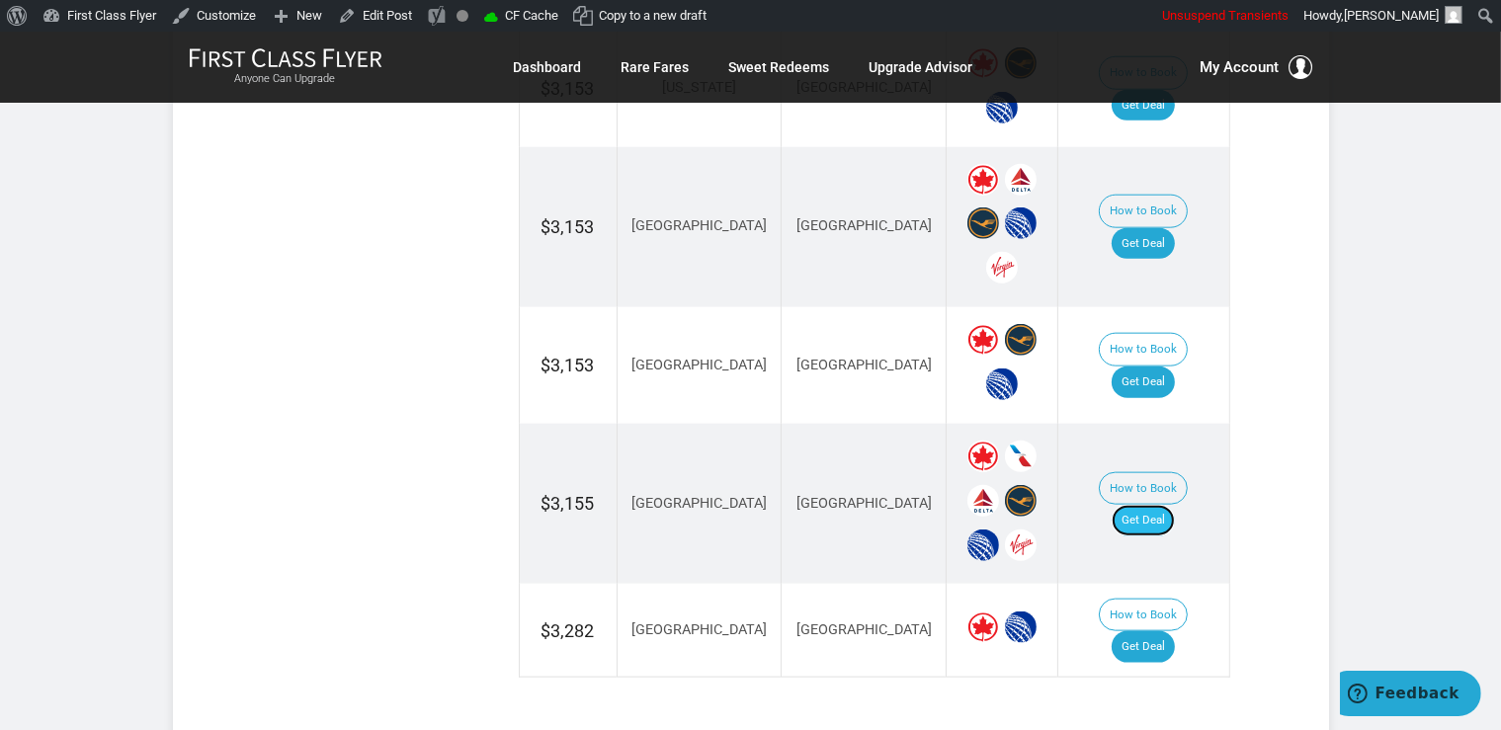
click at [1175, 505] on link "Get Deal" at bounding box center [1142, 521] width 63 height 32
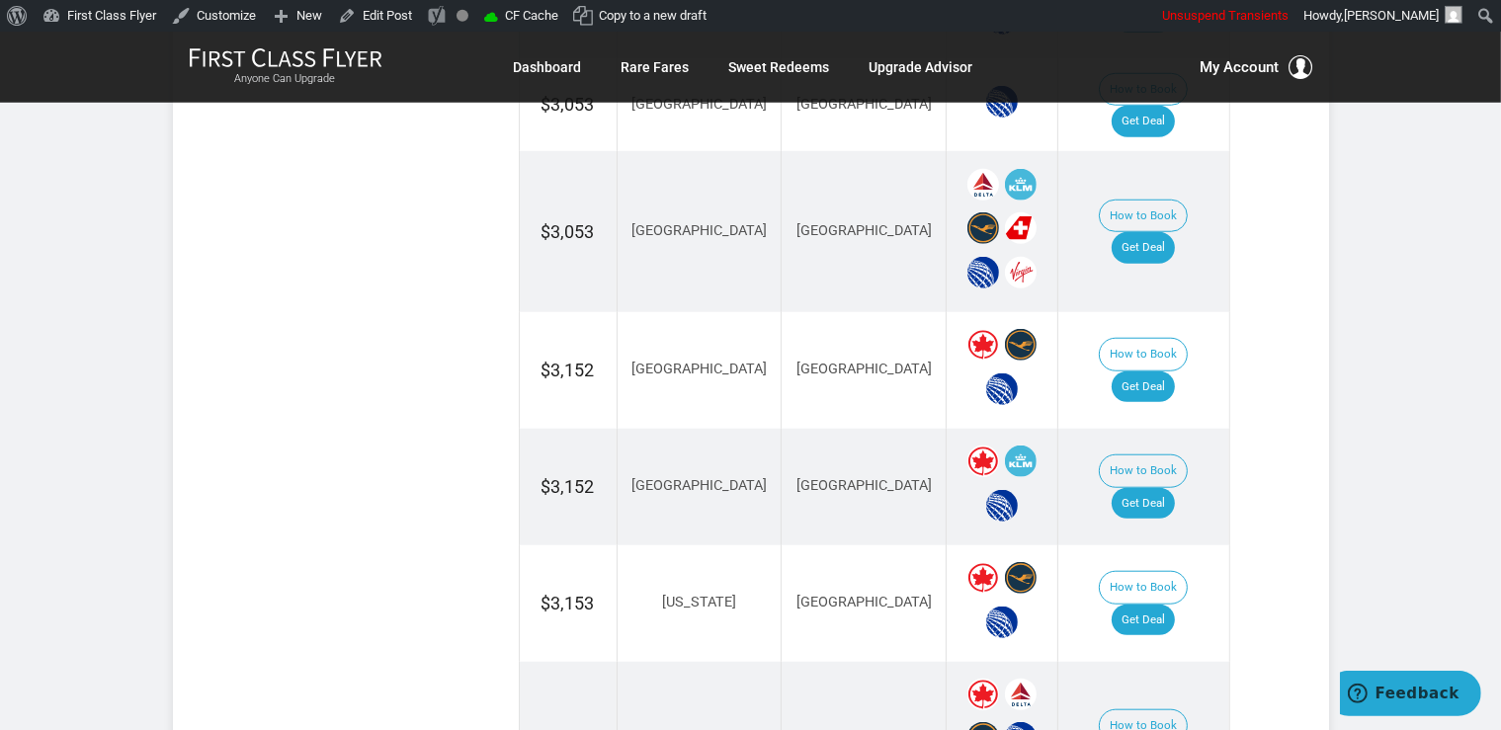
scroll to position [1729, 0]
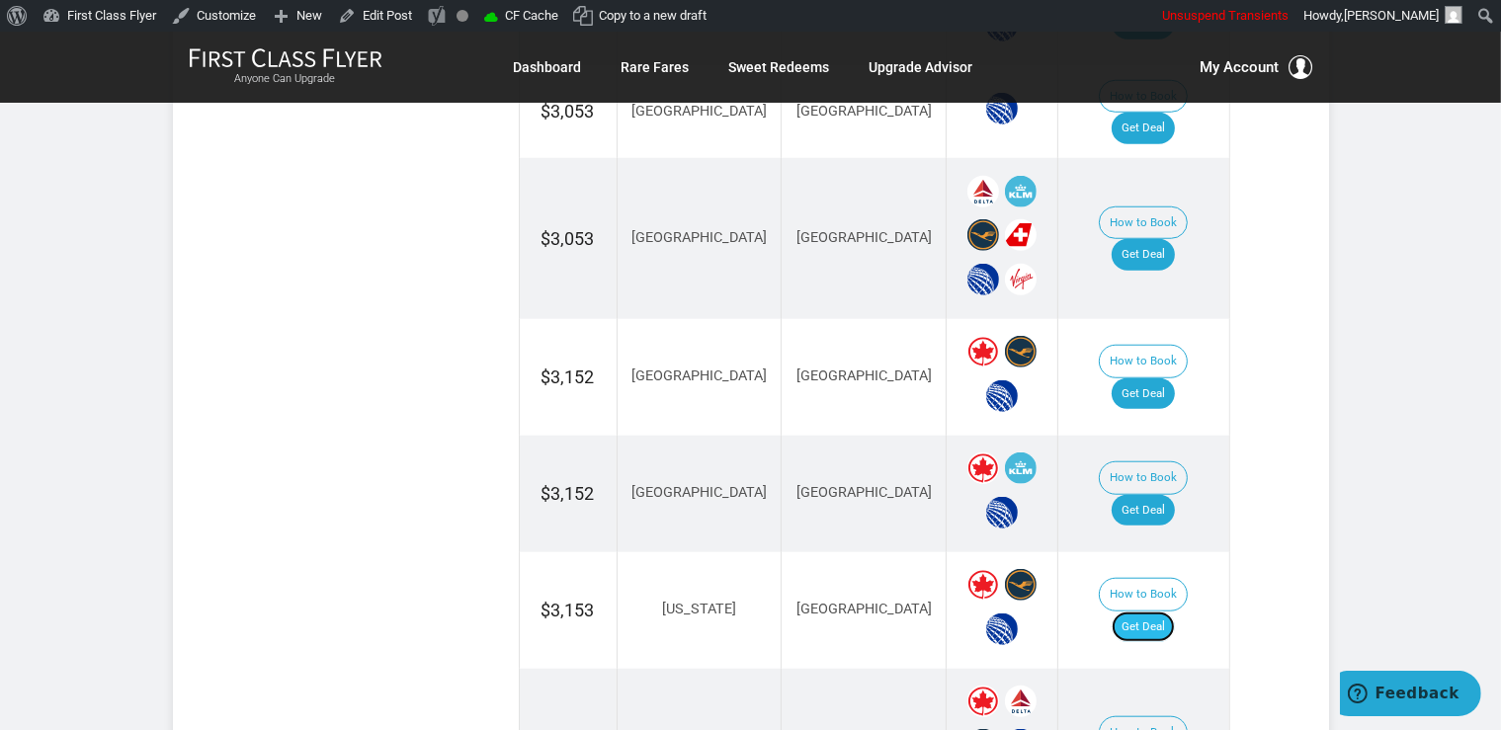
click at [1166, 611] on link "Get Deal" at bounding box center [1142, 627] width 63 height 32
click at [1172, 611] on link "Get Deal" at bounding box center [1142, 627] width 63 height 32
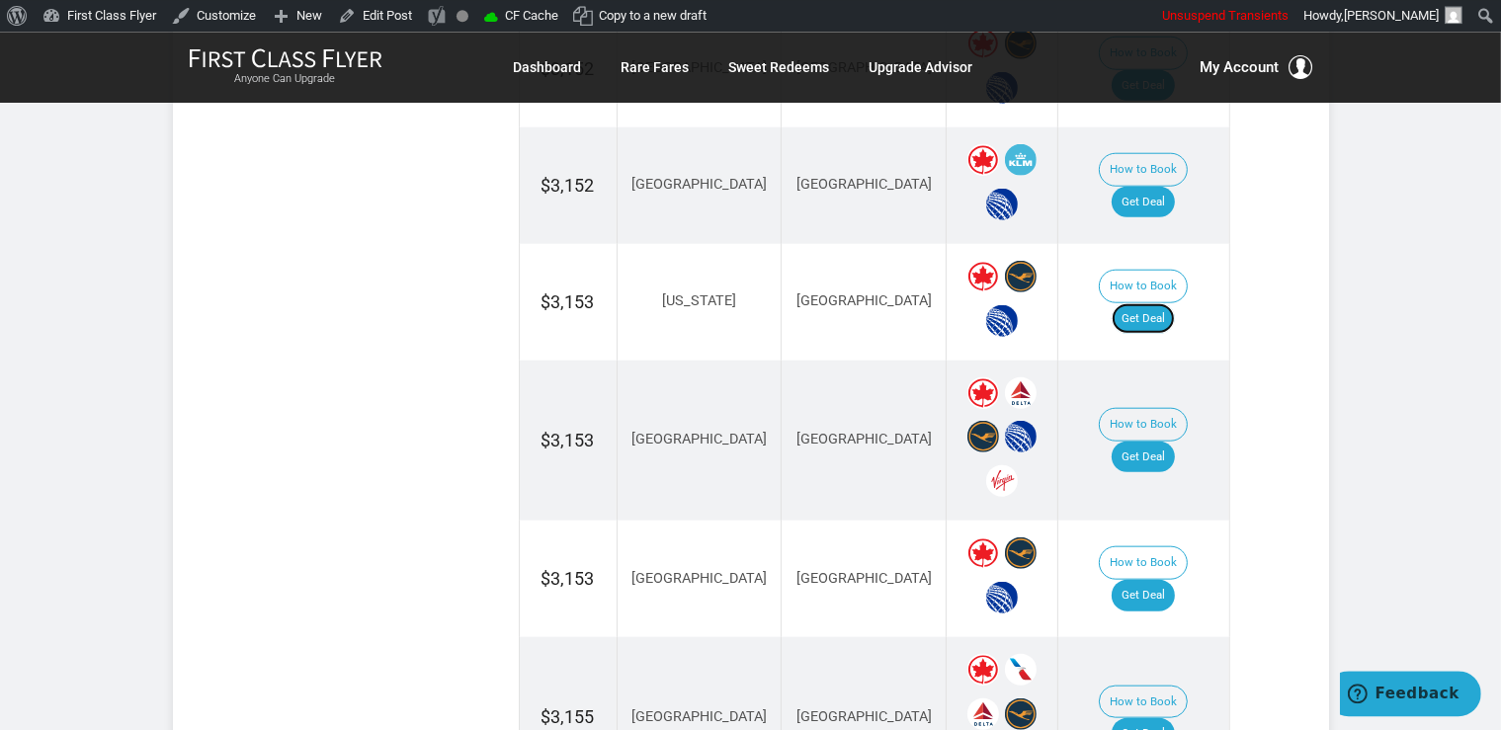
scroll to position [2042, 0]
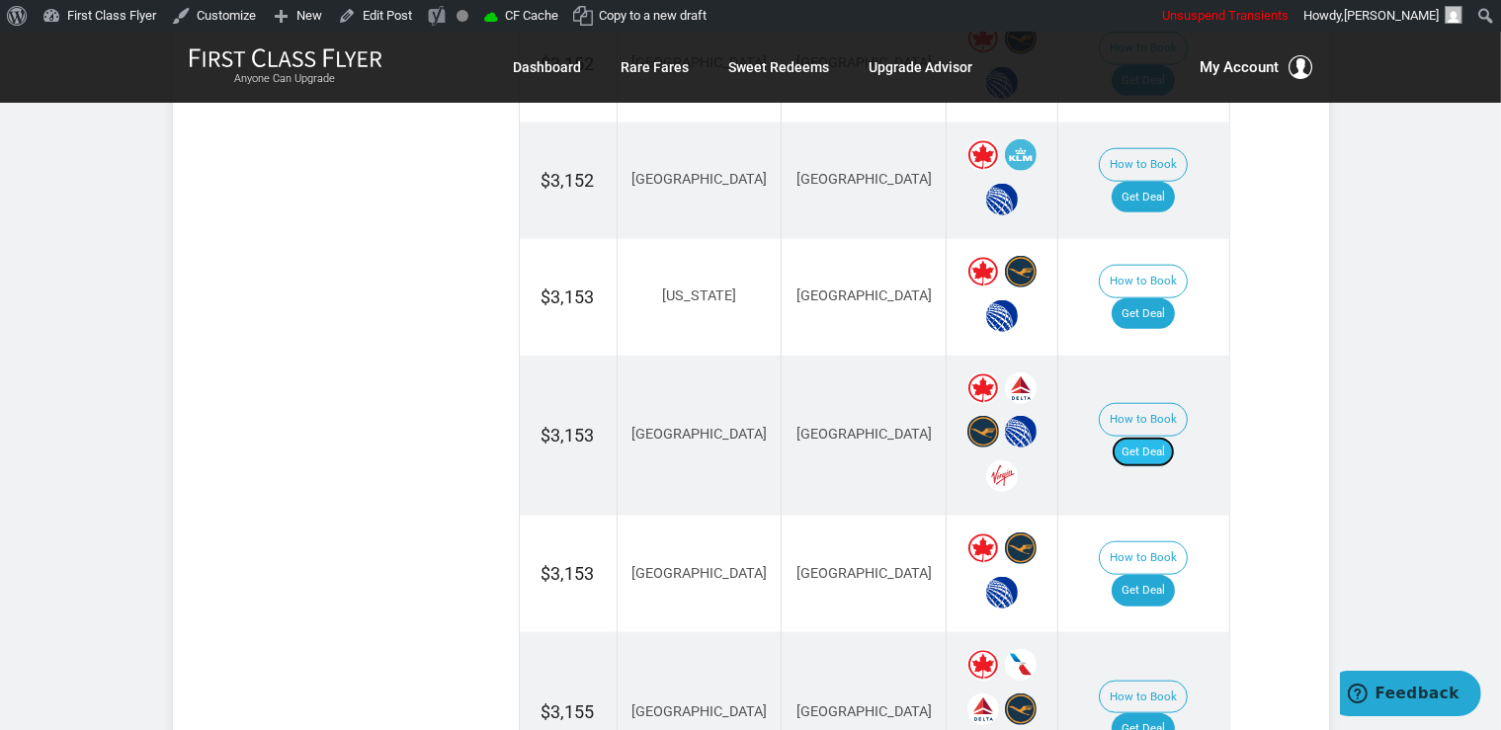
click at [1149, 437] on link "Get Deal" at bounding box center [1142, 453] width 63 height 32
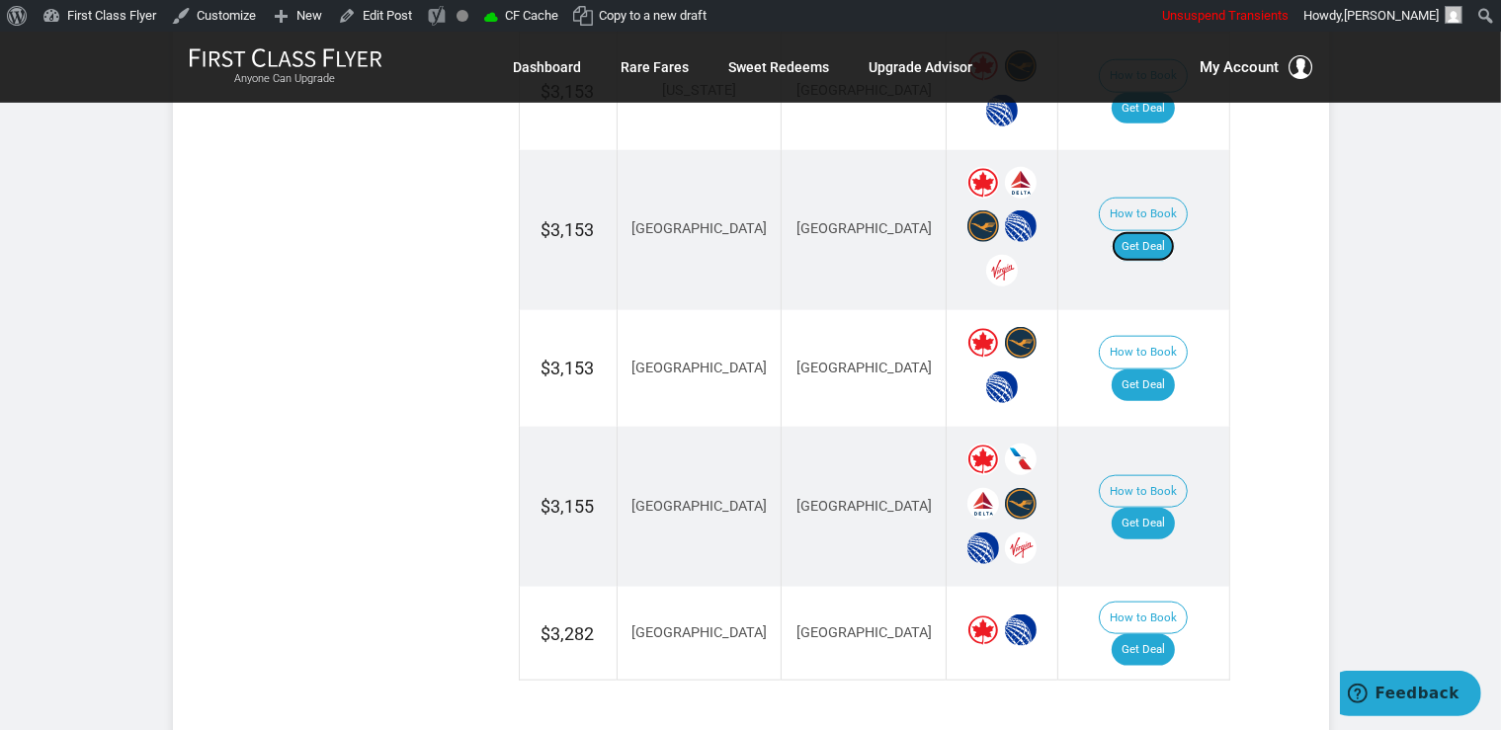
scroll to position [2250, 0]
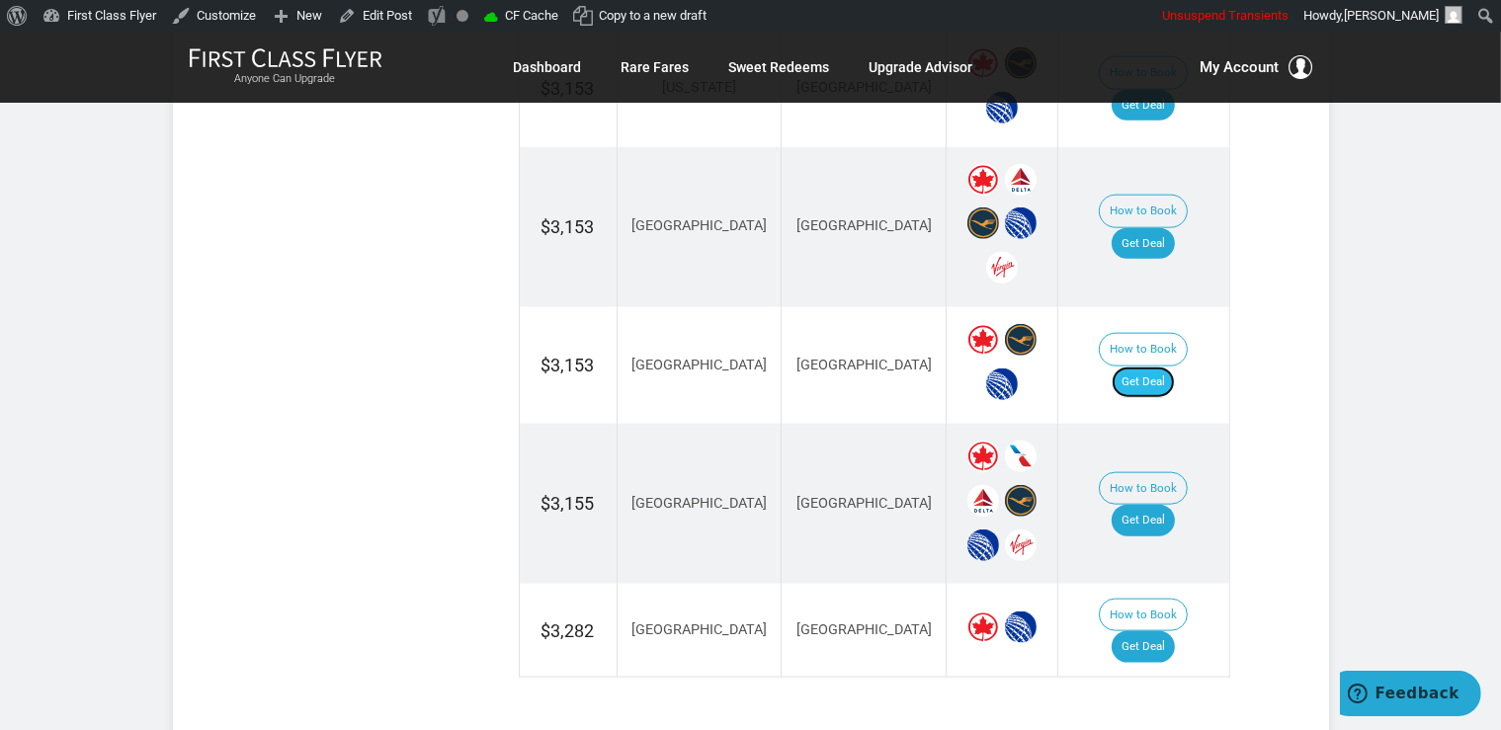
click at [1157, 366] on link "Get Deal" at bounding box center [1142, 382] width 63 height 32
click at [1162, 631] on link "Get Deal" at bounding box center [1142, 647] width 63 height 32
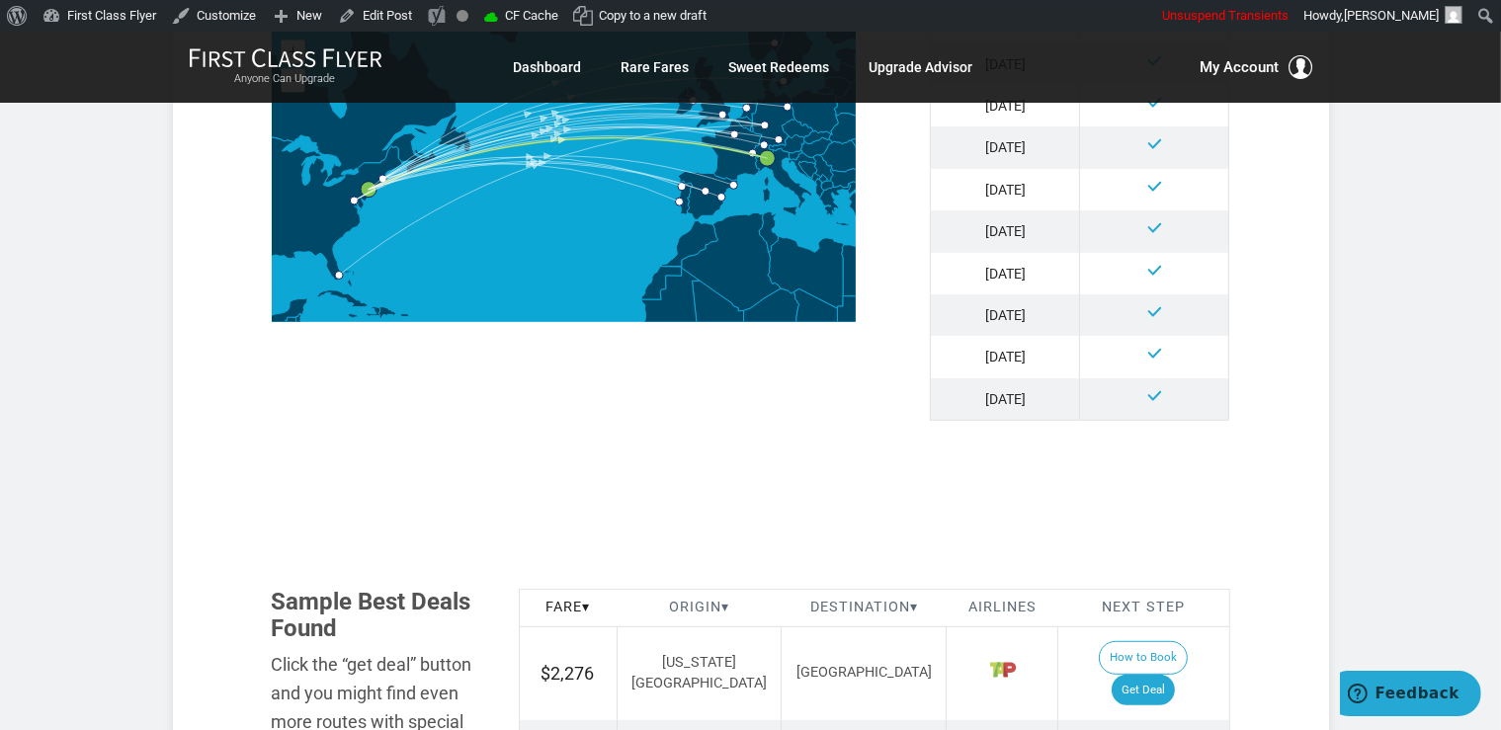
scroll to position [1043, 0]
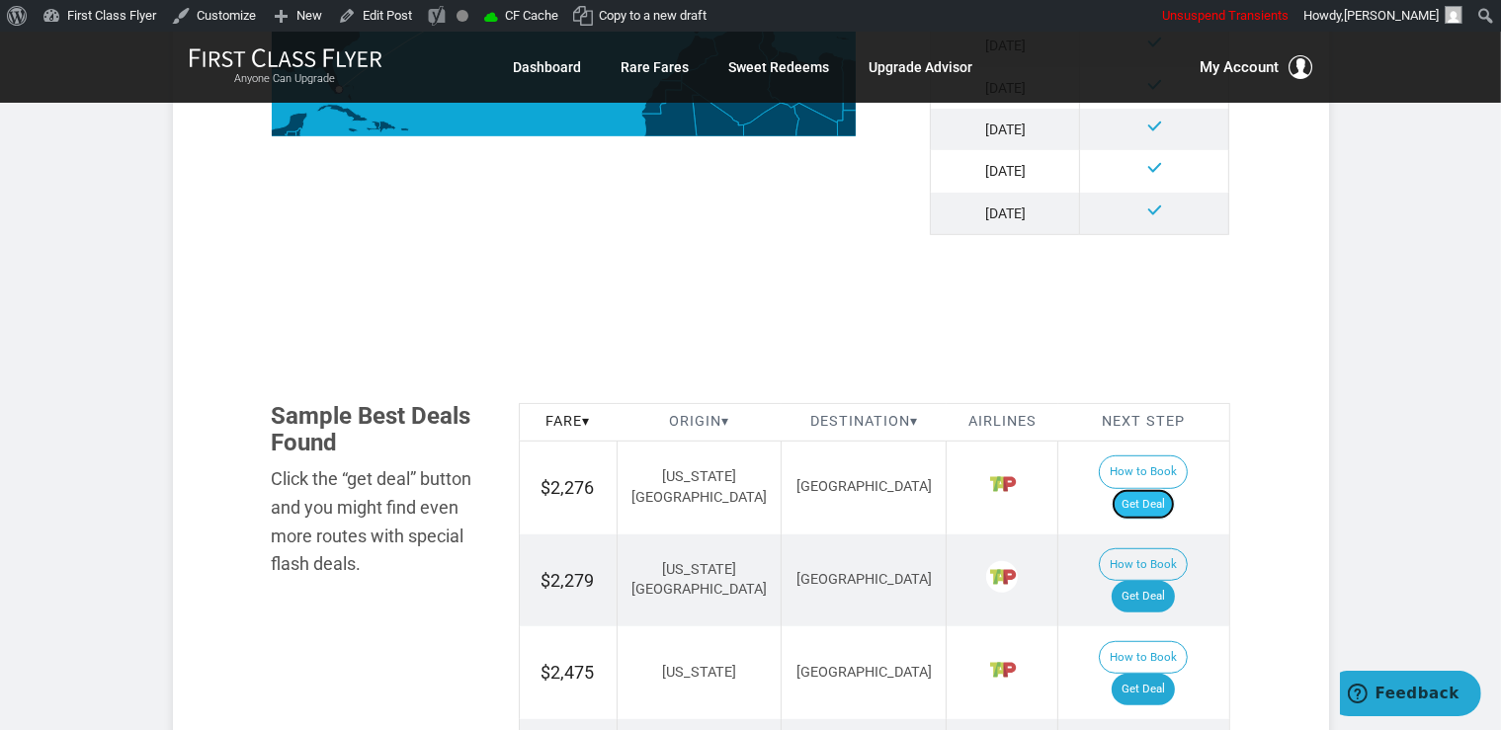
click at [1175, 489] on link "Get Deal" at bounding box center [1142, 505] width 63 height 32
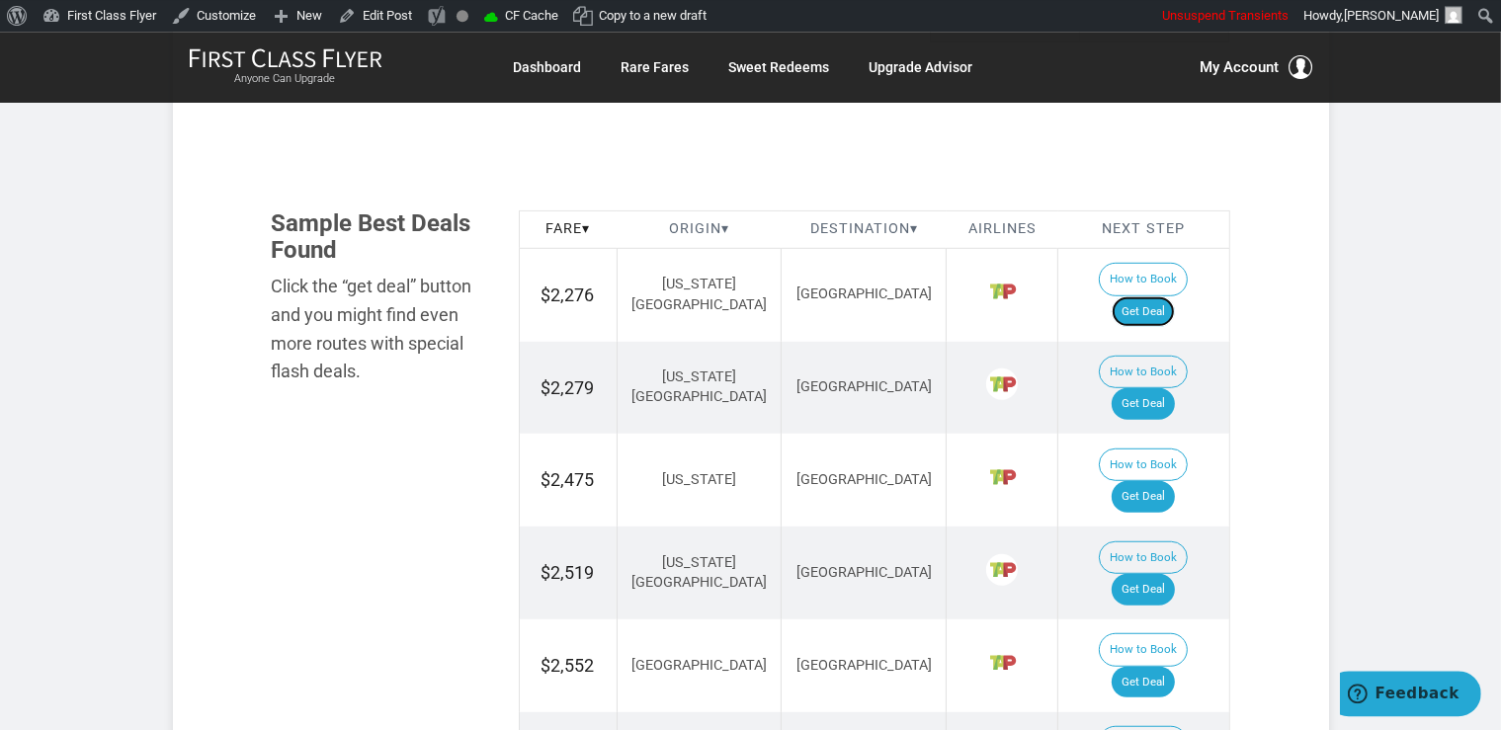
scroll to position [1252, 0]
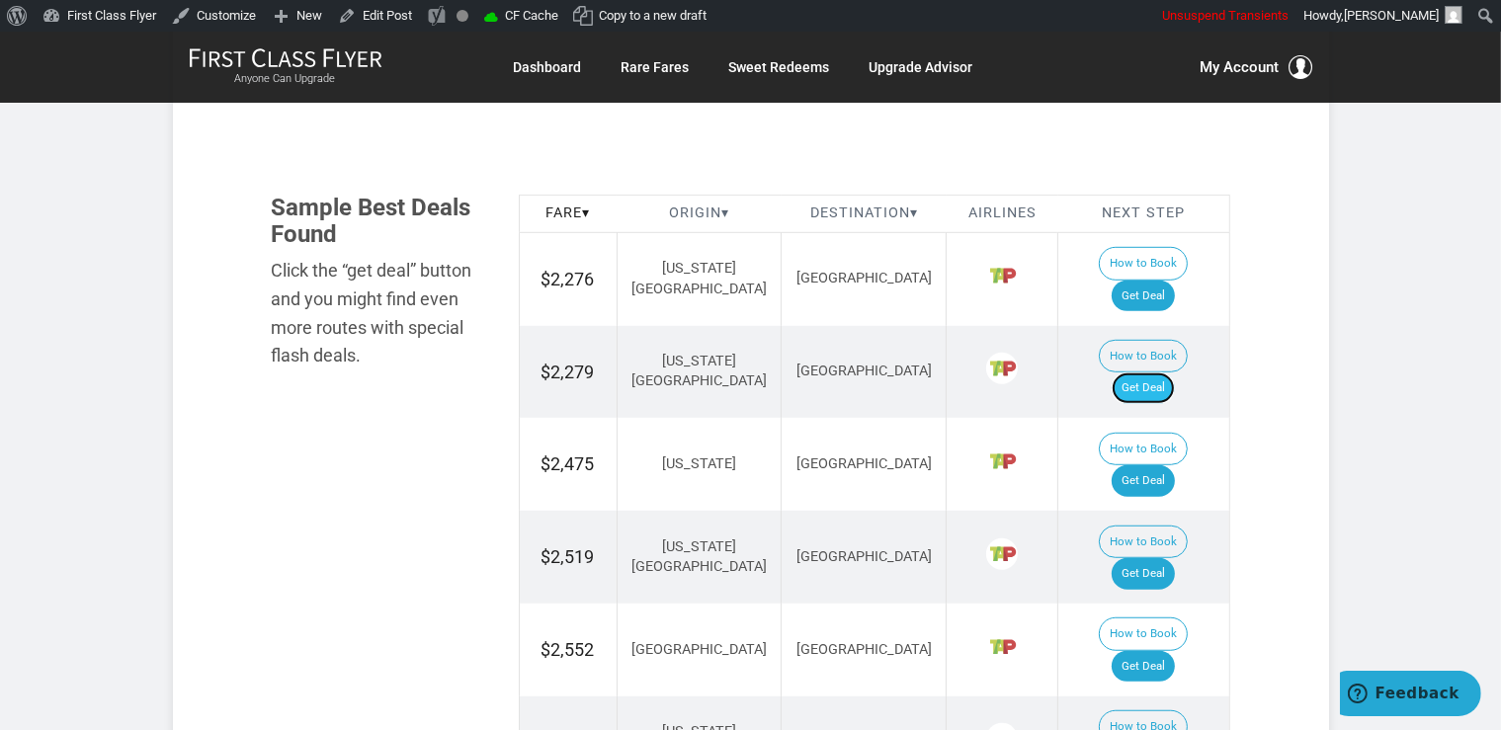
click at [1170, 372] on link "Get Deal" at bounding box center [1142, 388] width 63 height 32
click at [1165, 465] on link "Get Deal" at bounding box center [1142, 481] width 63 height 32
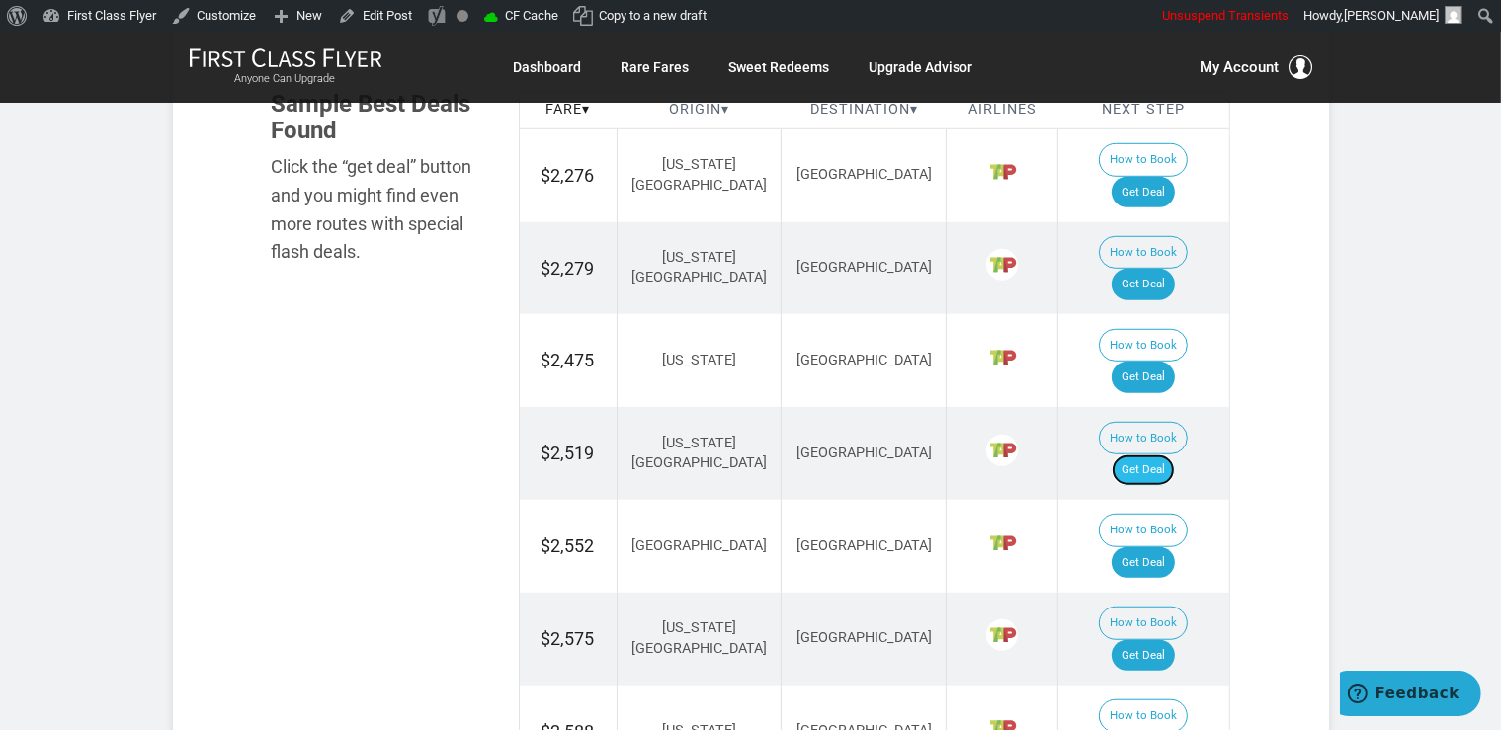
click at [1175, 454] on link "Get Deal" at bounding box center [1142, 470] width 63 height 32
click at [1152, 547] on link "Get Deal" at bounding box center [1142, 563] width 63 height 32
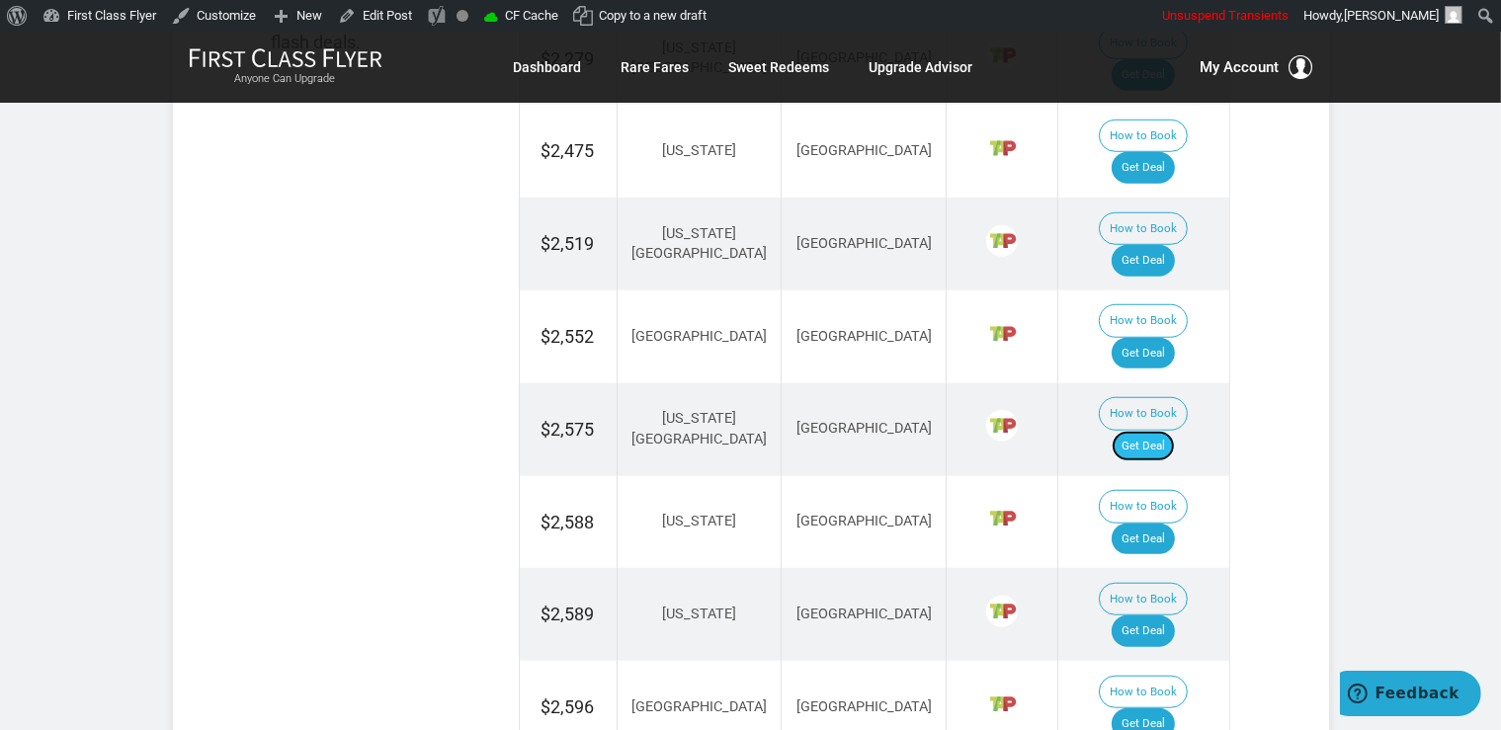
click at [1174, 431] on link "Get Deal" at bounding box center [1142, 447] width 63 height 32
click at [1149, 524] on link "Get Deal" at bounding box center [1142, 540] width 63 height 32
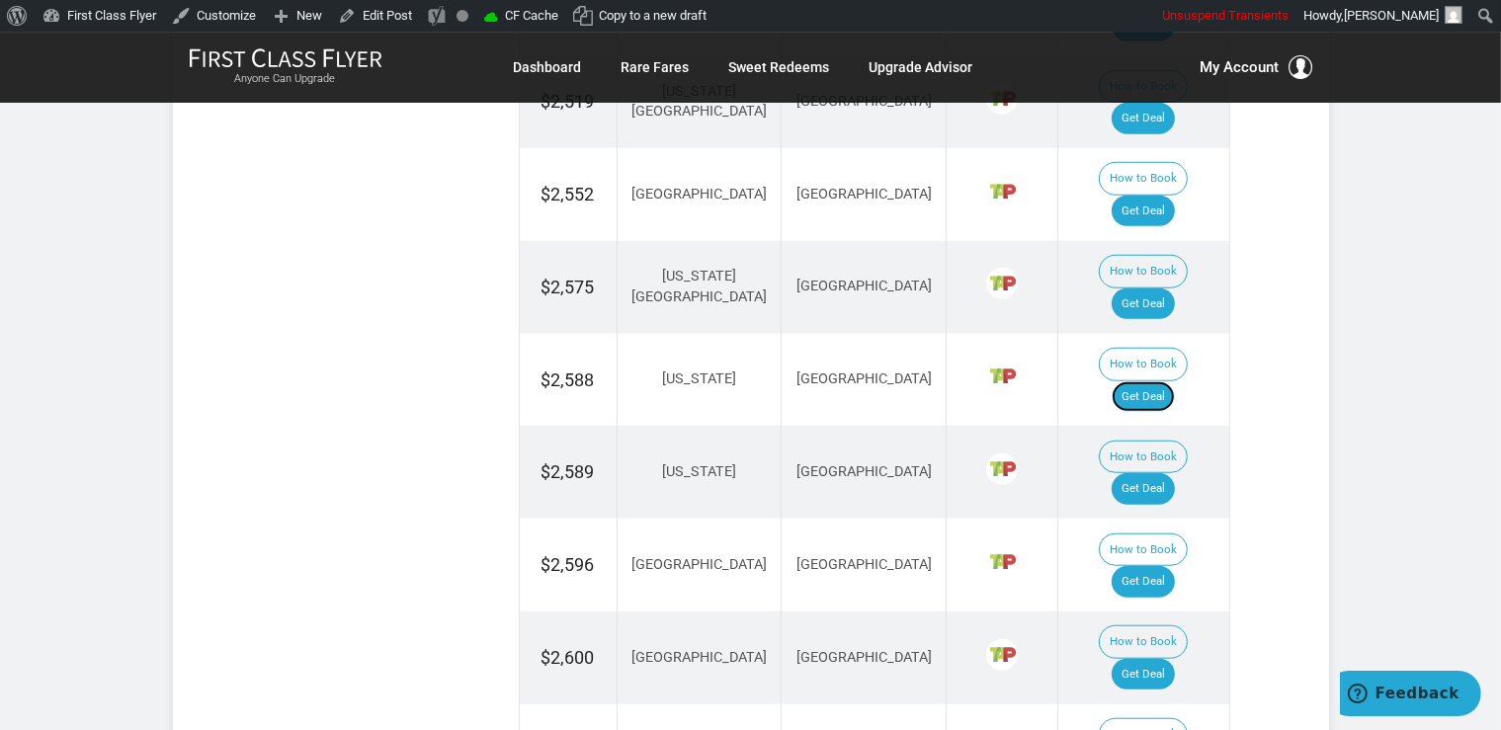
scroll to position [1773, 0]
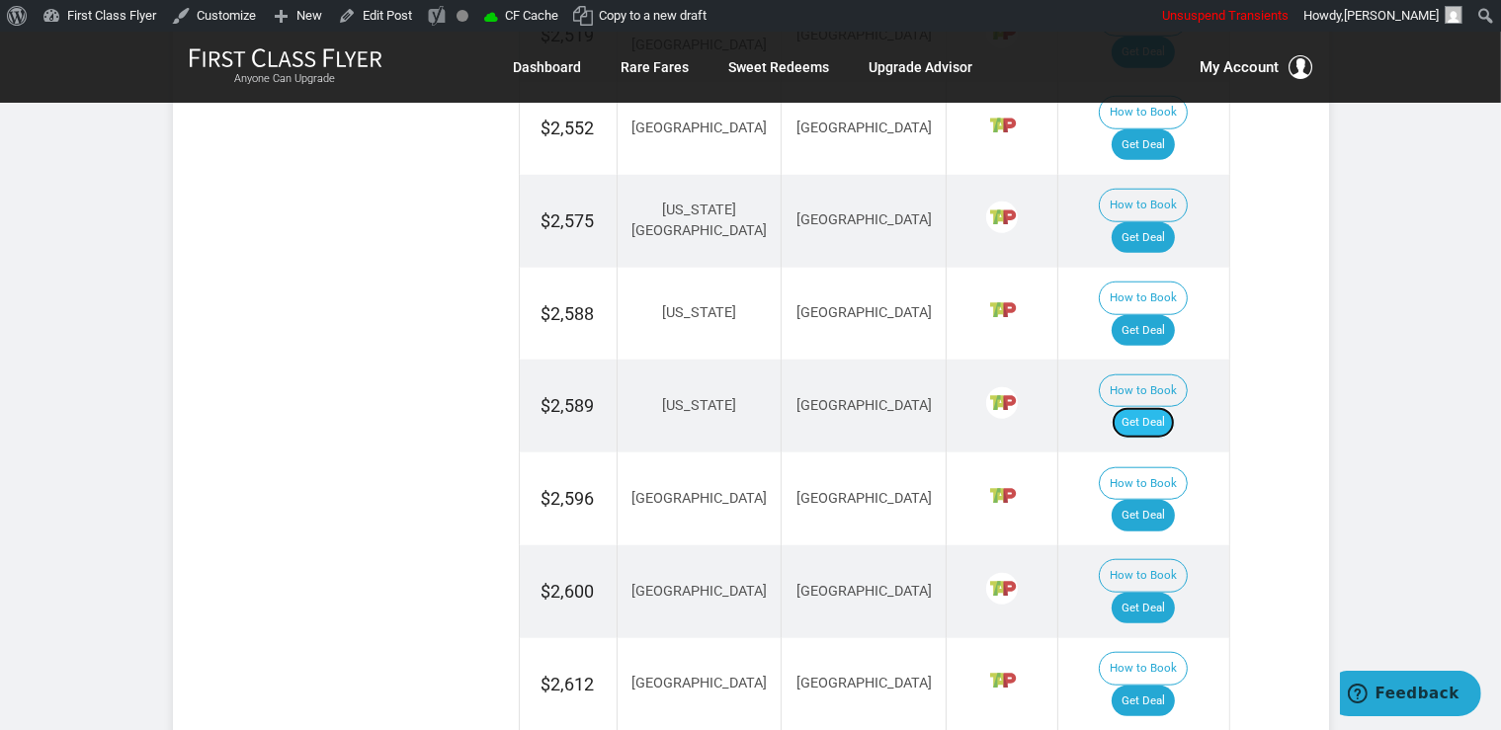
click at [1175, 407] on link "Get Deal" at bounding box center [1142, 423] width 63 height 32
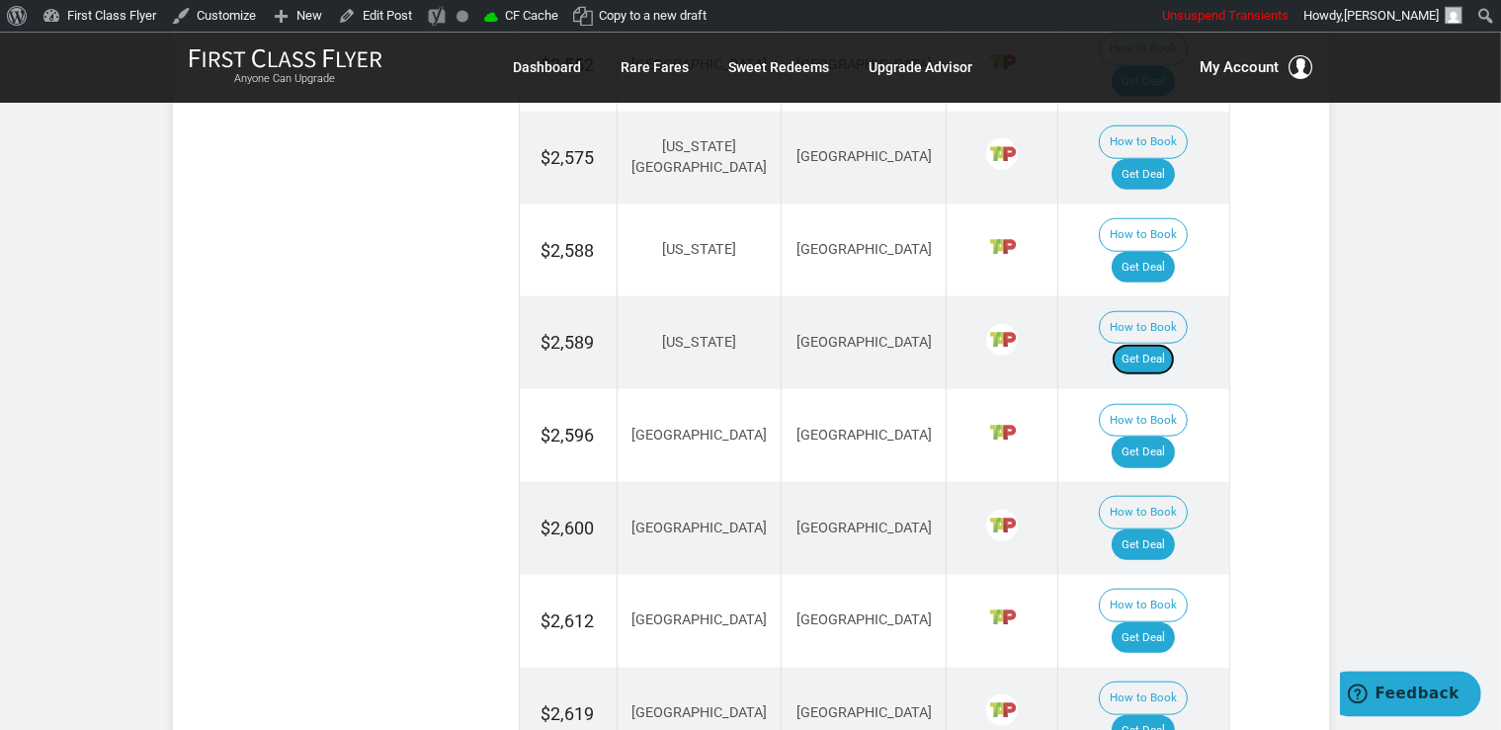
scroll to position [1877, 0]
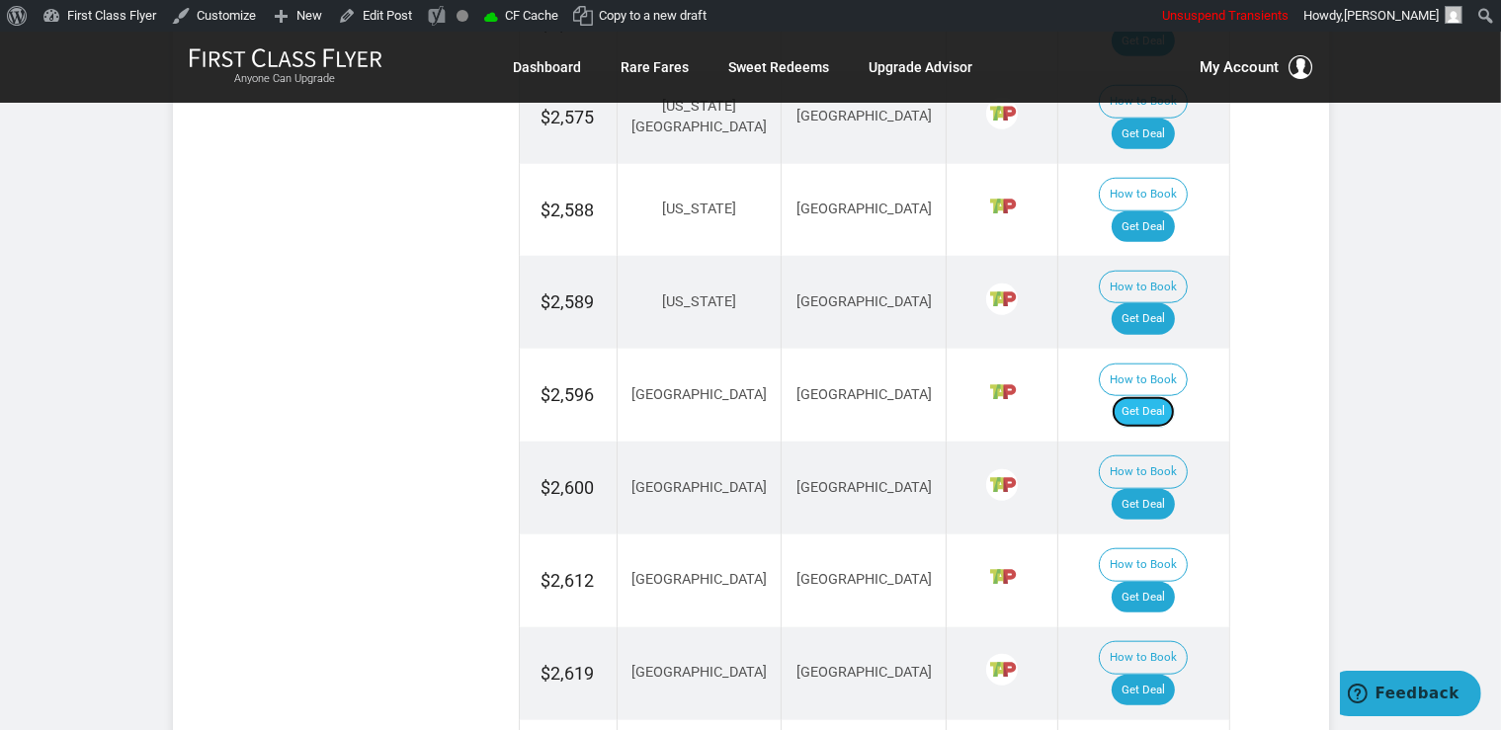
click at [1174, 396] on link "Get Deal" at bounding box center [1142, 412] width 63 height 32
click at [1157, 489] on link "Get Deal" at bounding box center [1142, 505] width 63 height 32
click at [1175, 582] on link "Get Deal" at bounding box center [1142, 598] width 63 height 32
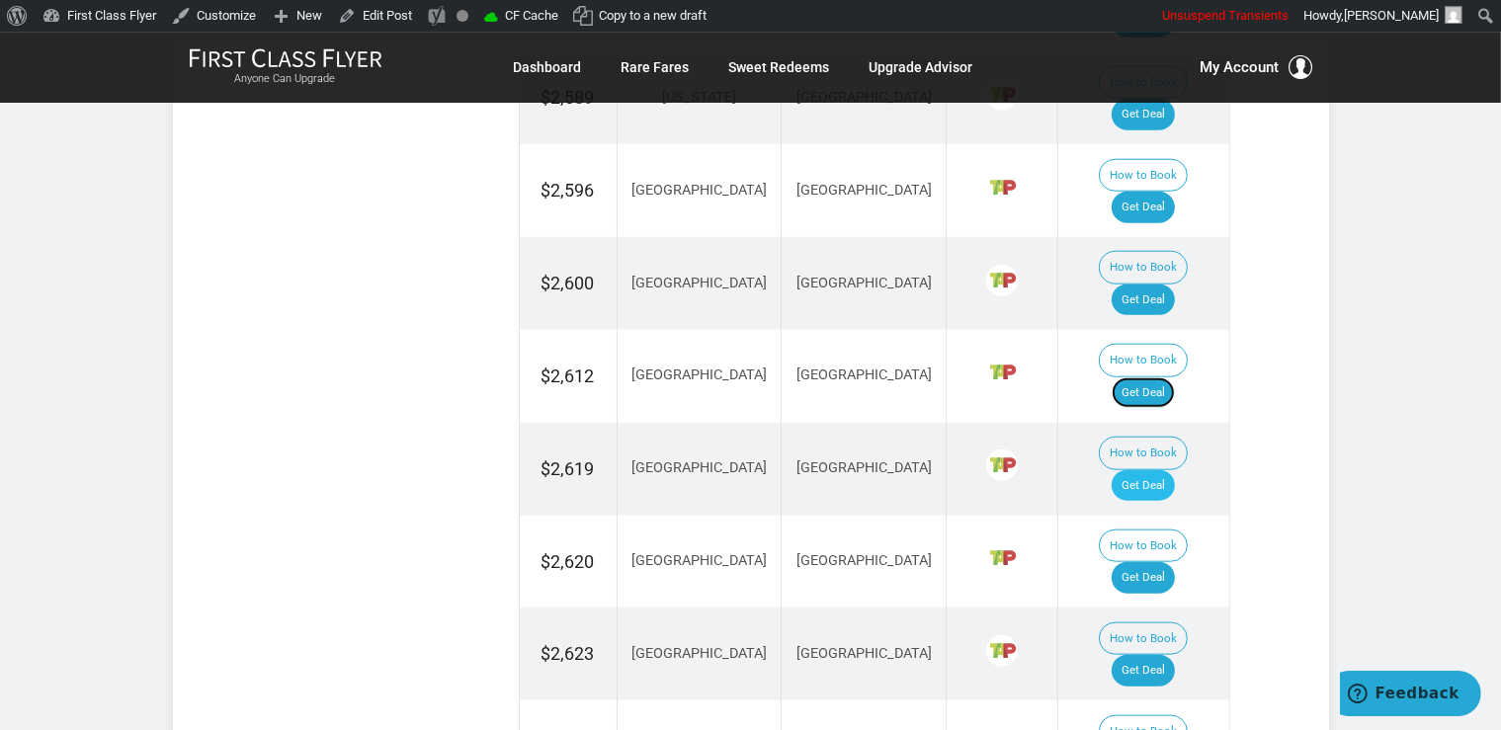
scroll to position [2086, 0]
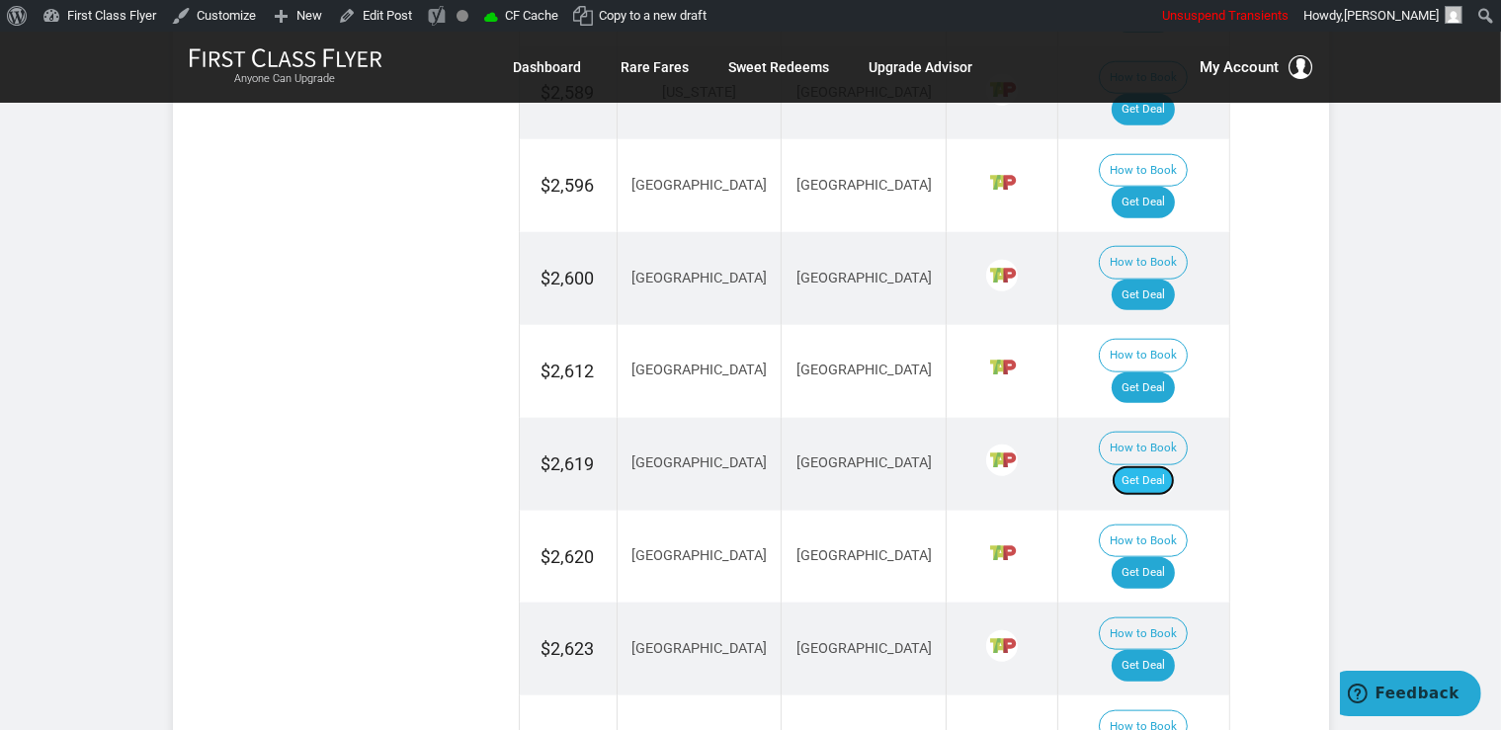
click at [1153, 465] on link "Get Deal" at bounding box center [1142, 481] width 63 height 32
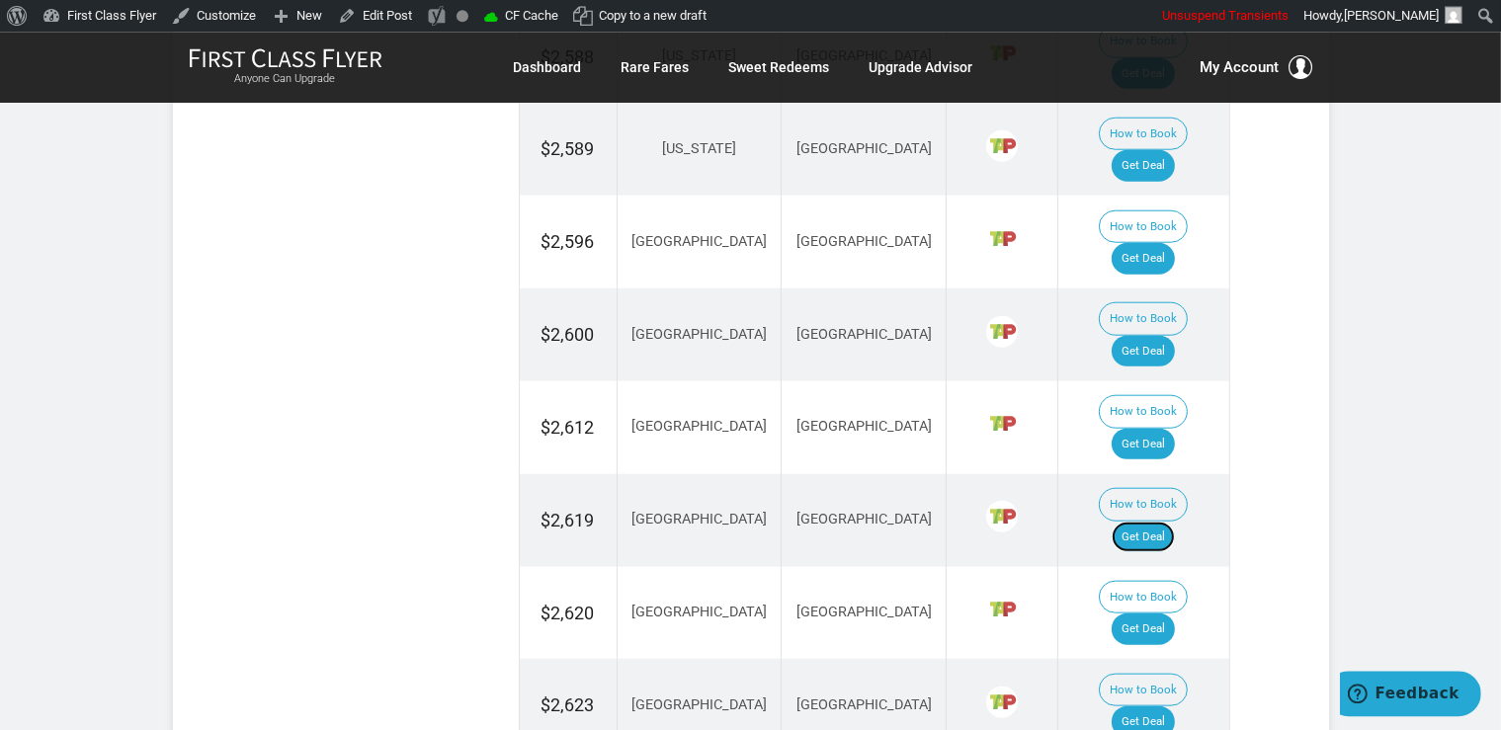
scroll to position [1982, 0]
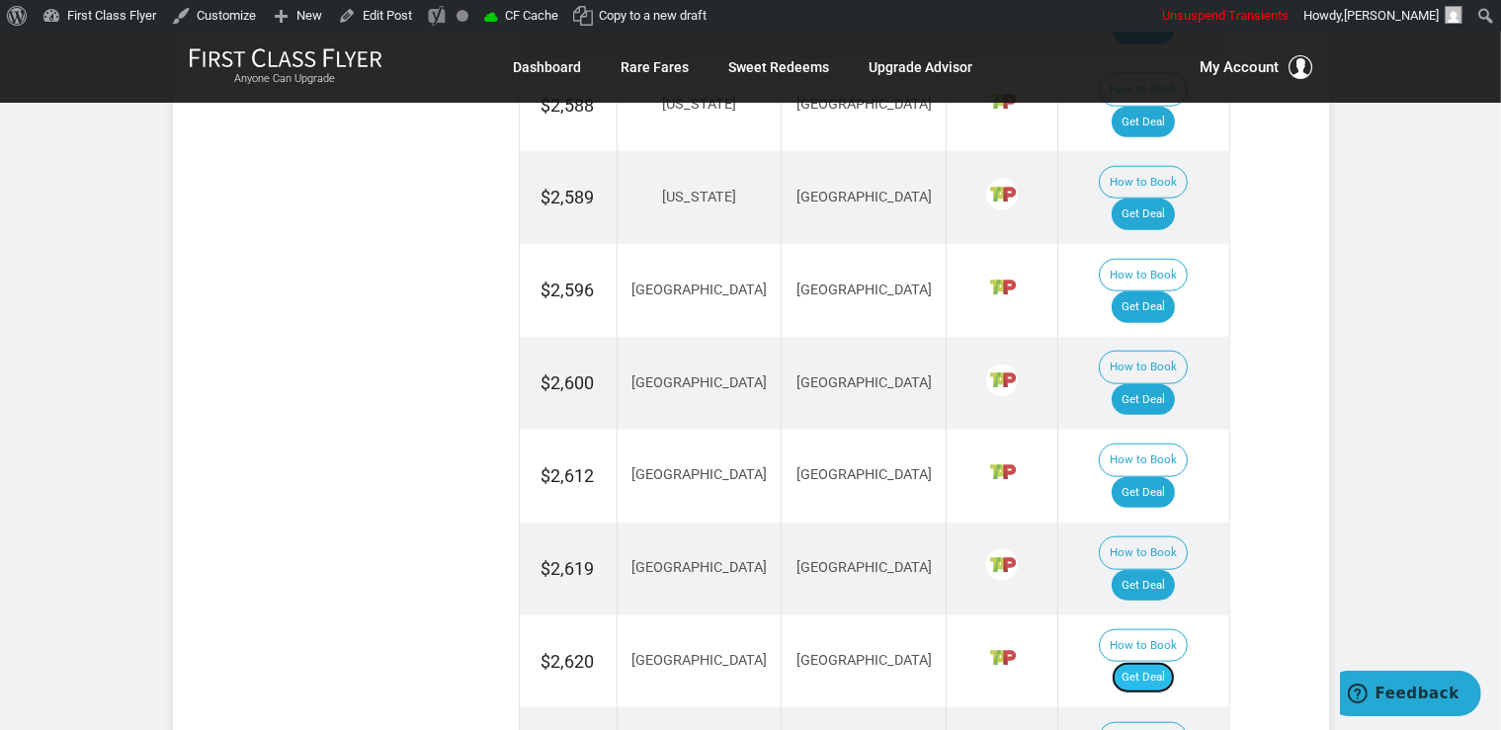
click at [1175, 662] on link "Get Deal" at bounding box center [1142, 678] width 63 height 32
drag, startPoint x: 1177, startPoint y: 407, endPoint x: 1187, endPoint y: 413, distance: 11.5
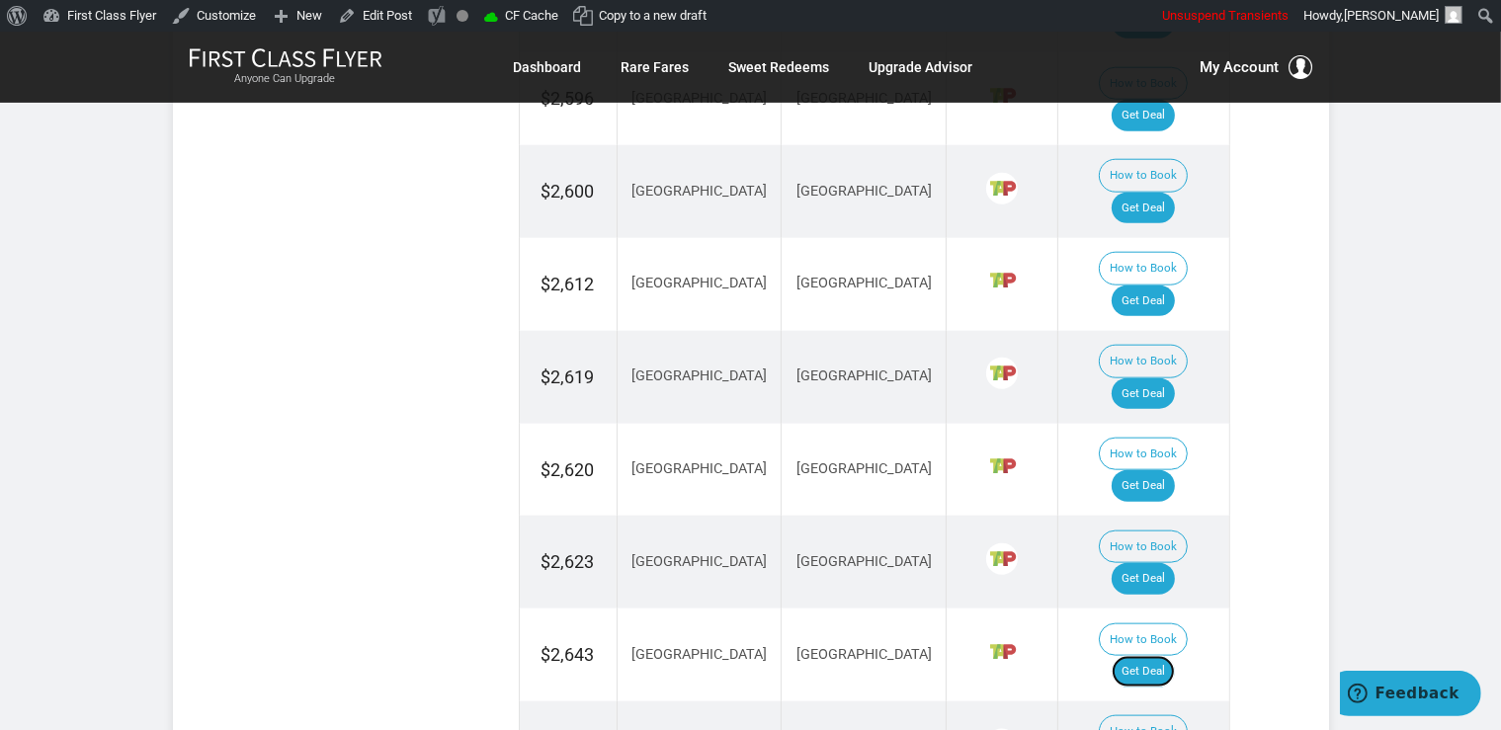
scroll to position [2190, 0]
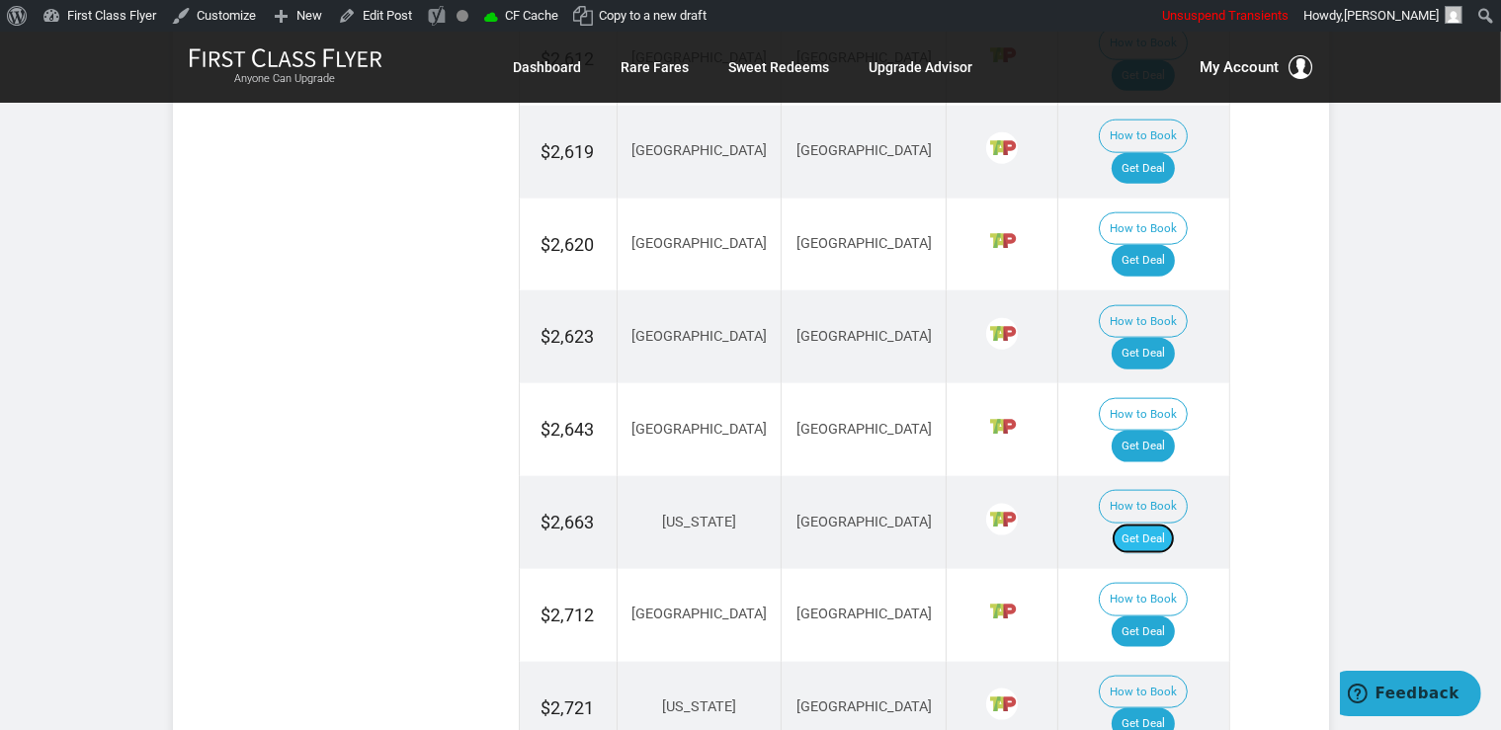
scroll to position [2295, 0]
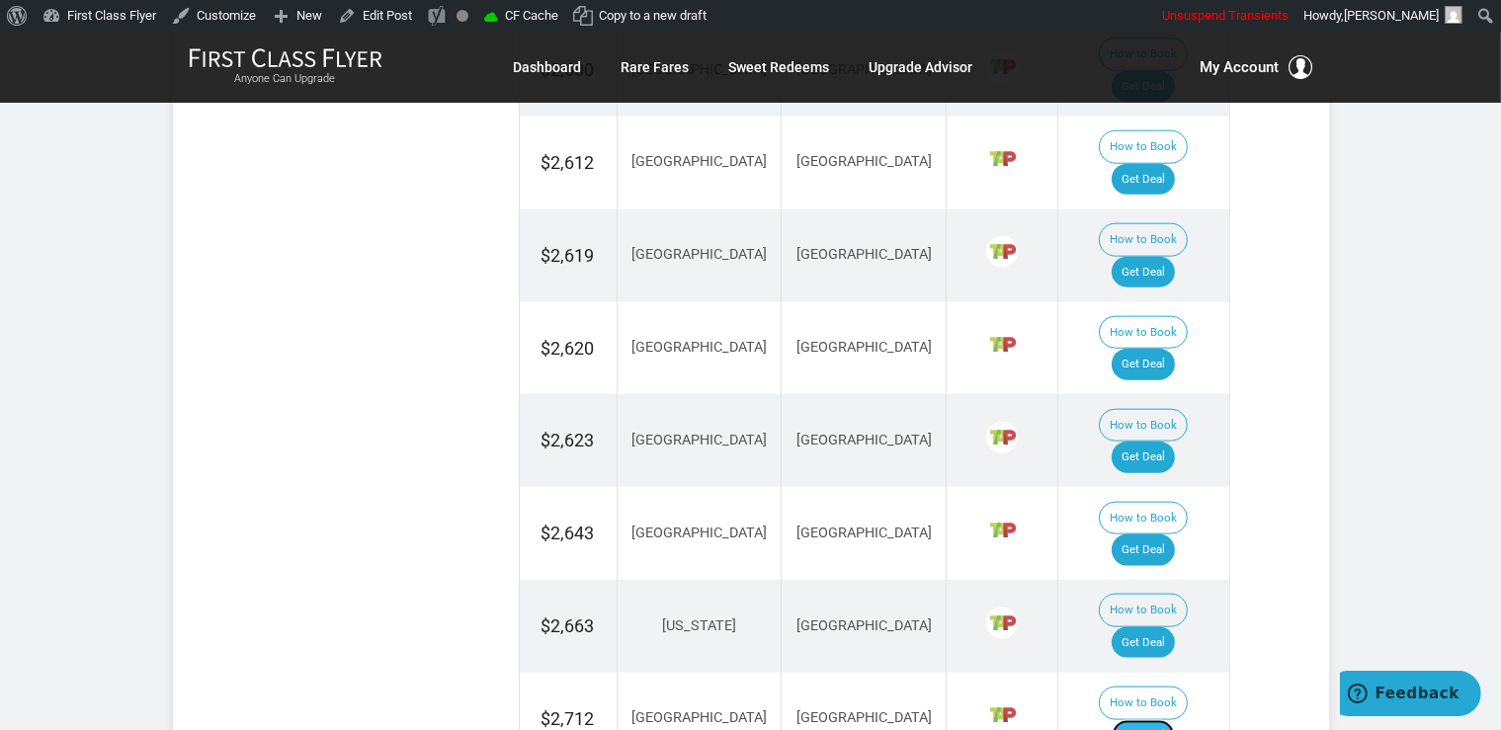
click at [1173, 720] on link "Get Deal" at bounding box center [1142, 736] width 63 height 32
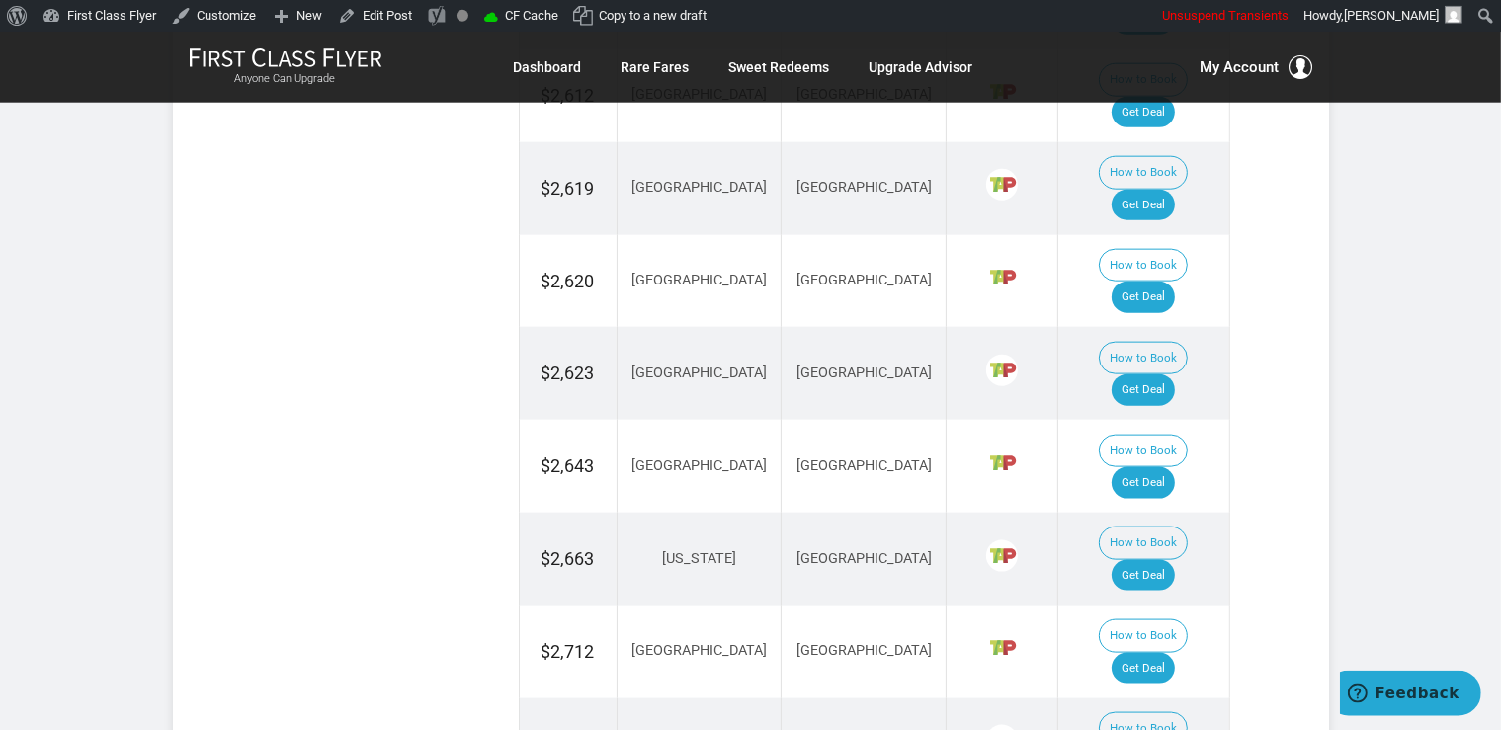
scroll to position [2398, 0]
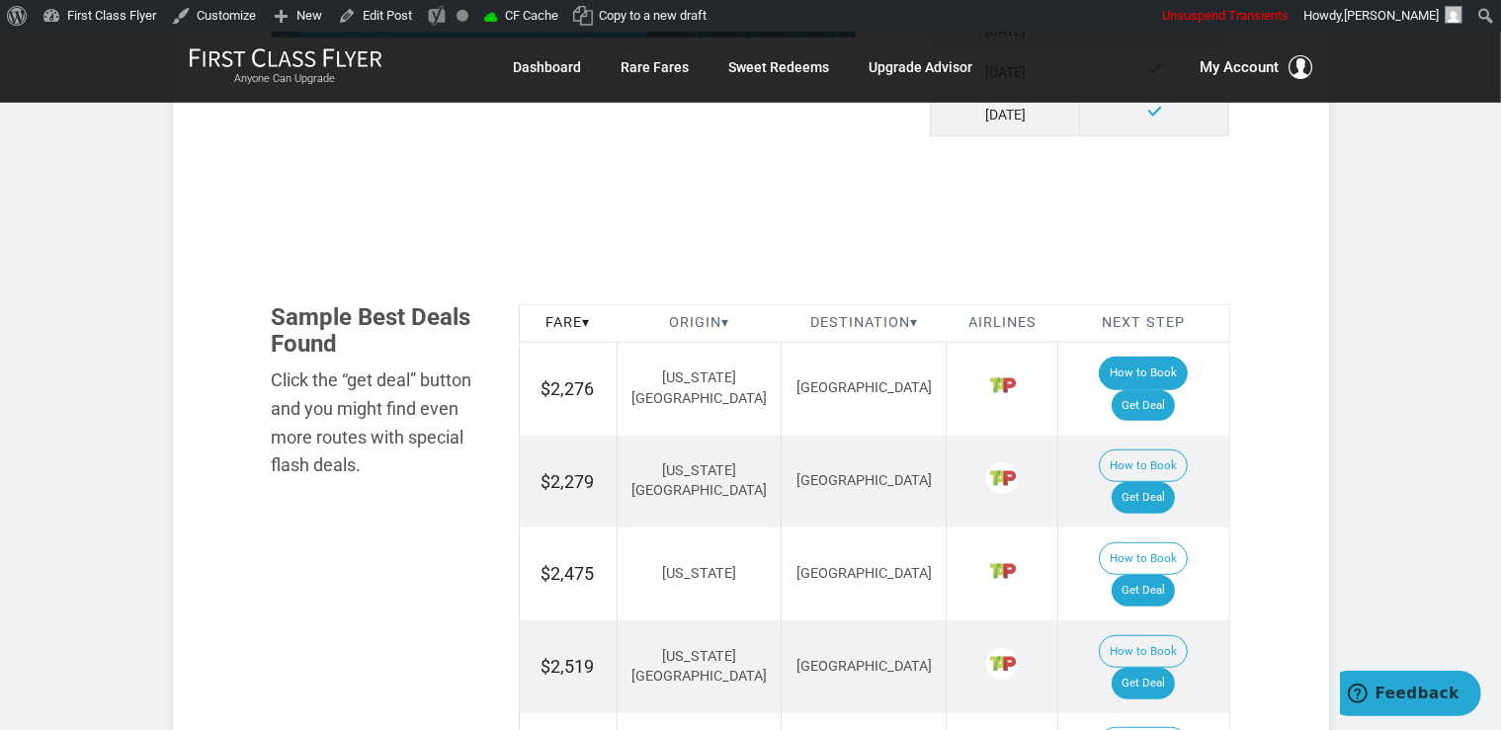
scroll to position [1252, 0]
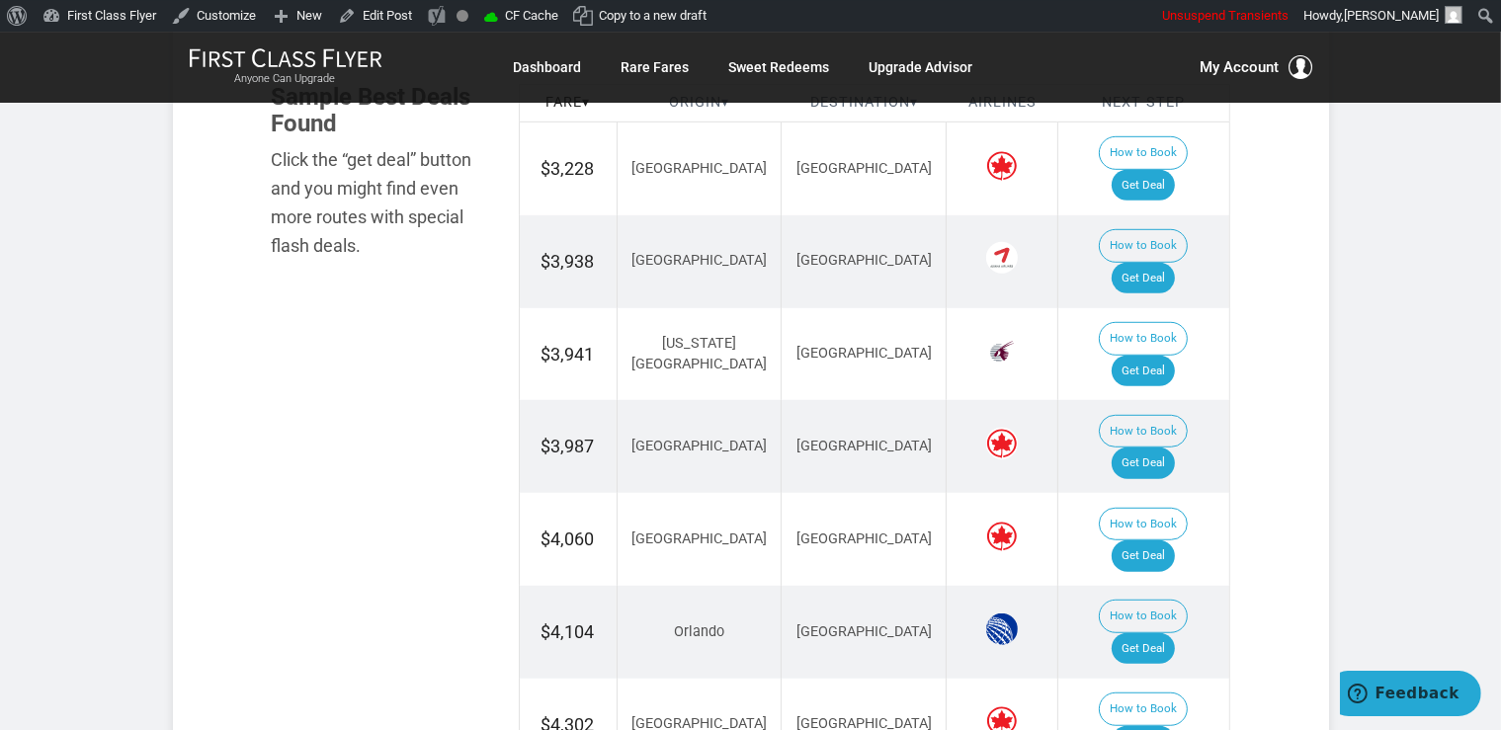
scroll to position [1252, 0]
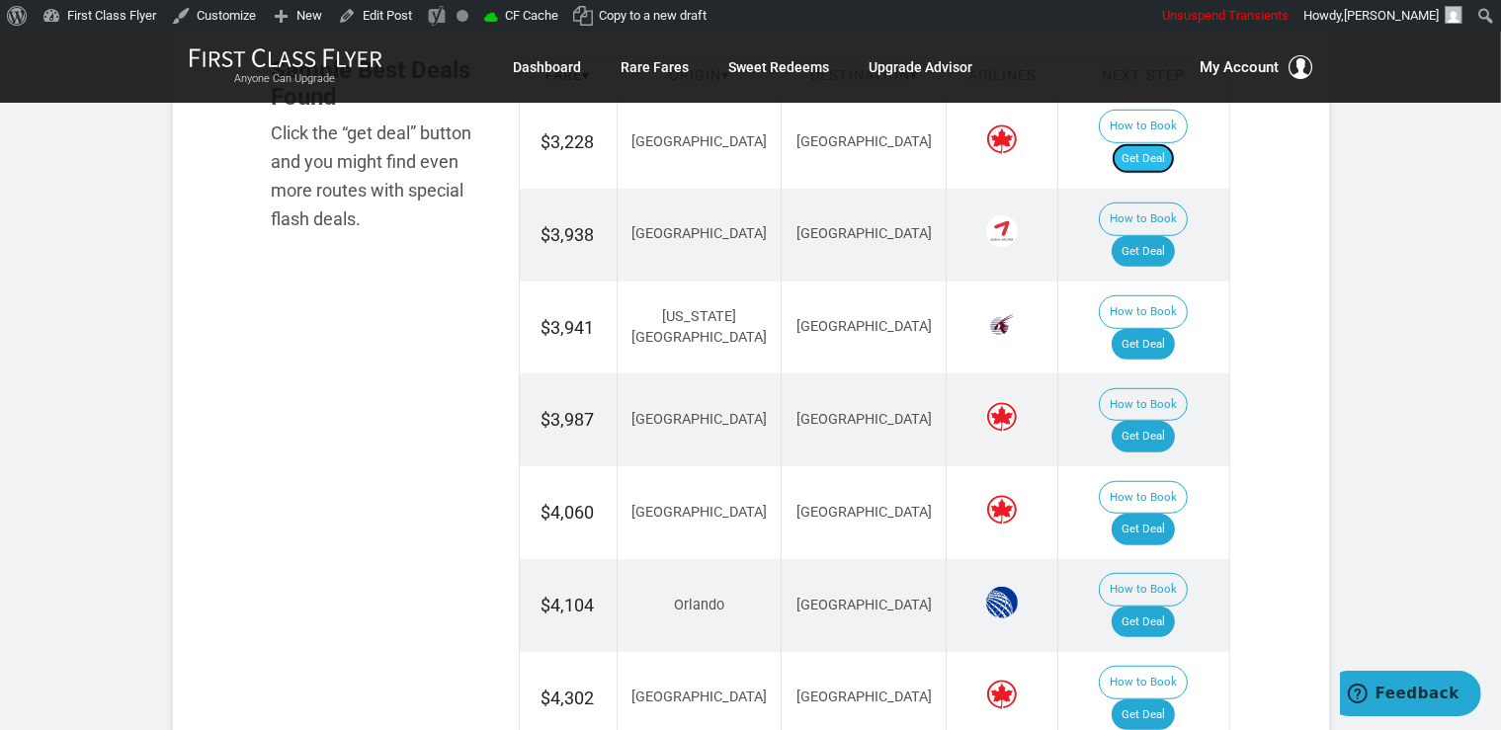
click at [1156, 143] on link "Get Deal" at bounding box center [1142, 159] width 63 height 32
click at [1167, 236] on link "Get Deal" at bounding box center [1142, 252] width 63 height 32
click at [1166, 282] on td "How to Book Get Deal" at bounding box center [1143, 328] width 171 height 93
click at [1170, 329] on link "Get Deal" at bounding box center [1142, 345] width 63 height 32
click at [1172, 421] on link "Get Deal" at bounding box center [1142, 437] width 63 height 32
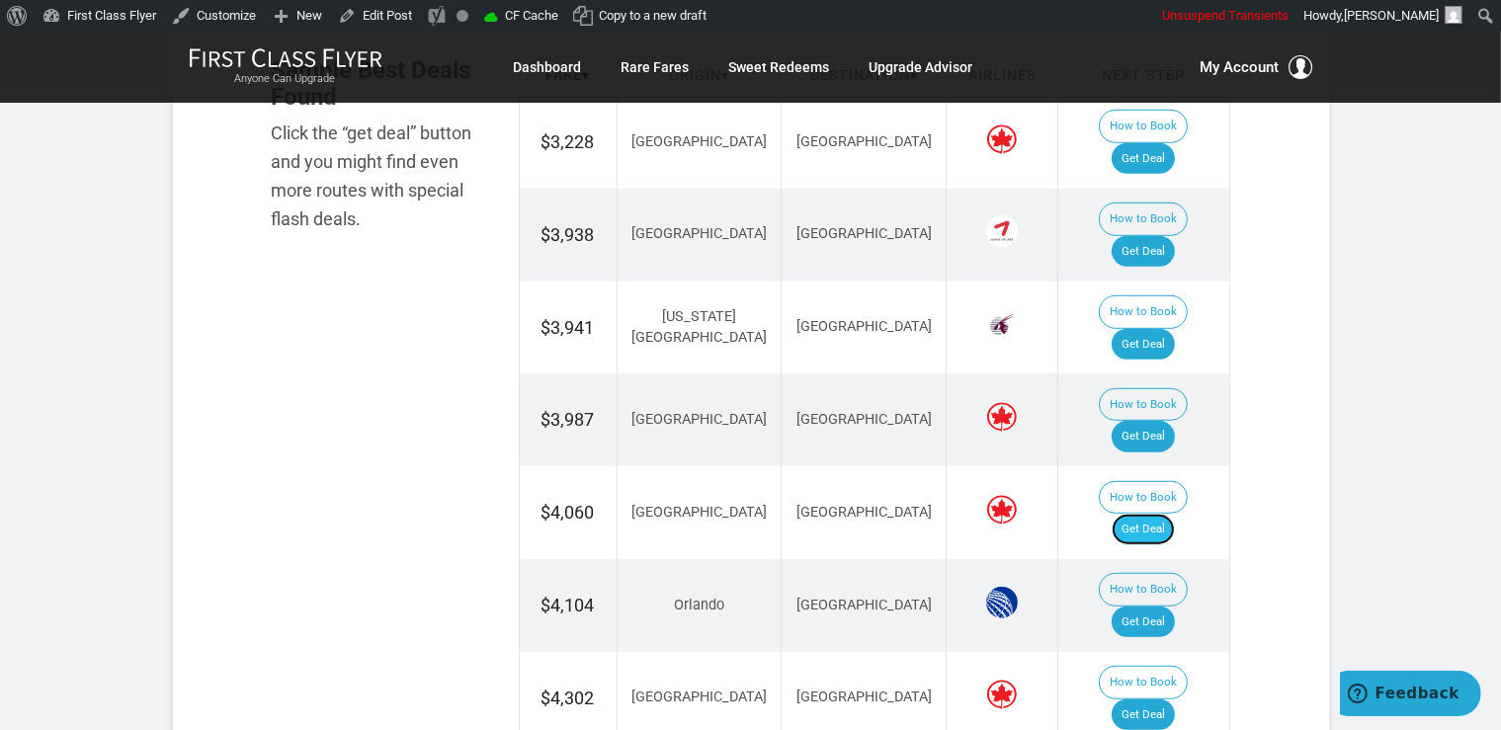
click at [1158, 514] on link "Get Deal" at bounding box center [1142, 530] width 63 height 32
click at [1152, 607] on link "Get Deal" at bounding box center [1142, 623] width 63 height 32
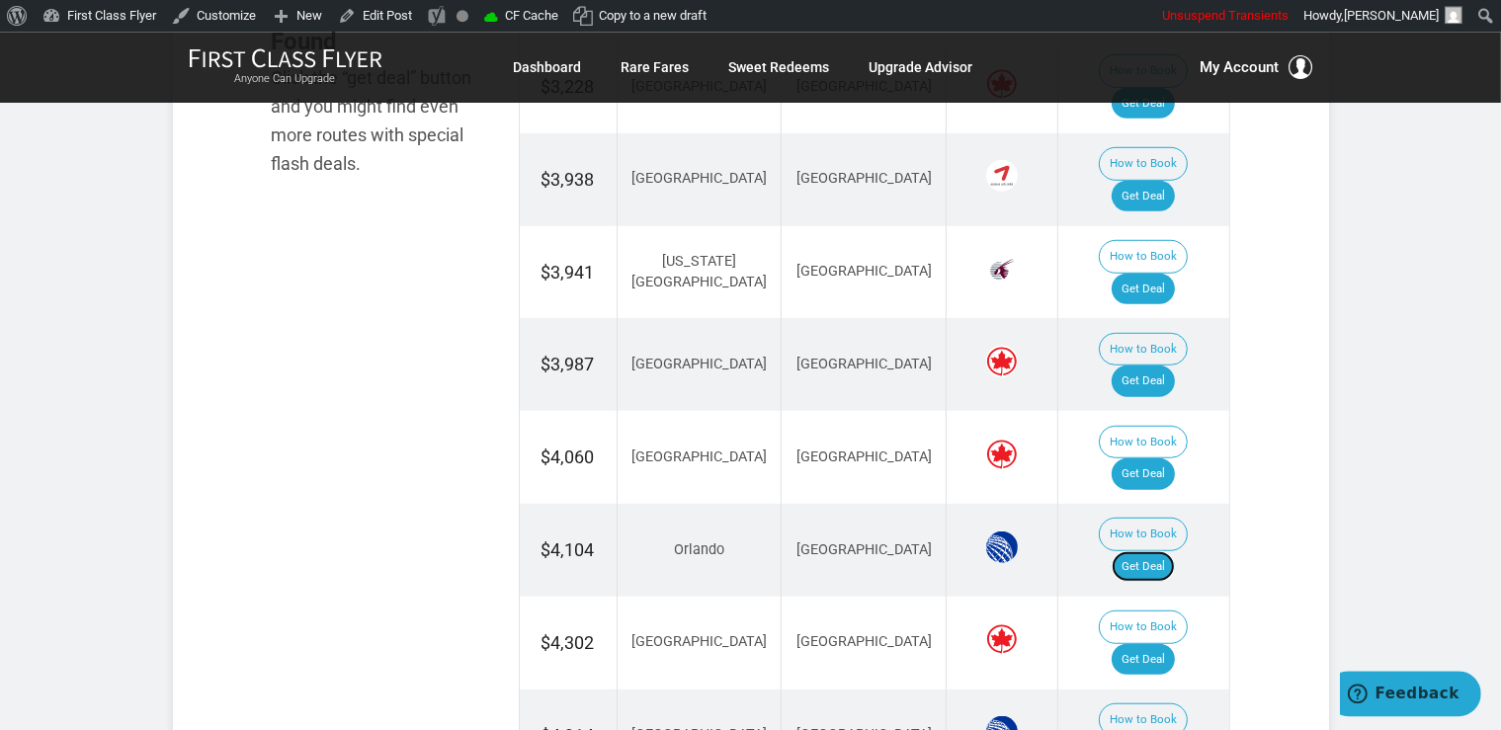
scroll to position [1355, 0]
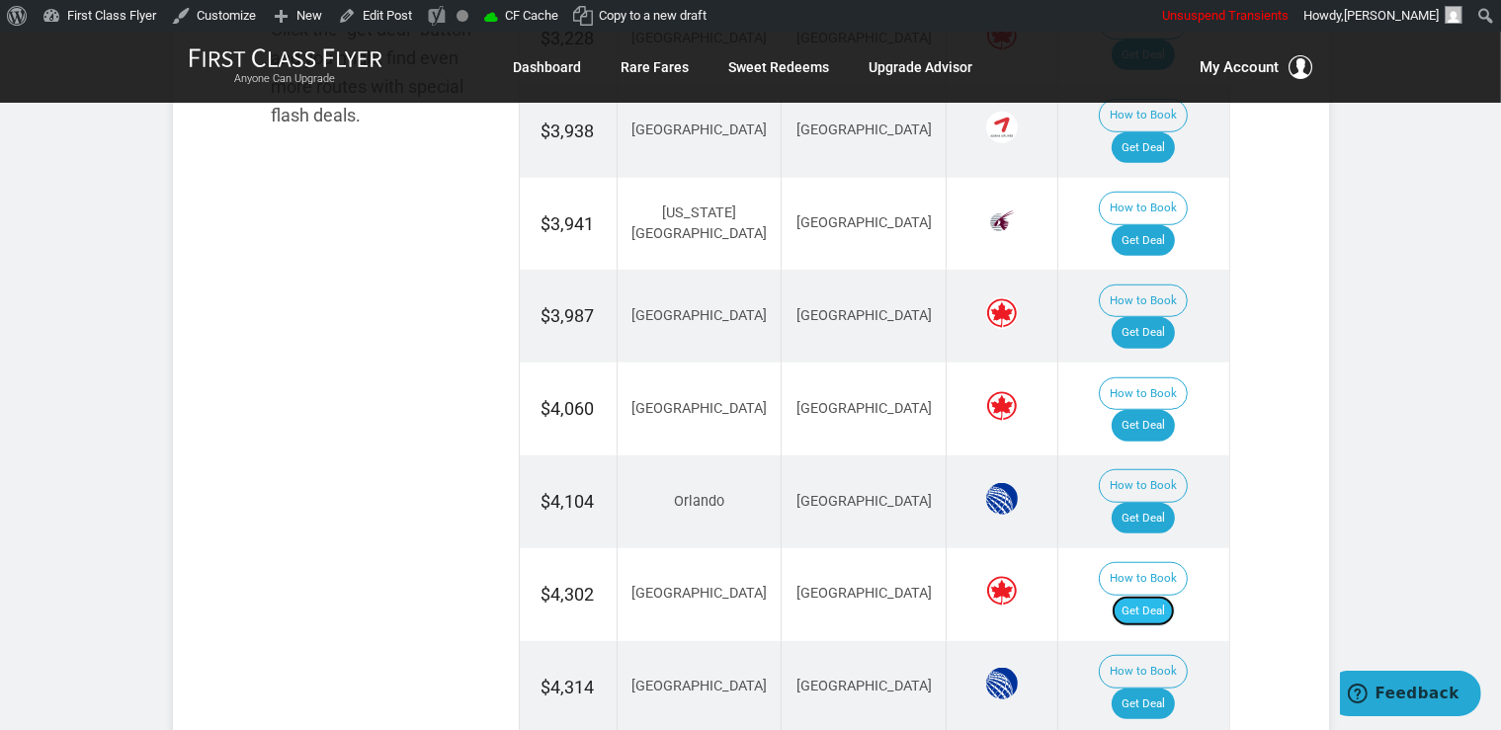
click at [1172, 596] on link "Get Deal" at bounding box center [1142, 612] width 63 height 32
click at [1167, 689] on link "Get Deal" at bounding box center [1142, 705] width 63 height 32
